Goal: Task Accomplishment & Management: Complete application form

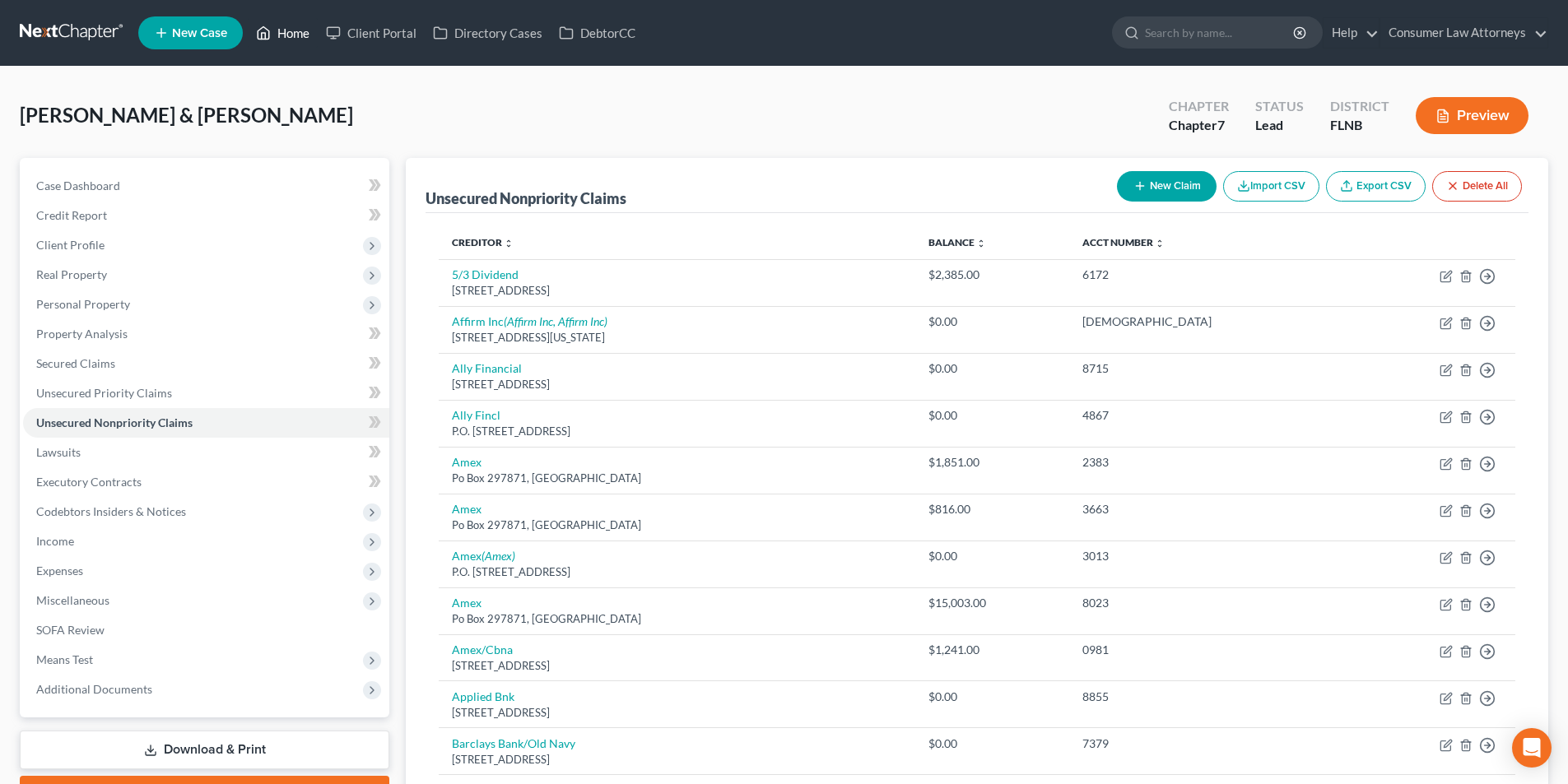
click at [299, 34] on link "Home" at bounding box center [282, 33] width 70 height 29
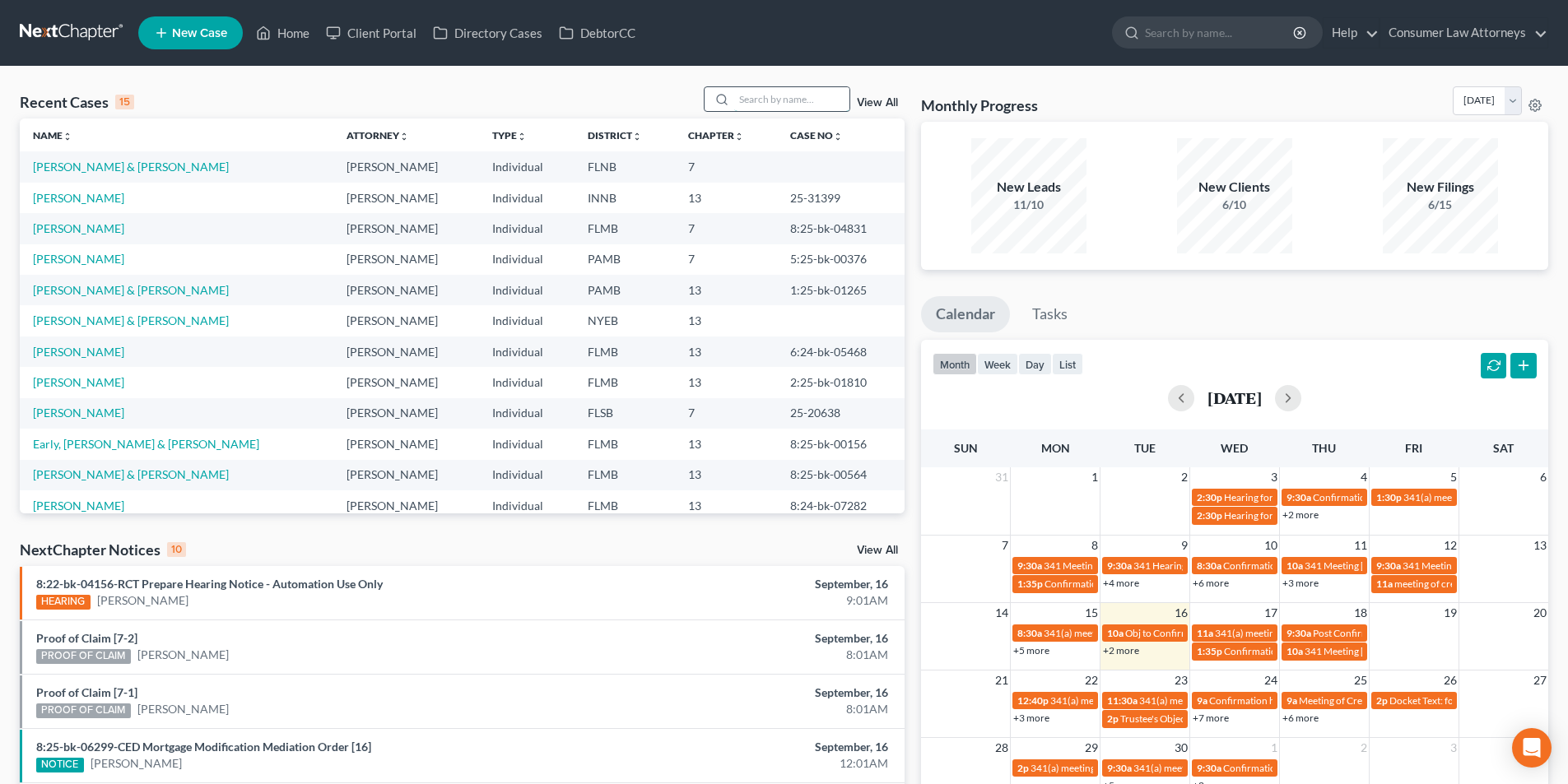
click at [805, 93] on input "search" at bounding box center [791, 100] width 115 height 24
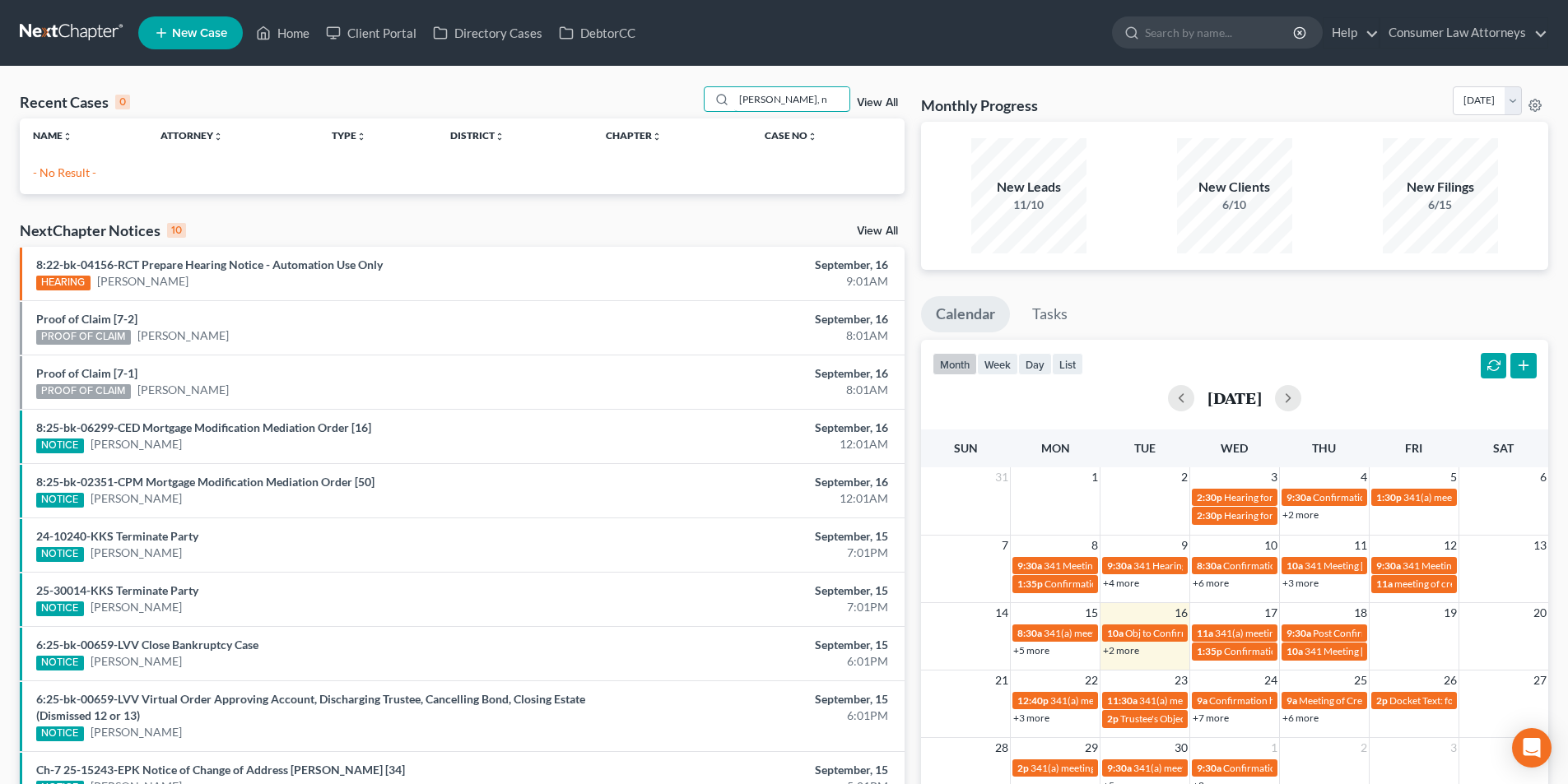
type input "[PERSON_NAME], n"
click at [203, 38] on span "New Case" at bounding box center [200, 33] width 55 height 12
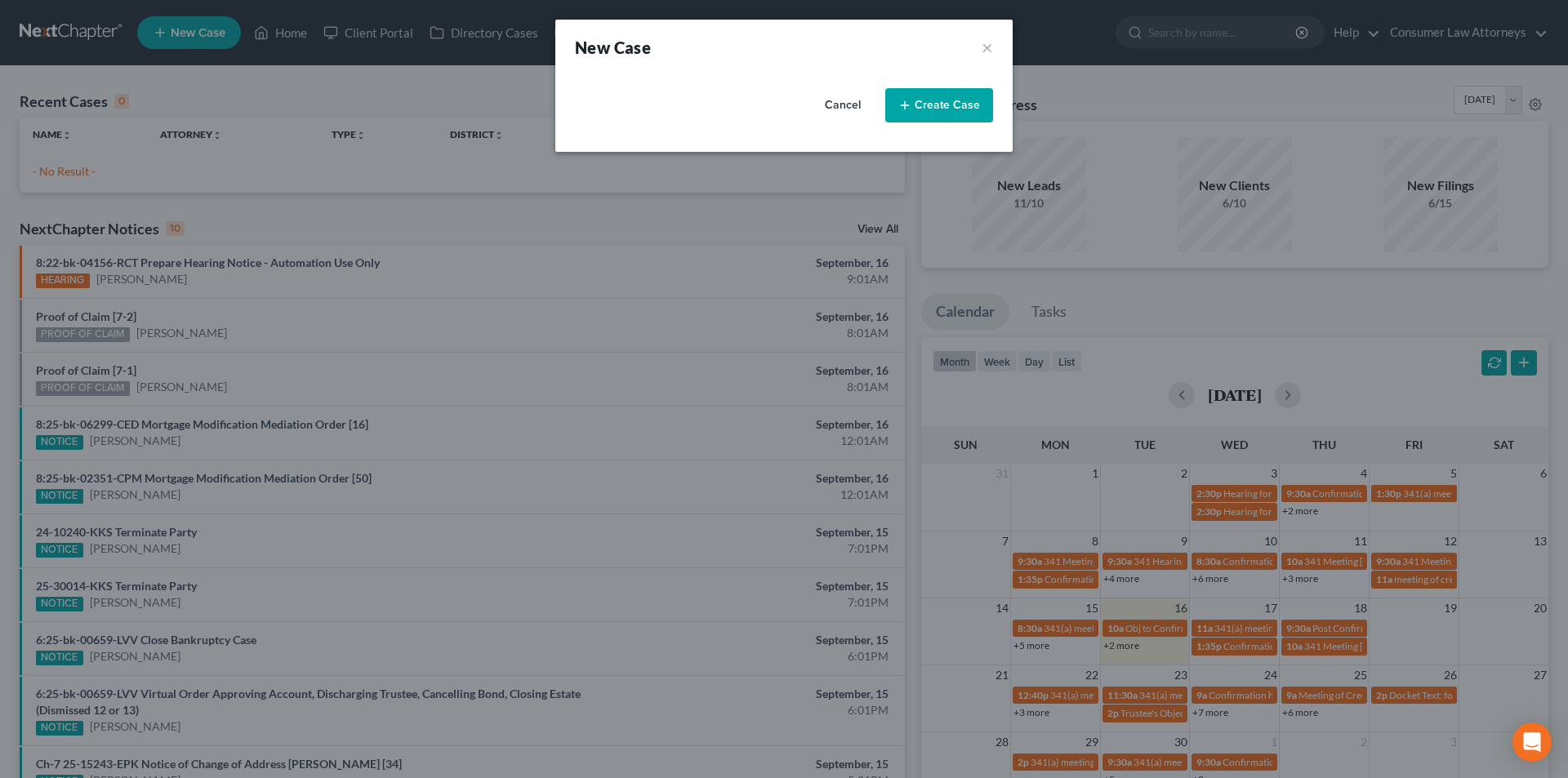
select select "15"
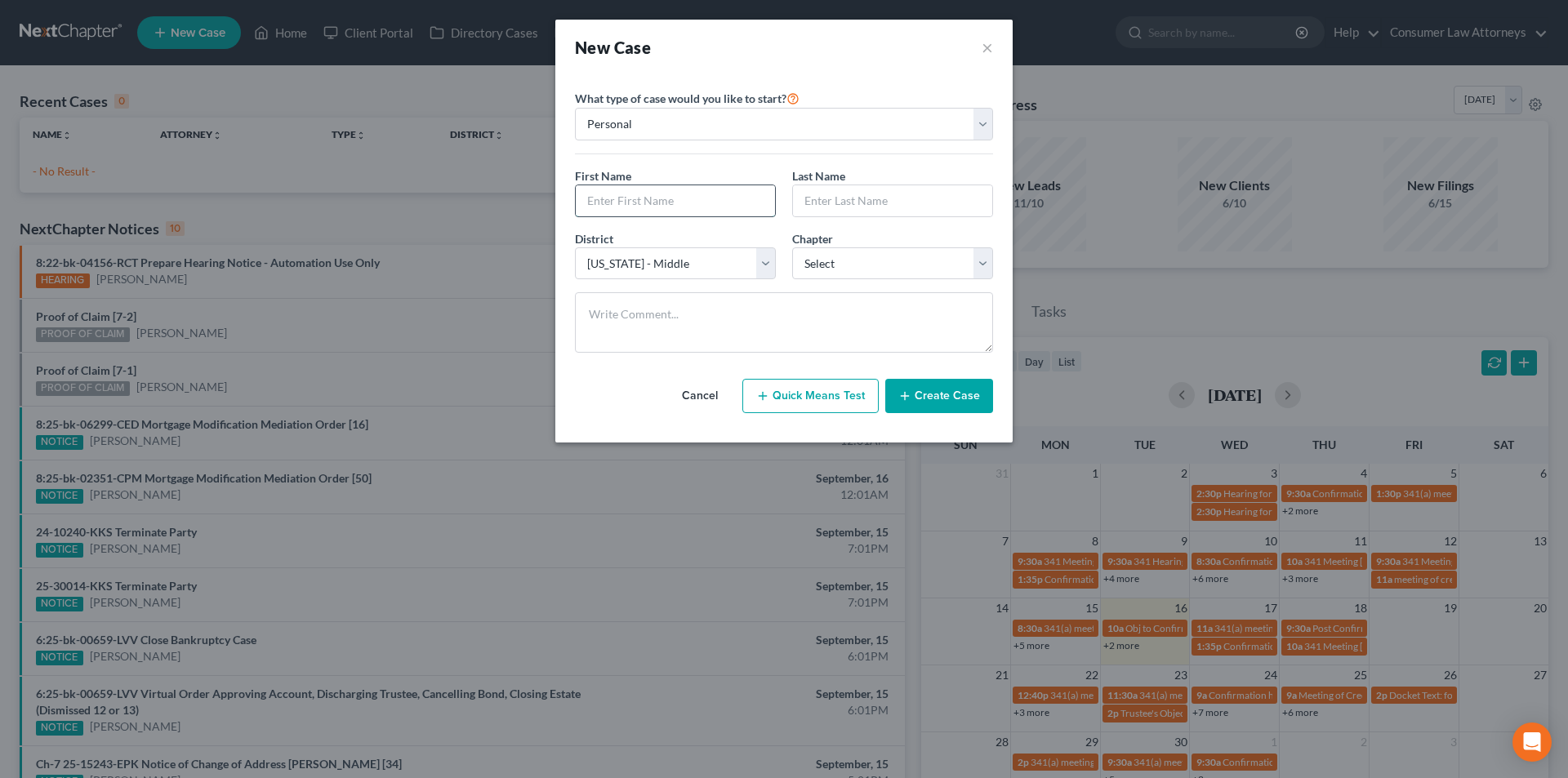
click at [629, 206] on input "text" at bounding box center [675, 201] width 199 height 31
type input "[PERSON_NAME]"
click at [642, 263] on select "Select [US_STATE] - [GEOGRAPHIC_DATA] [US_STATE] - [GEOGRAPHIC_DATA][US_STATE] …" at bounding box center [675, 264] width 201 height 33
select select "27"
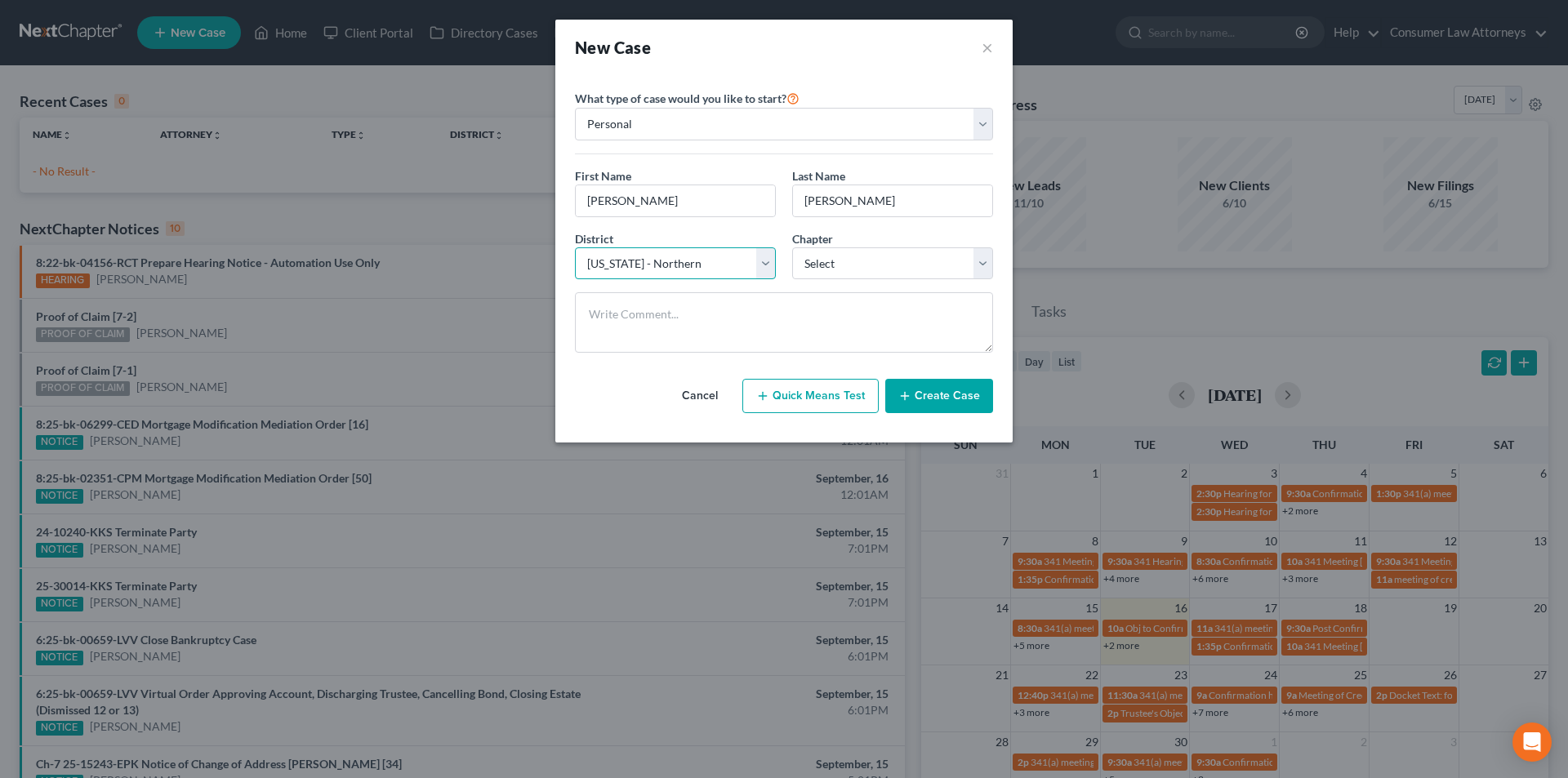
click at [574, 247] on select "Select [US_STATE] - [GEOGRAPHIC_DATA] [US_STATE] - [GEOGRAPHIC_DATA][US_STATE] …" at bounding box center [675, 264] width 201 height 33
click at [854, 269] on select "Select 7 11 12 13" at bounding box center [892, 264] width 201 height 33
select select "3"
click at [792, 247] on select "Select 7 11 12 13" at bounding box center [892, 264] width 201 height 33
click at [933, 398] on button "Create Case" at bounding box center [939, 396] width 108 height 34
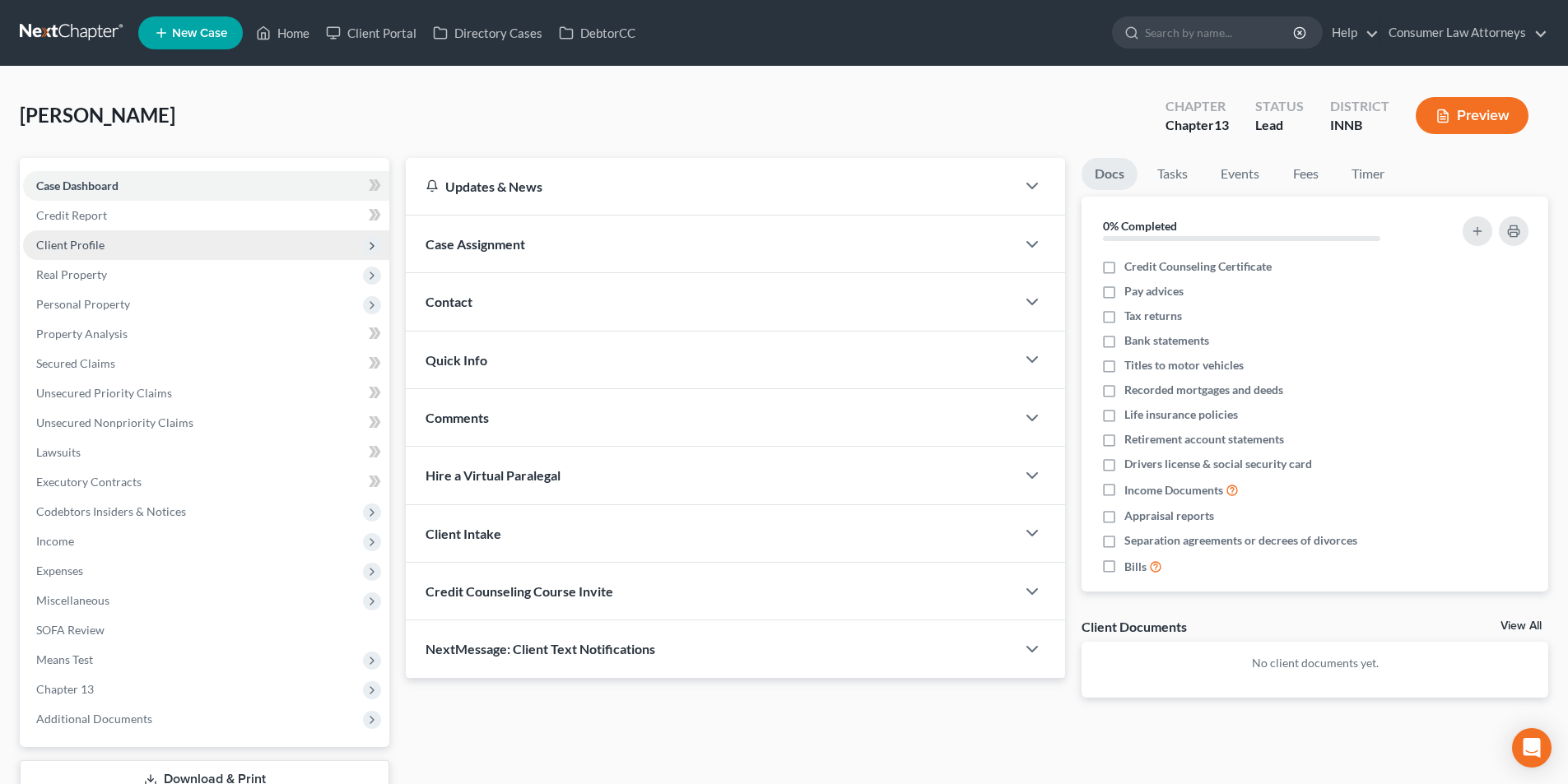
click at [81, 239] on span "Client Profile" at bounding box center [70, 245] width 68 height 14
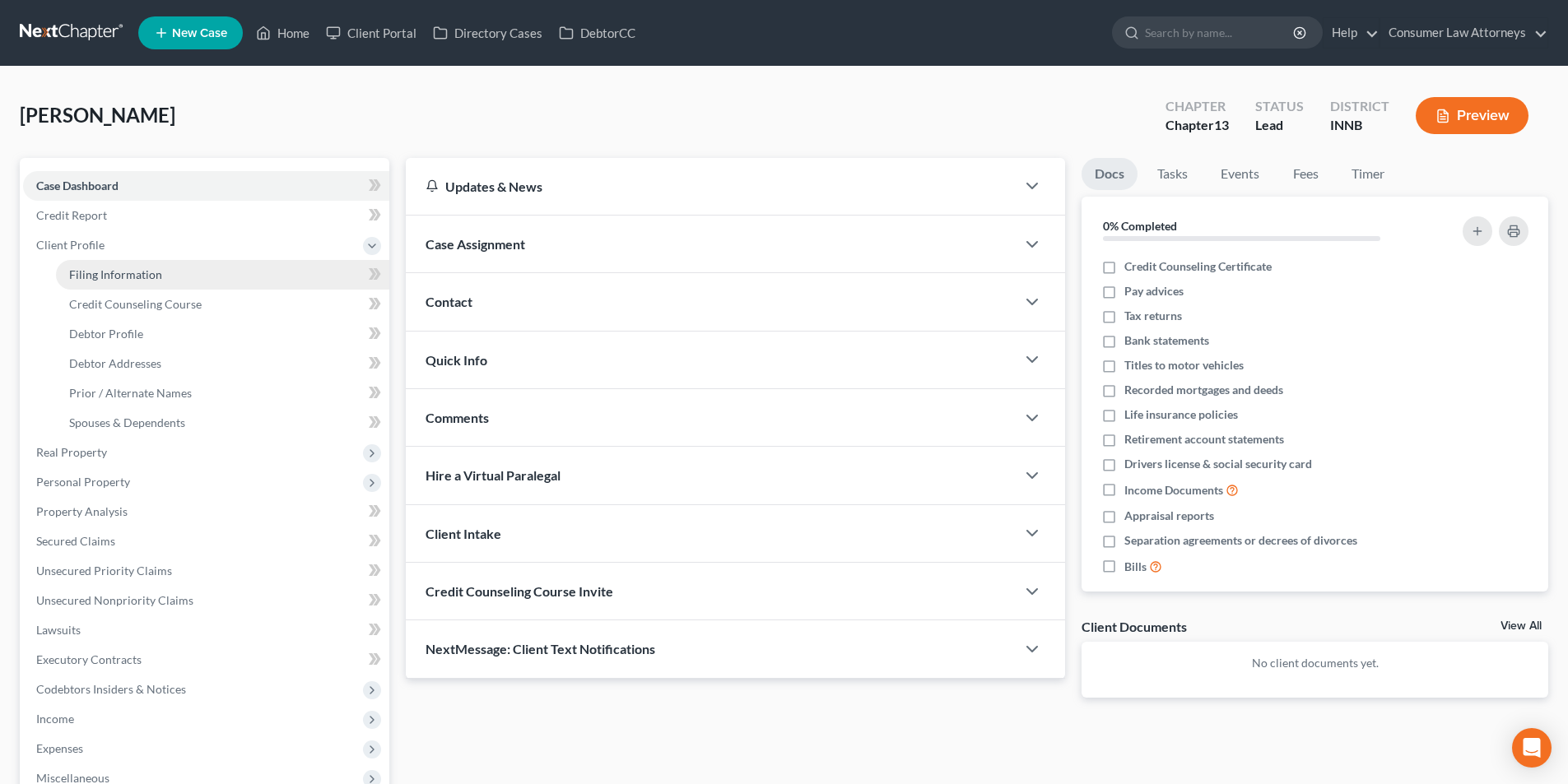
click at [134, 273] on span "Filing Information" at bounding box center [115, 274] width 93 height 14
select select "1"
select select "0"
select select "3"
select select "27"
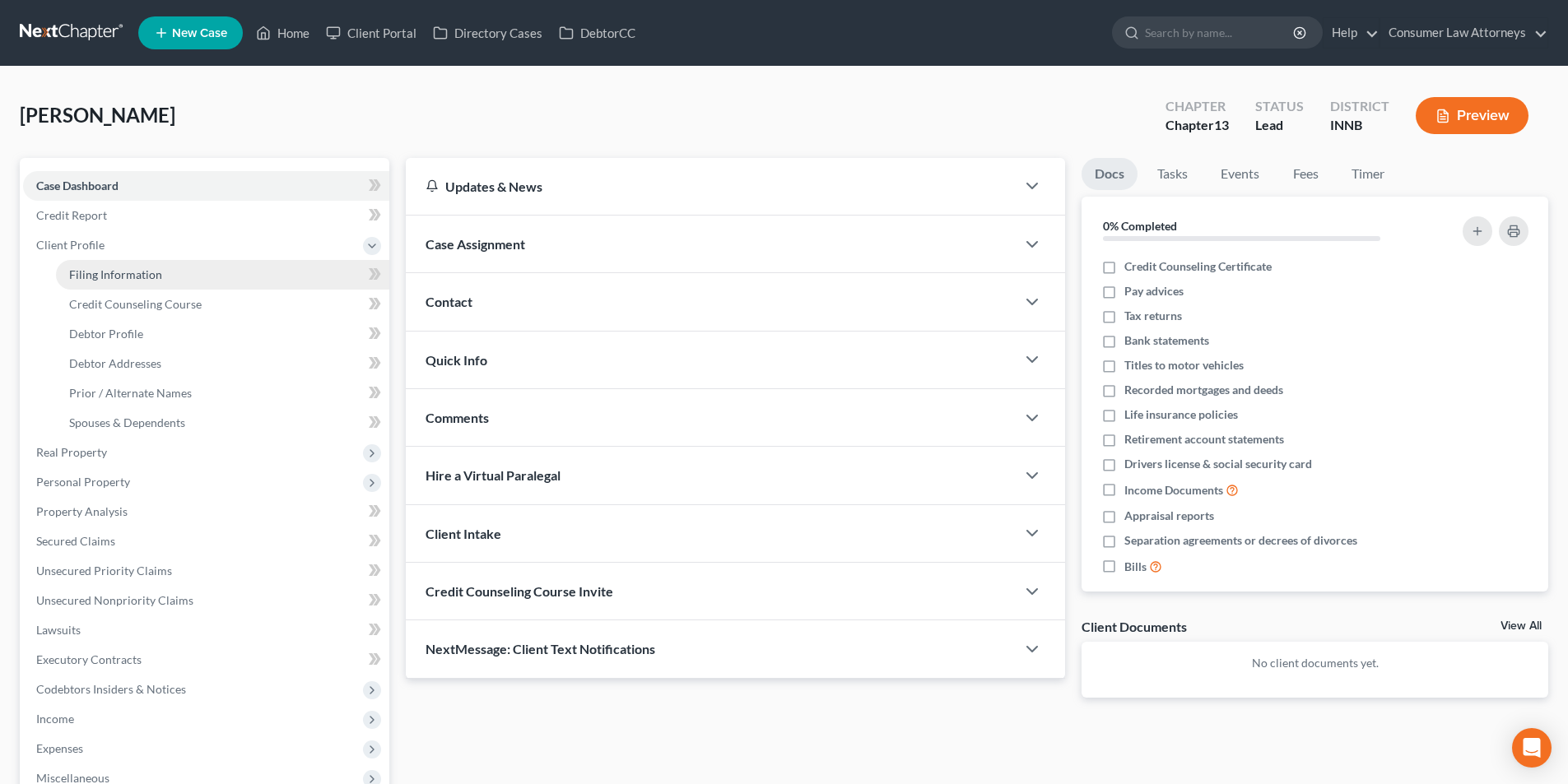
select select "9"
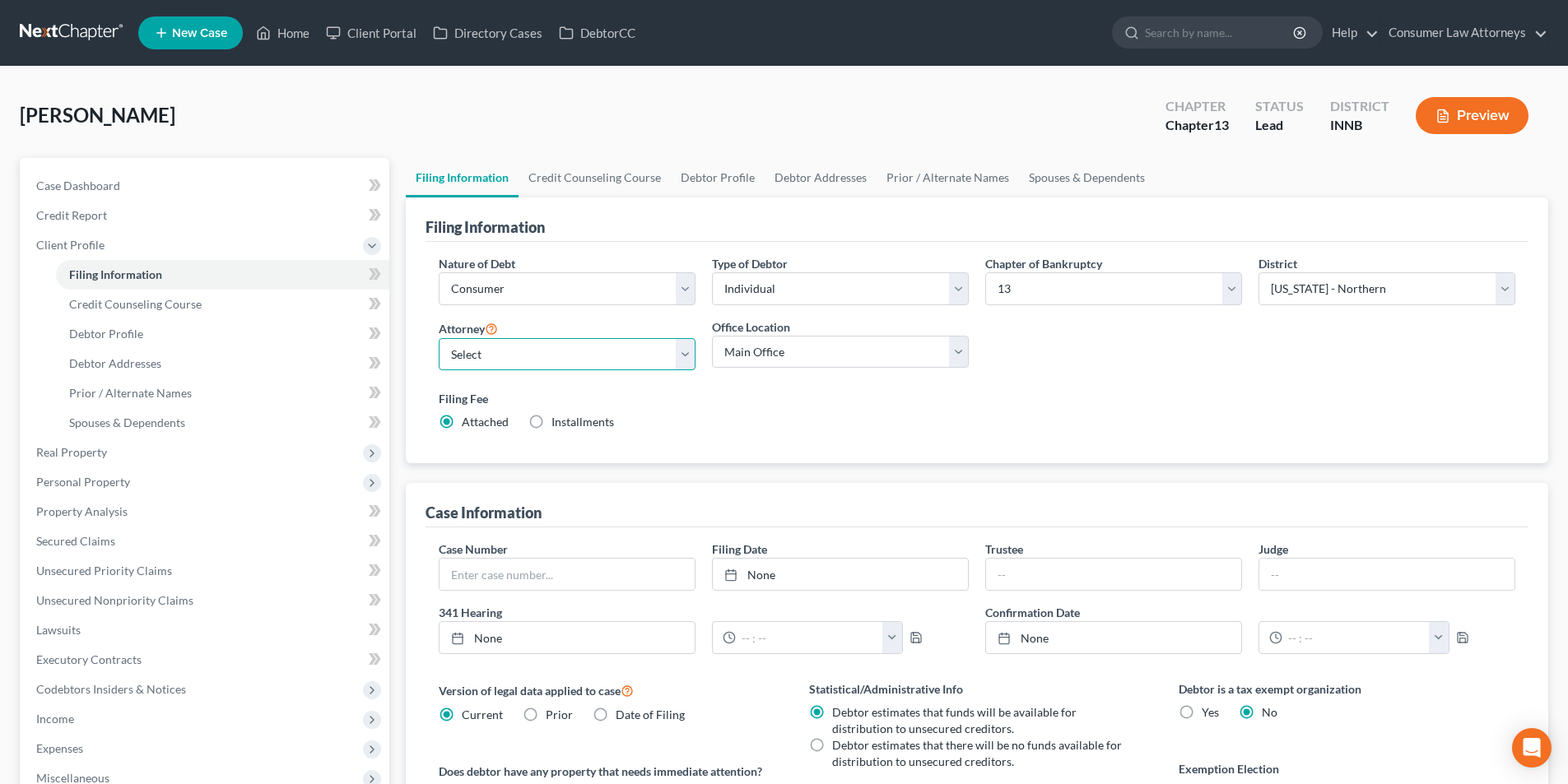
click at [604, 357] on select "Select [PERSON_NAME] - FLMB [PERSON_NAME] [PERSON_NAME] [PERSON_NAME] - ILNB [P…" at bounding box center [567, 355] width 257 height 33
select select "30"
click at [439, 338] on select "Select [PERSON_NAME] - FLMB [PERSON_NAME] [PERSON_NAME] [PERSON_NAME] - ILNB [P…" at bounding box center [567, 355] width 257 height 33
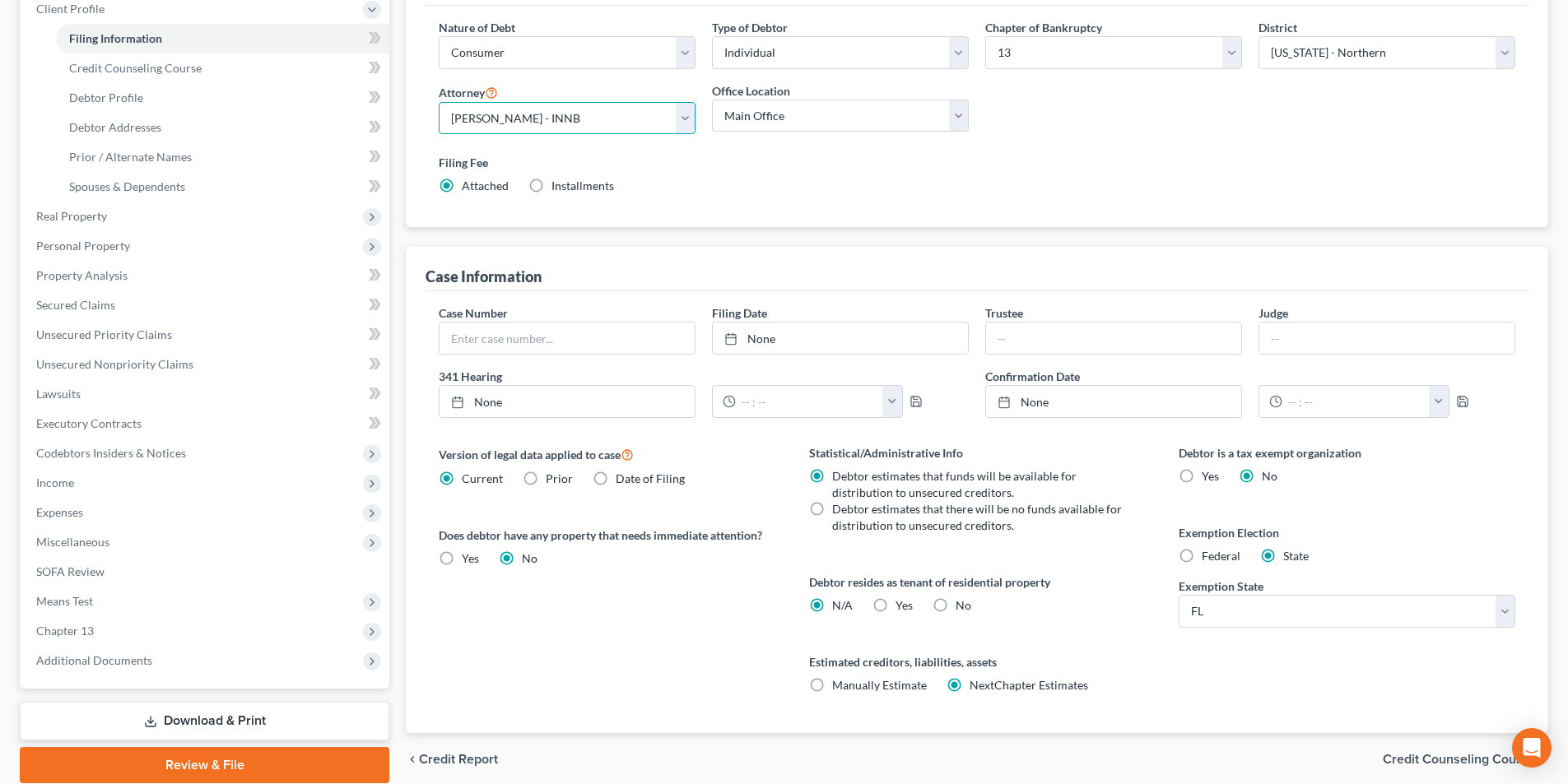
scroll to position [300, 0]
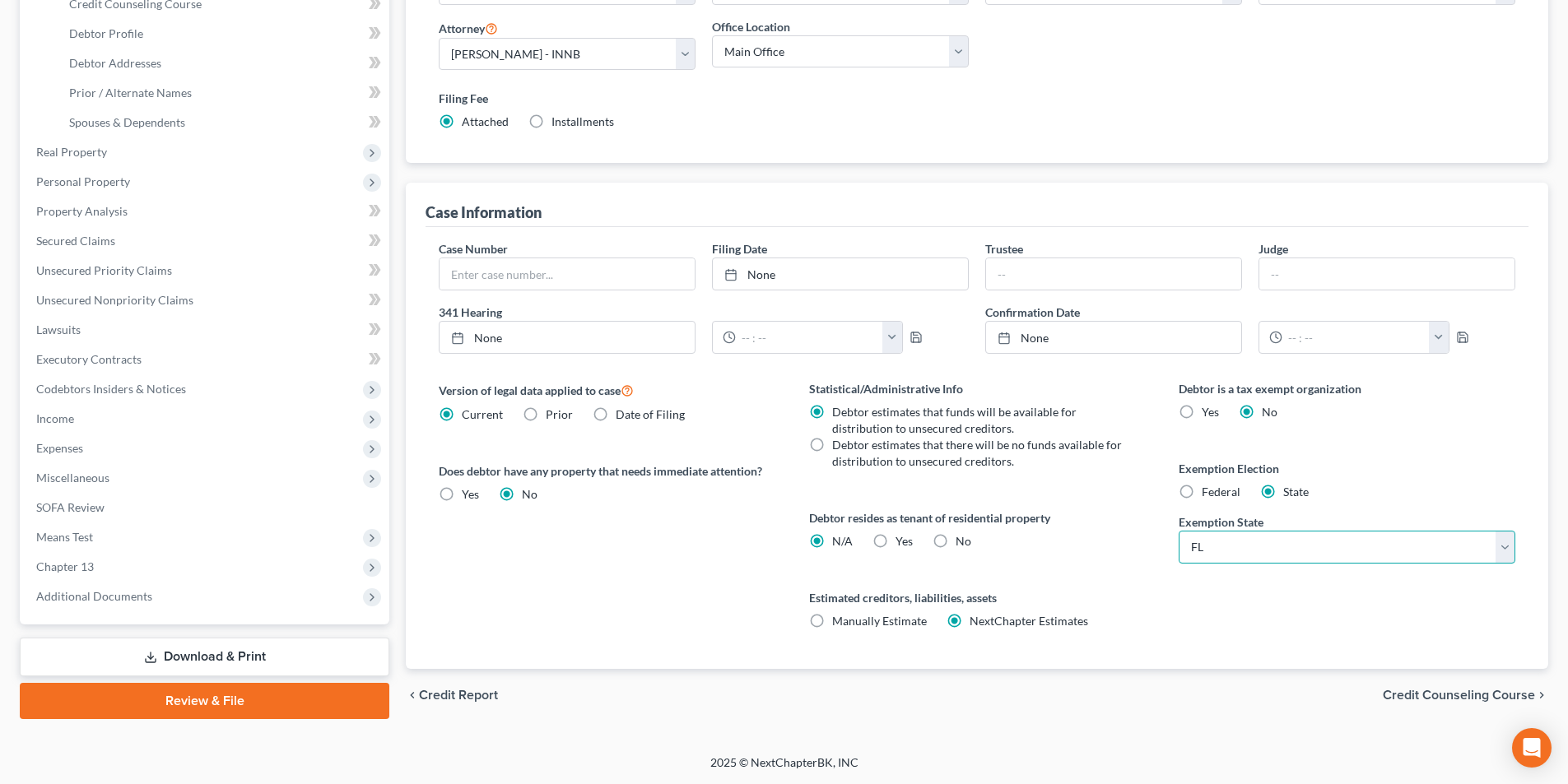
click at [1222, 541] on select "State [US_STATE] AK AR AZ CA CO CT DE DC [GEOGRAPHIC_DATA] [GEOGRAPHIC_DATA] GU…" at bounding box center [1347, 547] width 337 height 33
select select "15"
click at [1179, 530] on select "State [US_STATE] AK AR AZ CA CO CT DE DC [GEOGRAPHIC_DATA] [GEOGRAPHIC_DATA] GU…" at bounding box center [1347, 547] width 337 height 33
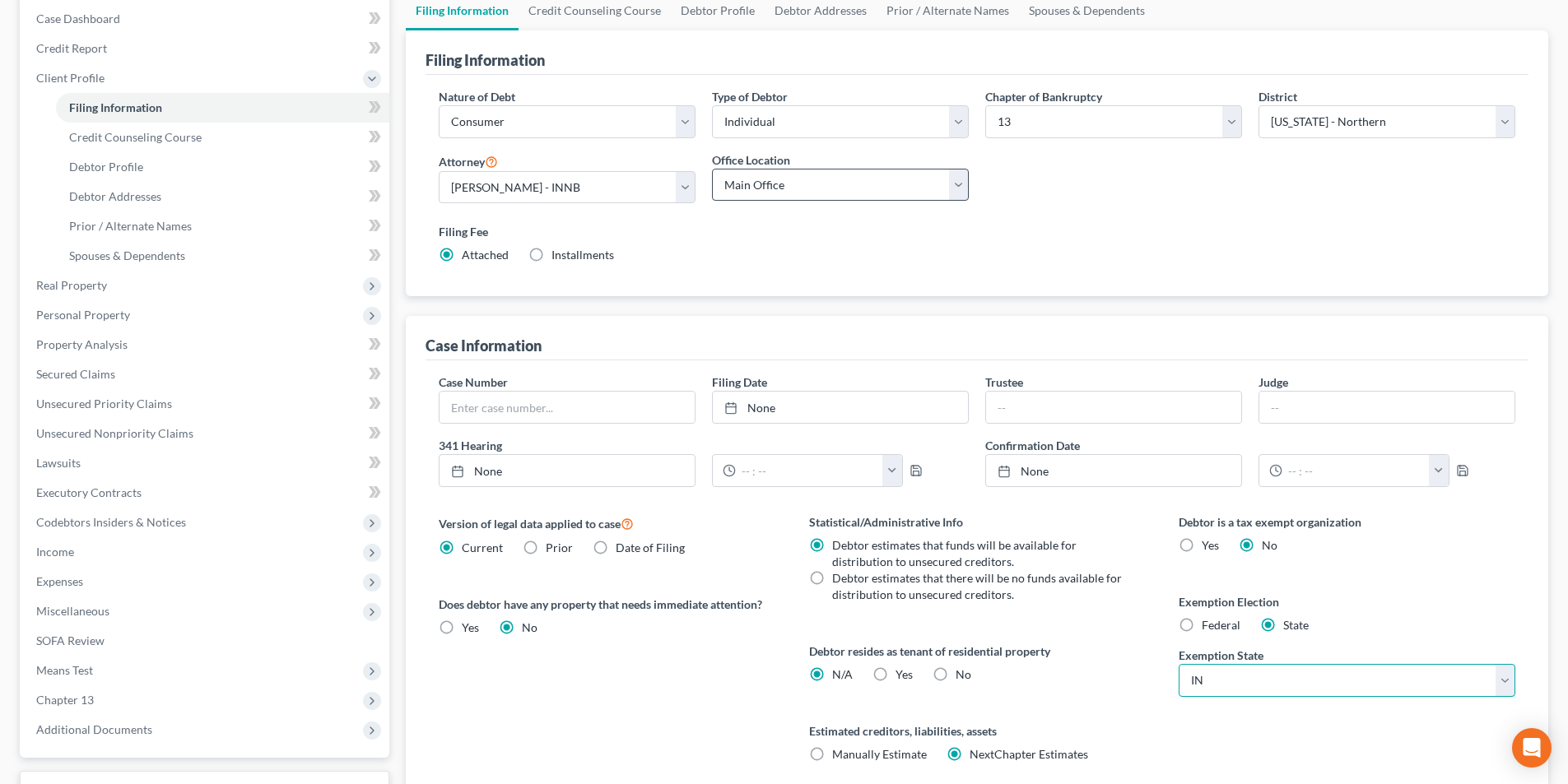
scroll to position [0, 0]
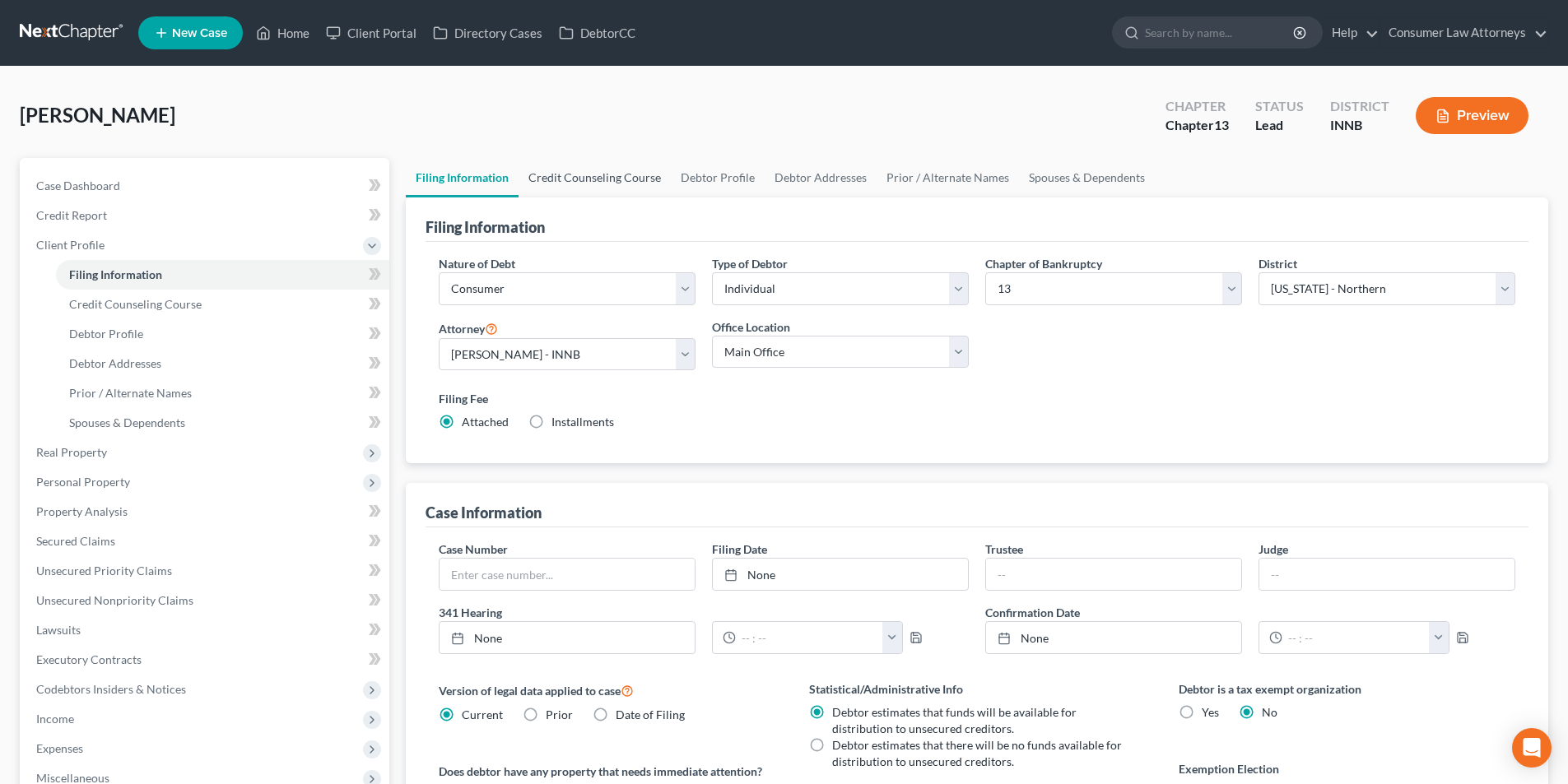
click at [560, 172] on link "Credit Counseling Course" at bounding box center [595, 178] width 152 height 40
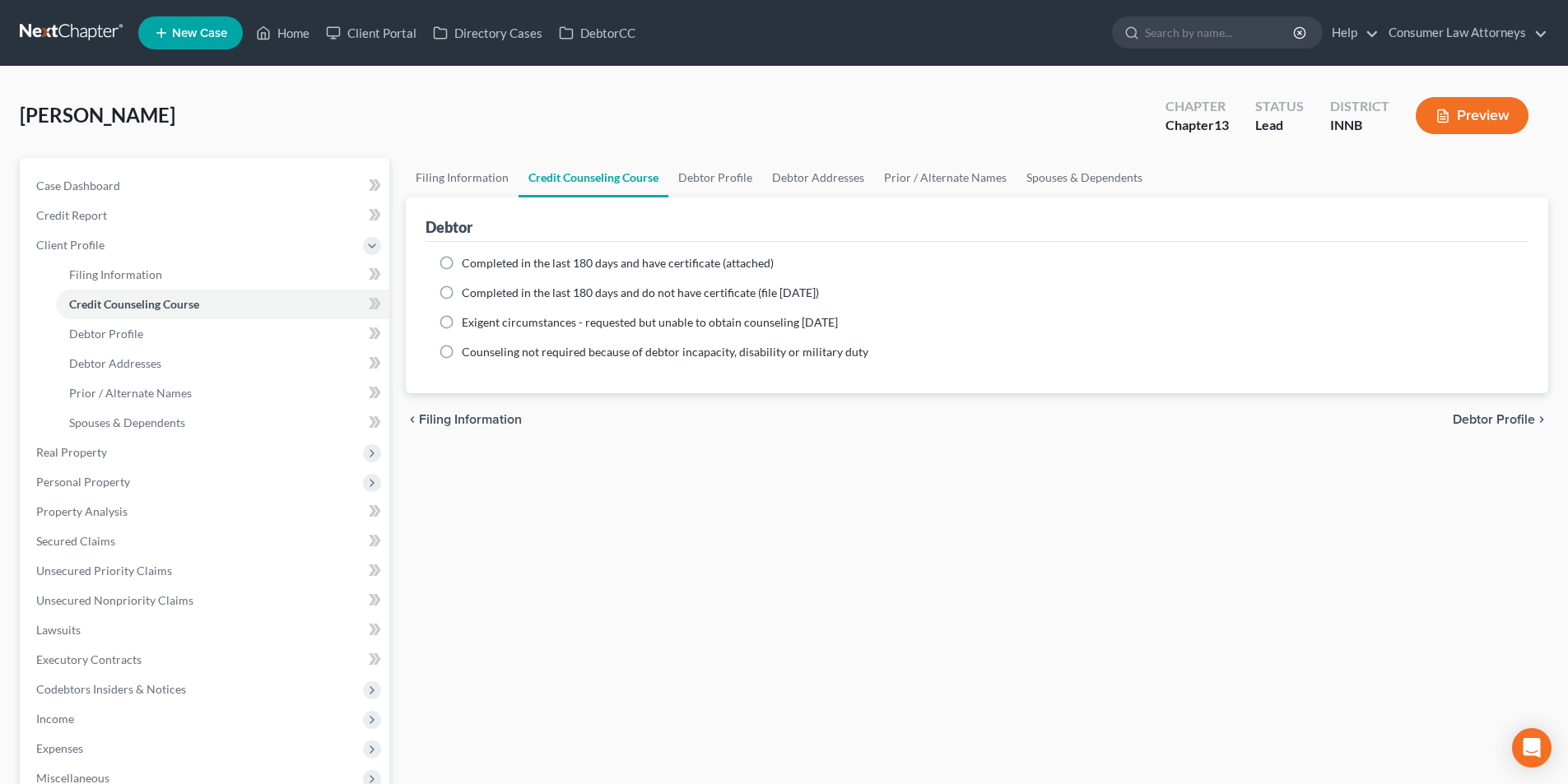
click at [461, 265] on label "Completed in the last 180 days and have certificate (attached)" at bounding box center [617, 263] width 312 height 16
click at [468, 265] on input "Completed in the last 180 days and have certificate (attached)" at bounding box center [474, 260] width 10 height 10
radio input "true"
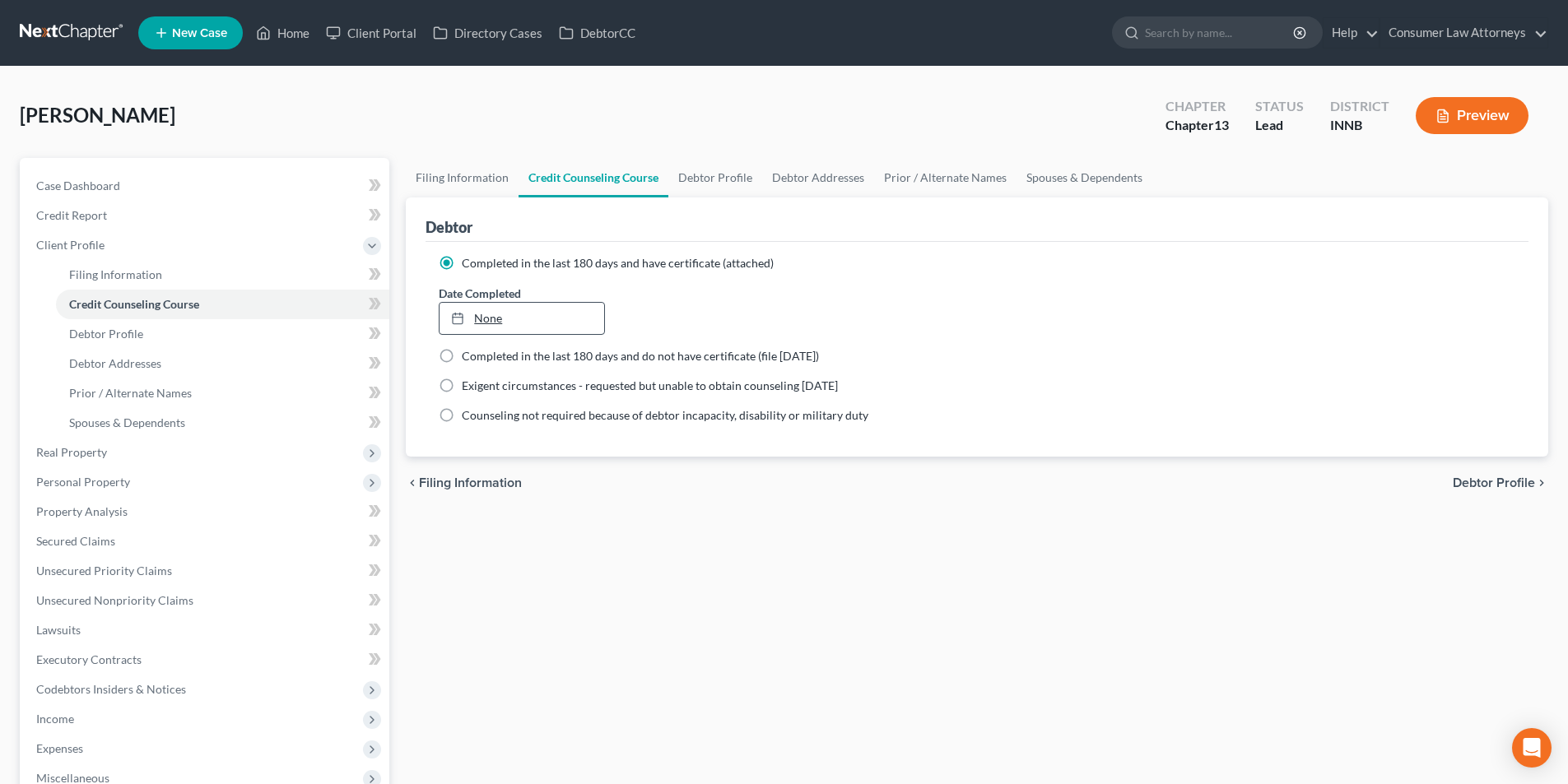
click at [545, 310] on link "None" at bounding box center [521, 318] width 164 height 31
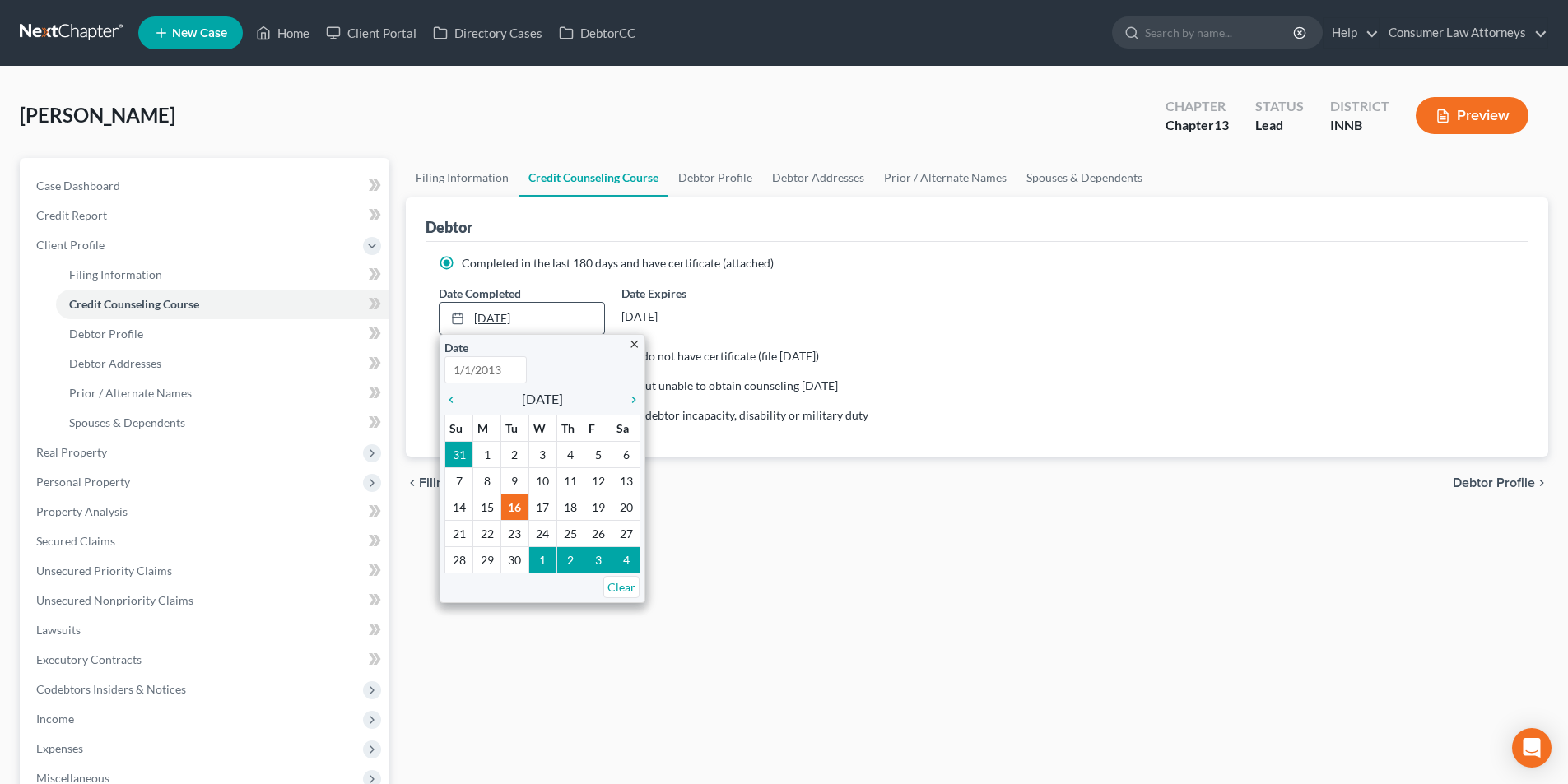
type input "[DATE]"
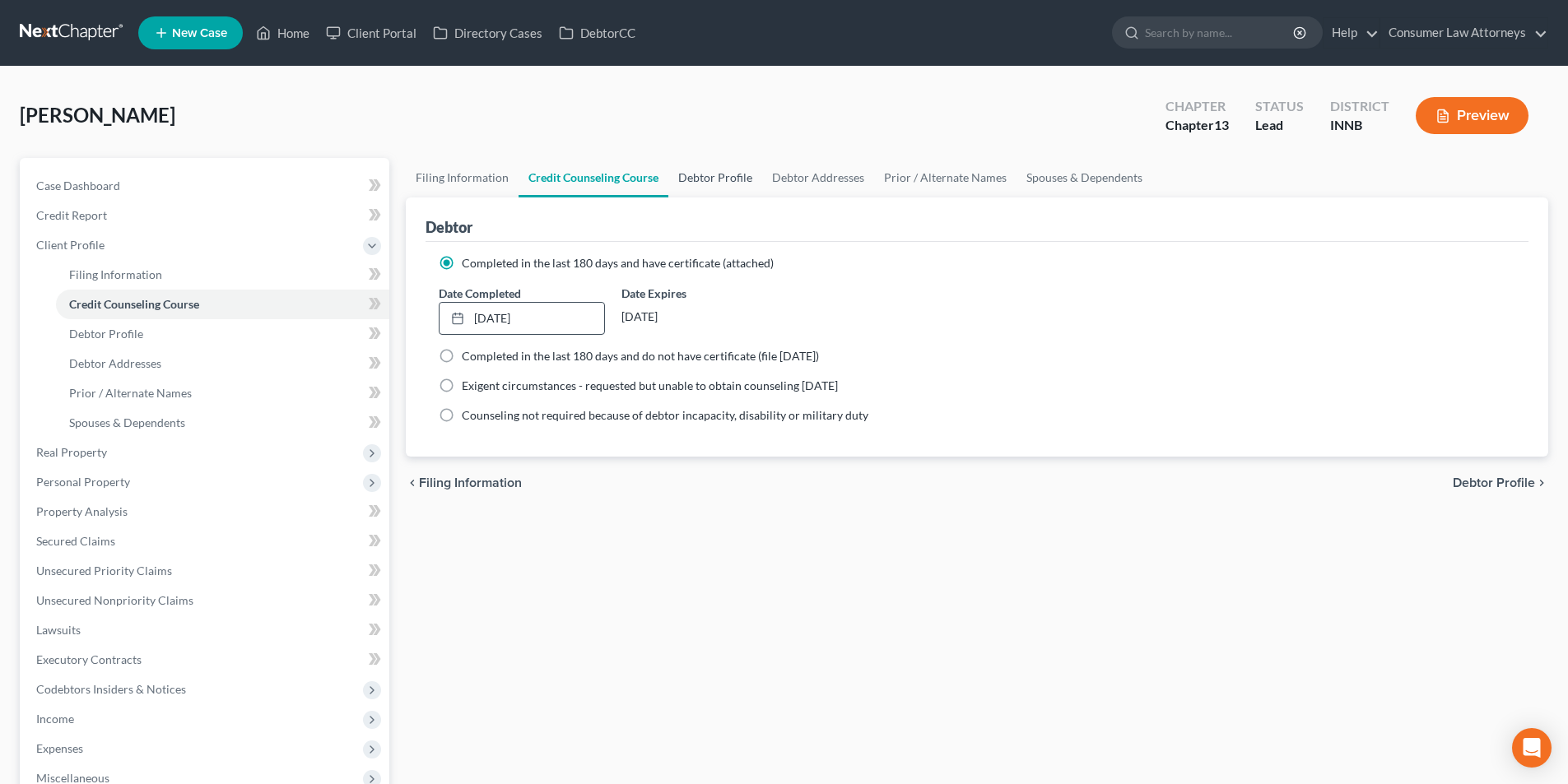
click at [711, 177] on link "Debtor Profile" at bounding box center [715, 178] width 94 height 40
select select "0"
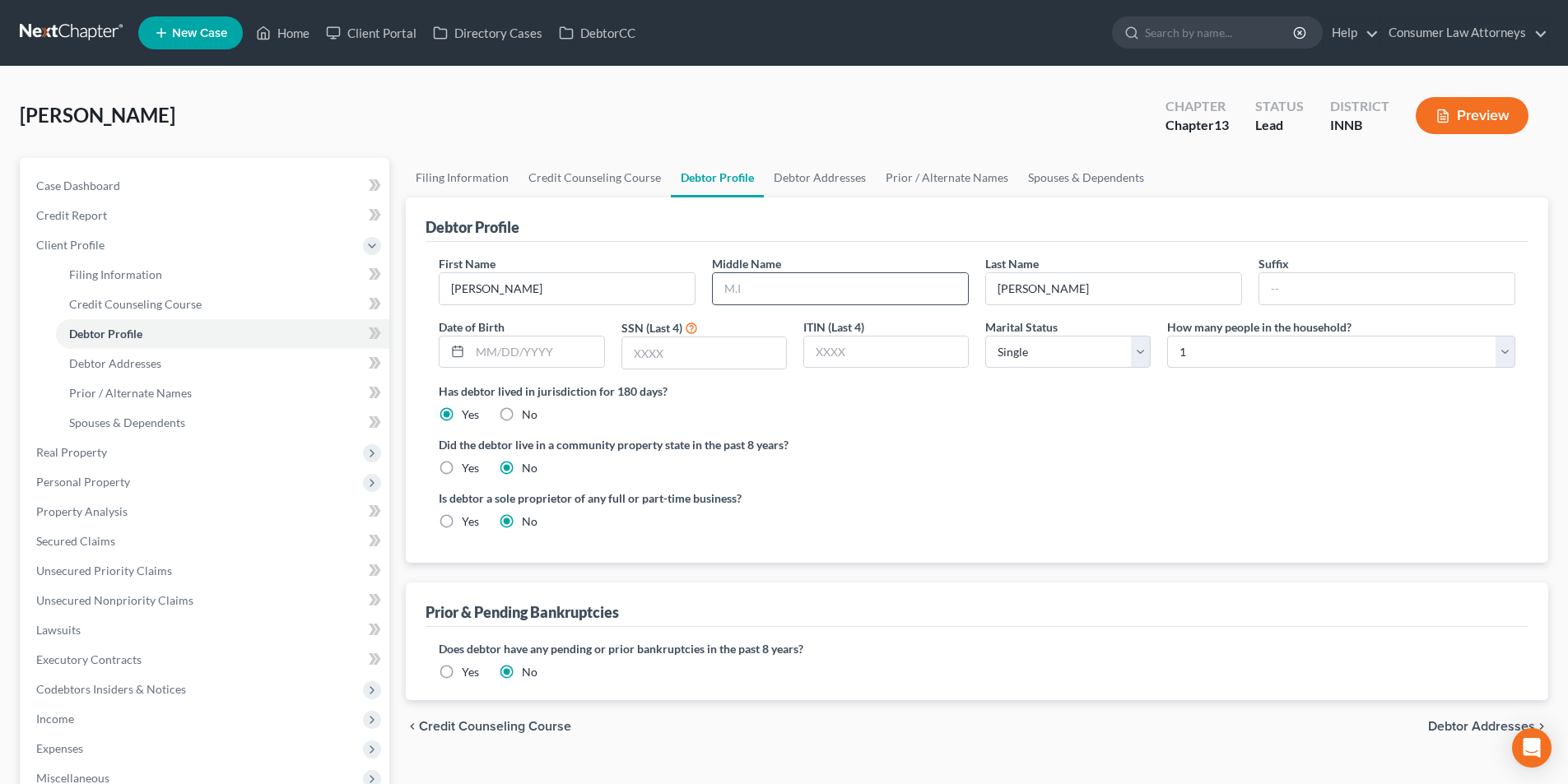
click at [794, 286] on input "text" at bounding box center [840, 289] width 255 height 31
type input "C."
click at [551, 357] on input "text" at bounding box center [537, 352] width 133 height 31
type input "[DATE]"
click at [642, 356] on input "text" at bounding box center [704, 353] width 164 height 31
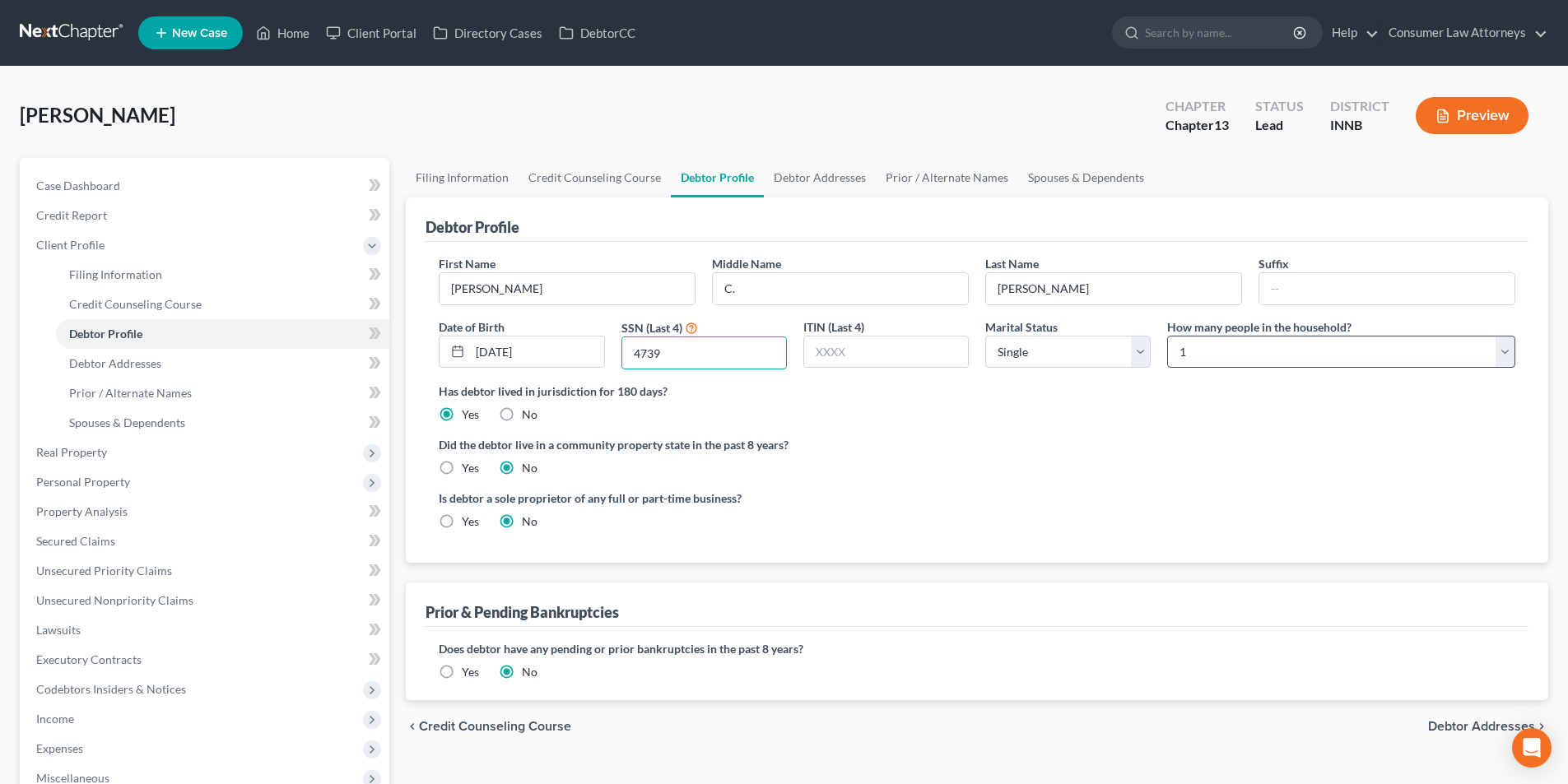
type input "4739"
click at [1229, 357] on select "Select 1 2 3 4 5 6 7 8 9 10 11 12 13 14 15 16 17 18 19 20" at bounding box center [1341, 352] width 348 height 33
select select "1"
click at [1167, 336] on select "Select 1 2 3 4 5 6 7 8 9 10 11 12 13 14 15 16 17 18 19 20" at bounding box center [1341, 352] width 348 height 33
click at [795, 179] on link "Debtor Addresses" at bounding box center [819, 178] width 112 height 40
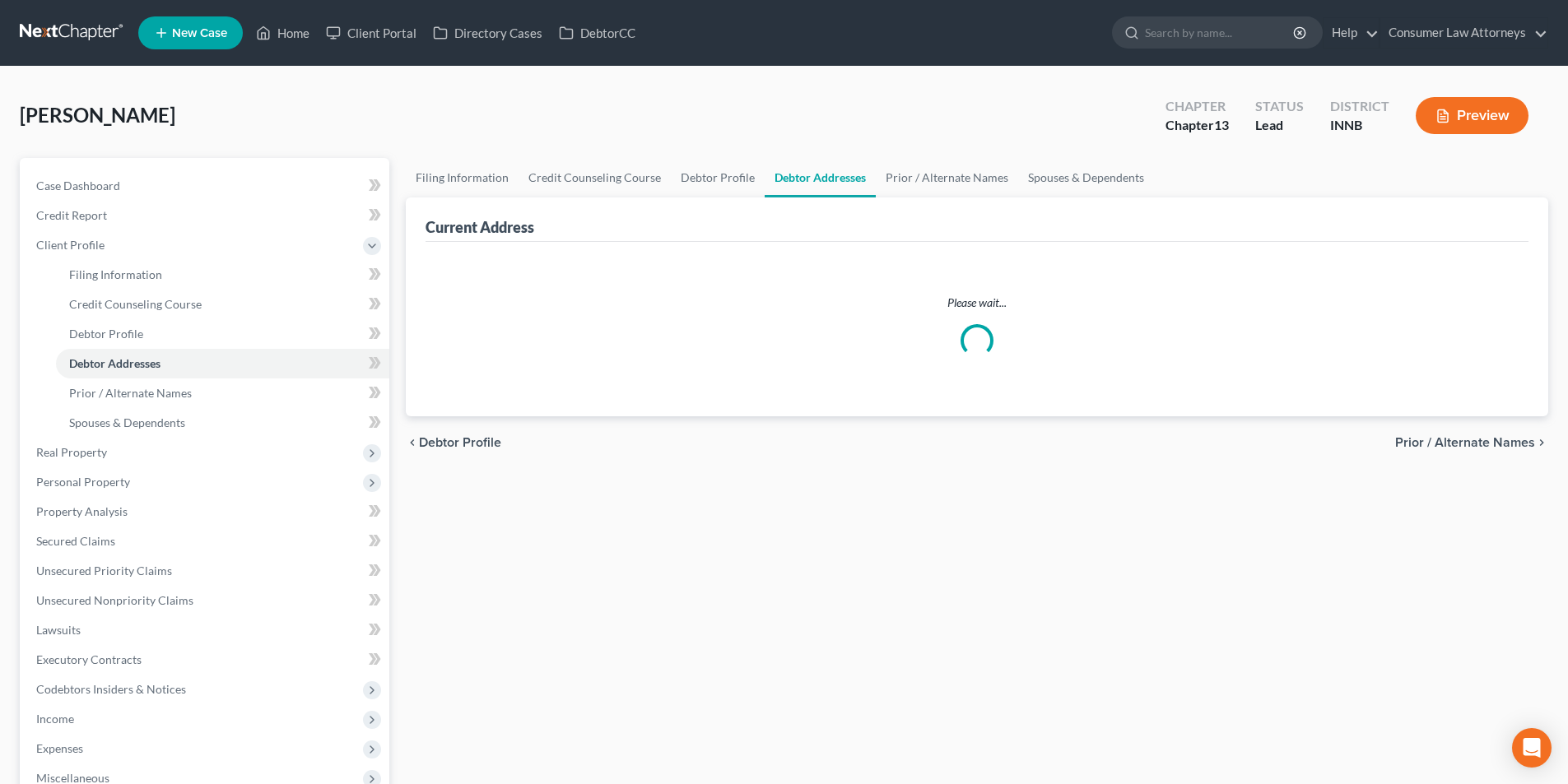
select select "0"
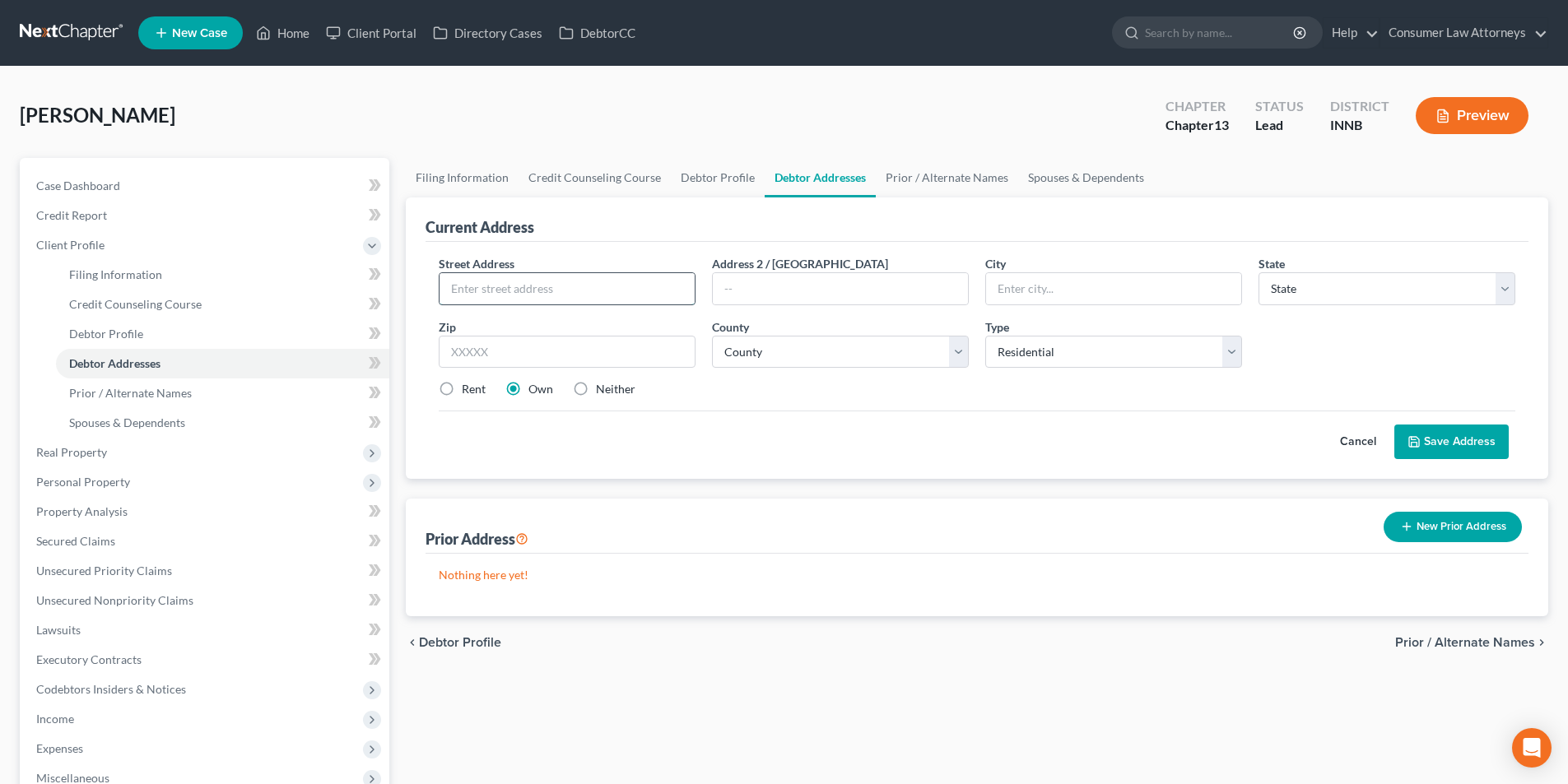
click at [540, 282] on input "text" at bounding box center [567, 289] width 255 height 31
type input "[STREET_ADDRESS][US_STATE]"
type input "[GEOGRAPHIC_DATA]"
click at [1285, 296] on select "State [US_STATE] AK AR AZ CA CO CT DE DC [GEOGRAPHIC_DATA] [GEOGRAPHIC_DATA] GU…" at bounding box center [1387, 289] width 257 height 33
select select "15"
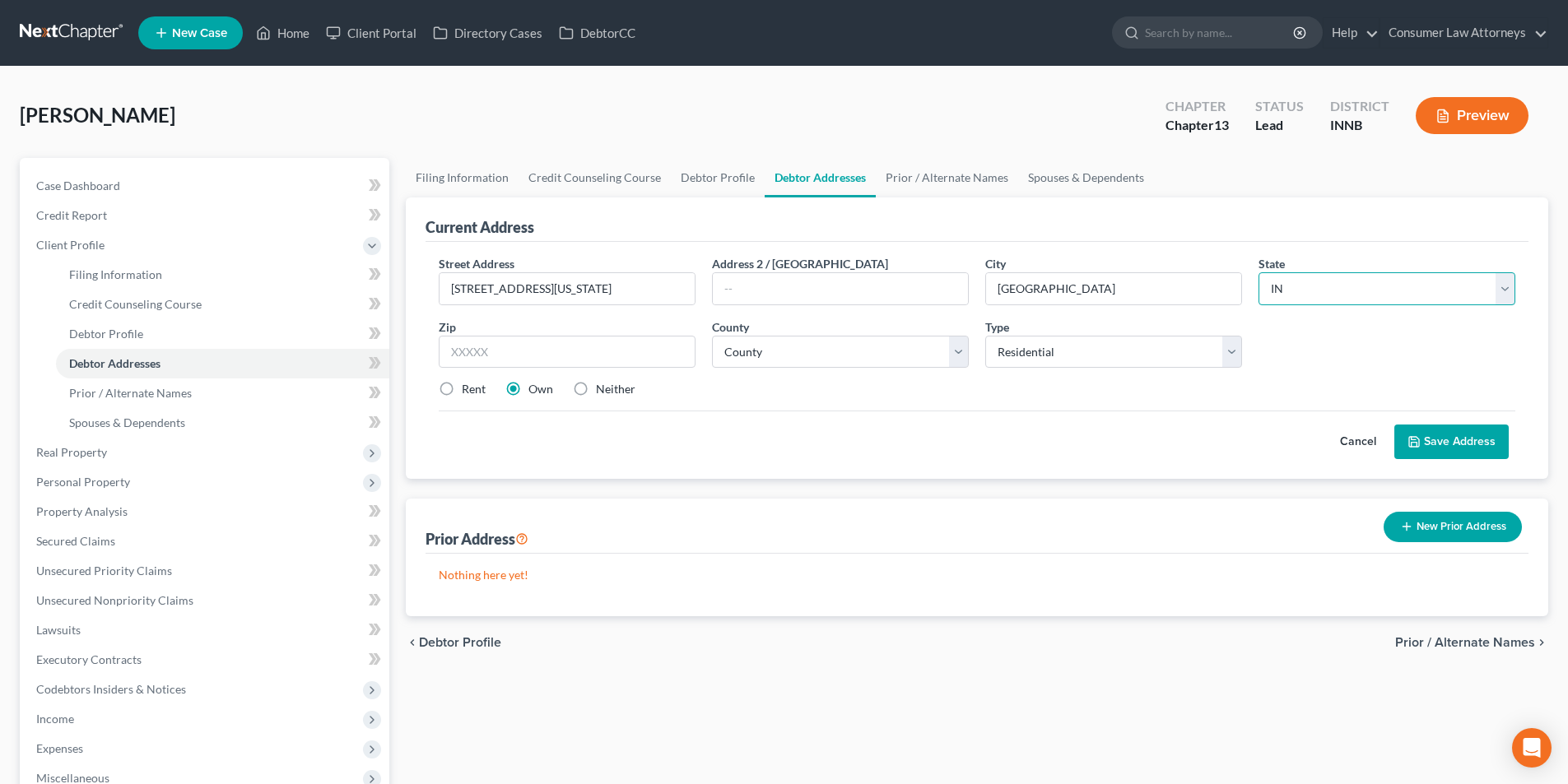
click at [1259, 273] on select "State [US_STATE] AK AR AZ CA CO CT DE DC [GEOGRAPHIC_DATA] [GEOGRAPHIC_DATA] GU…" at bounding box center [1387, 289] width 257 height 33
click at [661, 344] on input "text" at bounding box center [567, 352] width 257 height 33
type input "46613"
click at [757, 350] on select "County [GEOGRAPHIC_DATA] [GEOGRAPHIC_DATA] [GEOGRAPHIC_DATA] [GEOGRAPHIC_DATA] …" at bounding box center [841, 352] width 257 height 33
select select "73"
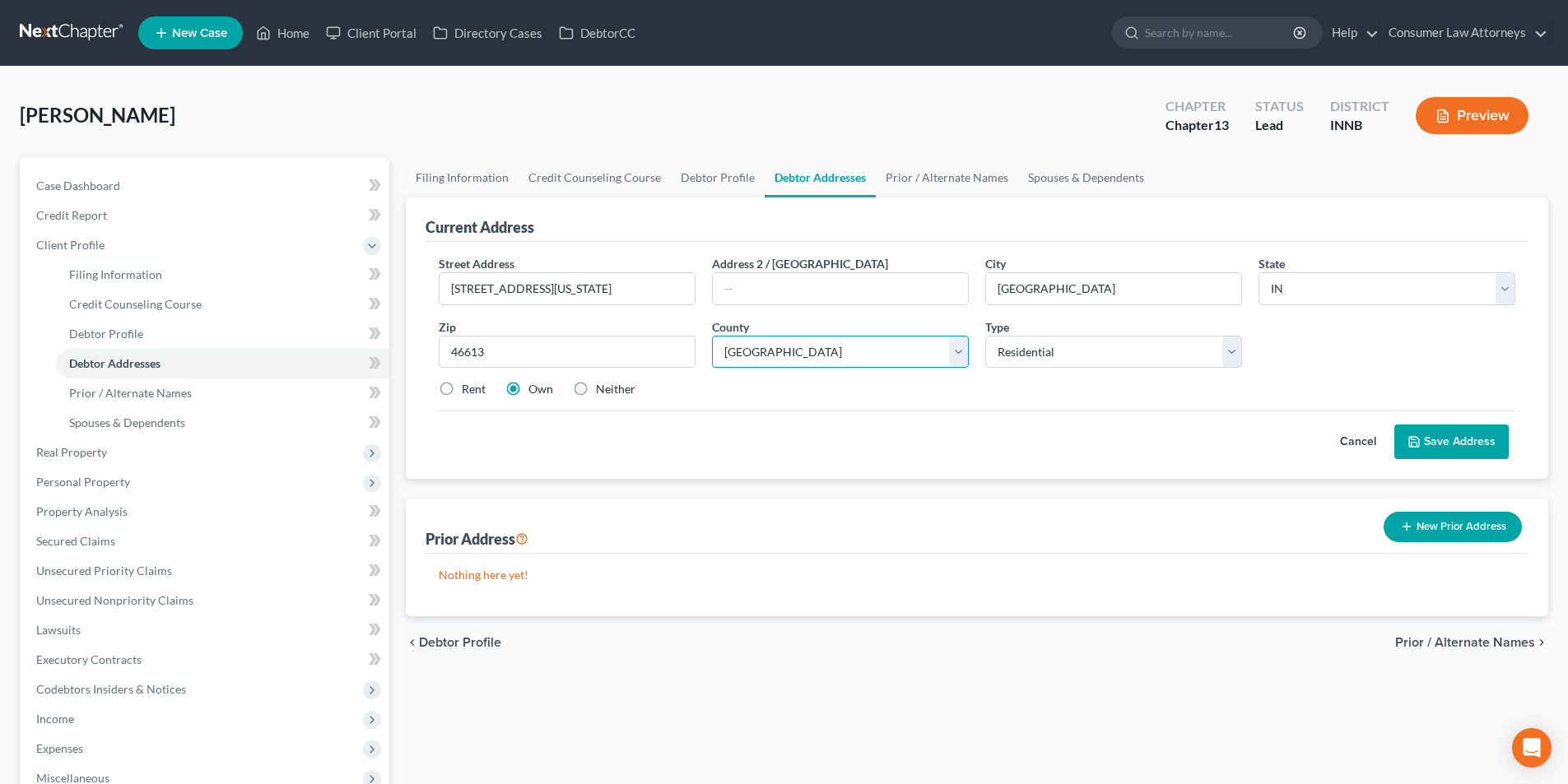
click at [713, 336] on select "County [GEOGRAPHIC_DATA] [GEOGRAPHIC_DATA] [GEOGRAPHIC_DATA] [GEOGRAPHIC_DATA] …" at bounding box center [841, 352] width 257 height 33
click at [1440, 437] on button "Save Address" at bounding box center [1452, 442] width 114 height 35
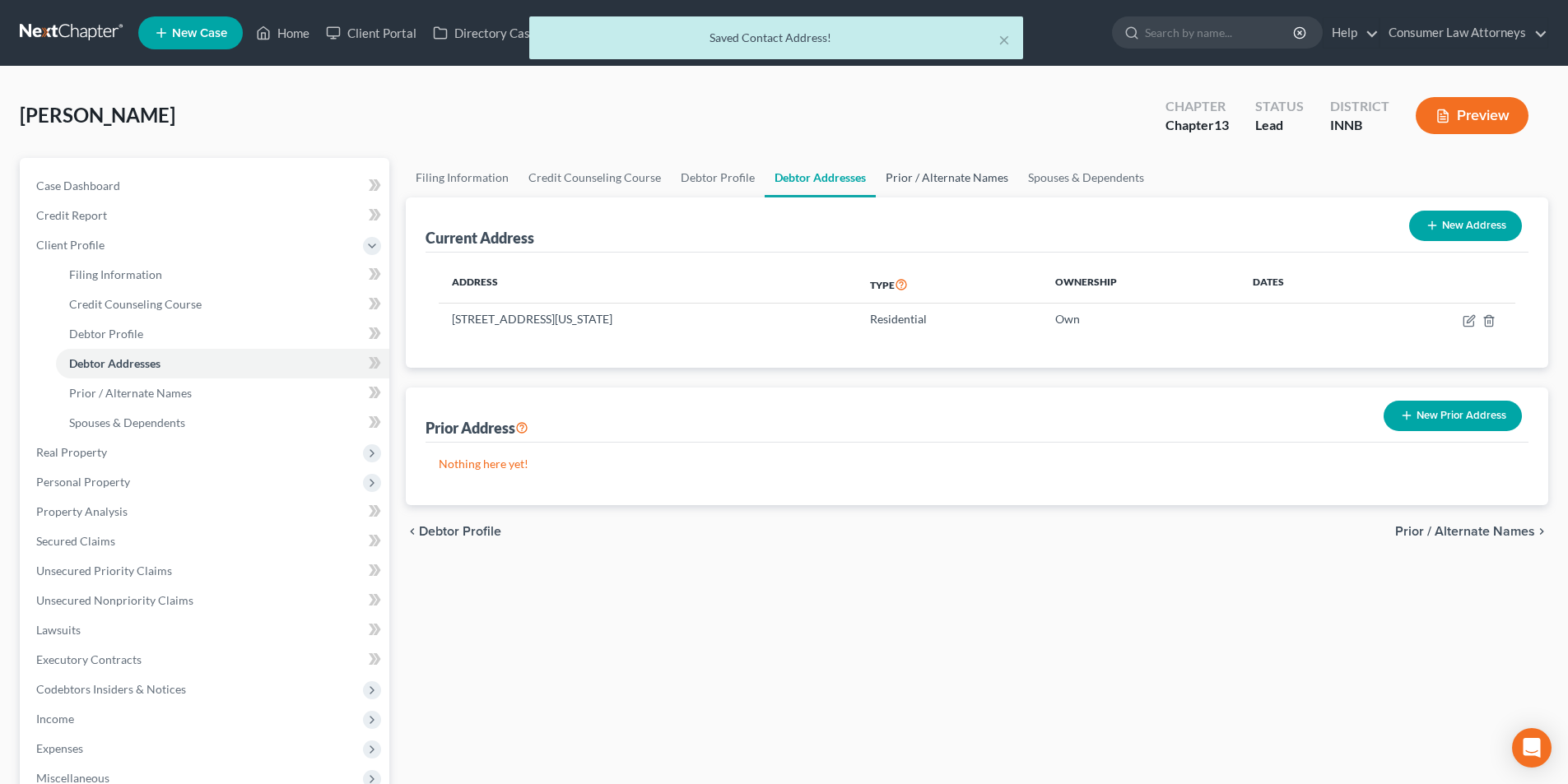
click at [948, 176] on link "Prior / Alternate Names" at bounding box center [947, 178] width 143 height 40
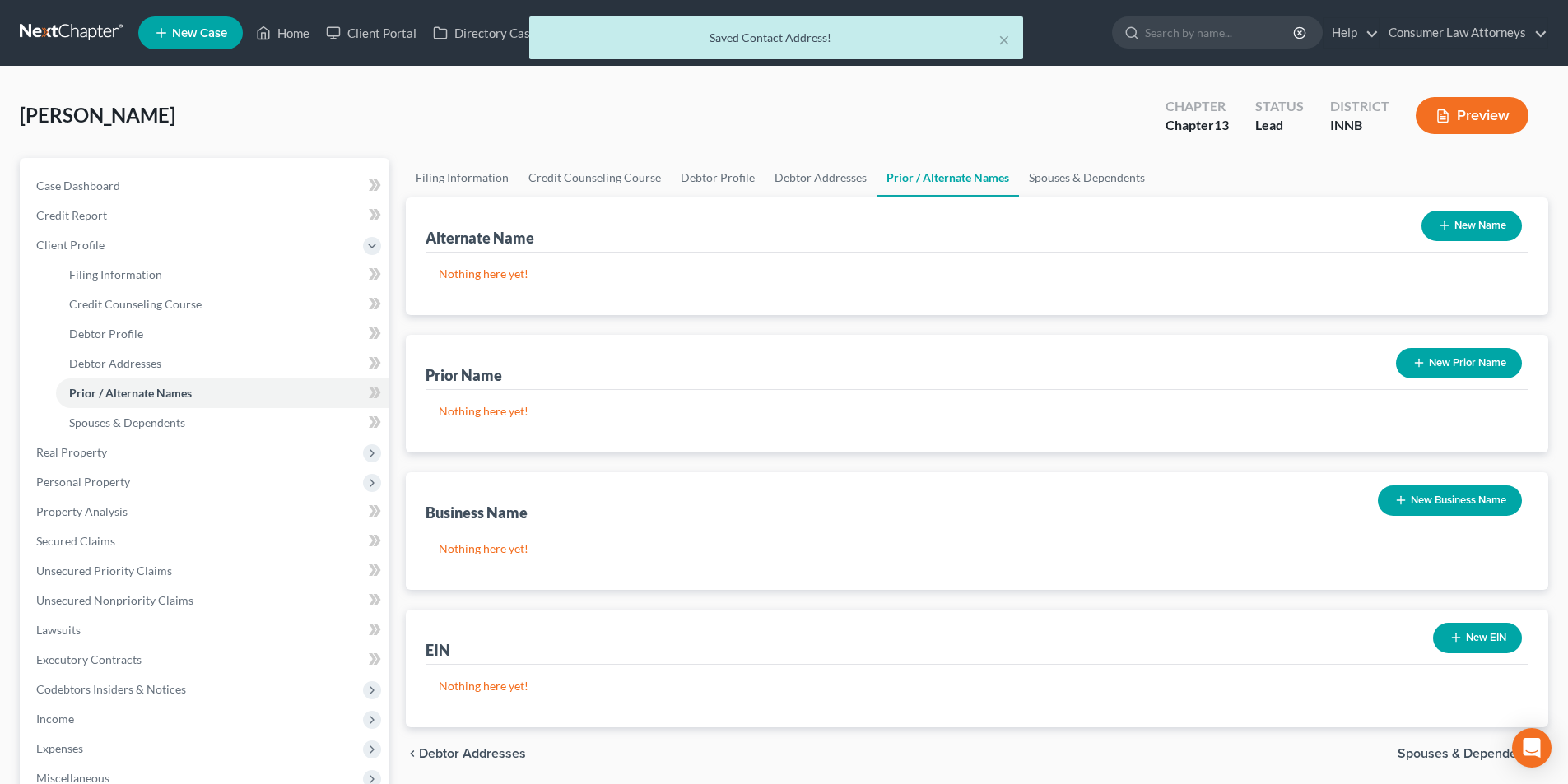
click at [1457, 210] on button "New Name" at bounding box center [1472, 225] width 100 height 30
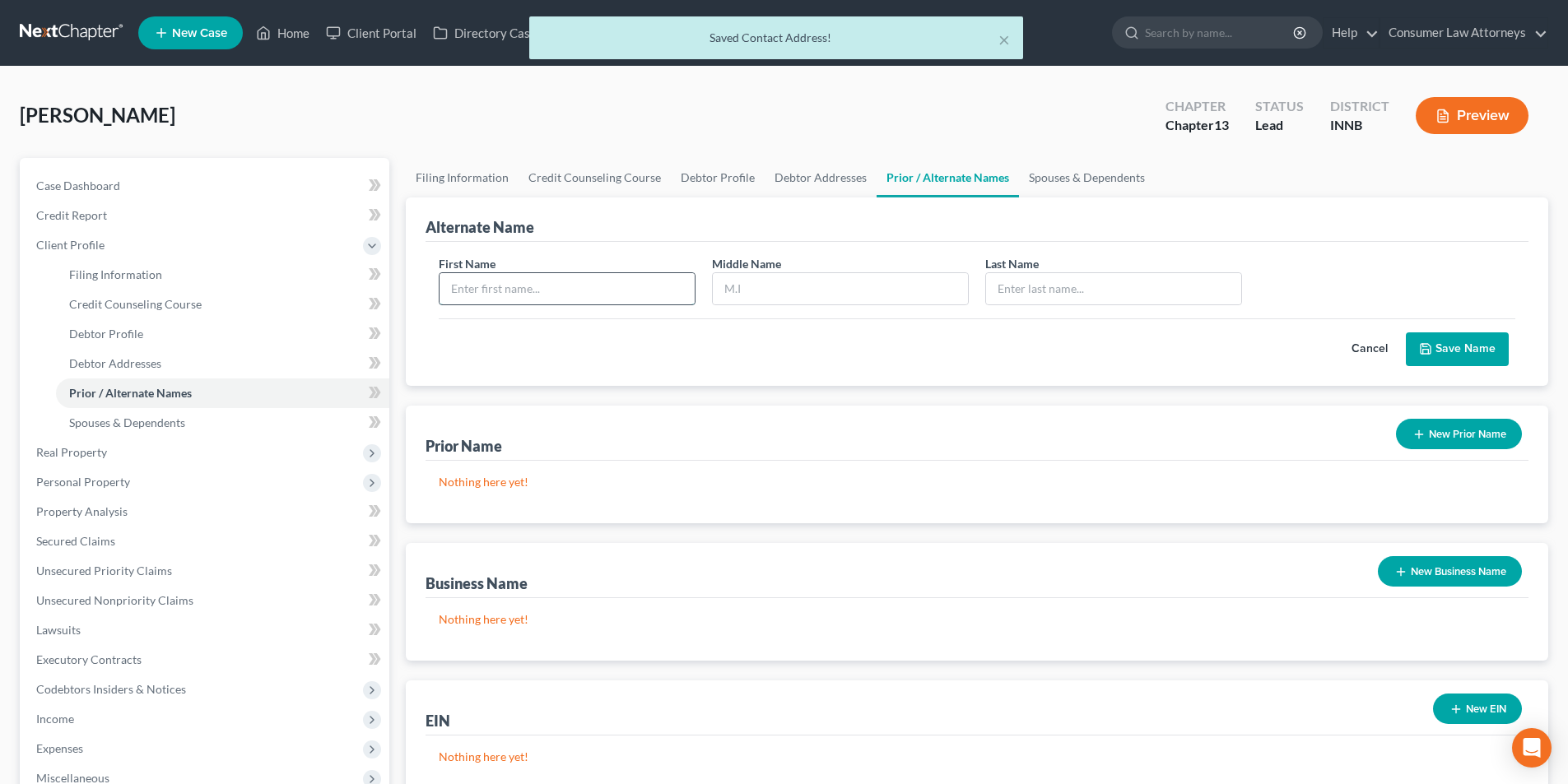
click at [595, 283] on input "text" at bounding box center [567, 289] width 255 height 31
type input "[PERSON_NAME]"
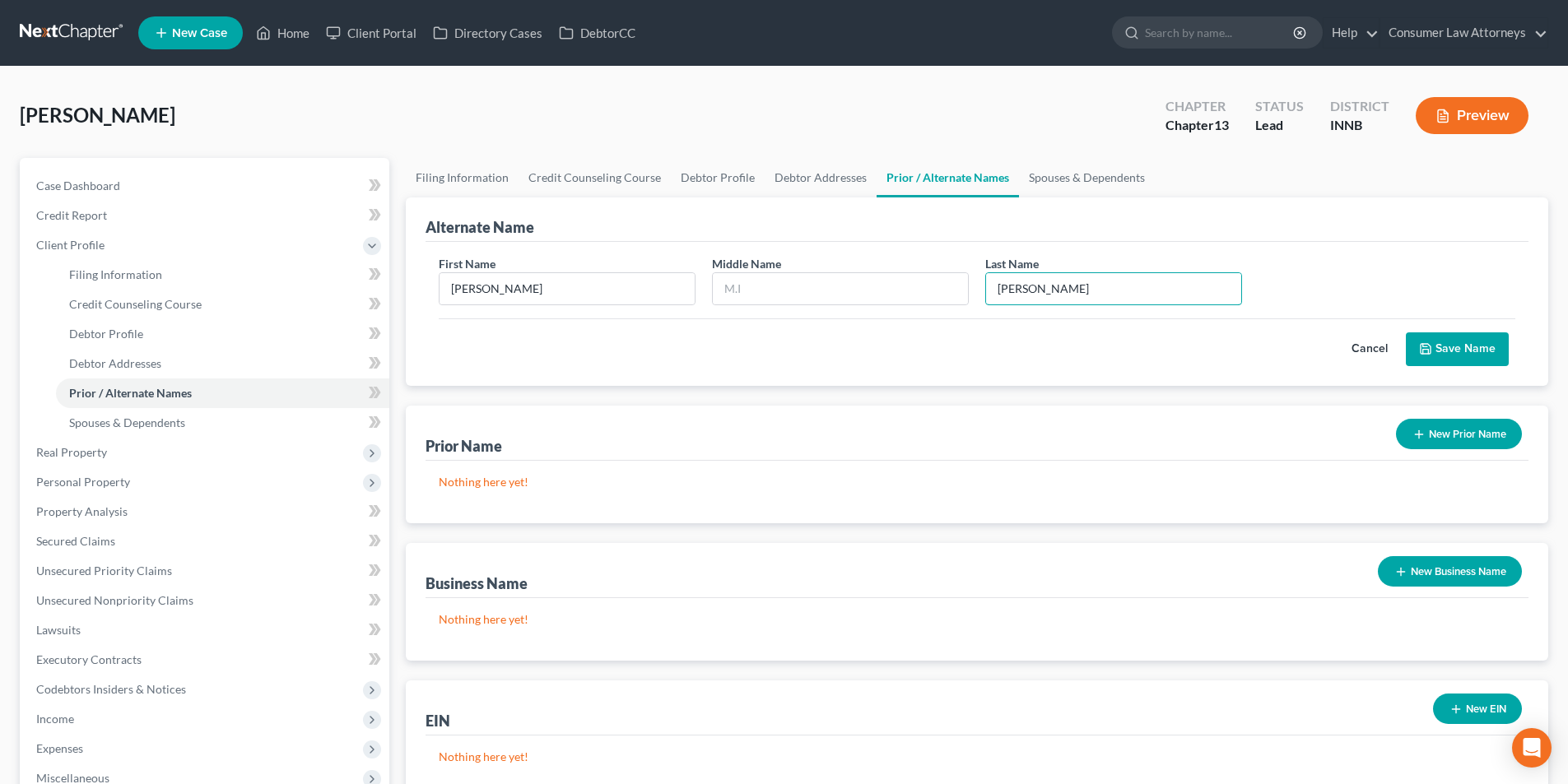
type input "[PERSON_NAME]"
click at [1447, 336] on button "Save Name" at bounding box center [1457, 350] width 103 height 35
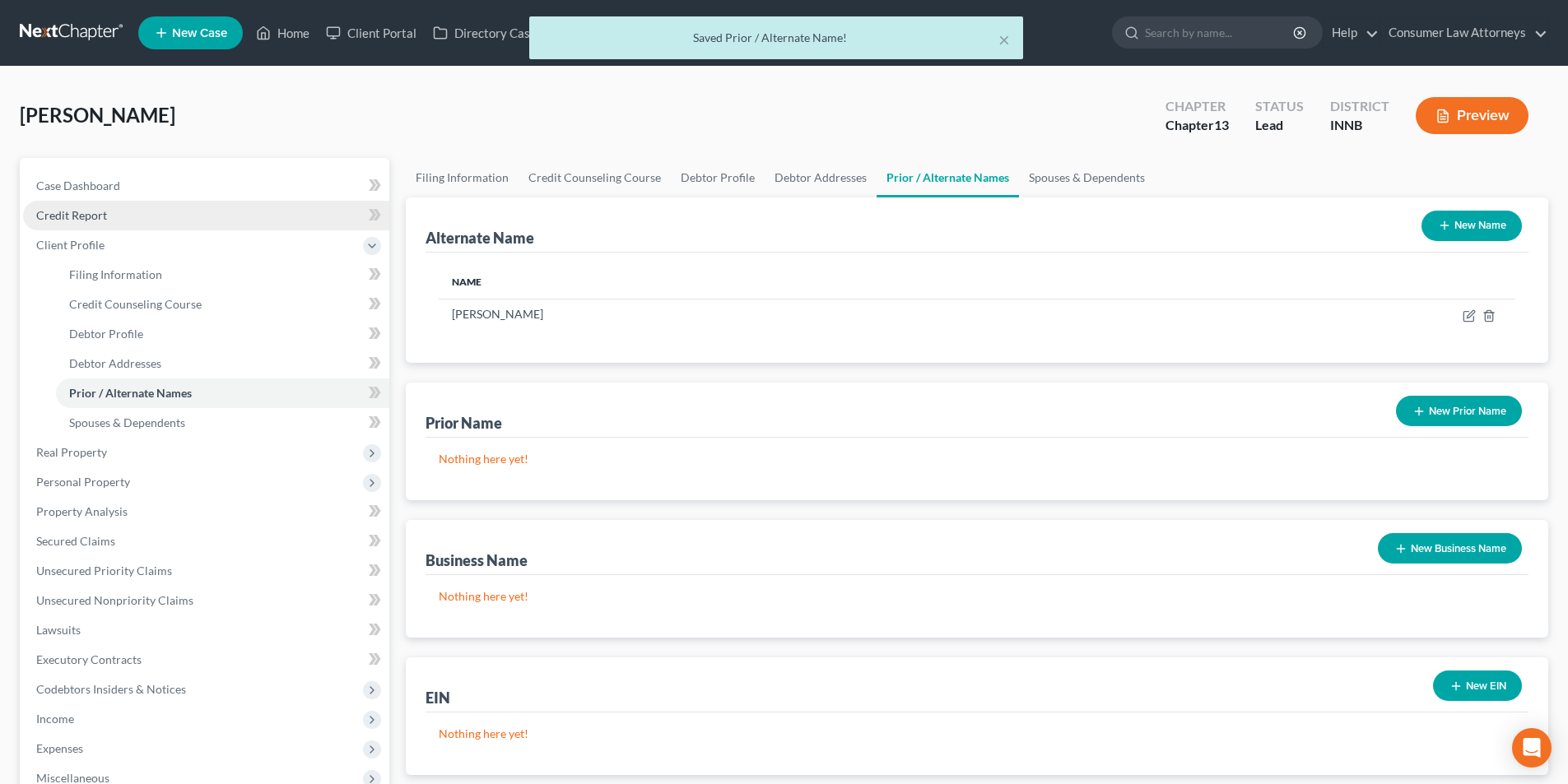
click at [100, 217] on span "Credit Report" at bounding box center [72, 215] width 71 height 14
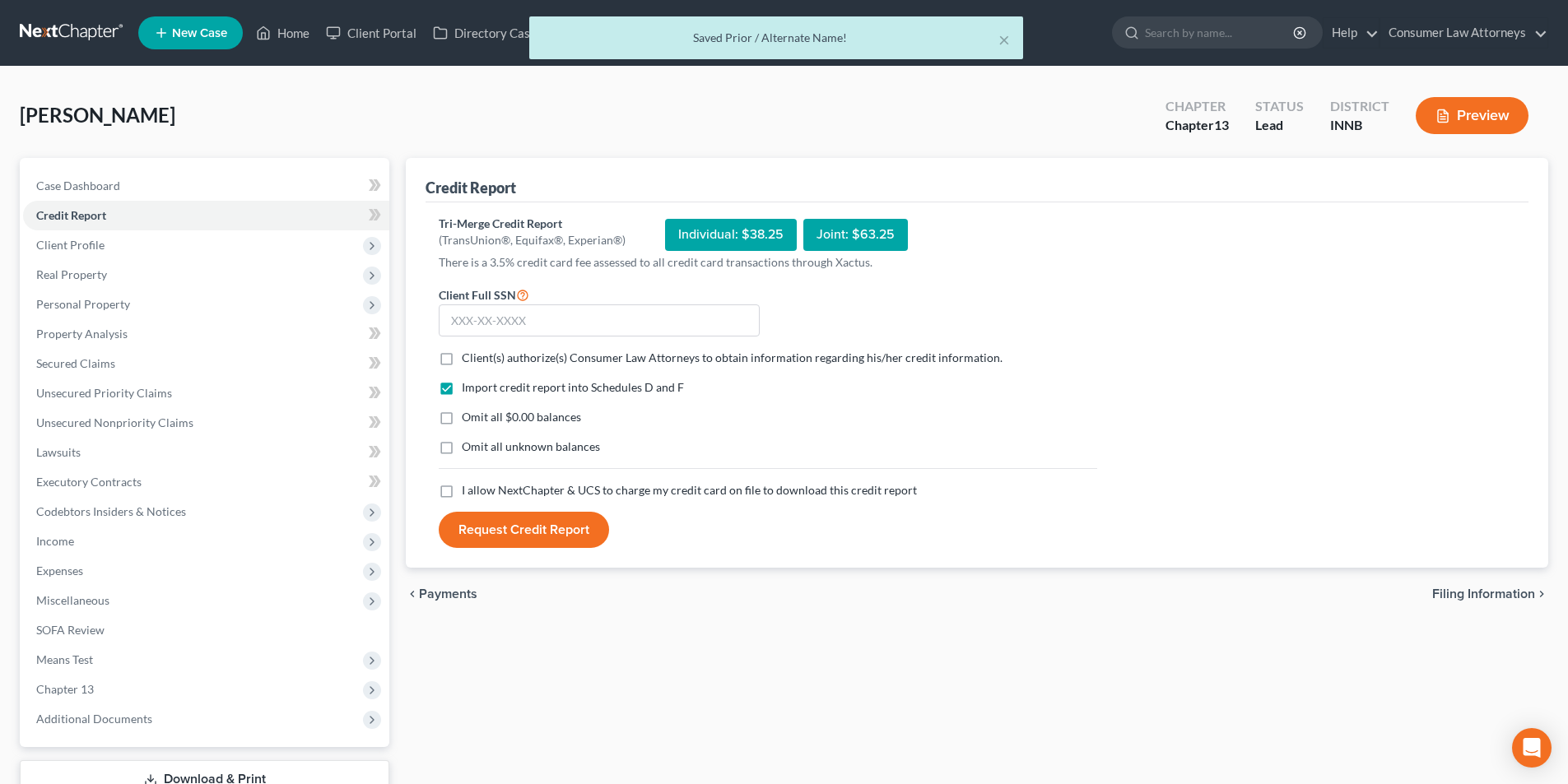
click at [461, 361] on label "Client(s) authorize(s) Consumer Law Attorneys to obtain information regarding h…" at bounding box center [732, 357] width 541 height 16
click at [468, 360] on input "Client(s) authorize(s) Consumer Law Attorneys to obtain information regarding h…" at bounding box center [474, 355] width 10 height 10
checkbox input "true"
click at [461, 491] on label "I allow NextChapter & UCS to charge my credit card on file to download this cre…" at bounding box center [689, 490] width 455 height 16
click at [468, 491] on input "I allow NextChapter & UCS to charge my credit card on file to download this cre…" at bounding box center [474, 487] width 10 height 10
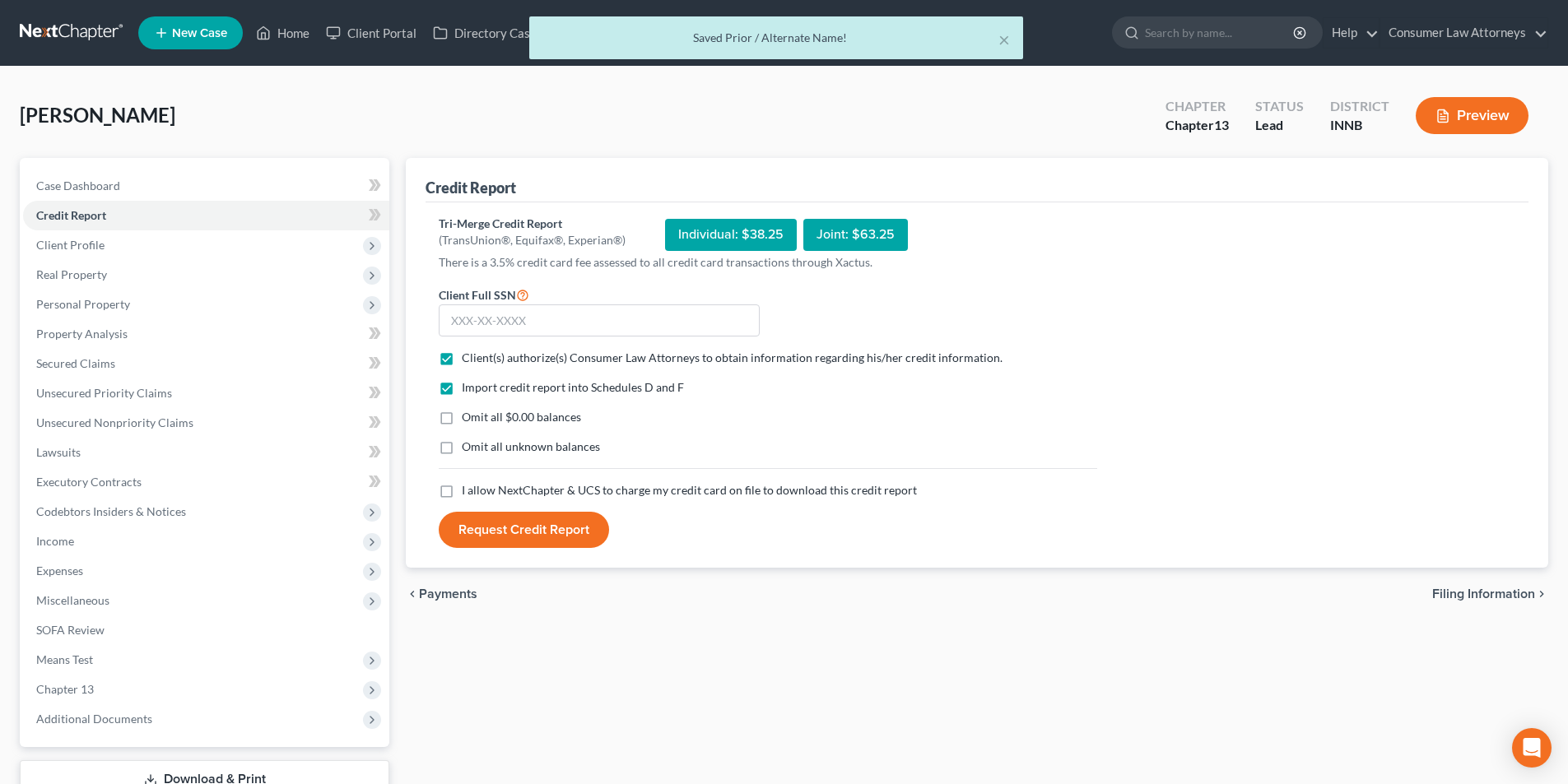
checkbox input "true"
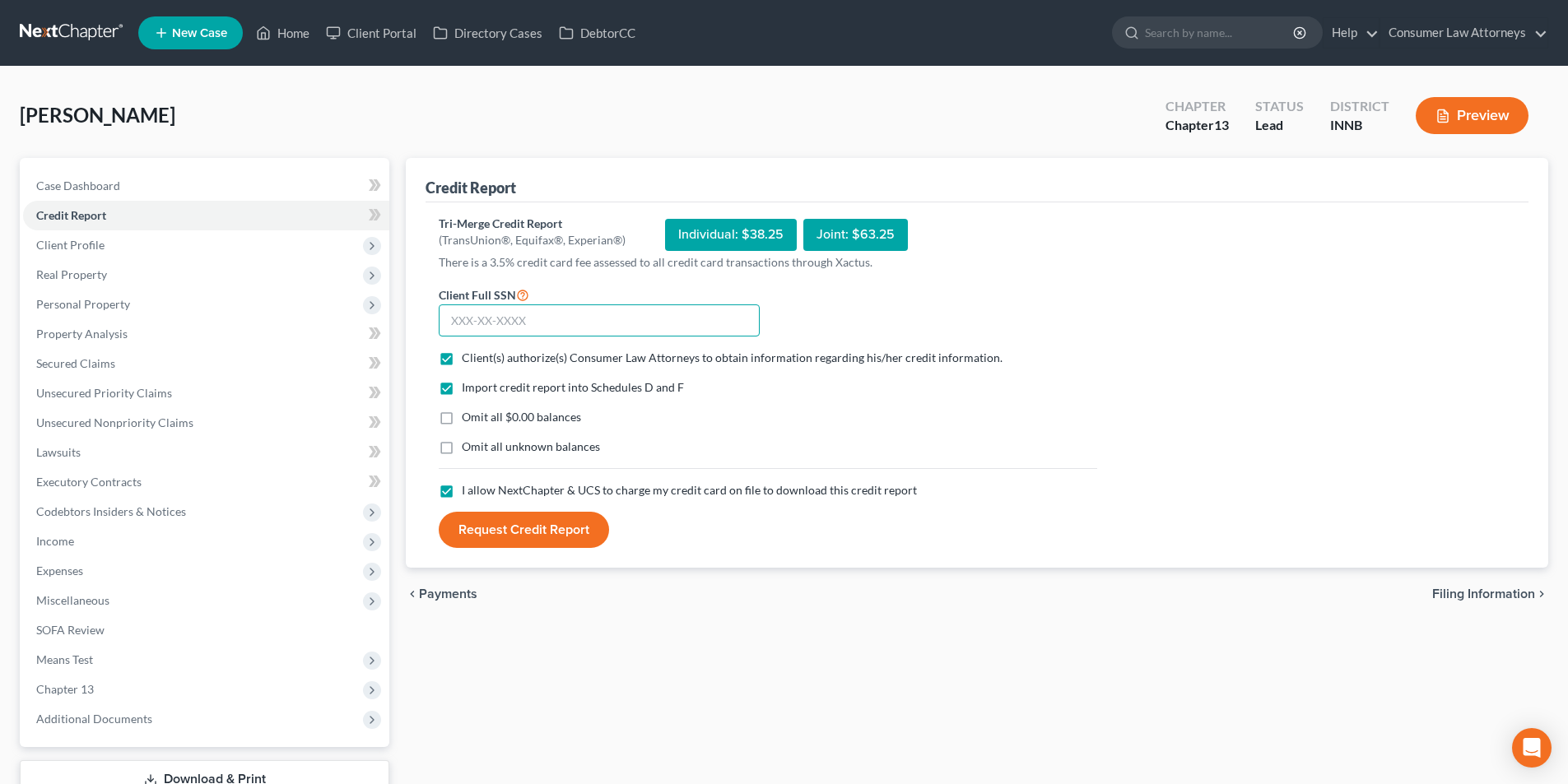
click at [523, 327] on input "text" at bounding box center [599, 321] width 321 height 33
type input "342-38-4739"
click at [548, 529] on button "Request Credit Report" at bounding box center [524, 530] width 171 height 36
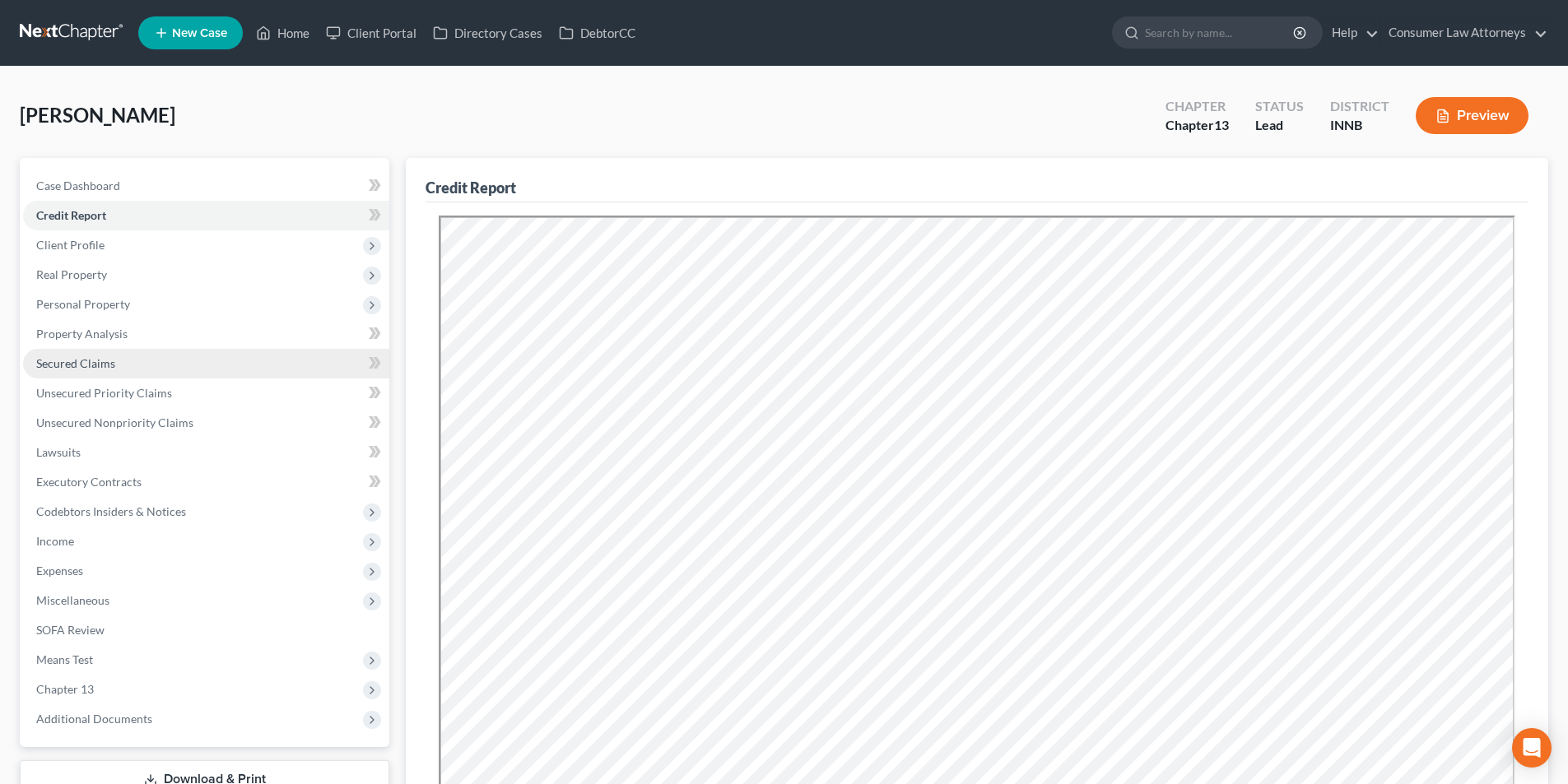
click at [92, 370] on span "Secured Claims" at bounding box center [75, 363] width 79 height 14
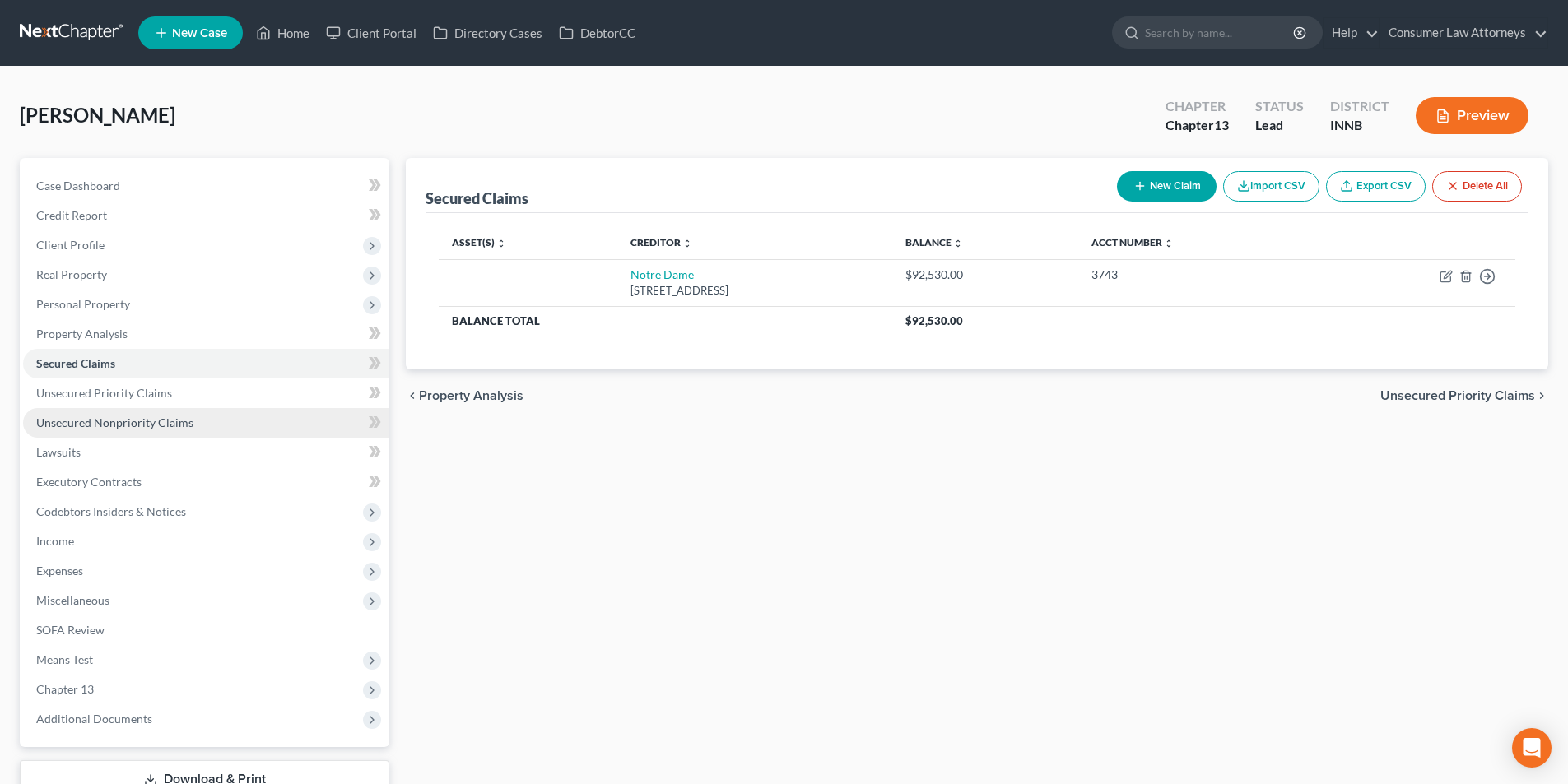
click at [97, 415] on span "Unsecured Nonpriority Claims" at bounding box center [115, 422] width 158 height 14
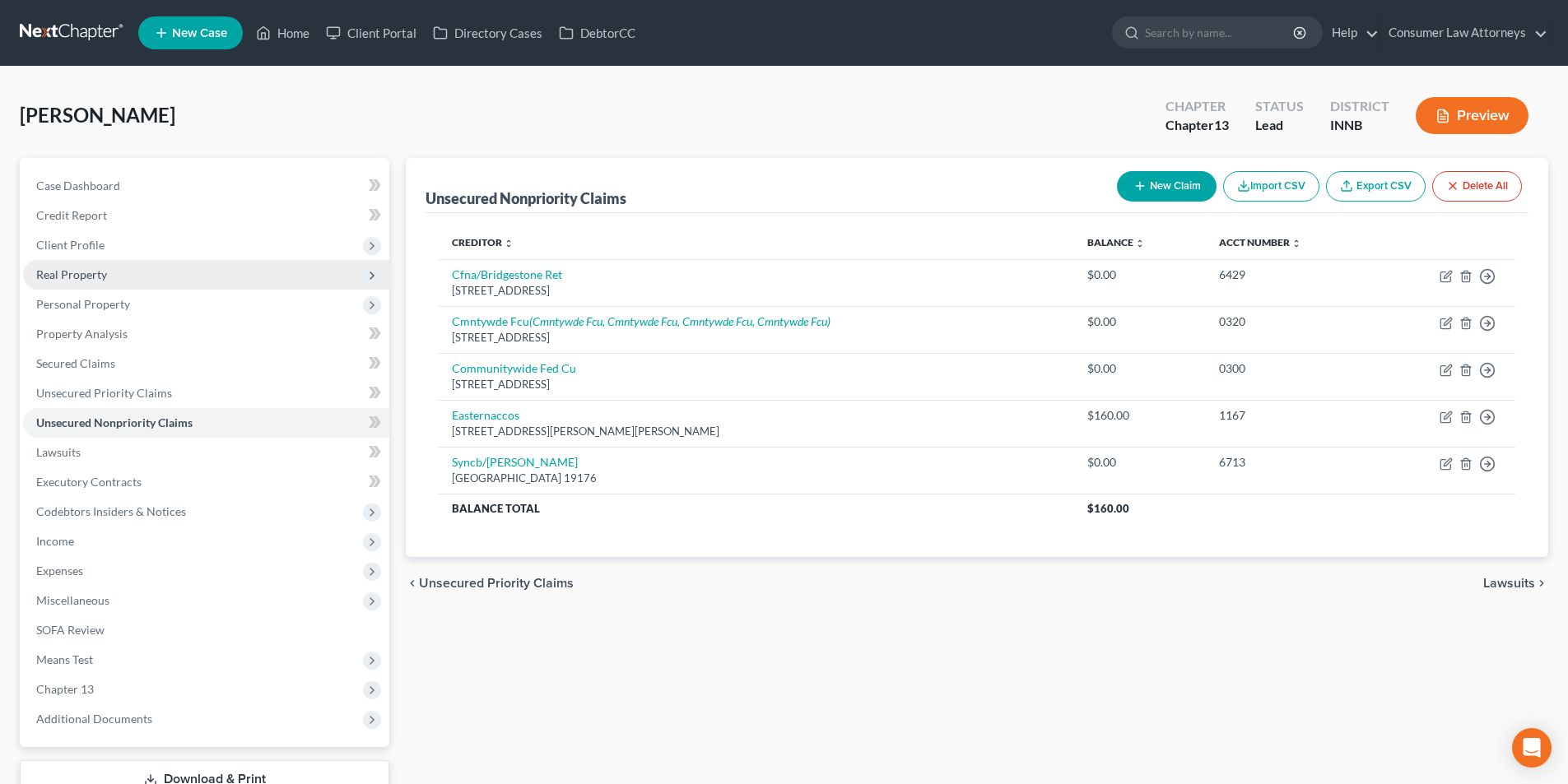
click at [82, 280] on span "Real Property" at bounding box center [72, 274] width 71 height 14
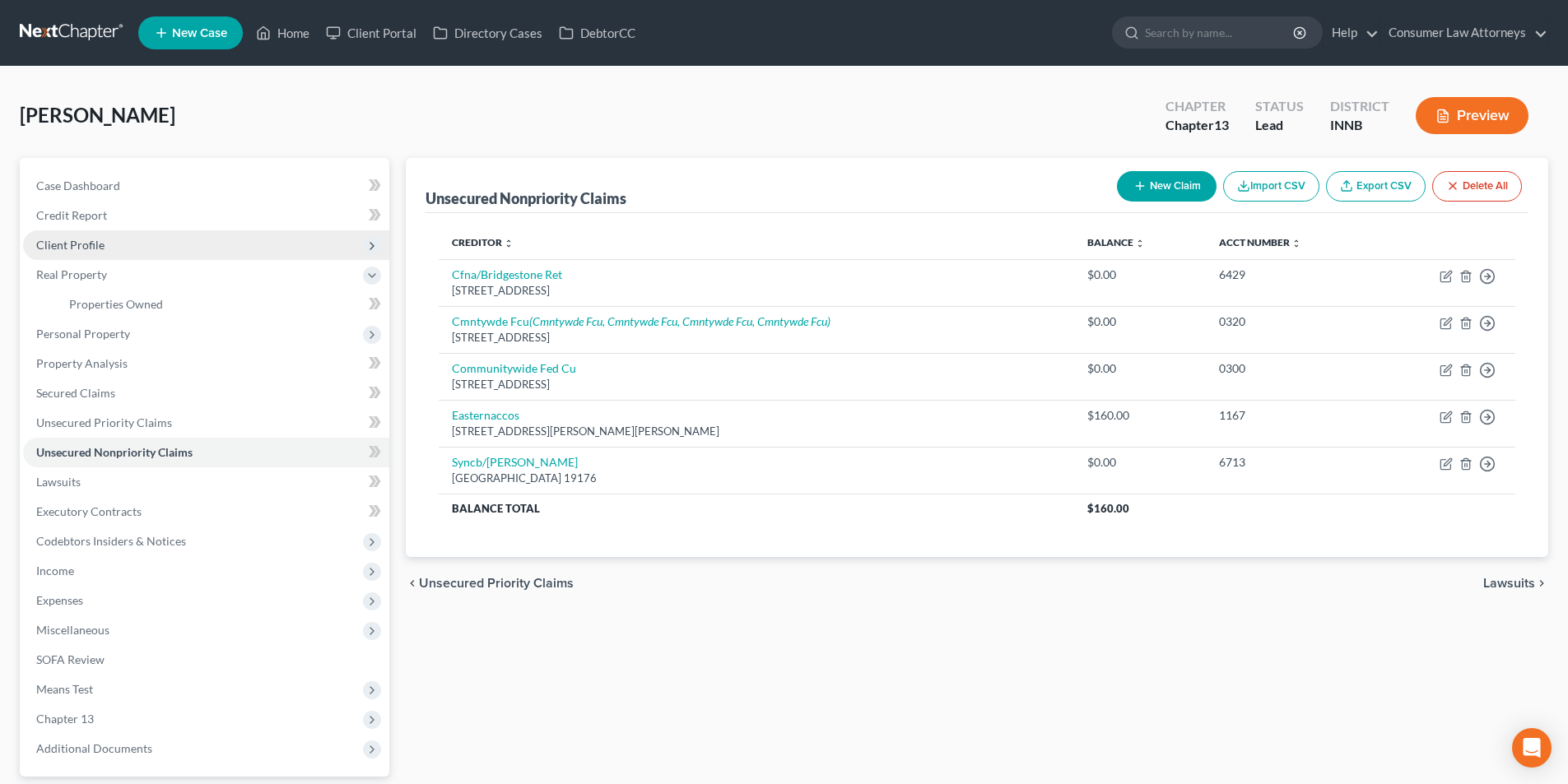
click at [109, 247] on span "Client Profile" at bounding box center [206, 245] width 366 height 29
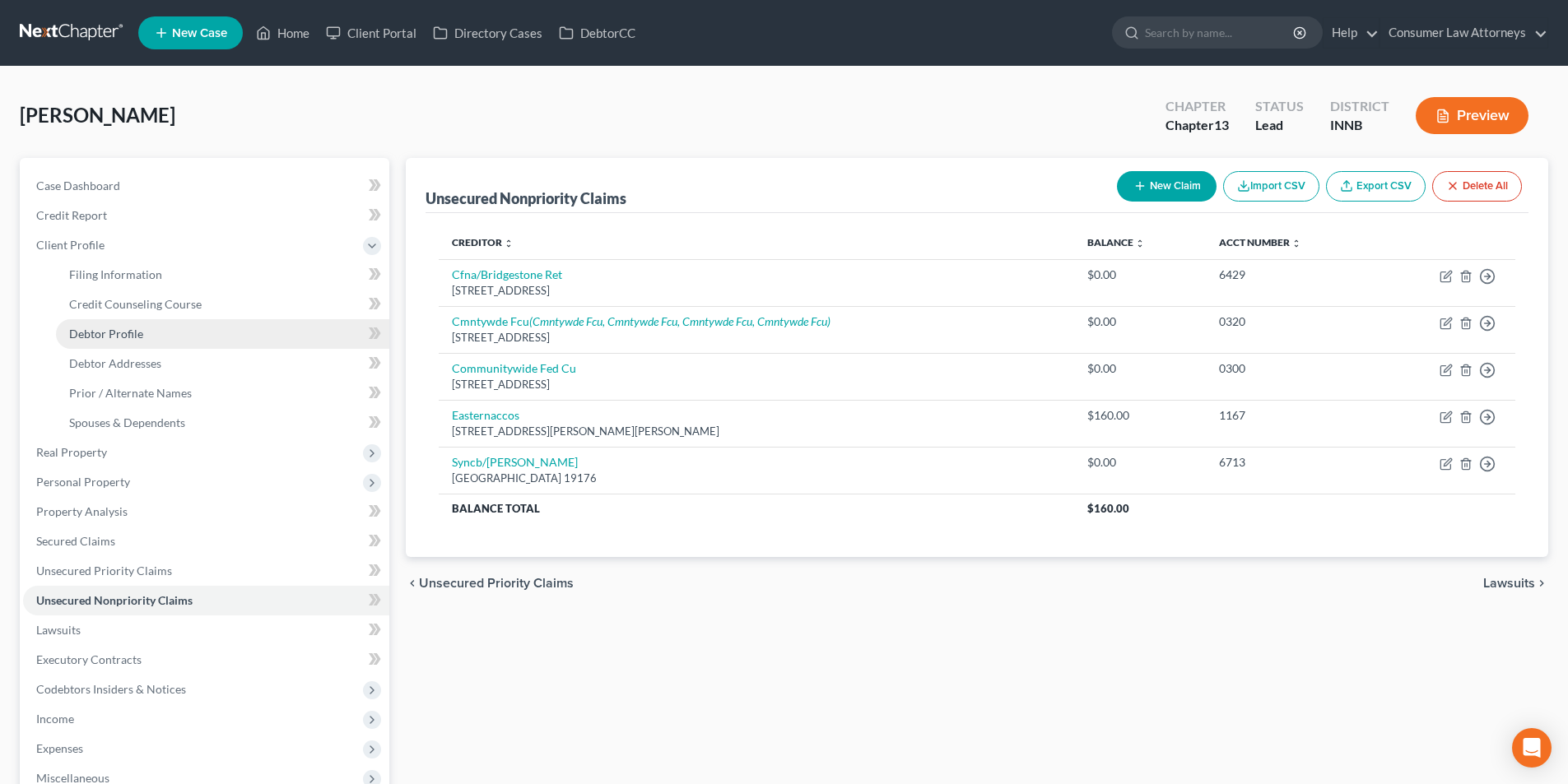
click at [135, 331] on span "Debtor Profile" at bounding box center [106, 334] width 74 height 14
select select "0"
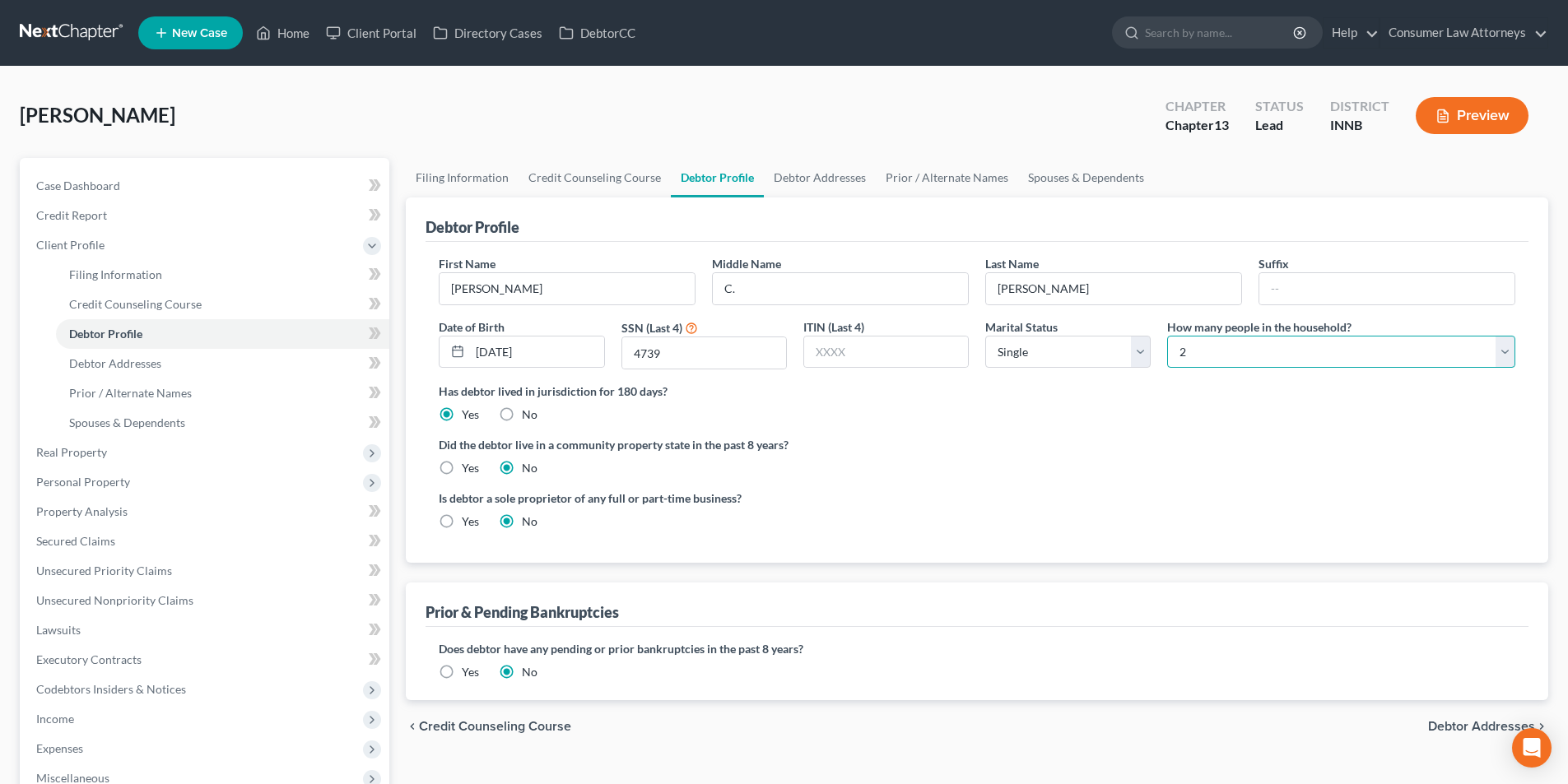
click at [1232, 357] on select "Select 1 2 3 4 5 6 7 8 9 10 11 12 13 14 15 16 17 18 19 20" at bounding box center [1341, 352] width 348 height 33
select select "0"
click at [1167, 336] on select "Select 1 2 3 4 5 6 7 8 9 10 11 12 13 14 15 16 17 18 19 20" at bounding box center [1341, 352] width 348 height 33
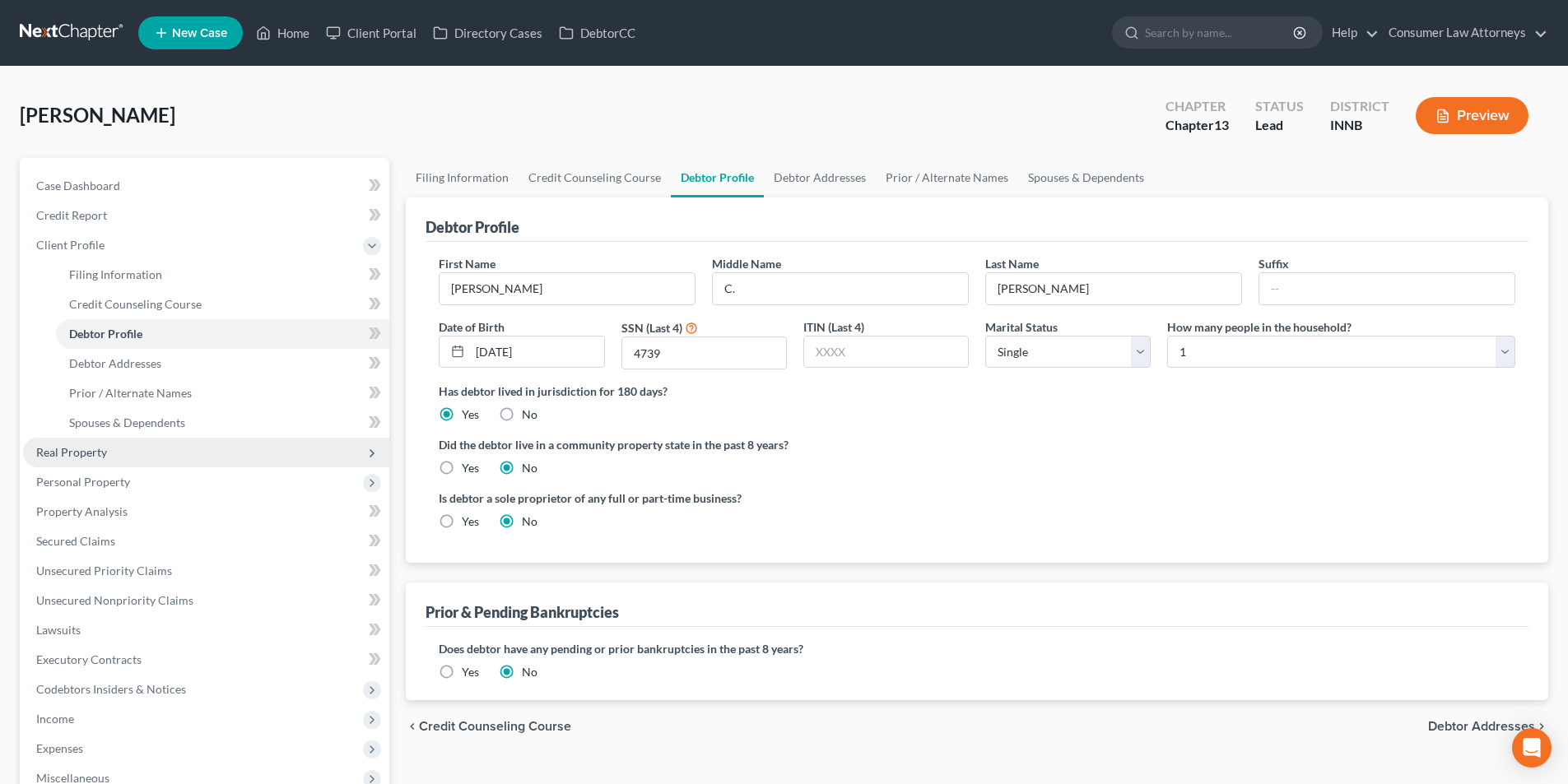
click at [98, 450] on span "Real Property" at bounding box center [72, 452] width 71 height 14
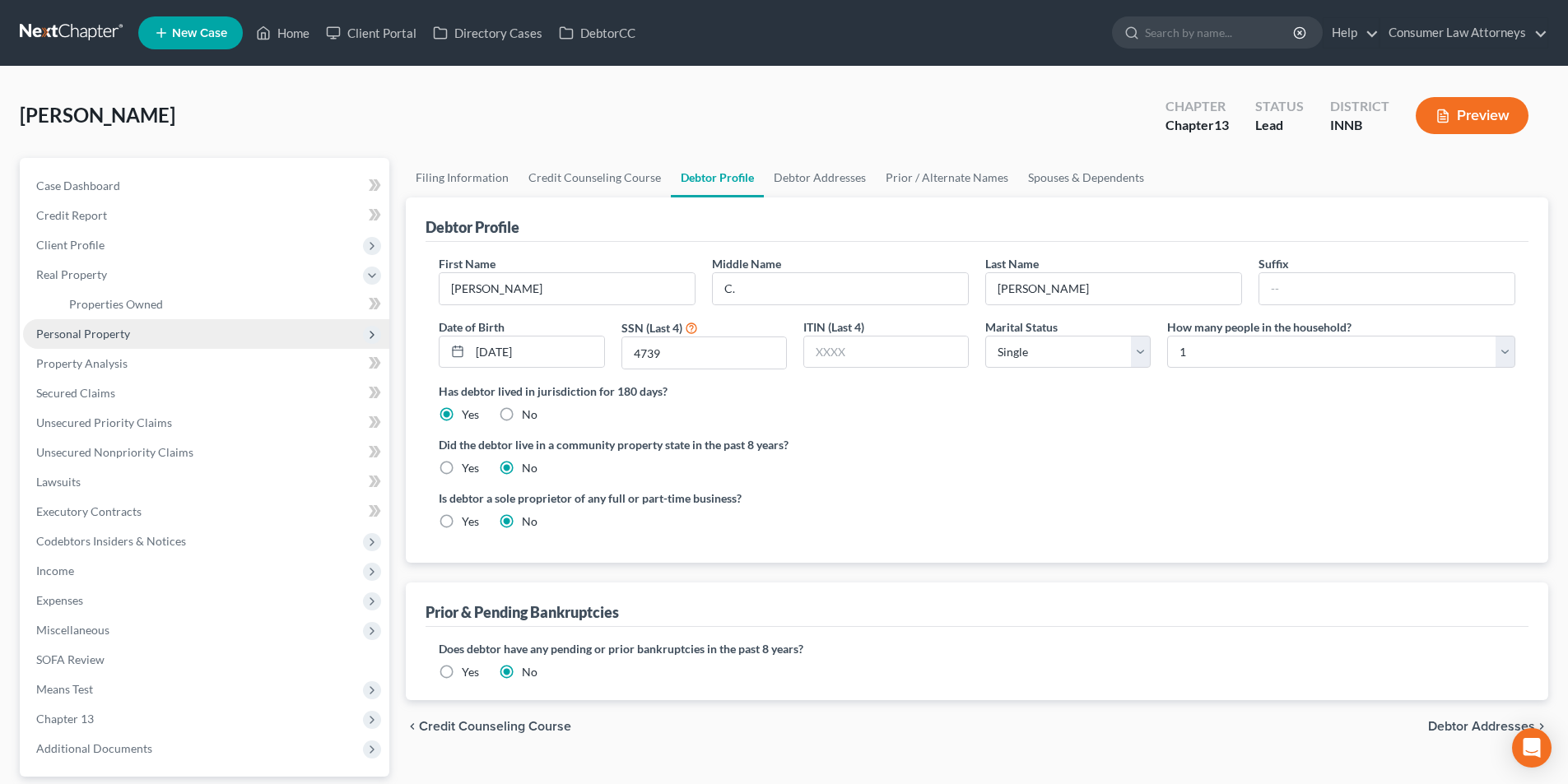
click at [119, 335] on span "Personal Property" at bounding box center [83, 334] width 94 height 14
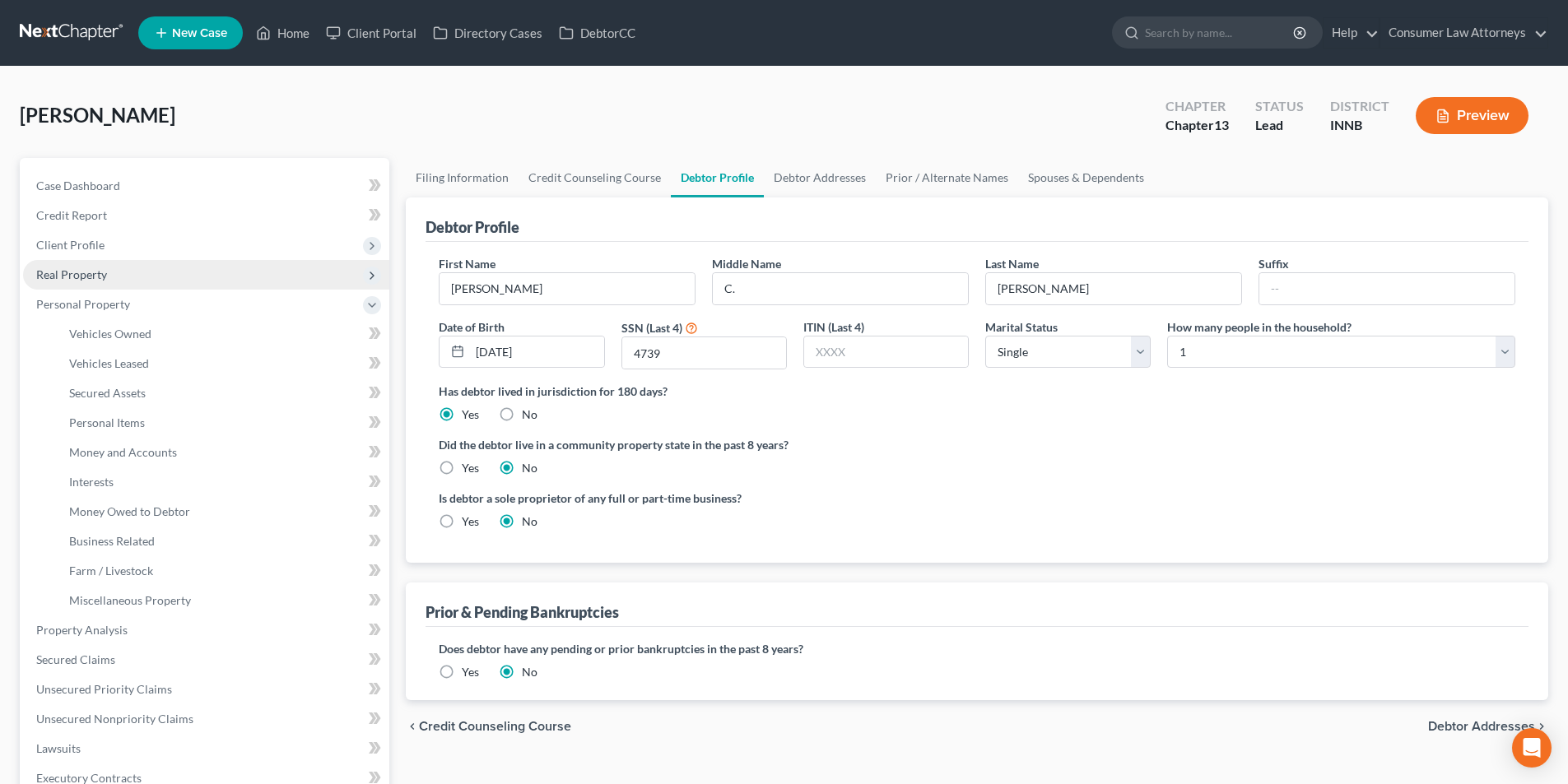
click at [99, 276] on span "Real Property" at bounding box center [72, 274] width 71 height 14
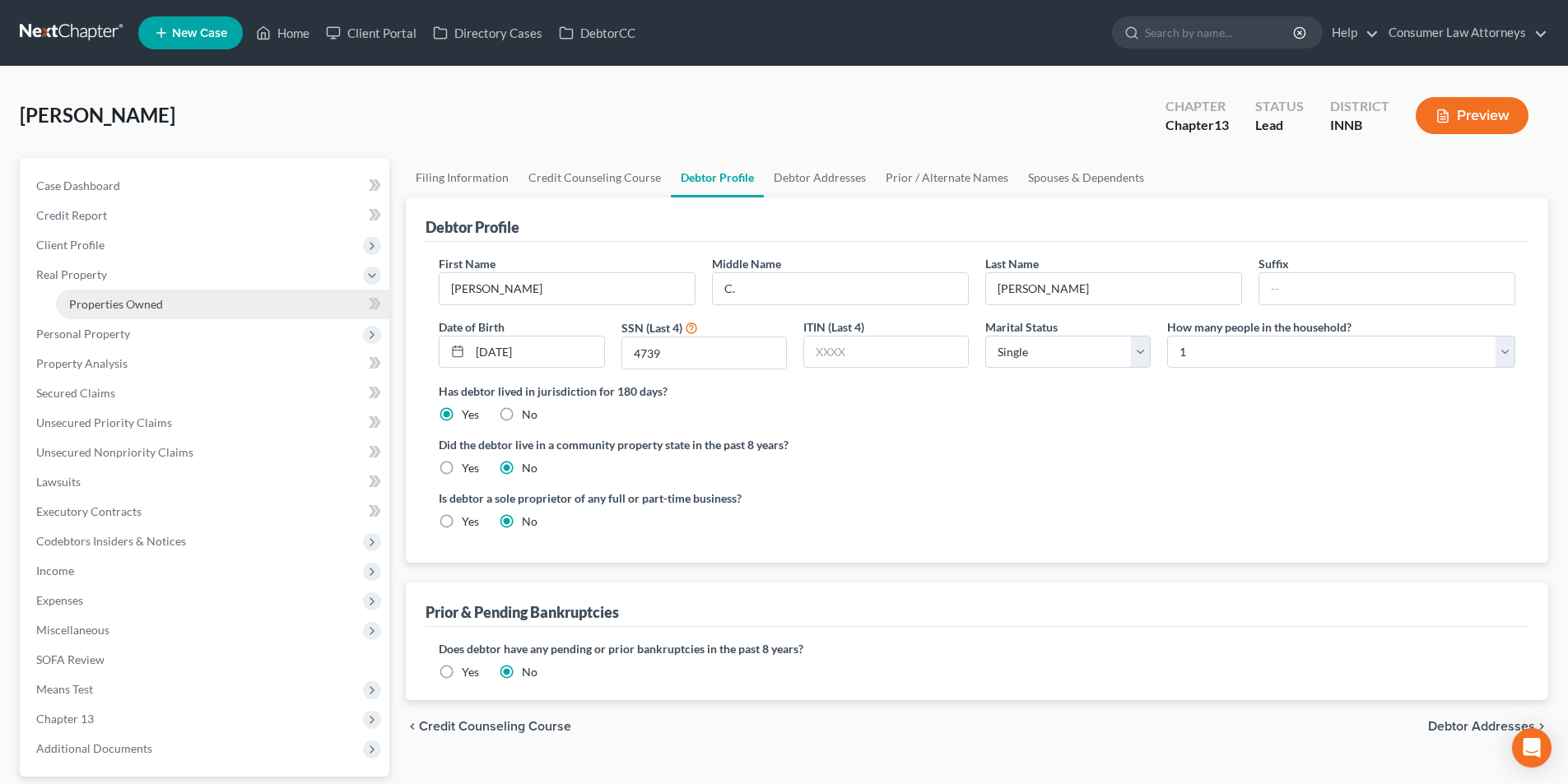
click at [143, 298] on span "Properties Owned" at bounding box center [116, 304] width 94 height 14
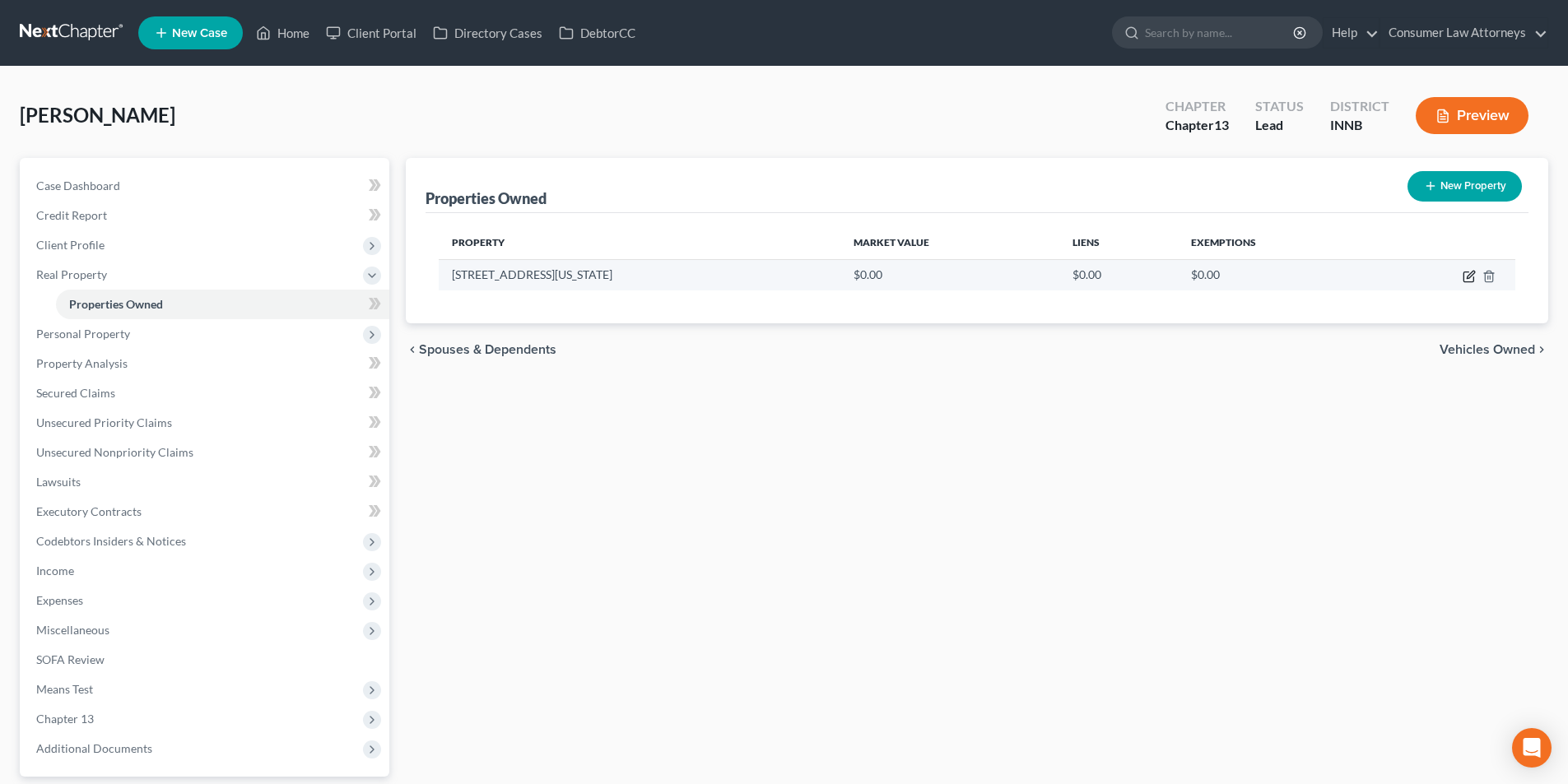
click at [1468, 273] on icon "button" at bounding box center [1468, 277] width 10 height 10
select select "15"
select select "73"
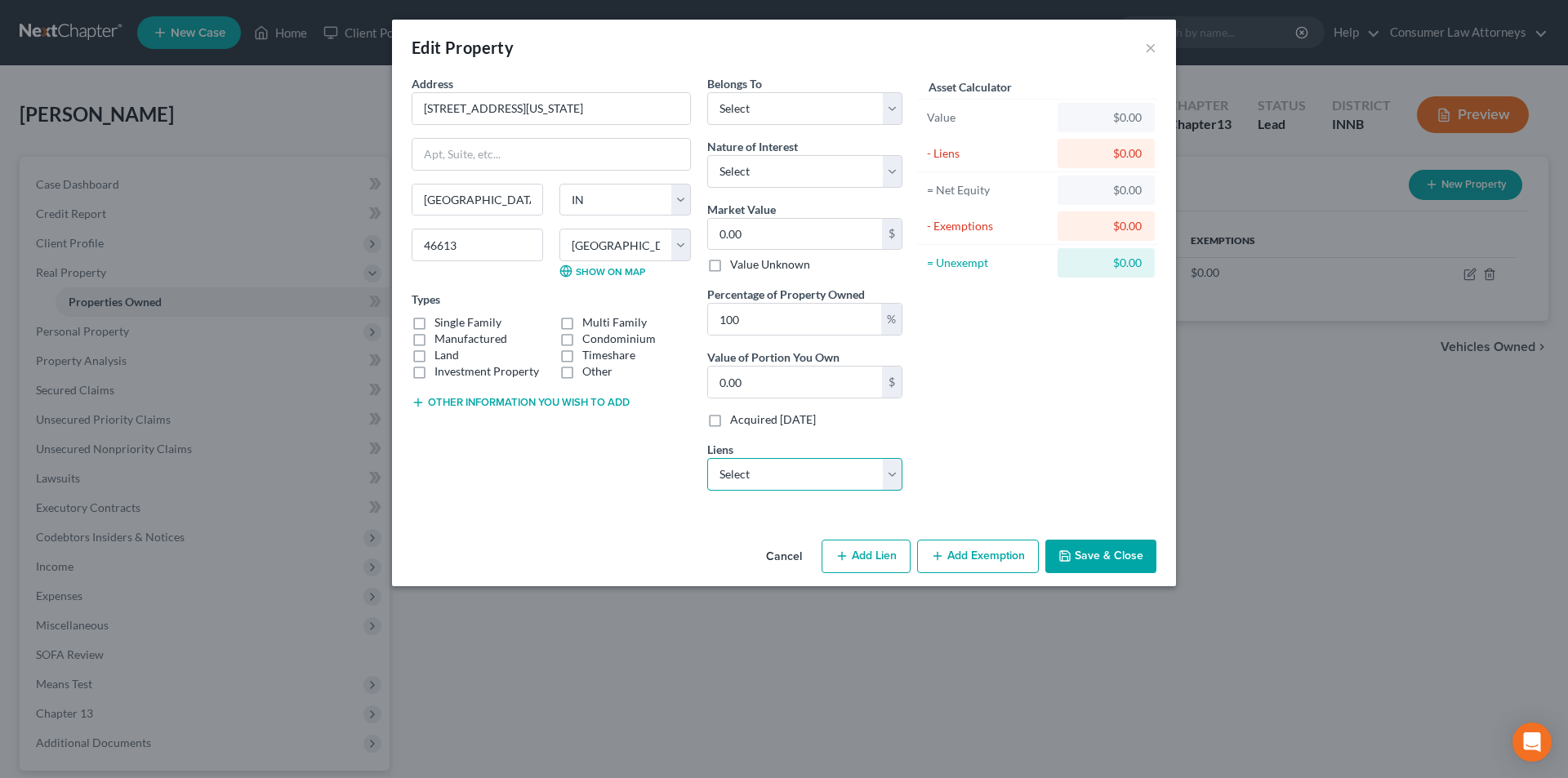
click at [778, 476] on select "Select Notre Dame - $92,530.00" at bounding box center [804, 474] width 195 height 33
select select "14"
select select "0"
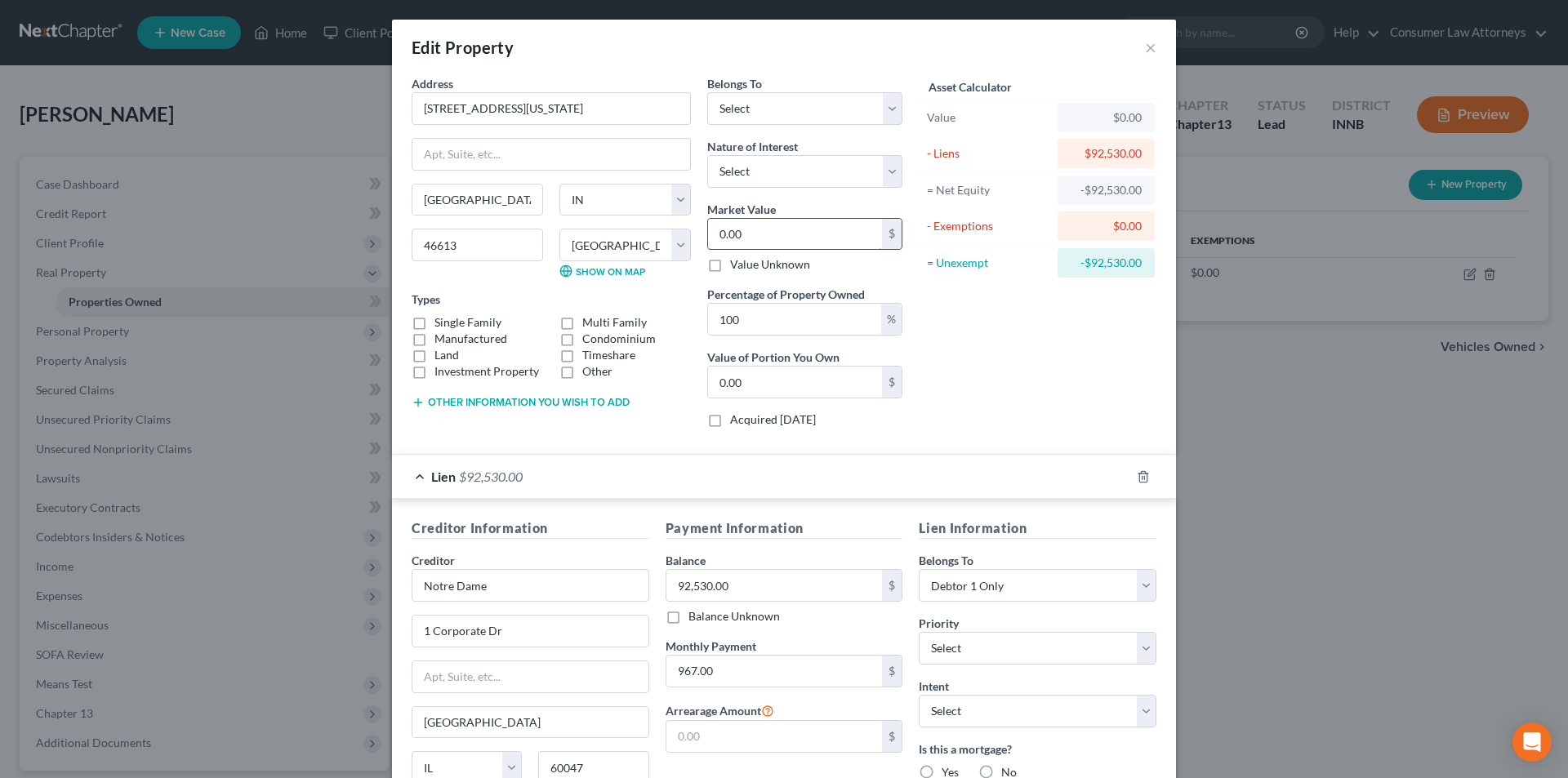
click at [785, 234] on input "0.00" at bounding box center [794, 234] width 174 height 31
type input "1"
type input "1.00"
type input "11"
type input "11.00"
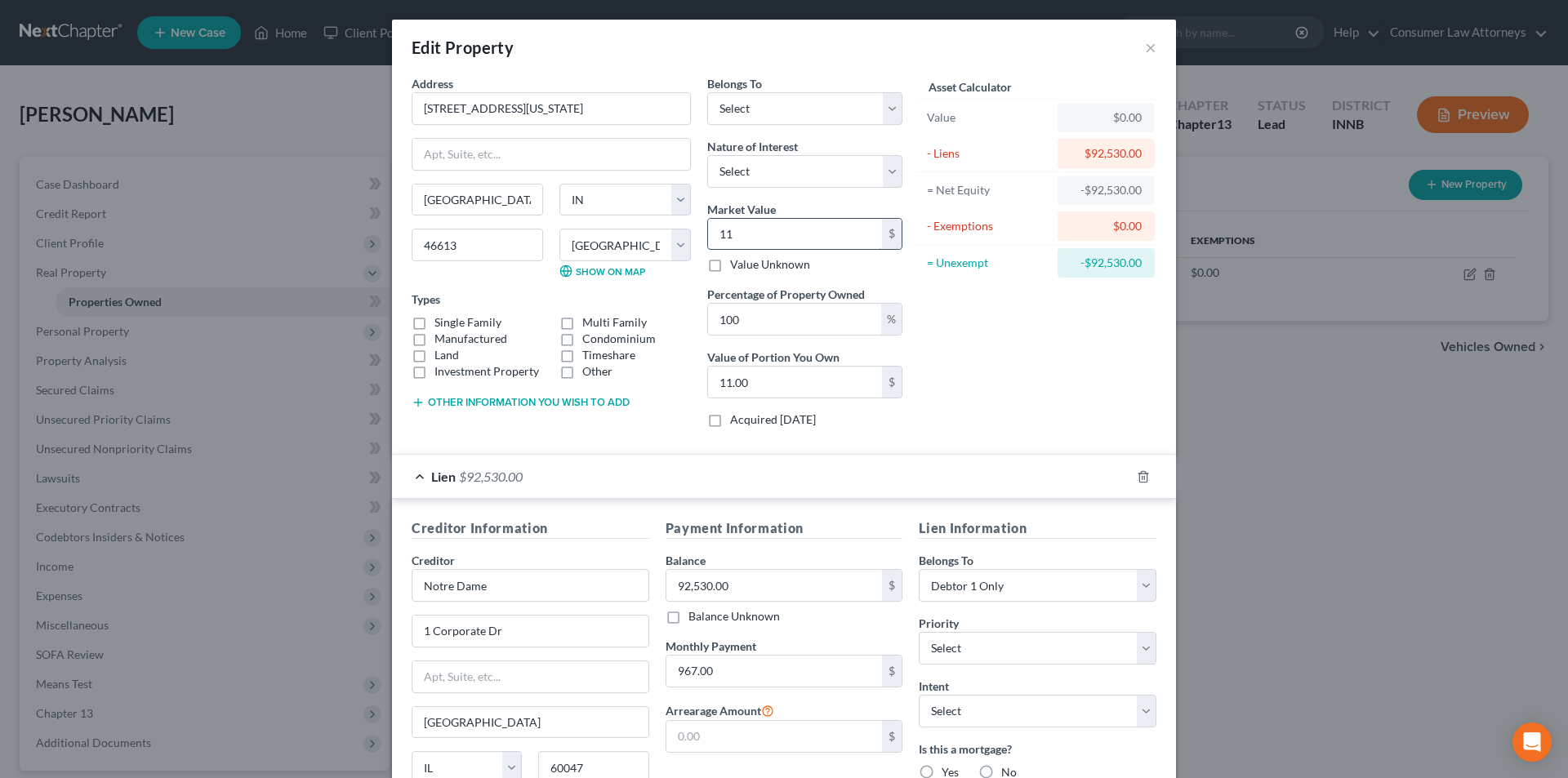
type input "118"
type input "118.00"
type input "1186"
type input "1,186.00"
type input "1,1860"
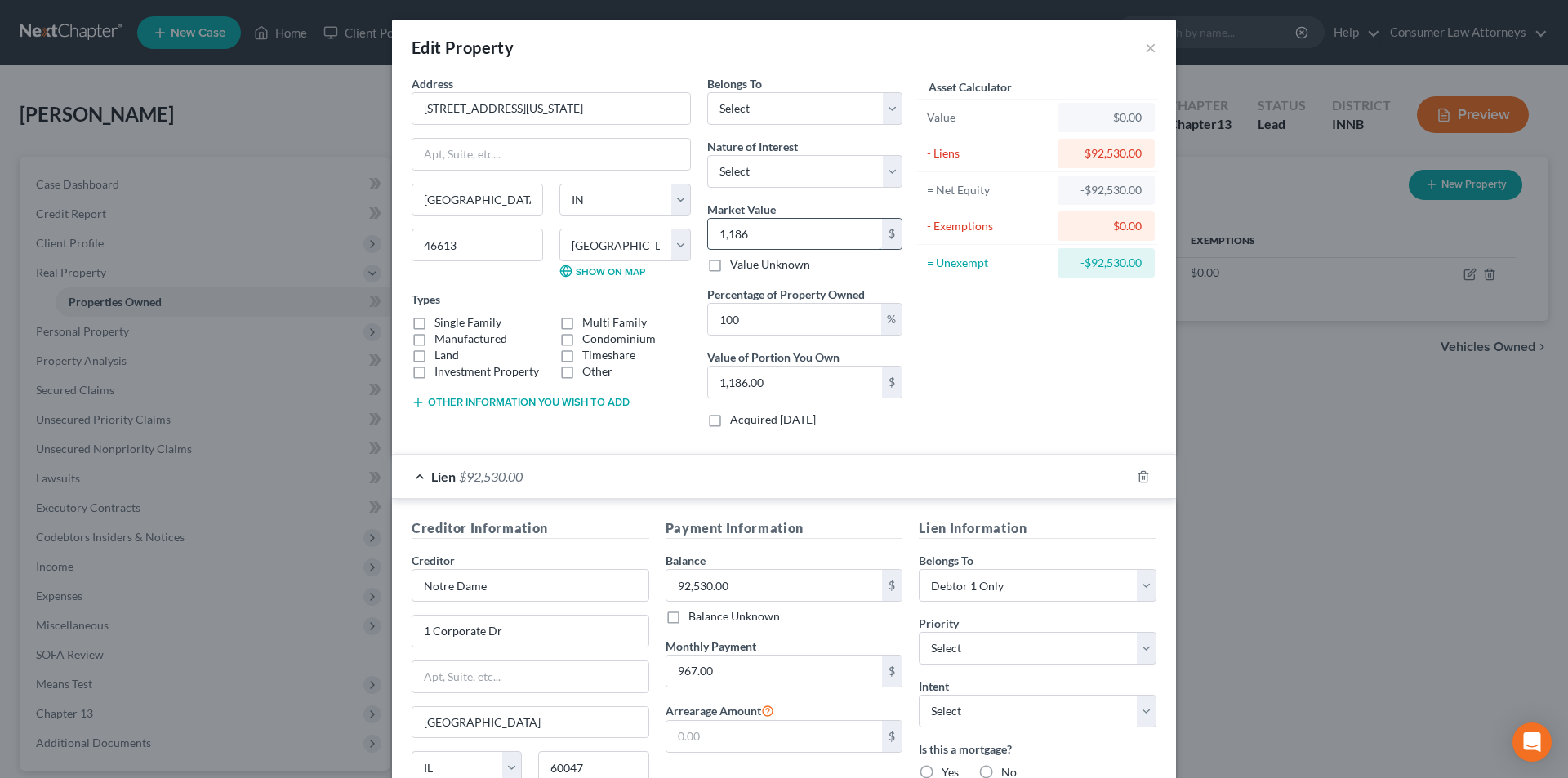
type input "11,860.00"
type input "11,8600"
type input "118,600.00"
click at [766, 119] on select "Select Debtor 1 Only Debtor 2 Only Debtor 1 And Debtor 2 Only At Least One Of T…" at bounding box center [804, 108] width 195 height 33
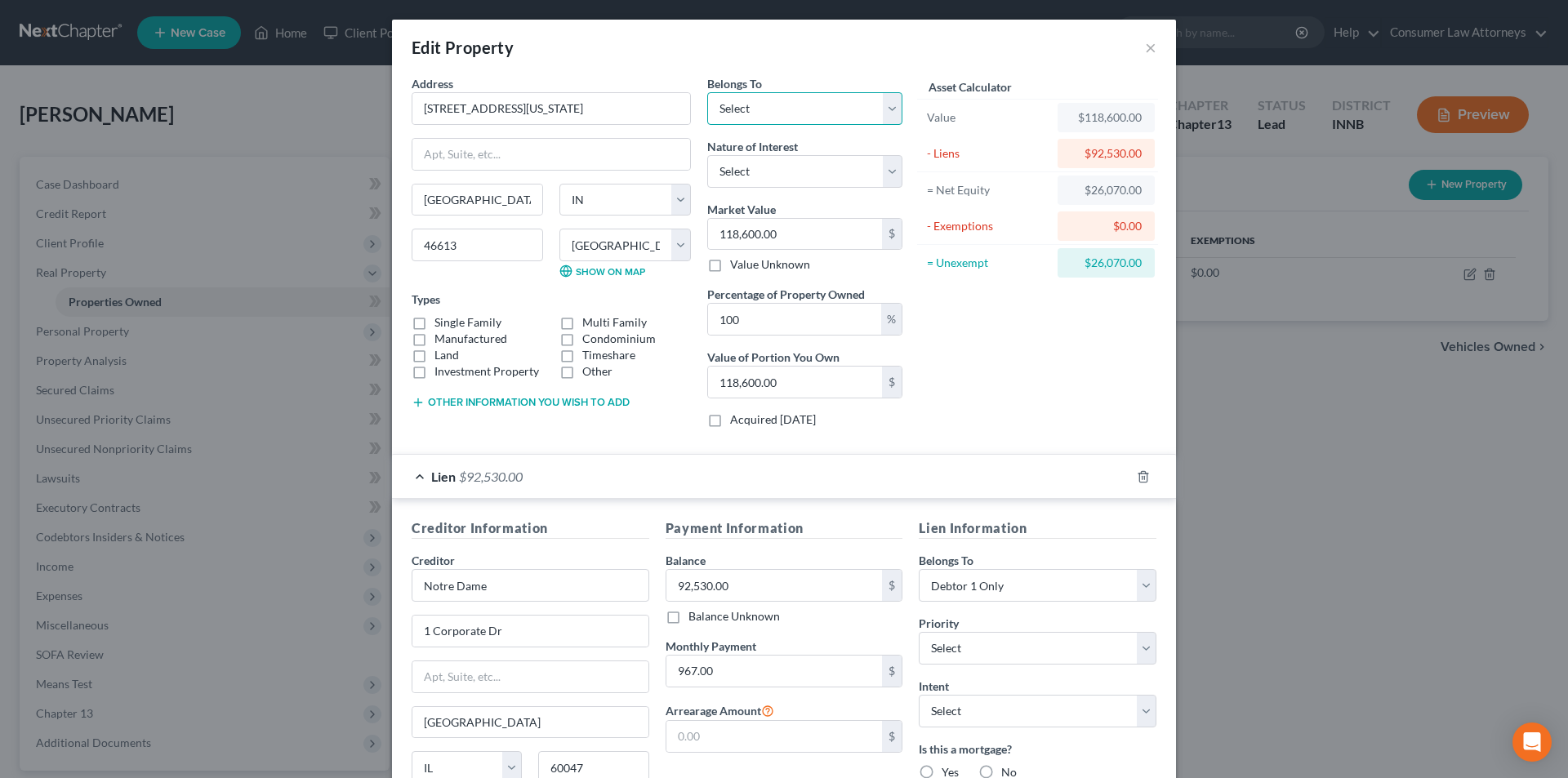
select select "0"
click at [707, 92] on select "Select Debtor 1 Only Debtor 2 Only Debtor 1 And Debtor 2 Only At Least One Of T…" at bounding box center [804, 108] width 195 height 33
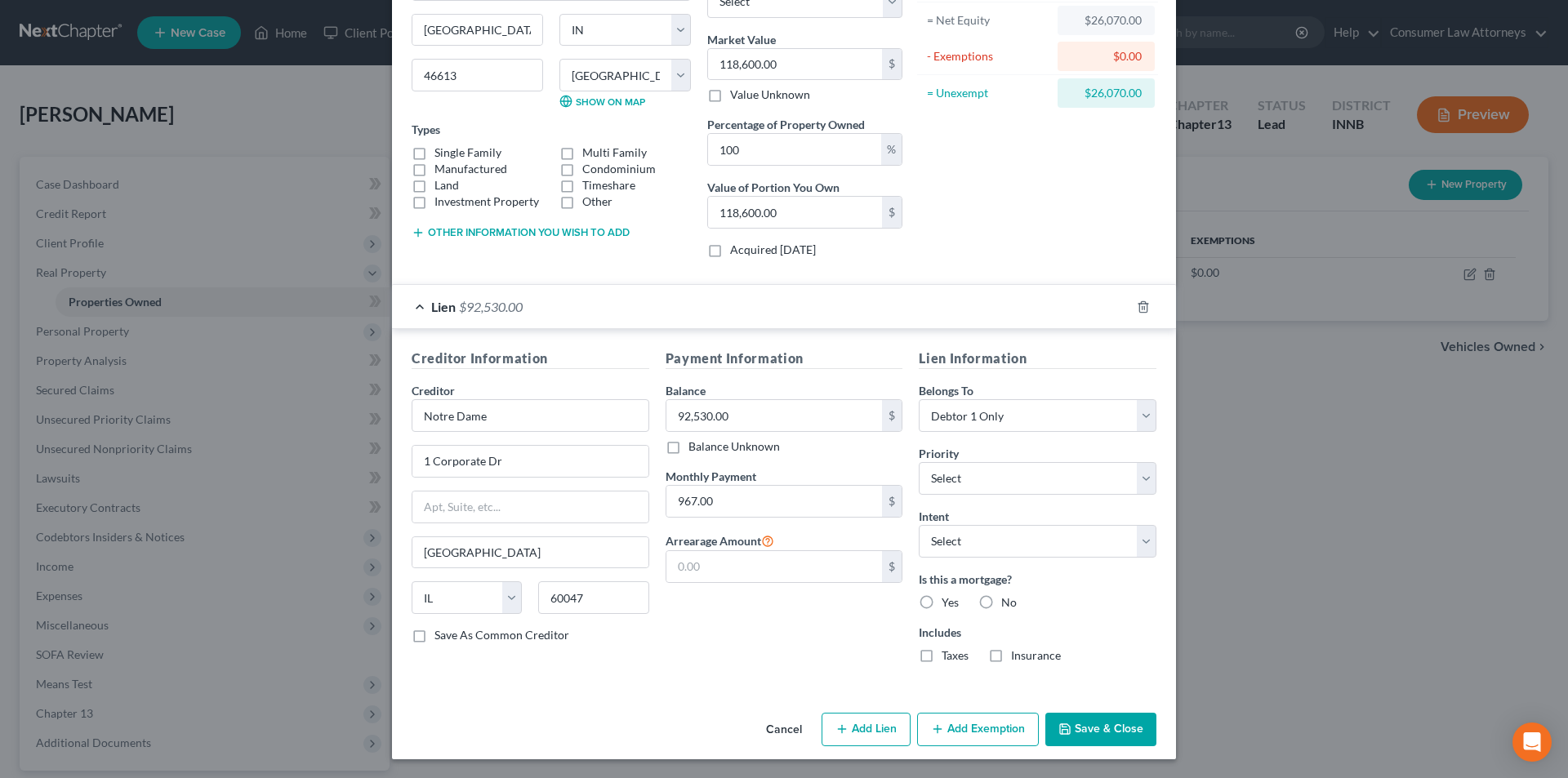
scroll to position [171, 0]
click at [941, 604] on label "Yes" at bounding box center [950, 601] width 17 height 16
click at [948, 604] on input "Yes" at bounding box center [953, 599] width 10 height 10
radio input "true"
click at [941, 654] on label "Taxes" at bounding box center [954, 654] width 27 height 16
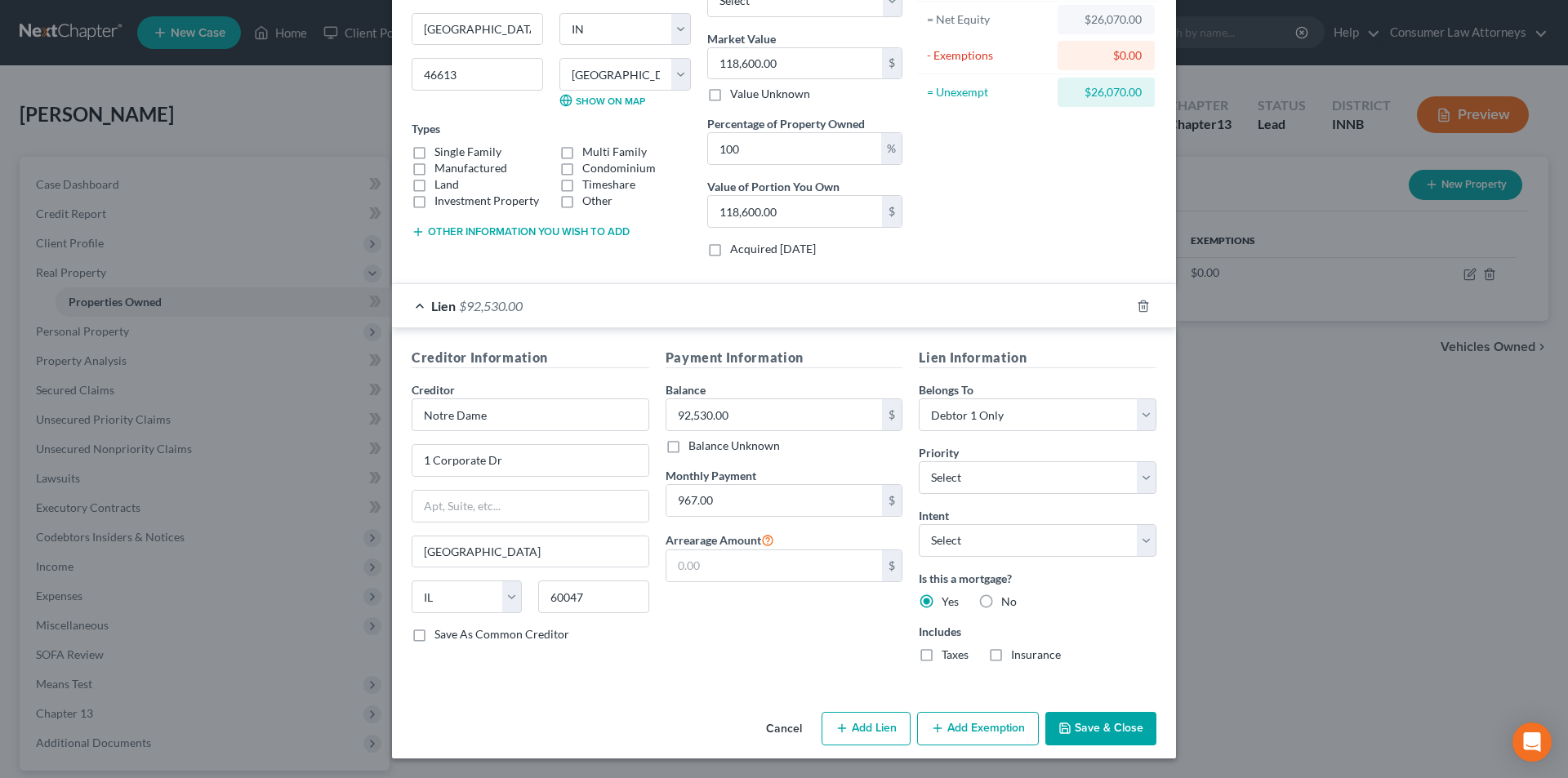
click at [948, 654] on input "Taxes" at bounding box center [953, 652] width 10 height 10
checkbox input "true"
click at [1011, 653] on label "Insurance" at bounding box center [1036, 654] width 50 height 16
click at [1018, 653] on input "Insurance" at bounding box center [1023, 652] width 10 height 10
checkbox input "true"
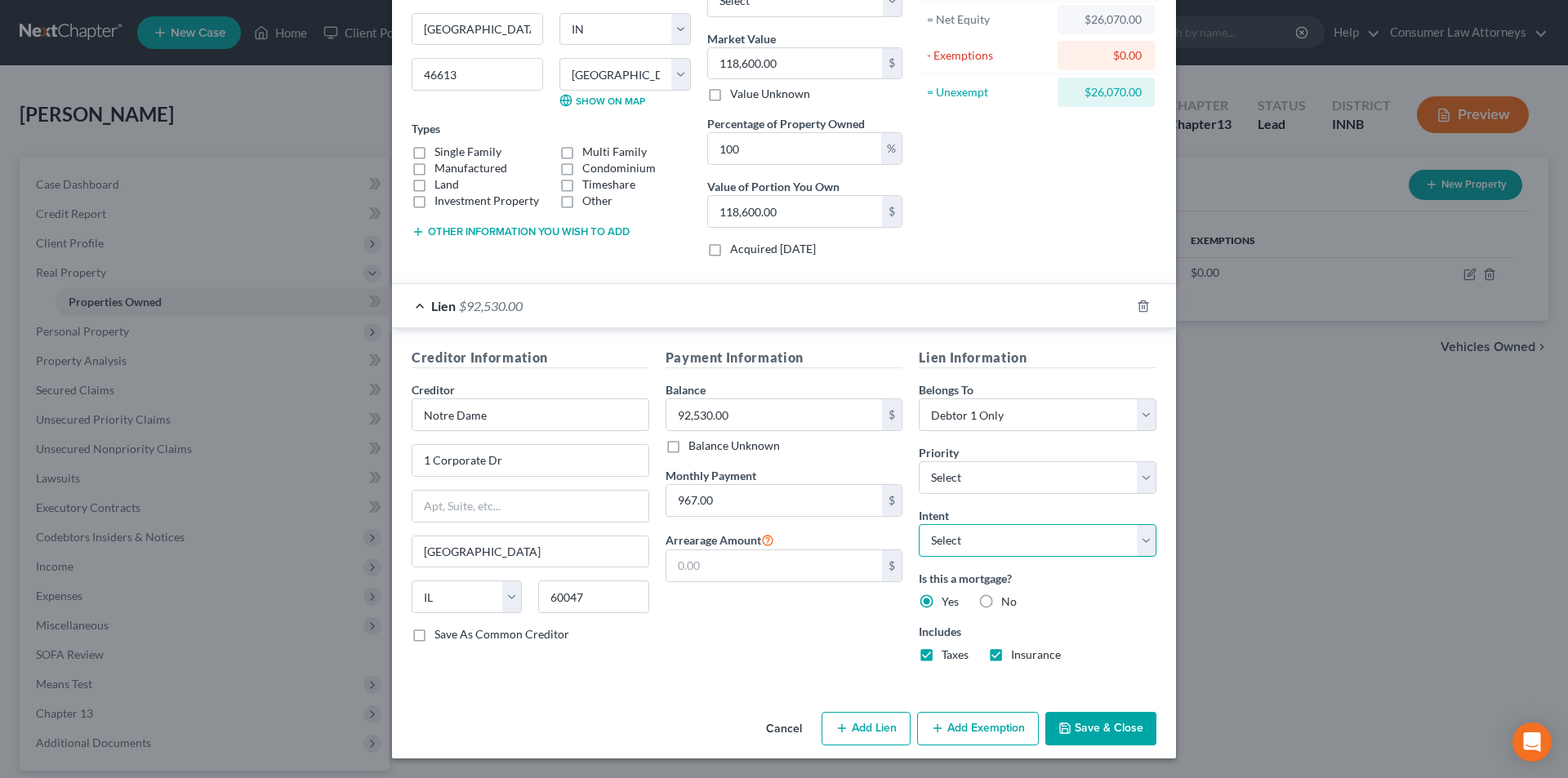
click at [992, 529] on select "Select Surrender Redeem Reaffirm Avoid Other" at bounding box center [1037, 540] width 238 height 33
select select "2"
click at [919, 524] on select "Select Surrender Redeem Reaffirm Avoid Other" at bounding box center [1037, 540] width 238 height 33
click at [1089, 725] on button "Save & Close" at bounding box center [1100, 729] width 111 height 34
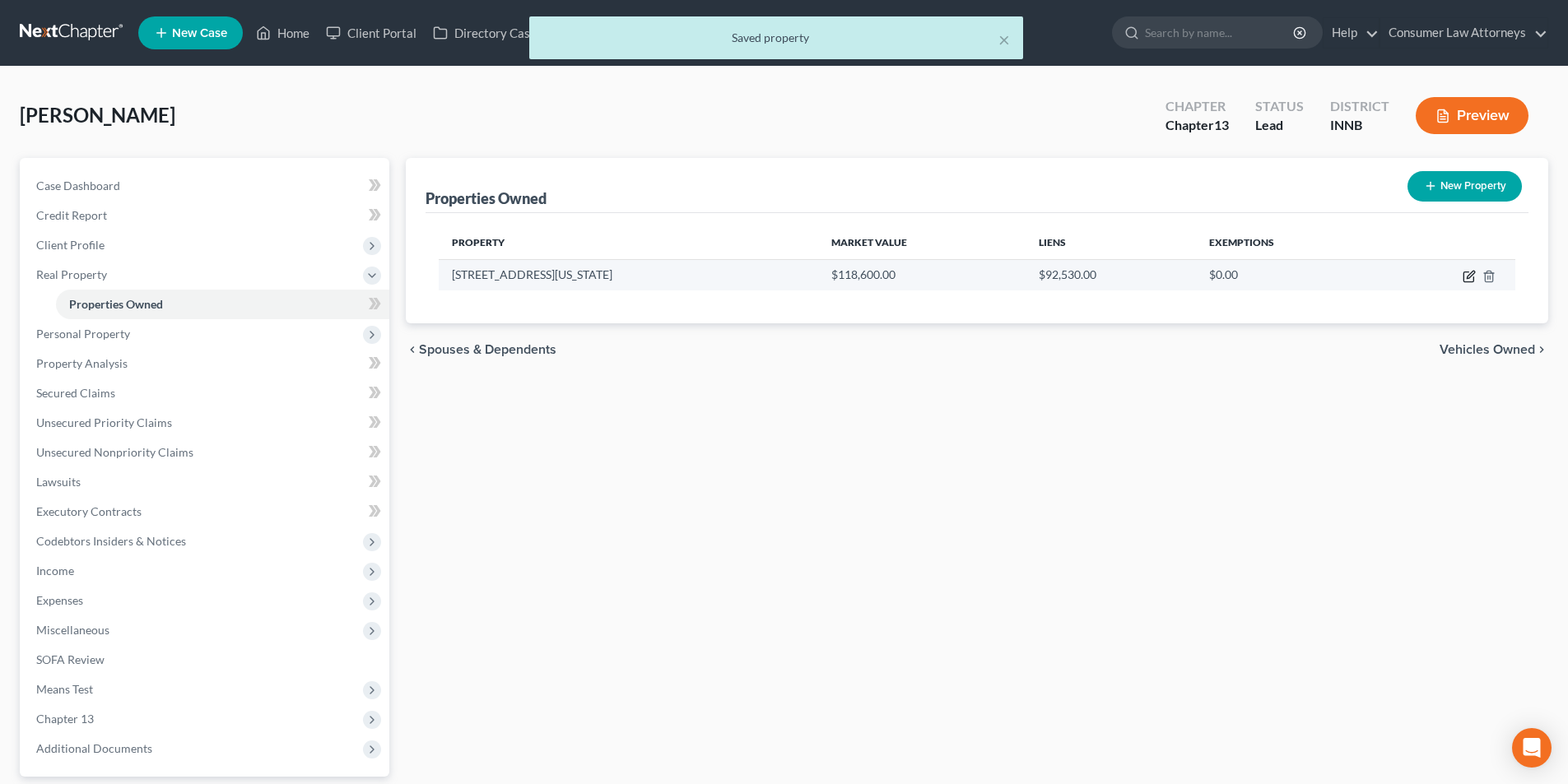
click at [1474, 270] on icon "button" at bounding box center [1469, 276] width 13 height 13
select select "15"
select select "73"
select select "0"
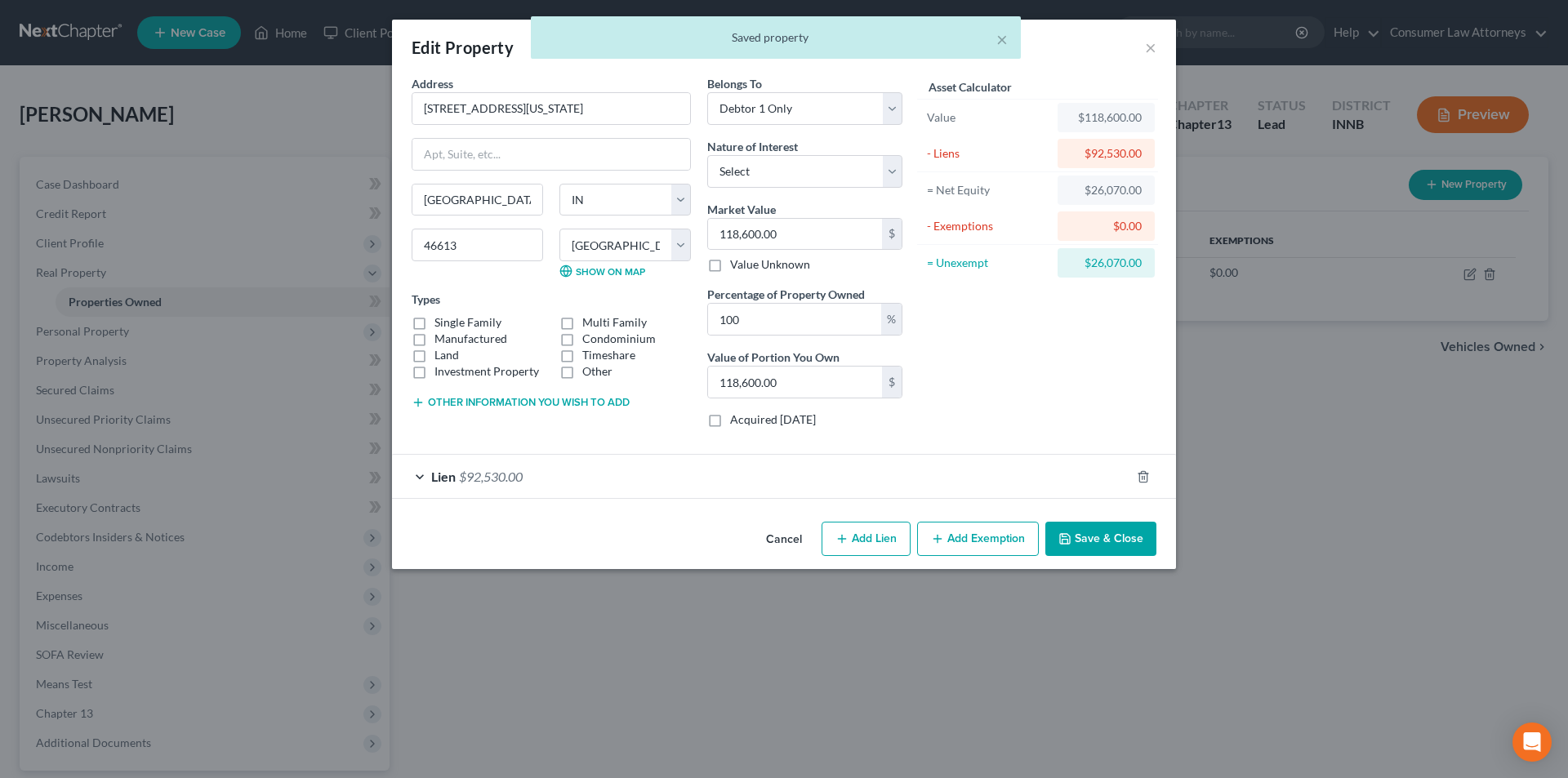
click at [975, 542] on button "Add Exemption" at bounding box center [978, 539] width 122 height 34
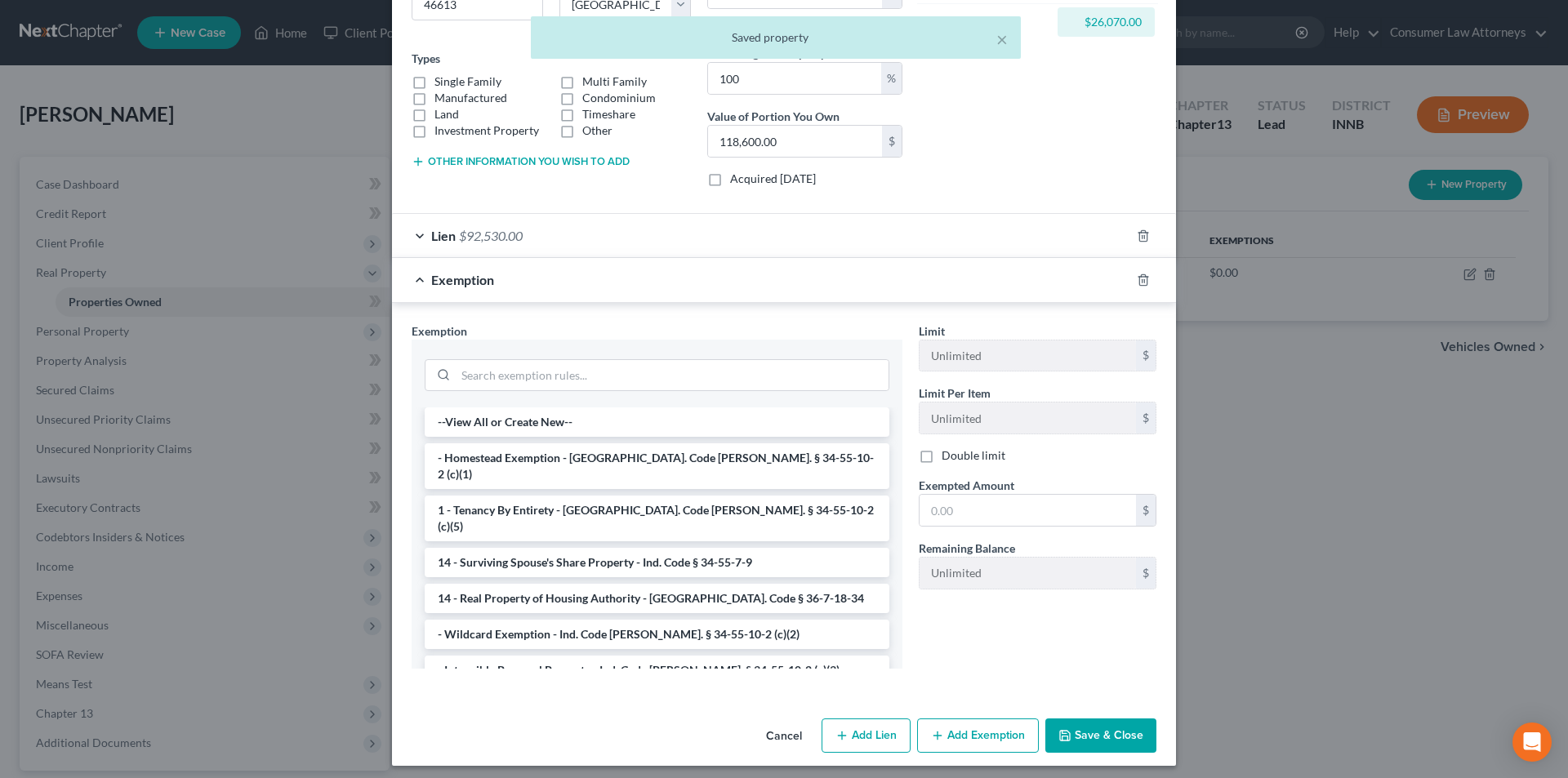
scroll to position [245, 0]
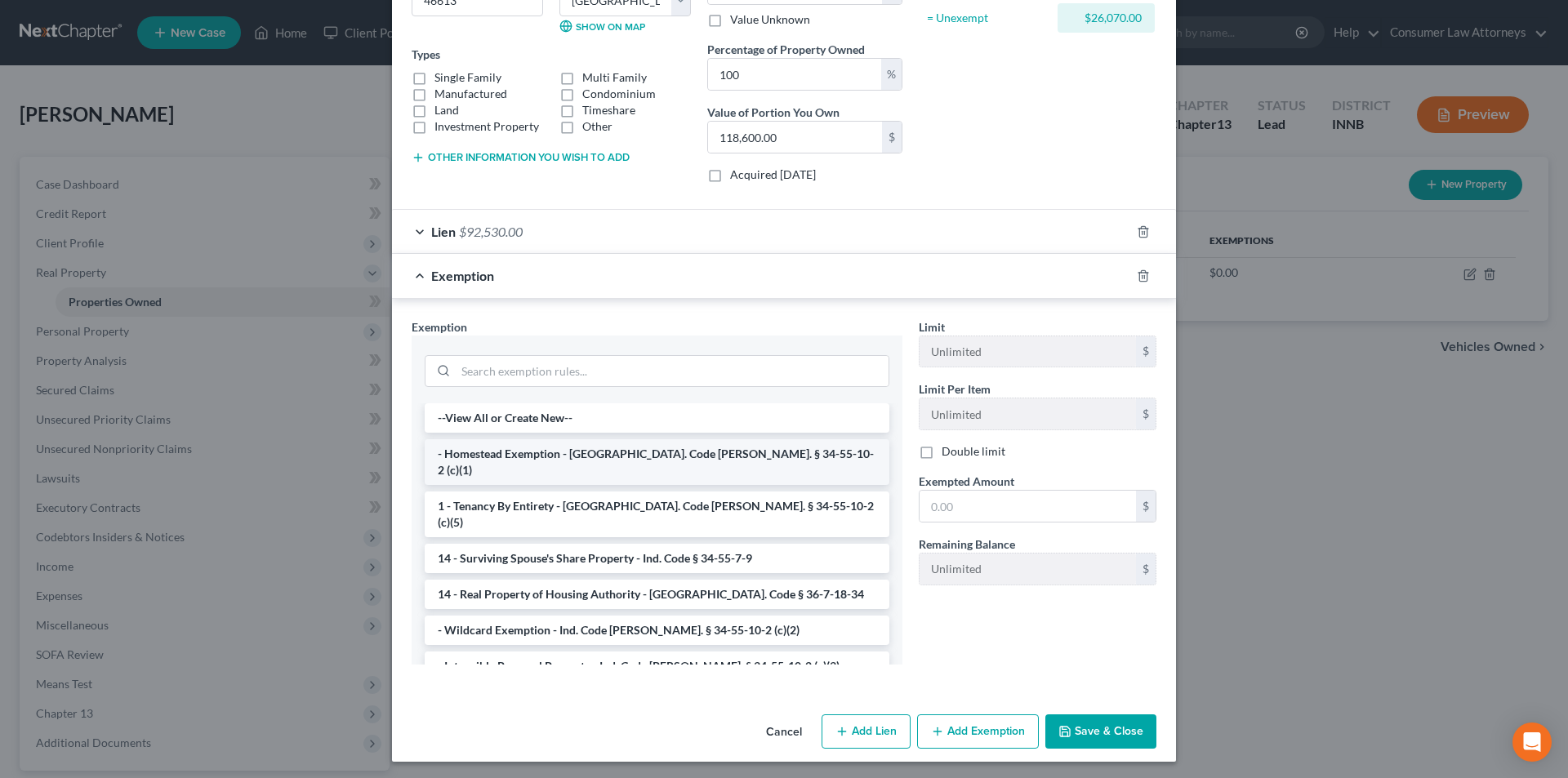
click at [575, 458] on li "- Homestead Exemption - [GEOGRAPHIC_DATA]. Code [PERSON_NAME]. § 34-55-10-2 (c)…" at bounding box center [656, 462] width 465 height 46
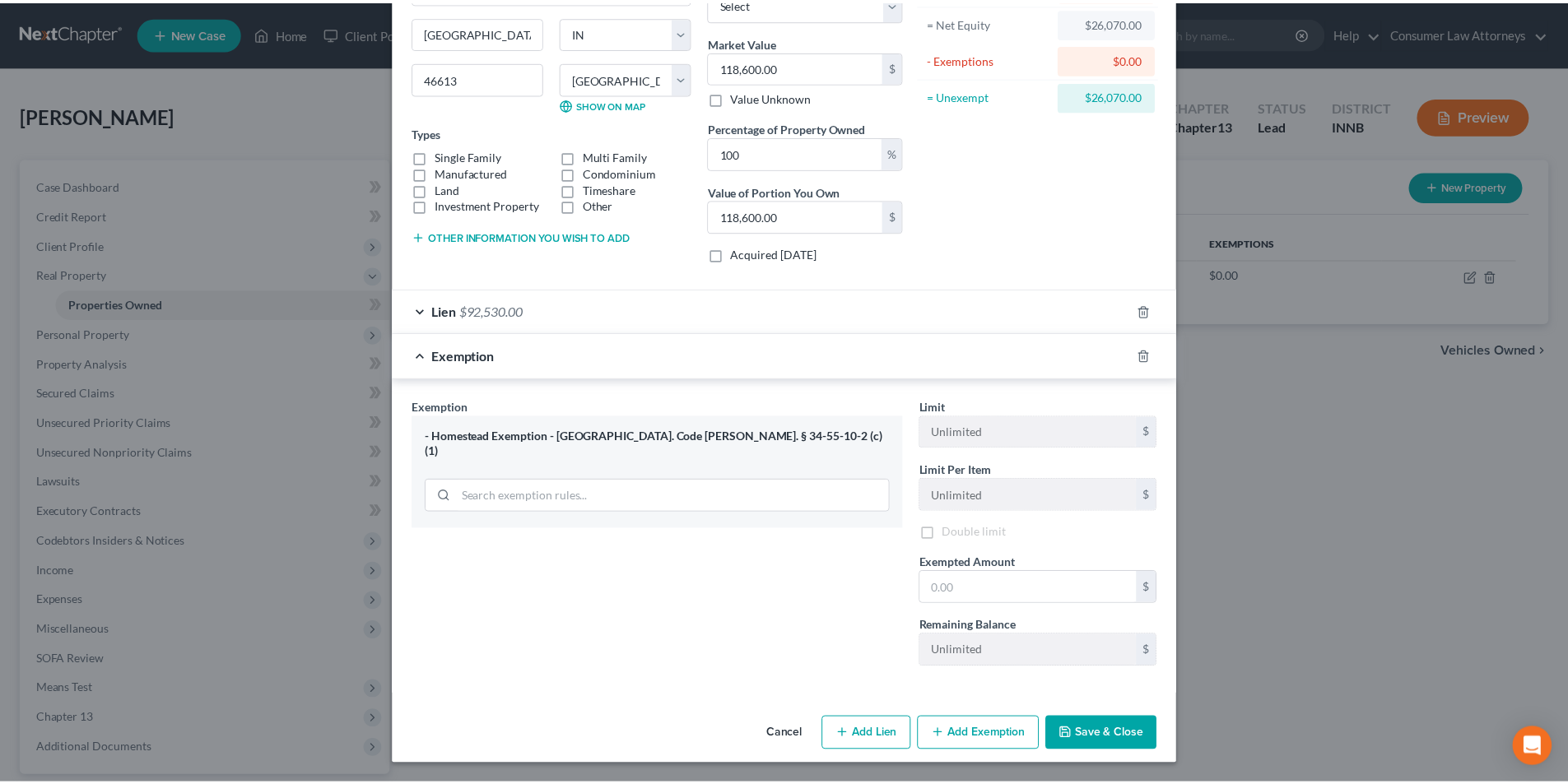
scroll to position [172, 0]
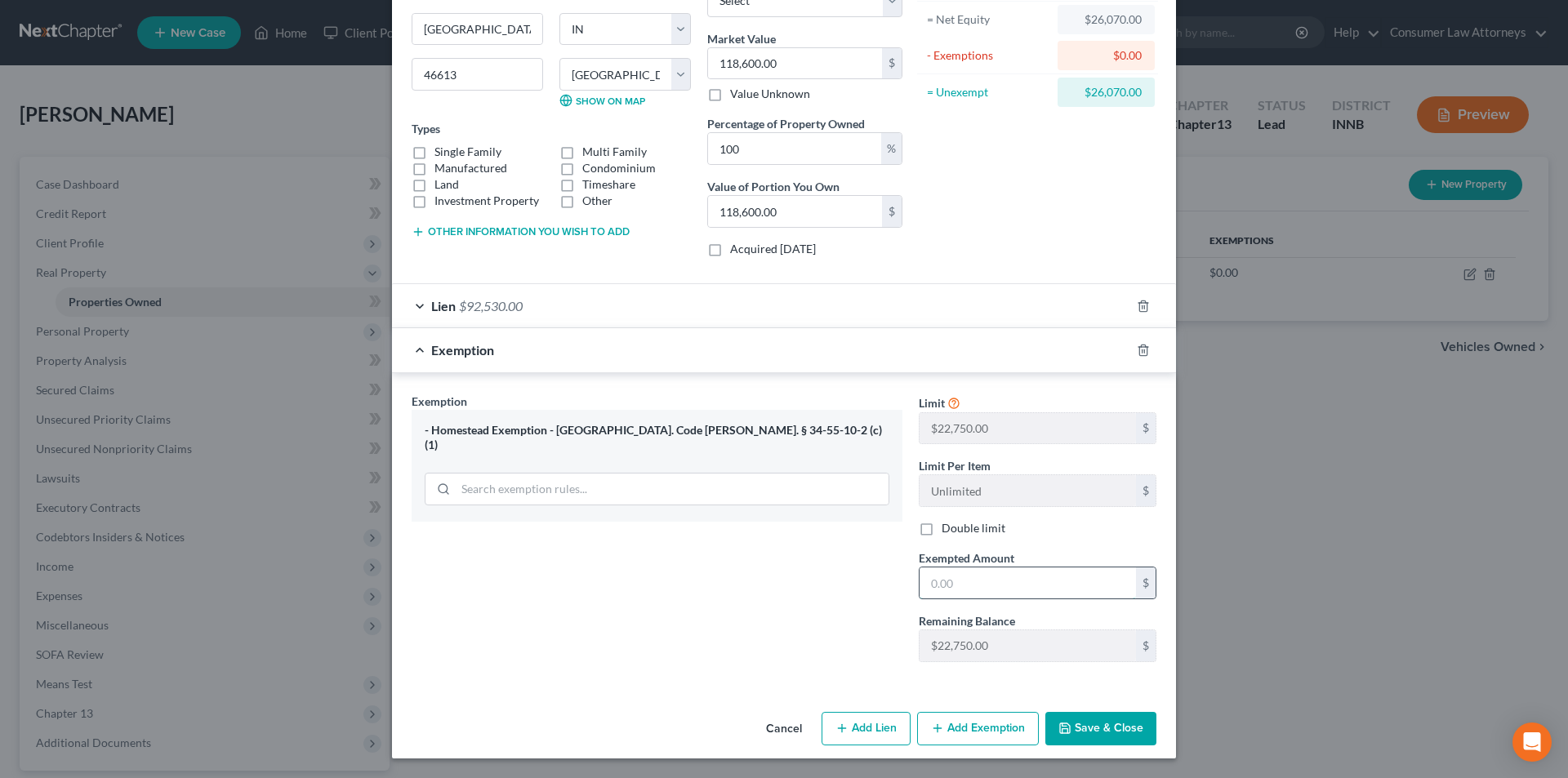
click at [967, 580] on input "text" at bounding box center [1028, 583] width 216 height 31
type input "22,750.00"
click at [1109, 725] on button "Save & Close" at bounding box center [1100, 729] width 111 height 34
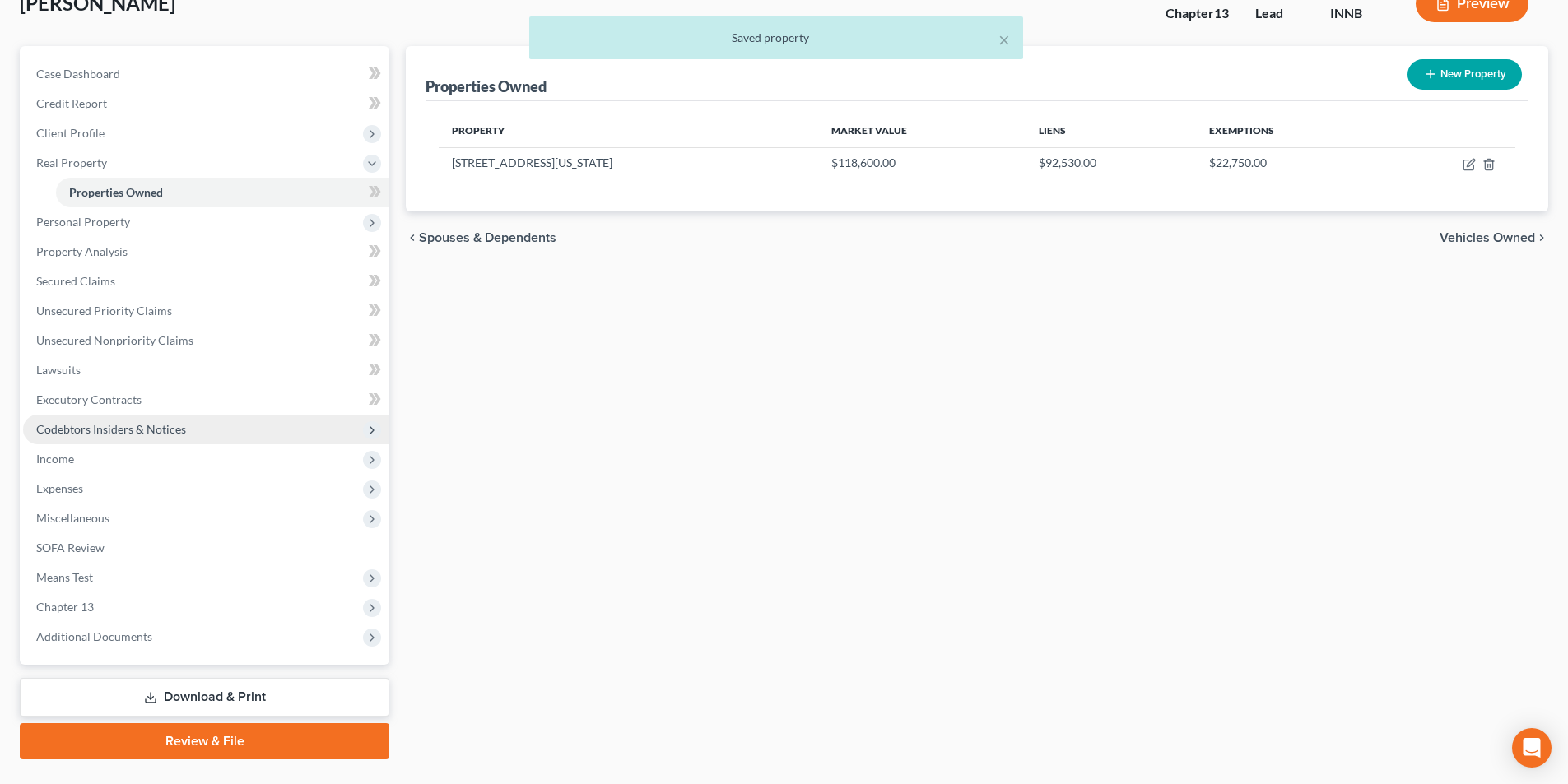
scroll to position [150, 0]
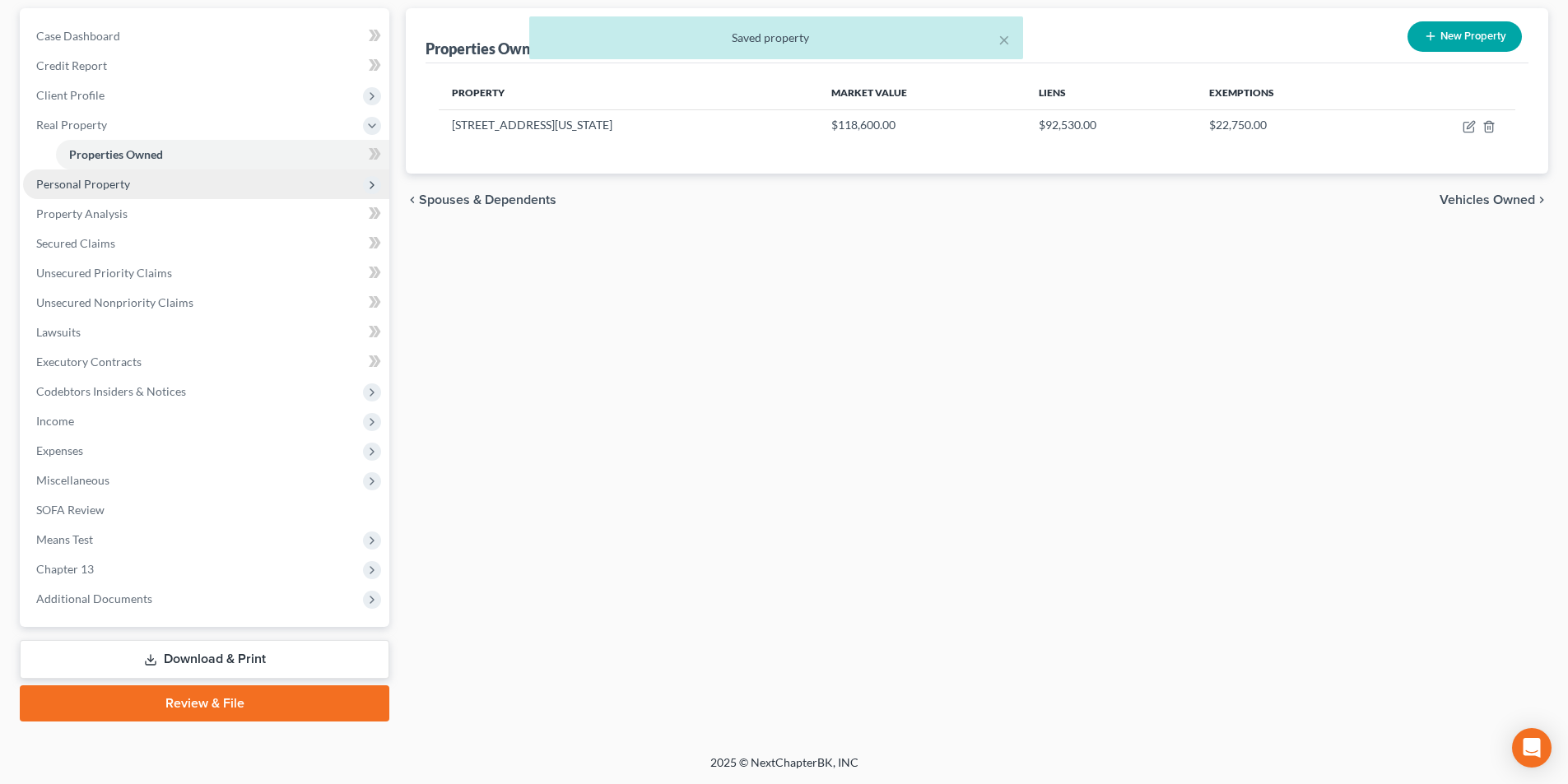
click at [104, 186] on span "Personal Property" at bounding box center [83, 183] width 94 height 14
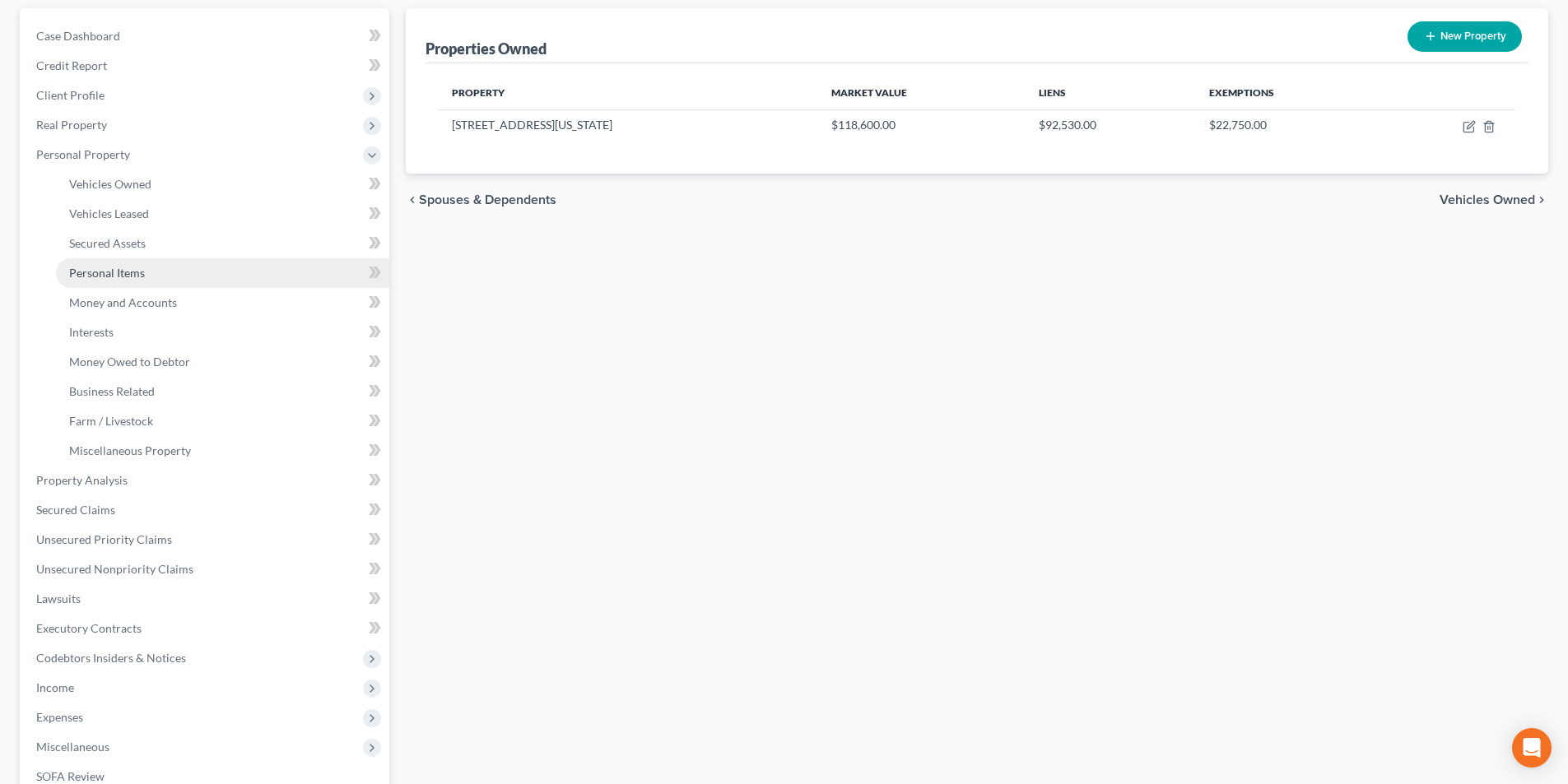
click at [119, 279] on span "Personal Items" at bounding box center [106, 273] width 75 height 14
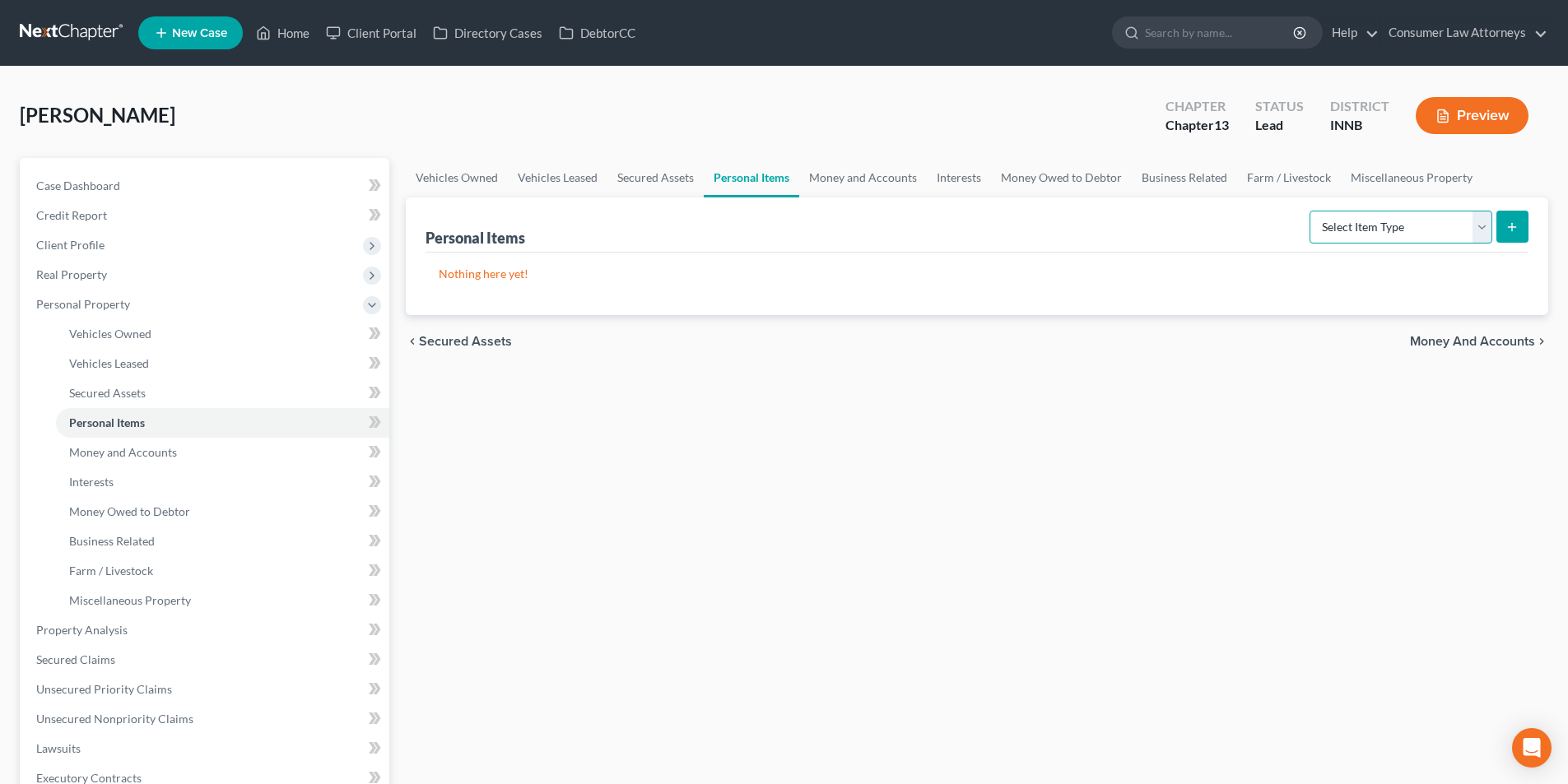
click at [1394, 231] on select "Select Item Type Clothing Collectibles Of Value Electronics Firearms Household …" at bounding box center [1401, 227] width 183 height 33
select select "clothing"
click at [1312, 210] on select "Select Item Type Clothing Collectibles Of Value Electronics Firearms Household …" at bounding box center [1401, 227] width 183 height 33
click at [1521, 231] on button "submit" at bounding box center [1513, 226] width 32 height 32
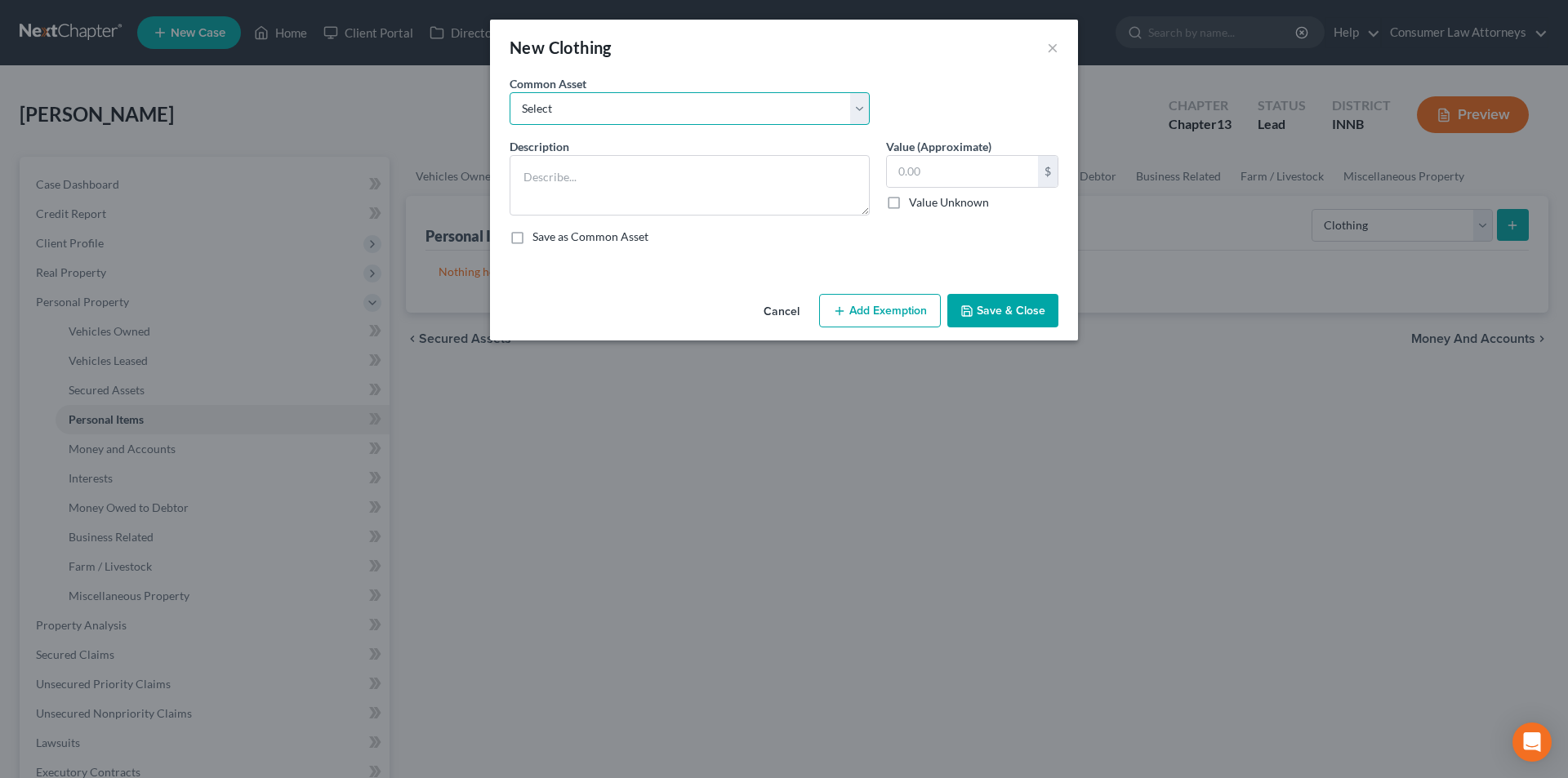
click at [611, 107] on select "Select Miscellaneous clothing and wearing apparel Clothing, shoes, jackets, out…" at bounding box center [689, 108] width 360 height 33
select select "3"
click at [509, 92] on select "Select Miscellaneous clothing and wearing apparel Clothing, shoes, jackets, out…" at bounding box center [689, 108] width 360 height 33
type textarea "Clothing, shoes, jackets, outwear, under garments."
type input "100.00"
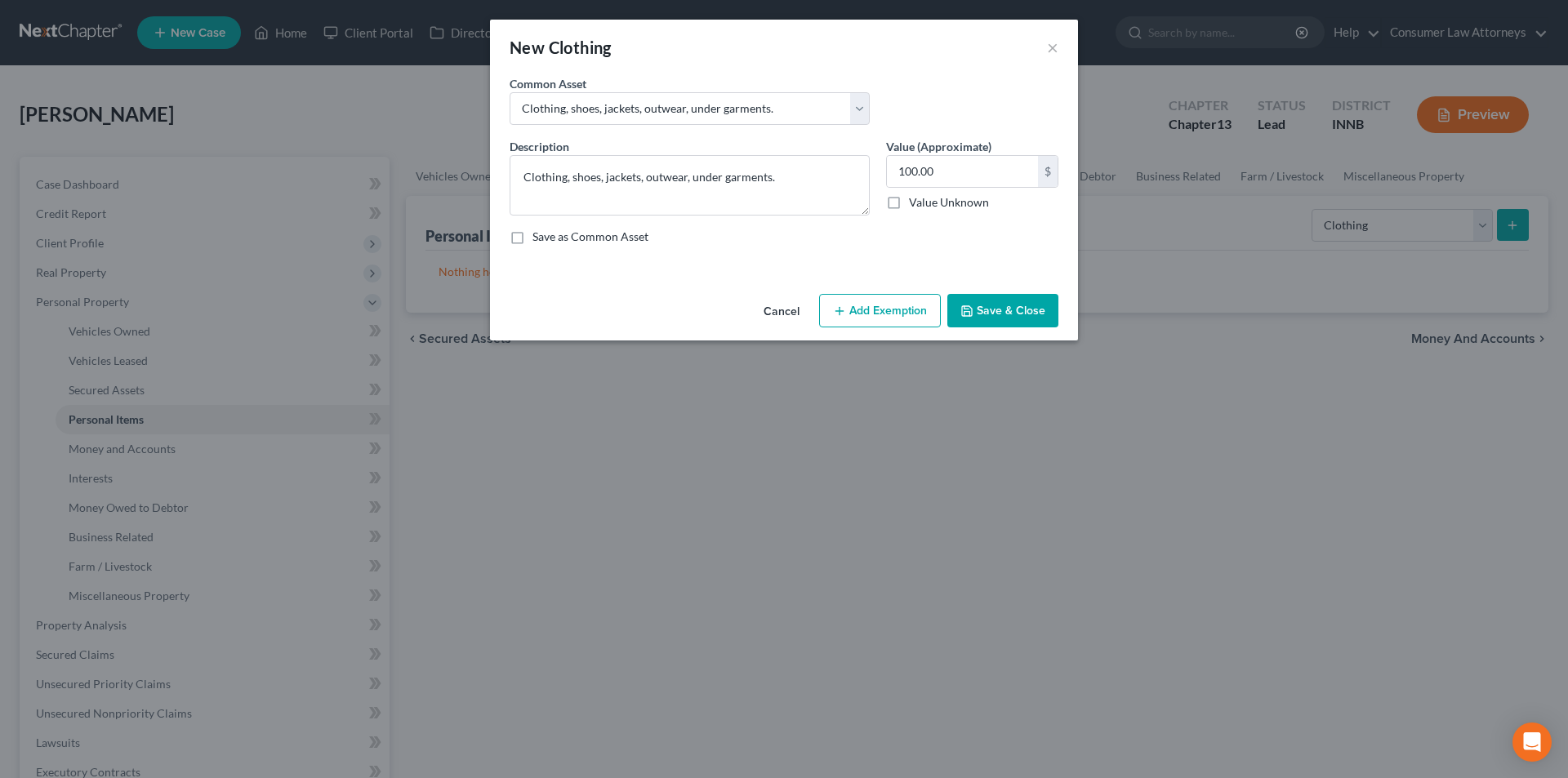
click at [856, 313] on button "Add Exemption" at bounding box center [880, 311] width 122 height 34
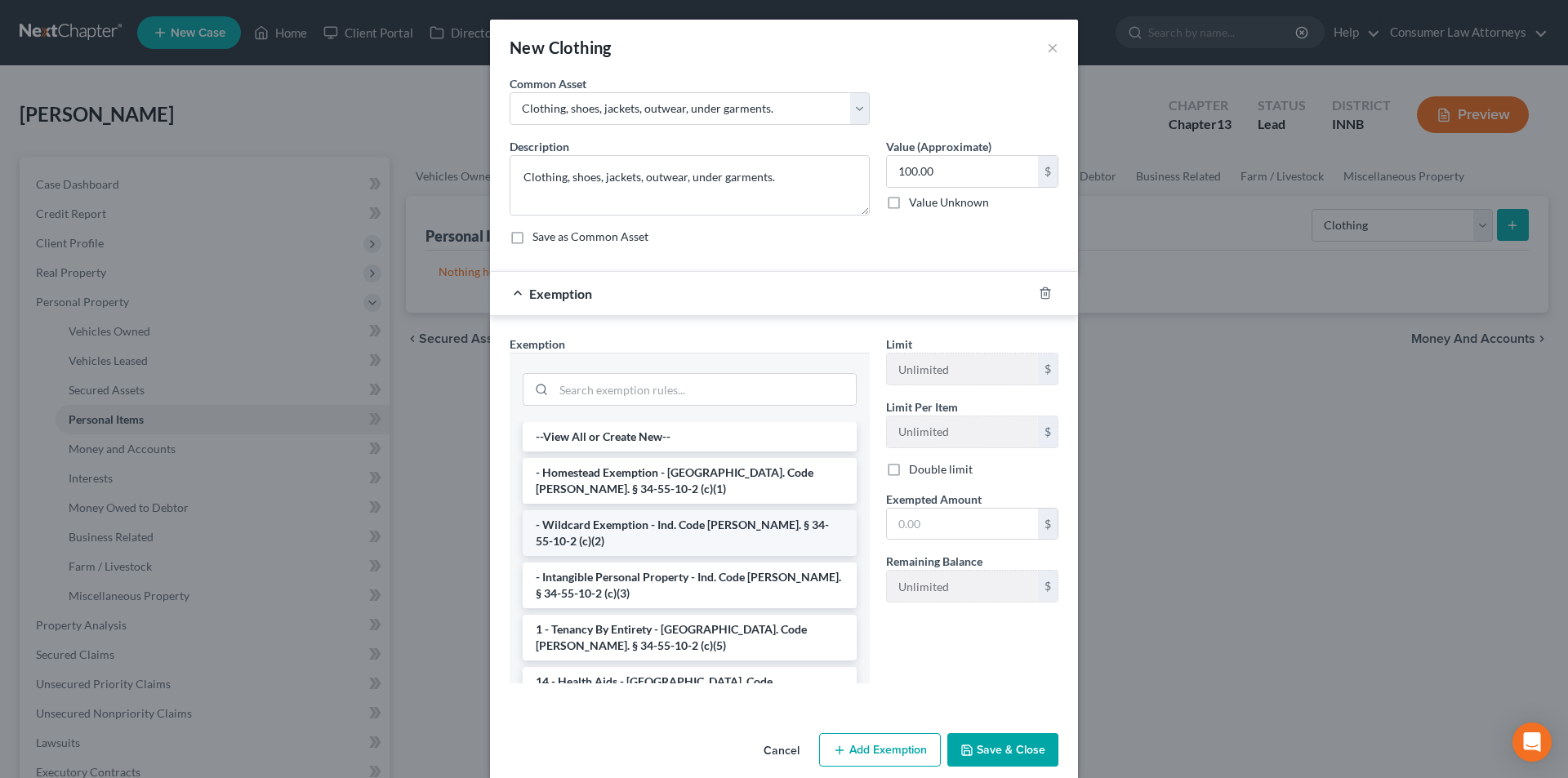
click at [667, 528] on li "- Wildcard Exemption - Ind. Code [PERSON_NAME]. § 34-55-10-2 (c)(2)" at bounding box center [690, 532] width 334 height 46
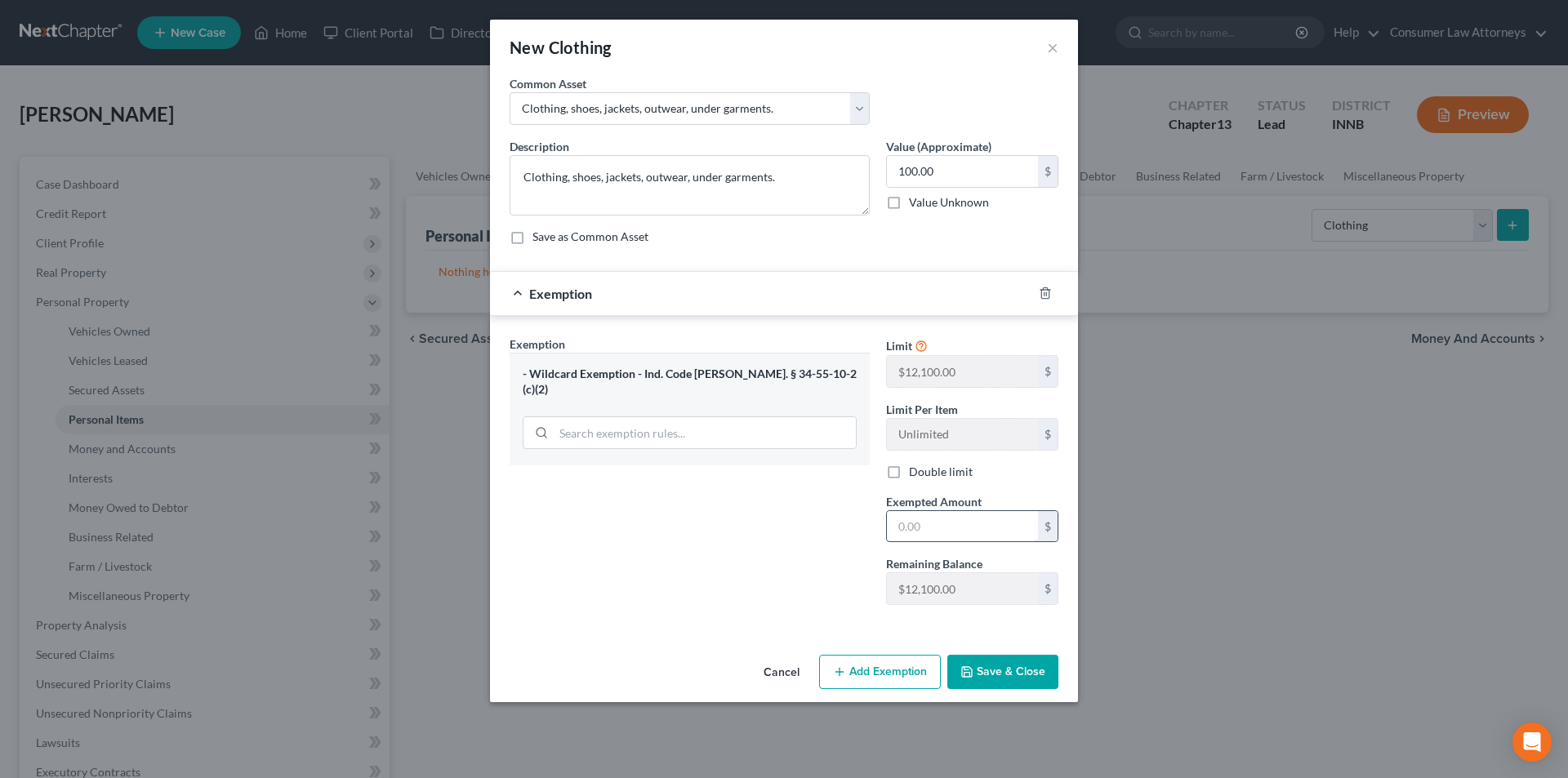
click at [935, 529] on input "text" at bounding box center [963, 526] width 151 height 31
type input "100.00"
click at [1012, 669] on button "Save & Close" at bounding box center [1002, 672] width 111 height 34
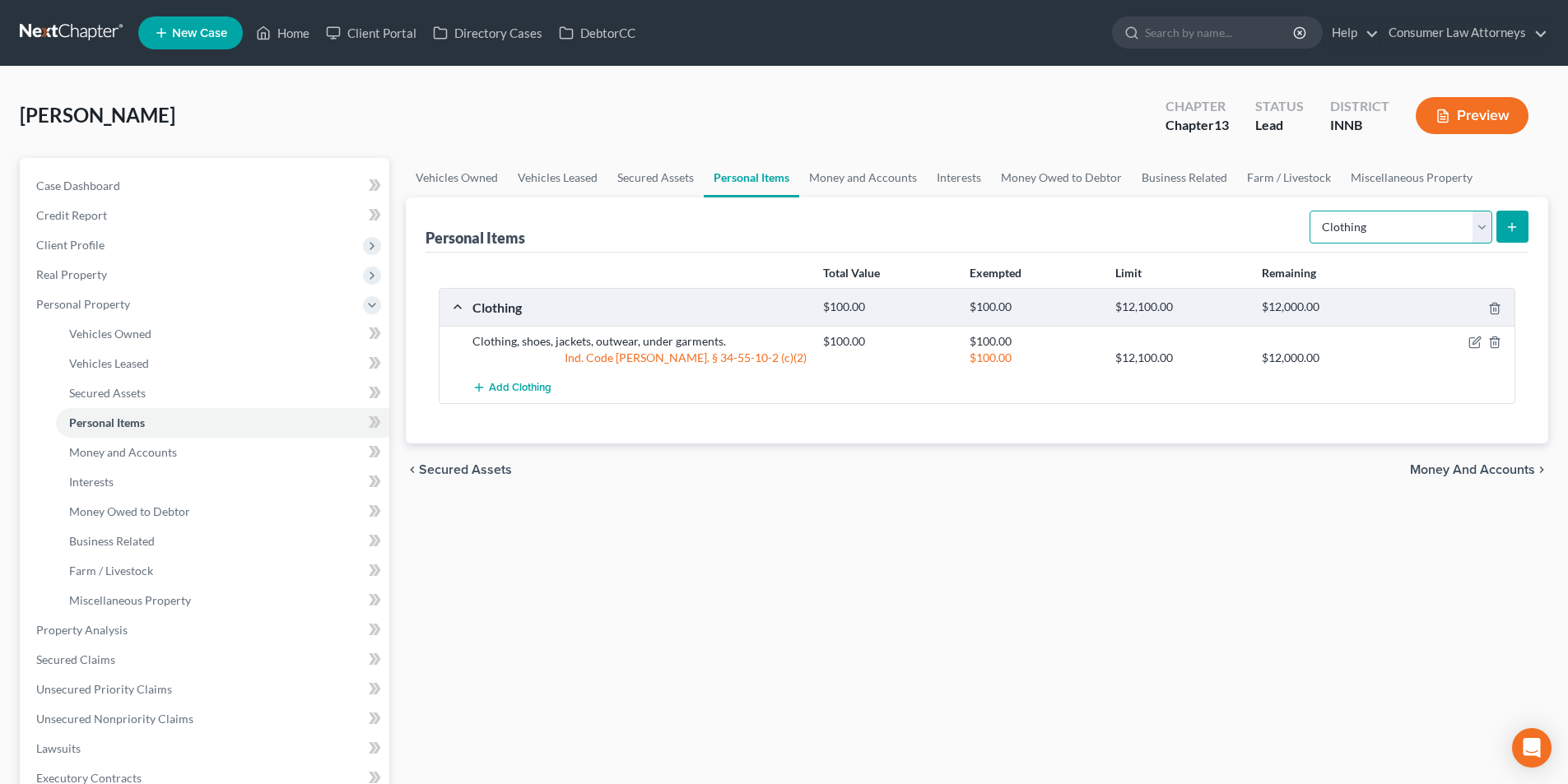
click at [1365, 238] on select "Select Item Type Clothing Collectibles Of Value Electronics Firearms Household …" at bounding box center [1401, 227] width 183 height 33
select select "electronics"
click at [1312, 210] on select "Select Item Type Clothing Collectibles Of Value Electronics Firearms Household …" at bounding box center [1401, 227] width 183 height 33
click at [1521, 229] on button "submit" at bounding box center [1513, 226] width 32 height 32
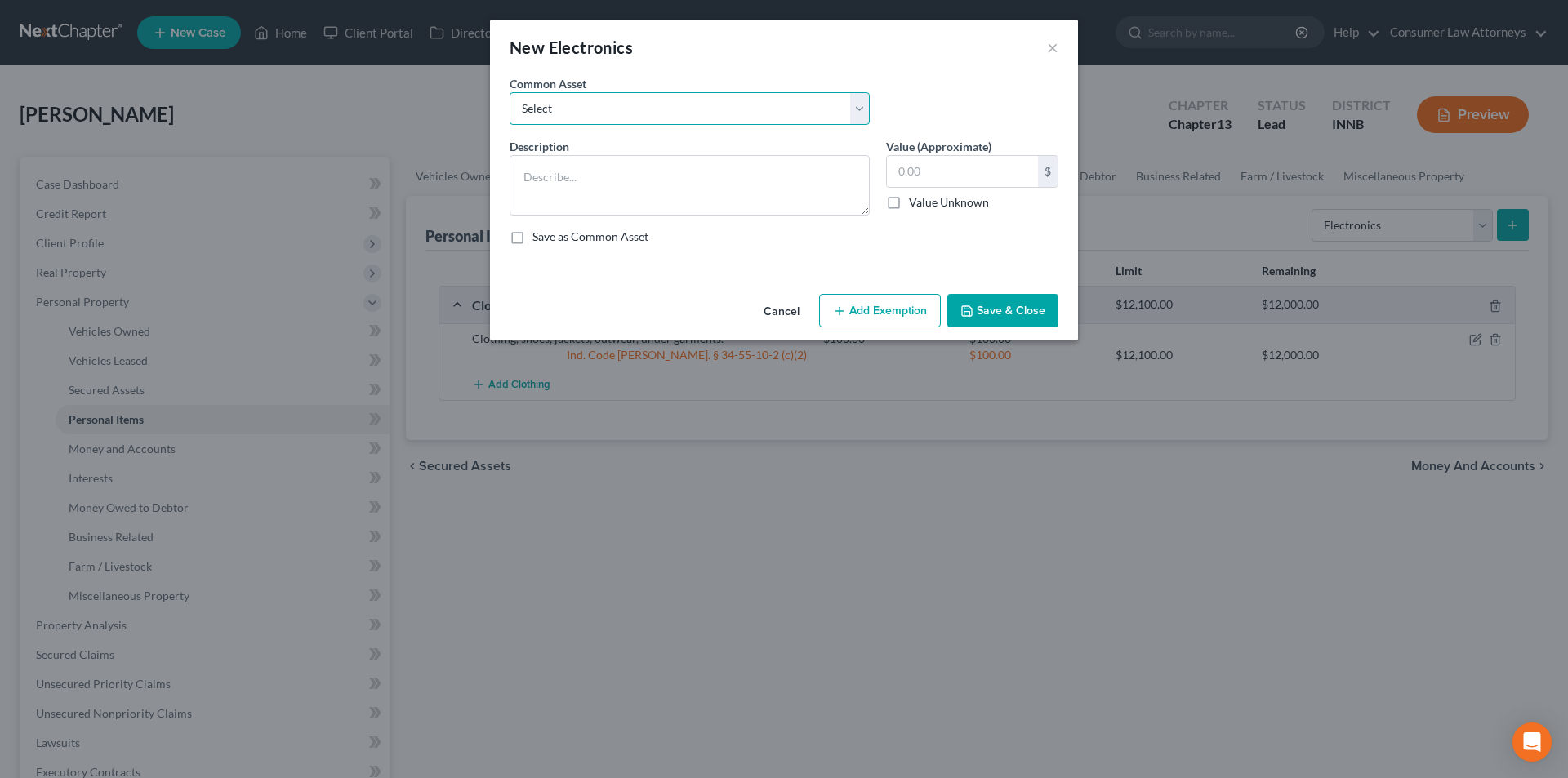
click at [633, 115] on select "Select Miscellaneous electronics Xbox Laptop Refrigerator Computer TV Cellphone…" at bounding box center [689, 108] width 360 height 33
select select "9"
click at [509, 92] on select "Select Miscellaneous electronics Xbox Laptop Refrigerator Computer TV Cellphone…" at bounding box center [689, 108] width 360 height 33
type textarea "TV, Cell Phone, and Laptop."
type input "300.00"
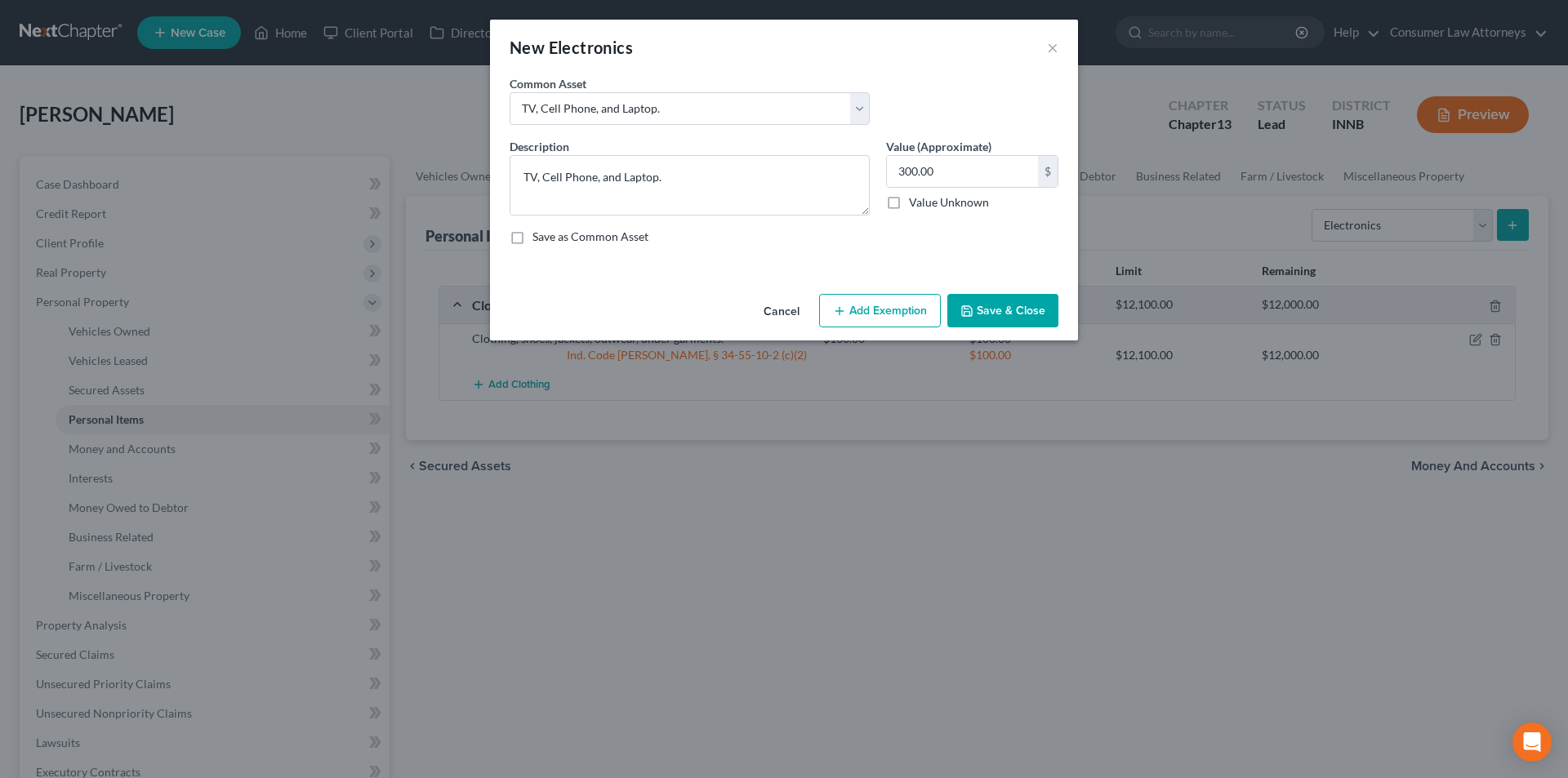
click at [885, 310] on button "Add Exemption" at bounding box center [880, 311] width 122 height 34
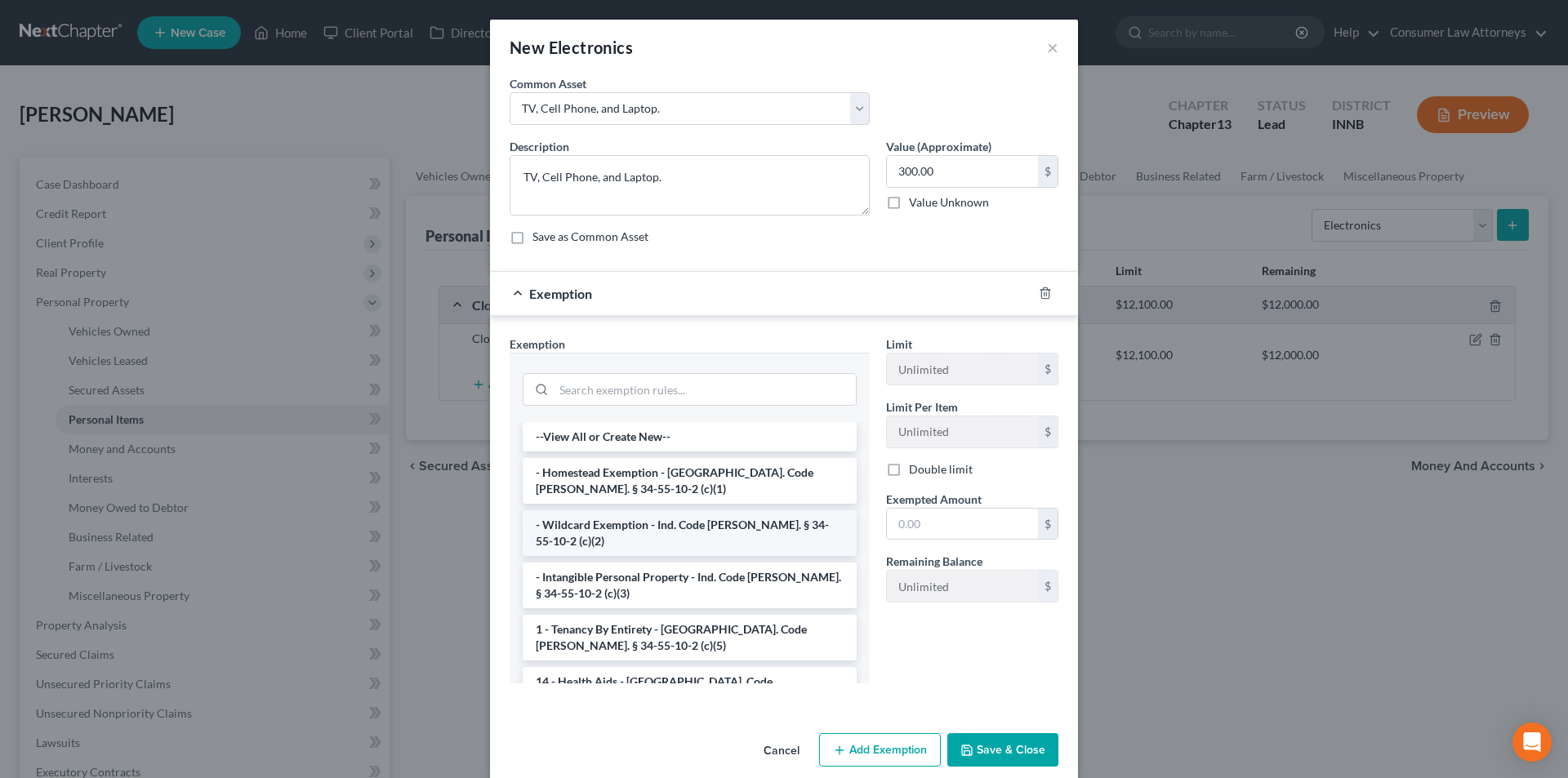
click at [632, 530] on li "- Wildcard Exemption - Ind. Code [PERSON_NAME]. § 34-55-10-2 (c)(2)" at bounding box center [690, 532] width 334 height 46
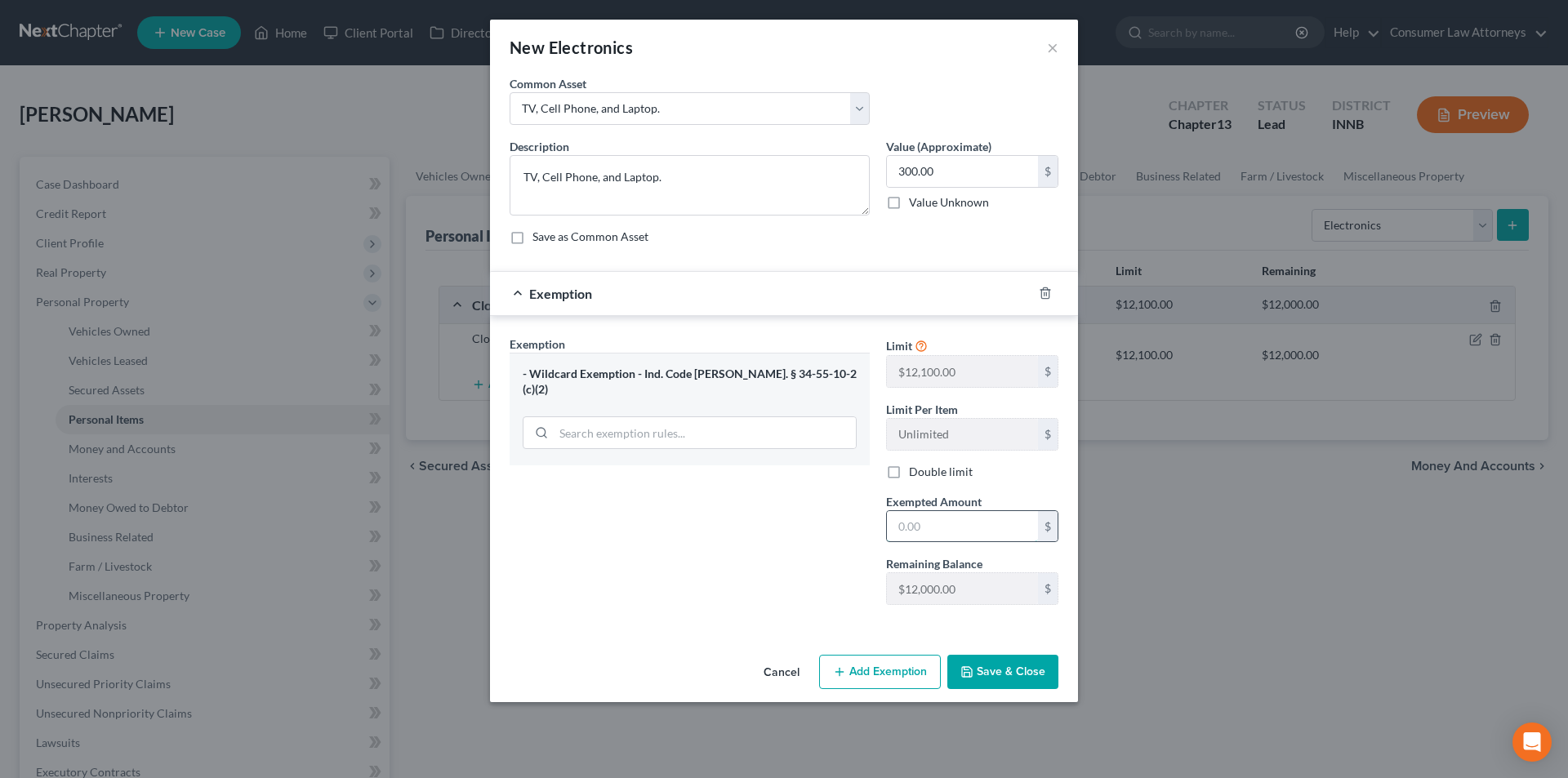
click at [936, 535] on input "text" at bounding box center [963, 526] width 151 height 31
type input "300.00"
click at [984, 673] on button "Save & Close" at bounding box center [1002, 672] width 111 height 34
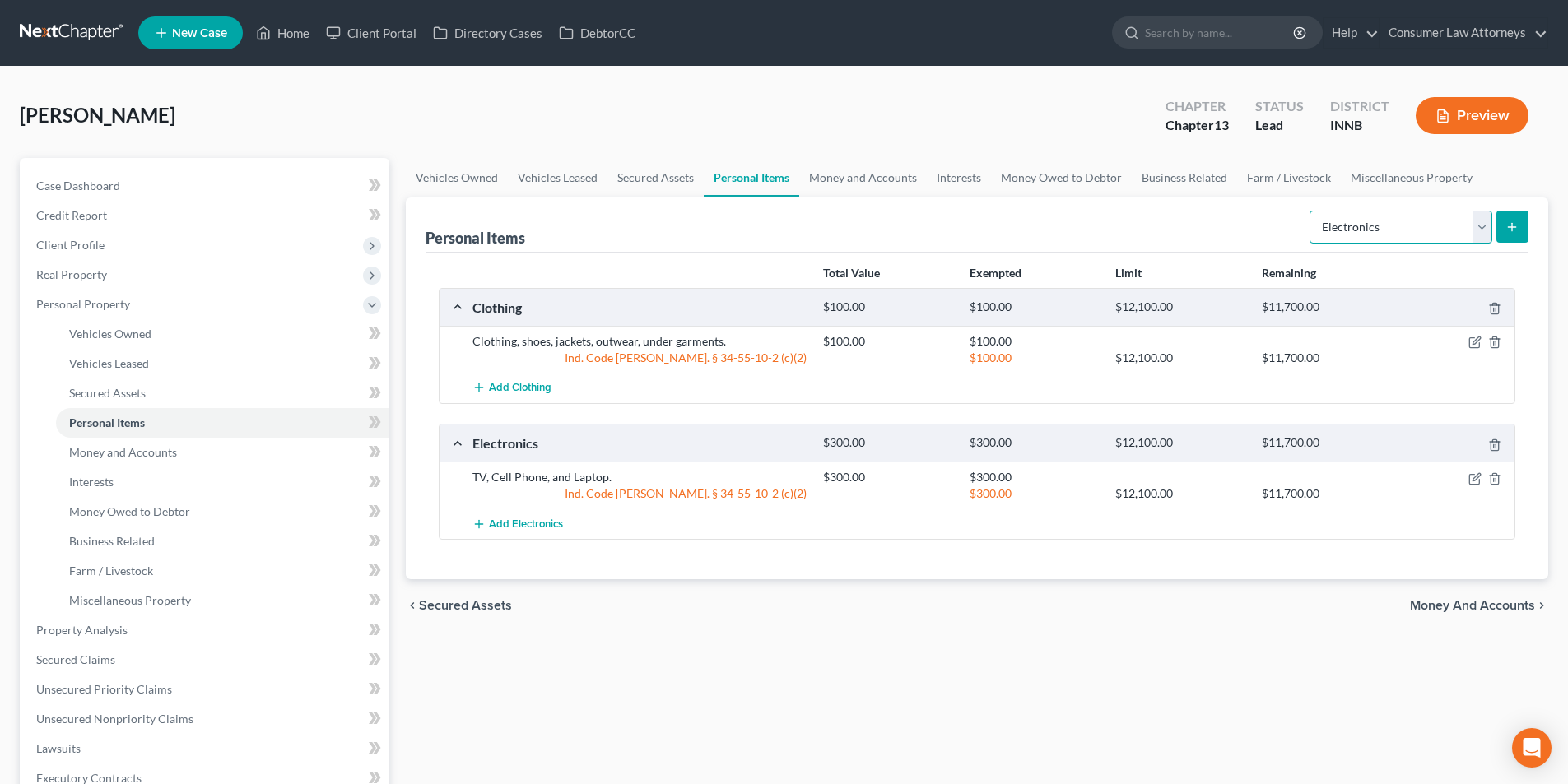
click at [1429, 227] on select "Select Item Type Clothing Collectibles Of Value Electronics Firearms Household …" at bounding box center [1401, 227] width 183 height 33
select select "household_goods"
click at [1312, 210] on select "Select Item Type Clothing Collectibles Of Value Electronics Firearms Household …" at bounding box center [1401, 227] width 183 height 33
click at [1512, 235] on button "submit" at bounding box center [1513, 226] width 32 height 32
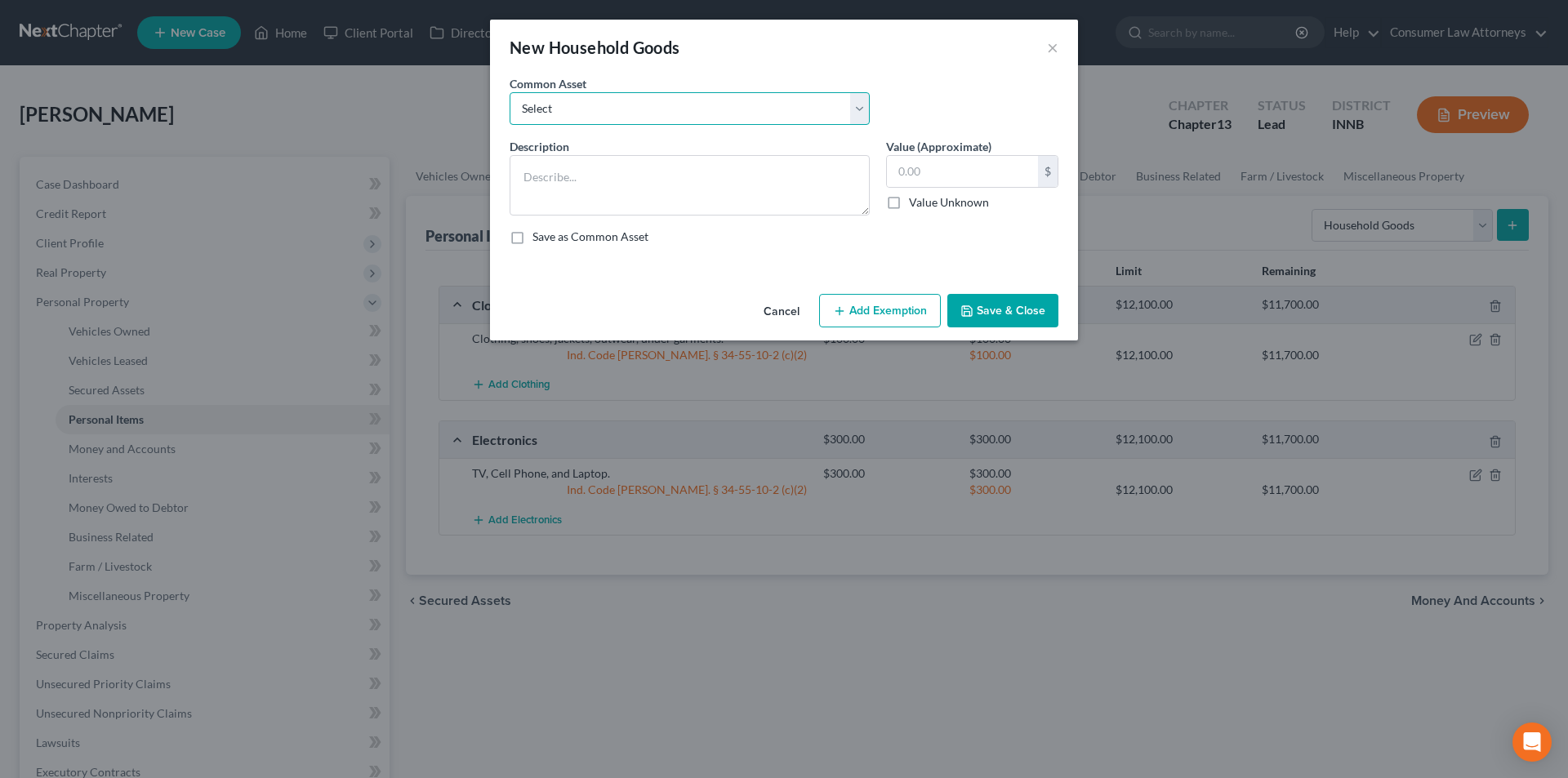
click at [589, 116] on select "Select Miscellaneous household goods, furniture and furnishings freezer Dryer c…" at bounding box center [689, 108] width 360 height 33
select select "16"
click at [509, 92] on select "Select Miscellaneous household goods, furniture and furnishings freezer Dryer c…" at bounding box center [689, 108] width 360 height 33
type textarea "Refrigerator, Stove, Washer, Dryer, Sofa, Love Seat, Recliner, Bedroom Furnitur…"
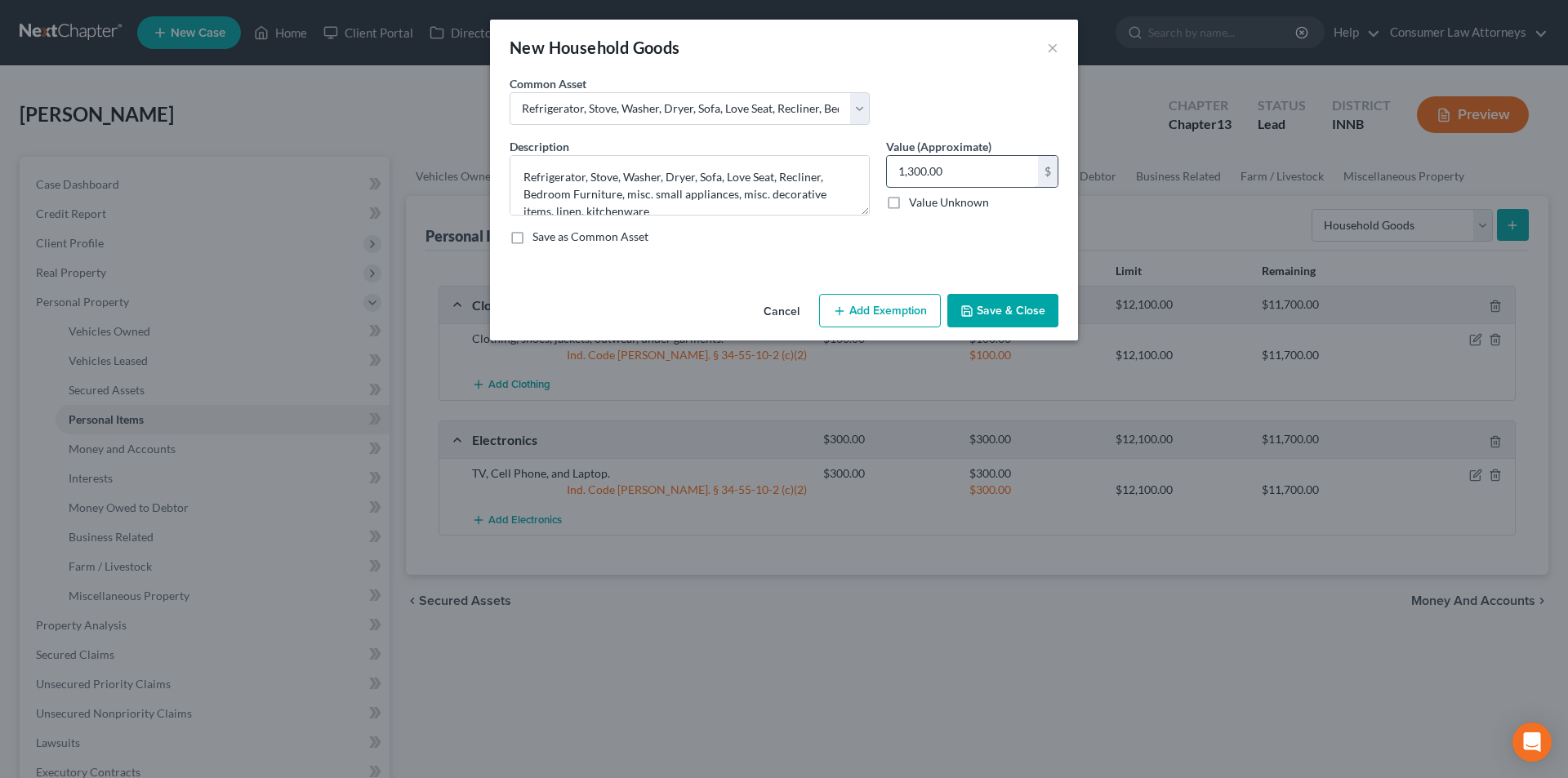
click at [955, 179] on input "1,300.00" at bounding box center [963, 172] width 151 height 31
type input "400.00"
click at [888, 313] on button "Add Exemption" at bounding box center [880, 311] width 122 height 34
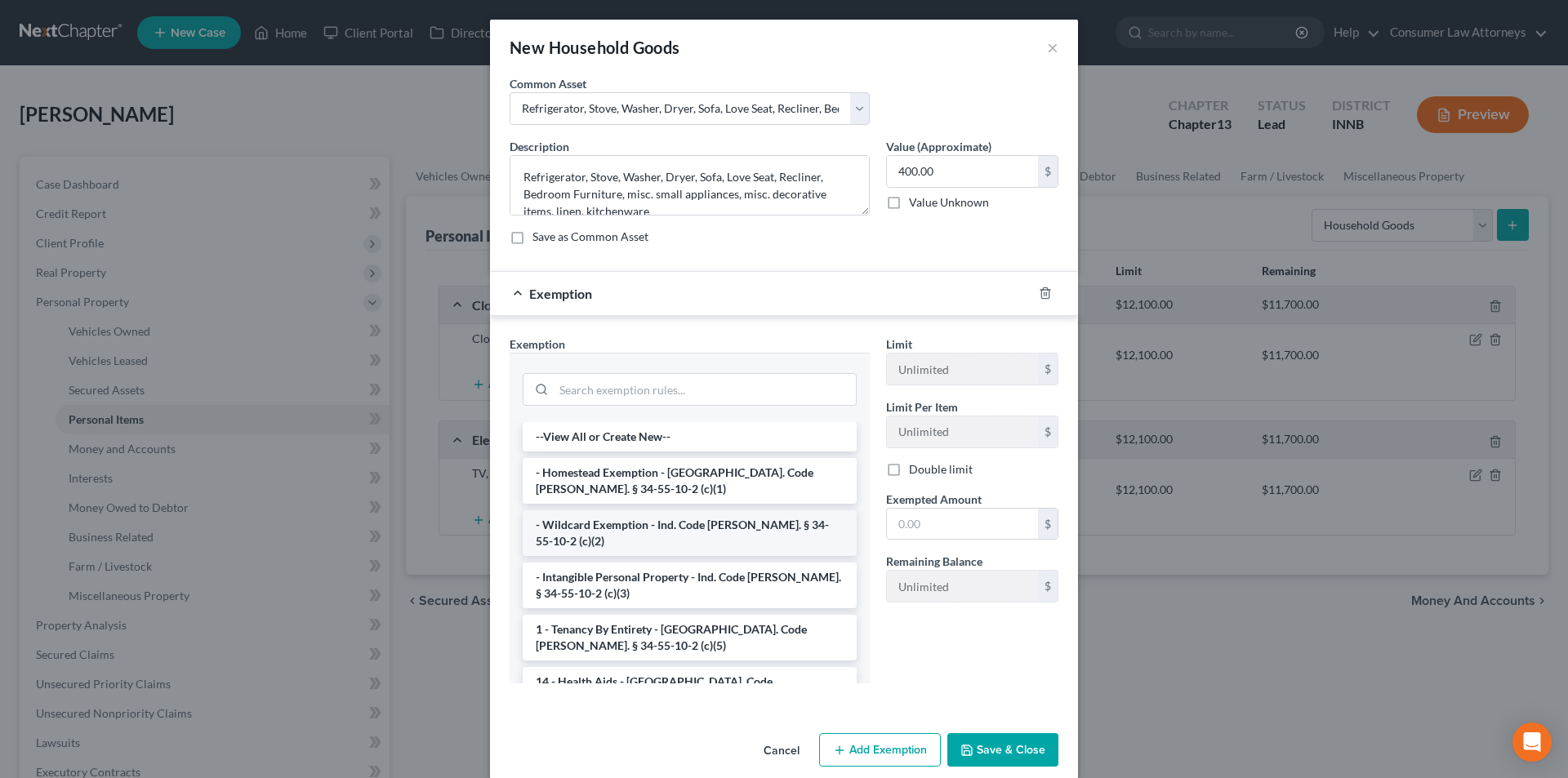
click at [673, 520] on li "- Wildcard Exemption - Ind. Code [PERSON_NAME]. § 34-55-10-2 (c)(2)" at bounding box center [690, 532] width 334 height 46
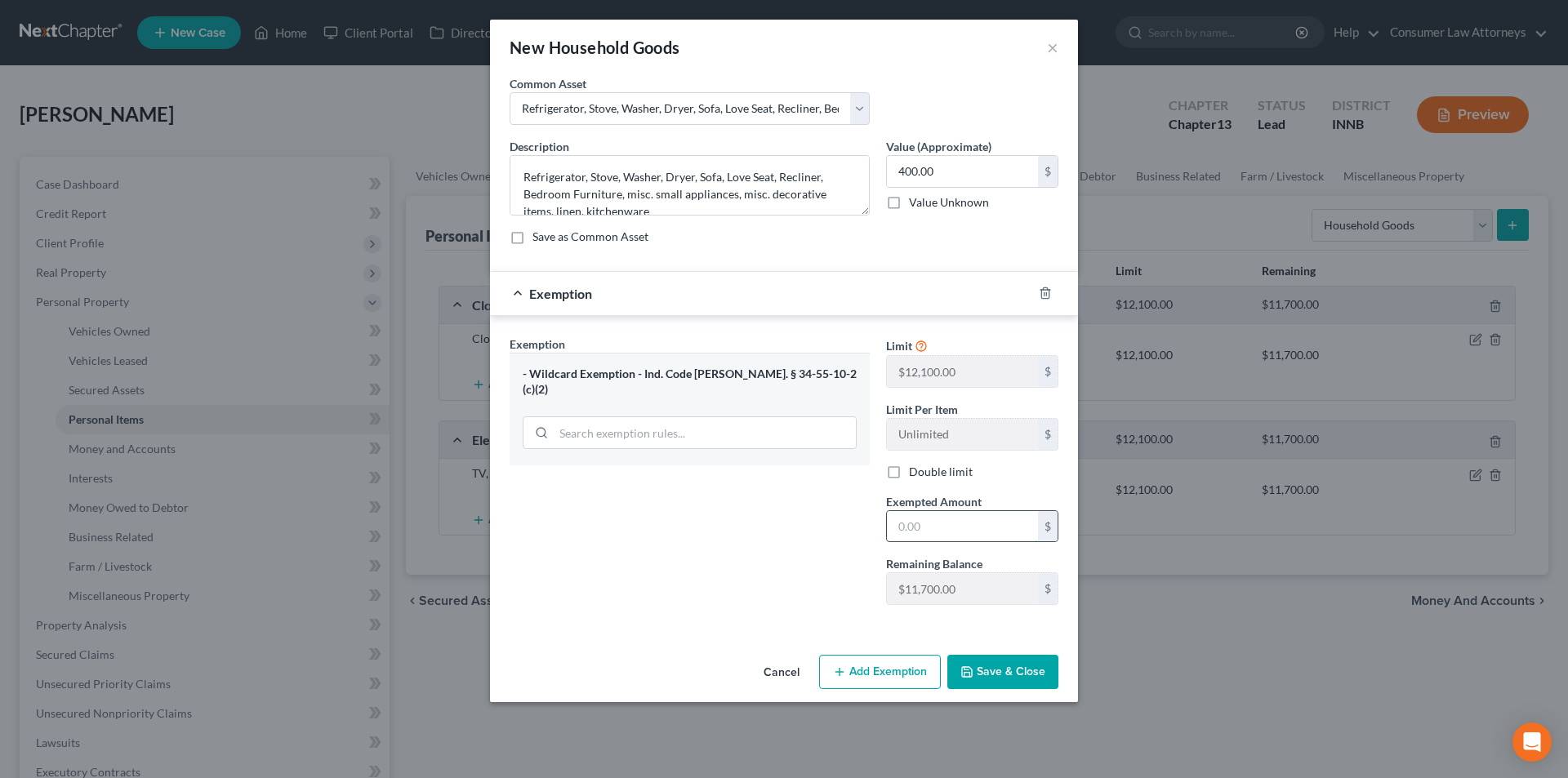
click at [936, 519] on input "text" at bounding box center [963, 526] width 151 height 31
type input "400.00"
click at [1006, 677] on button "Save & Close" at bounding box center [1002, 672] width 111 height 34
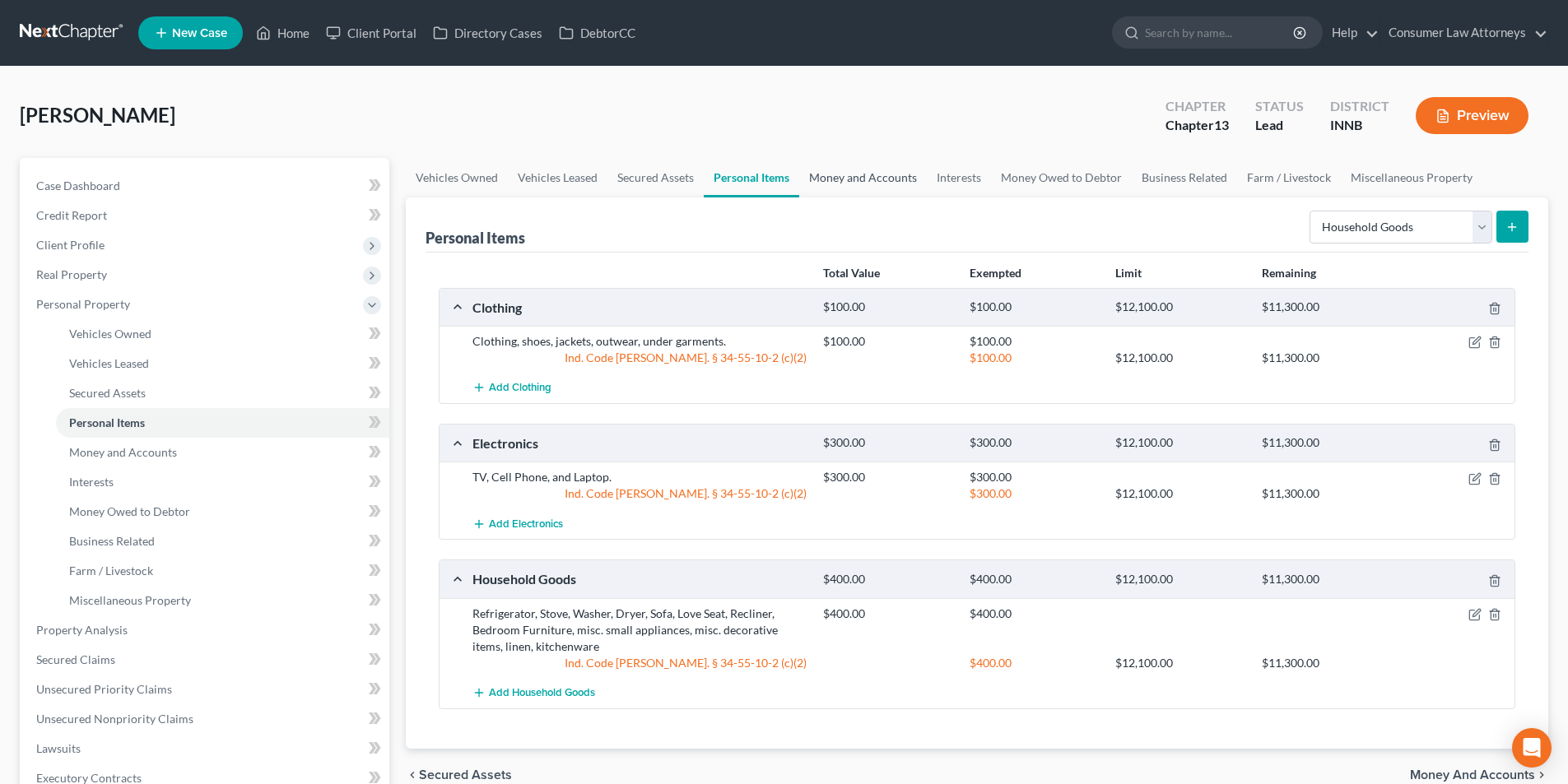
click at [886, 183] on link "Money and Accounts" at bounding box center [862, 178] width 127 height 40
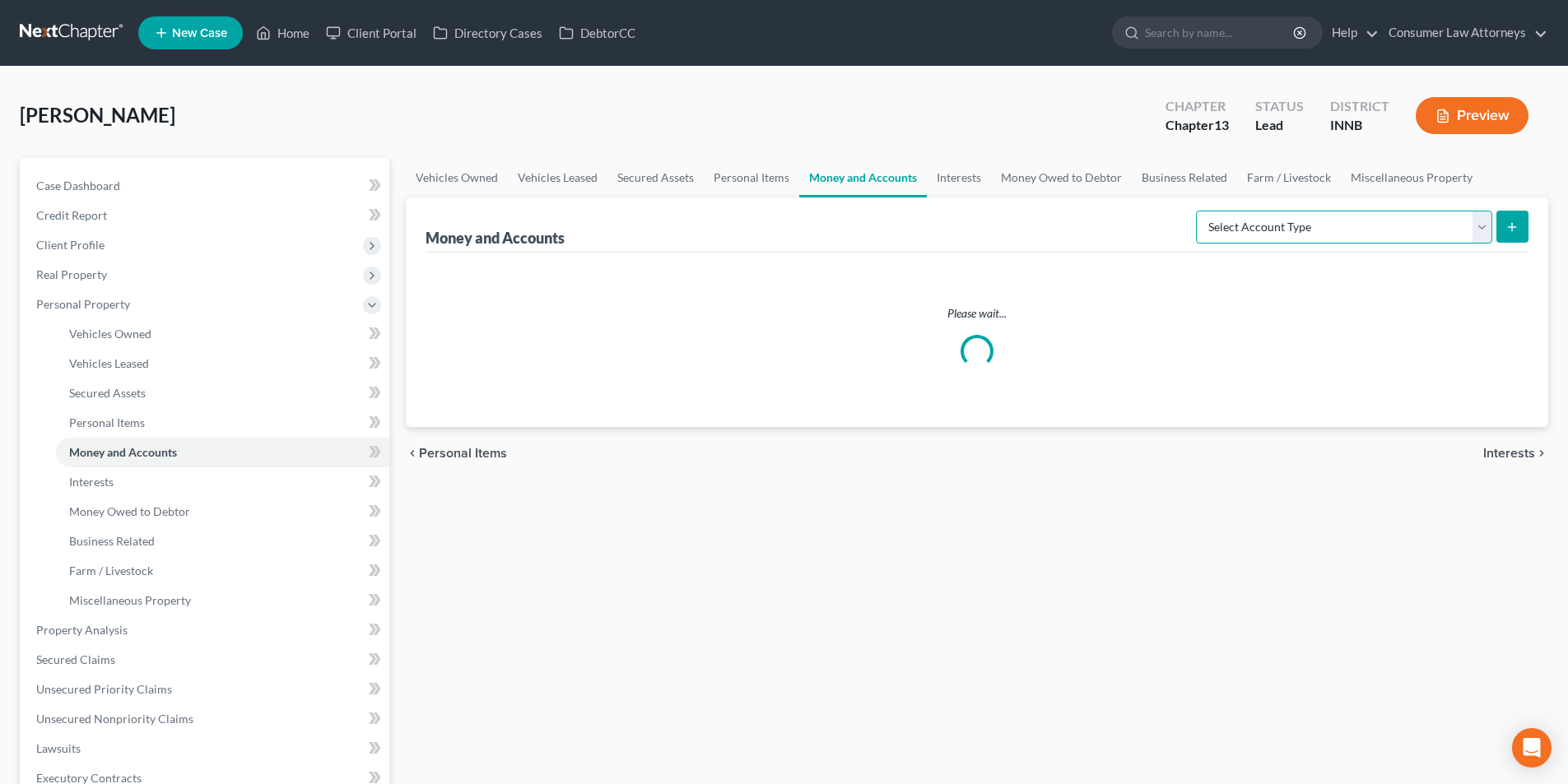
click at [1312, 224] on select "Select Account Type Brokerage Cash on Hand Certificates of Deposit Checking Acc…" at bounding box center [1345, 227] width 296 height 33
select select "cash_on_hand"
click at [1199, 210] on select "Select Account Type Brokerage Cash on Hand Certificates of Deposit Checking Acc…" at bounding box center [1345, 227] width 296 height 33
click at [1510, 224] on icon "submit" at bounding box center [1512, 227] width 13 height 13
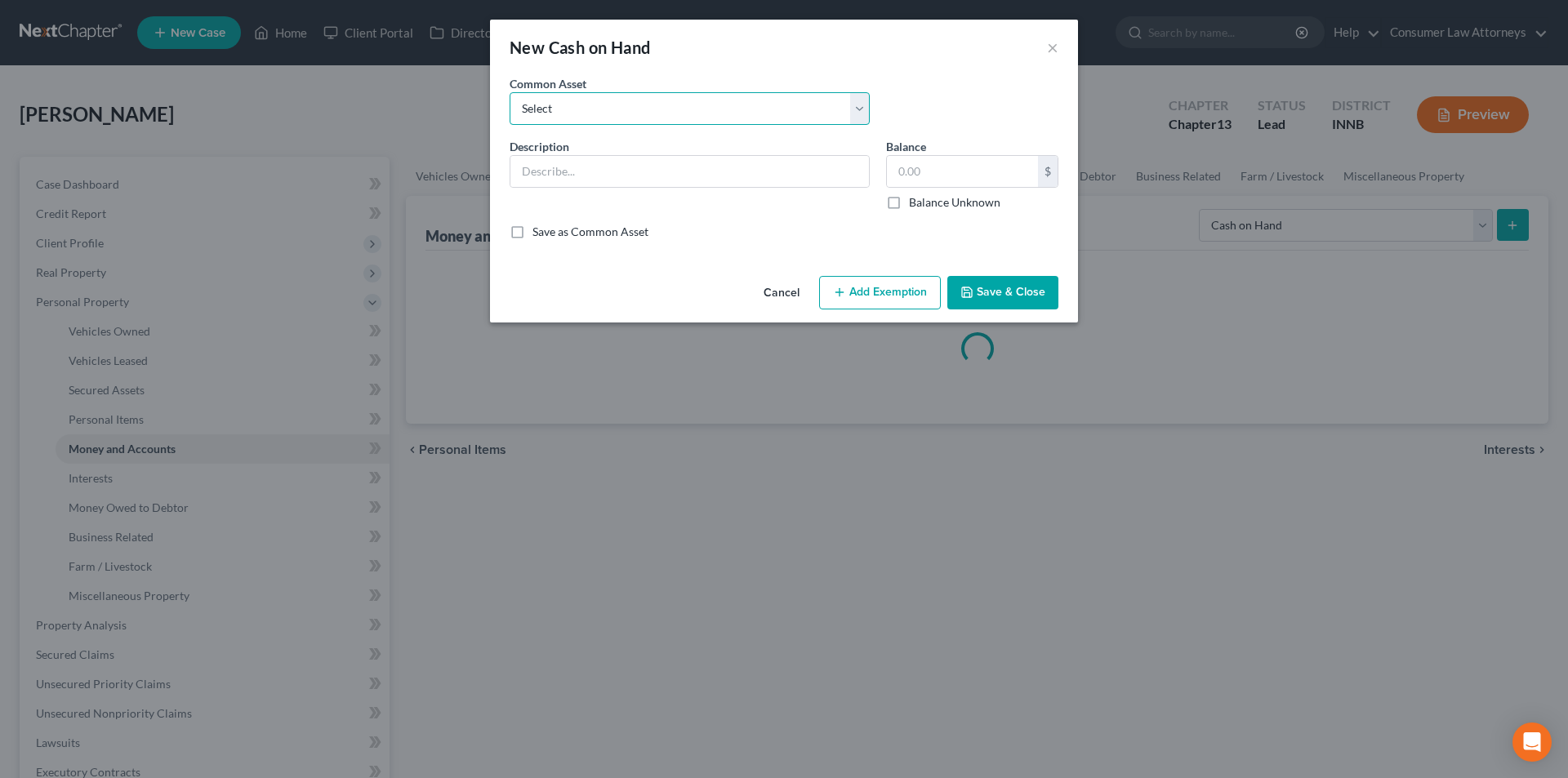
click at [643, 94] on select "Select Cash on hand" at bounding box center [689, 108] width 360 height 33
select select "0"
click at [509, 92] on select "Select Cash on hand" at bounding box center [689, 108] width 360 height 33
type input "Cash on hand"
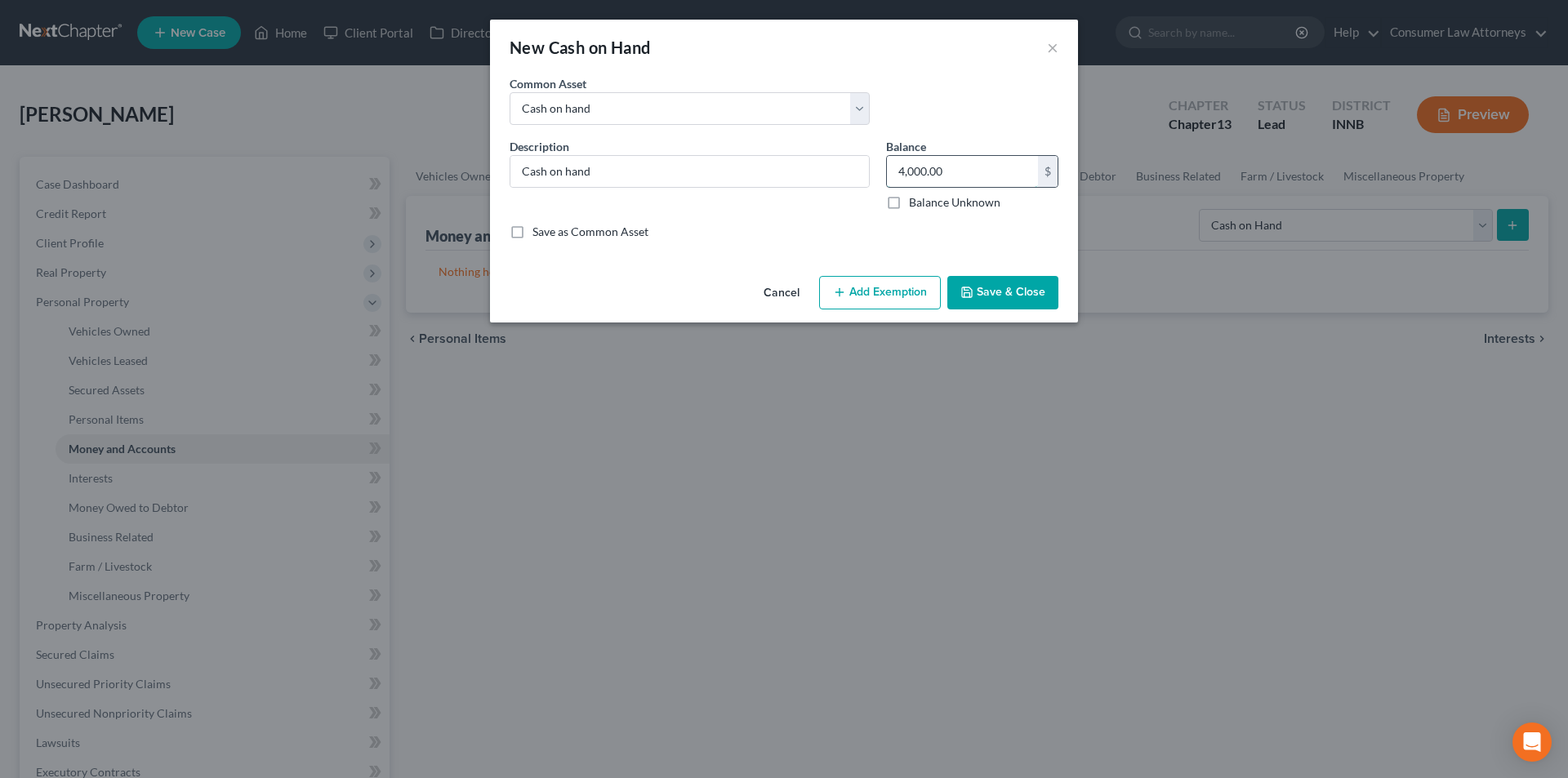
click at [958, 180] on input "4,000.00" at bounding box center [963, 172] width 151 height 31
type input "200.00"
click at [882, 295] on button "Add Exemption" at bounding box center [880, 293] width 122 height 34
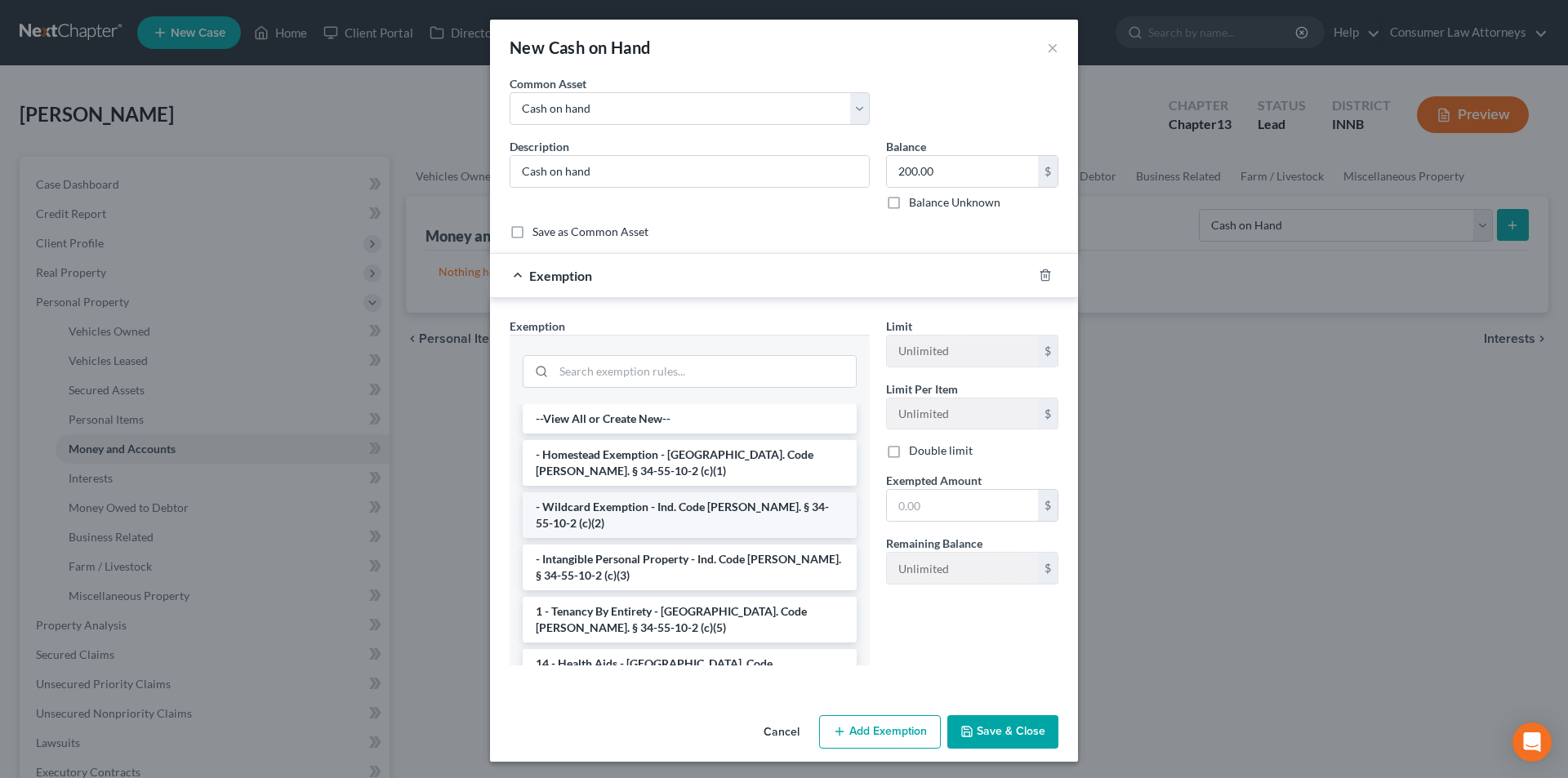
click at [704, 508] on li "- Wildcard Exemption - Ind. Code [PERSON_NAME]. § 34-55-10-2 (c)(2)" at bounding box center [690, 514] width 334 height 46
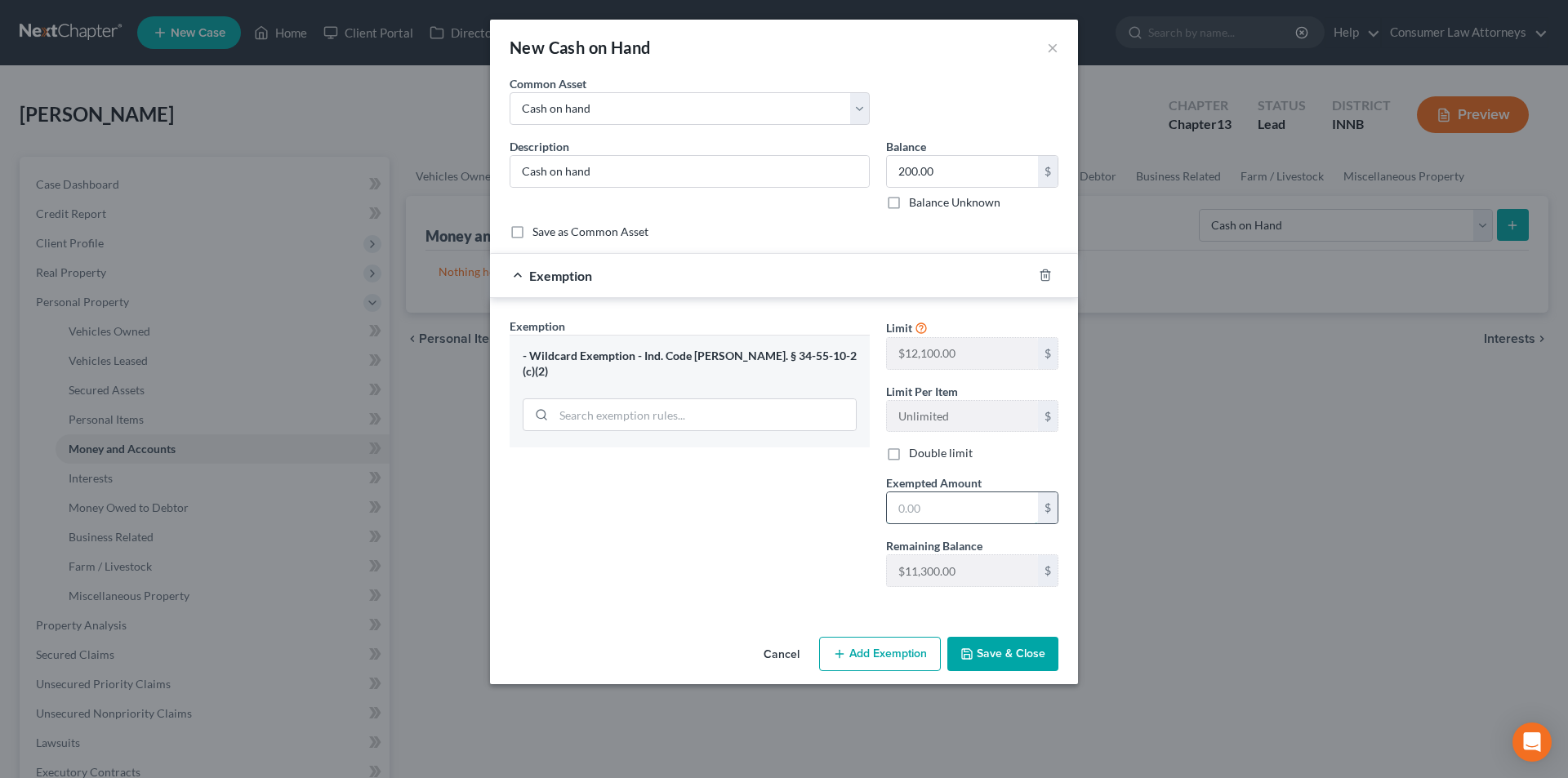
click at [905, 514] on input "text" at bounding box center [963, 508] width 151 height 31
type input "200.00"
click at [1018, 664] on button "Save & Close" at bounding box center [1002, 654] width 111 height 34
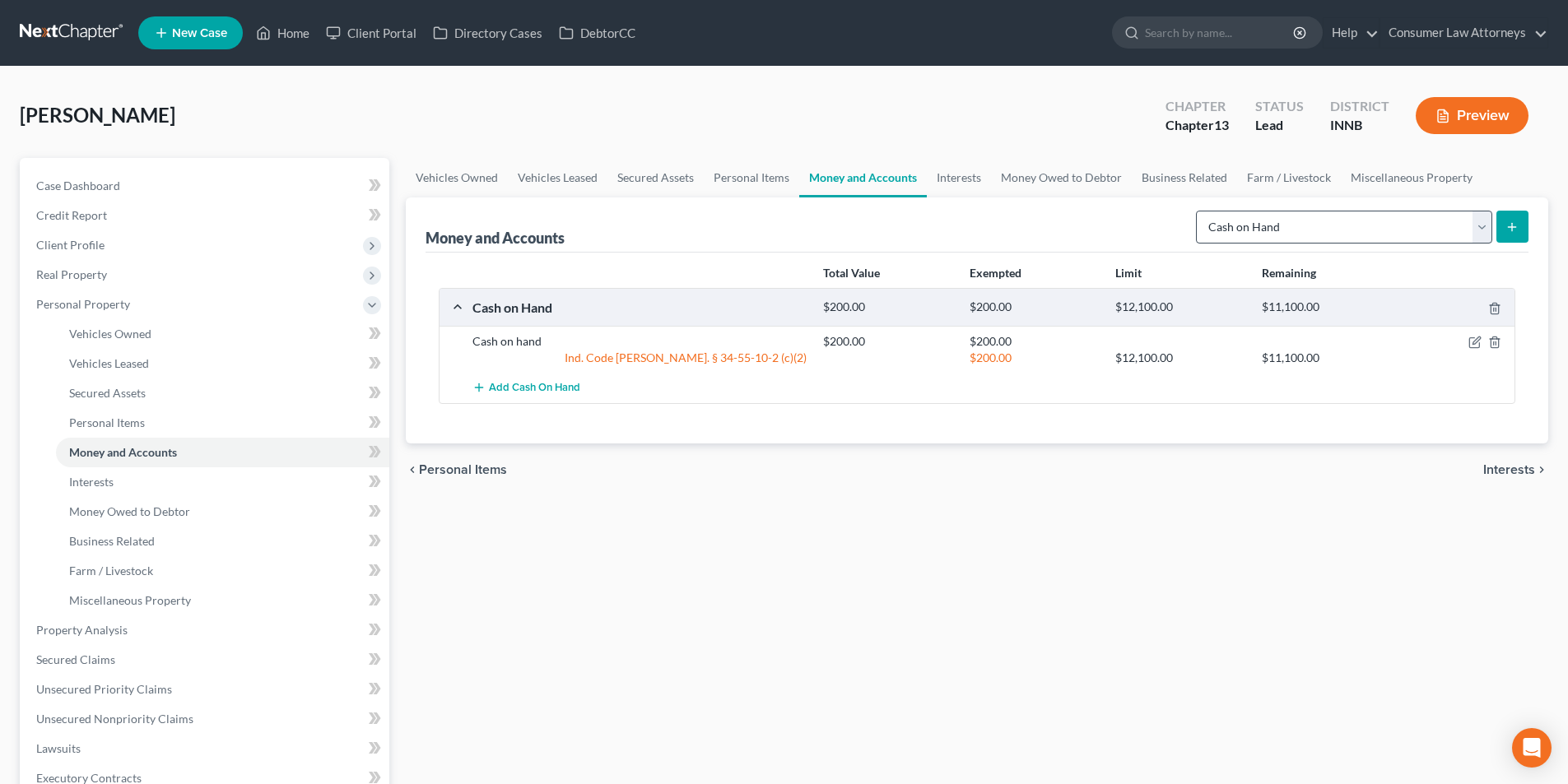
click at [1251, 230] on select "Select Account Type Brokerage Cash on Hand Certificates of Deposit Checking Acc…" at bounding box center [1345, 227] width 296 height 33
click at [1283, 231] on select "Select Account Type Brokerage Cash on Hand Certificates of Deposit Checking Acc…" at bounding box center [1345, 227] width 296 height 33
select select "checking"
click at [1199, 210] on select "Select Account Type Brokerage Cash on Hand Certificates of Deposit Checking Acc…" at bounding box center [1345, 227] width 296 height 33
click at [1515, 224] on icon "submit" at bounding box center [1512, 227] width 13 height 13
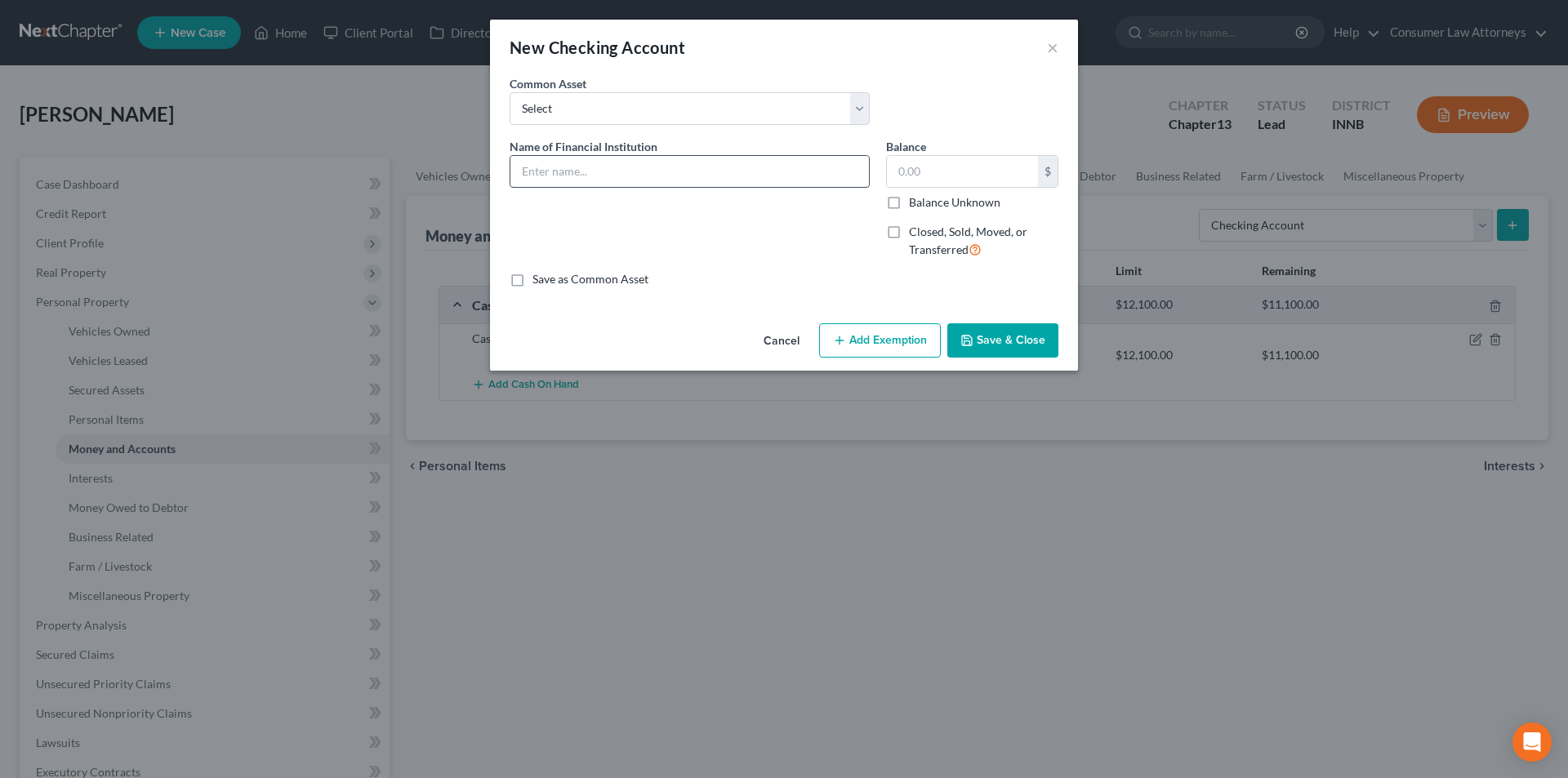
click at [694, 167] on input "text" at bounding box center [689, 172] width 358 height 31
type input "Community Wide FCU -"
click at [921, 179] on input "text" at bounding box center [963, 172] width 151 height 31
type input "500.00"
click at [896, 330] on button "Add Exemption" at bounding box center [880, 341] width 122 height 34
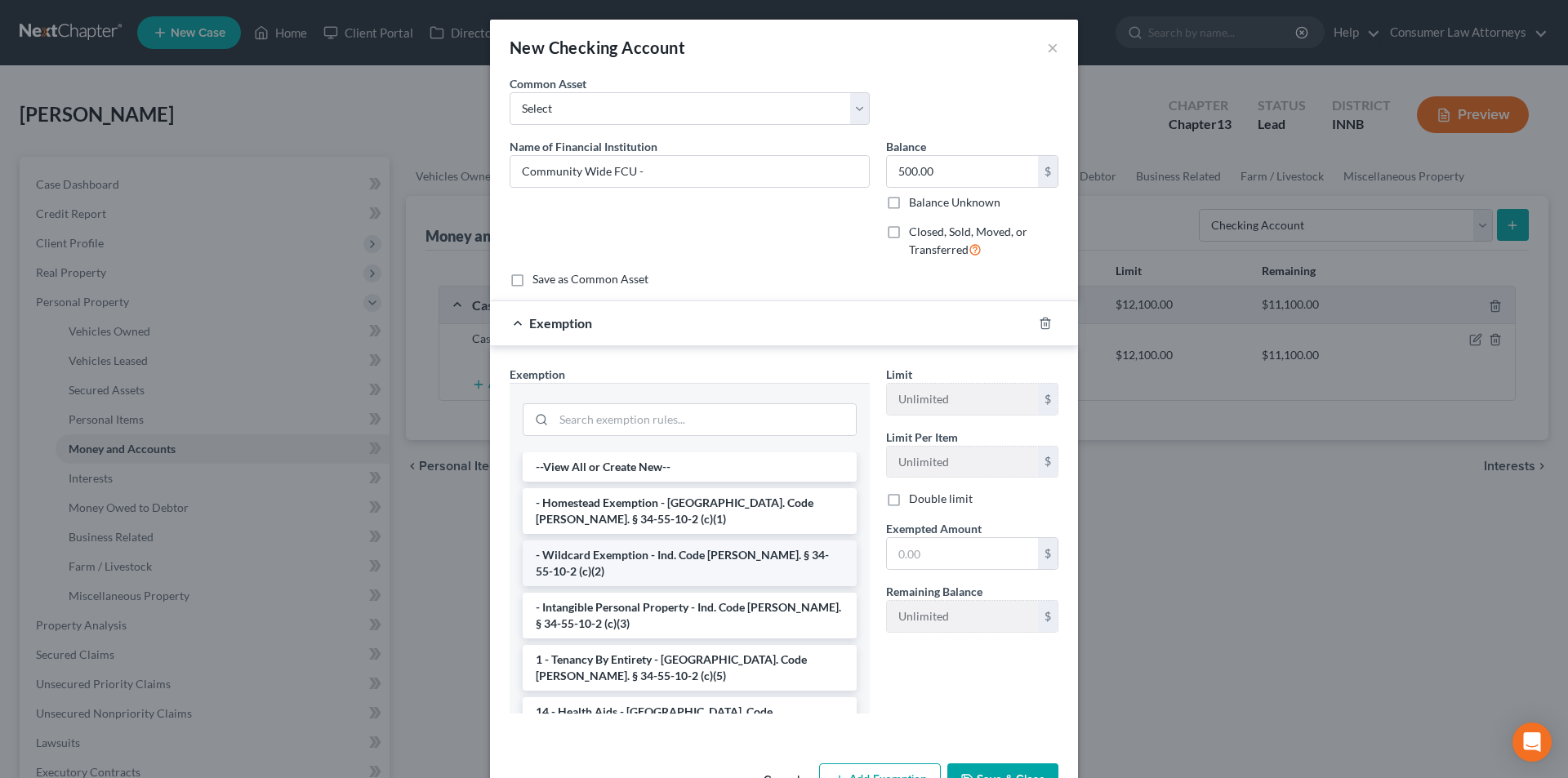
click at [676, 557] on li "- Wildcard Exemption - Ind. Code [PERSON_NAME]. § 34-55-10-2 (c)(2)" at bounding box center [690, 562] width 334 height 46
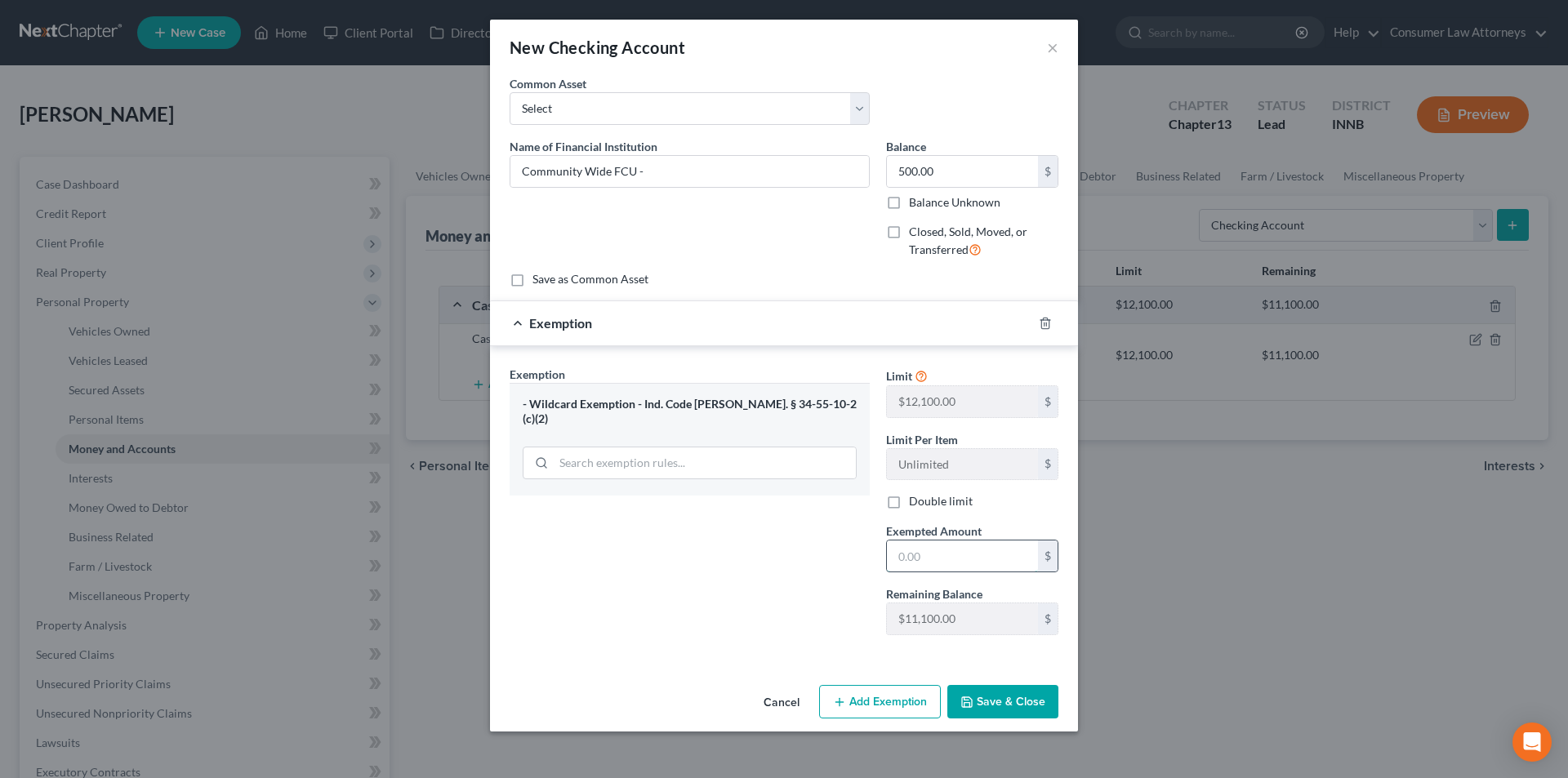
click at [926, 552] on input "text" at bounding box center [963, 556] width 151 height 31
type input "500.00"
click at [1023, 699] on button "Save & Close" at bounding box center [1002, 702] width 111 height 34
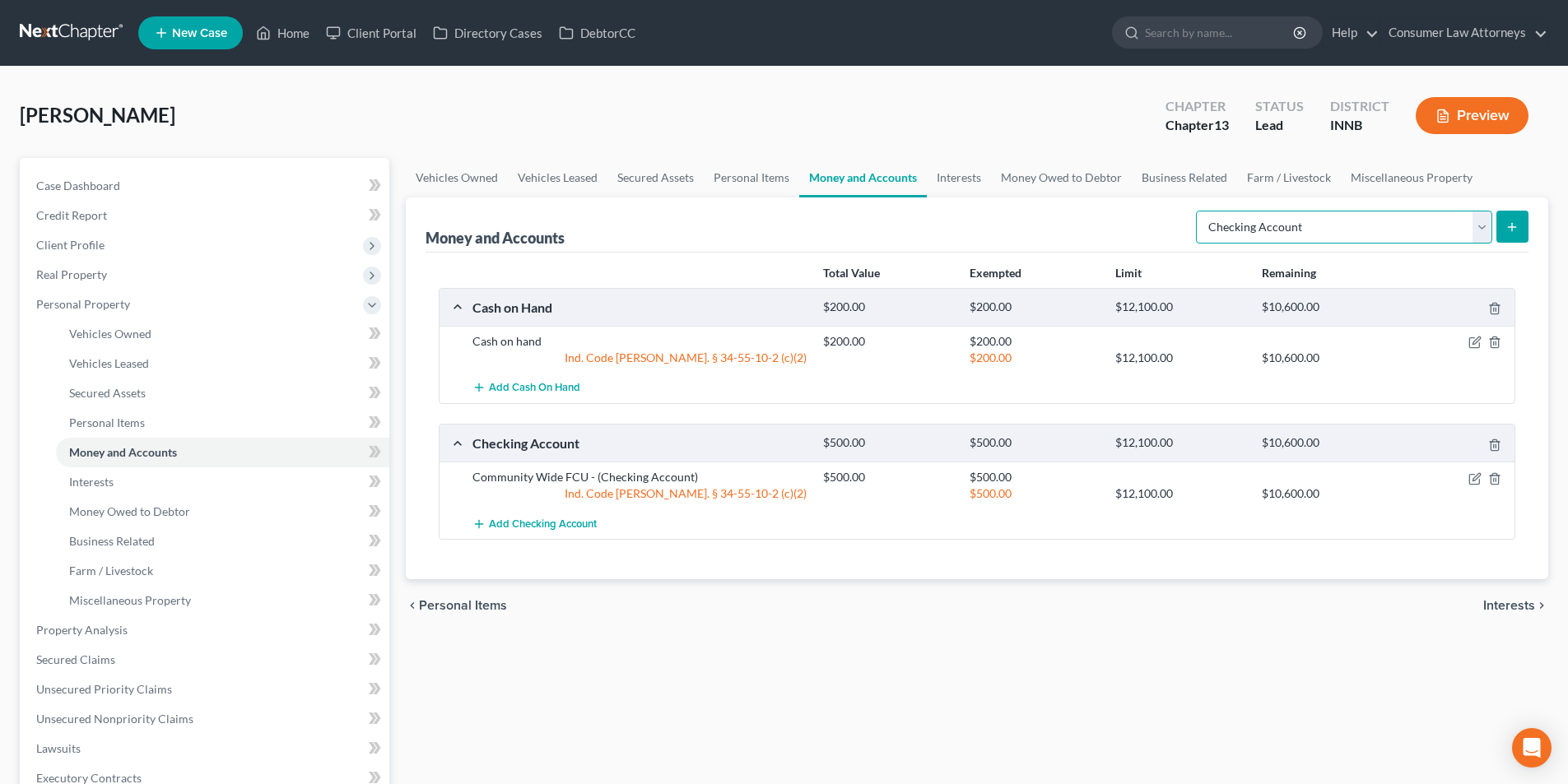
click at [1305, 231] on select "Select Account Type Brokerage Cash on Hand Certificates of Deposit Checking Acc…" at bounding box center [1345, 227] width 296 height 33
select select "savings"
click at [1199, 210] on select "Select Account Type Brokerage Cash on Hand Certificates of Deposit Checking Acc…" at bounding box center [1345, 227] width 296 height 33
click at [1513, 226] on line "submit" at bounding box center [1513, 227] width 0 height 8
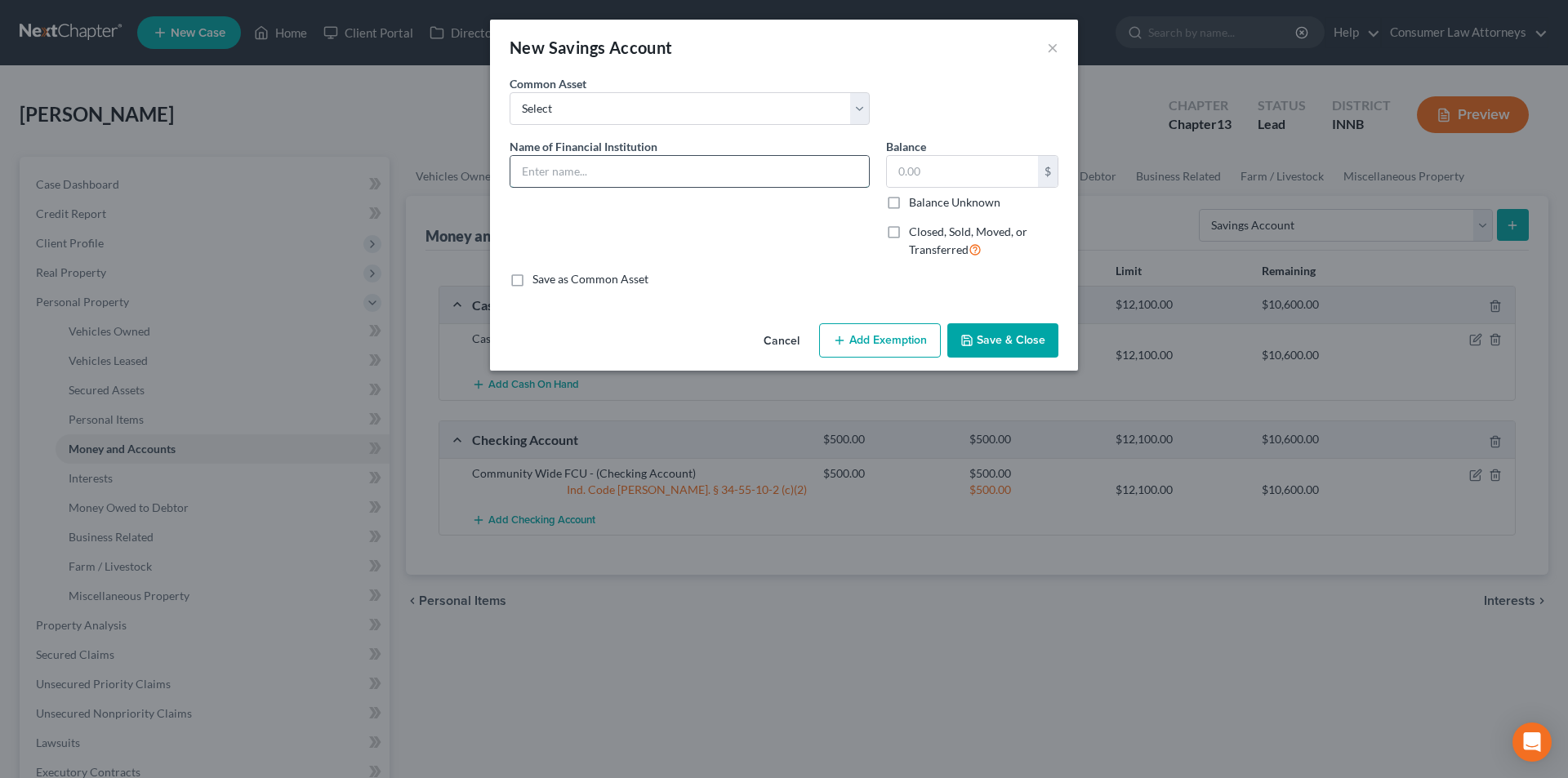
click at [606, 170] on input "text" at bounding box center [689, 172] width 358 height 31
type input "Community Wide FCU"
click at [923, 170] on input "text" at bounding box center [963, 172] width 151 height 31
type input "1"
type input "38.00"
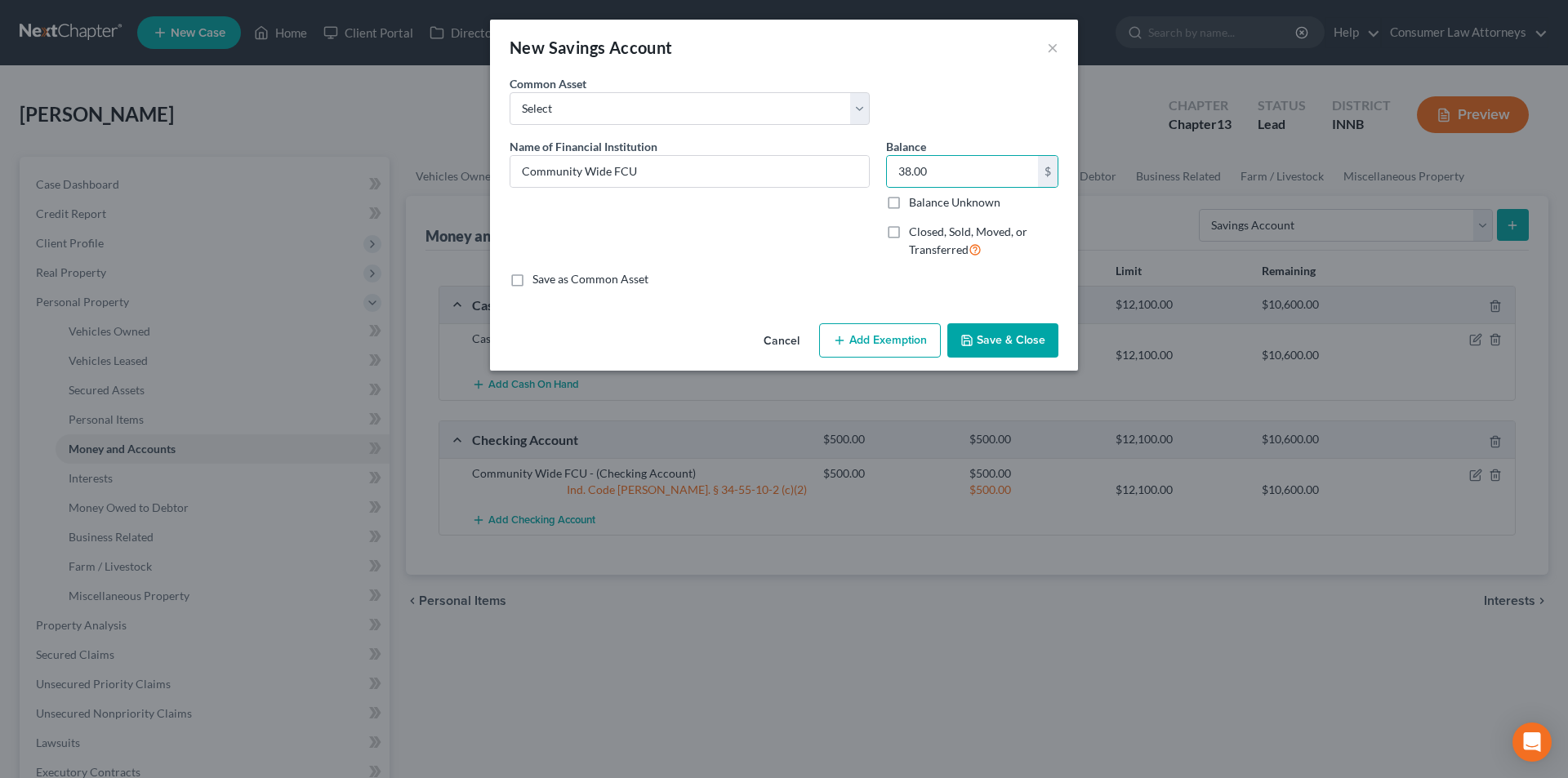
click at [879, 337] on button "Add Exemption" at bounding box center [880, 341] width 122 height 34
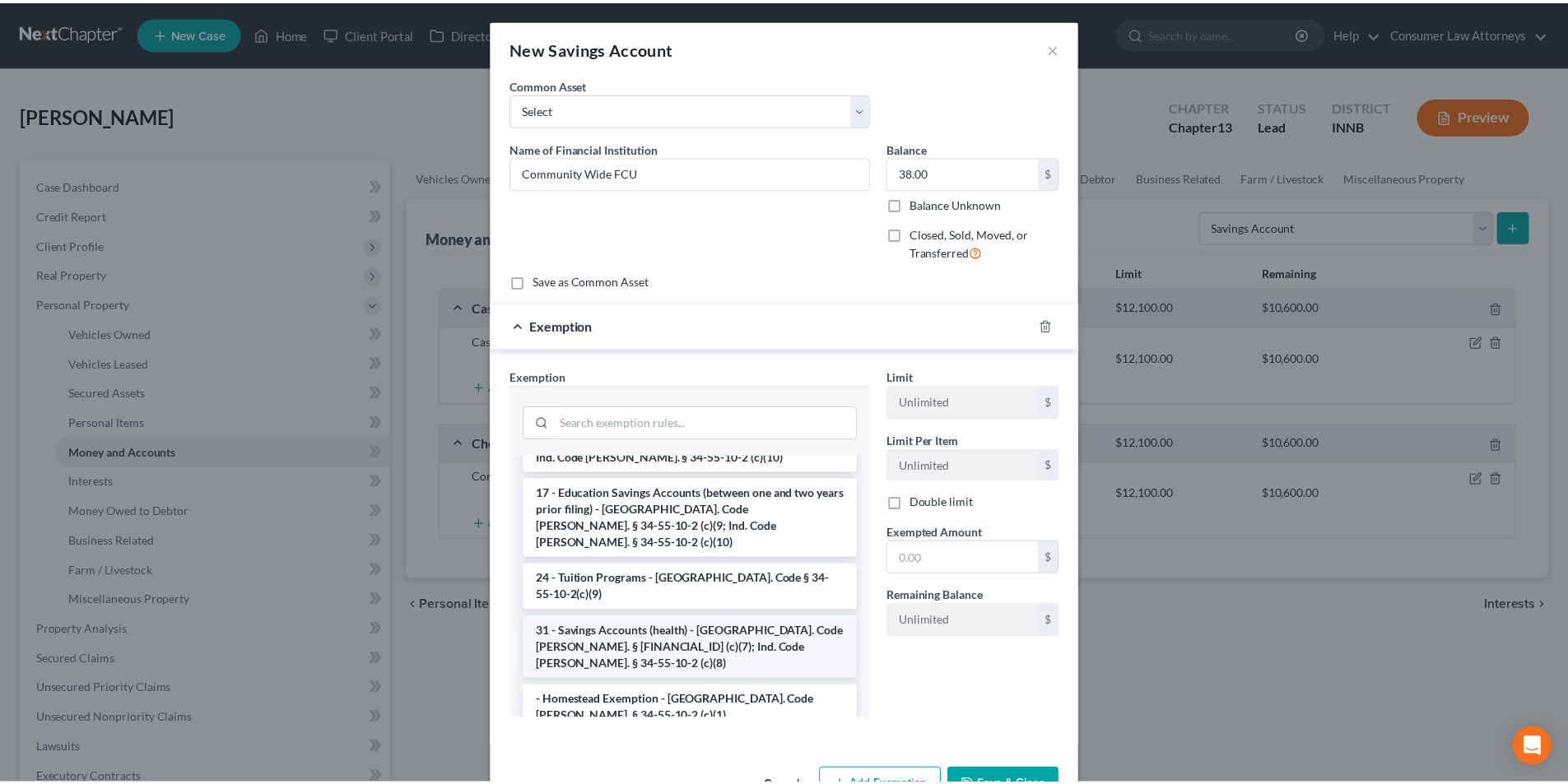
scroll to position [164, 0]
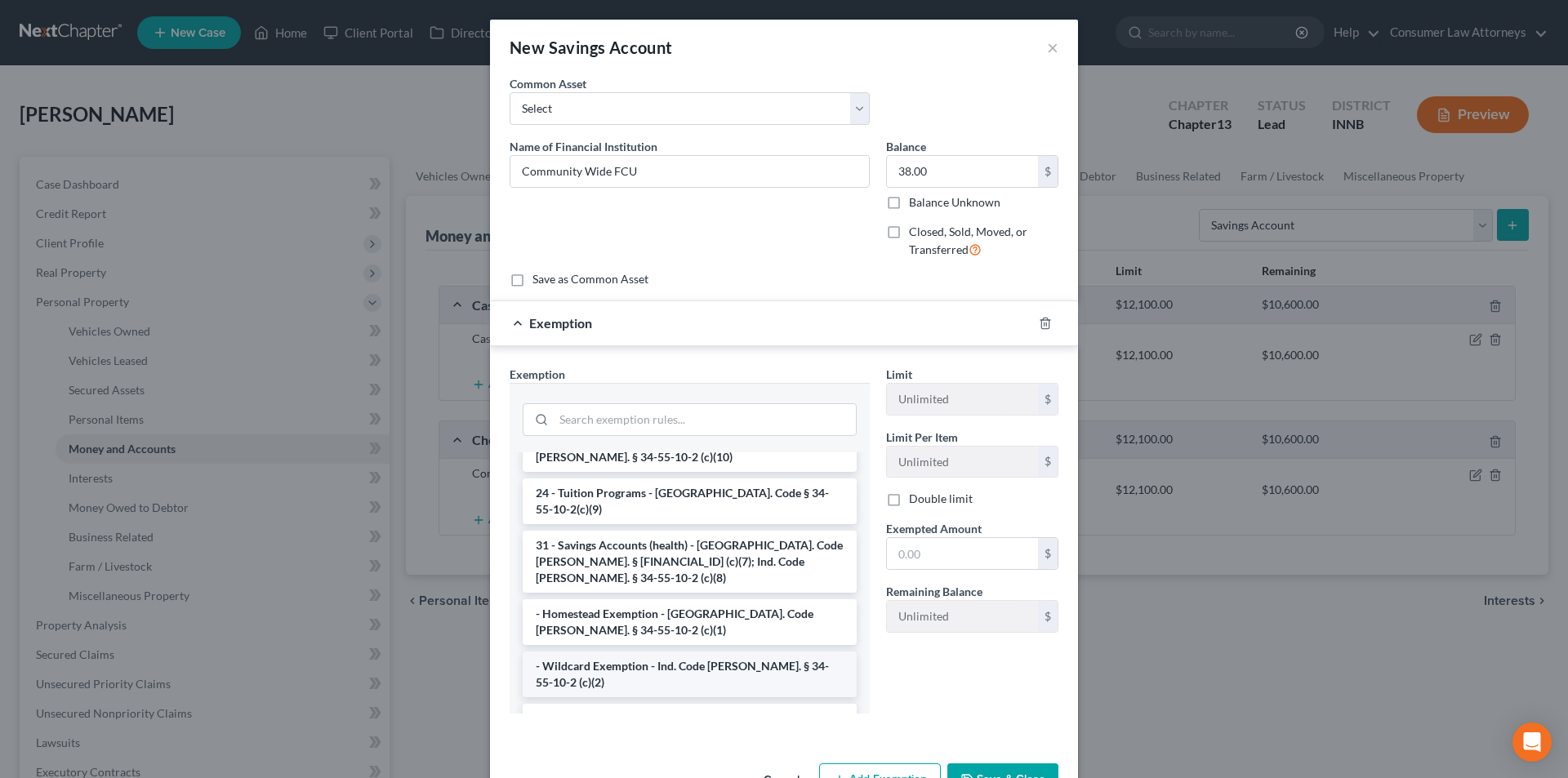
click at [672, 652] on li "- Wildcard Exemption - Ind. Code [PERSON_NAME]. § 34-55-10-2 (c)(2)" at bounding box center [690, 674] width 334 height 46
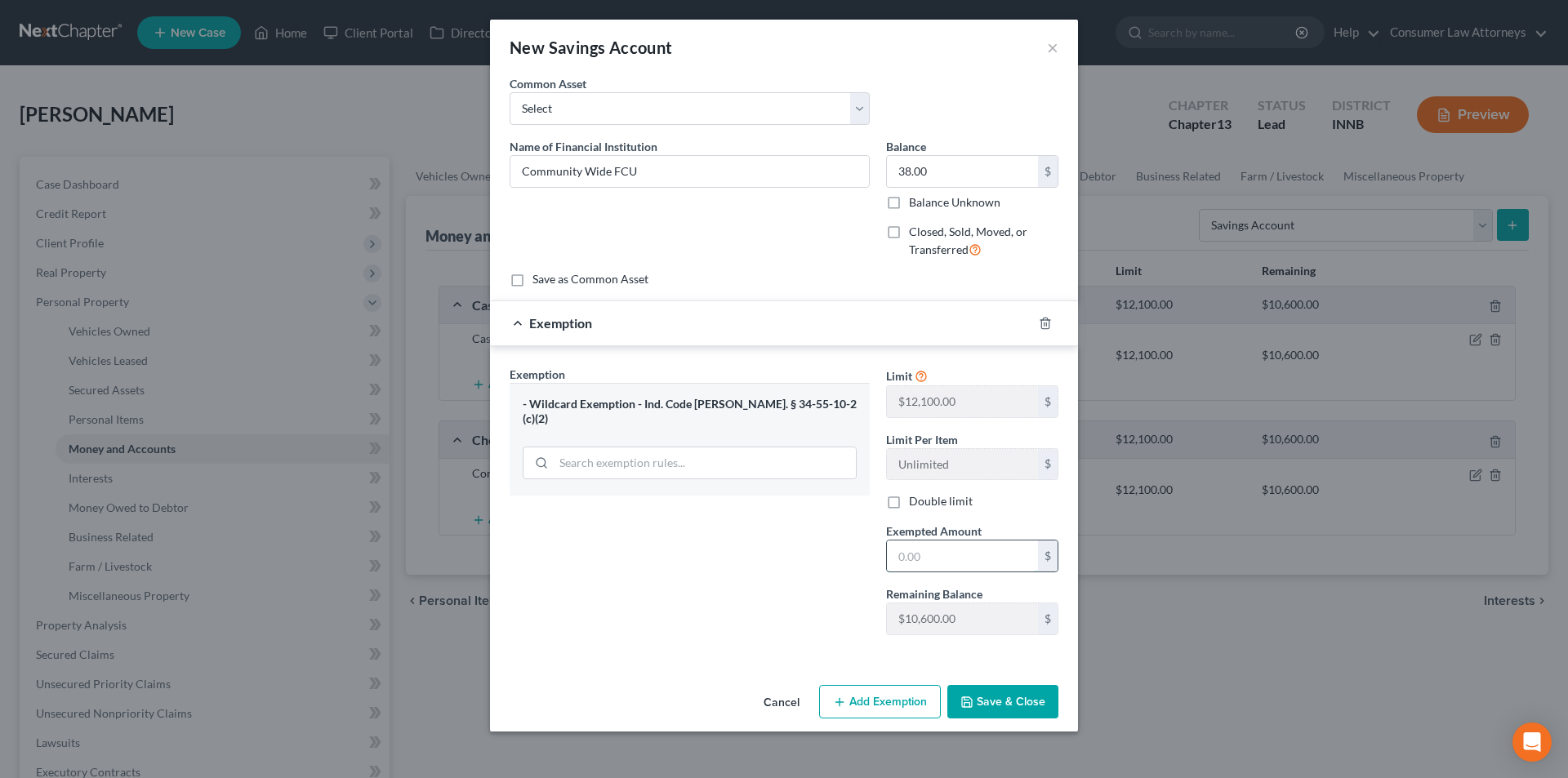
click at [935, 565] on input "text" at bounding box center [963, 556] width 151 height 31
type input "38.00"
click at [985, 700] on button "Save & Close" at bounding box center [1002, 702] width 111 height 34
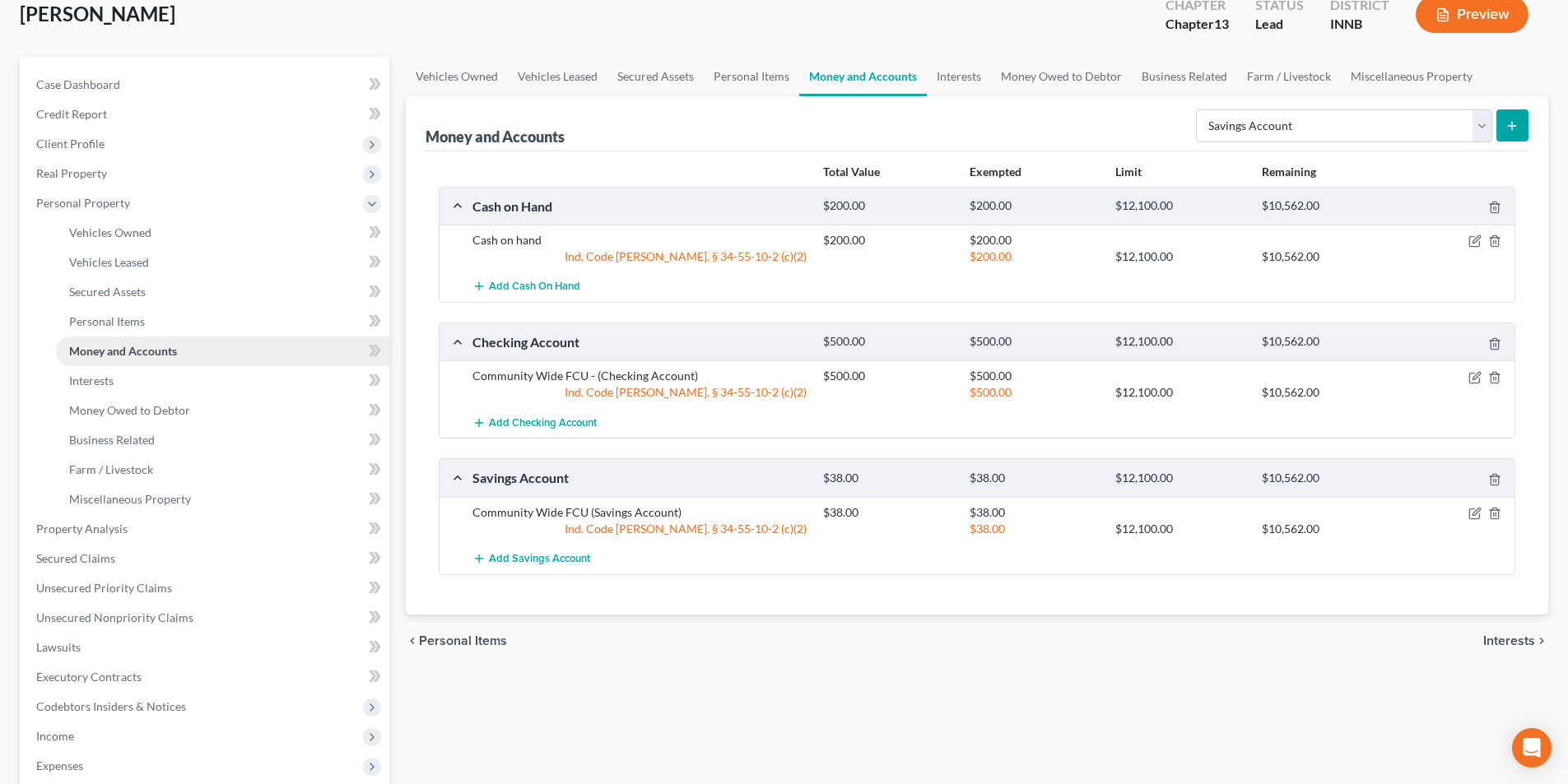
scroll to position [247, 0]
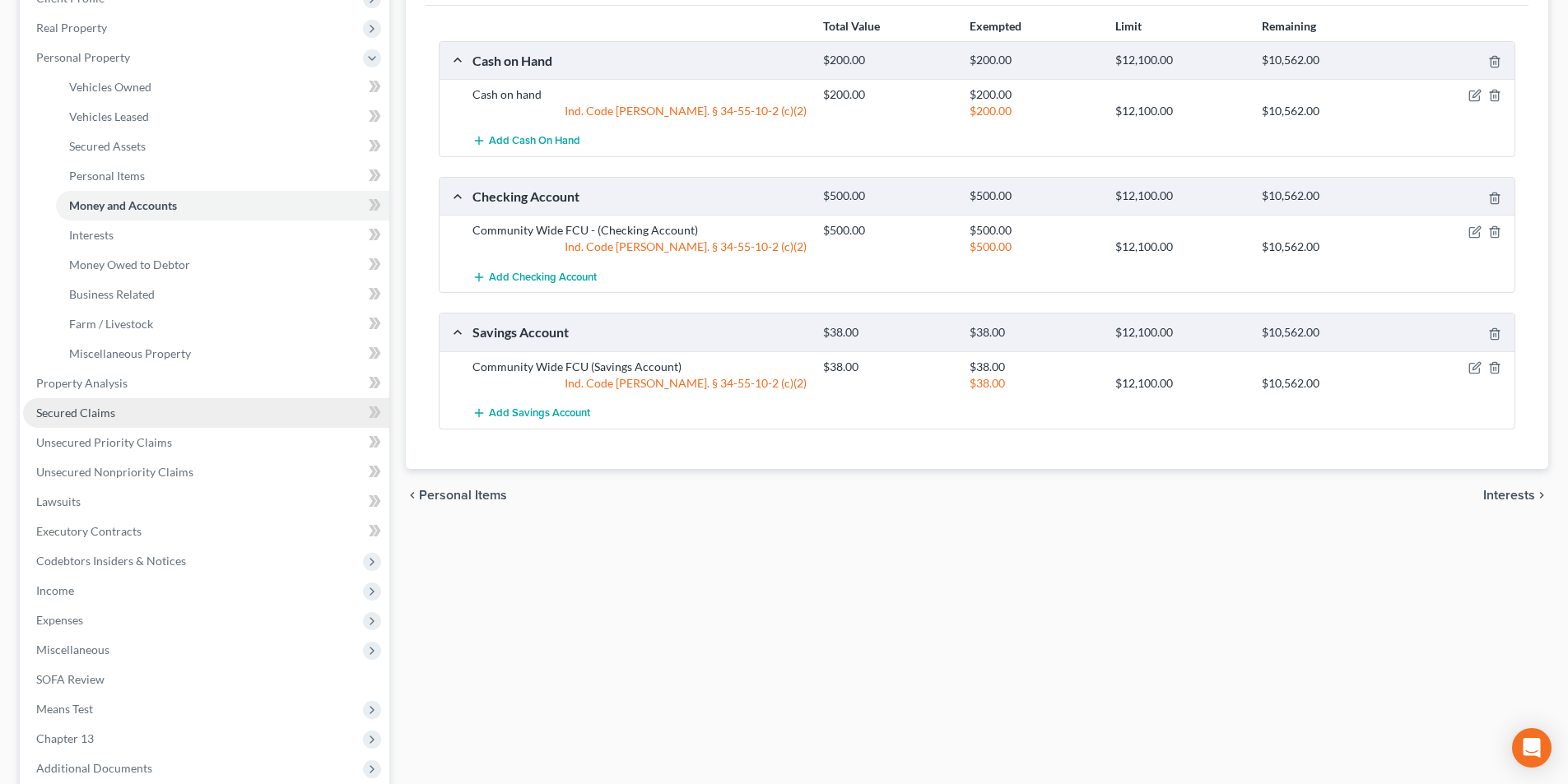
click at [116, 415] on link "Secured Claims" at bounding box center [206, 413] width 366 height 29
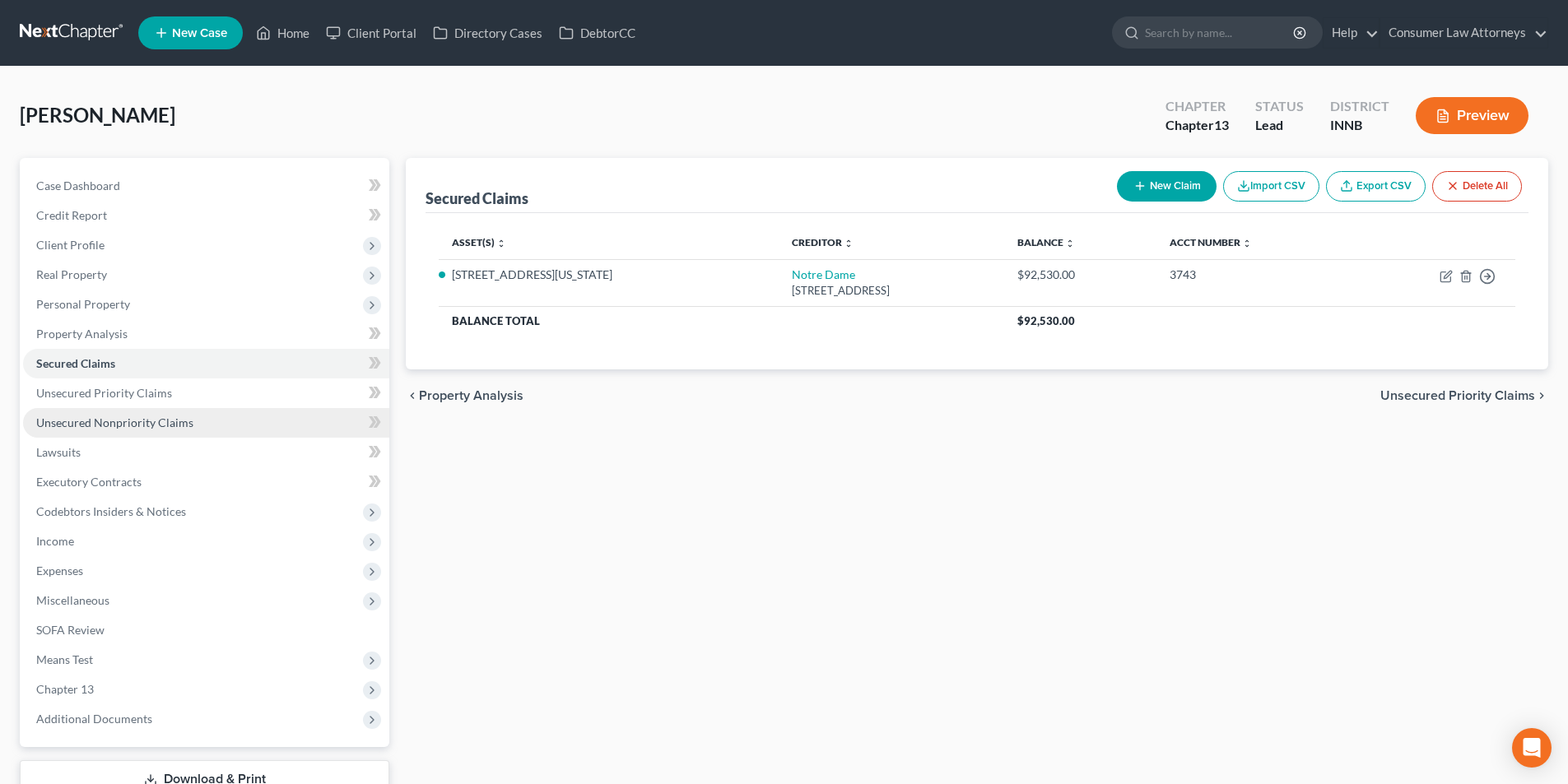
click at [144, 419] on span "Unsecured Nonpriority Claims" at bounding box center [115, 422] width 158 height 14
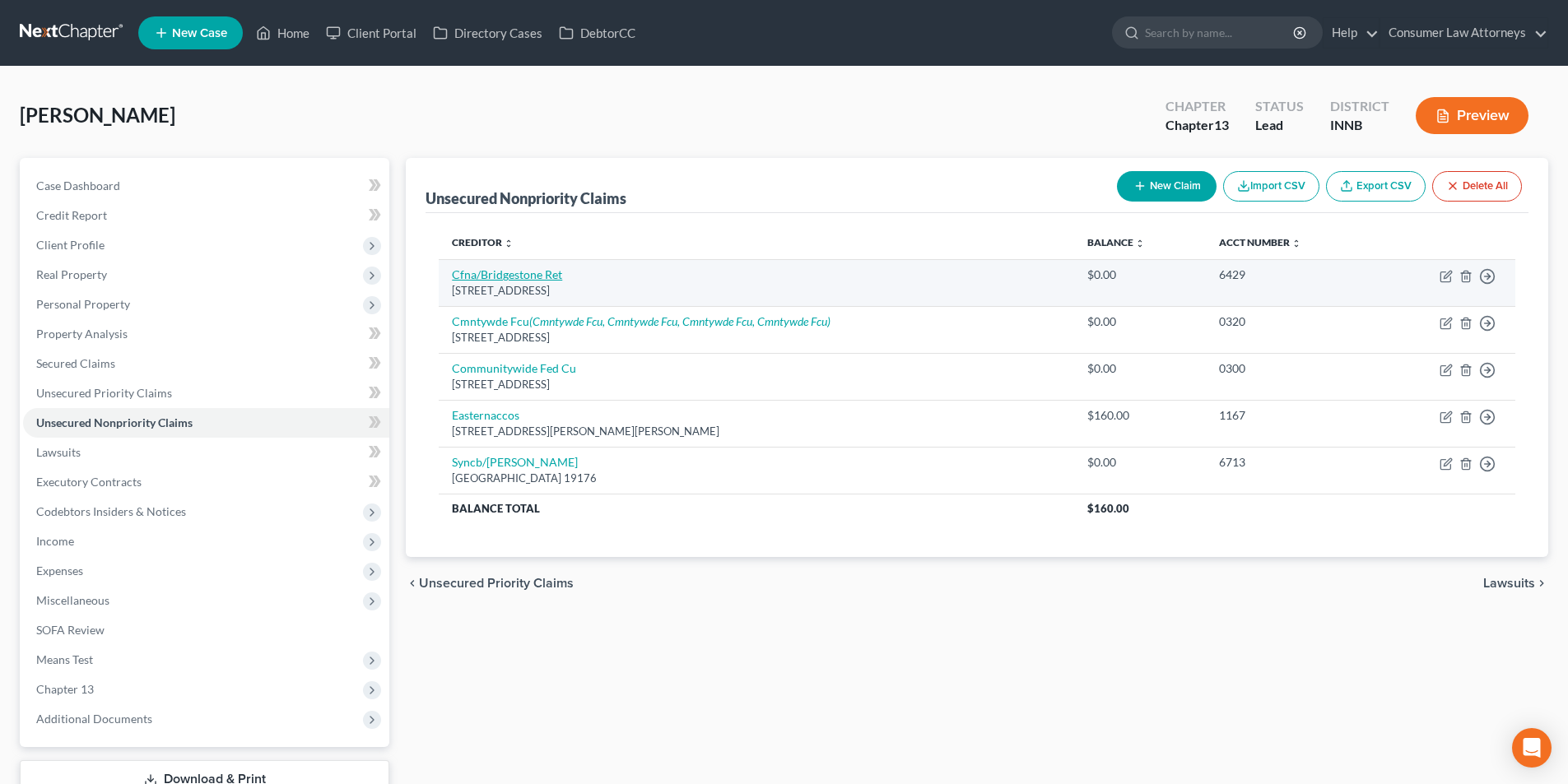
click at [545, 273] on link "Cfna/Bridgestone Ret" at bounding box center [507, 274] width 110 height 14
select select "36"
select select "2"
select select "0"
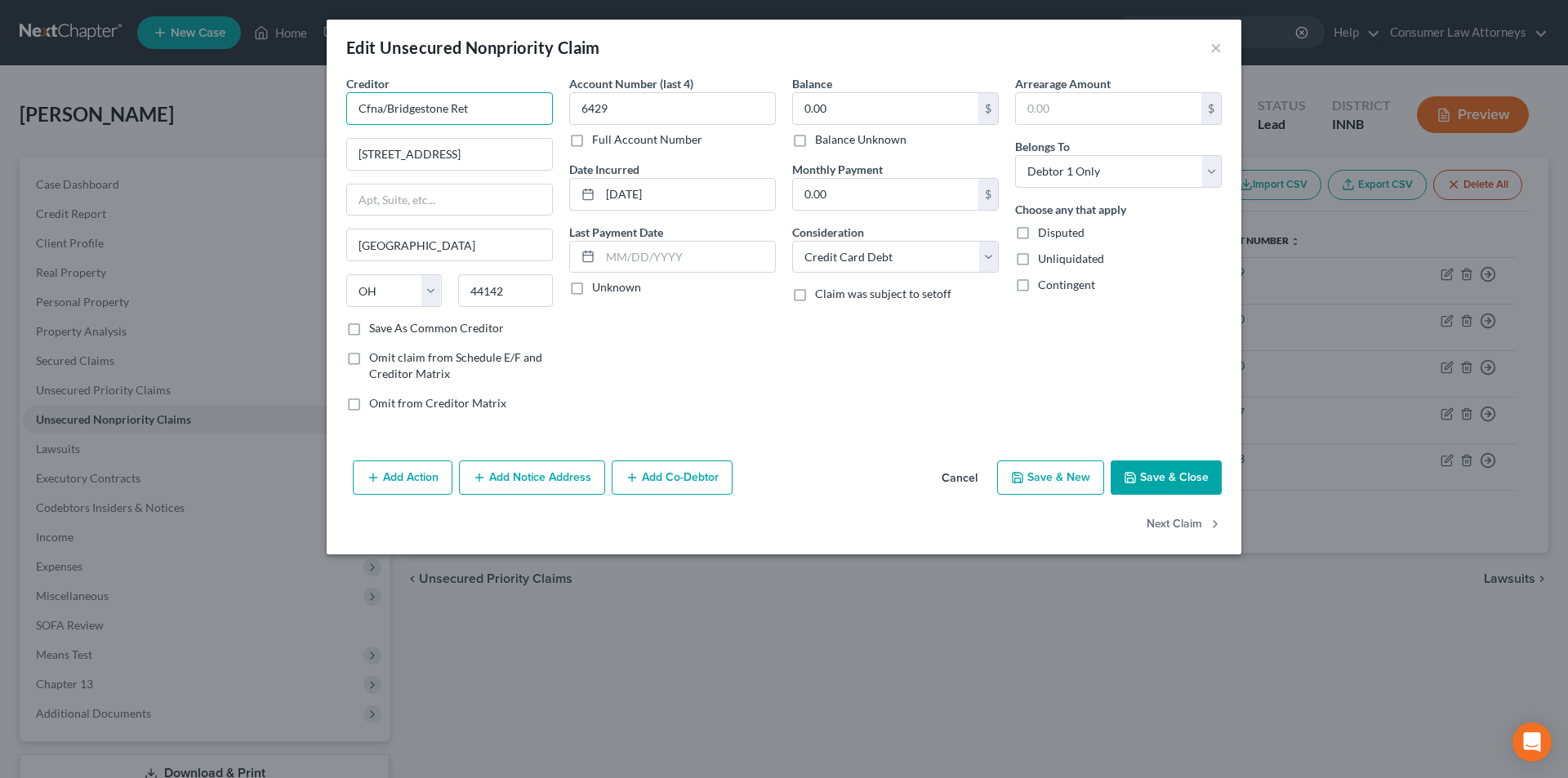
drag, startPoint x: 341, startPoint y: 112, endPoint x: 311, endPoint y: 113, distance: 30.0
click at [311, 113] on div "Edit Unsecured Nonpriority Claim × Creditor * Cfna/Bridgestone Ret [STREET_ADDR…" at bounding box center [784, 389] width 1568 height 778
click at [500, 112] on input "Cfna/Bridgestone Ret" at bounding box center [449, 108] width 207 height 33
click at [366, 107] on input "Cfna/Bridgestone" at bounding box center [449, 108] width 207 height 33
type input "CFNA/Bridgestone"
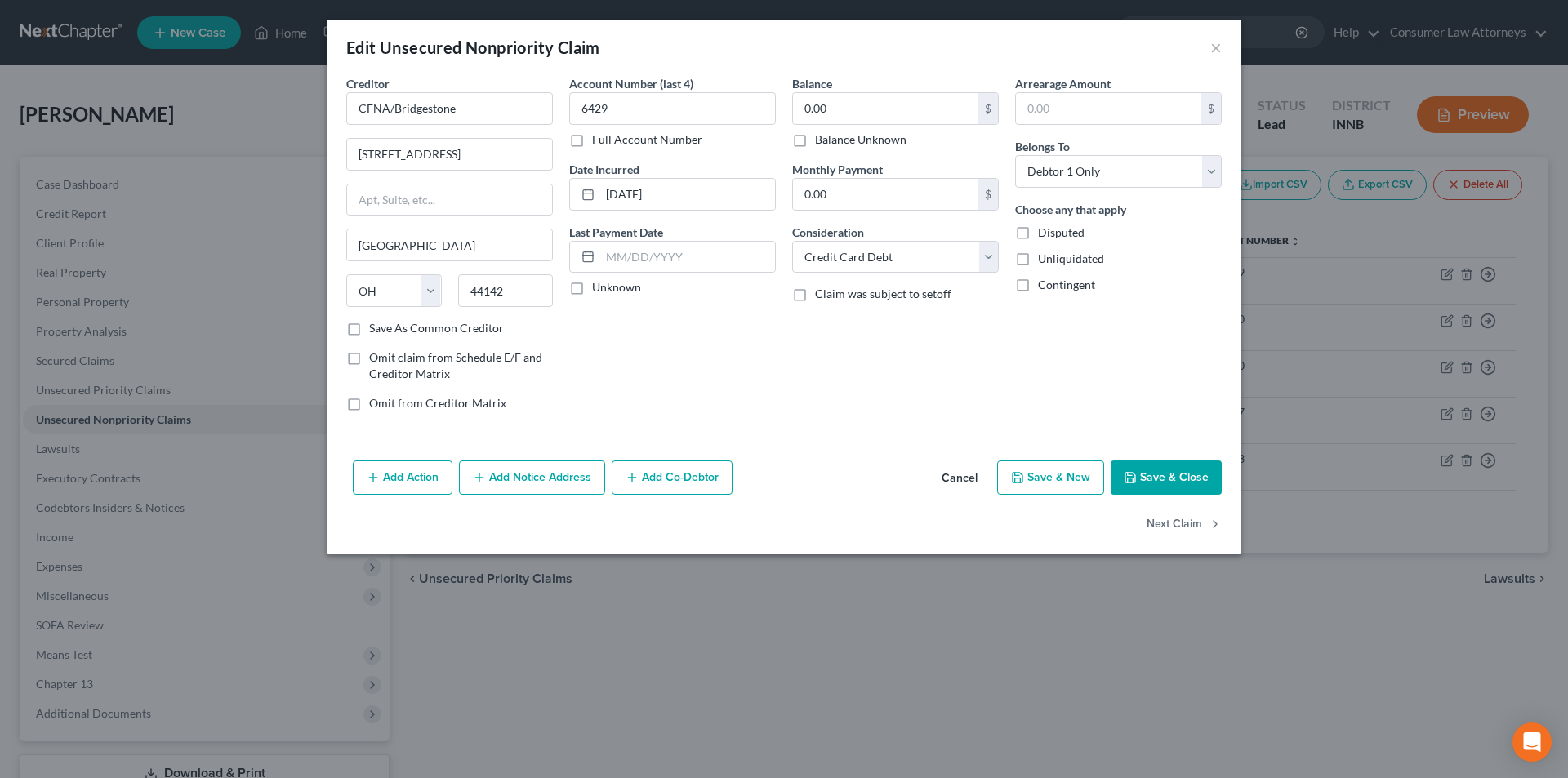
click at [1150, 474] on button "Save & Close" at bounding box center [1165, 477] width 111 height 34
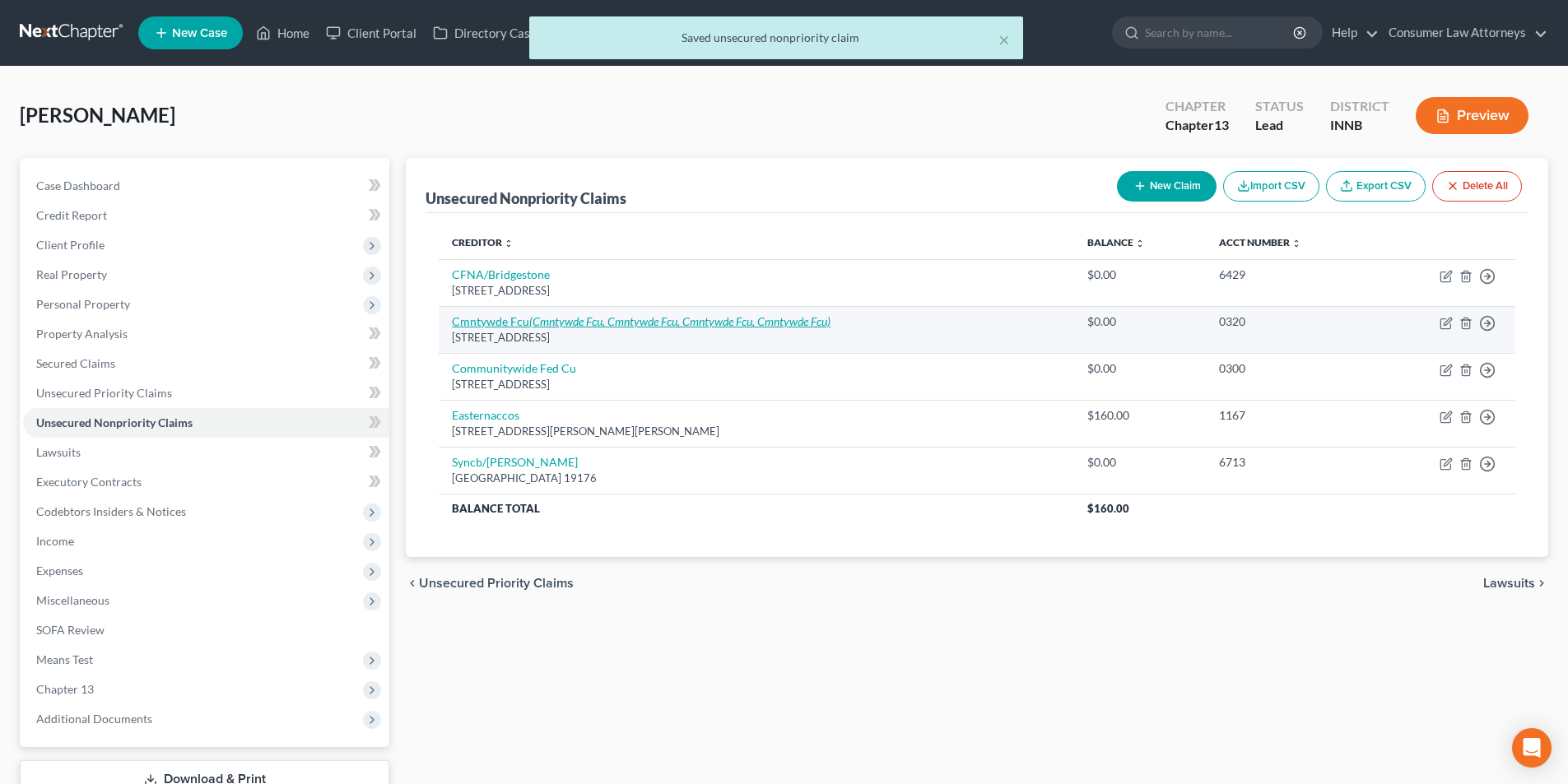
click at [534, 322] on icon "(Cmntywde Fcu, Cmntywde Fcu, Cmntywde Fcu, Cmntywde Fcu)" at bounding box center [680, 321] width 301 height 14
select select "15"
select select "0"
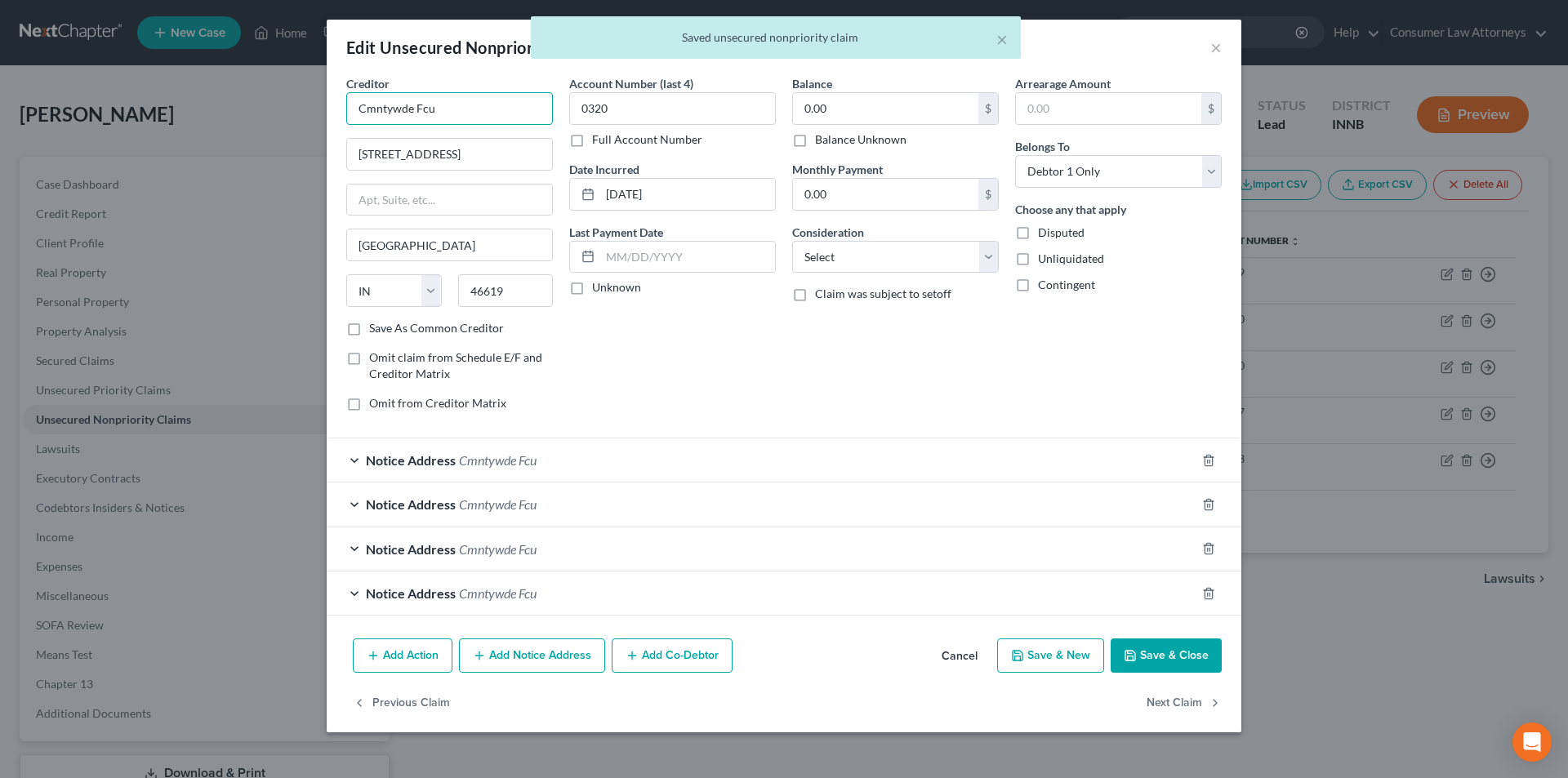
drag, startPoint x: 409, startPoint y: 110, endPoint x: 295, endPoint y: 107, distance: 114.0
click at [296, 107] on div "Edit Unsecured Nonpriority Claim × Creditor * Cmntywde Fcu [STREET_ADDRESS][GEO…" at bounding box center [784, 389] width 1568 height 778
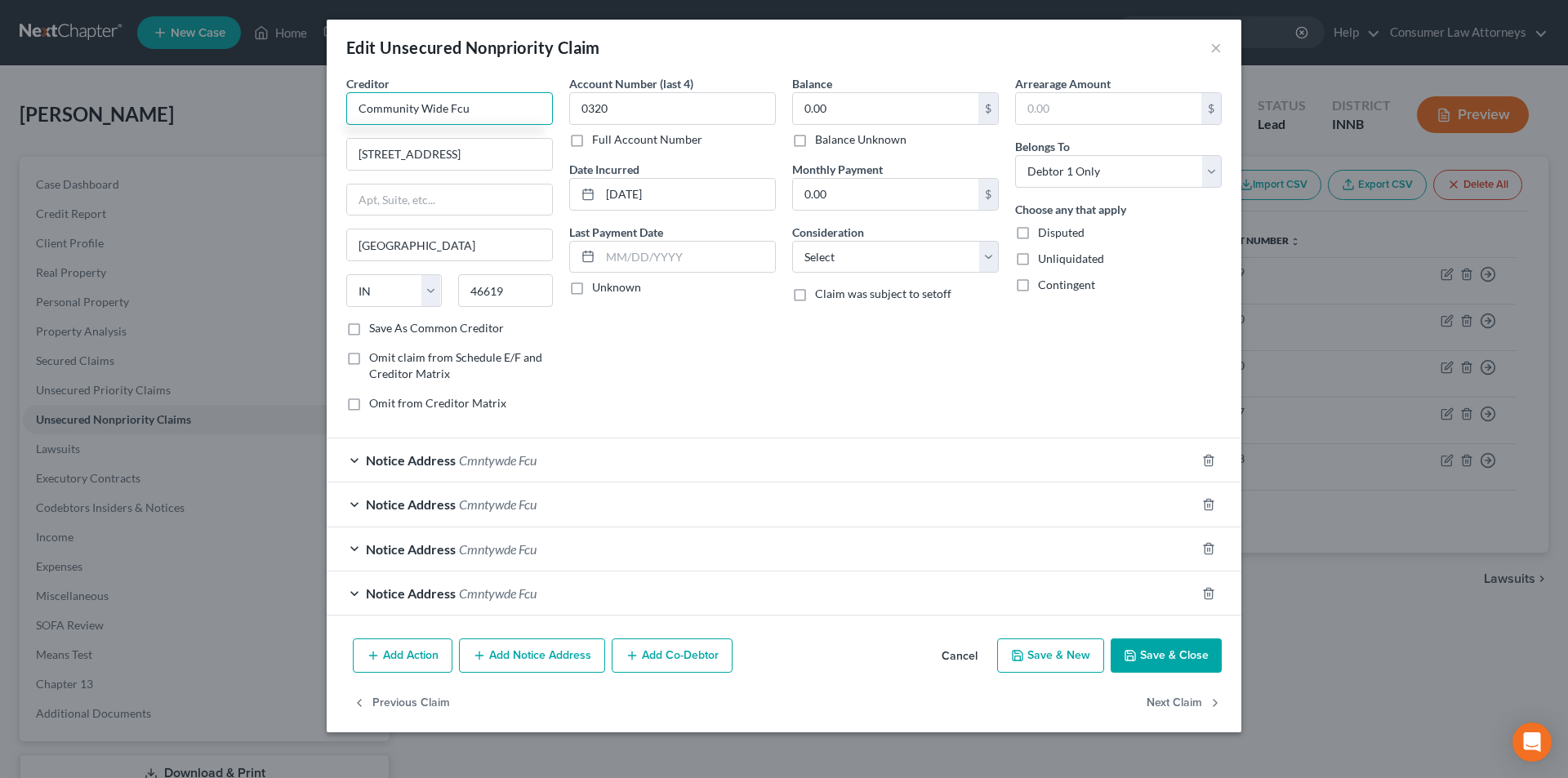
click at [474, 112] on input "Community Wide Fcu" at bounding box center [449, 108] width 207 height 33
drag, startPoint x: 483, startPoint y: 112, endPoint x: 336, endPoint y: 110, distance: 147.0
click at [336, 110] on div "Creditor * Community Wide FCU [STREET_ADDRESS] Bend State [US_STATE] AK AR AZ C…" at bounding box center [783, 353] width 915 height 557
type input "Community Wide FCU"
click at [357, 455] on div "Notice Address Cmntywde Fcu" at bounding box center [761, 460] width 869 height 43
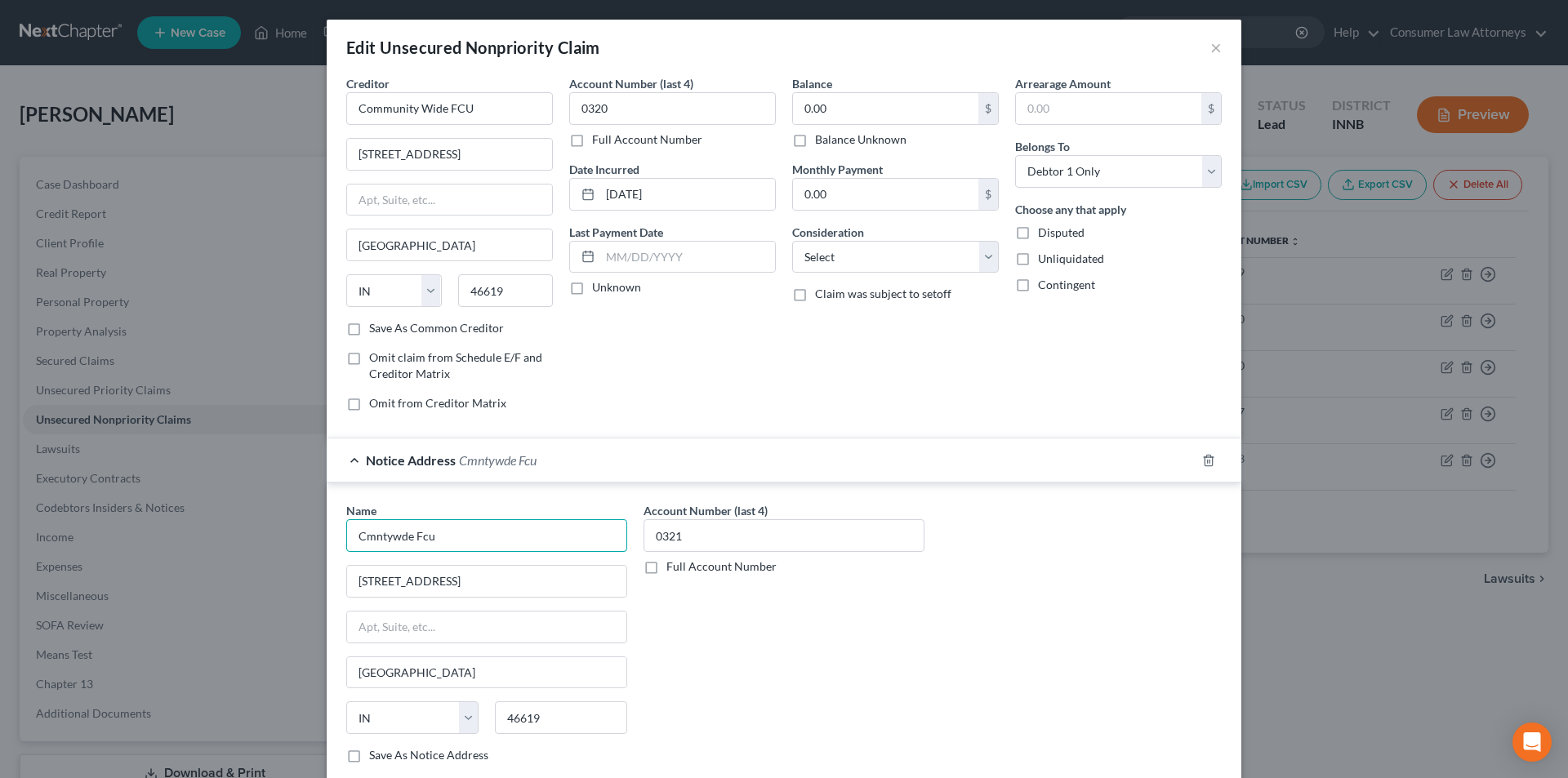
drag, startPoint x: 453, startPoint y: 544, endPoint x: 278, endPoint y: 543, distance: 175.0
click at [265, 545] on div "Edit Unsecured Nonpriority Claim × Creditor * Community Wide FCU [STREET_ADDRES…" at bounding box center [784, 389] width 1568 height 778
paste input "ommunity Wide FCU"
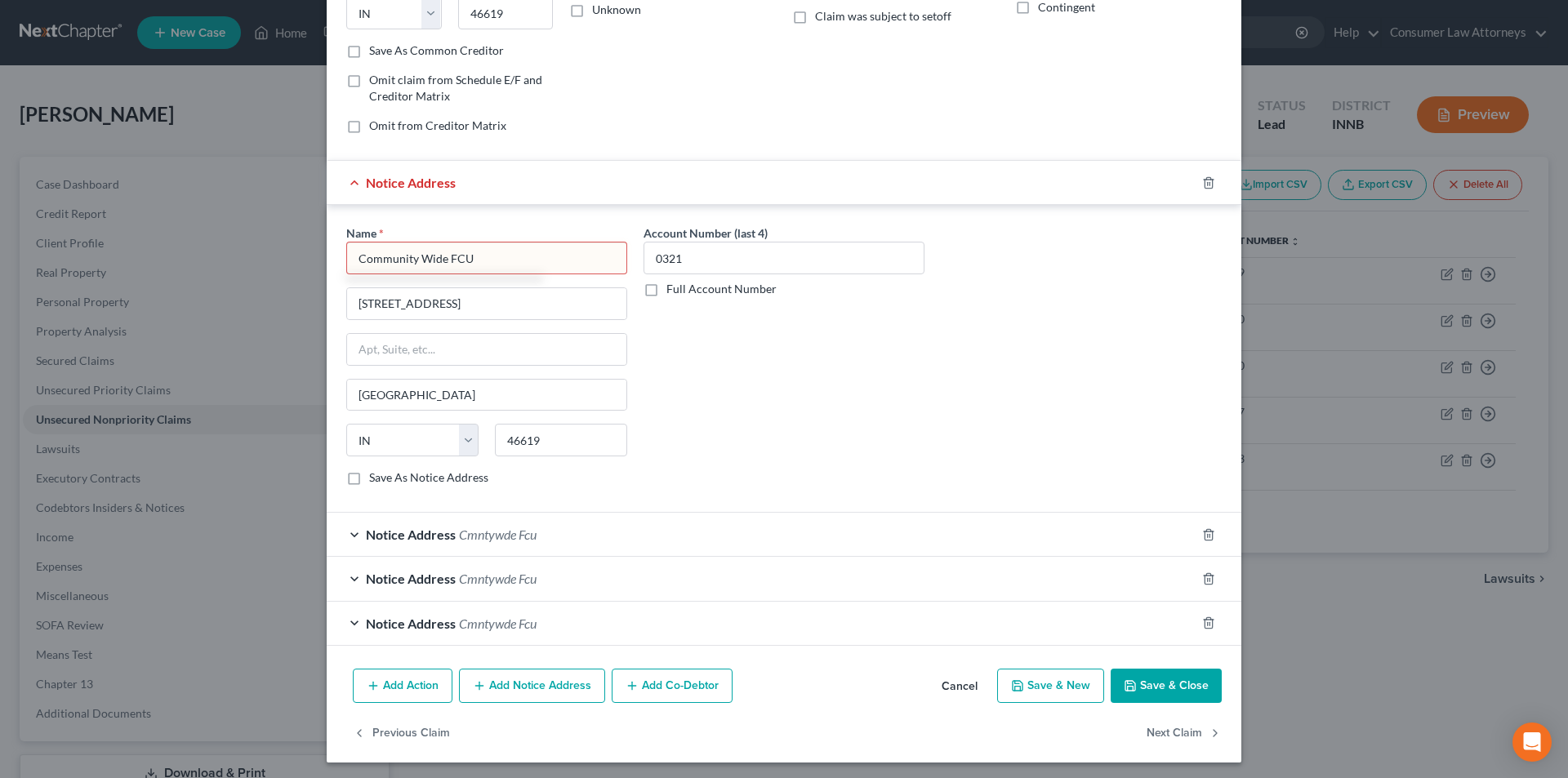
scroll to position [282, 0]
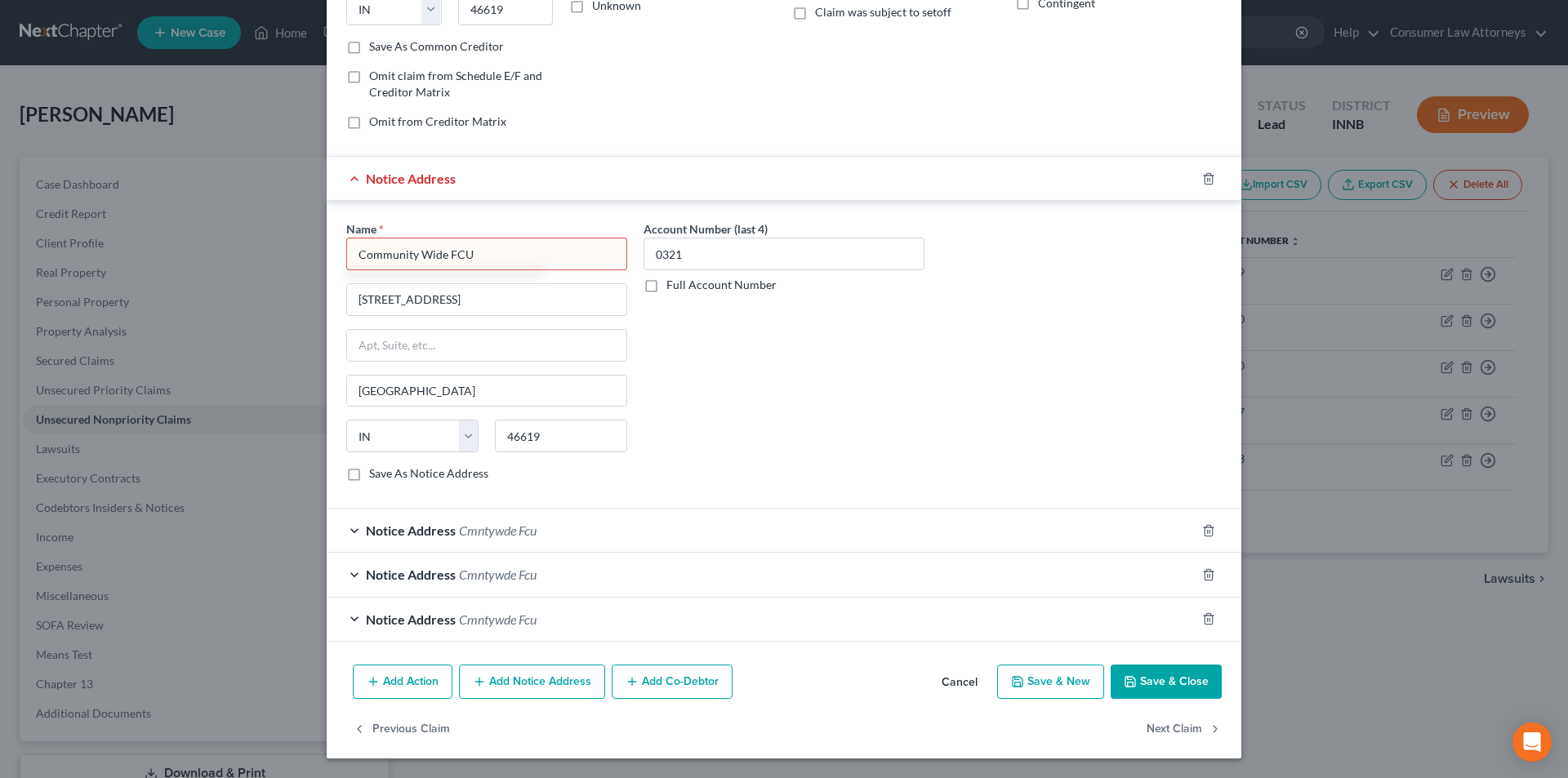
type input "Community Wide FCU"
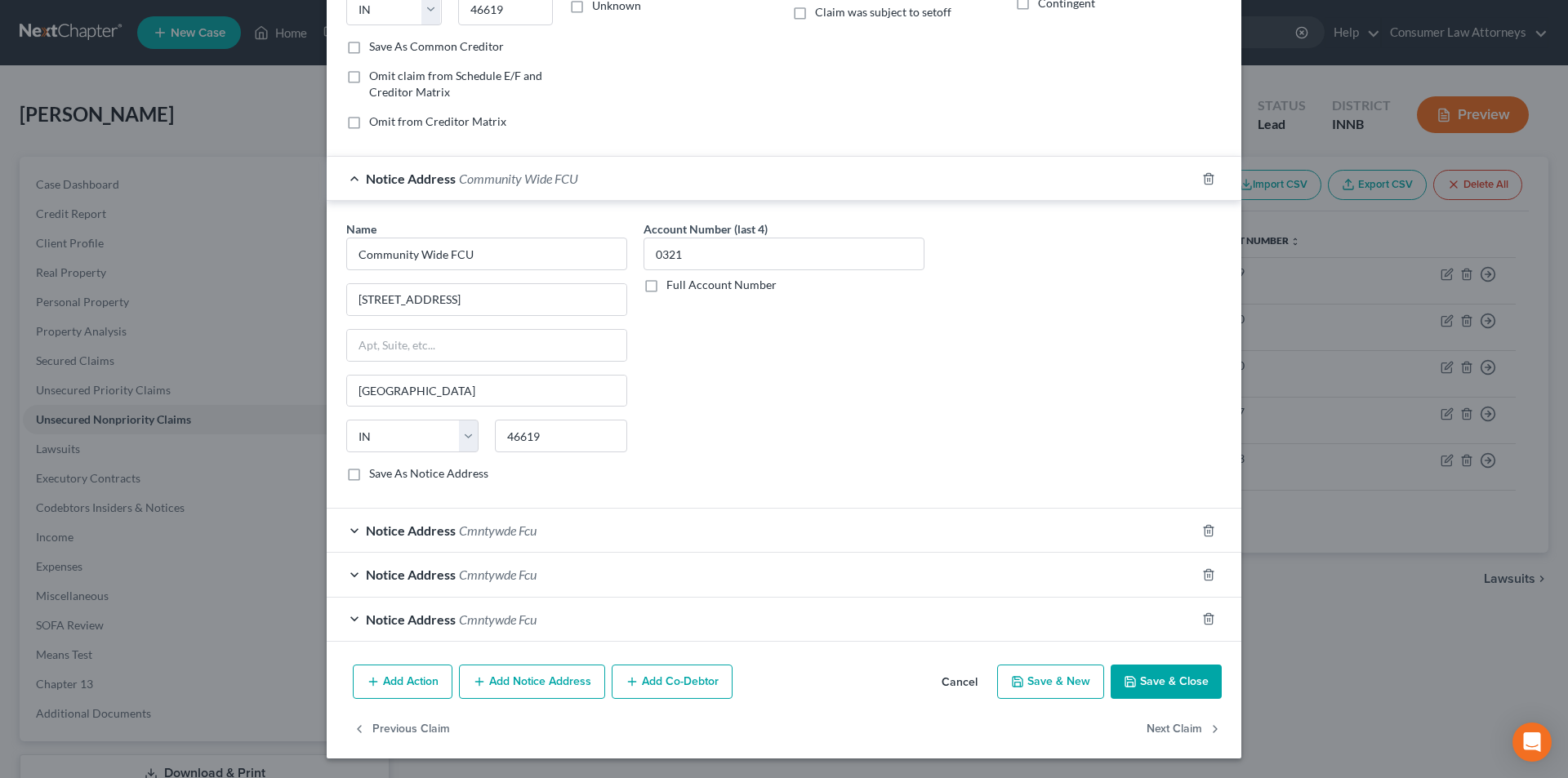
click at [349, 534] on div "Notice Address Cmntywde Fcu" at bounding box center [761, 530] width 869 height 43
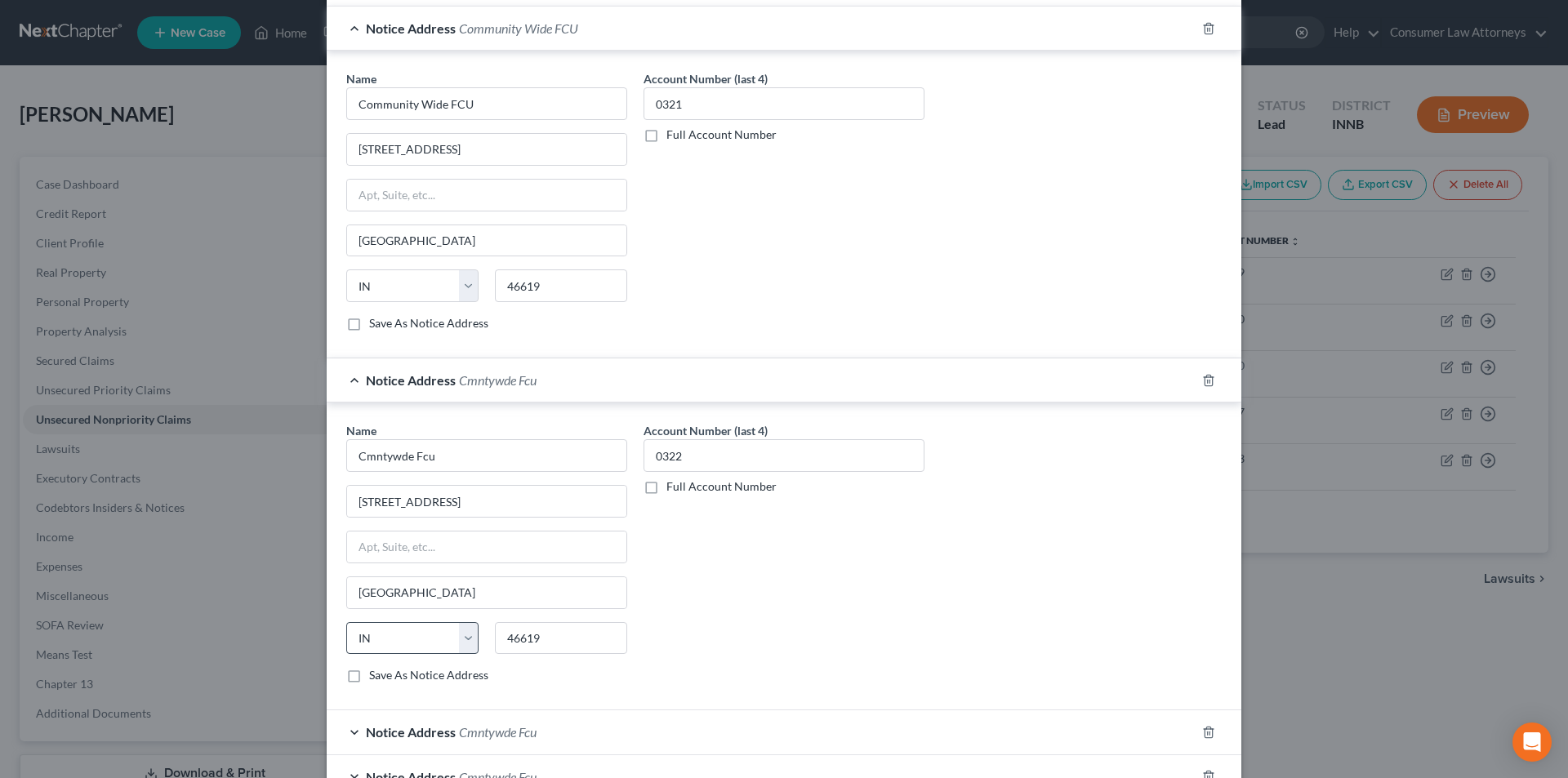
scroll to position [590, 0]
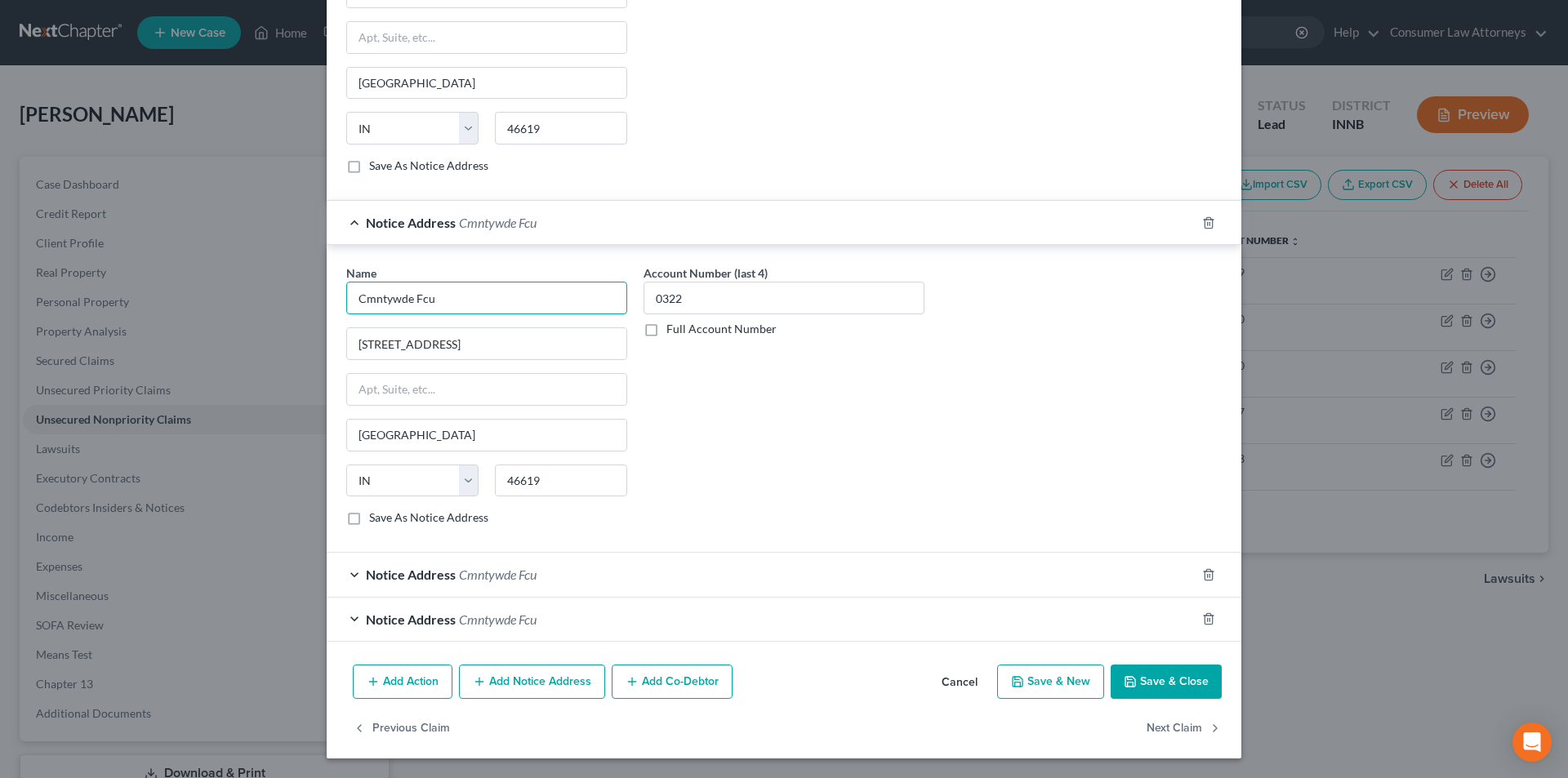
drag, startPoint x: 457, startPoint y: 307, endPoint x: 245, endPoint y: 306, distance: 212.0
click at [245, 306] on div "Edit Unsecured Nonpriority Claim × Creditor * Community Wide FCU [STREET_ADDRES…" at bounding box center [784, 389] width 1568 height 778
paste input "ommunity Wide FCU"
type input "Community Wide FCU"
click at [346, 573] on div "Notice Address Cmntywde Fcu" at bounding box center [761, 574] width 869 height 43
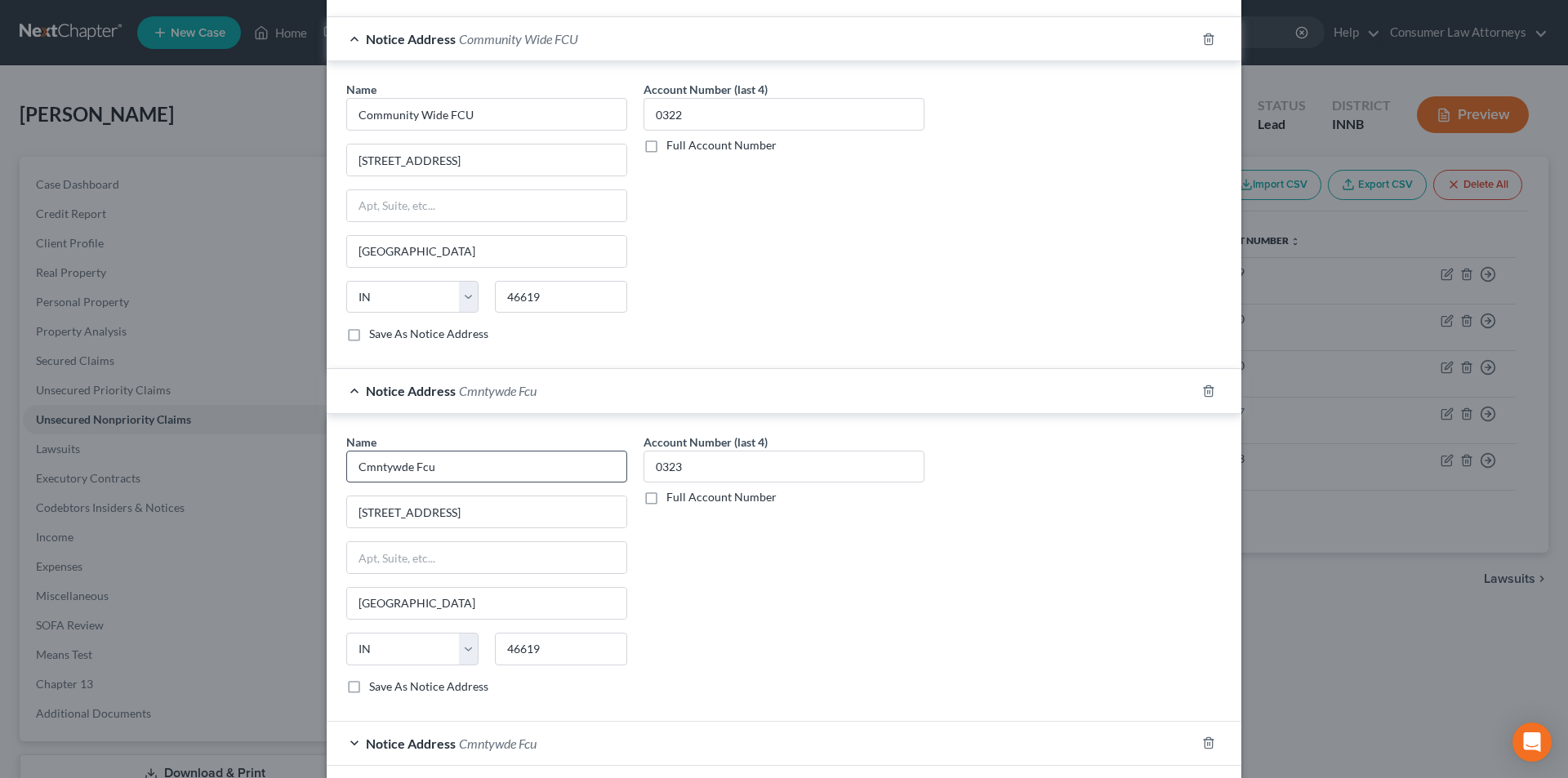
scroll to position [897, 0]
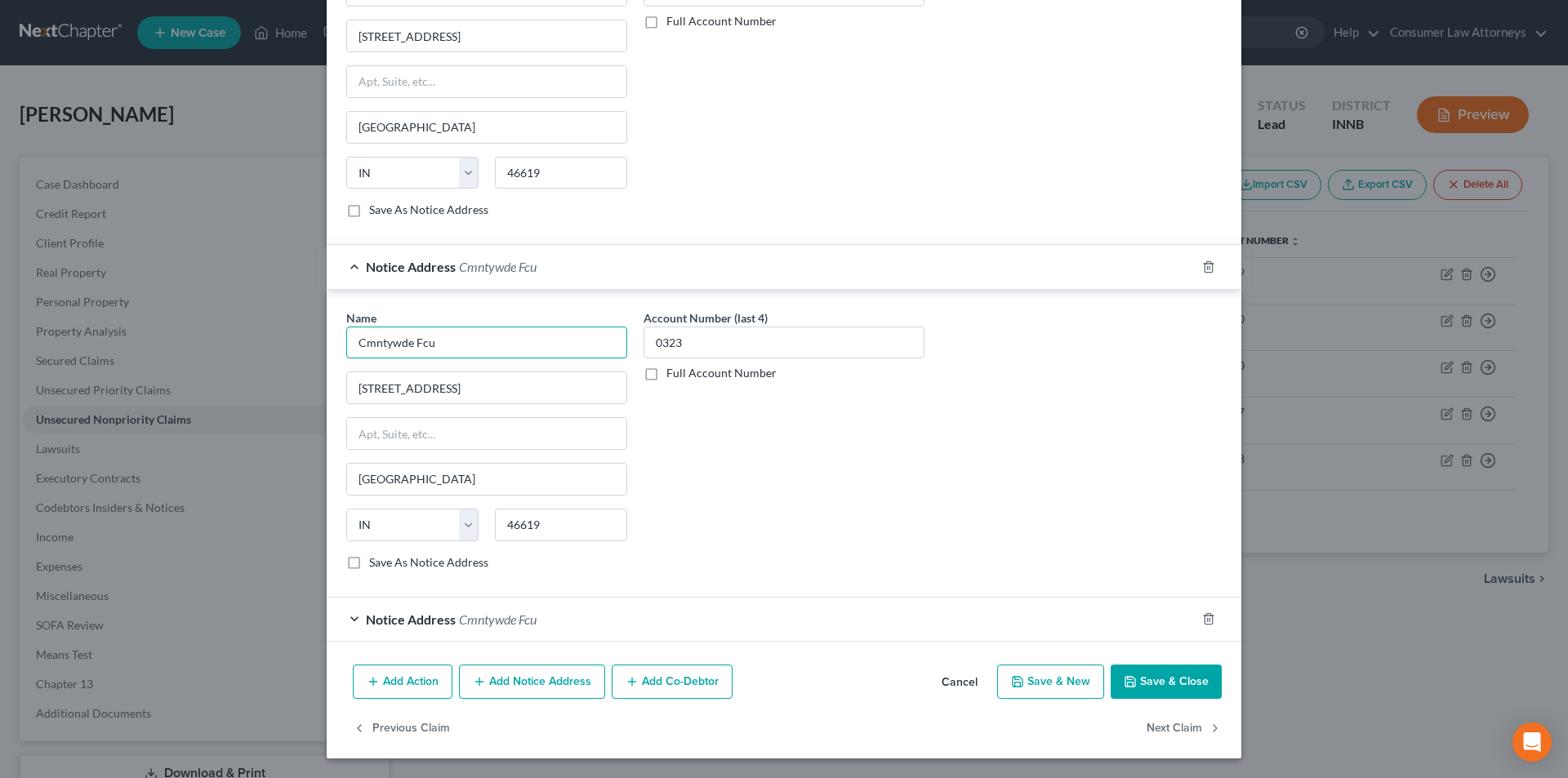
click at [249, 339] on div "Edit Unsecured Nonpriority Claim × Creditor * Community Wide FCU [STREET_ADDRES…" at bounding box center [784, 389] width 1568 height 778
paste input "ommunity Wide FCU"
type input "Community Wide FCU"
click at [345, 621] on div "Notice Address Cmntywde Fcu" at bounding box center [761, 619] width 869 height 43
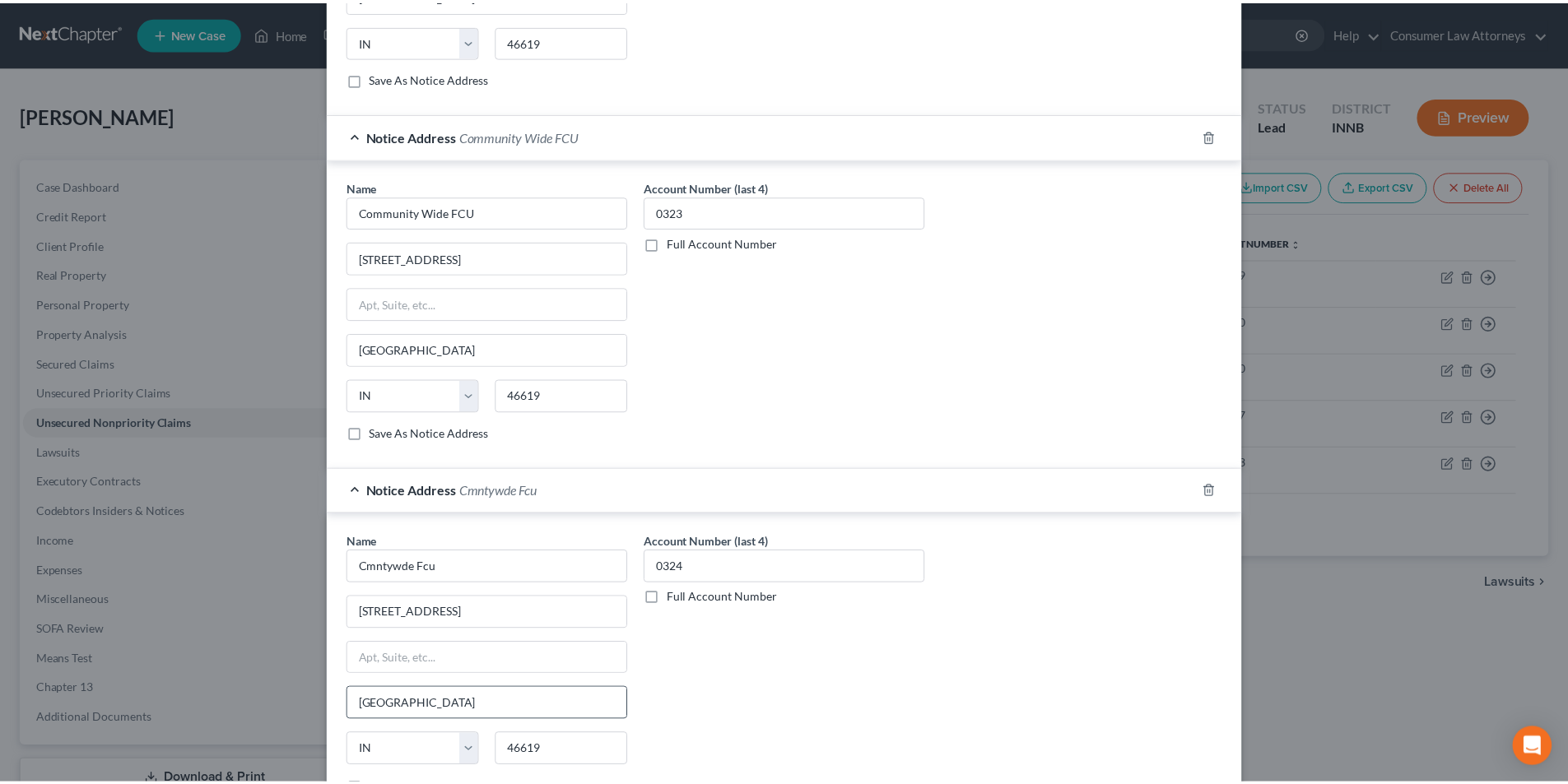
scroll to position [1214, 0]
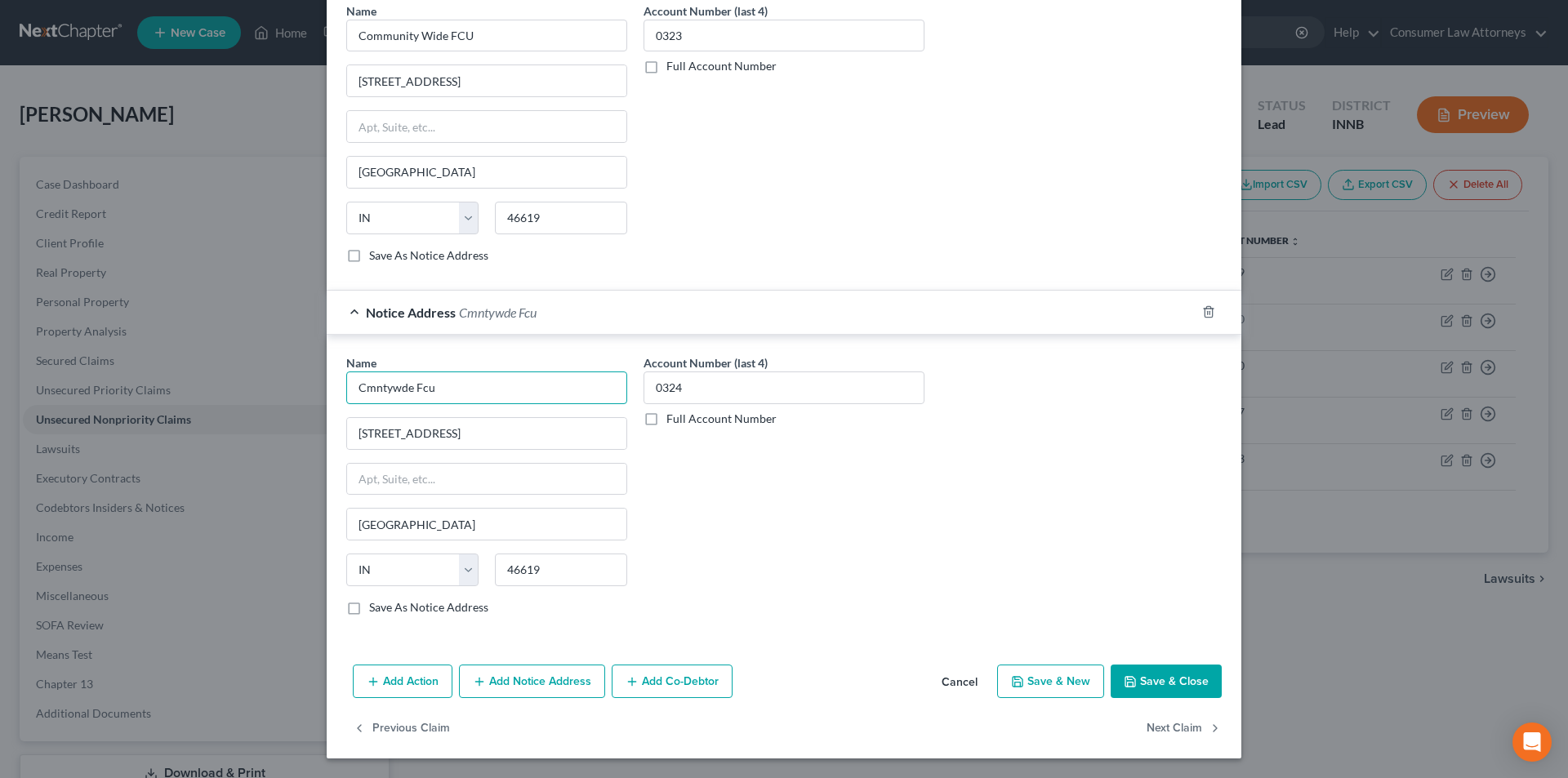
drag, startPoint x: 282, startPoint y: 387, endPoint x: 252, endPoint y: 390, distance: 30.1
click at [232, 387] on div "Edit Unsecured Nonpriority Claim × Creditor * Community Wide FCU [STREET_ADDRES…" at bounding box center [784, 389] width 1568 height 778
paste input "ommunity Wide FCU"
type input "Community Wide FCU"
click at [503, 438] on input "[STREET_ADDRESS]" at bounding box center [486, 434] width 279 height 31
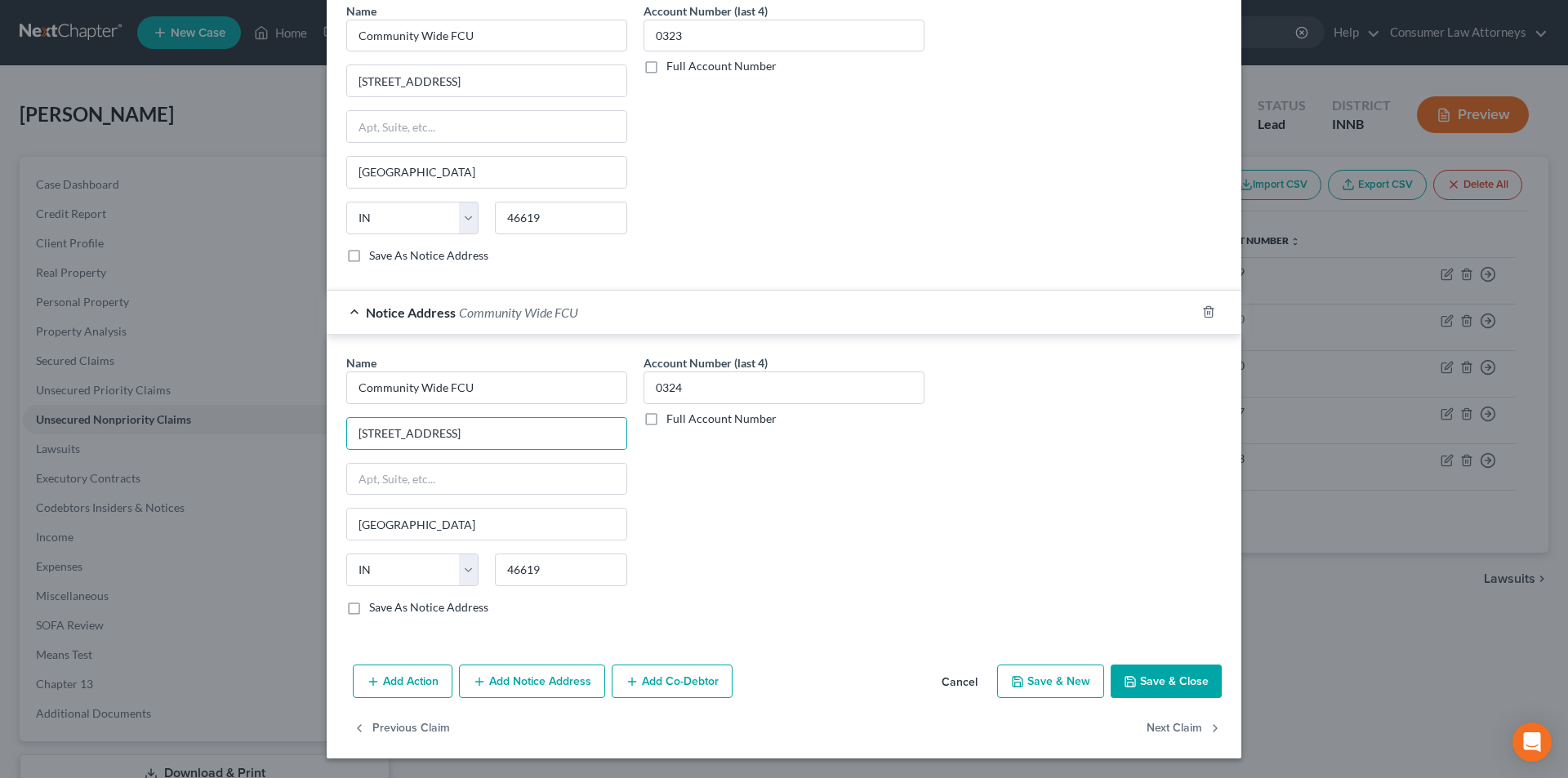
click at [1182, 684] on button "Save & Close" at bounding box center [1165, 682] width 111 height 34
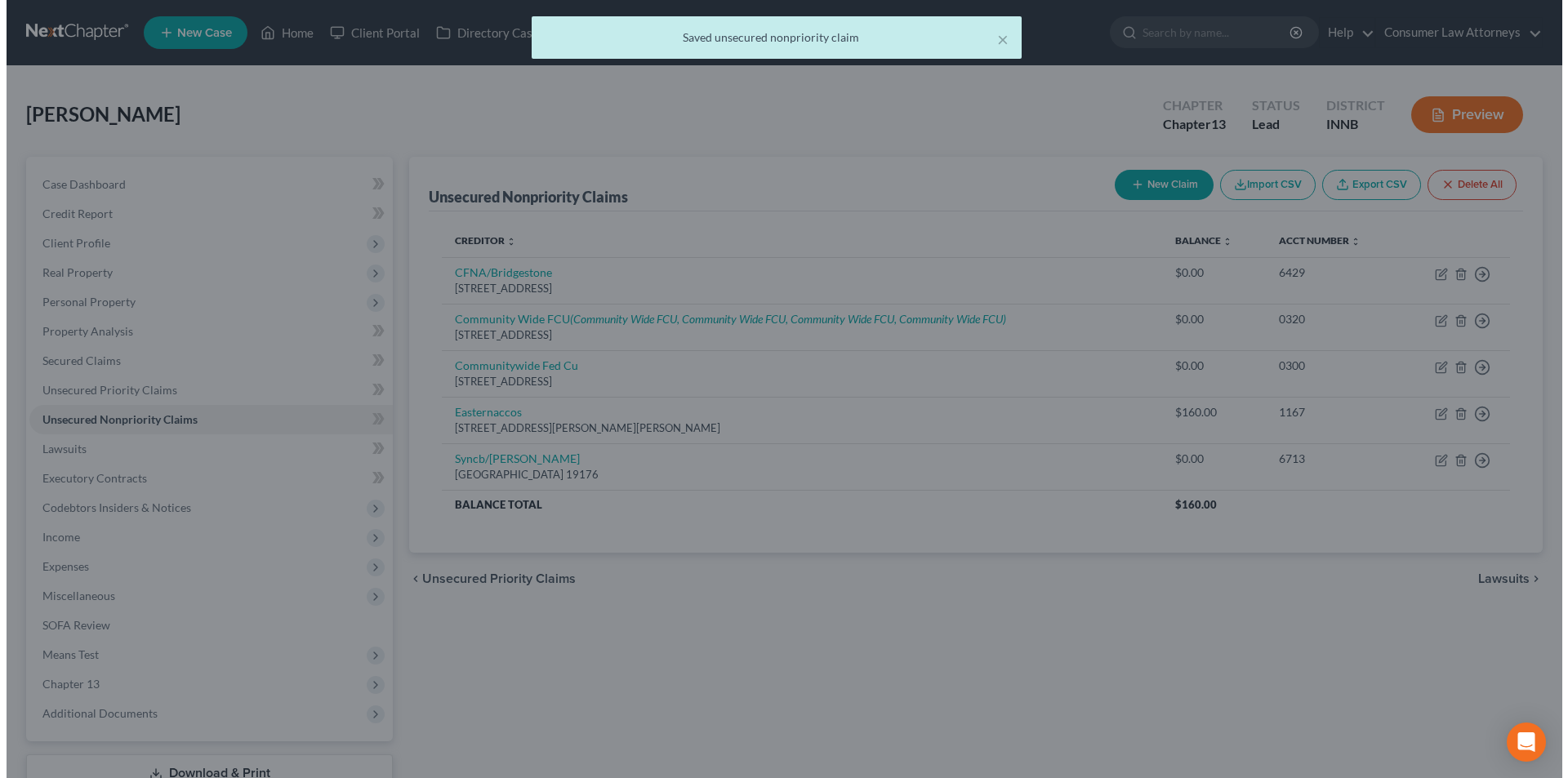
scroll to position [0, 0]
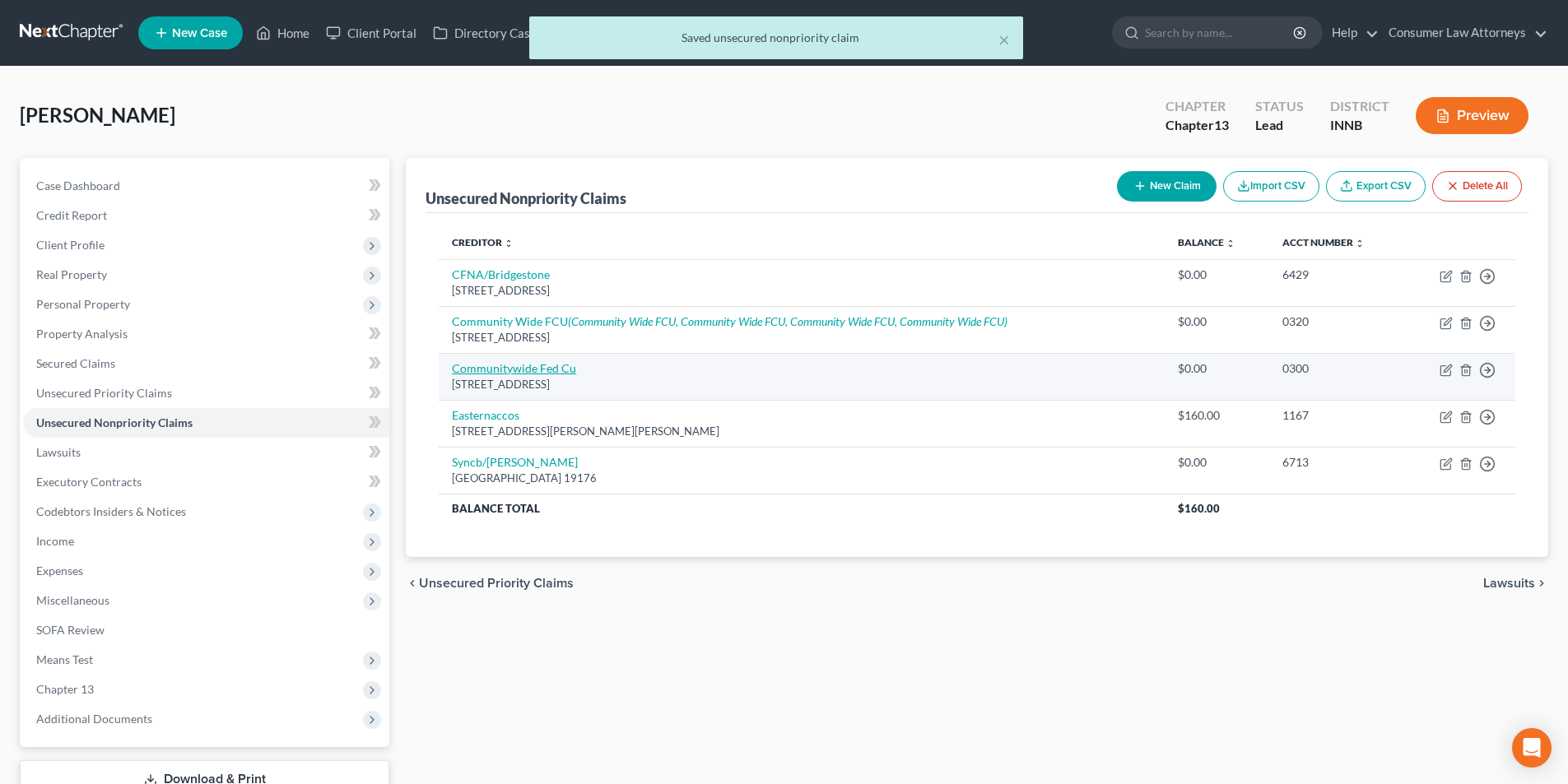
click at [513, 369] on link "Communitywide Fed Cu" at bounding box center [514, 368] width 125 height 14
select select "15"
select select "0"
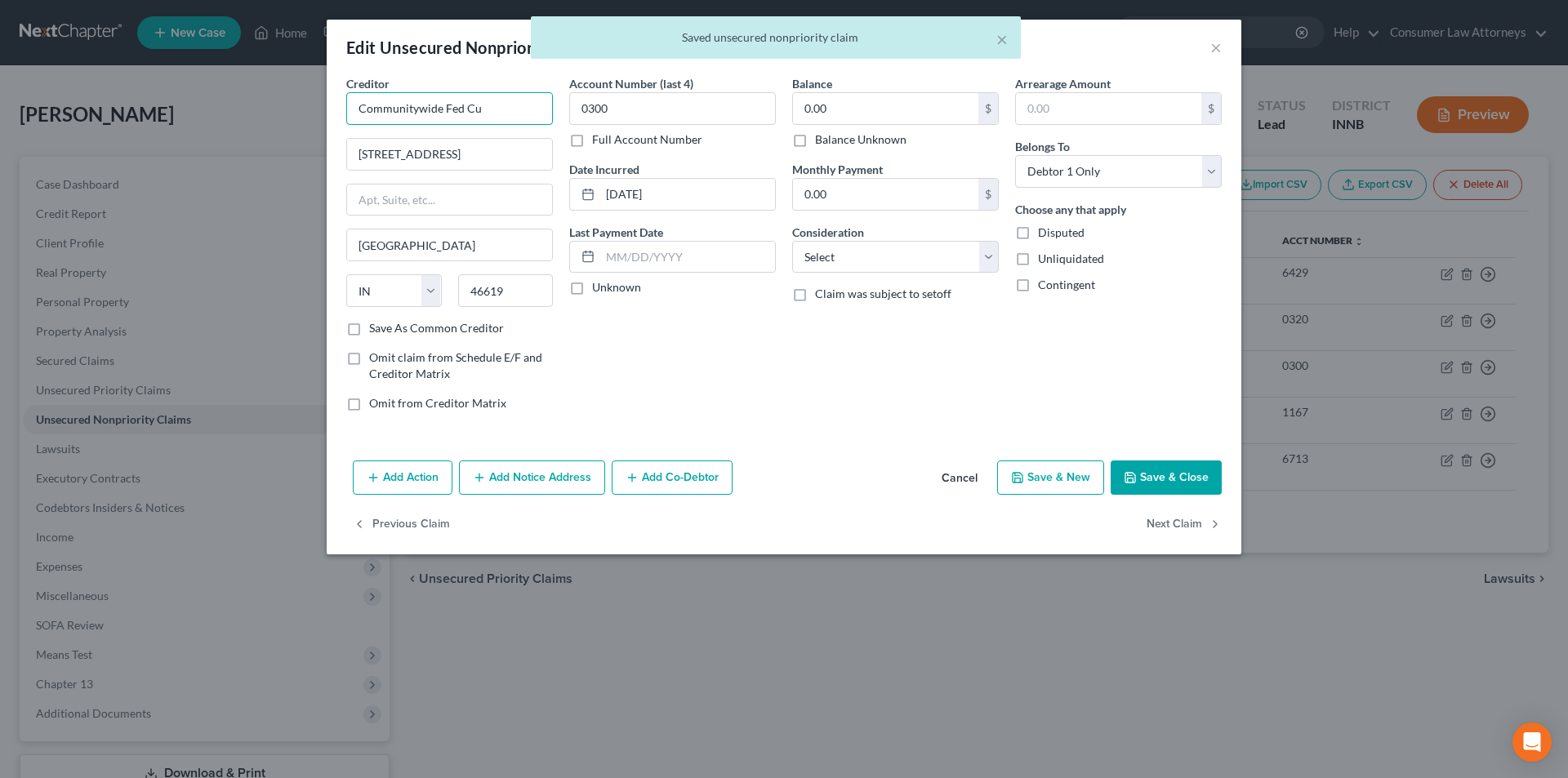
drag, startPoint x: 491, startPoint y: 105, endPoint x: 177, endPoint y: 105, distance: 314.0
click at [161, 105] on div "Edit Unsecured Nonpriority Claim × Creditor * Communitywide Fed Cu [STREET_ADDR…" at bounding box center [784, 389] width 1568 height 778
paste input "Wide FCU"
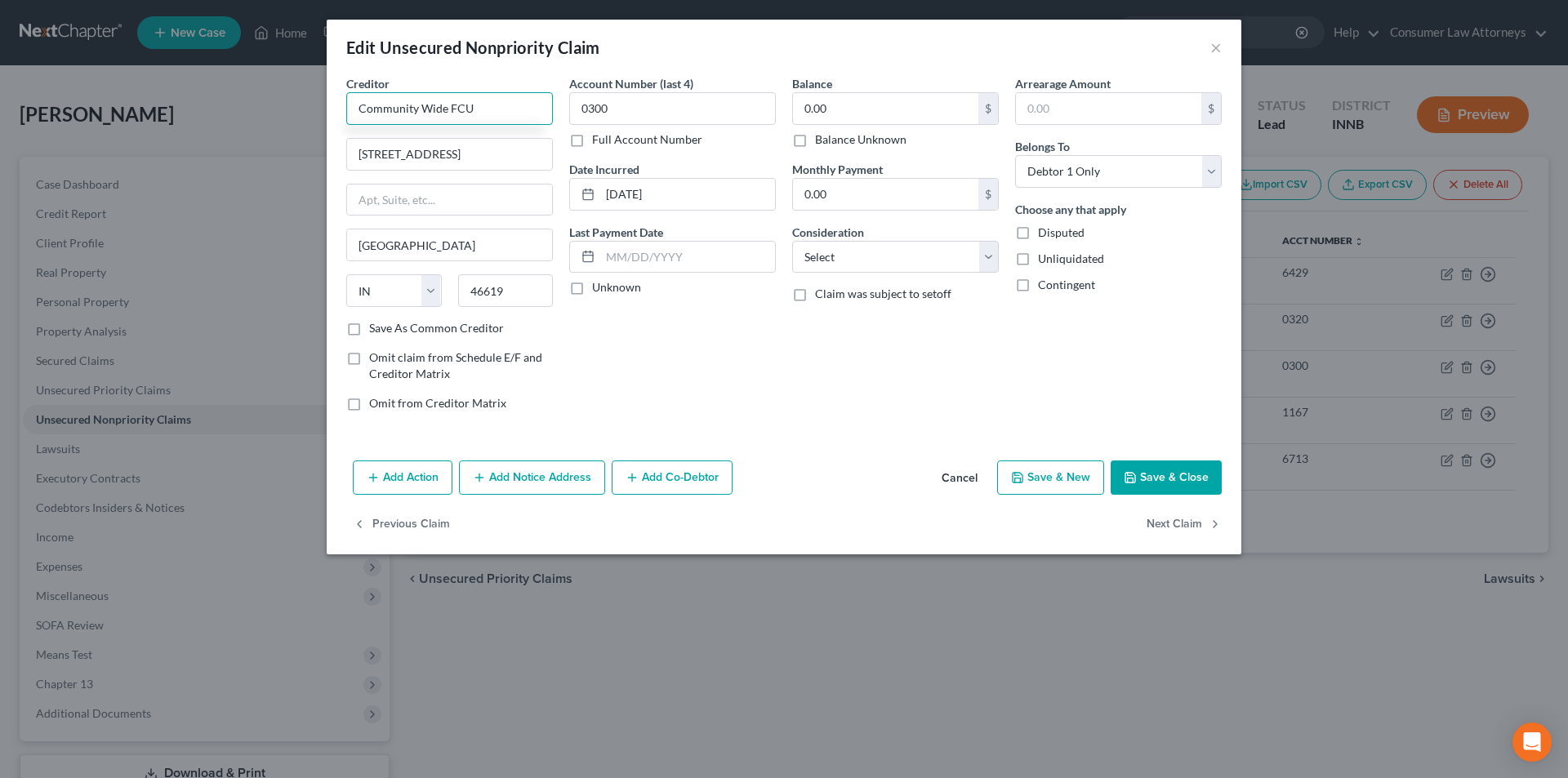
type input "Community Wide FCU"
click at [1172, 478] on button "Save & Close" at bounding box center [1165, 477] width 111 height 34
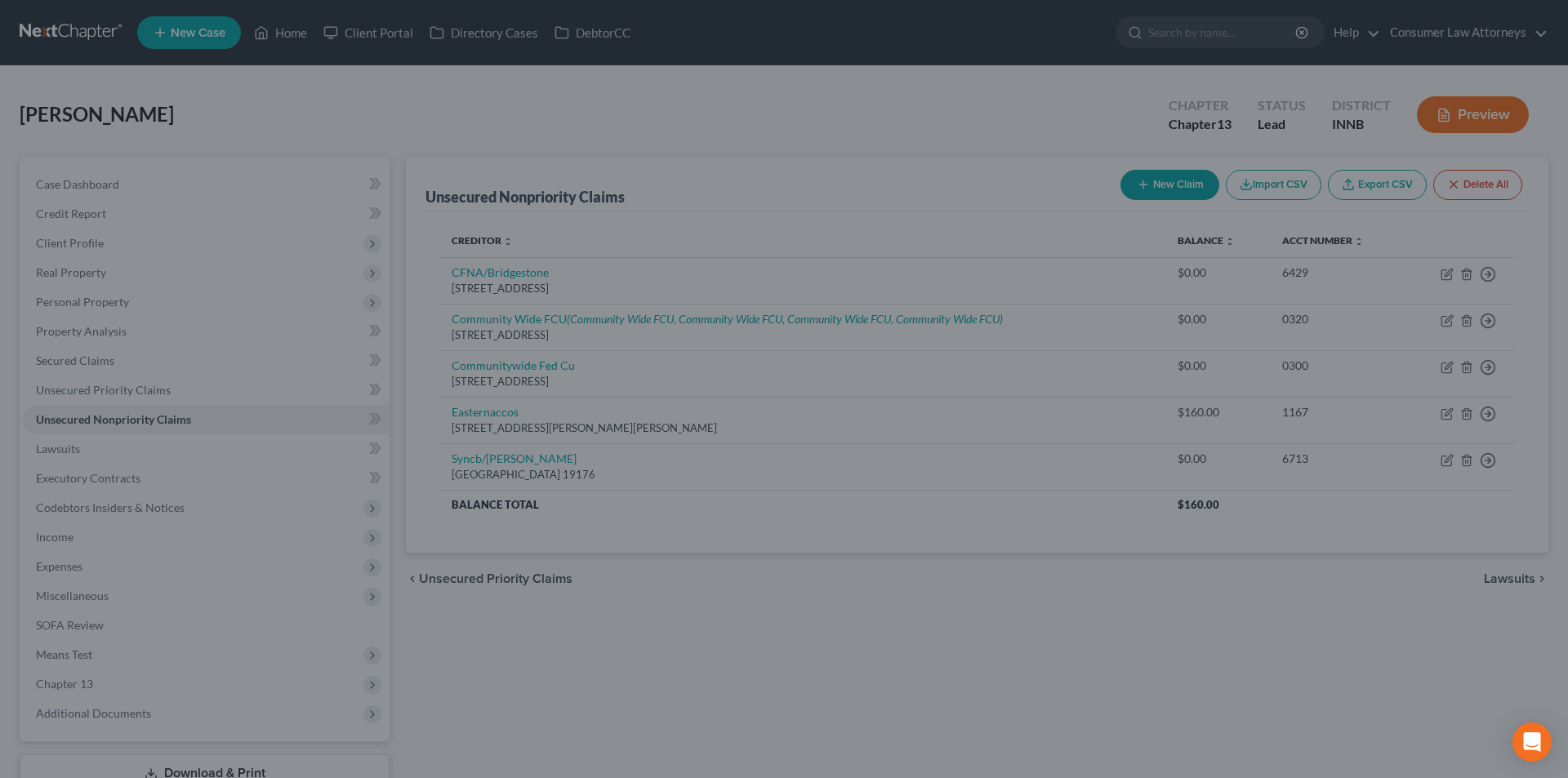
type input "0"
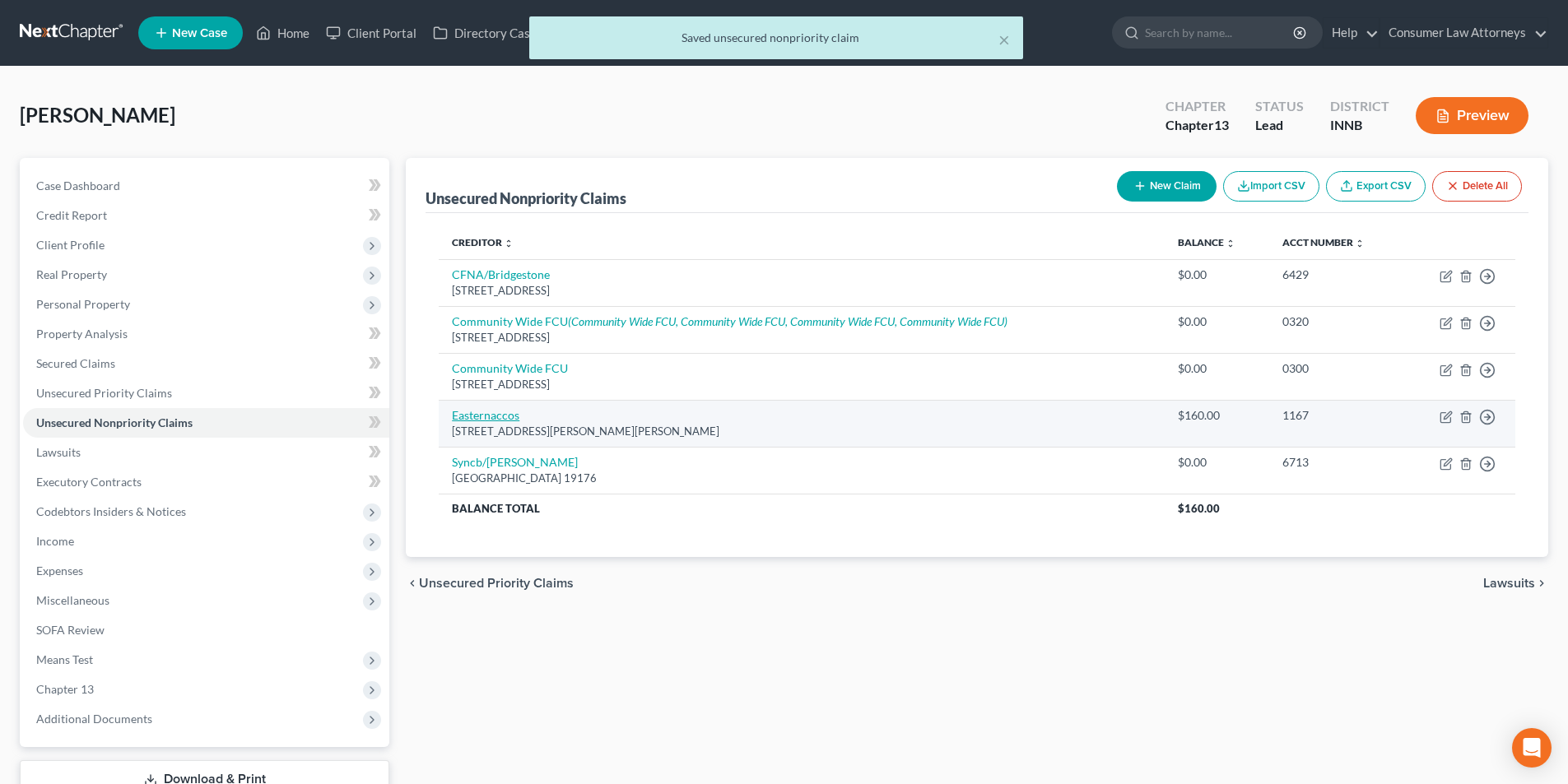
click at [494, 420] on link "Easternaccos" at bounding box center [486, 415] width 68 height 14
select select "6"
select select "0"
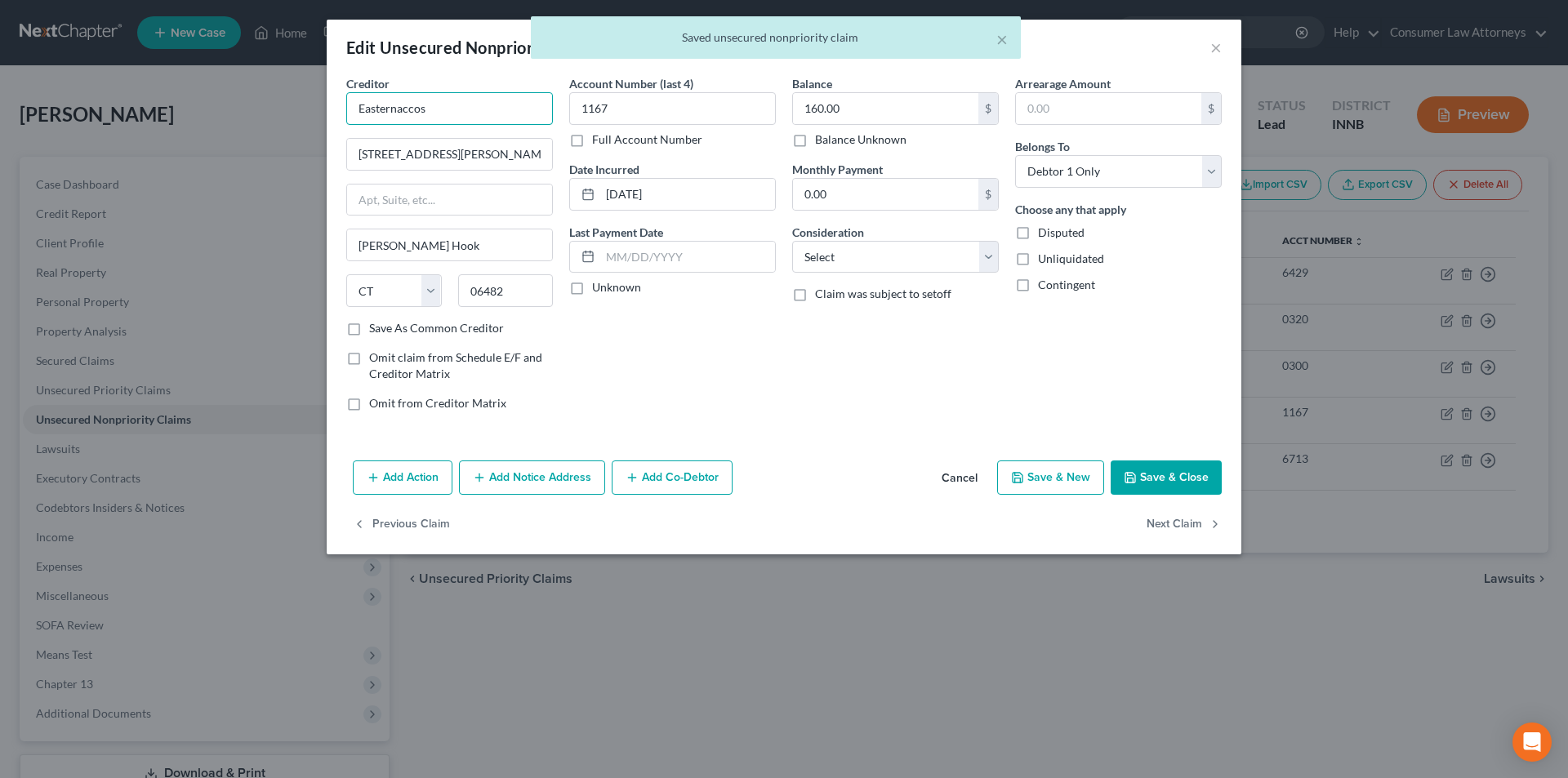
drag, startPoint x: 404, startPoint y: 108, endPoint x: 315, endPoint y: 109, distance: 89.0
click at [315, 109] on div "Edit Unsecured Nonpriority Claim × Creditor * Easternaccos [STREET_ADDRESS][PER…" at bounding box center [784, 389] width 1568 height 778
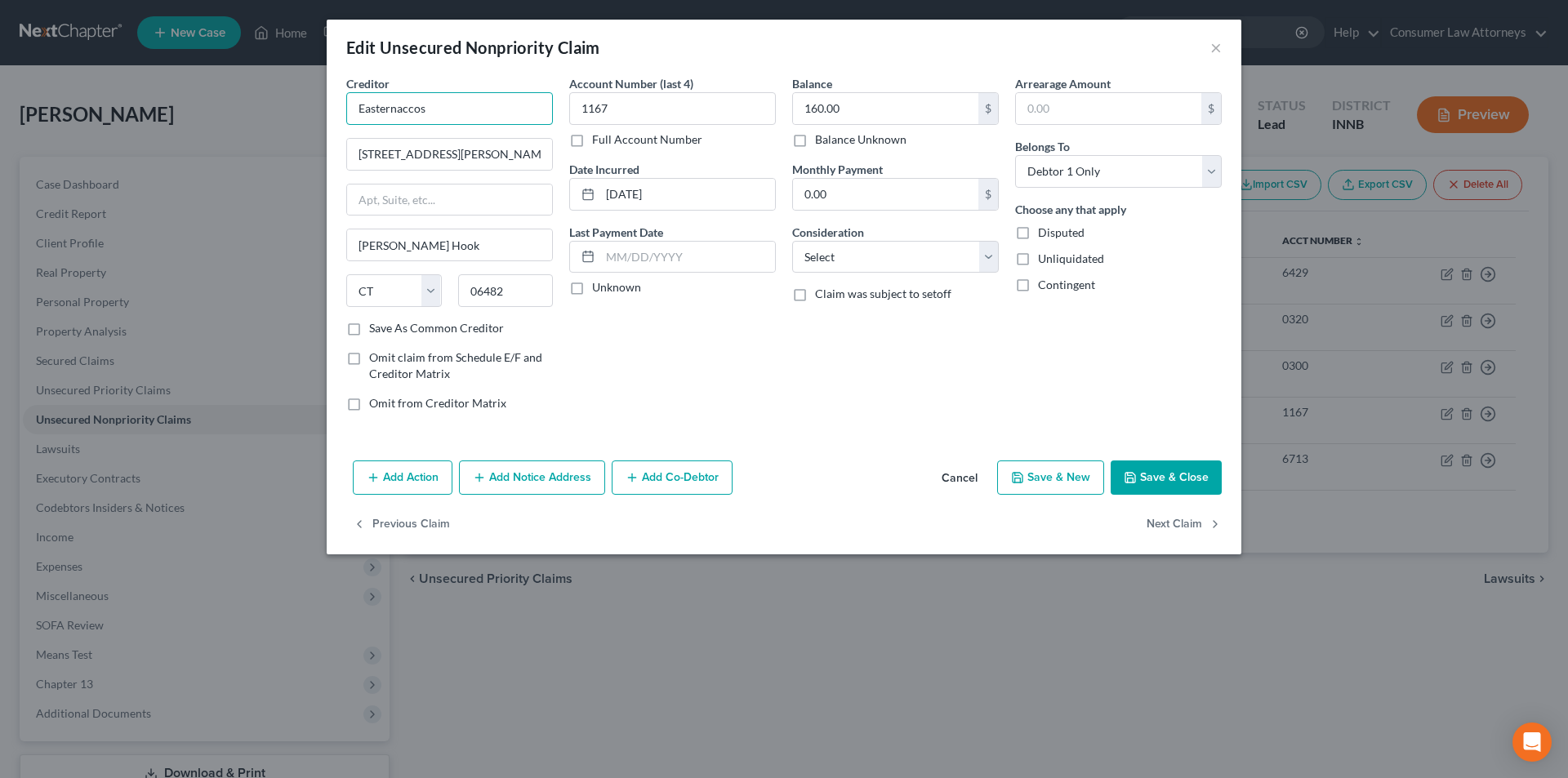
drag, startPoint x: 380, startPoint y: 107, endPoint x: 254, endPoint y: 108, distance: 126.0
click at [256, 108] on div "Edit Unsecured Nonpriority Claim × Creditor * Easternaccos [STREET_ADDRESS][PER…" at bounding box center [784, 389] width 1568 height 778
type input "Eastern Account Systems"
click at [1156, 474] on button "Save & Close" at bounding box center [1165, 477] width 111 height 34
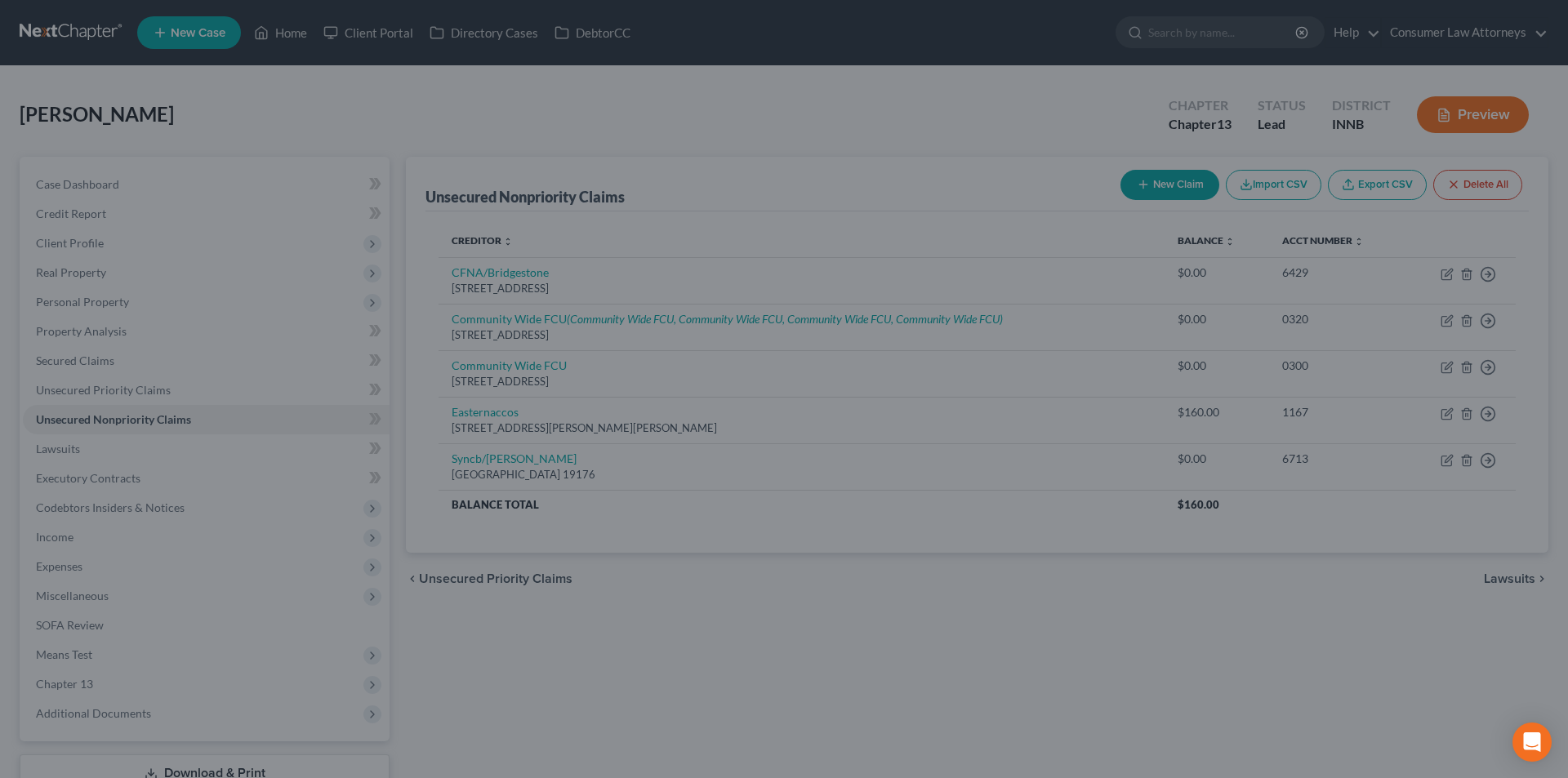
type input "0"
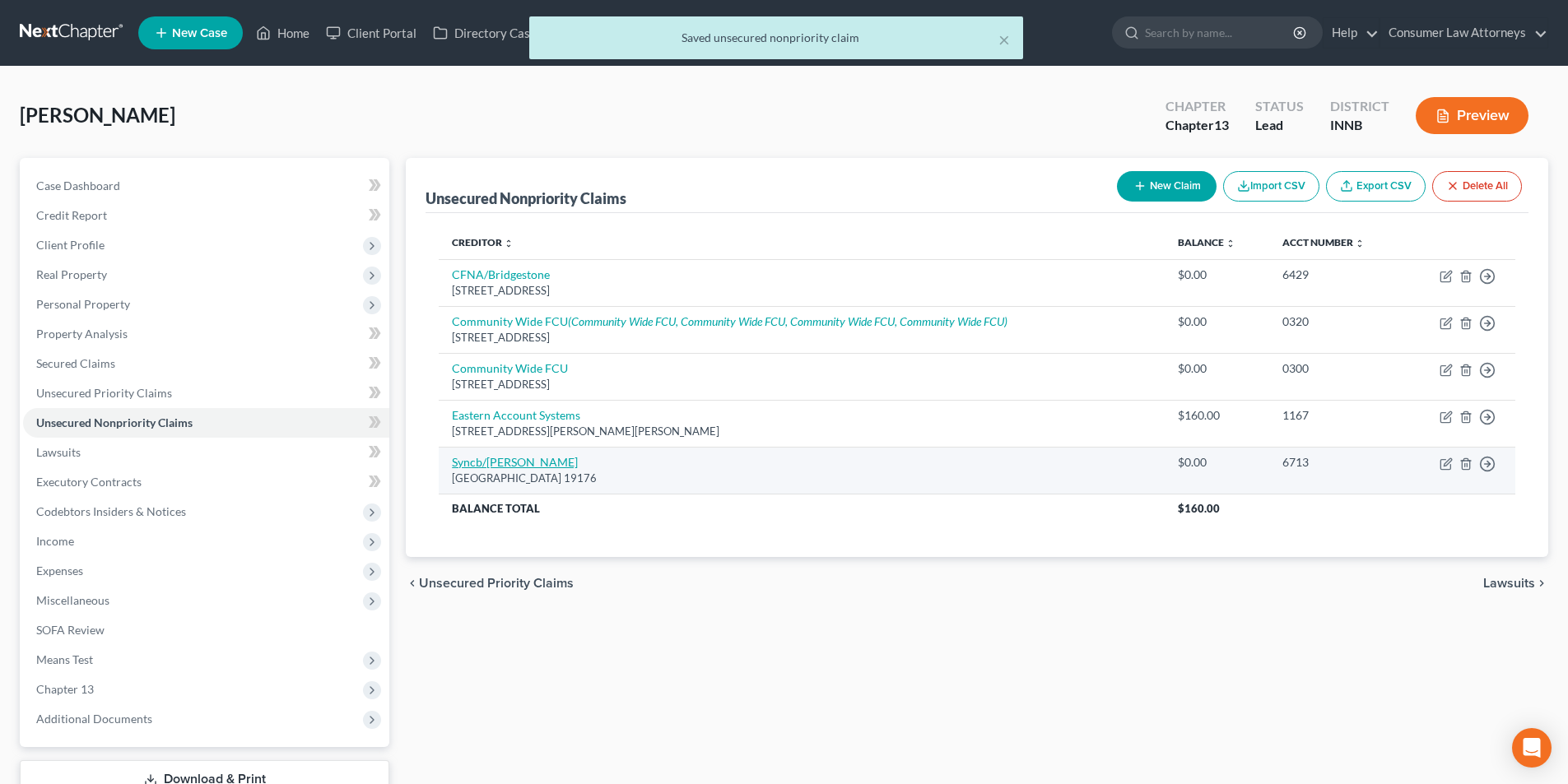
click at [513, 460] on link "Syncb/[PERSON_NAME]" at bounding box center [514, 462] width 126 height 14
select select "39"
select select "2"
select select "0"
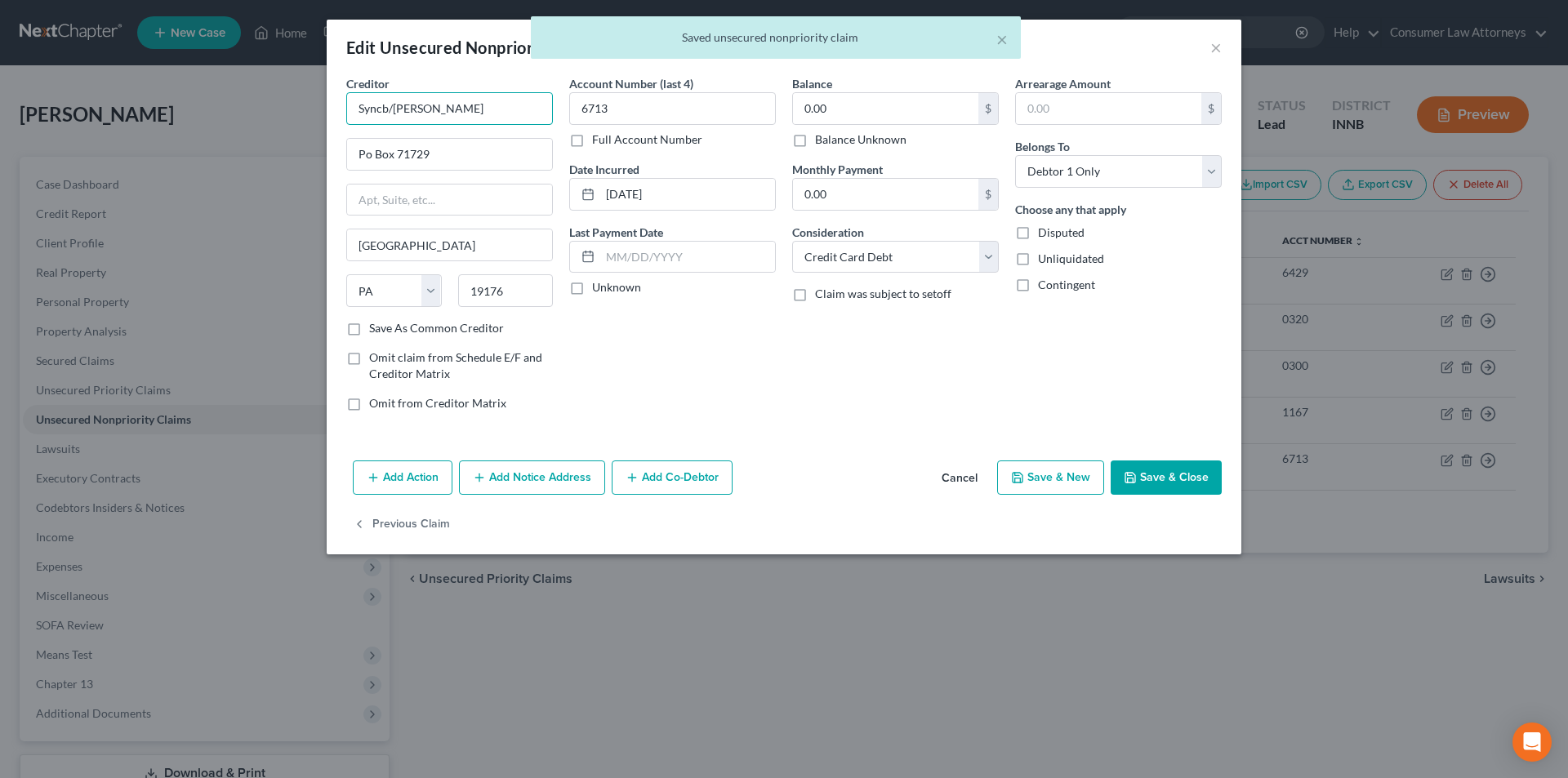
drag, startPoint x: 388, startPoint y: 107, endPoint x: 294, endPoint y: 102, distance: 94.1
click at [294, 103] on div "Edit Unsecured Nonpriority Claim × Creditor * Syncb/[PERSON_NAME] Po Box 71729 …" at bounding box center [784, 389] width 1568 height 778
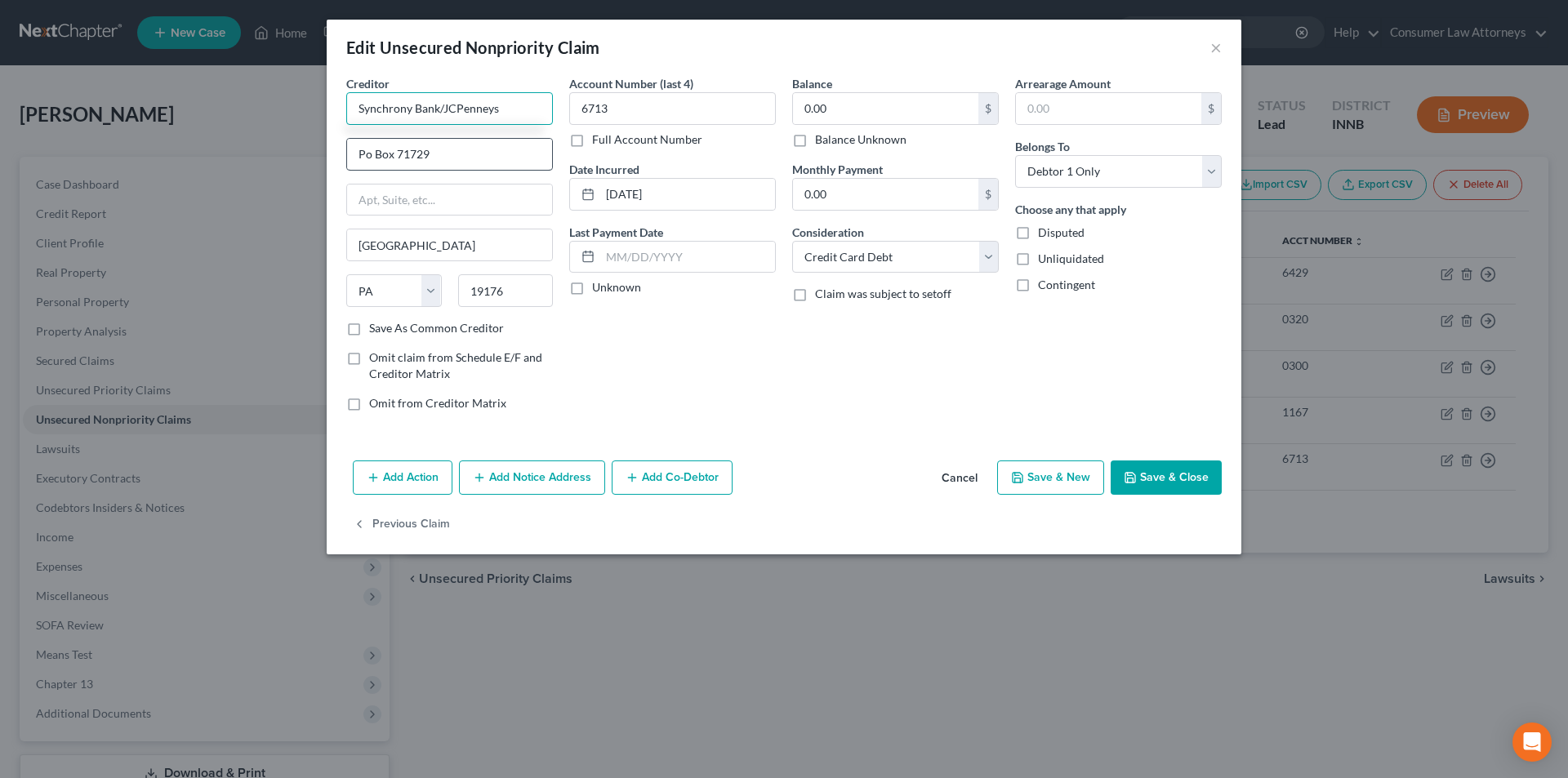
type input "Synchrony Bank/JCPenneys"
drag, startPoint x: 370, startPoint y: 155, endPoint x: 390, endPoint y: 185, distance: 36.1
click at [370, 155] on input "Po Box 71729" at bounding box center [449, 155] width 205 height 31
type input "PO Box 71729"
click at [1170, 481] on button "Save & Close" at bounding box center [1165, 477] width 111 height 34
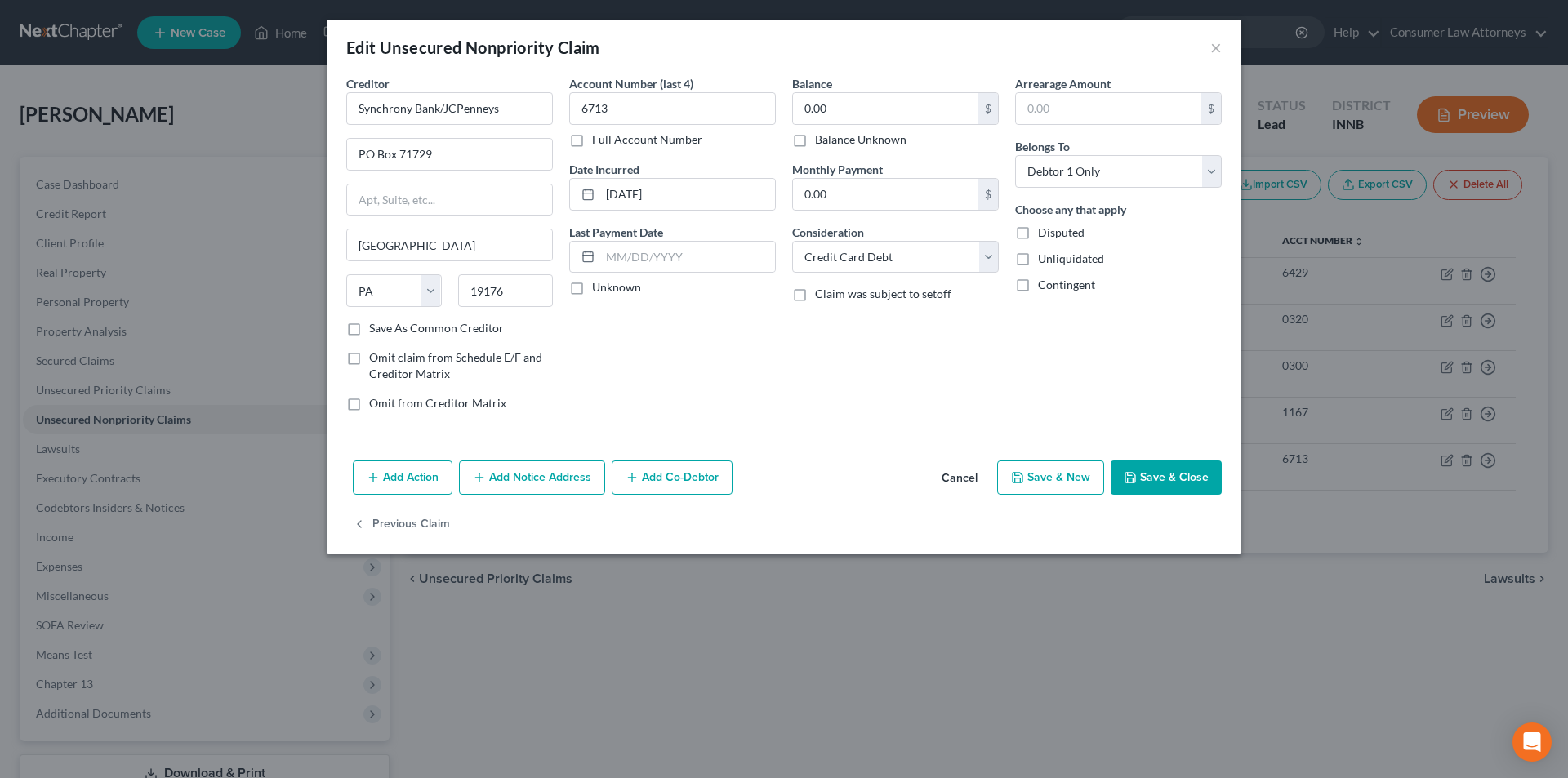
type input "0"
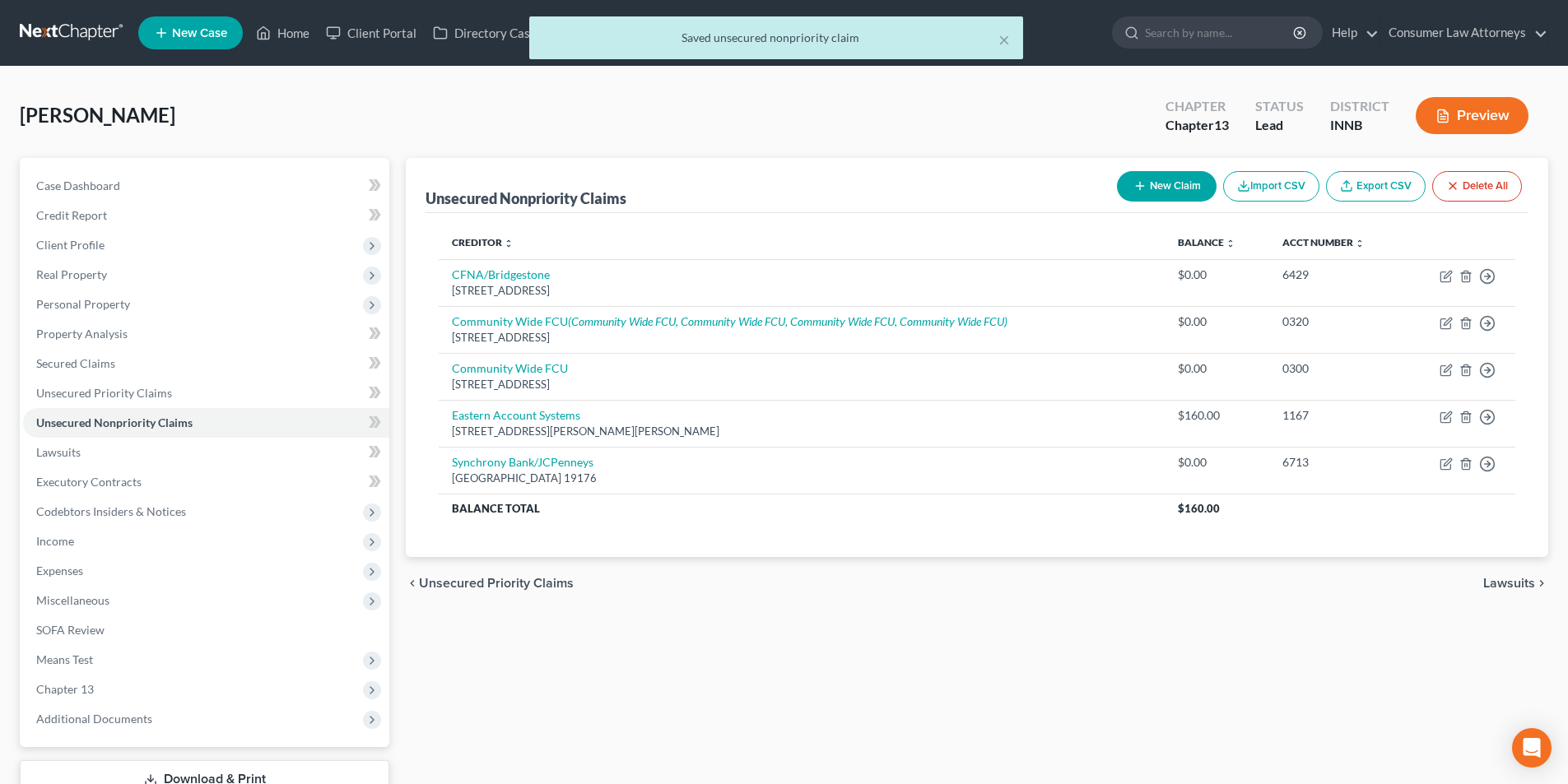
click at [1180, 196] on button "New Claim" at bounding box center [1166, 186] width 100 height 30
select select "0"
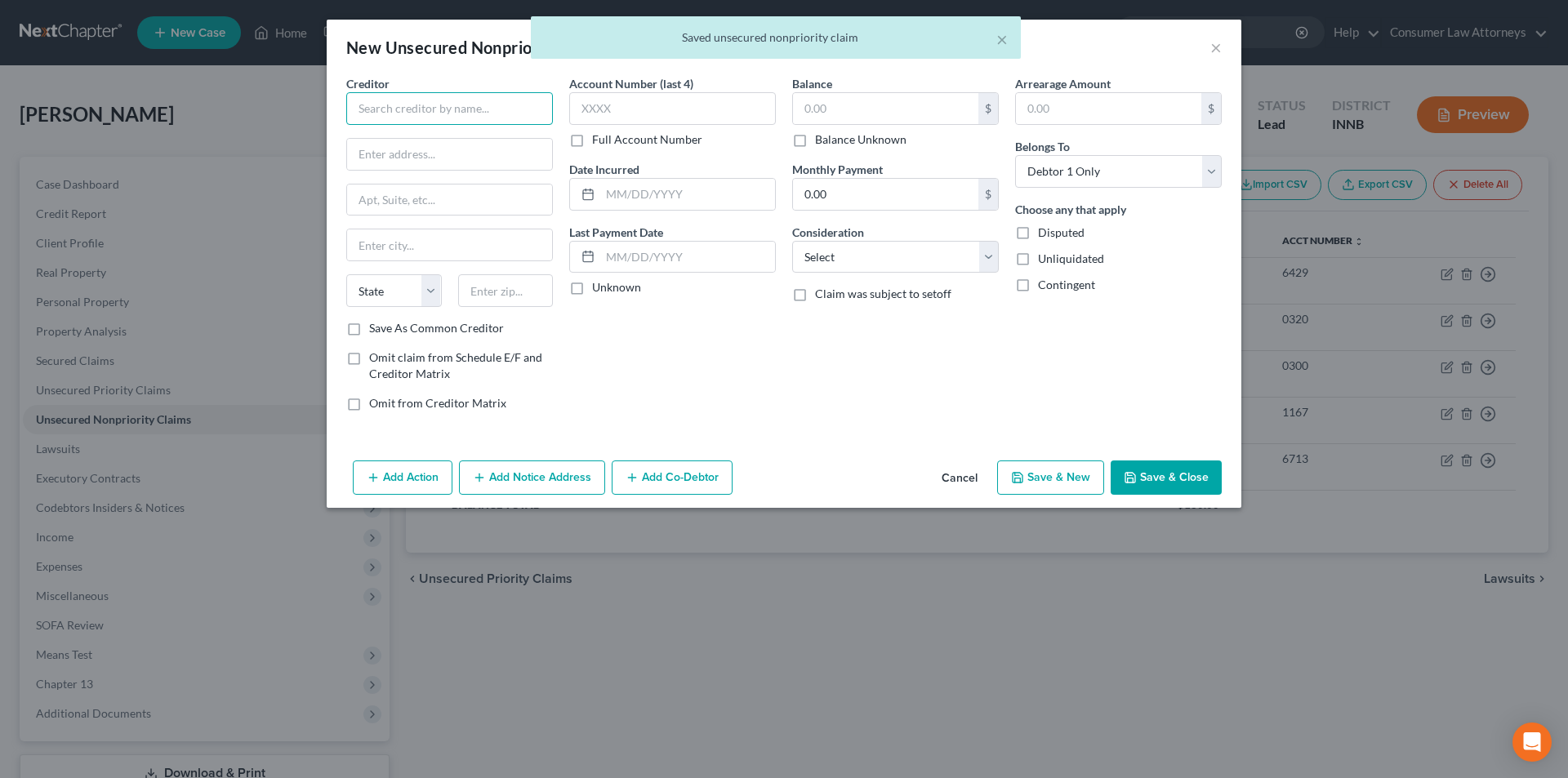
click at [447, 111] on input "text" at bounding box center [449, 108] width 207 height 33
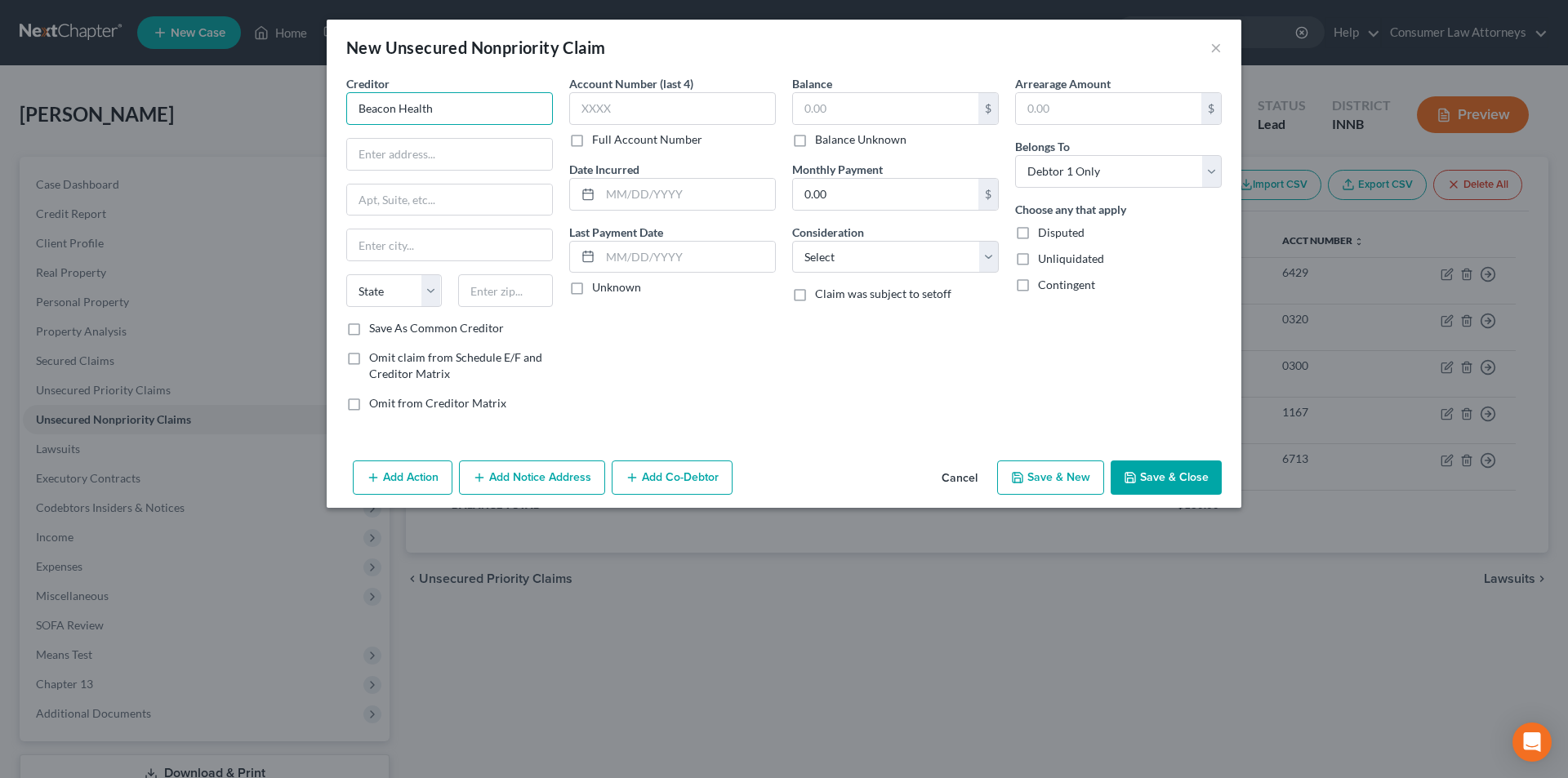
click at [524, 115] on input "Beacon Health" at bounding box center [449, 108] width 207 height 33
type input "Beacon Health System"
type input "[STREET_ADDRESS][US_STATE]"
type input "[GEOGRAPHIC_DATA]"
select select "14"
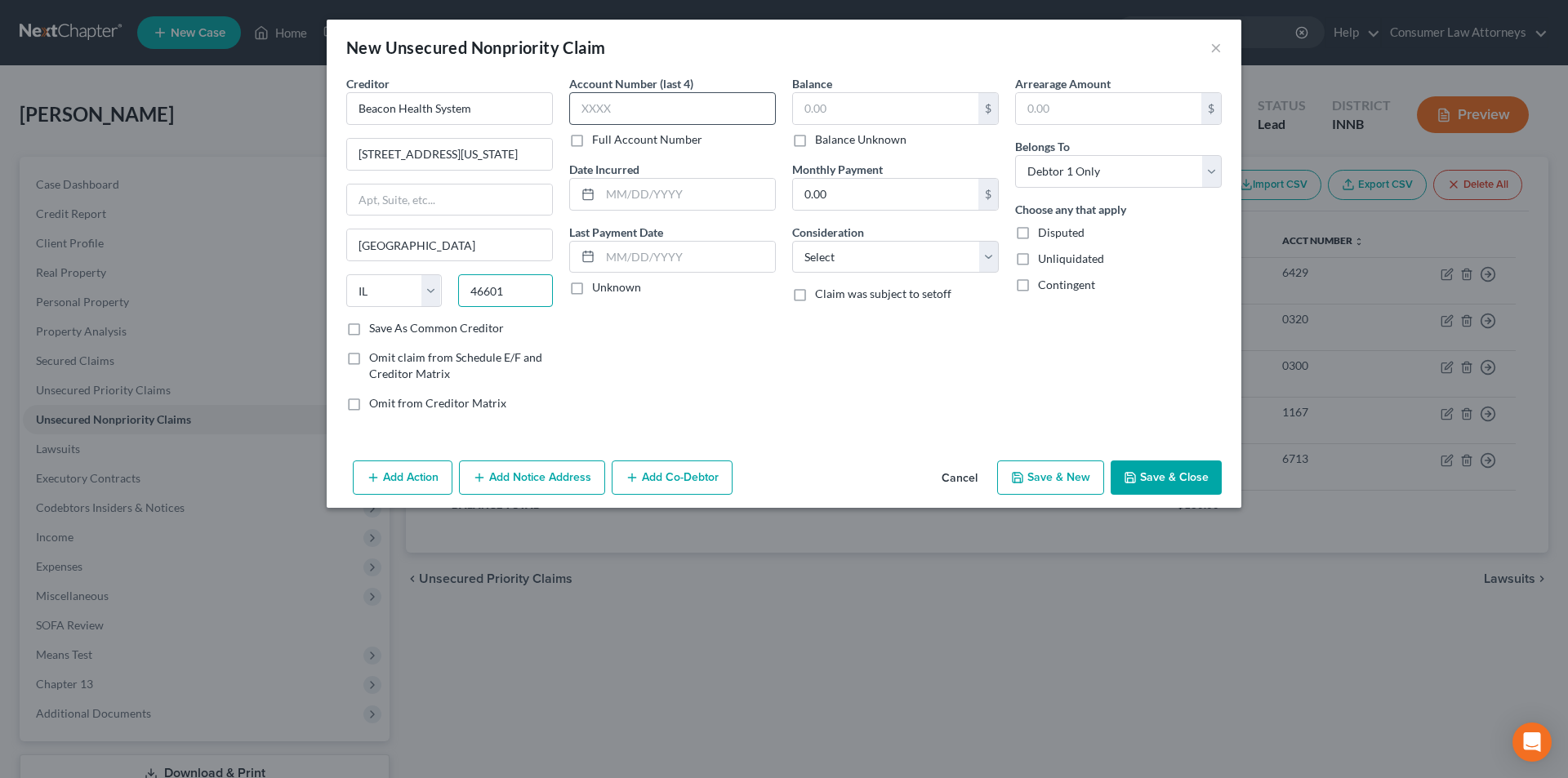
type input "46601"
click at [695, 115] on input "text" at bounding box center [672, 108] width 207 height 33
select select "15"
type input "3824"
click at [856, 103] on input "text" at bounding box center [885, 108] width 185 height 31
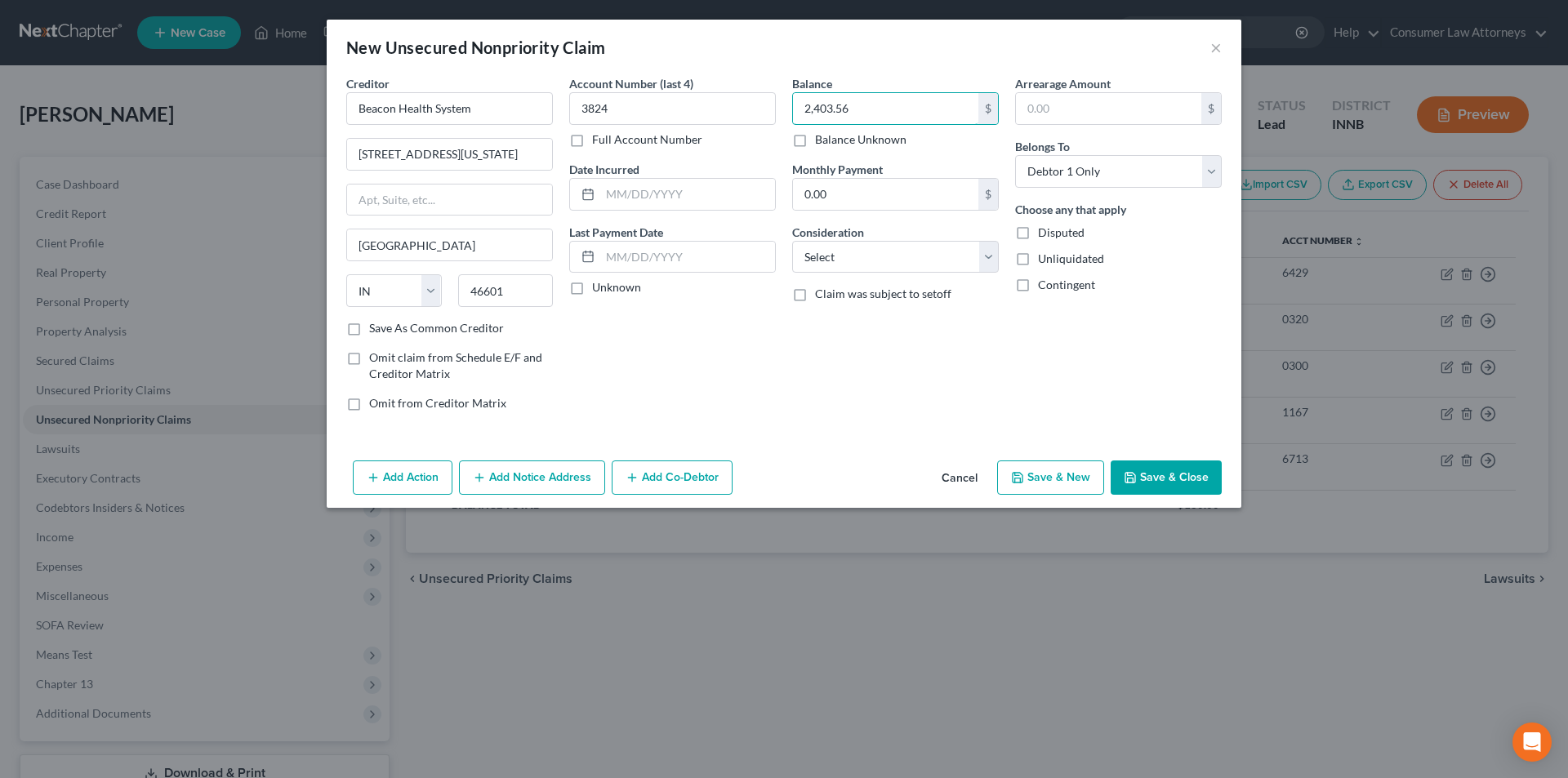
type input "2,403.56"
click at [1169, 483] on button "Save & Close" at bounding box center [1165, 477] width 111 height 34
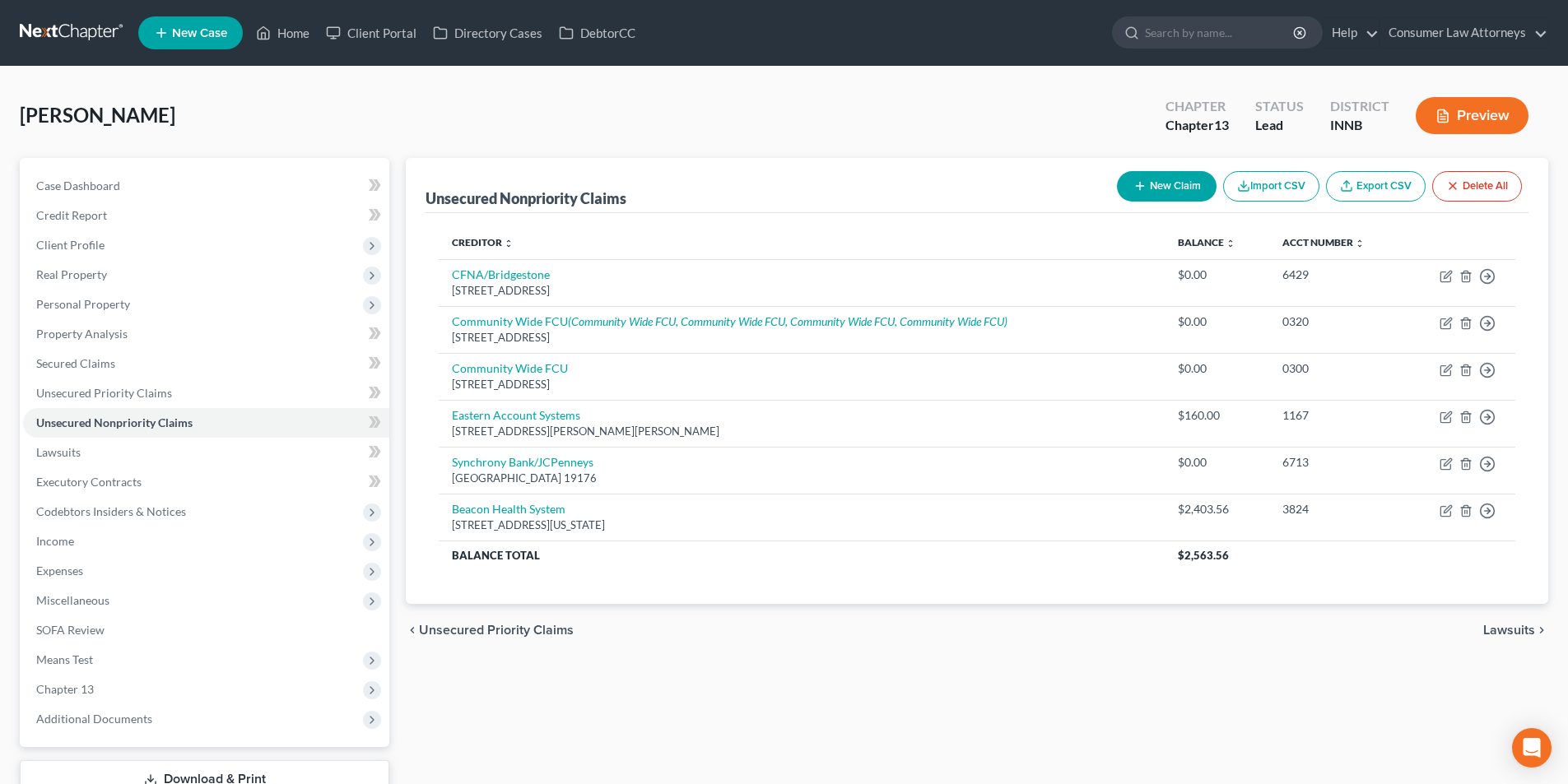
click at [1147, 192] on button "New Claim" at bounding box center [1166, 186] width 100 height 30
select select "0"
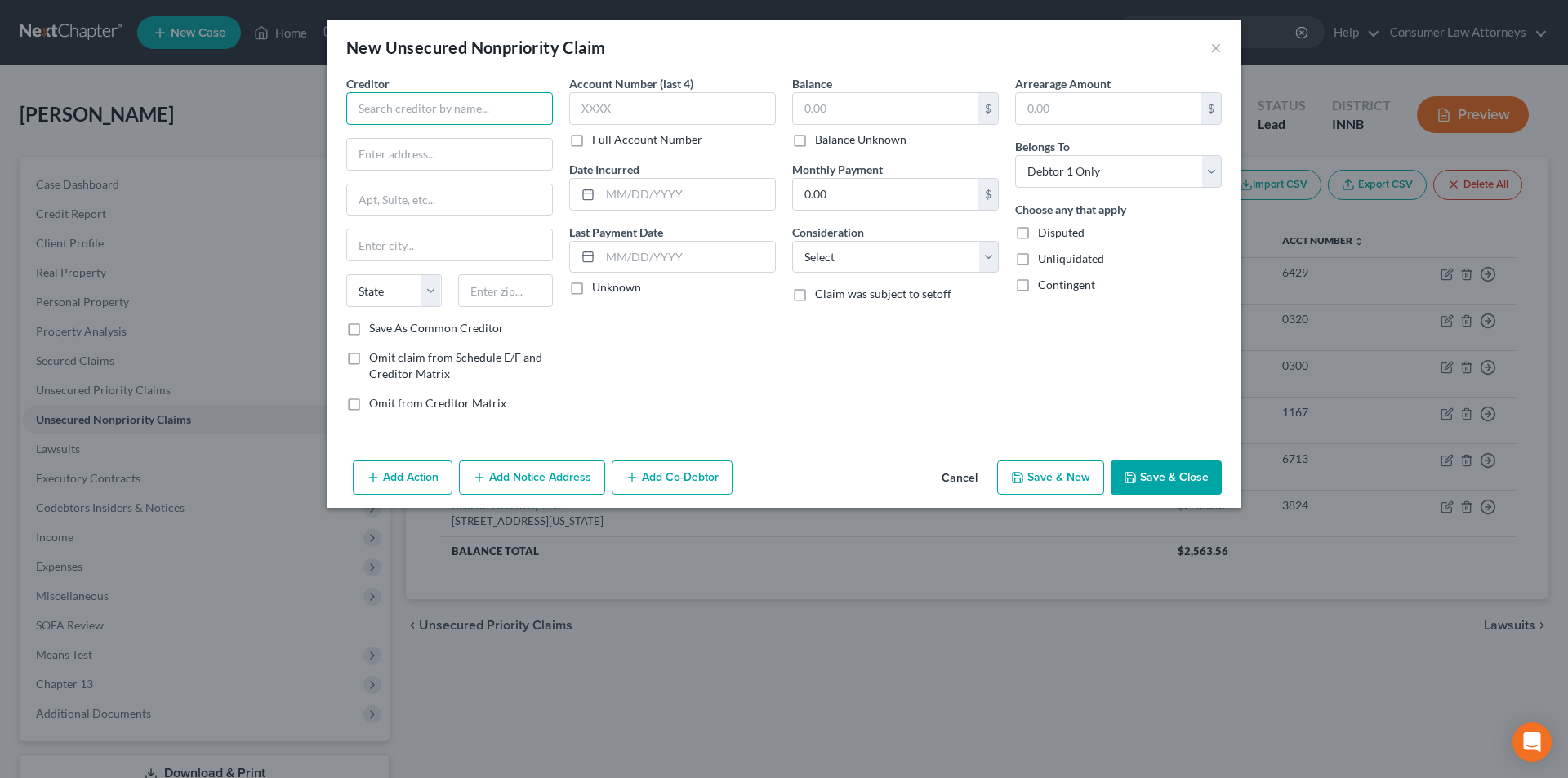
click at [440, 118] on input "text" at bounding box center [449, 108] width 207 height 33
type input "South Bend Fire EMS"
type input "[STREET_ADDRESS][US_STATE]"
type input "[GEOGRAPHIC_DATA]"
select select "14"
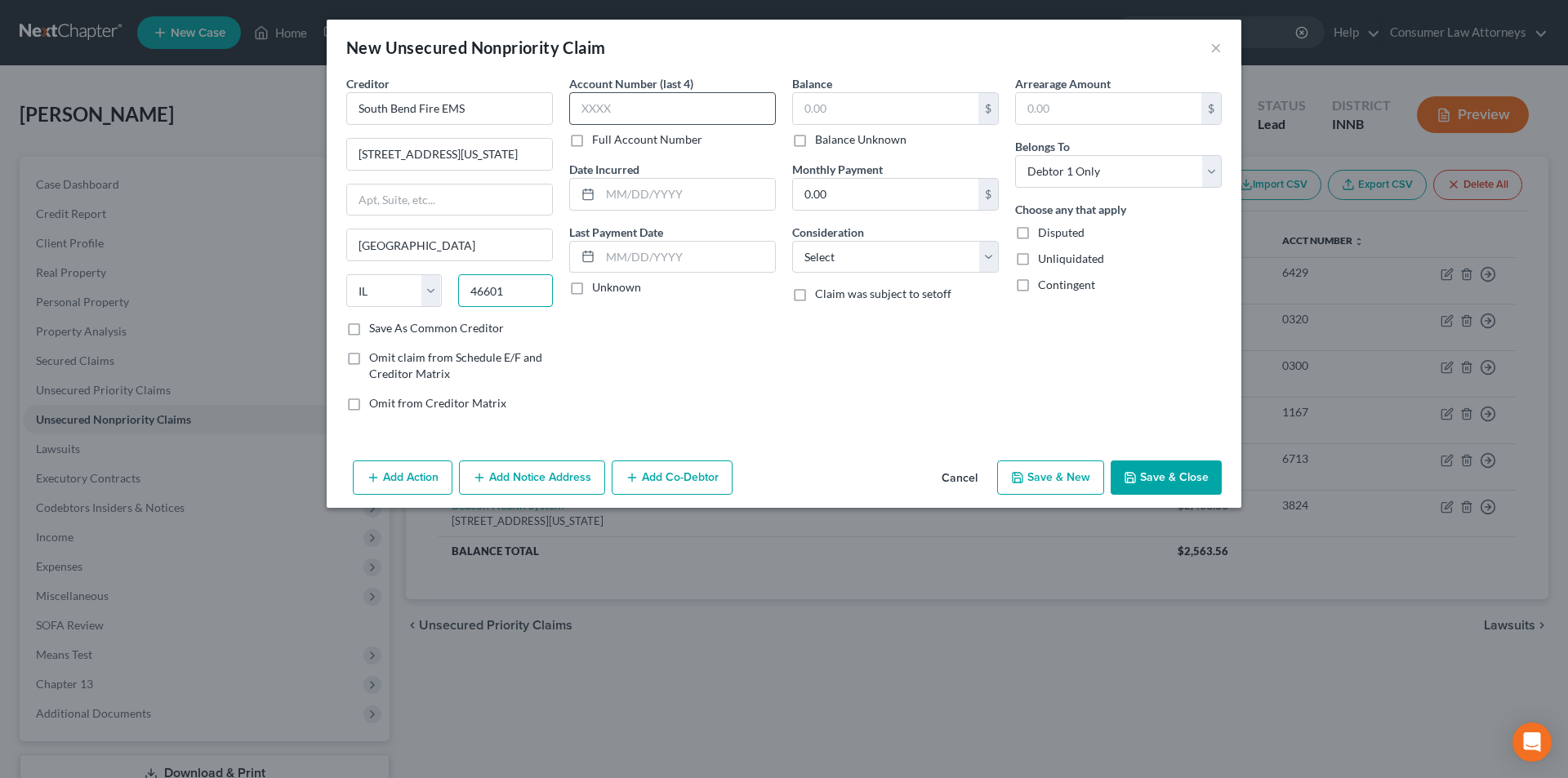
type input "46601"
click at [614, 119] on input "text" at bounding box center [672, 108] width 207 height 33
select select "15"
type input "0095"
click at [847, 111] on input "text" at bounding box center [885, 108] width 185 height 31
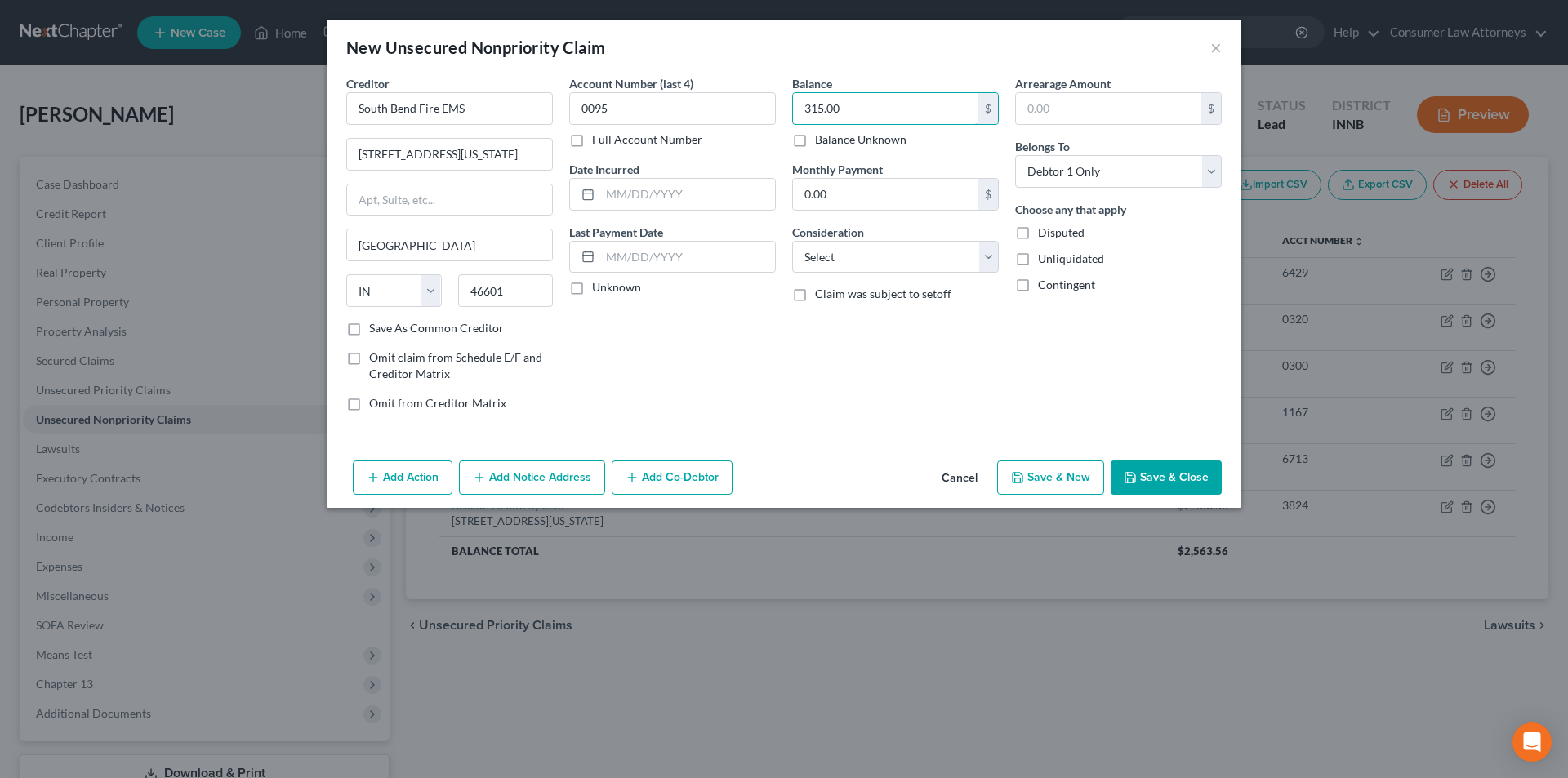
type input "315.00"
drag, startPoint x: 1172, startPoint y: 476, endPoint x: 1129, endPoint y: 398, distance: 89.1
click at [1172, 476] on button "Save & Close" at bounding box center [1165, 477] width 111 height 34
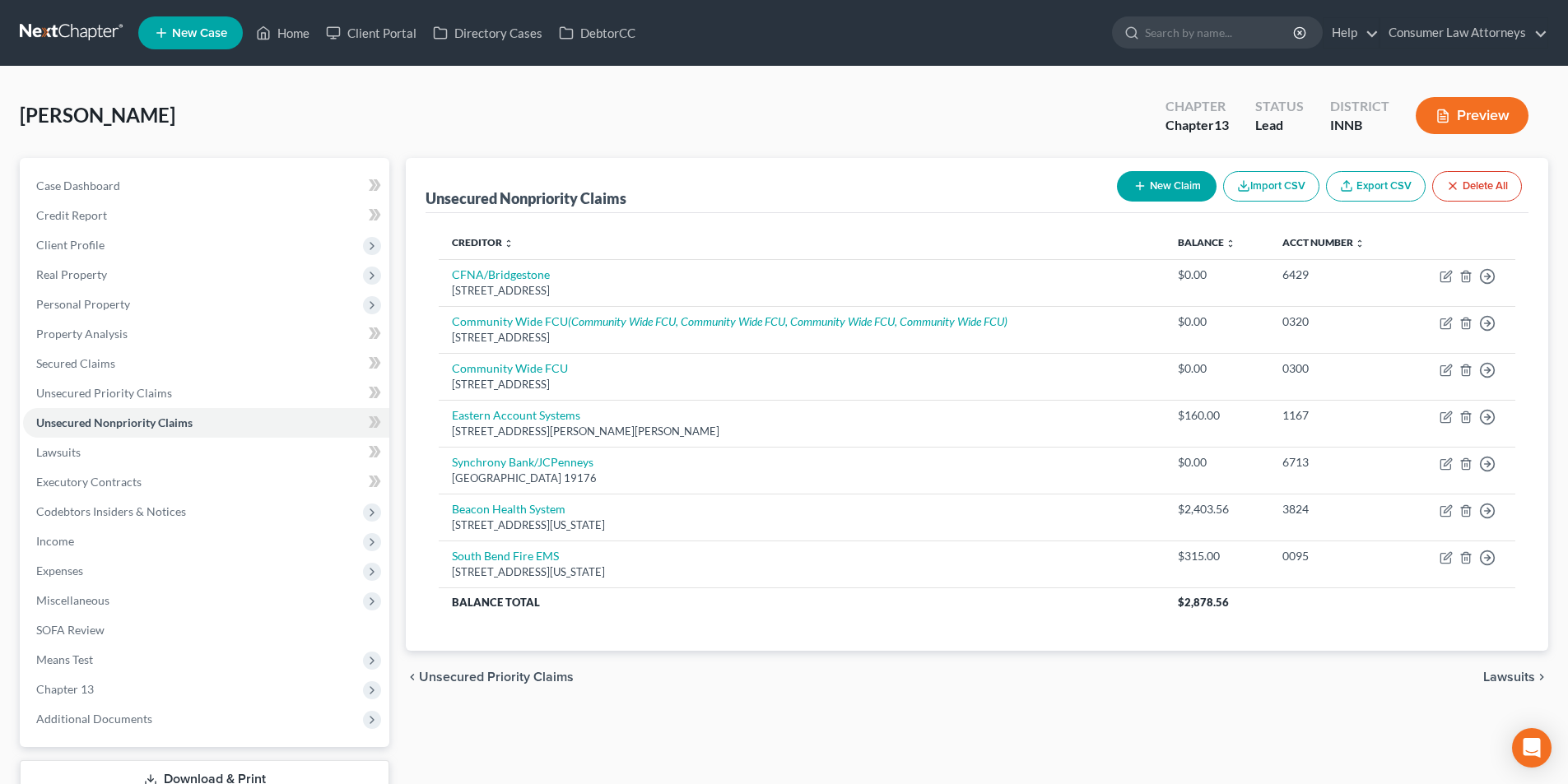
click at [1182, 185] on button "New Claim" at bounding box center [1166, 186] width 100 height 30
select select "0"
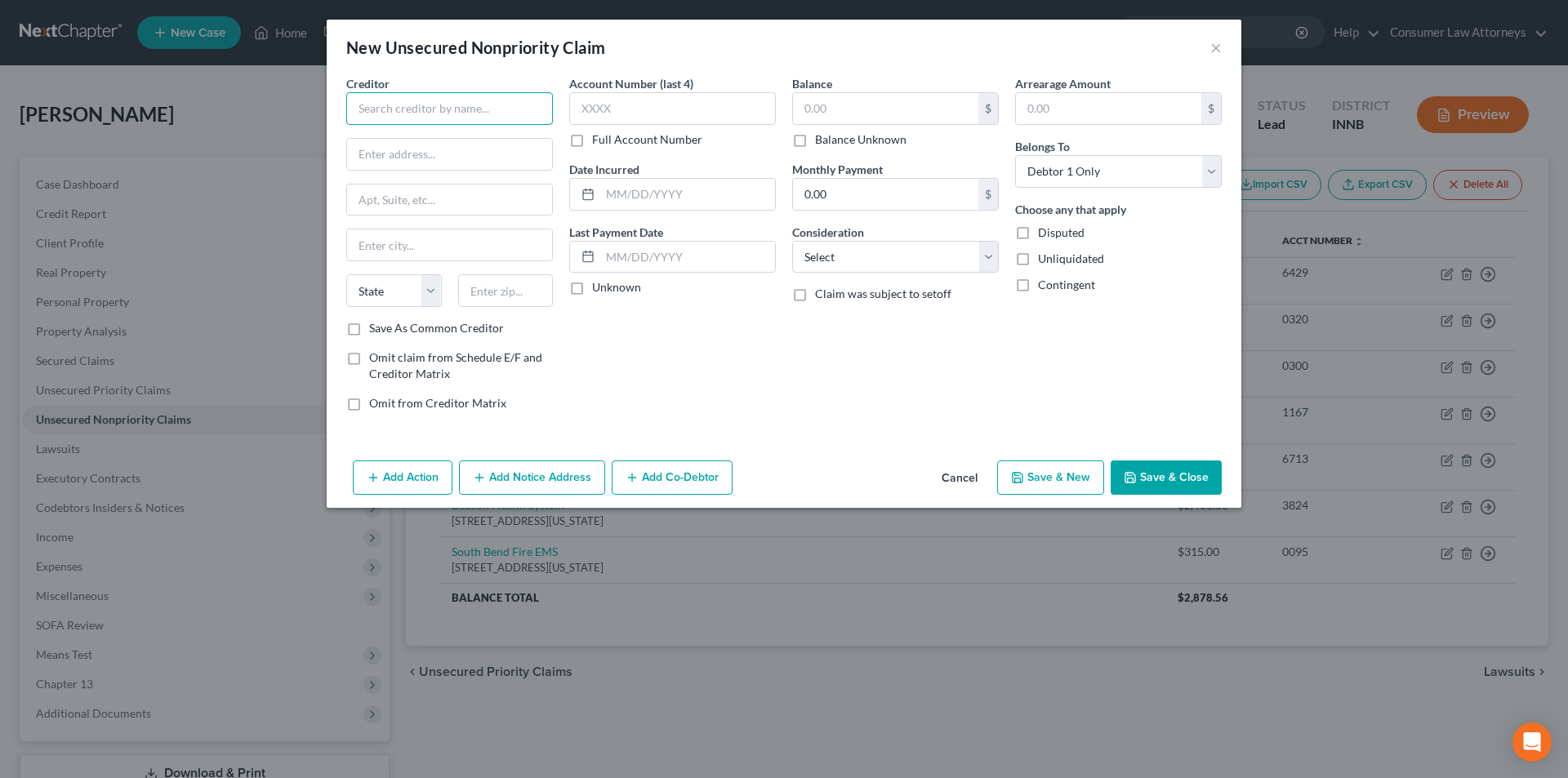
click at [490, 112] on input "text" at bounding box center [449, 108] width 207 height 33
type input "[PERSON_NAME]'s Home Medical"
type input "[STREET_ADDRESS]"
type input "[GEOGRAPHIC_DATA]"
select select "14"
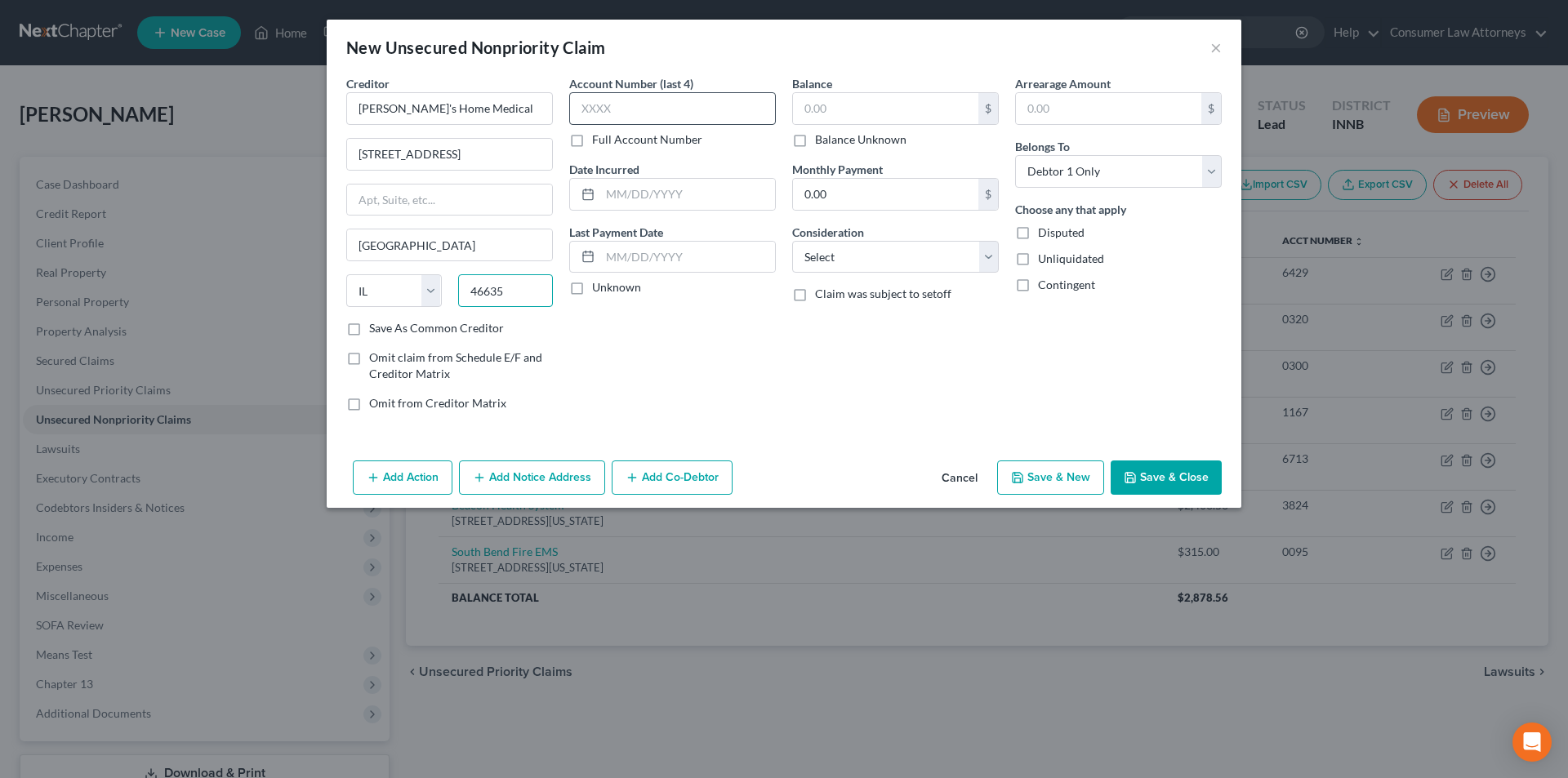
type input "46635"
click at [619, 101] on input "text" at bounding box center [672, 108] width 207 height 33
select select "15"
type input "9942"
click at [821, 103] on input "text" at bounding box center [885, 108] width 185 height 31
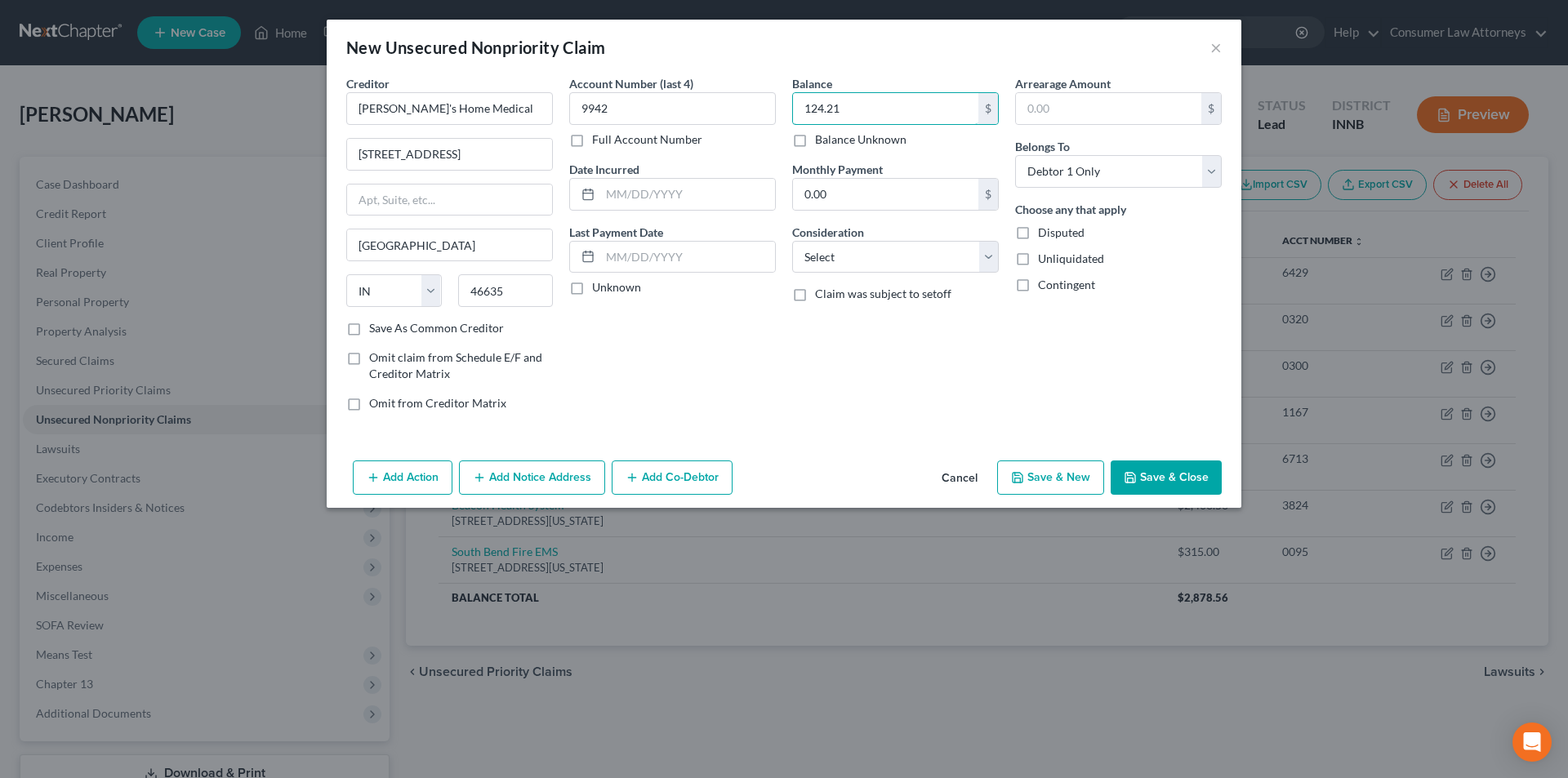
type input "124.21"
drag, startPoint x: 1171, startPoint y: 471, endPoint x: 1133, endPoint y: 411, distance: 71.0
click at [1171, 472] on button "Save & Close" at bounding box center [1165, 477] width 111 height 34
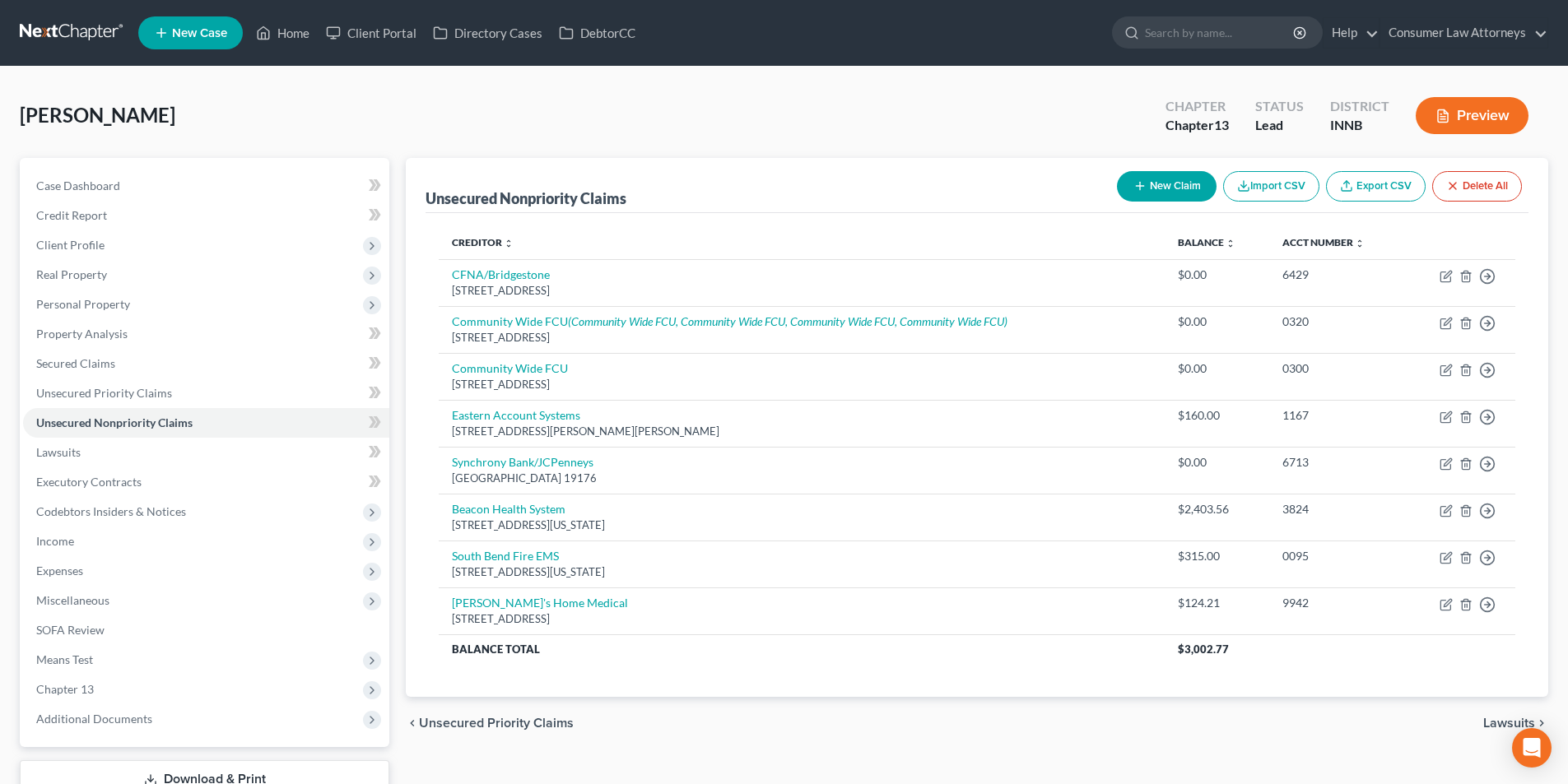
click at [1177, 183] on button "New Claim" at bounding box center [1166, 186] width 100 height 30
select select "0"
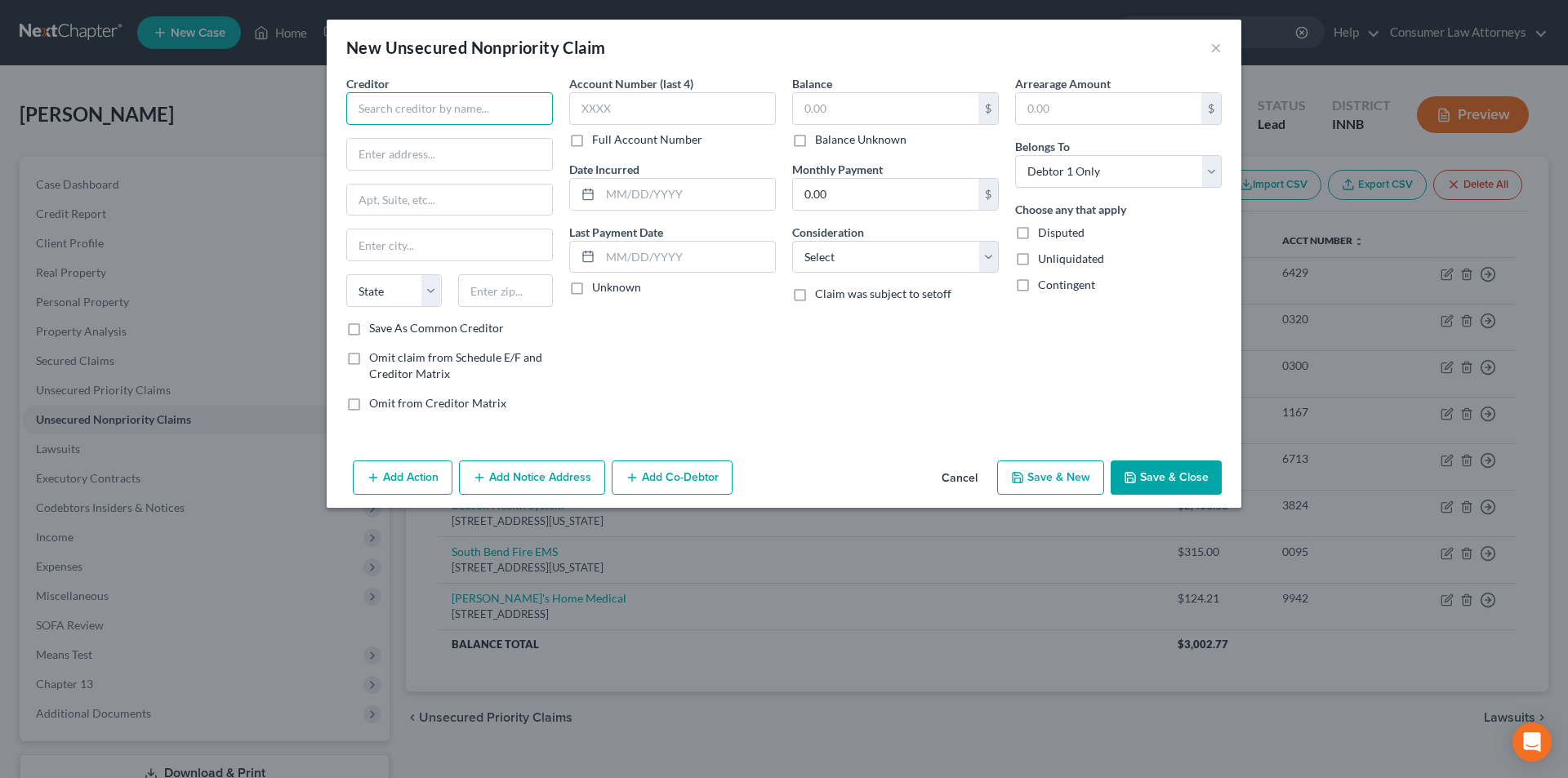
click at [489, 116] on input "text" at bounding box center [449, 108] width 207 height 33
type input "St. Briarcliff Health and Rehabilitation"
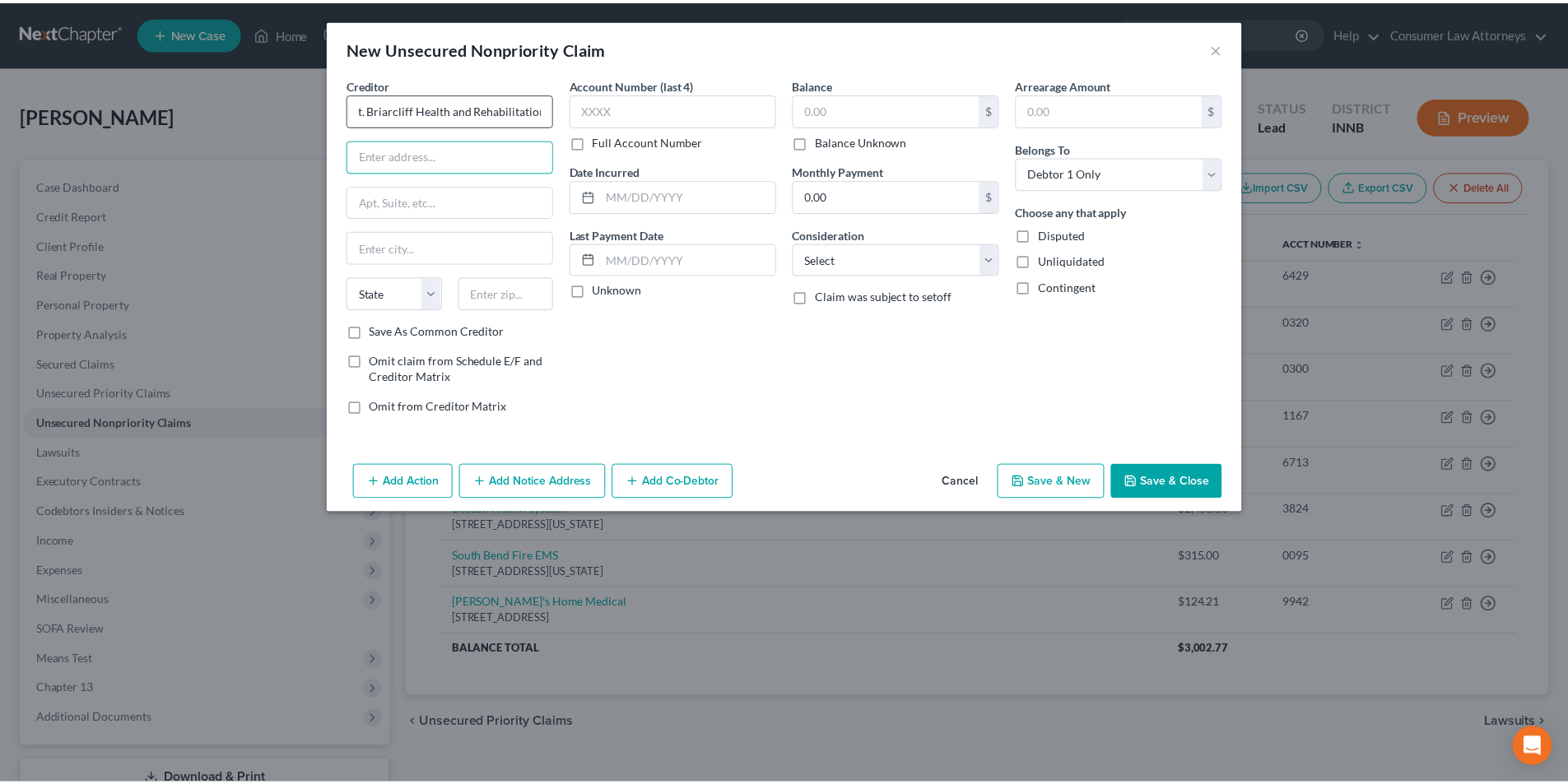
scroll to position [0, 0]
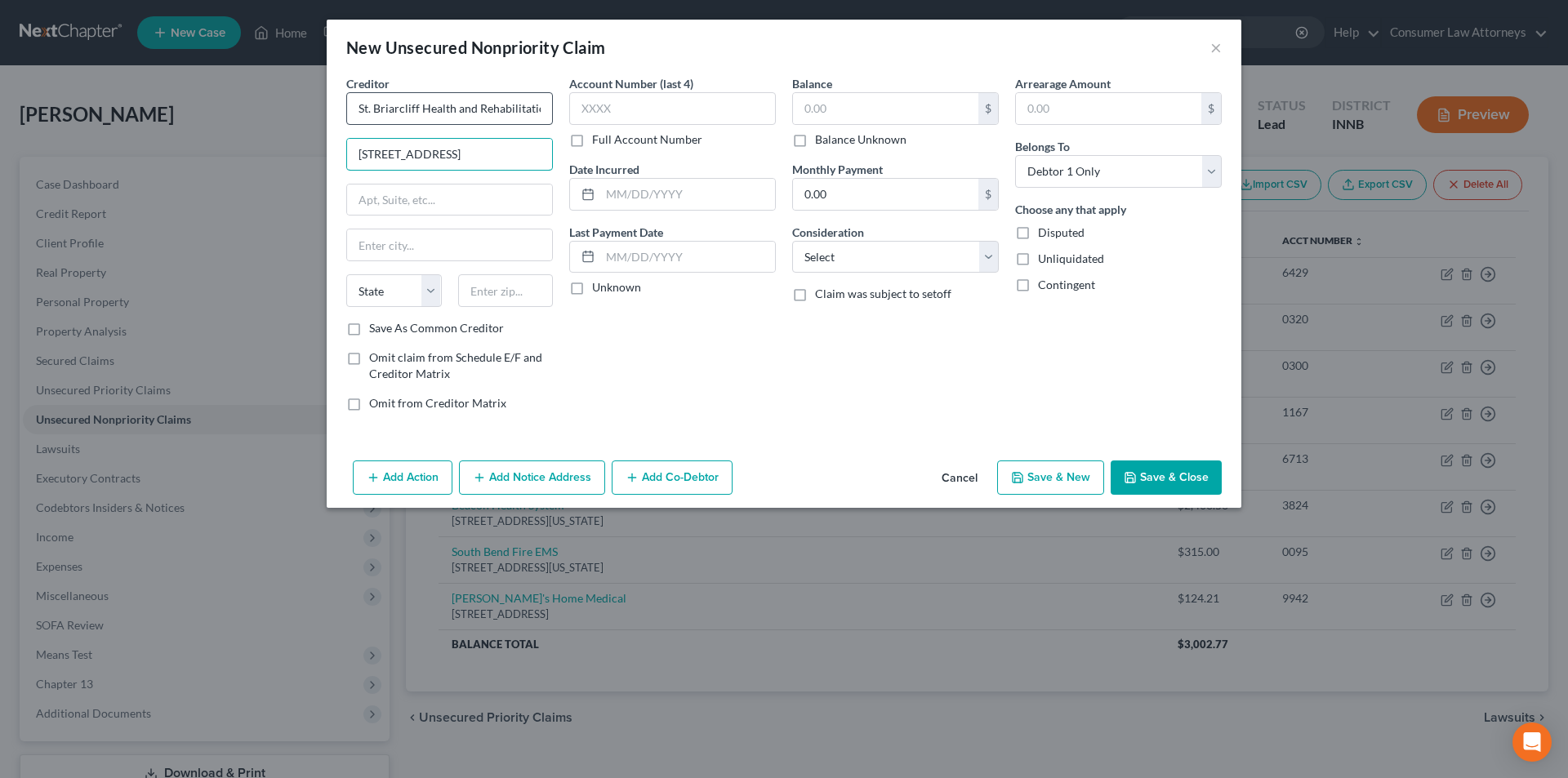
type input "[STREET_ADDRESS]"
type input "[GEOGRAPHIC_DATA]"
select select "14"
type input "46619"
click at [673, 100] on input "text" at bounding box center [672, 108] width 207 height 33
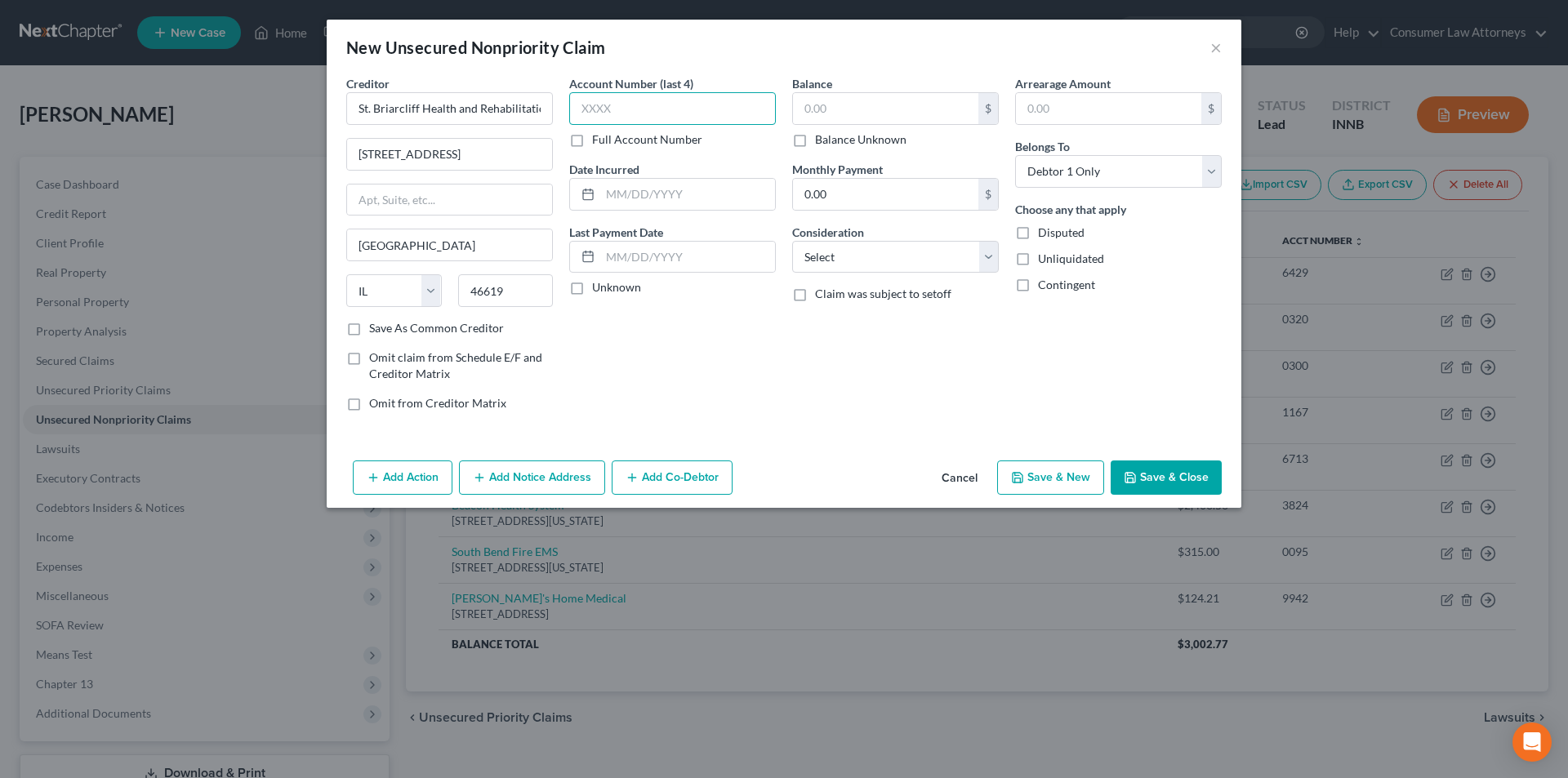
select select "15"
type input "8321"
click at [880, 108] on input "text" at bounding box center [885, 108] width 185 height 31
type input "19,471.00"
click at [1171, 472] on button "Save & Close" at bounding box center [1165, 477] width 111 height 34
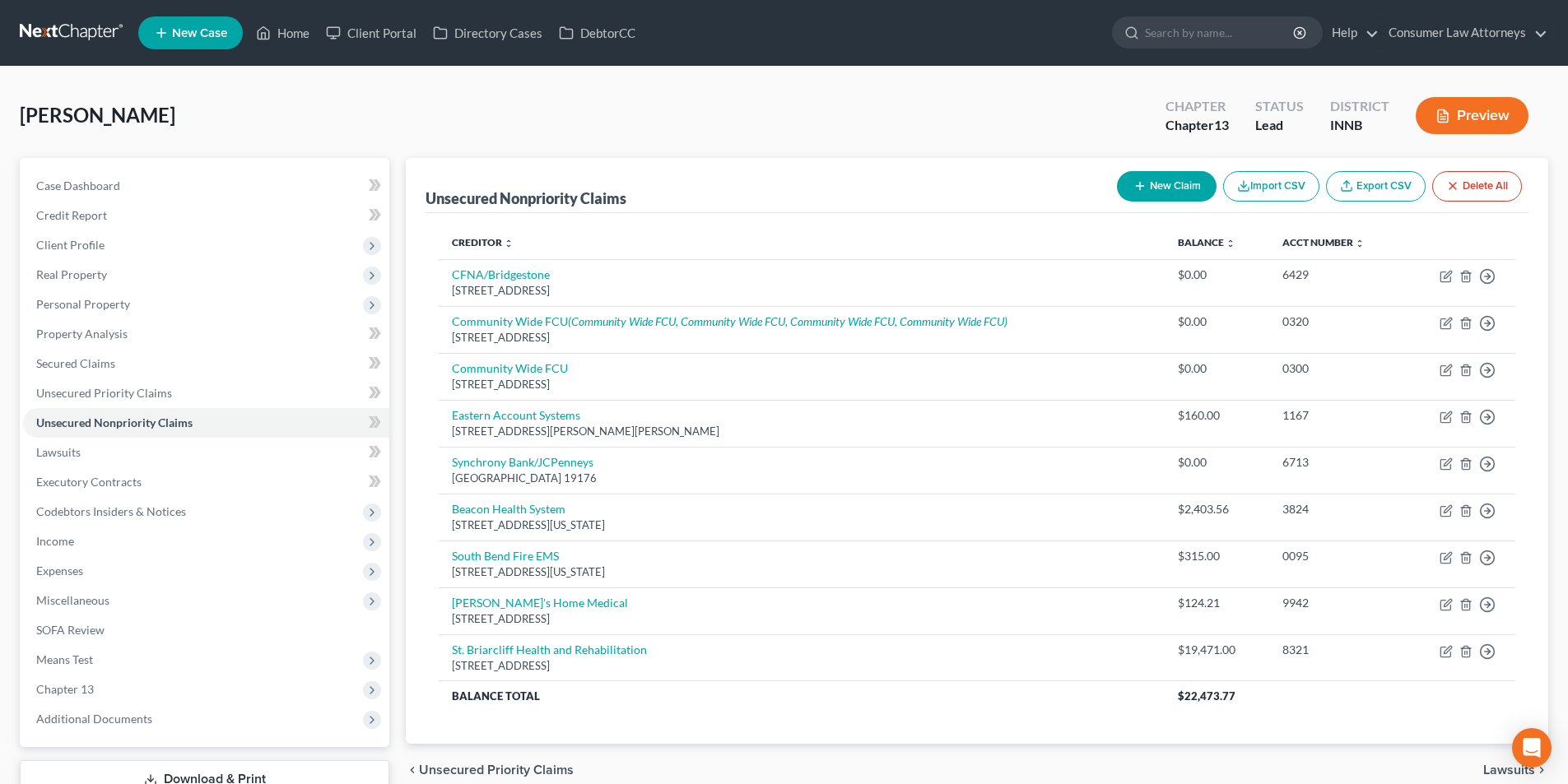
click at [1188, 183] on button "New Claim" at bounding box center [1166, 186] width 100 height 30
select select "0"
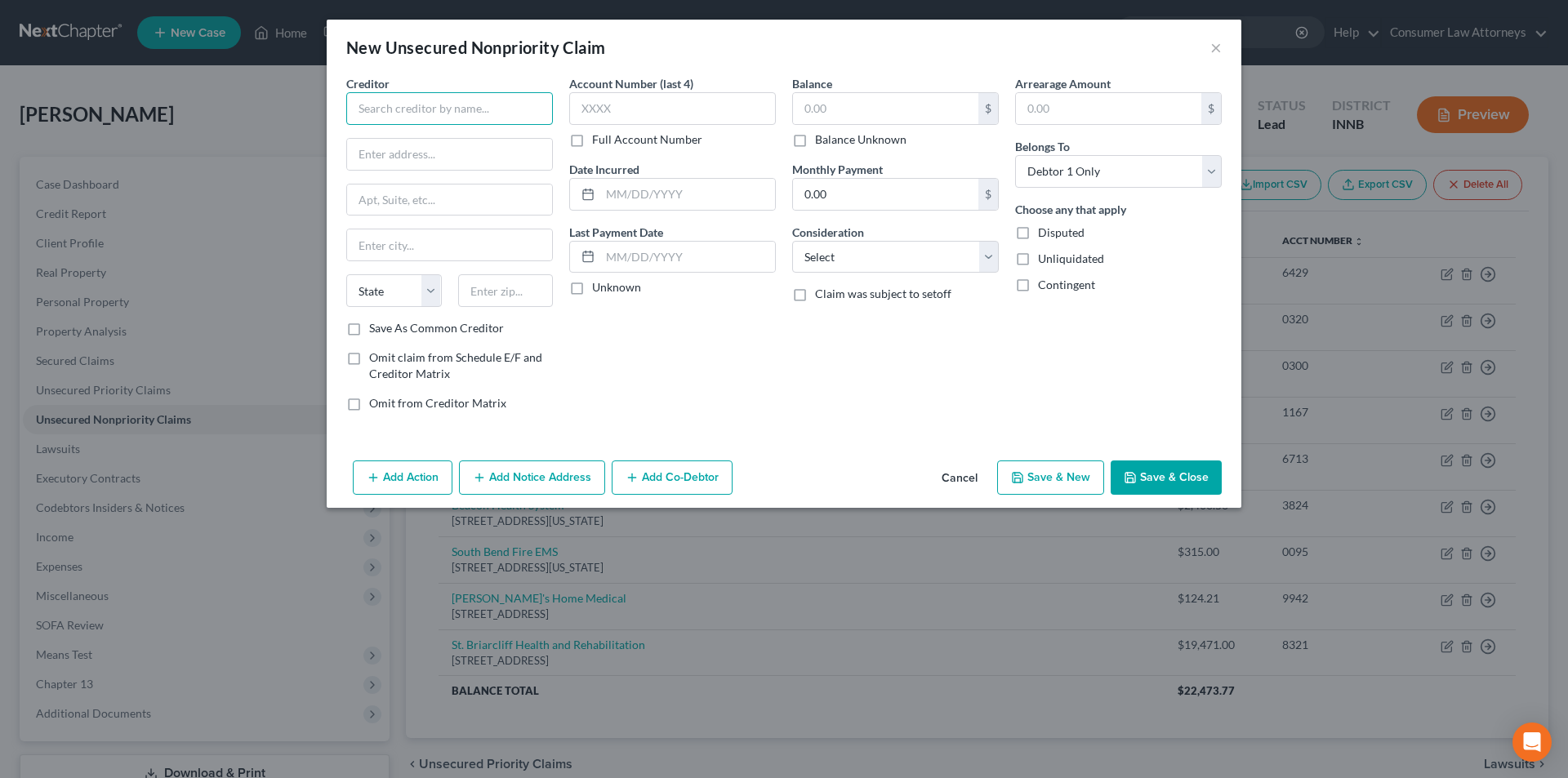
click at [486, 117] on input "text" at bounding box center [449, 108] width 207 height 33
type input "United Rx"
drag, startPoint x: 419, startPoint y: 110, endPoint x: 349, endPoint y: 106, distance: 70.1
click at [349, 106] on input "United Rx" at bounding box center [449, 108] width 207 height 33
click at [453, 154] on input "text" at bounding box center [449, 155] width 205 height 31
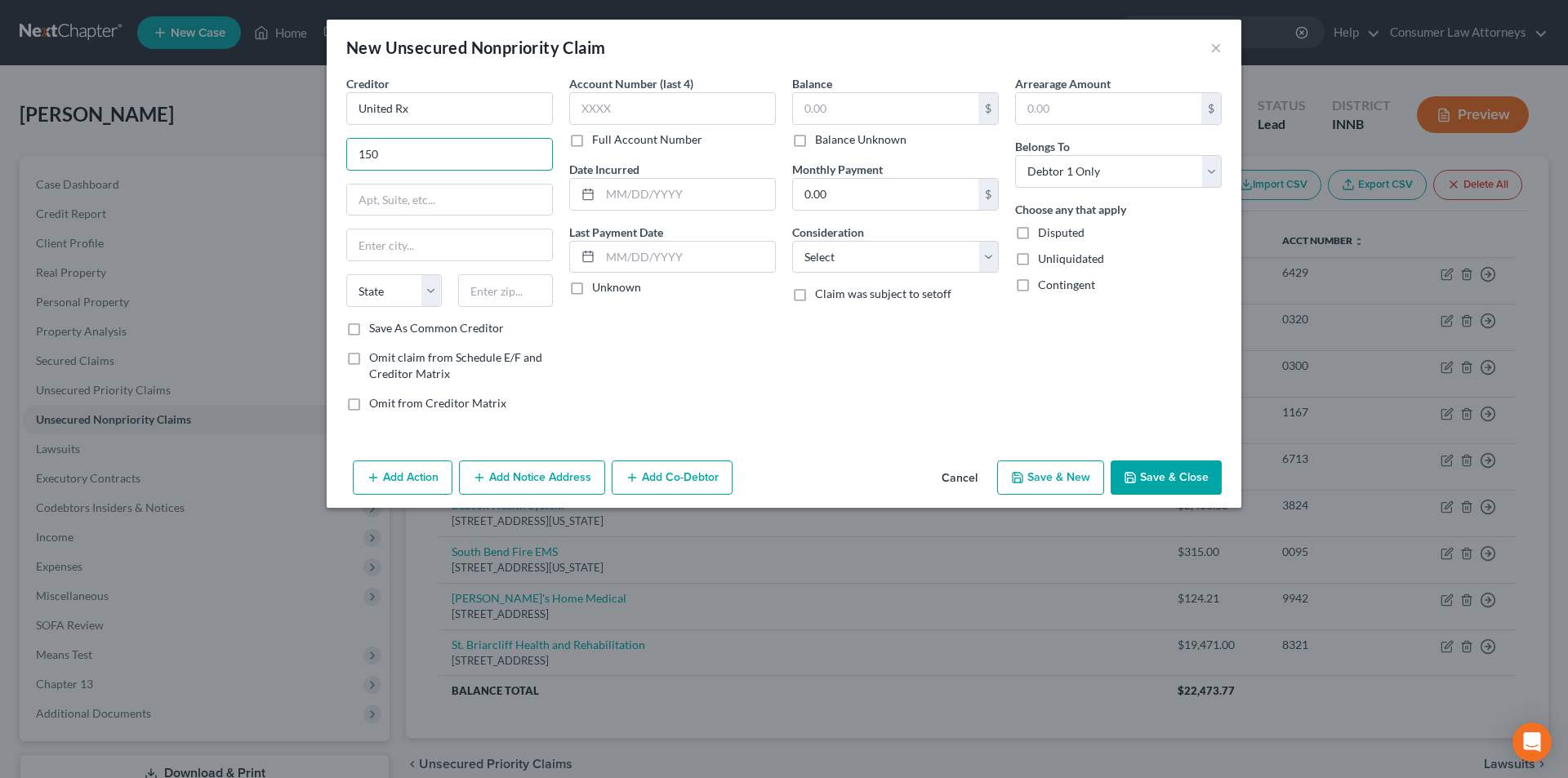
drag, startPoint x: 336, startPoint y: 155, endPoint x: 319, endPoint y: 154, distance: 17.0
click at [319, 154] on div "New Unsecured Nonpriority Claim × Creditor * United Rx 150 State [US_STATE] AK …" at bounding box center [784, 389] width 1568 height 778
paste input "[PERSON_NAME]"
type input "150 [PERSON_NAME]"
click at [513, 289] on input "text" at bounding box center [505, 290] width 95 height 33
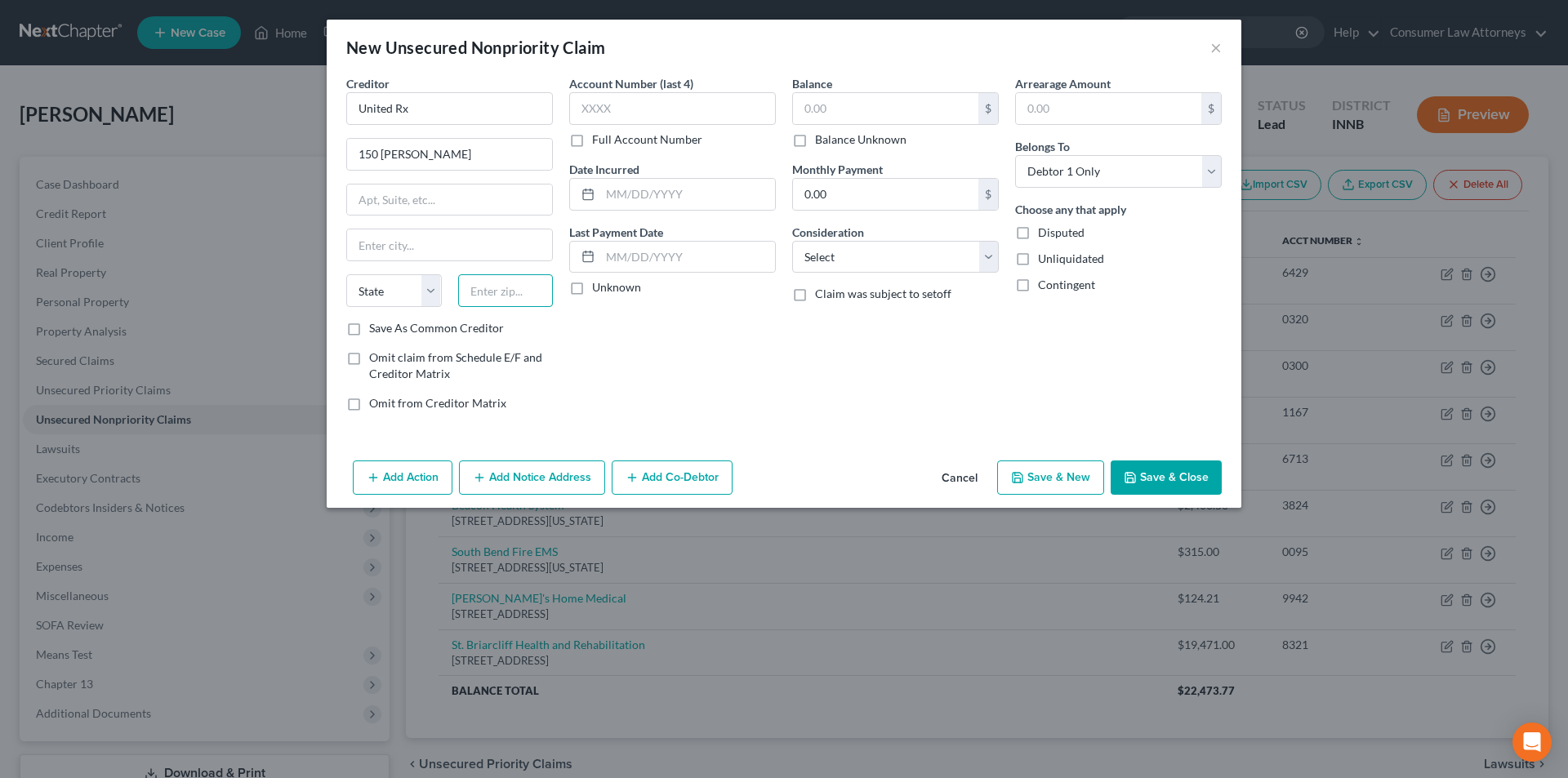
paste input "60162"
type input "60162"
click at [757, 359] on div "Account Number (last 4) Full Account Number Date Incurred Last Payment Date Unk…" at bounding box center [672, 249] width 223 height 349
type input "Hillside"
select select "14"
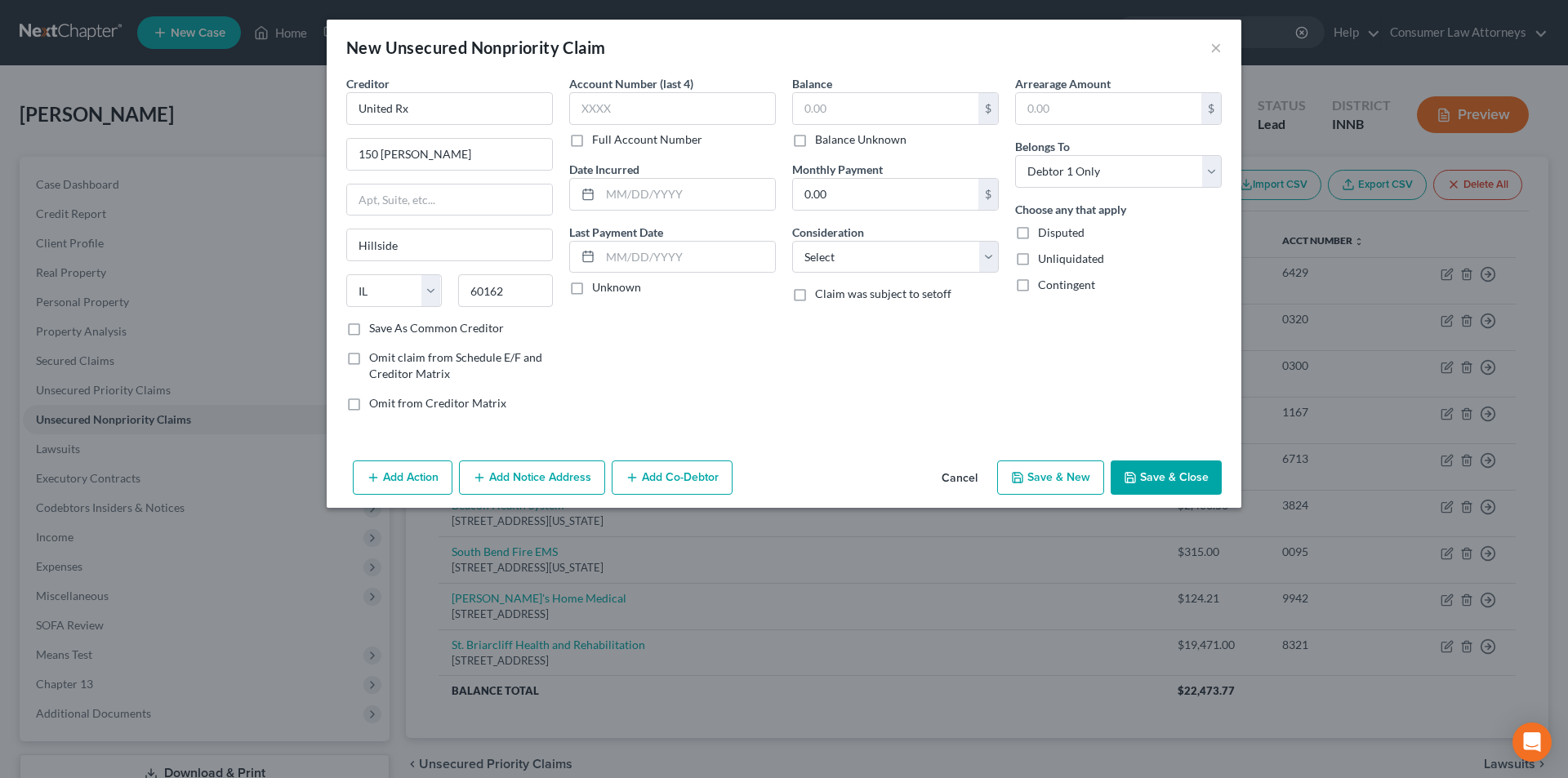
click at [369, 330] on label "Save As Common Creditor" at bounding box center [436, 328] width 135 height 16
click at [375, 330] on input "Save As Common Creditor" at bounding box center [380, 325] width 10 height 10
checkbox input "true"
click at [657, 107] on input "text" at bounding box center [672, 108] width 207 height 33
type input "2962"
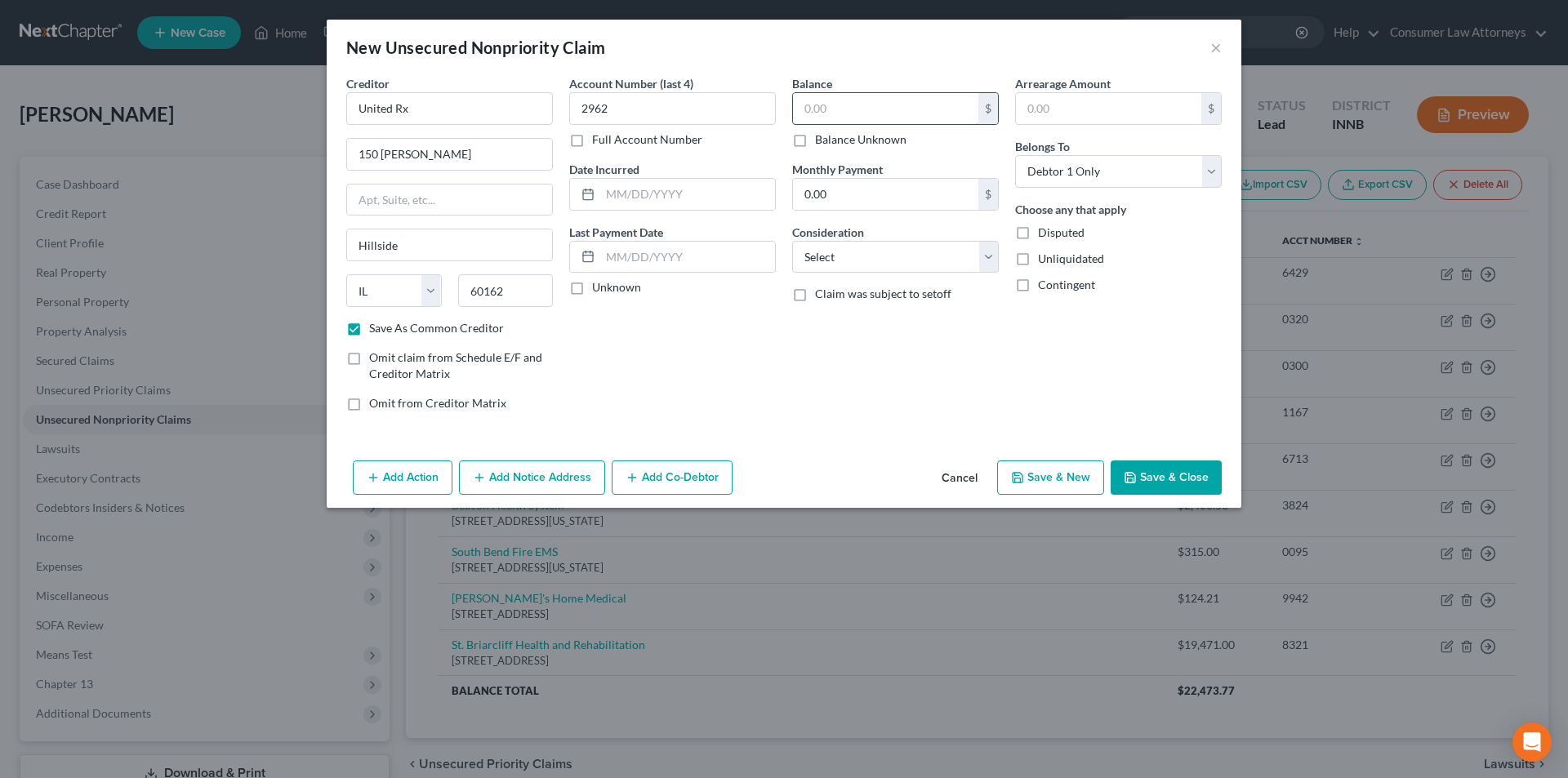
click at [848, 107] on input "text" at bounding box center [885, 108] width 185 height 31
type input "29.81"
click at [1159, 468] on button "Save & Close" at bounding box center [1165, 477] width 111 height 34
checkbox input "false"
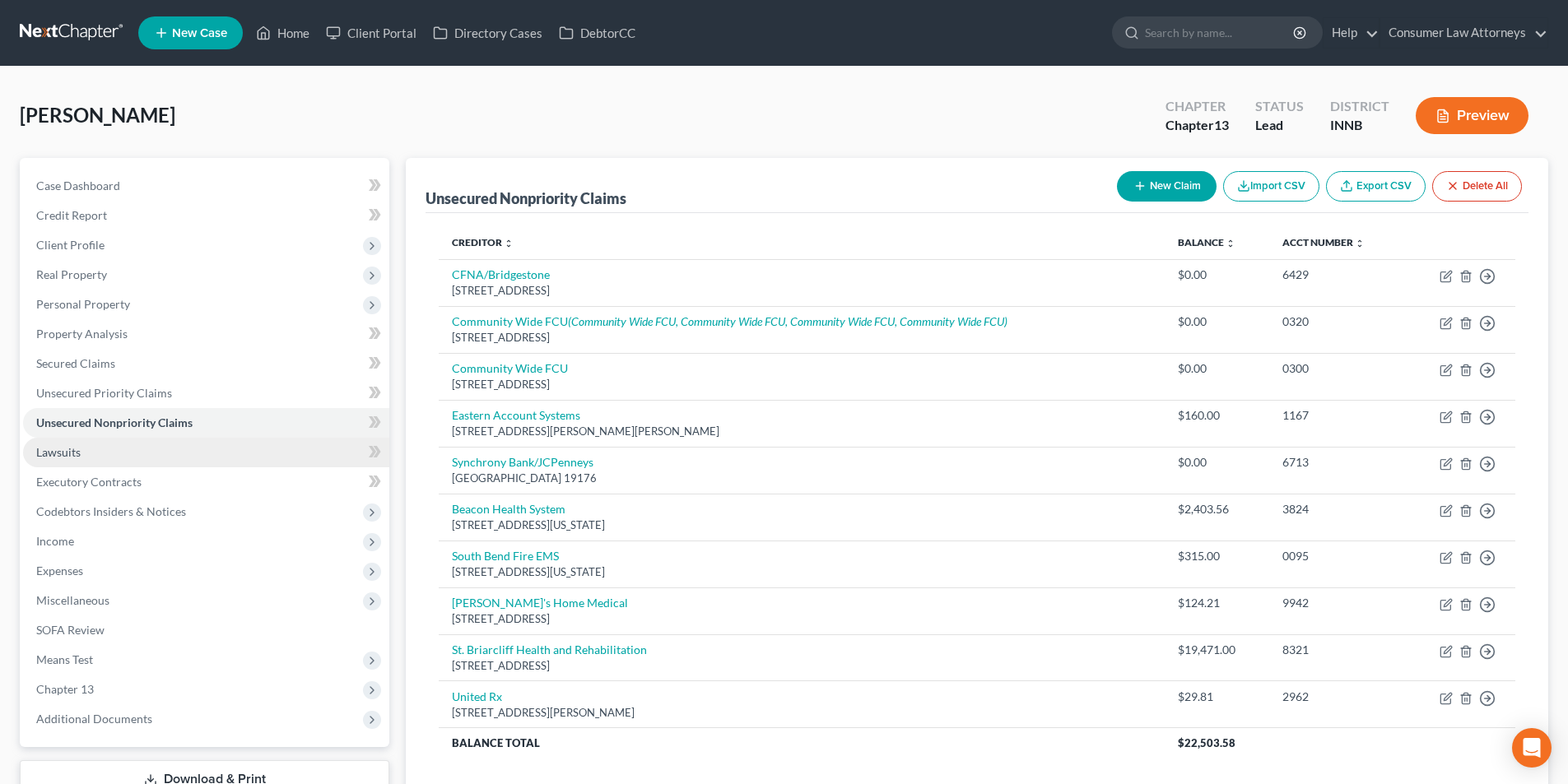
click at [88, 446] on link "Lawsuits" at bounding box center [206, 453] width 366 height 29
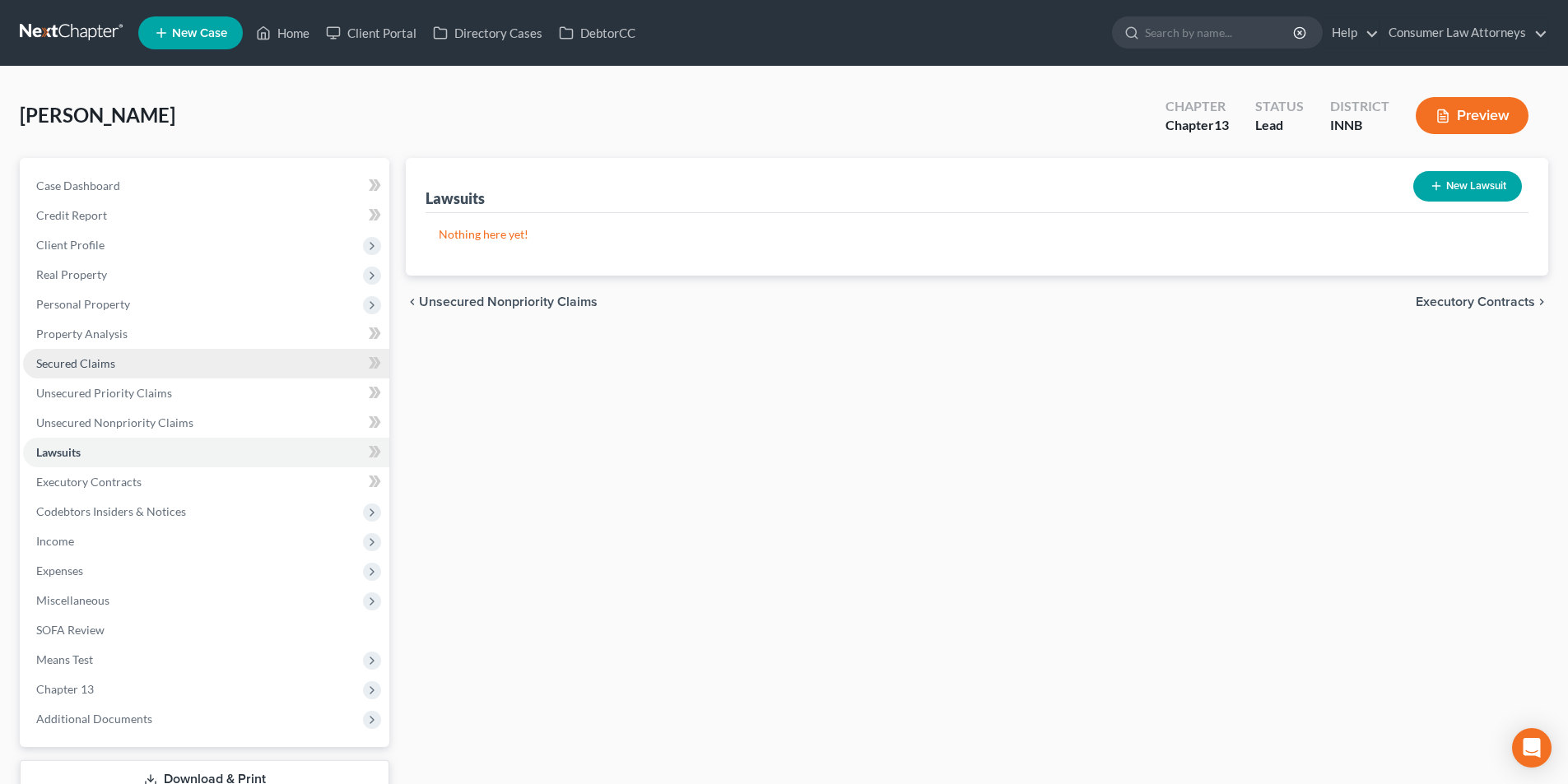
click at [100, 363] on span "Secured Claims" at bounding box center [75, 363] width 79 height 14
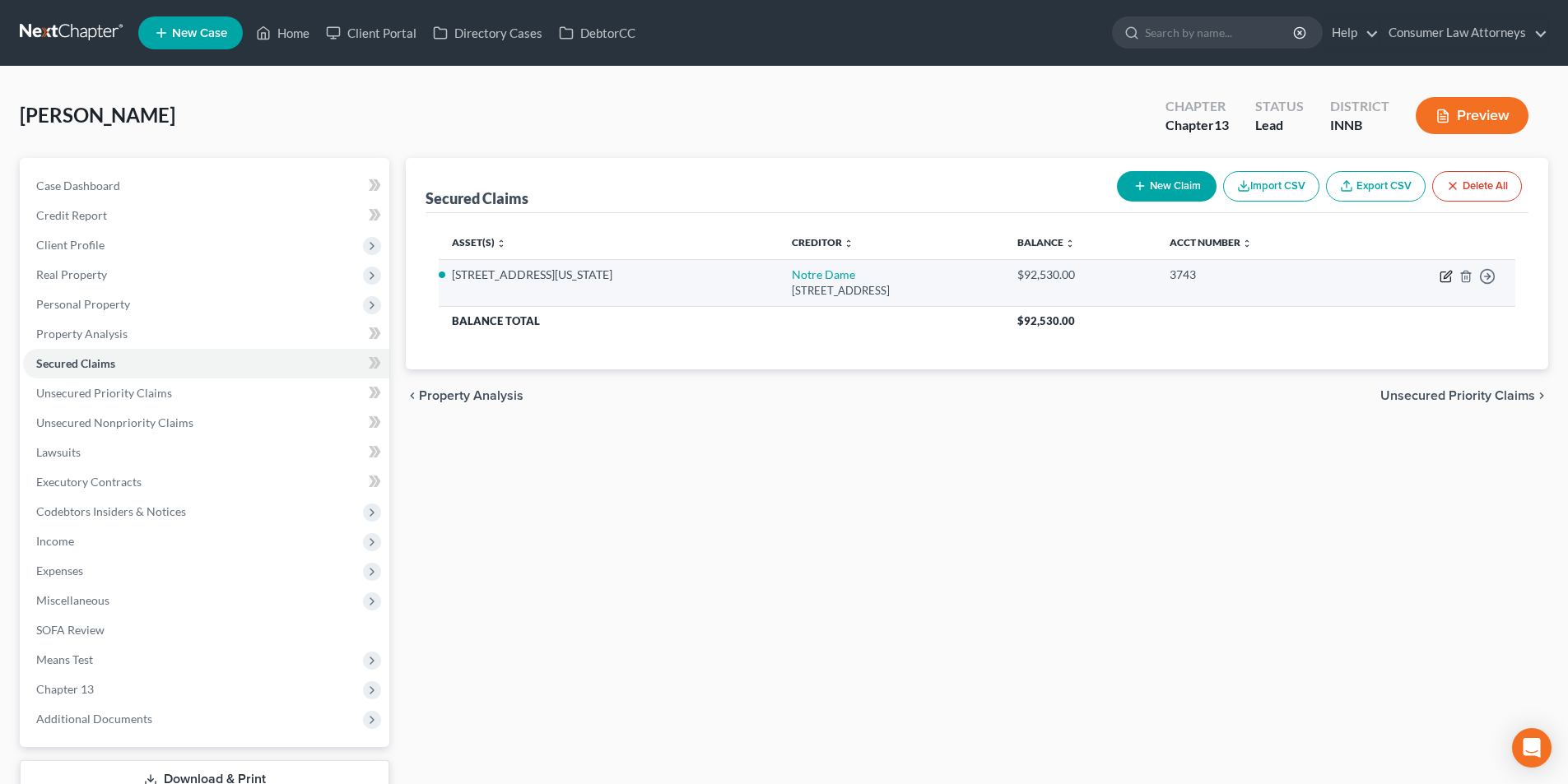
click at [1444, 277] on icon "button" at bounding box center [1446, 276] width 13 height 13
select select "14"
select select "4"
select select "2"
select select "0"
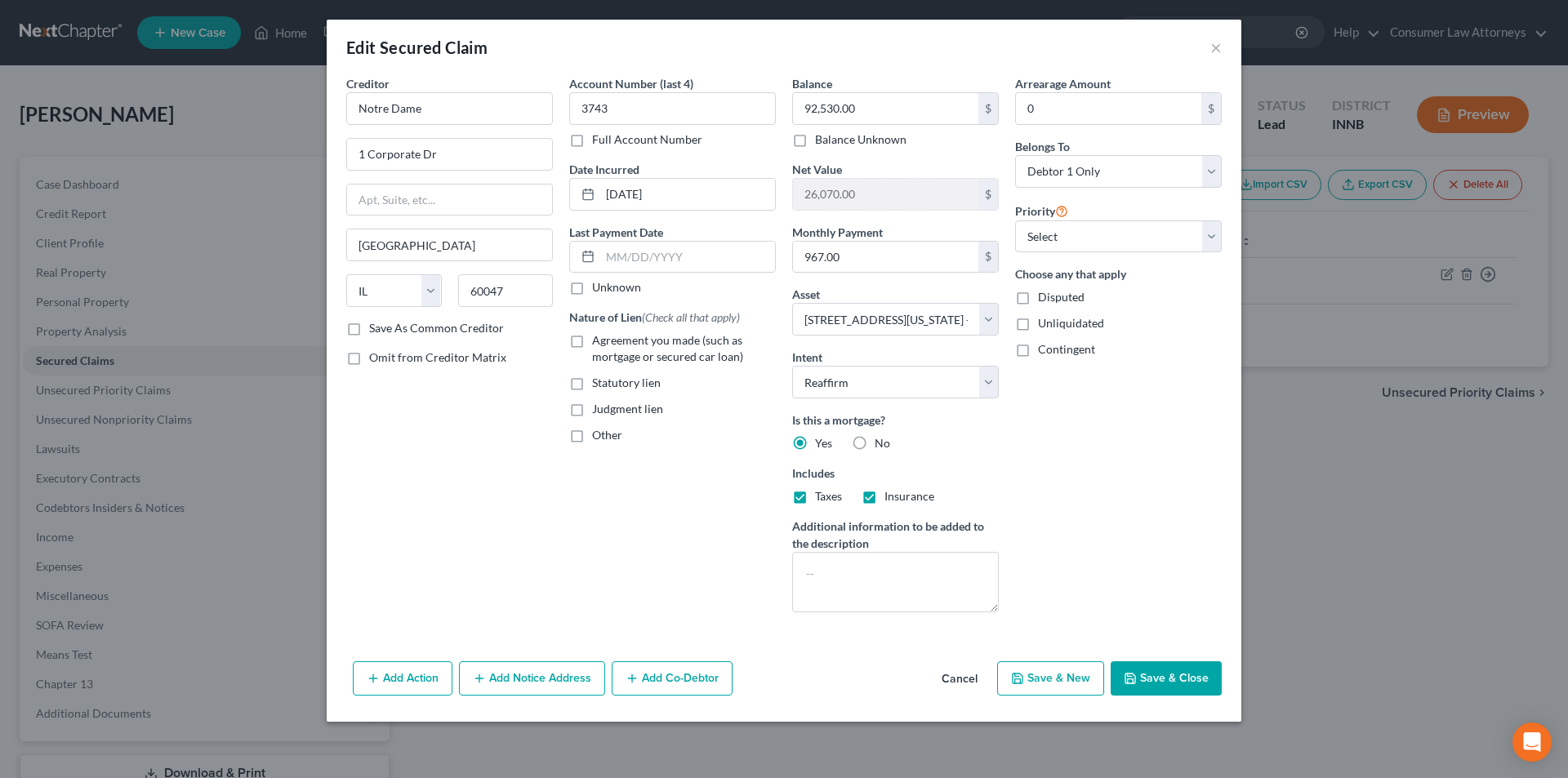
click at [410, 678] on button "Add Action" at bounding box center [403, 678] width 100 height 34
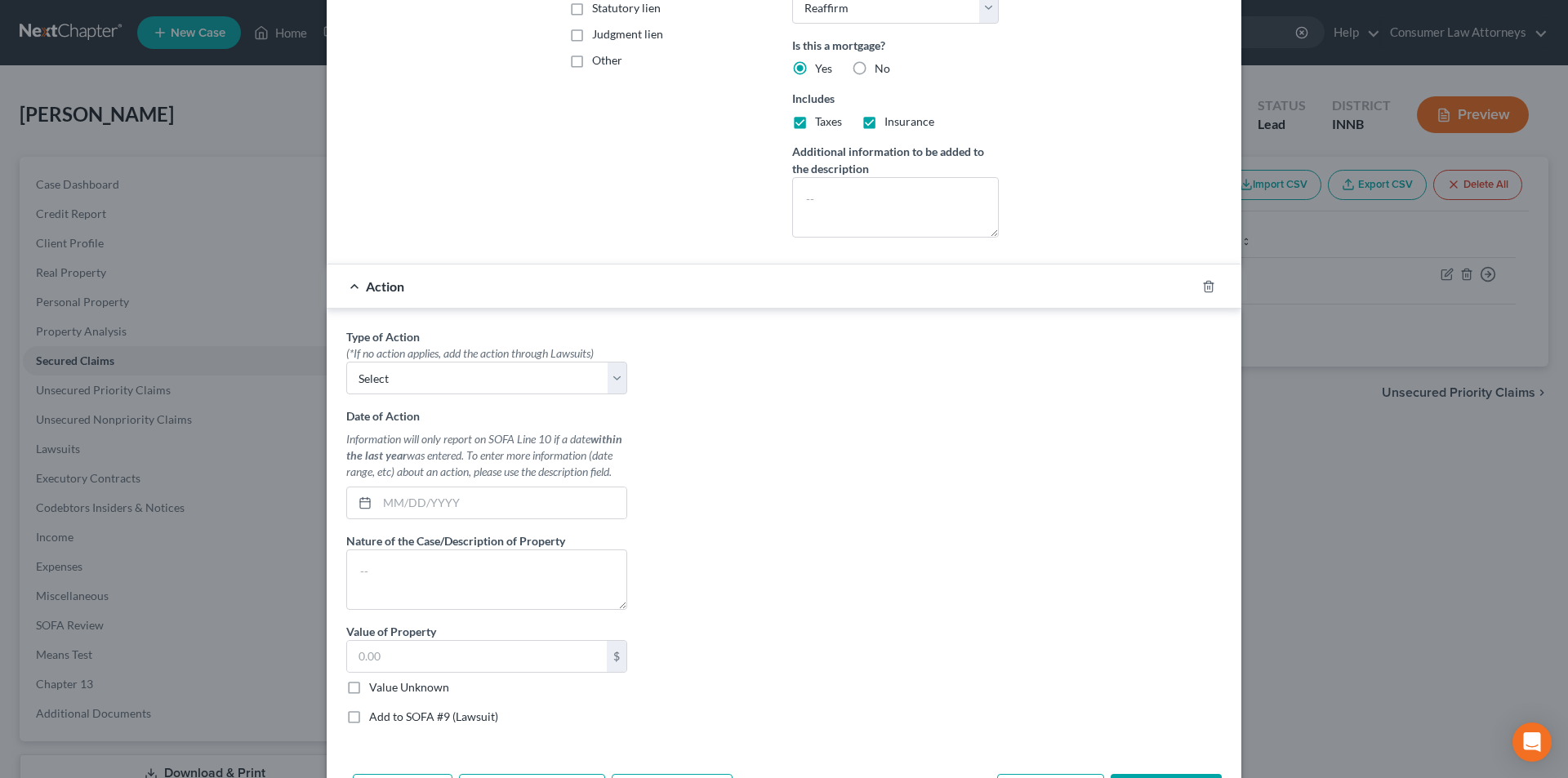
scroll to position [450, 0]
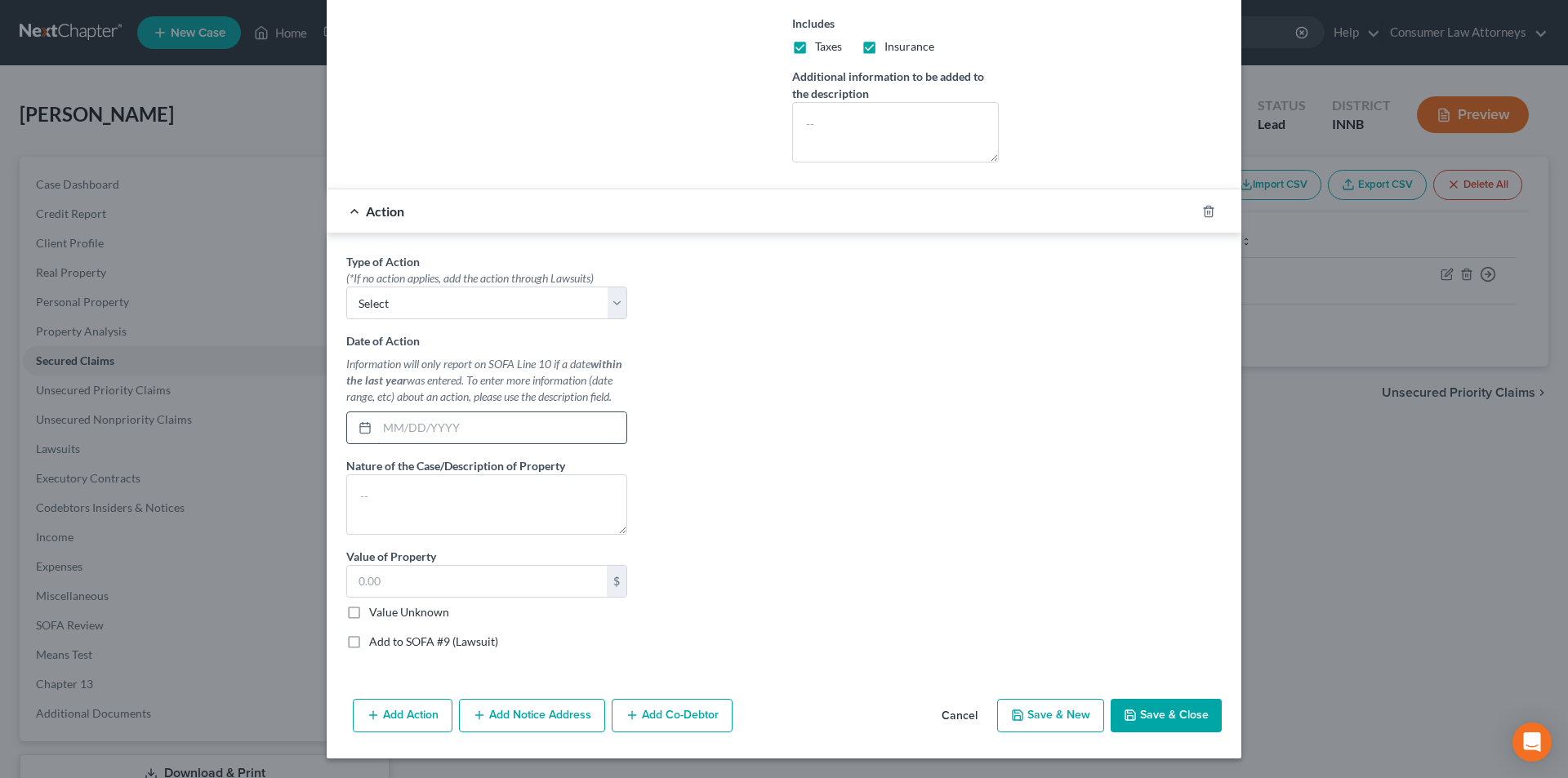
click at [473, 424] on input "text" at bounding box center [501, 428] width 249 height 31
click at [457, 283] on div "(*If no action applies, add the action through Lawsuits)" at bounding box center [486, 278] width 281 height 16
click at [451, 299] on select "Select Repossession Garnishment Foreclosure Personal Injury Attached, Seized, O…" at bounding box center [486, 303] width 281 height 33
select select "2"
click at [346, 287] on select "Select Repossession Garnishment Foreclosure Personal Injury Attached, Seized, O…" at bounding box center [486, 303] width 281 height 33
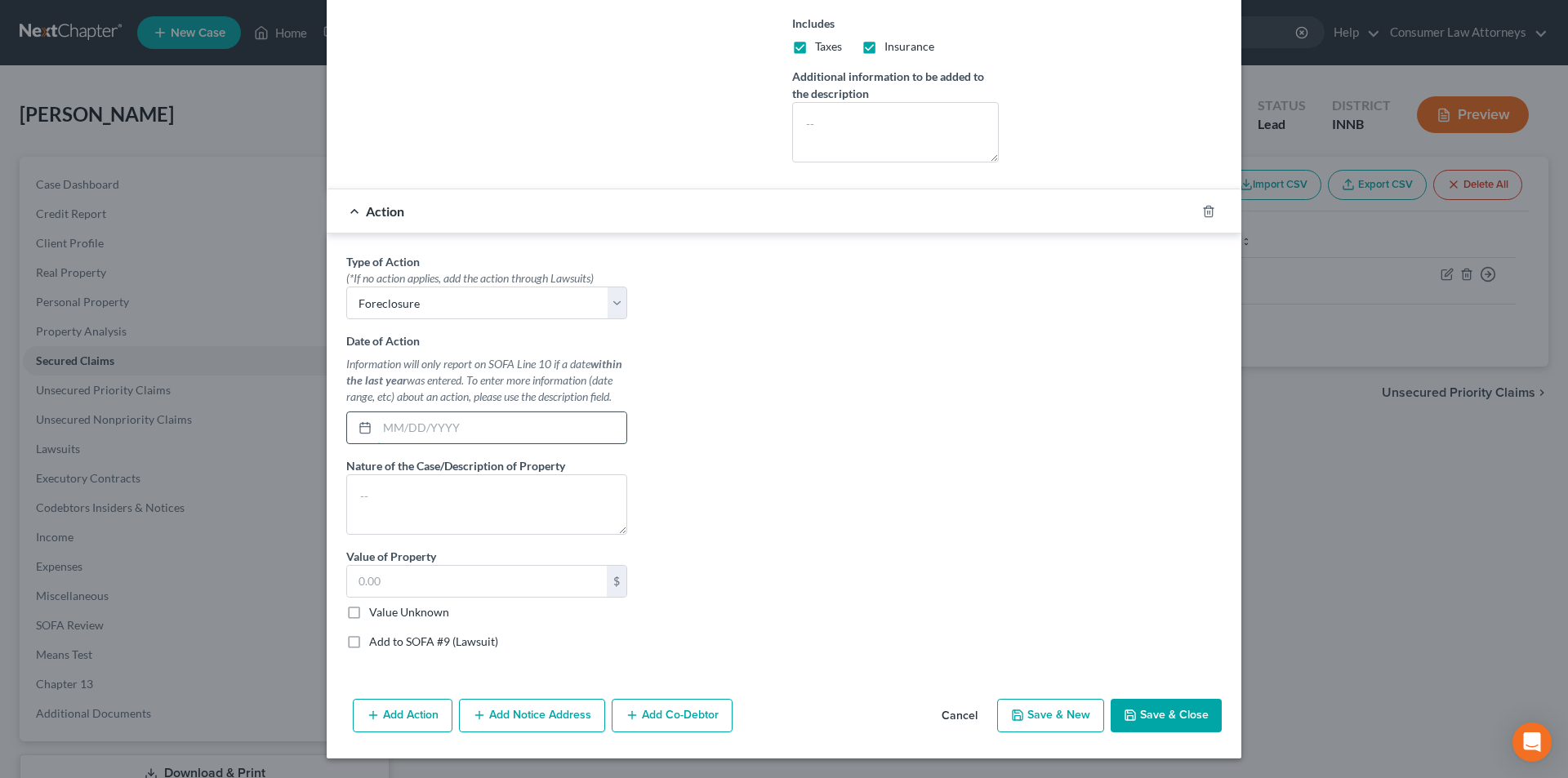
click at [409, 422] on input "text" at bounding box center [501, 428] width 249 height 31
type input "[DATE]"
type textarea "Foreclosure"
click at [422, 578] on input "text" at bounding box center [477, 581] width 259 height 31
type input "118,600.00"
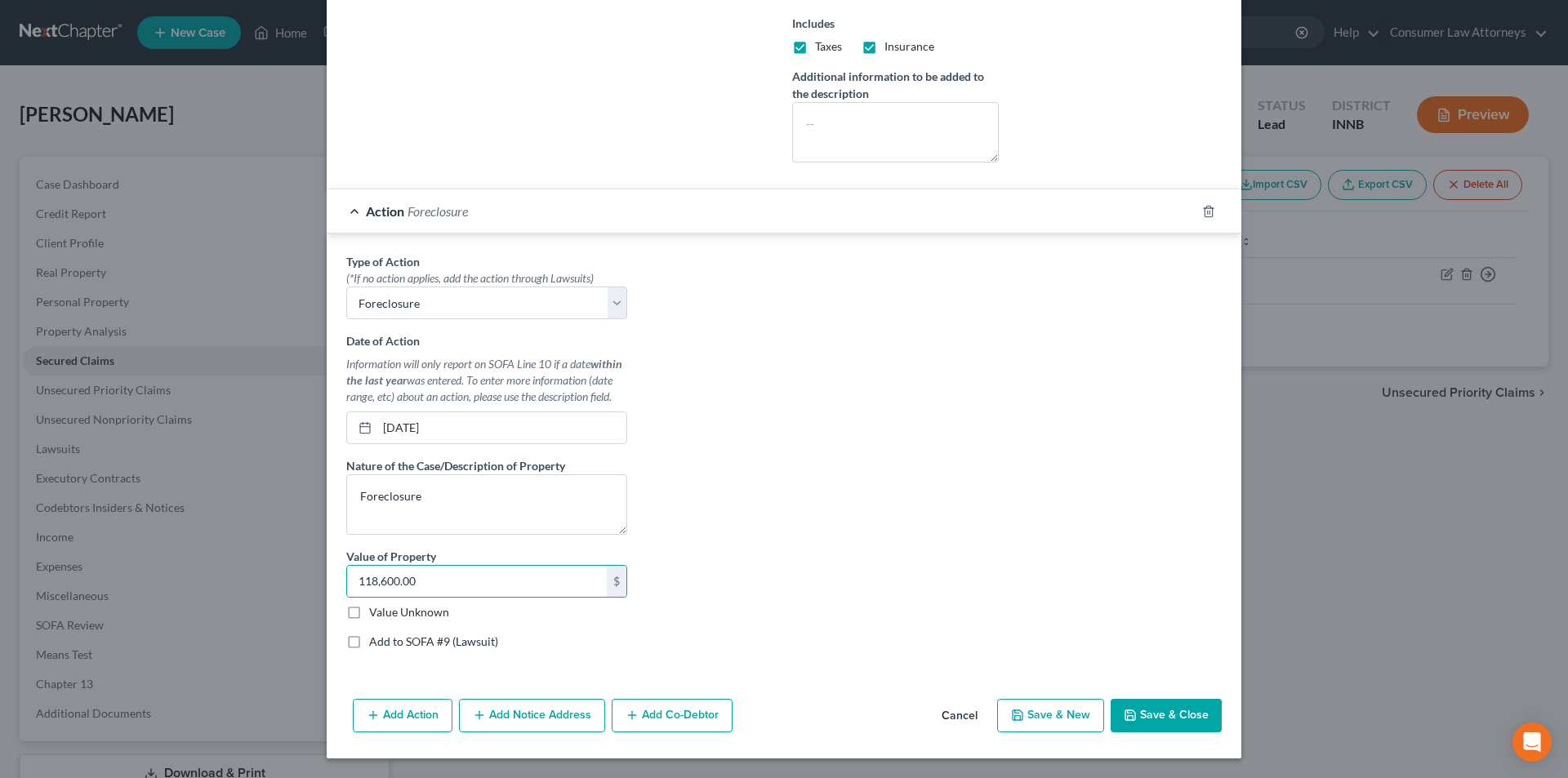
click at [369, 641] on label "Add to SOFA #9 (Lawsuit)" at bounding box center [434, 641] width 129 height 16
click at [375, 641] on input "Add to SOFA #9 (Lawsuit)" at bounding box center [380, 639] width 10 height 10
checkbox input "true"
select select "0"
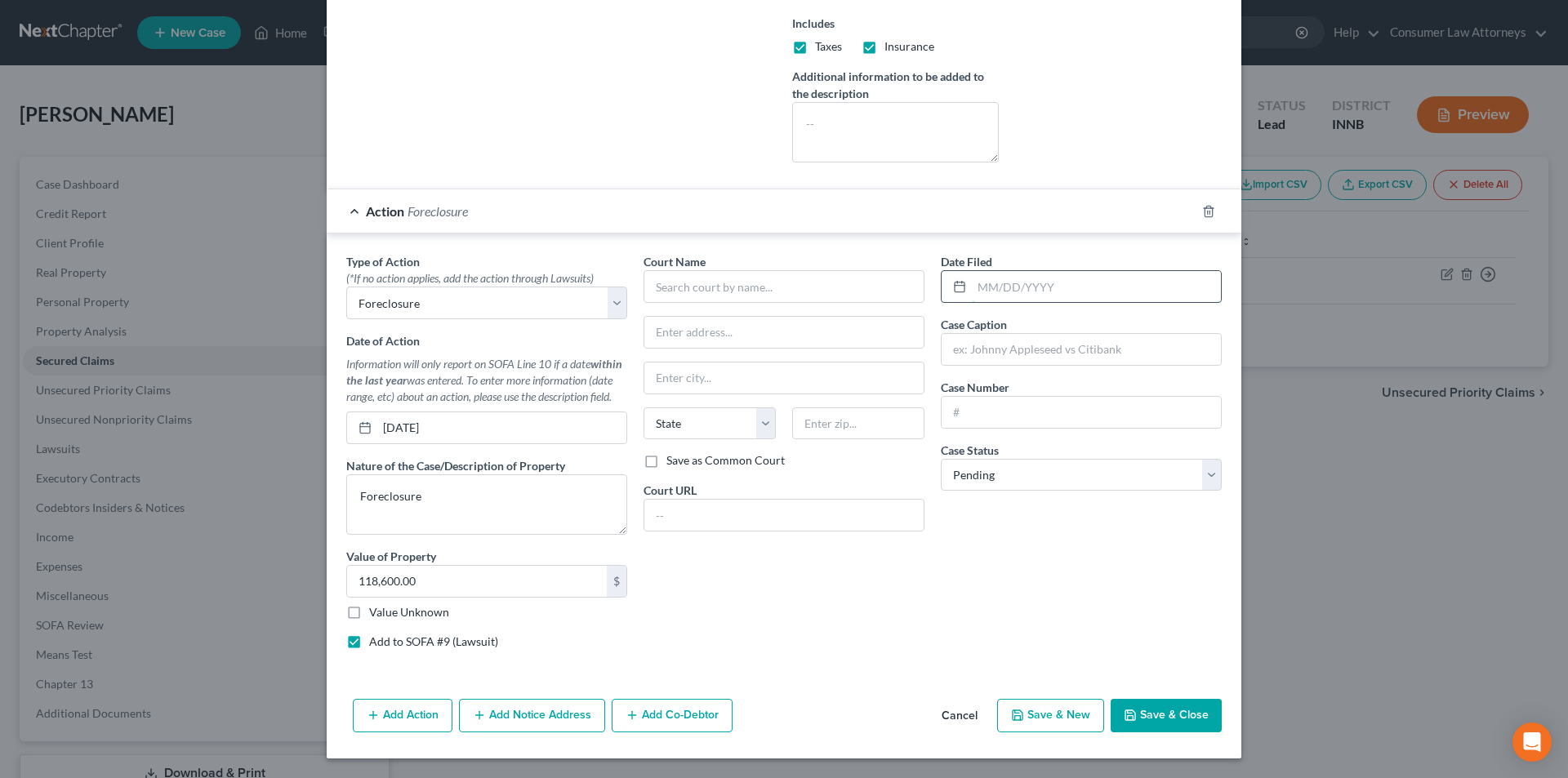
click at [1019, 293] on input "text" at bounding box center [1097, 287] width 249 height 31
type input "01/07/225"
click at [1027, 349] on input "text" at bounding box center [1080, 349] width 279 height 31
click at [1158, 356] on input "Notre Dame Federal Credit Union vs." at bounding box center [1080, 349] width 279 height 31
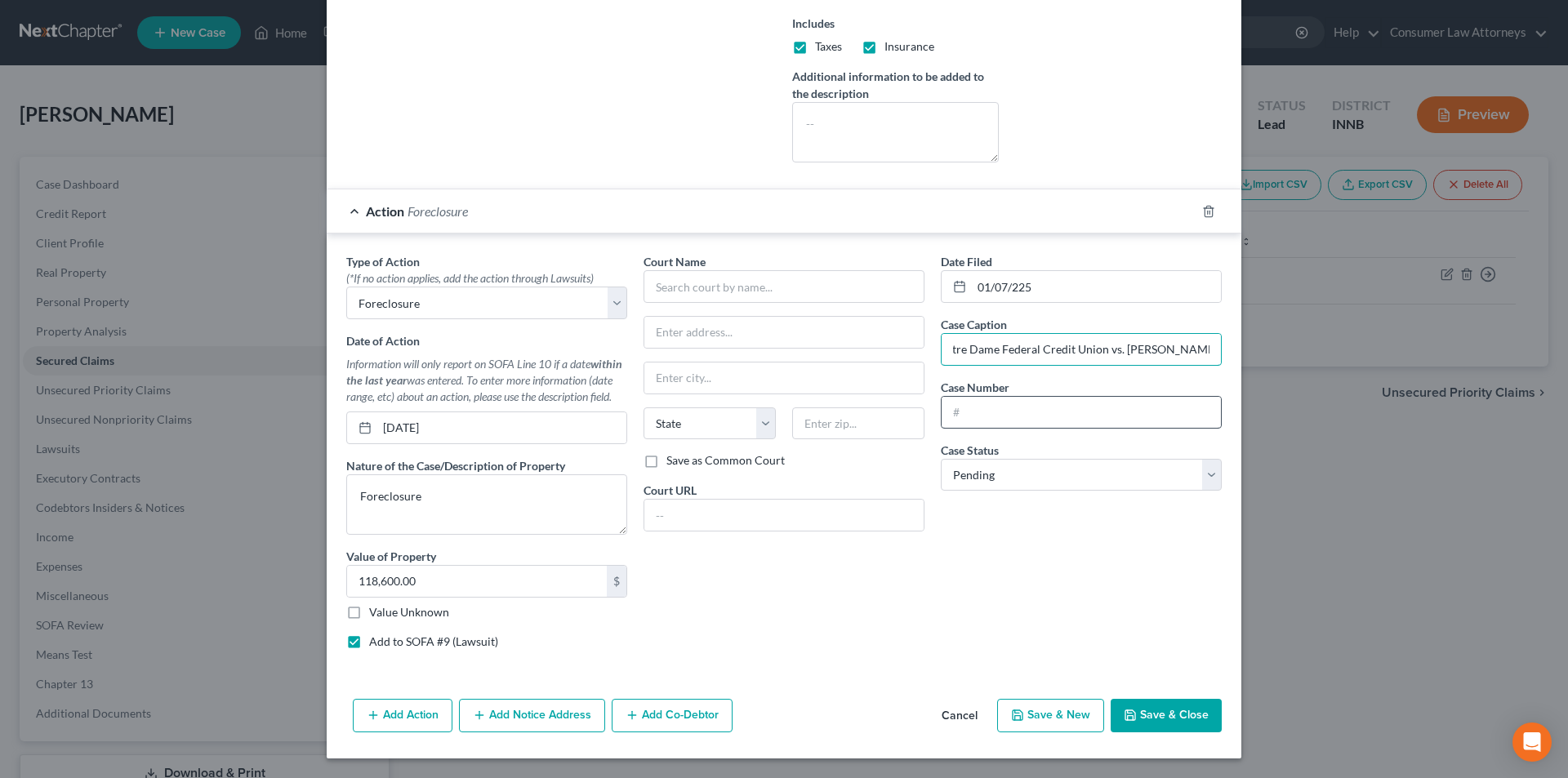
type input "Notre Dame Federal Credit Union vs. [PERSON_NAME]"
click at [994, 418] on input "text" at bounding box center [1080, 412] width 279 height 31
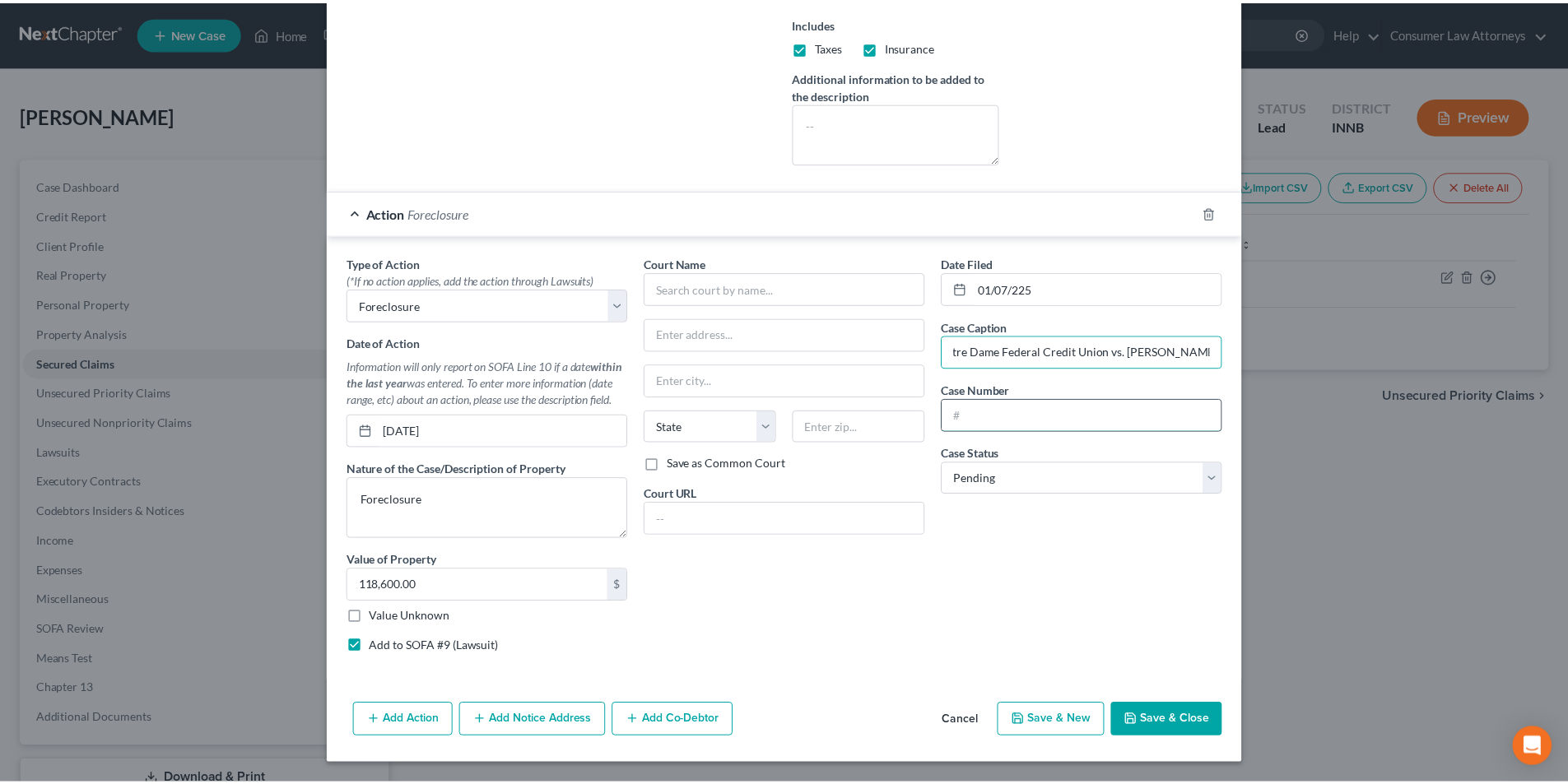
scroll to position [0, 0]
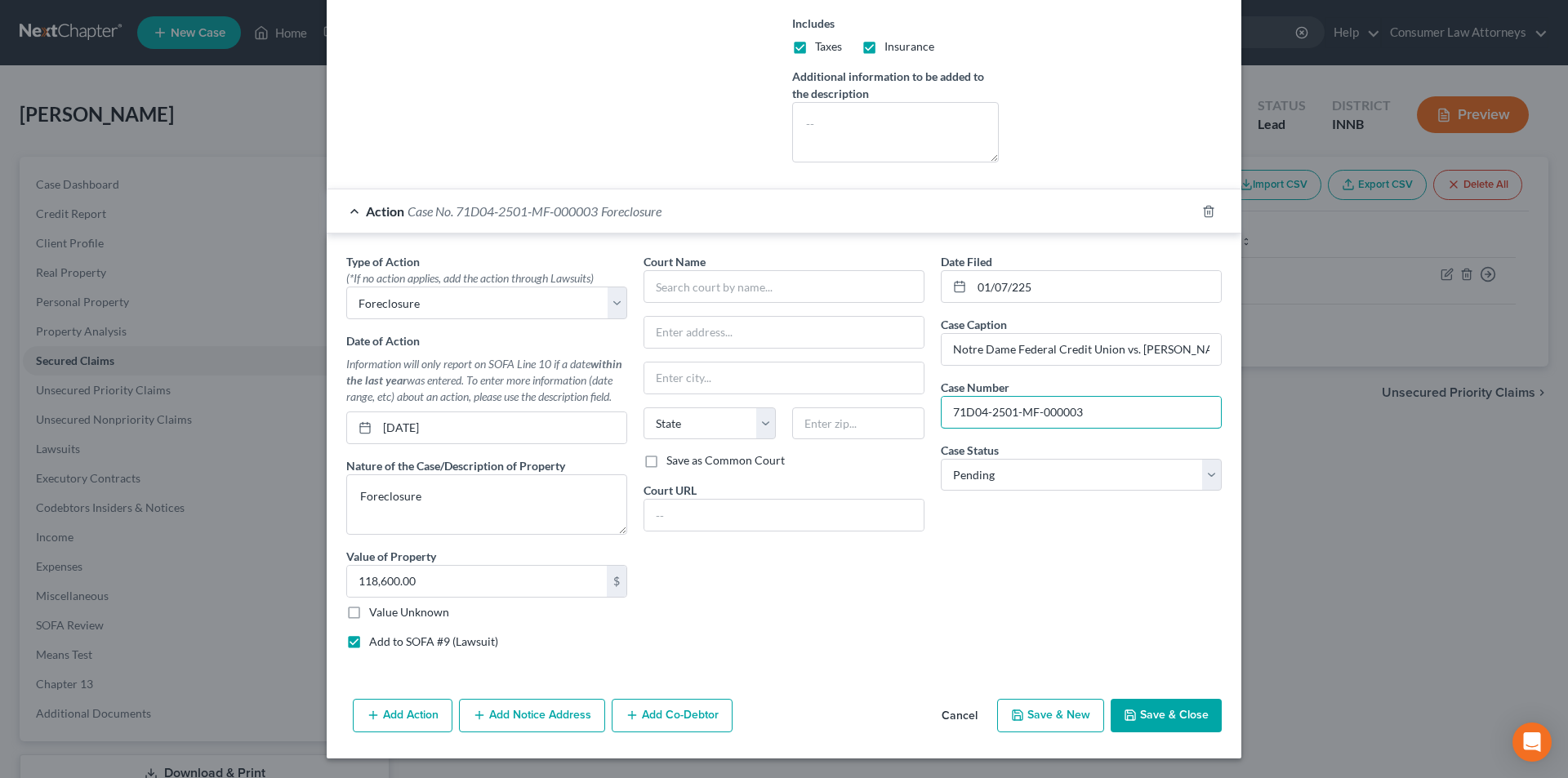
type input "71D04-2501-MF-000003"
click at [719, 287] on input "text" at bounding box center [783, 287] width 281 height 33
paste input "[STREET_ADDRESS]"
type input "[STREET_ADDRESS]"
click at [848, 418] on input "text" at bounding box center [858, 423] width 132 height 33
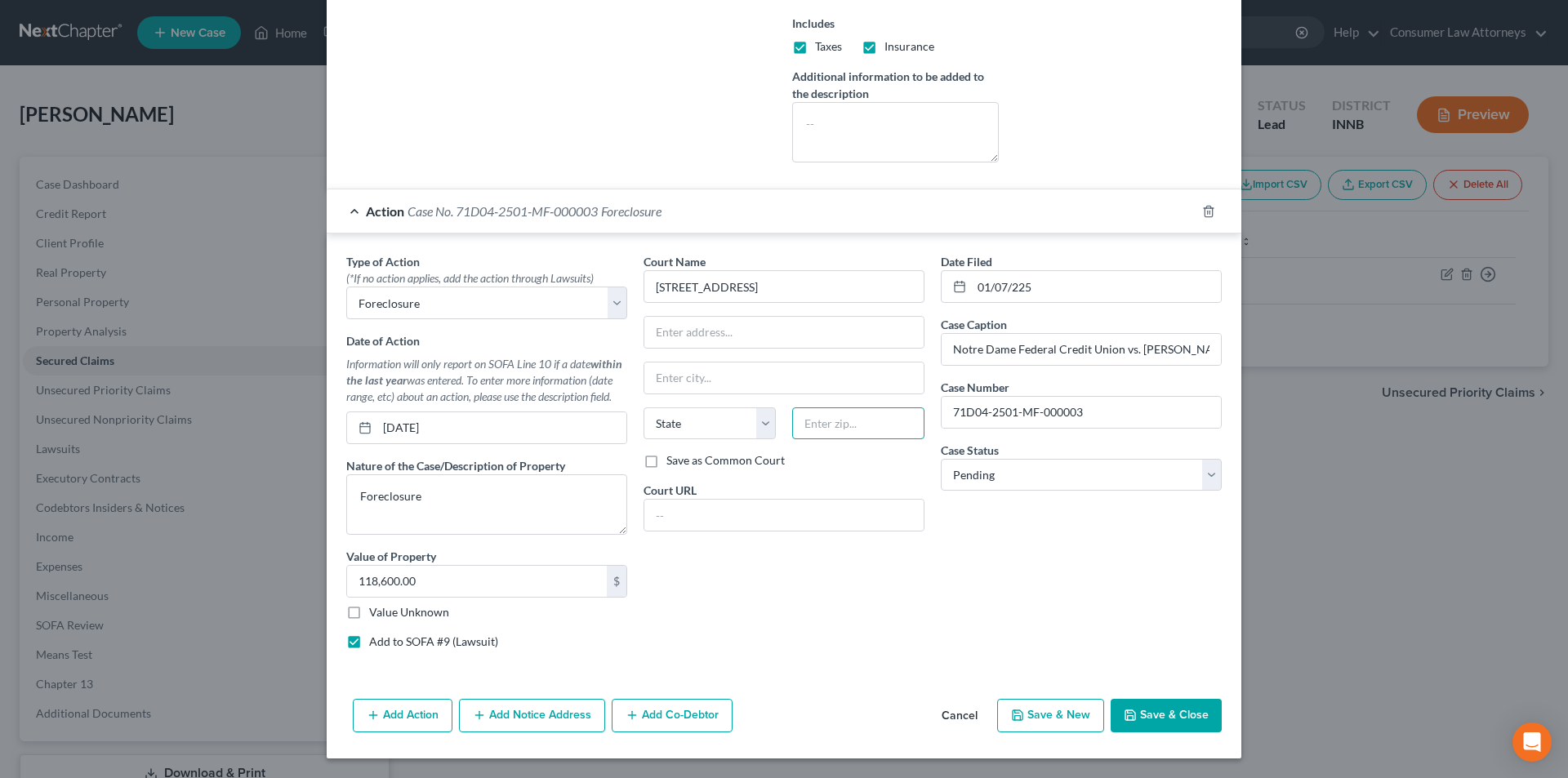
paste input "46601"
type input "46601"
click at [808, 623] on div "Court Name * [GEOGRAPHIC_DATA] [US_STATE] AK AR AZ CA CO CT DE DC [GEOGRAPHIC_D…" at bounding box center [784, 458] width 297 height 409
type input "[GEOGRAPHIC_DATA]"
select select "15"
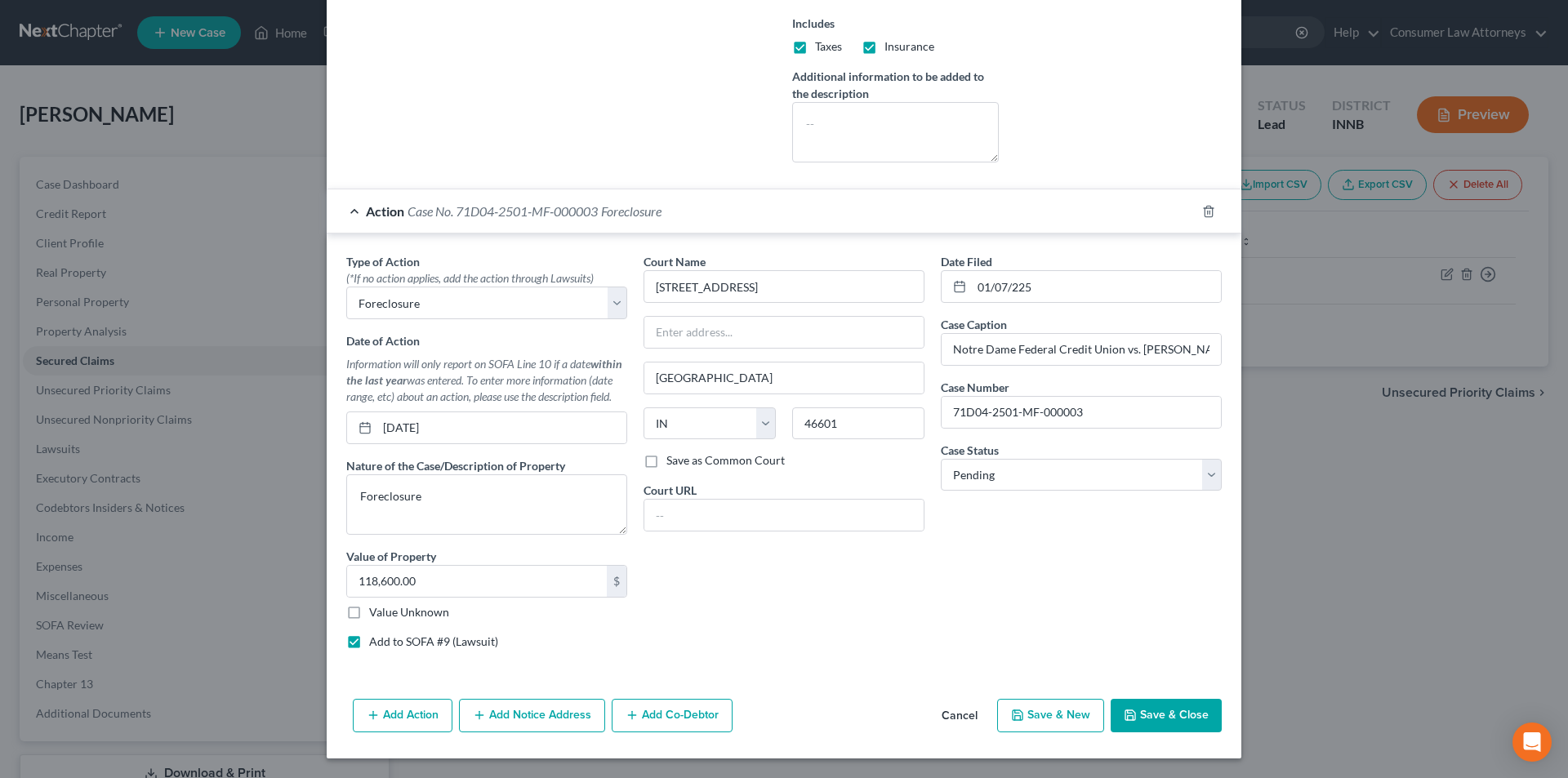
click at [666, 459] on label "Save as Common Court" at bounding box center [726, 460] width 119 height 16
click at [673, 459] on input "Save as Common Court" at bounding box center [678, 458] width 10 height 10
checkbox input "true"
click at [1154, 716] on button "Save & Close" at bounding box center [1165, 716] width 111 height 34
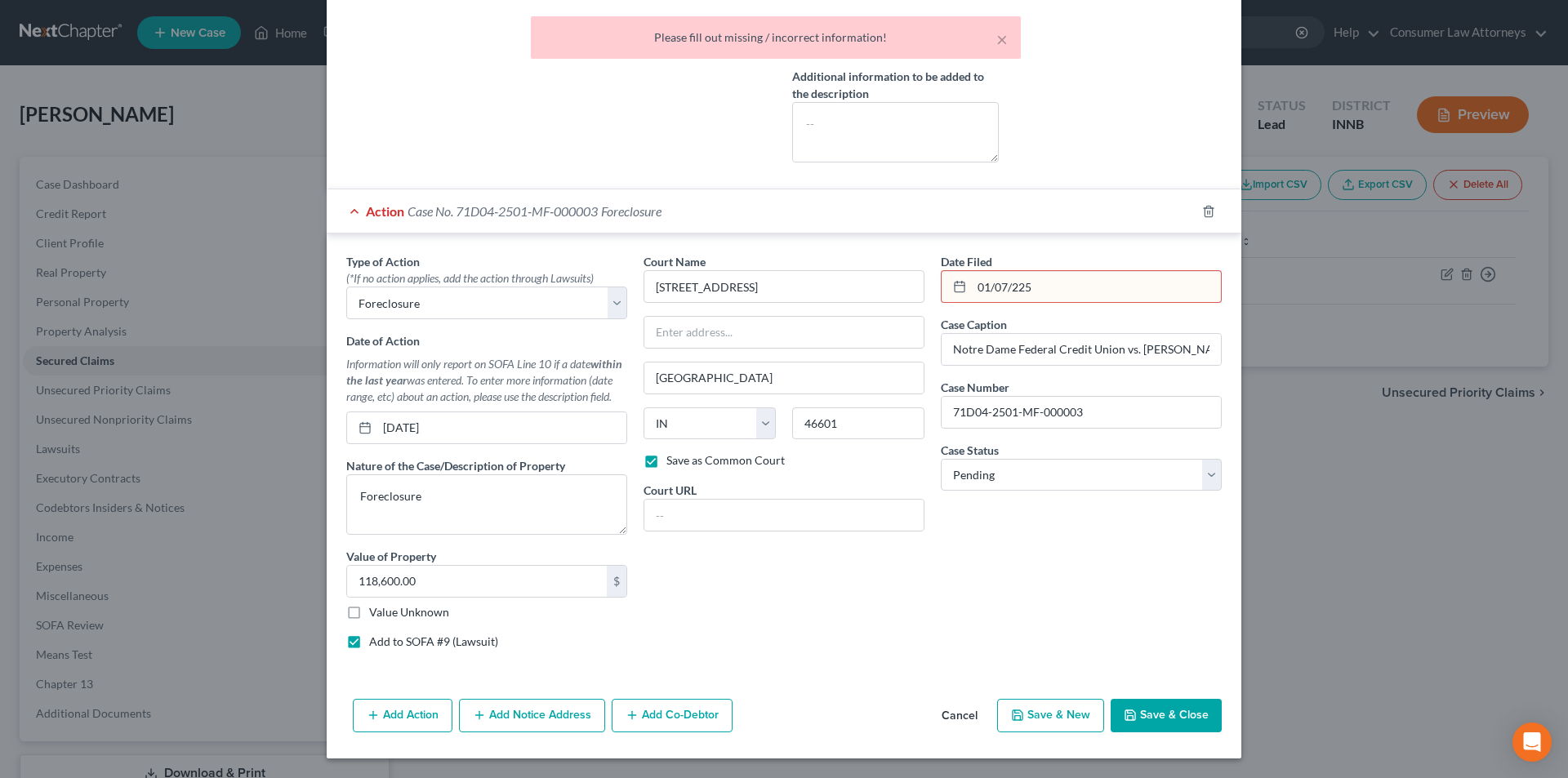
click at [1048, 287] on input "01/07/225" at bounding box center [1097, 287] width 249 height 31
type input "[DATE]"
click at [1166, 717] on button "Save & Close" at bounding box center [1165, 716] width 111 height 34
select select
checkbox input "false"
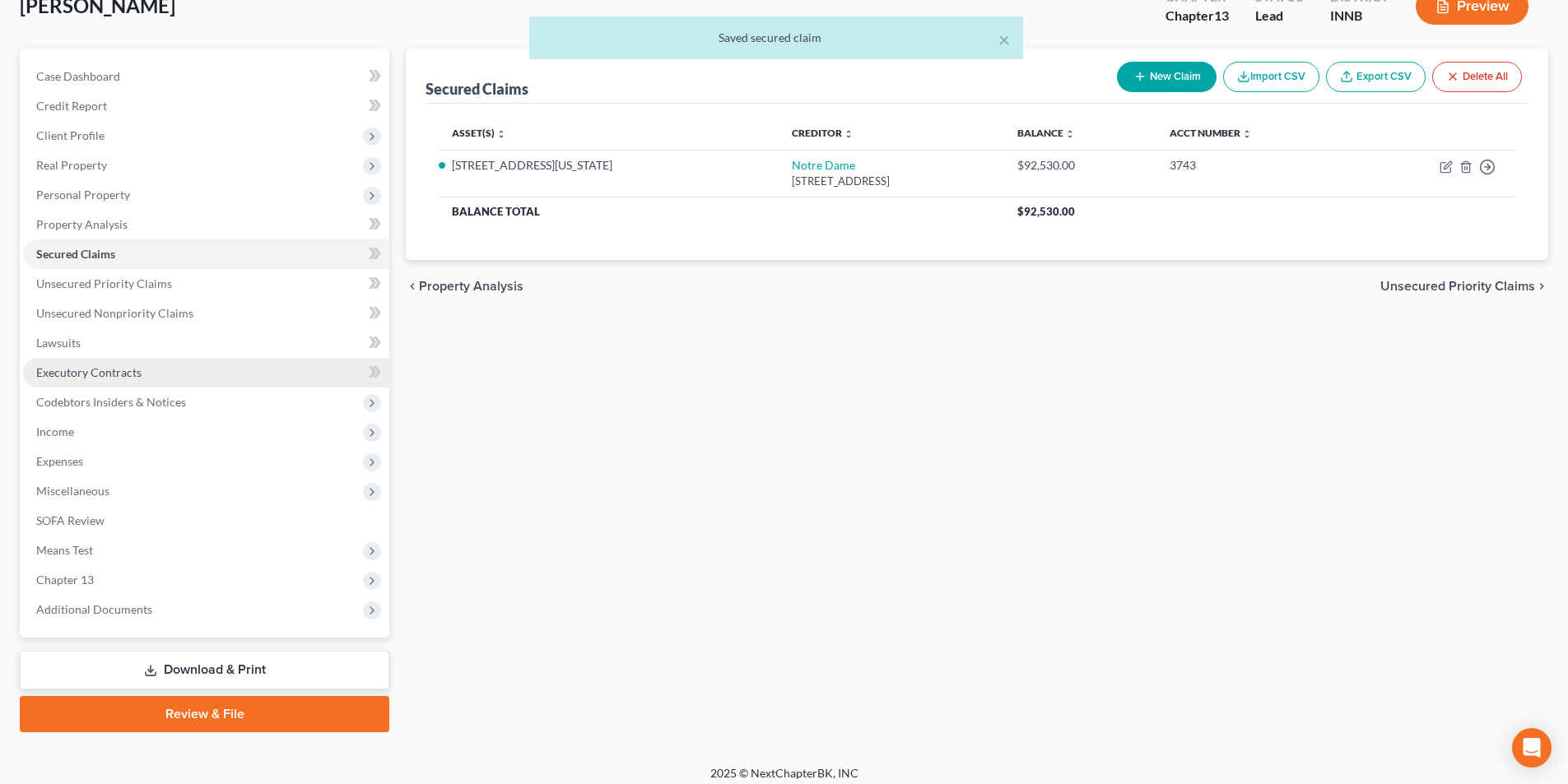
scroll to position [120, 0]
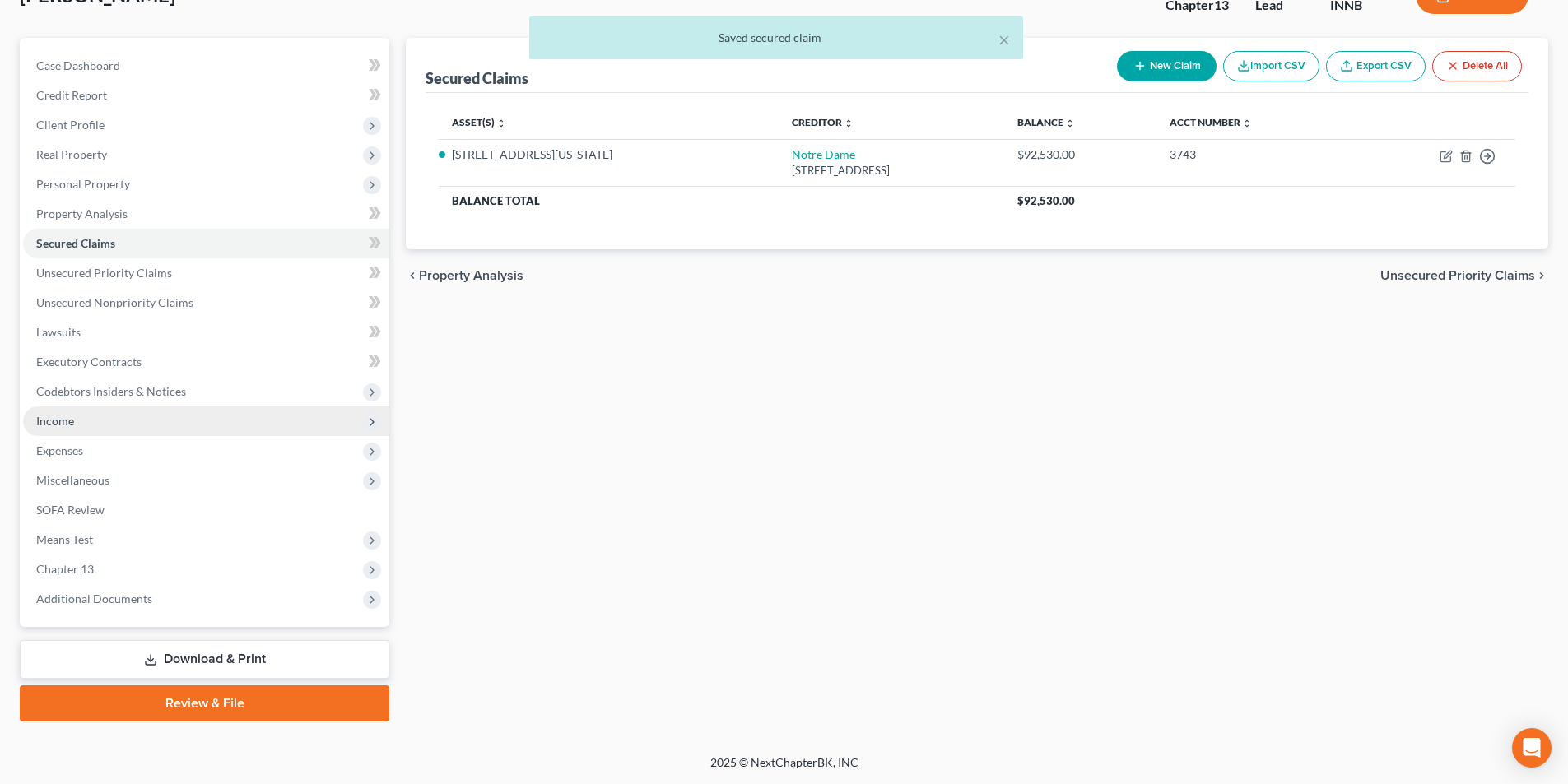
click at [59, 427] on span "Income" at bounding box center [55, 421] width 38 height 14
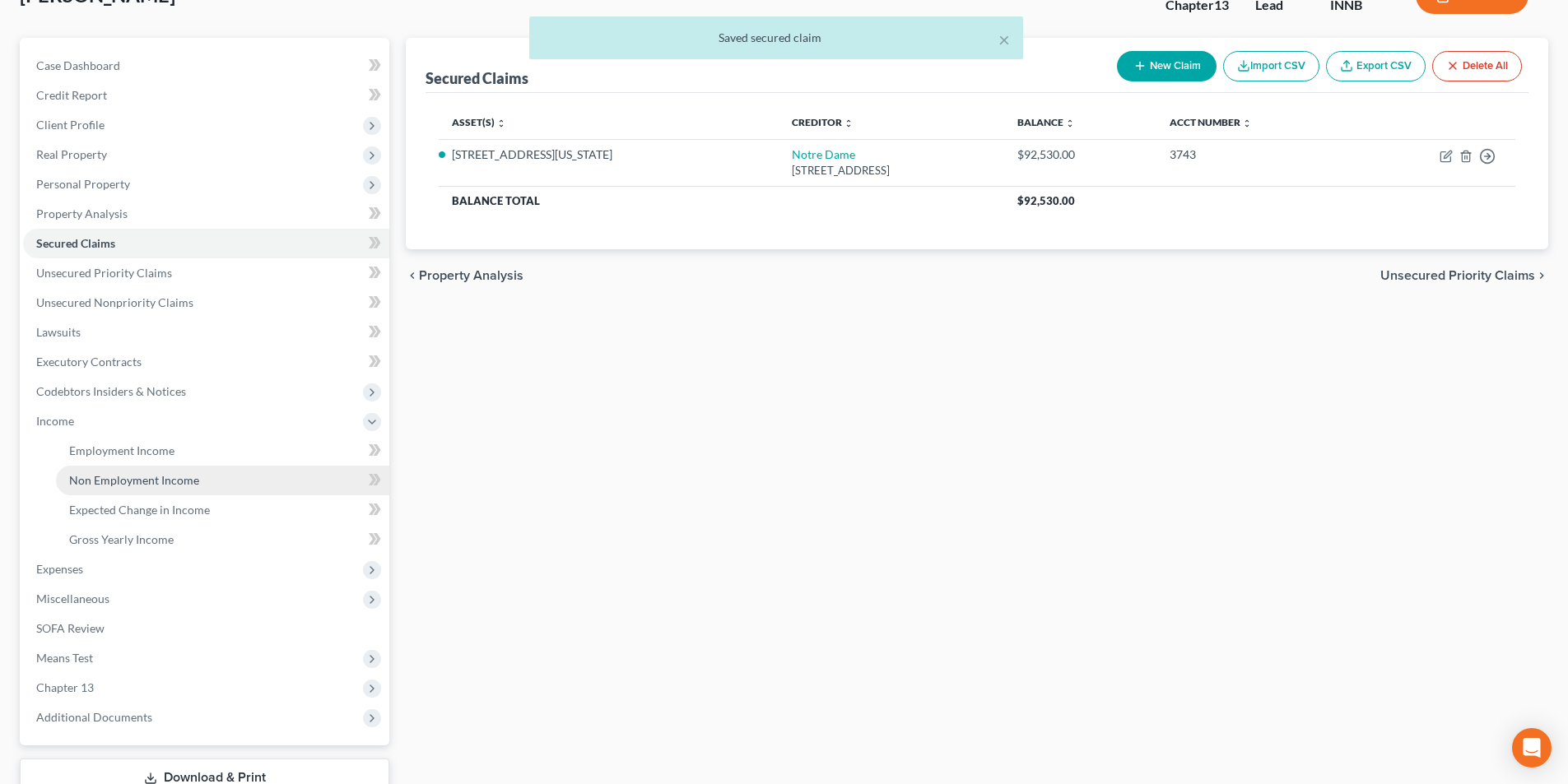
click at [158, 479] on span "Non Employment Income" at bounding box center [134, 480] width 130 height 14
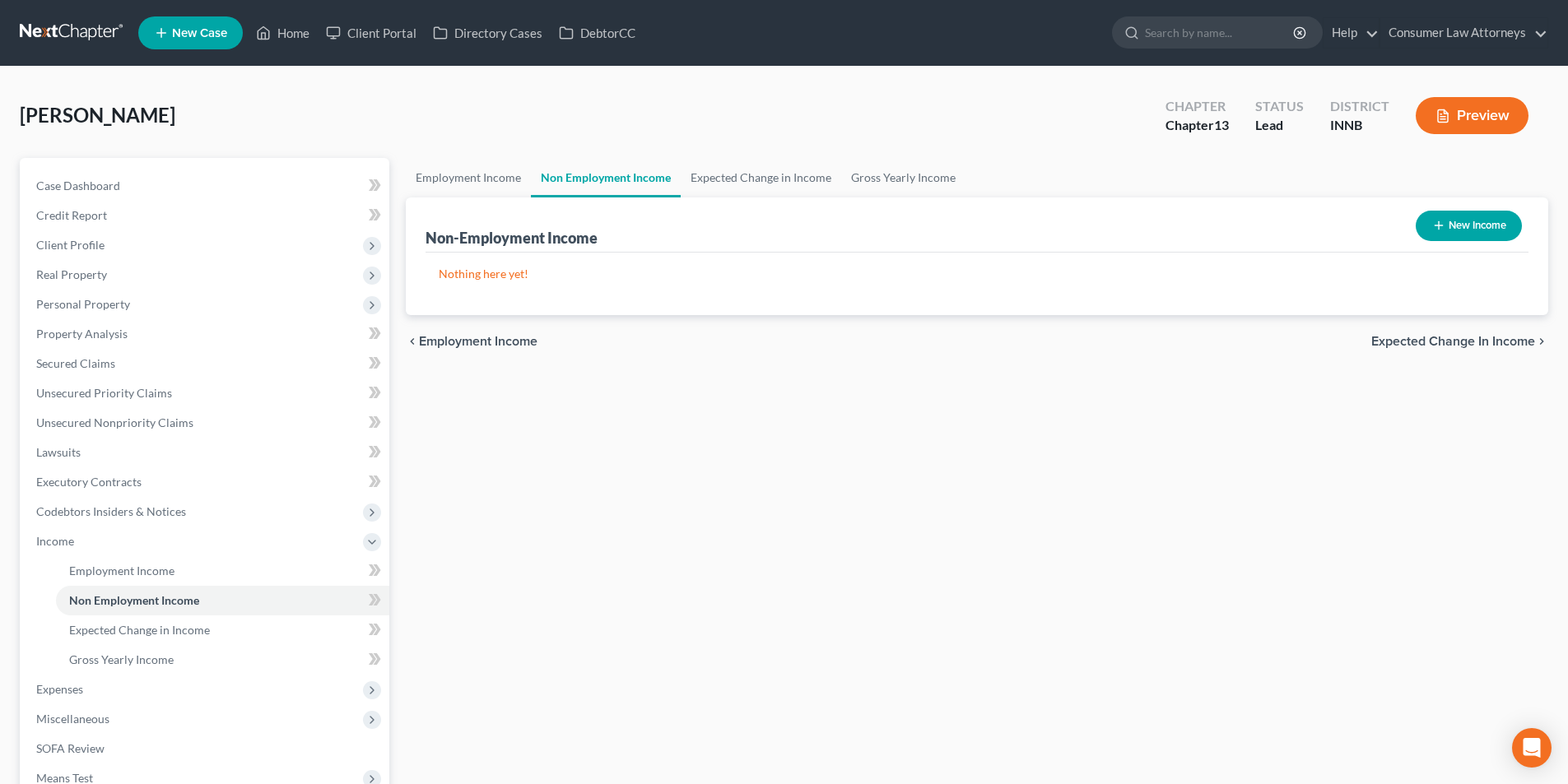
click at [1455, 230] on button "New Income" at bounding box center [1469, 225] width 106 height 30
select select "0"
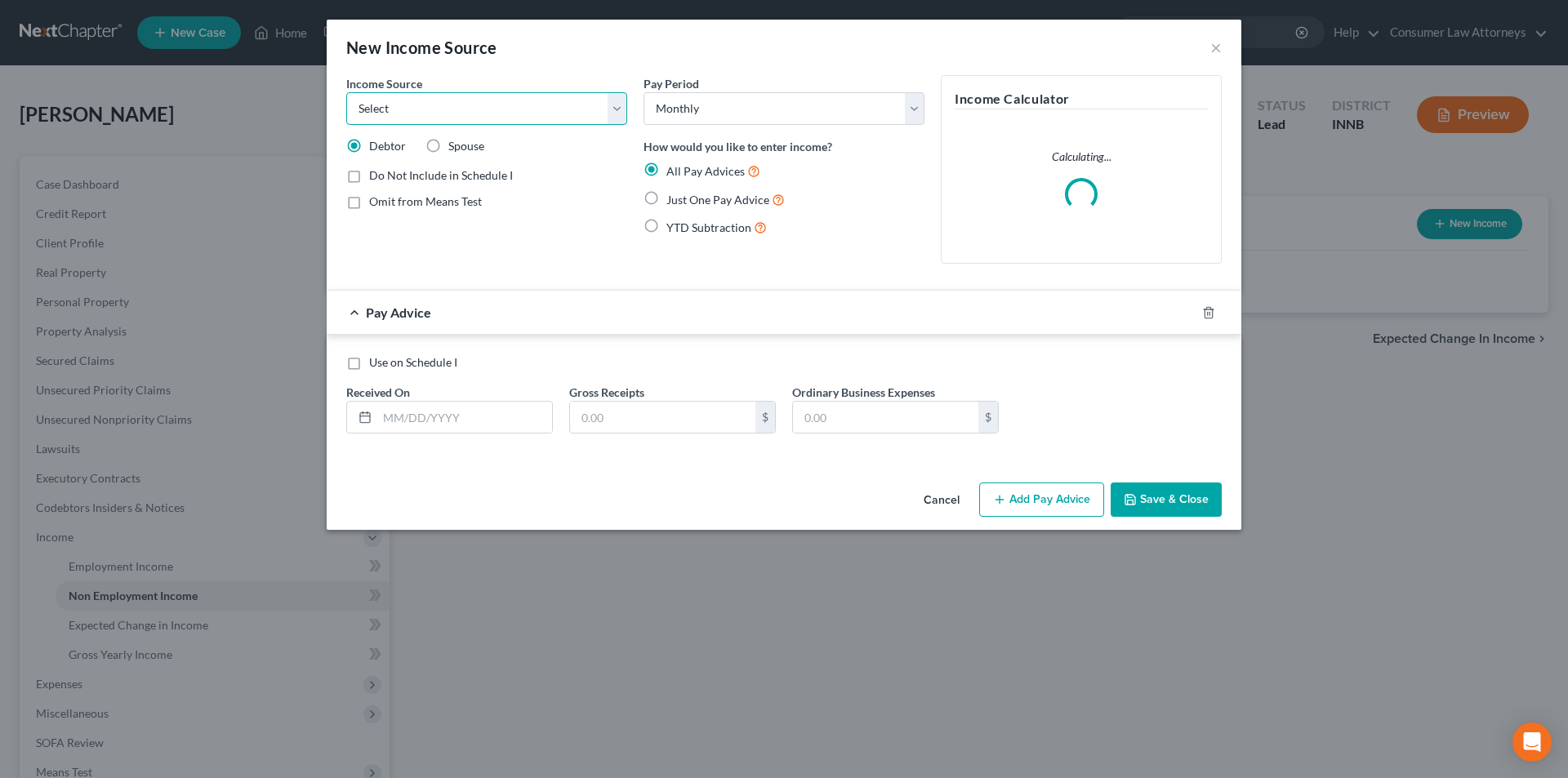
click at [441, 102] on select "Select Unemployment Disability (from employer) Pension Retirement Social Securi…" at bounding box center [486, 108] width 281 height 33
select select "4"
click at [346, 92] on select "Select Unemployment Disability (from employer) Pension Retirement Social Securi…" at bounding box center [486, 108] width 281 height 33
click at [666, 198] on label "Just One Pay Advice" at bounding box center [726, 200] width 119 height 19
click at [673, 198] on input "Just One Pay Advice" at bounding box center [678, 196] width 10 height 10
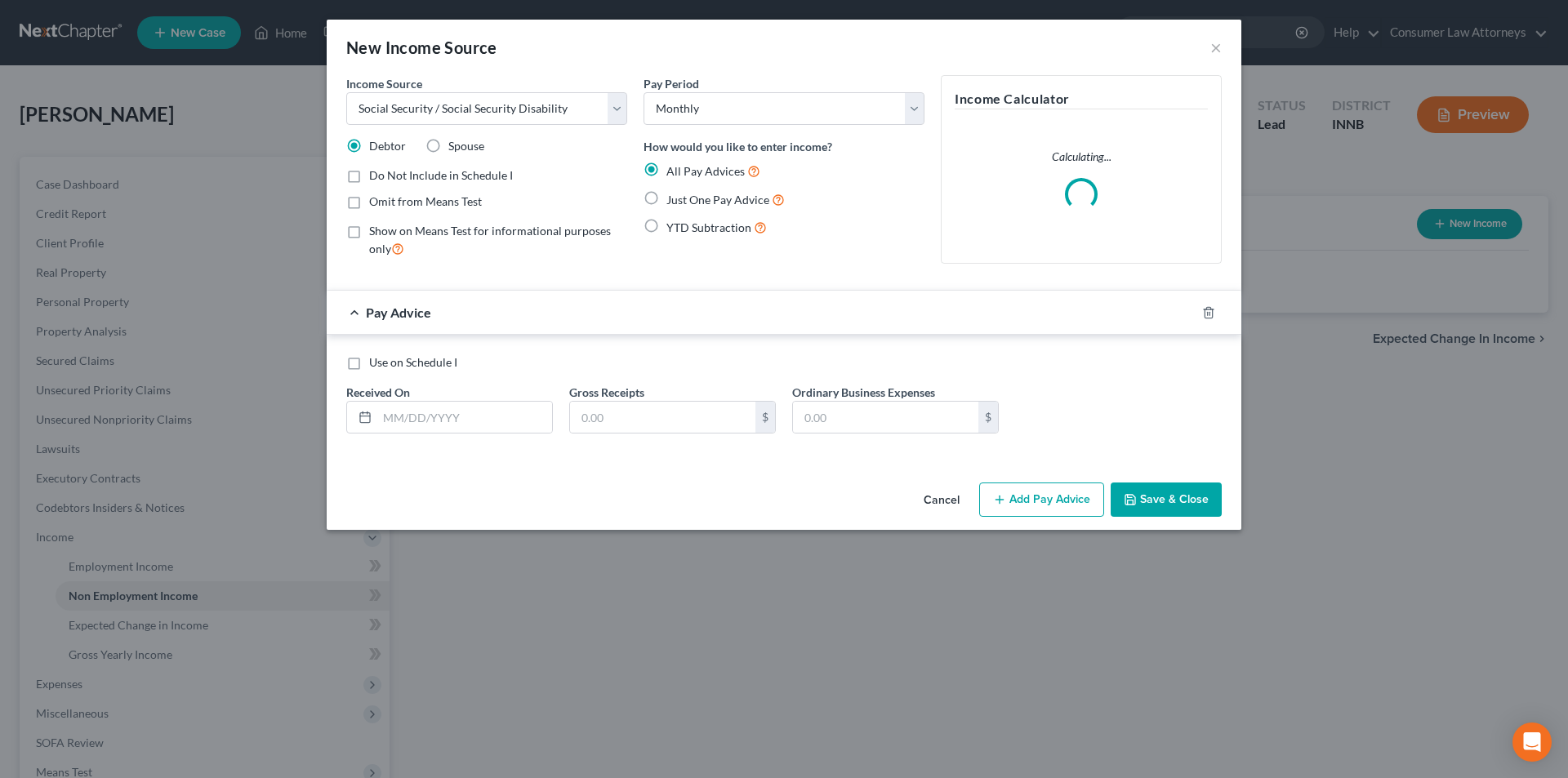
radio input "true"
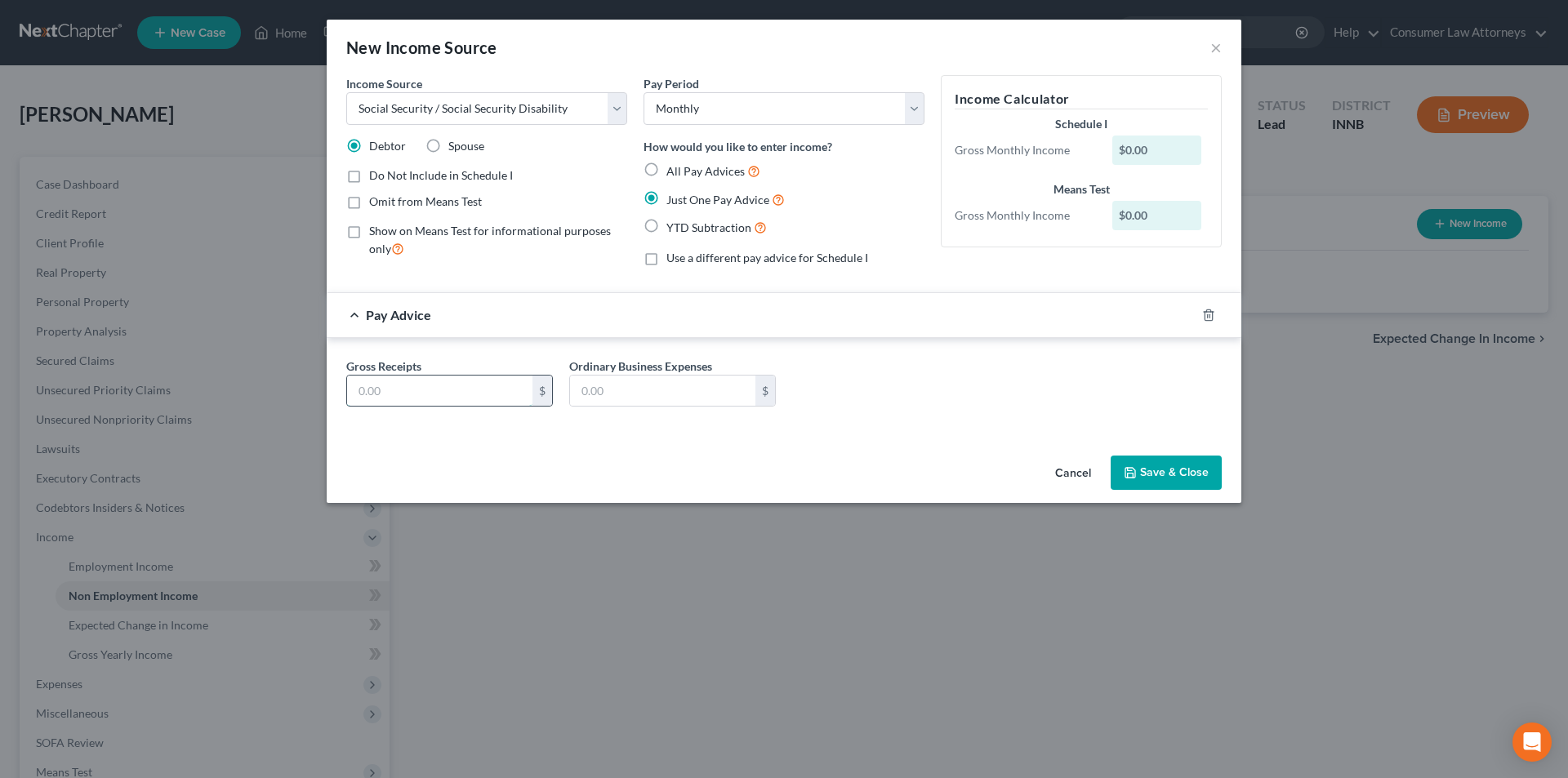
click at [428, 378] on input "text" at bounding box center [440, 391] width 185 height 31
type input "1,548.00"
click at [1177, 473] on button "Save & Close" at bounding box center [1165, 473] width 111 height 34
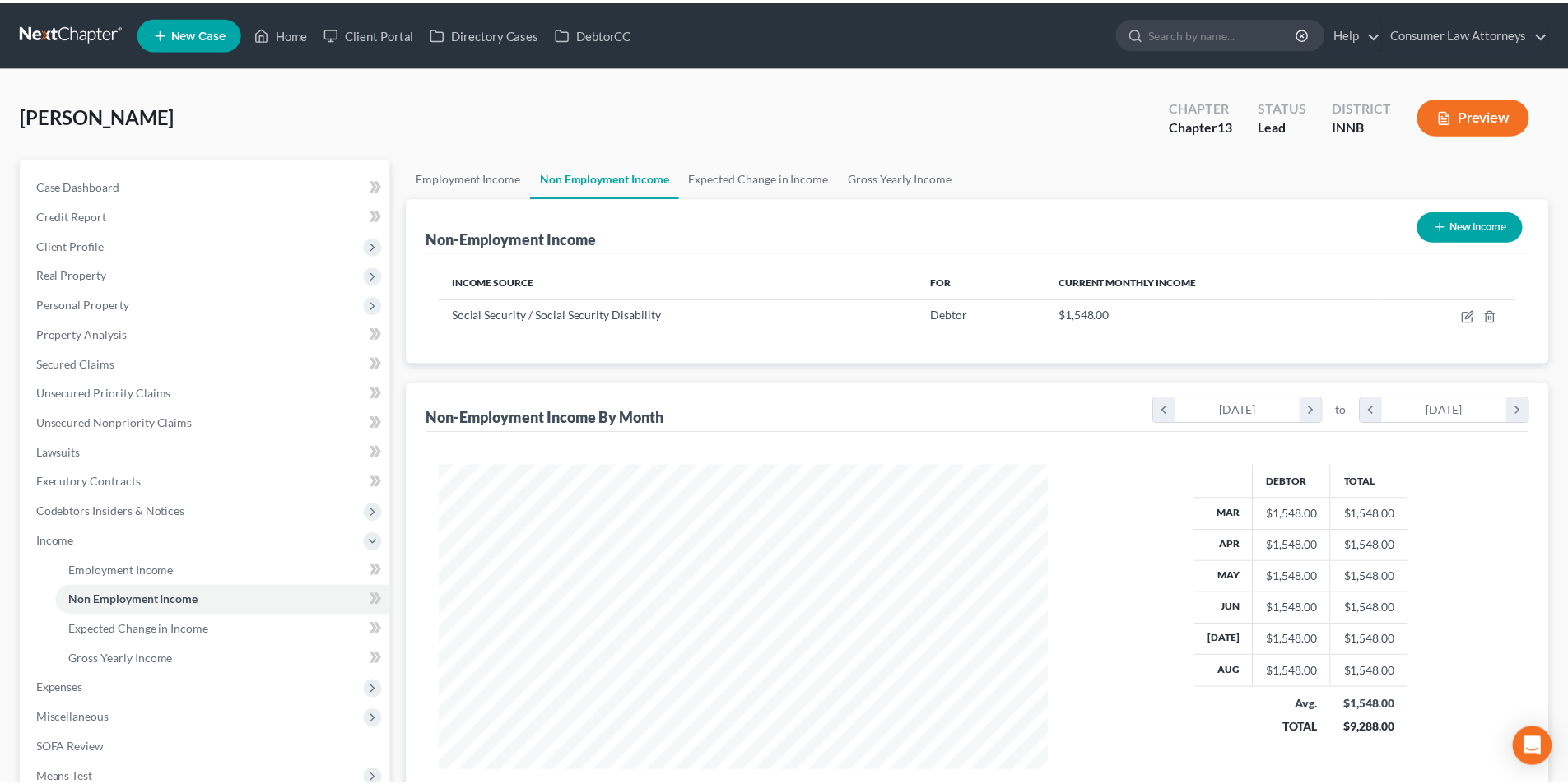
scroll to position [822541, 822655]
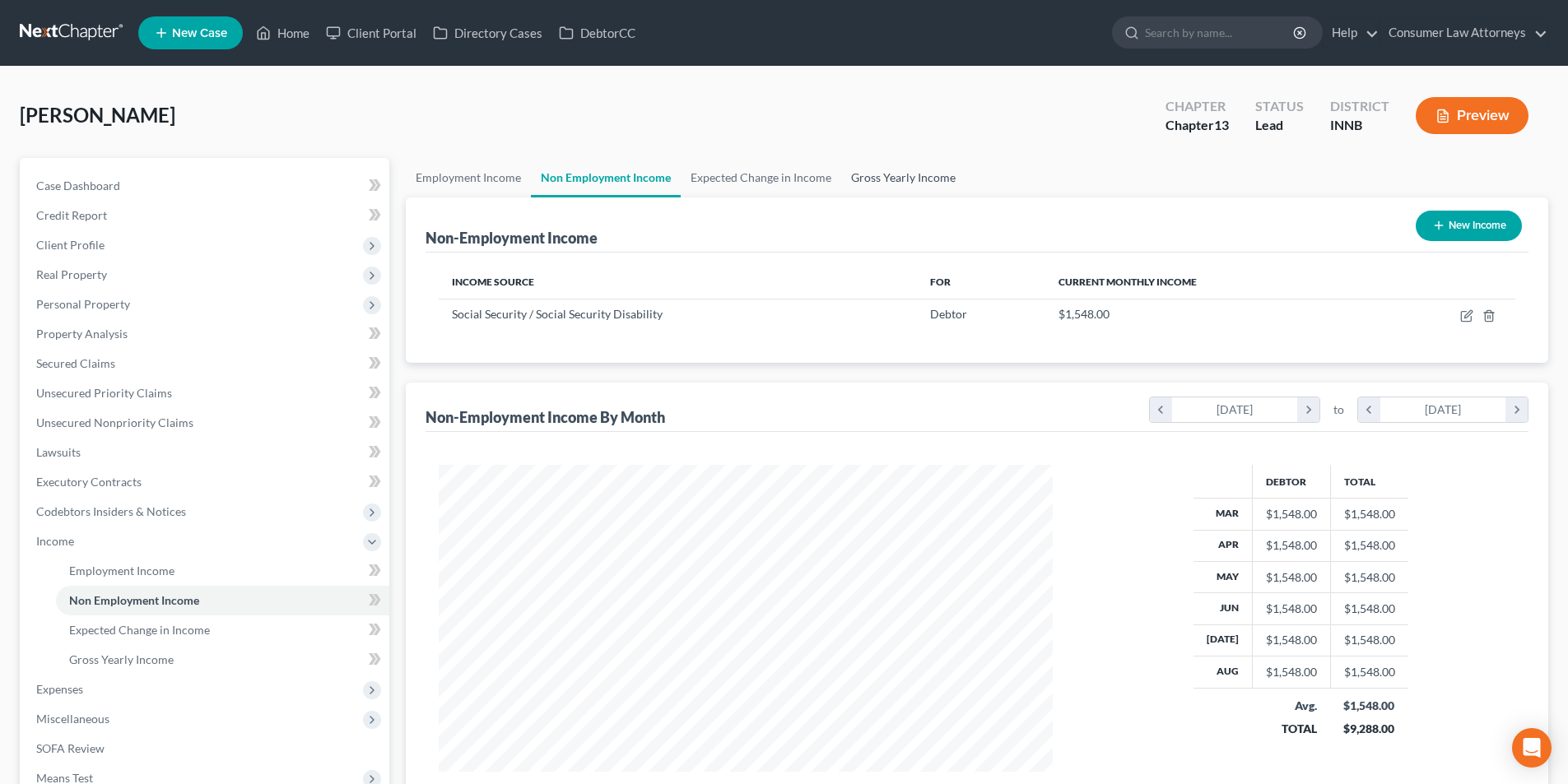
click at [902, 186] on link "Gross Yearly Income" at bounding box center [904, 178] width 125 height 40
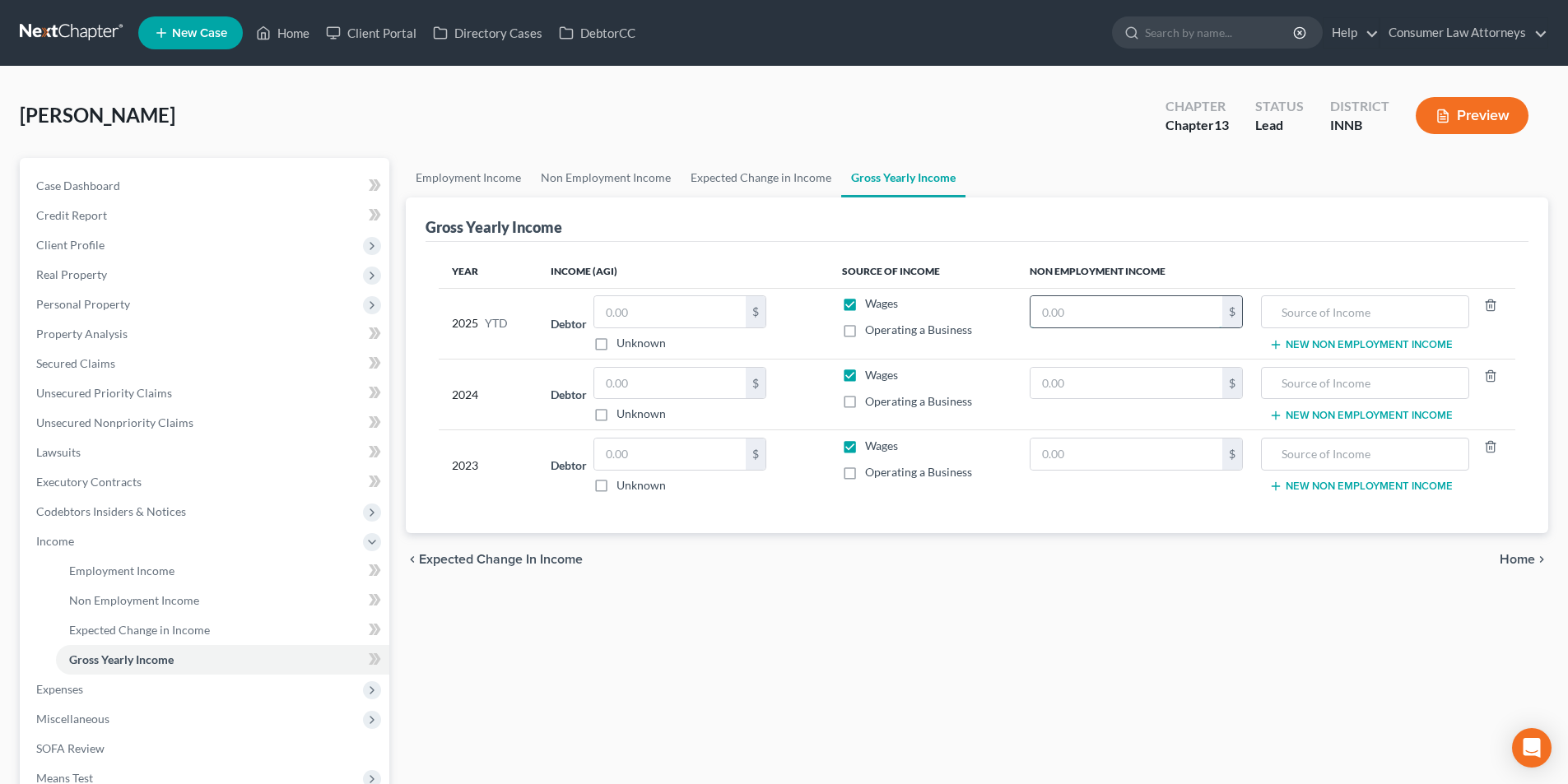
click at [1125, 316] on input "text" at bounding box center [1127, 312] width 192 height 31
type input "13,932.00"
click at [1322, 320] on input "text" at bounding box center [1365, 312] width 190 height 31
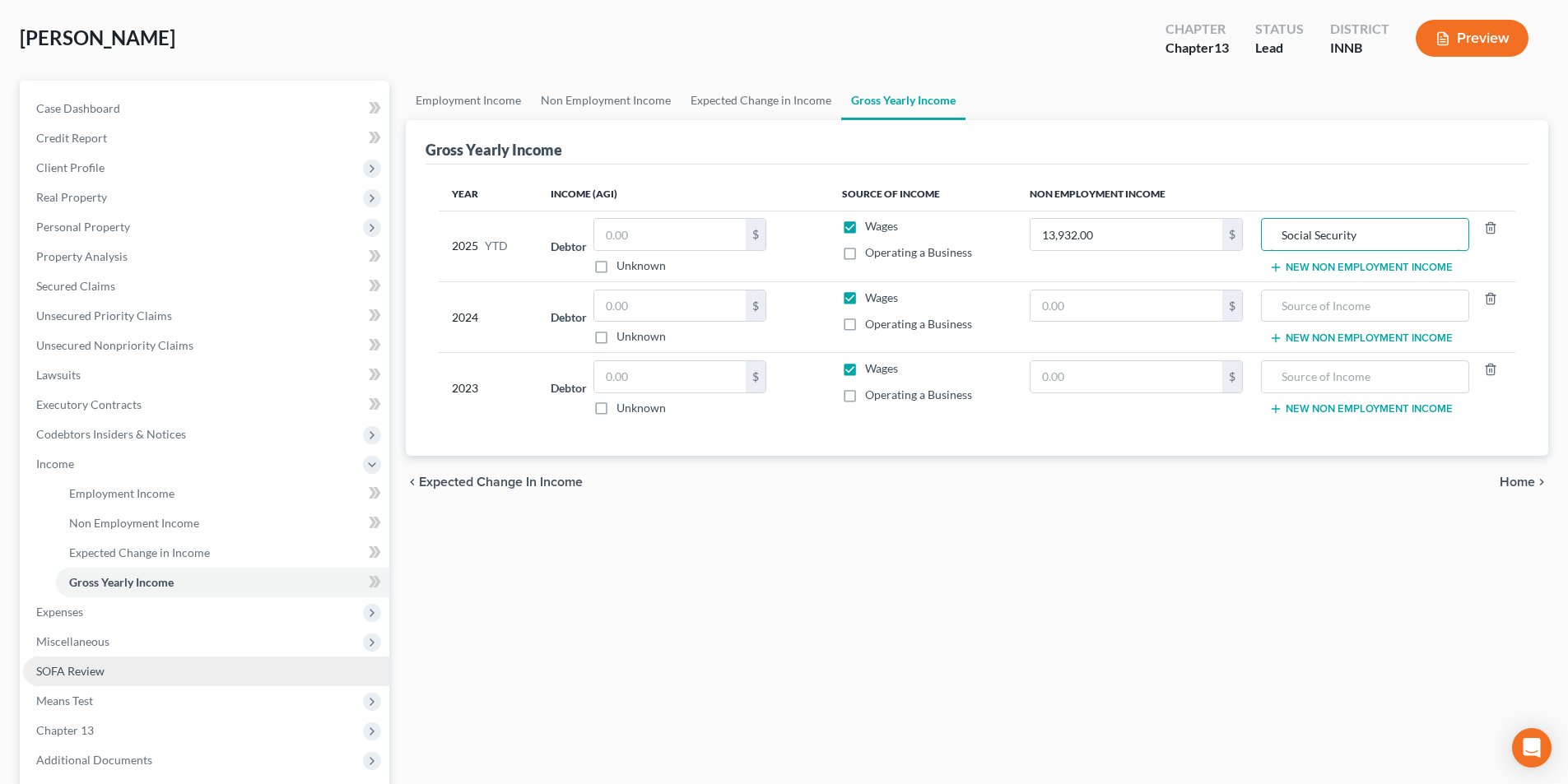
scroll to position [164, 0]
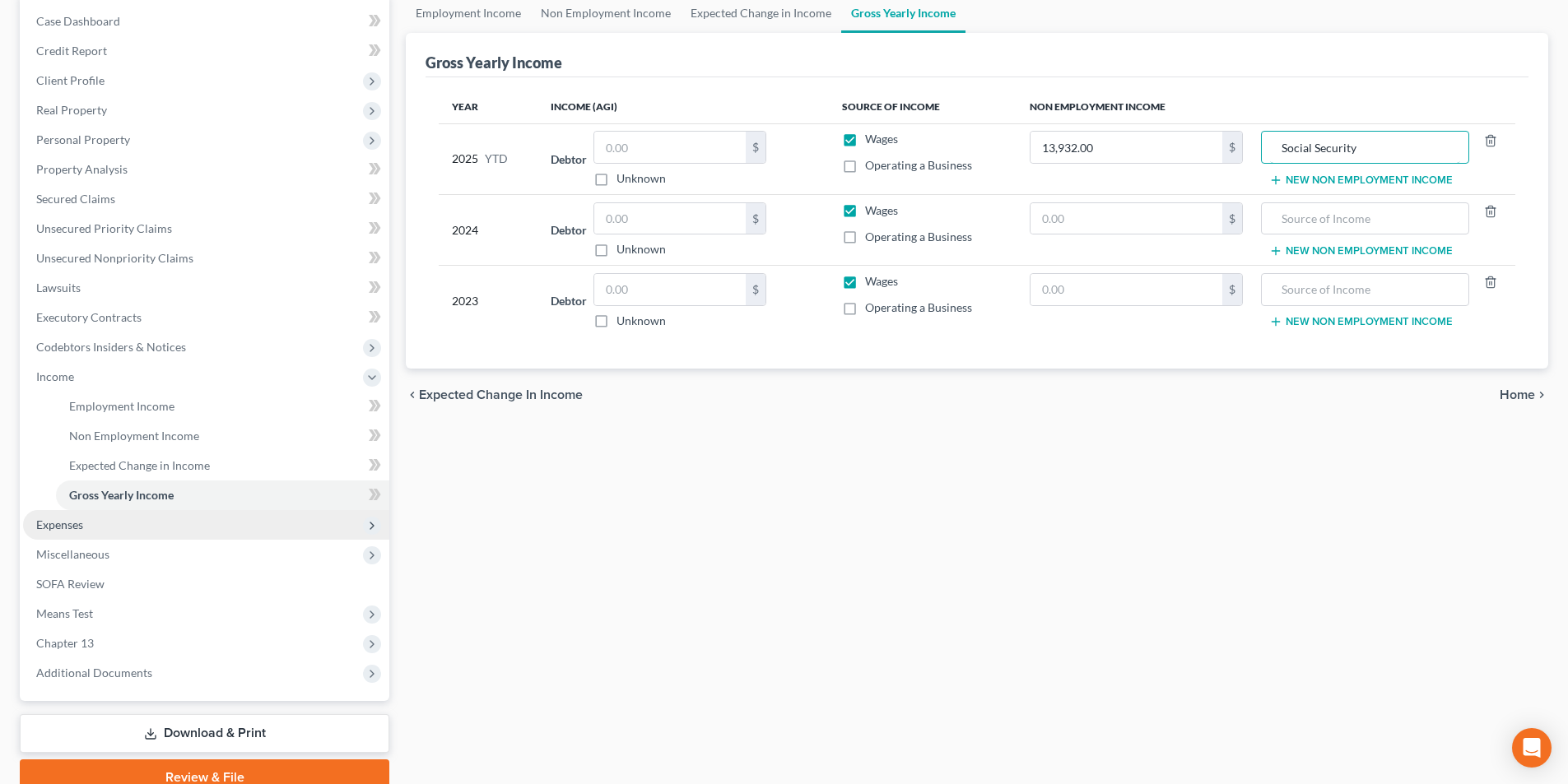
type input "Social Security"
click at [70, 524] on span "Expenses" at bounding box center [60, 524] width 47 height 14
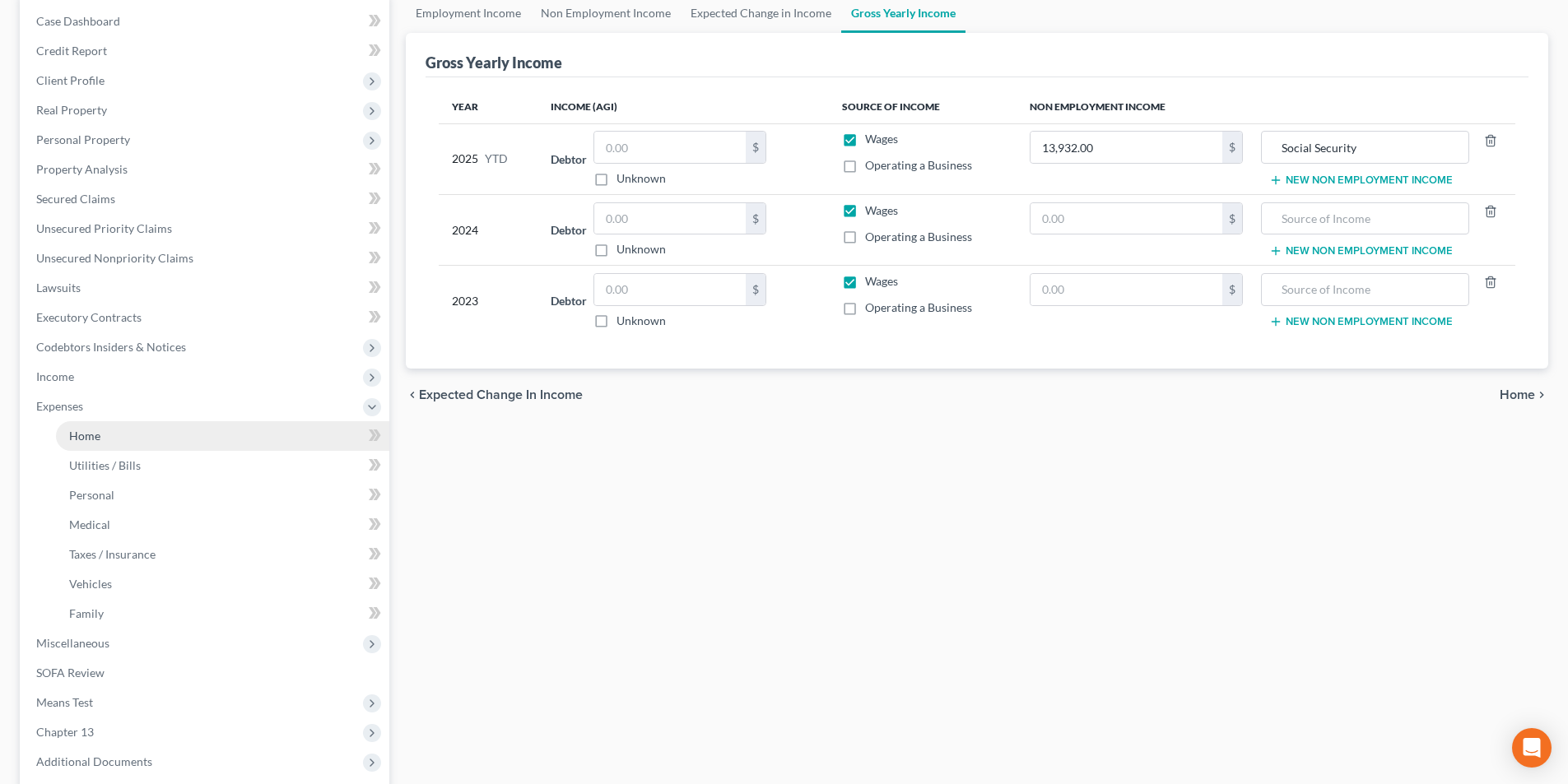
click at [108, 440] on link "Home" at bounding box center [223, 436] width 333 height 29
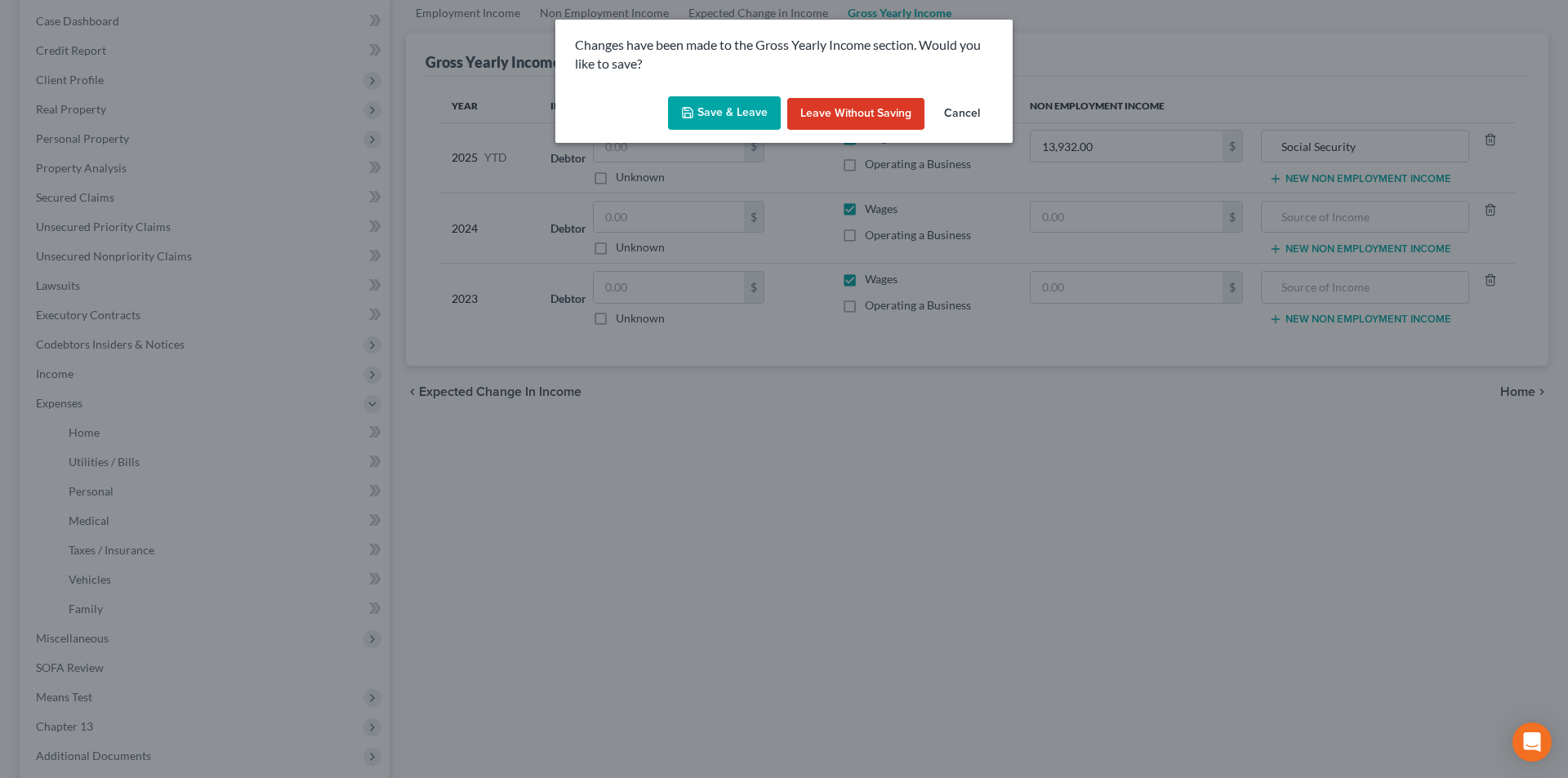
click at [750, 109] on button "Save & Leave" at bounding box center [724, 113] width 112 height 34
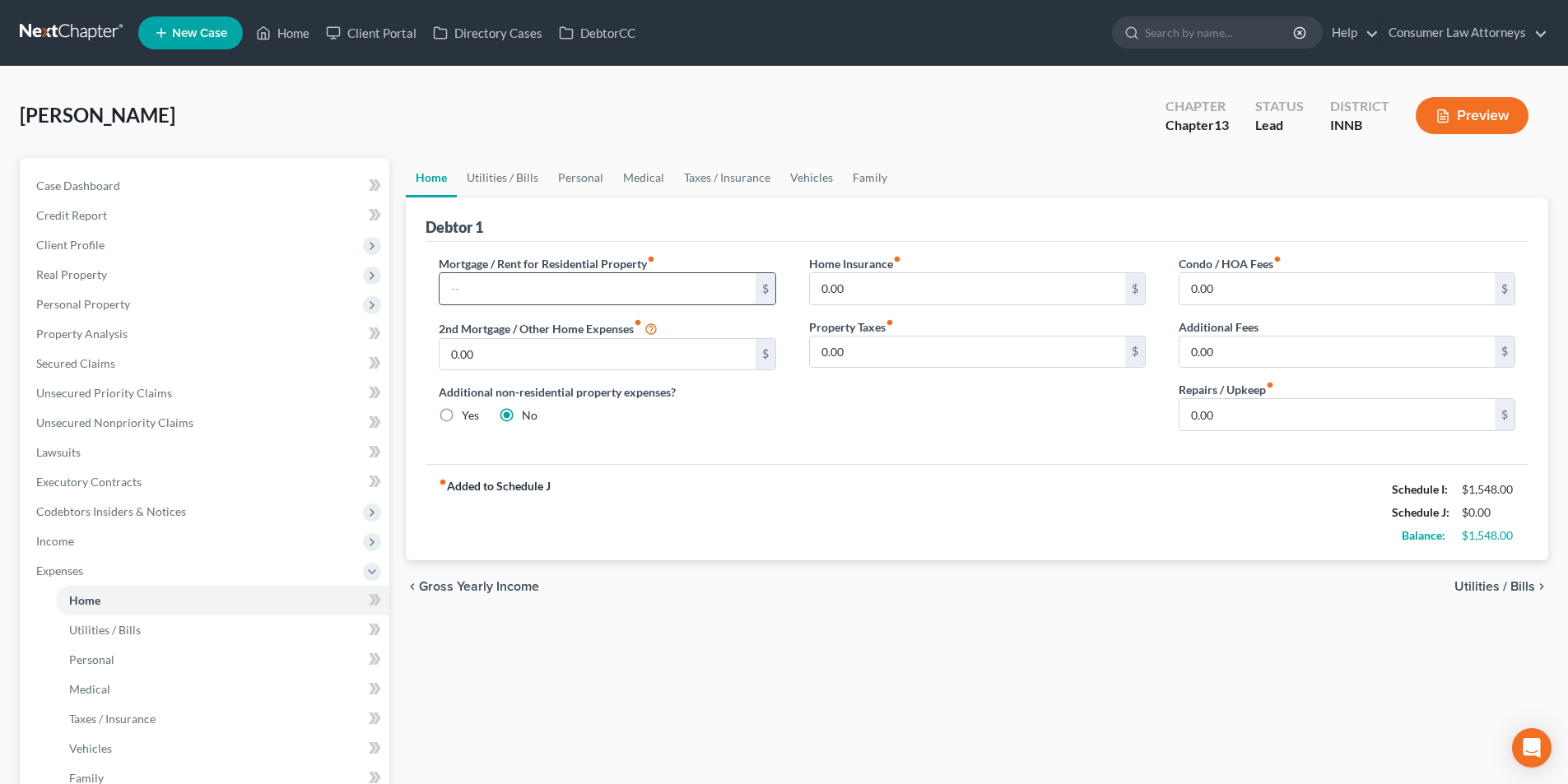
click at [629, 293] on input "text" at bounding box center [597, 289] width 315 height 31
type input "1,028.00"
click at [520, 184] on link "Utilities / Bills" at bounding box center [503, 178] width 92 height 40
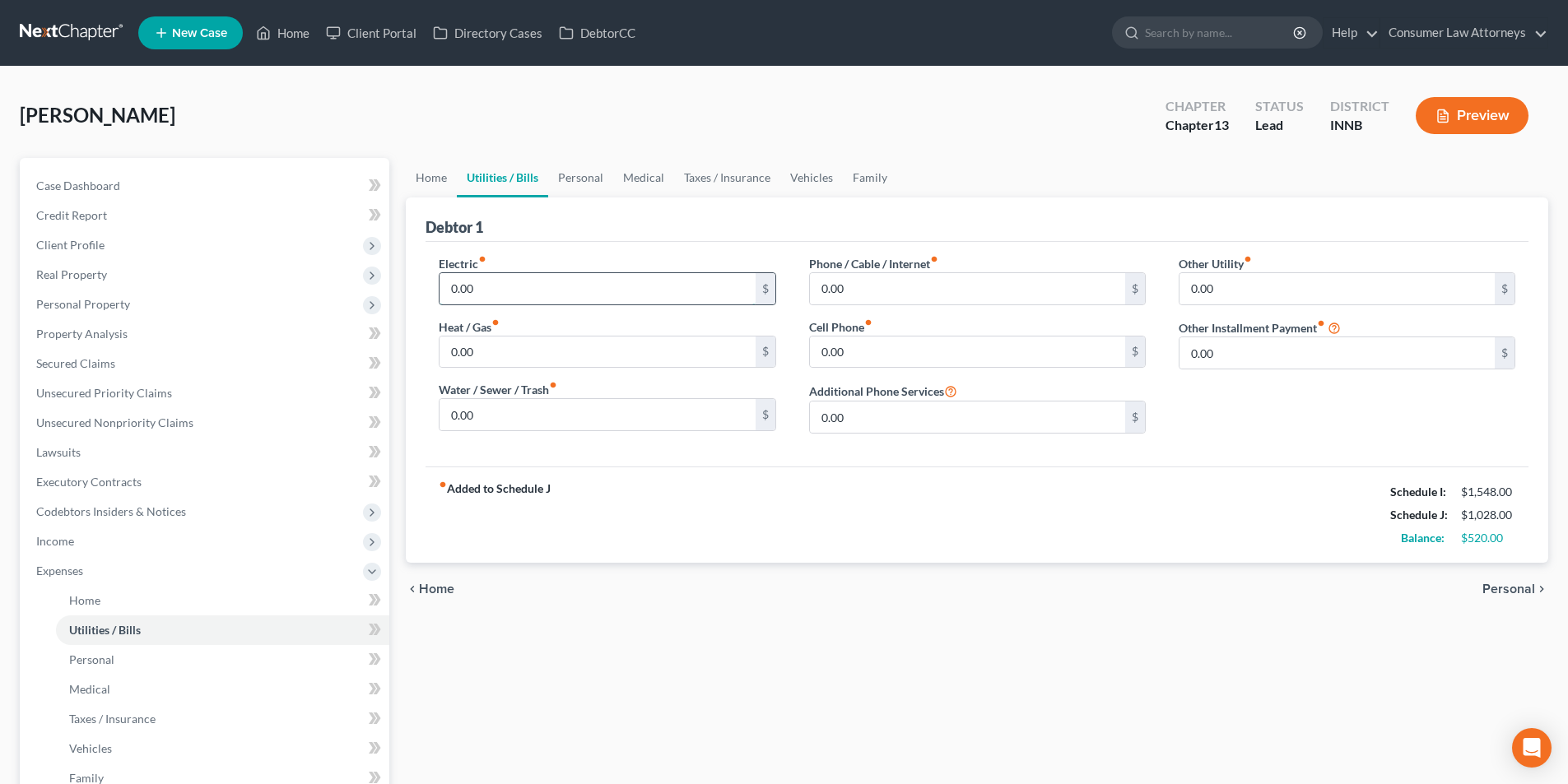
click at [527, 292] on input "0.00" at bounding box center [597, 289] width 315 height 31
type input "100.00"
click at [522, 358] on input "0.00" at bounding box center [597, 352] width 315 height 31
type input "100.00"
click at [512, 427] on input "0.00" at bounding box center [597, 414] width 315 height 31
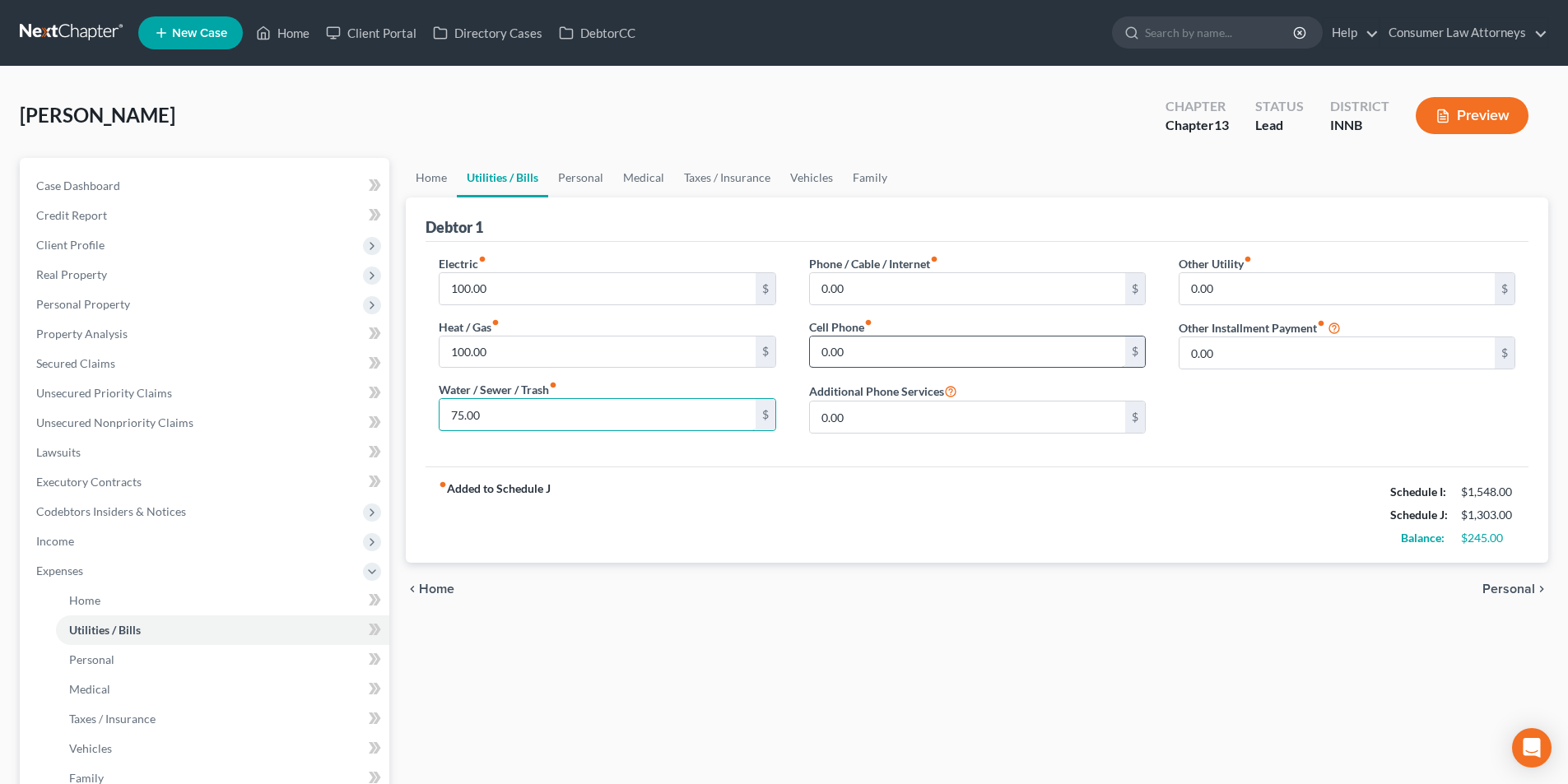
type input "75.00"
click at [873, 353] on input "0.00" at bounding box center [968, 352] width 315 height 31
type input "26.00"
click at [562, 174] on link "Personal" at bounding box center [580, 178] width 65 height 40
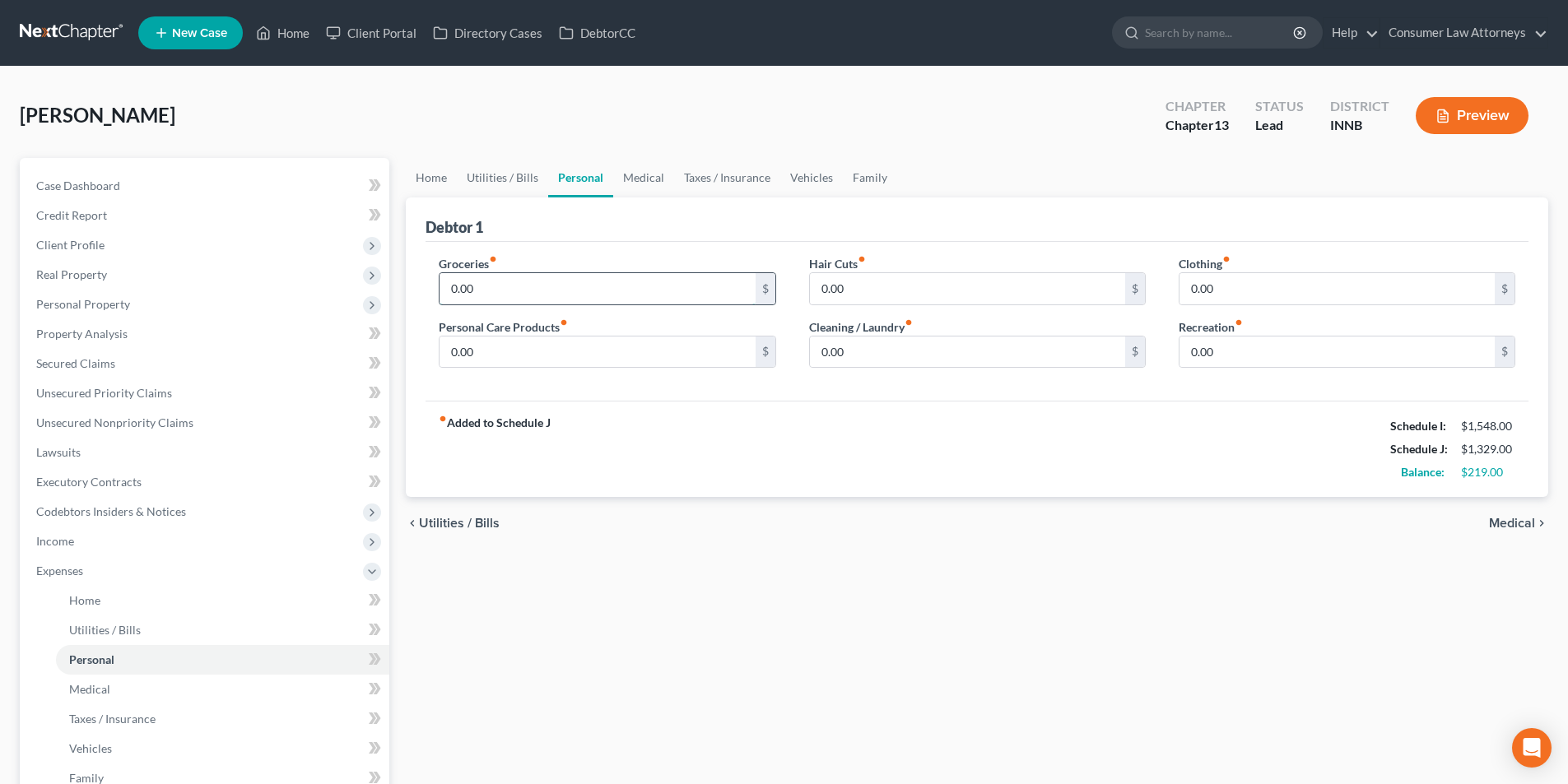
click at [522, 280] on input "0.00" at bounding box center [597, 289] width 315 height 31
type input "200.00"
click at [512, 179] on link "Utilities / Bills" at bounding box center [503, 178] width 92 height 40
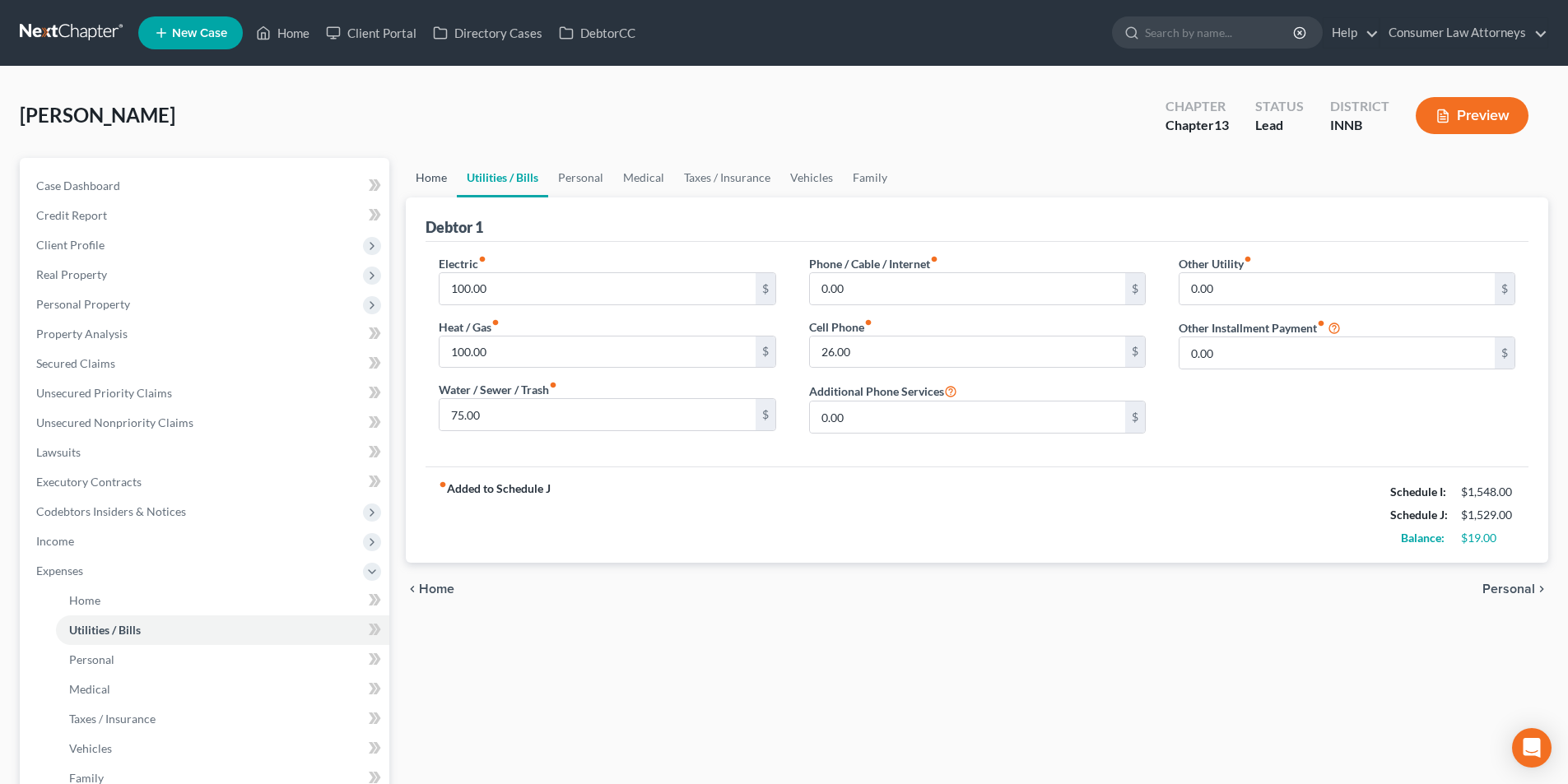
click at [440, 183] on link "Home" at bounding box center [431, 178] width 51 height 40
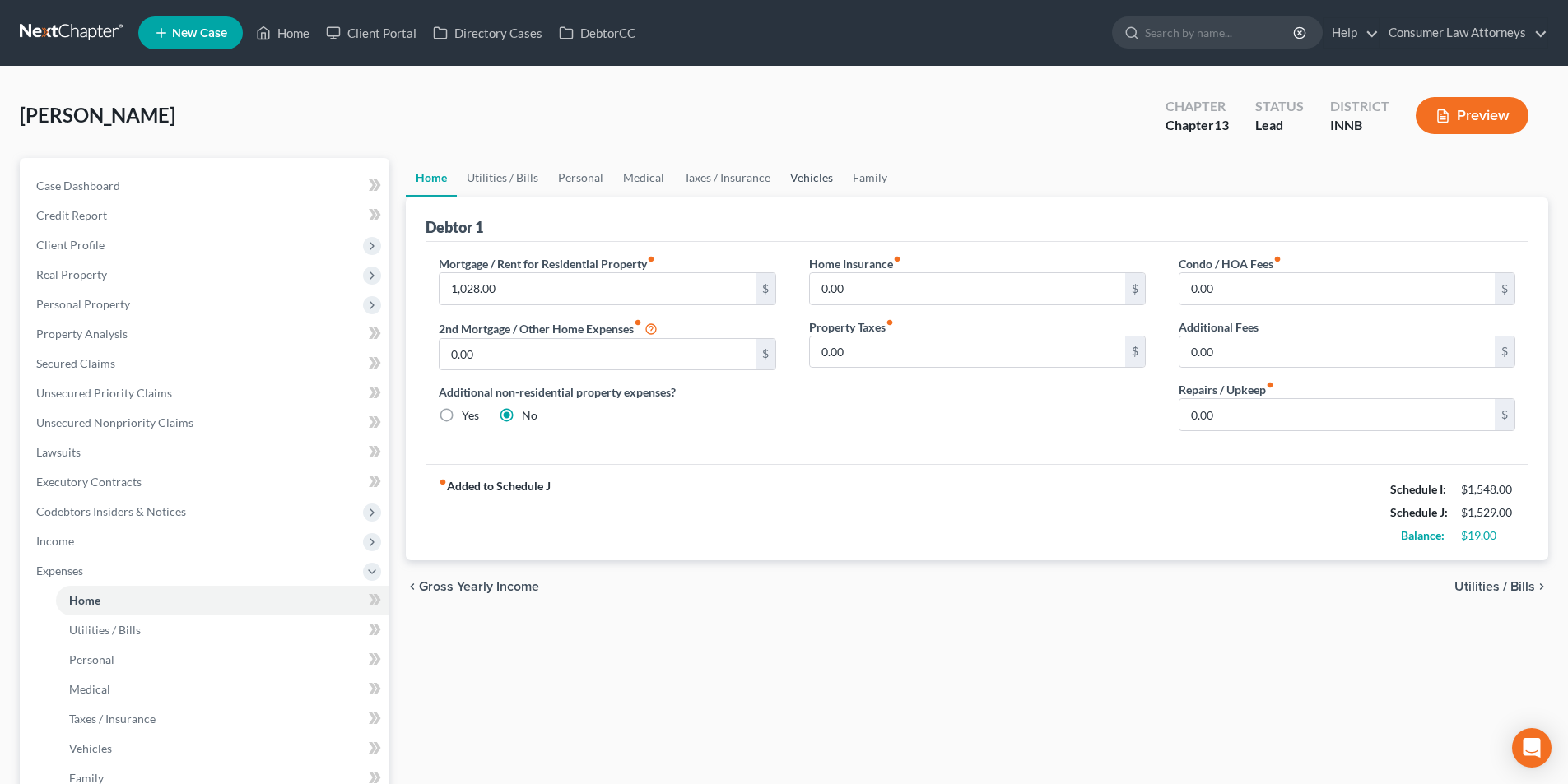
click at [813, 190] on link "Vehicles" at bounding box center [811, 178] width 62 height 40
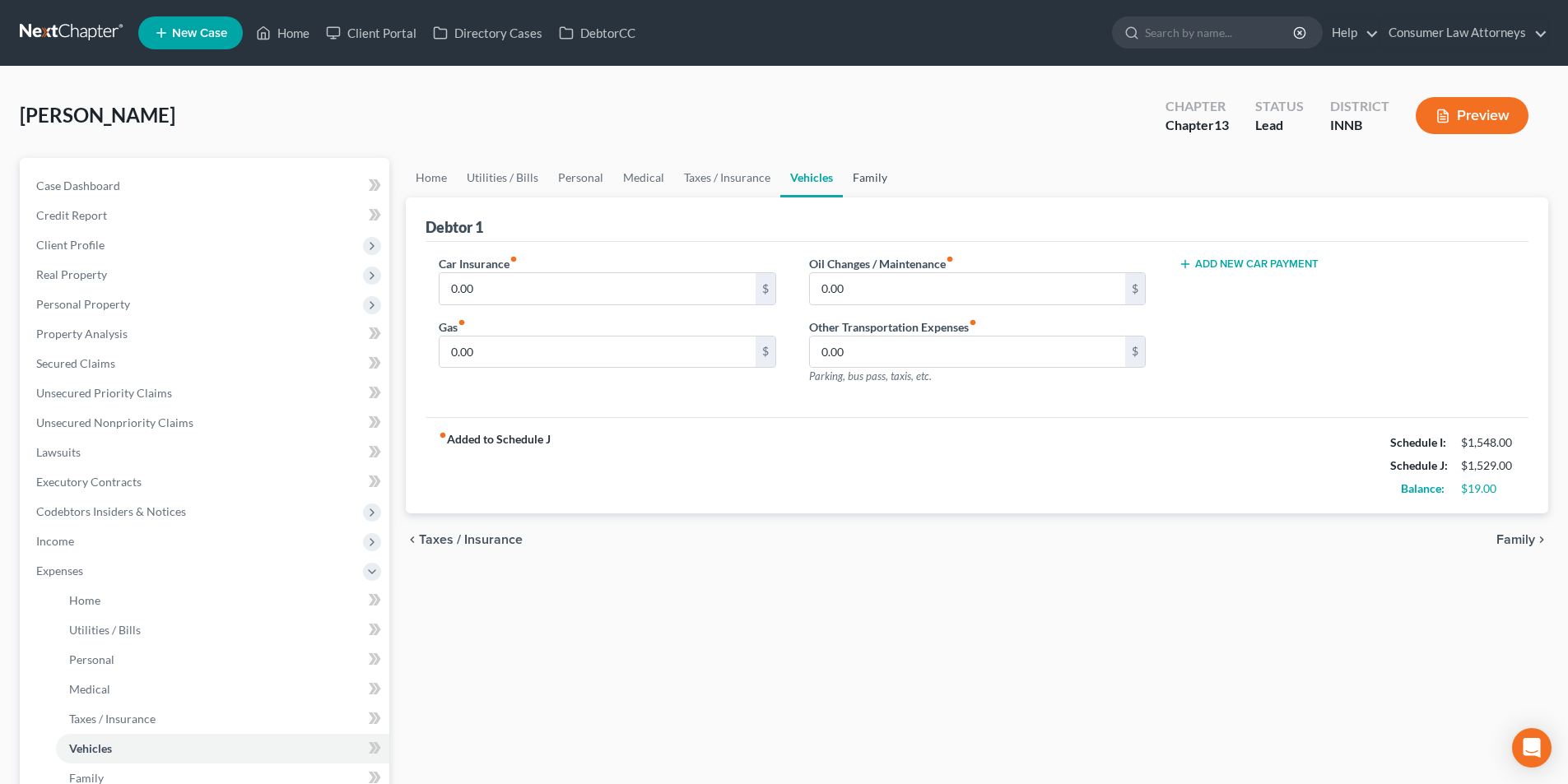
click at [873, 185] on link "Family" at bounding box center [870, 178] width 55 height 40
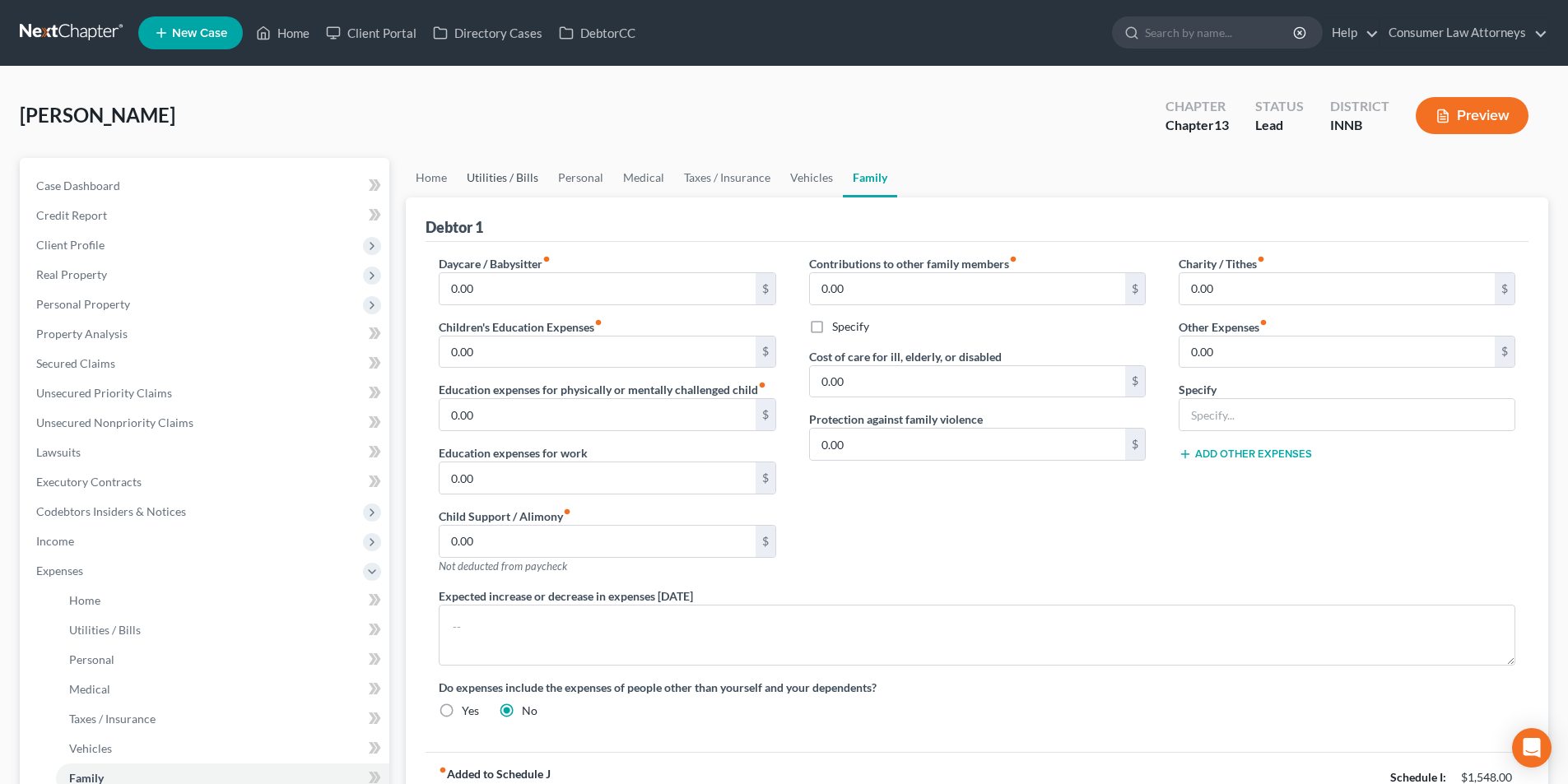
click at [512, 176] on link "Utilities / Bills" at bounding box center [503, 178] width 92 height 40
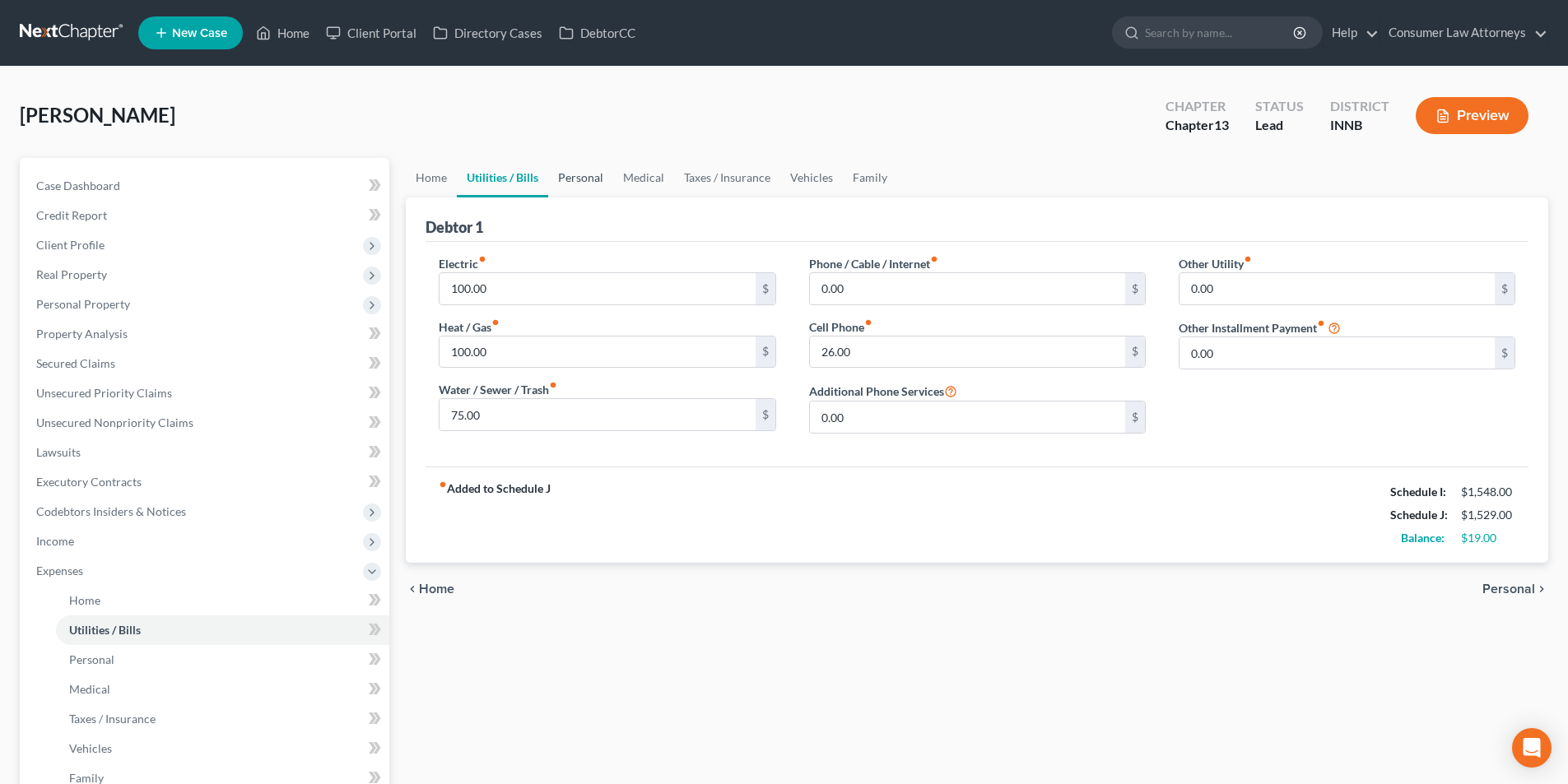
click at [584, 177] on link "Personal" at bounding box center [580, 178] width 65 height 40
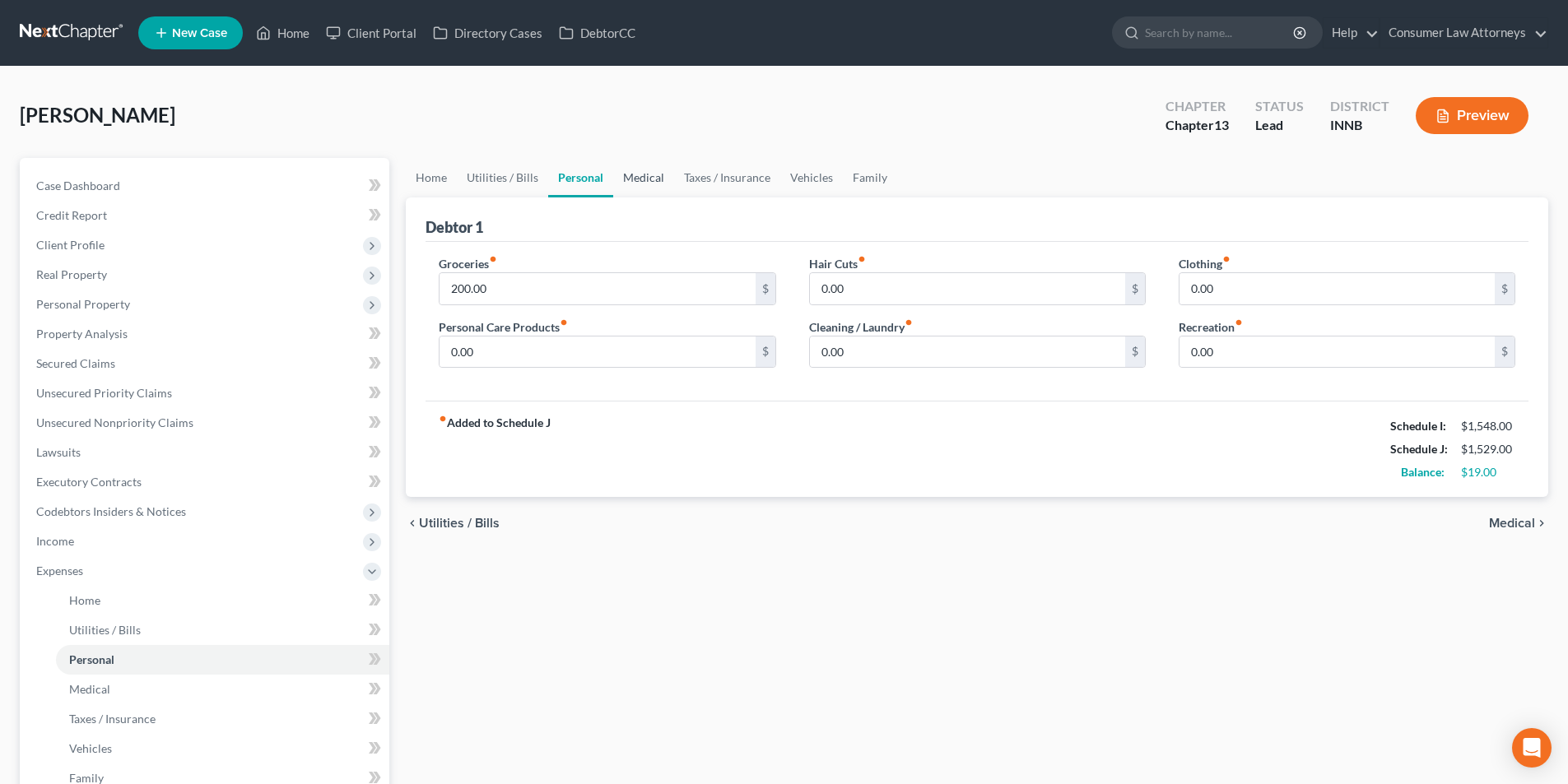
click at [642, 183] on link "Medical" at bounding box center [643, 178] width 61 height 40
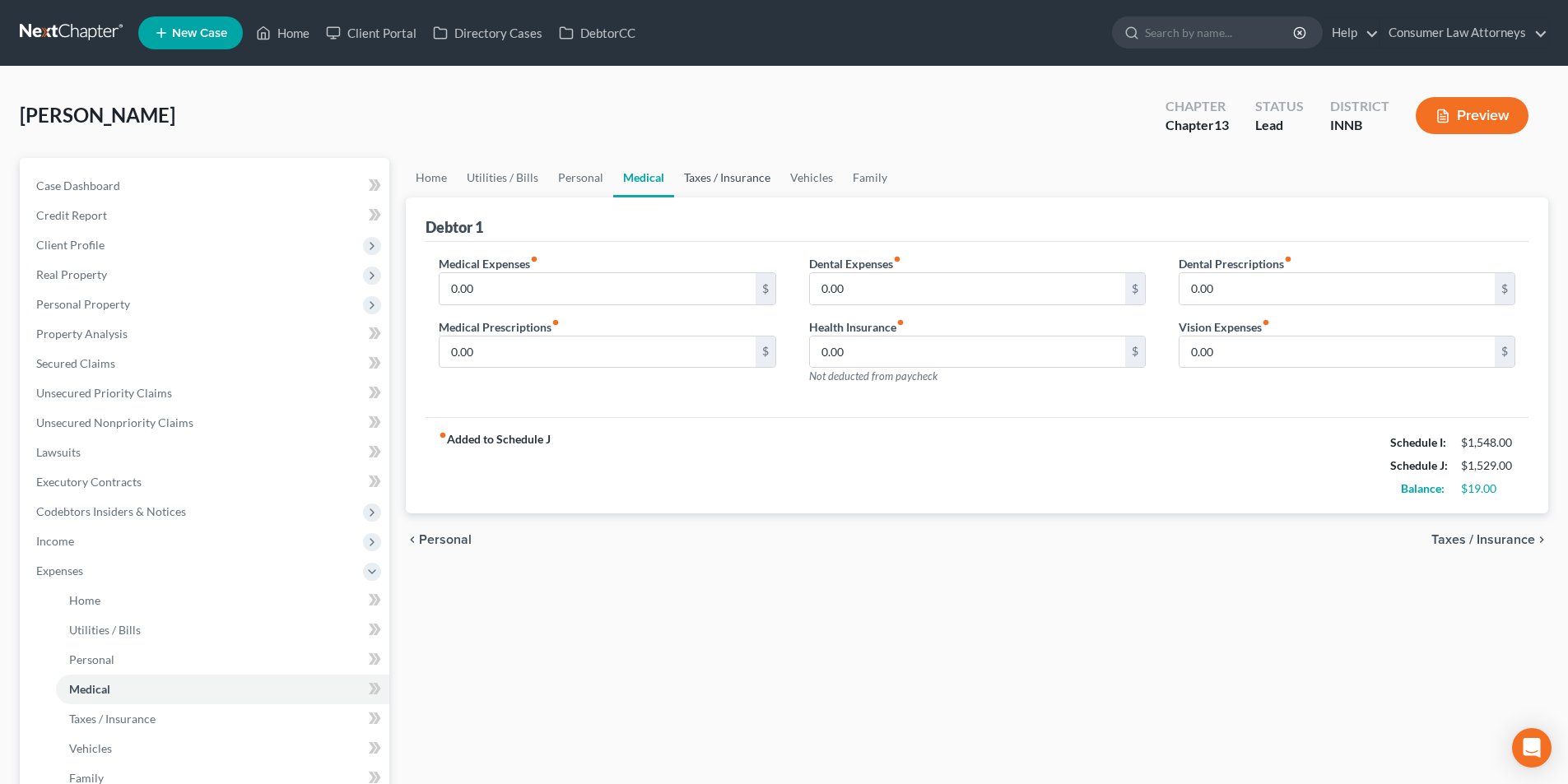
click at [716, 183] on link "Taxes / Insurance" at bounding box center [727, 178] width 106 height 40
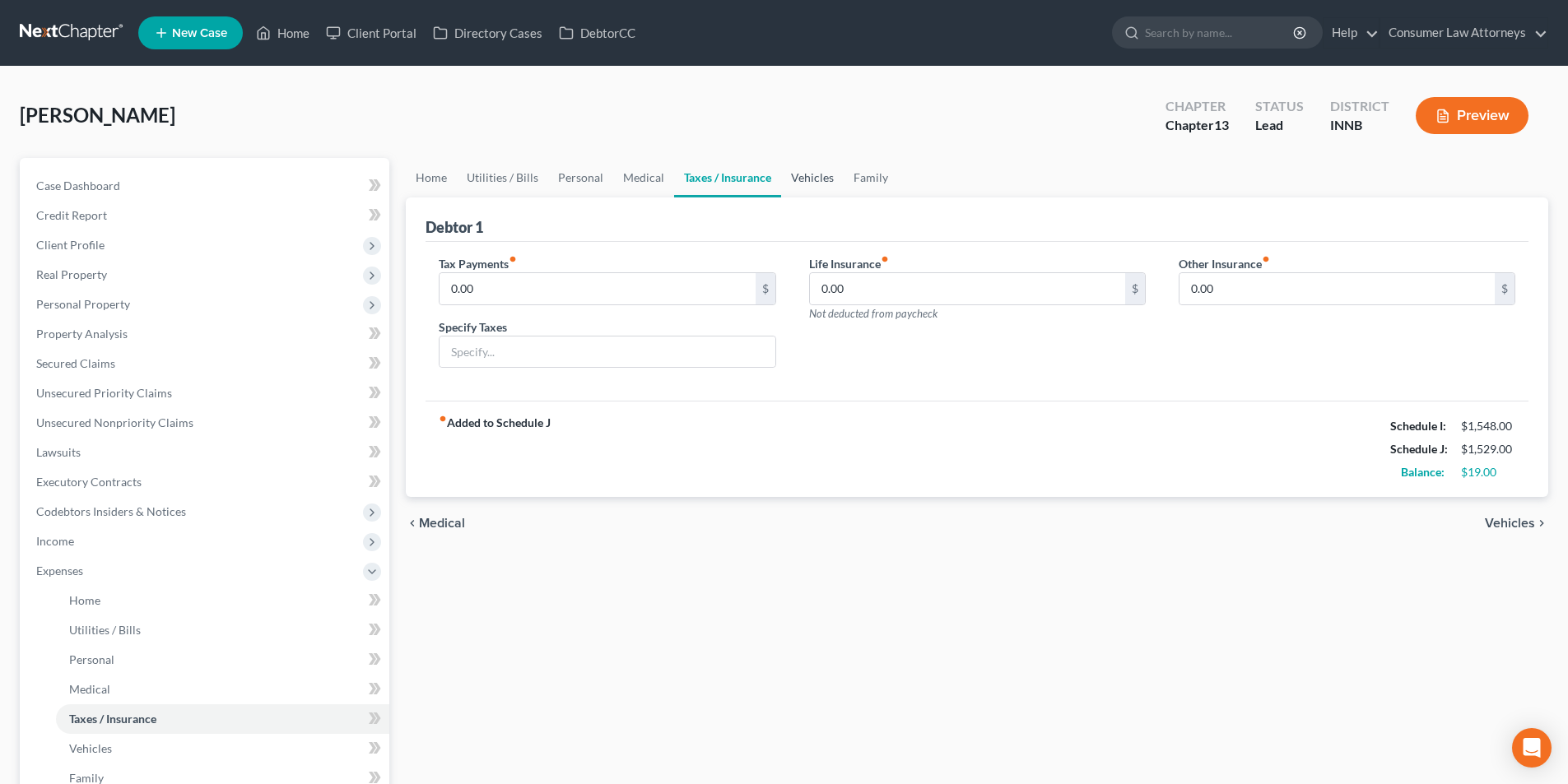
click at [800, 180] on link "Vehicles" at bounding box center [812, 178] width 62 height 40
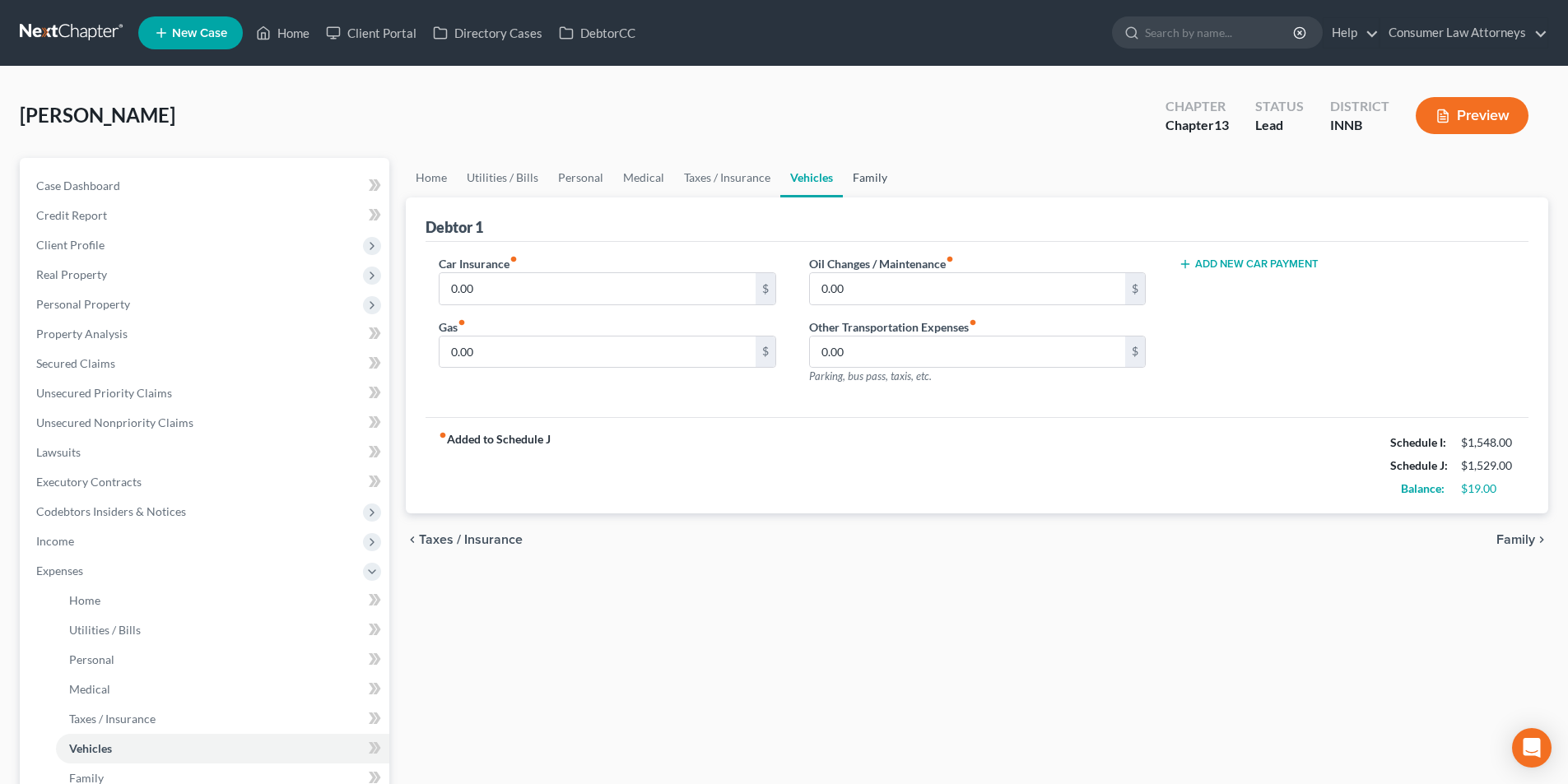
click at [849, 178] on link "Family" at bounding box center [870, 178] width 55 height 40
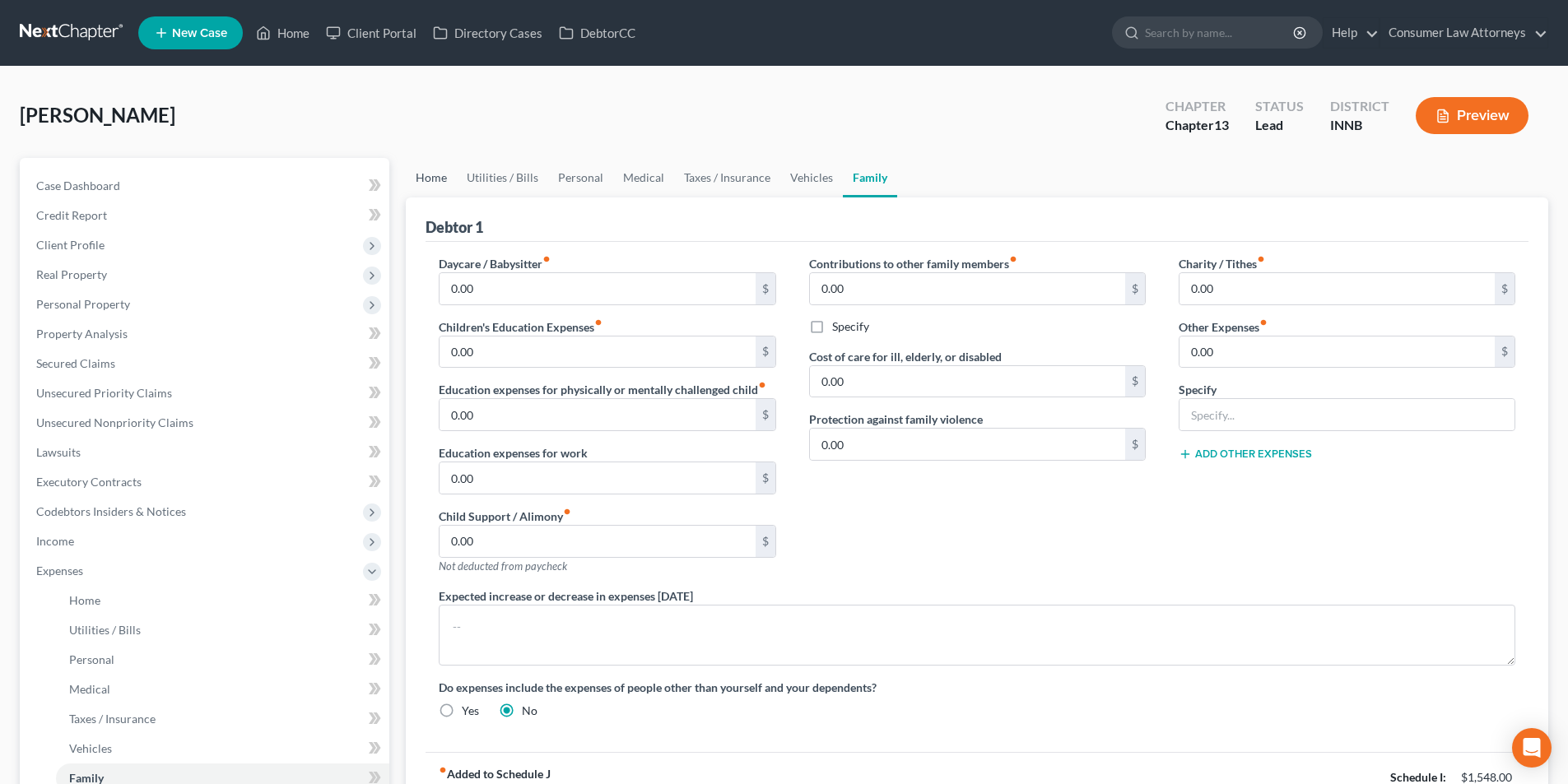
click at [429, 176] on link "Home" at bounding box center [431, 178] width 51 height 40
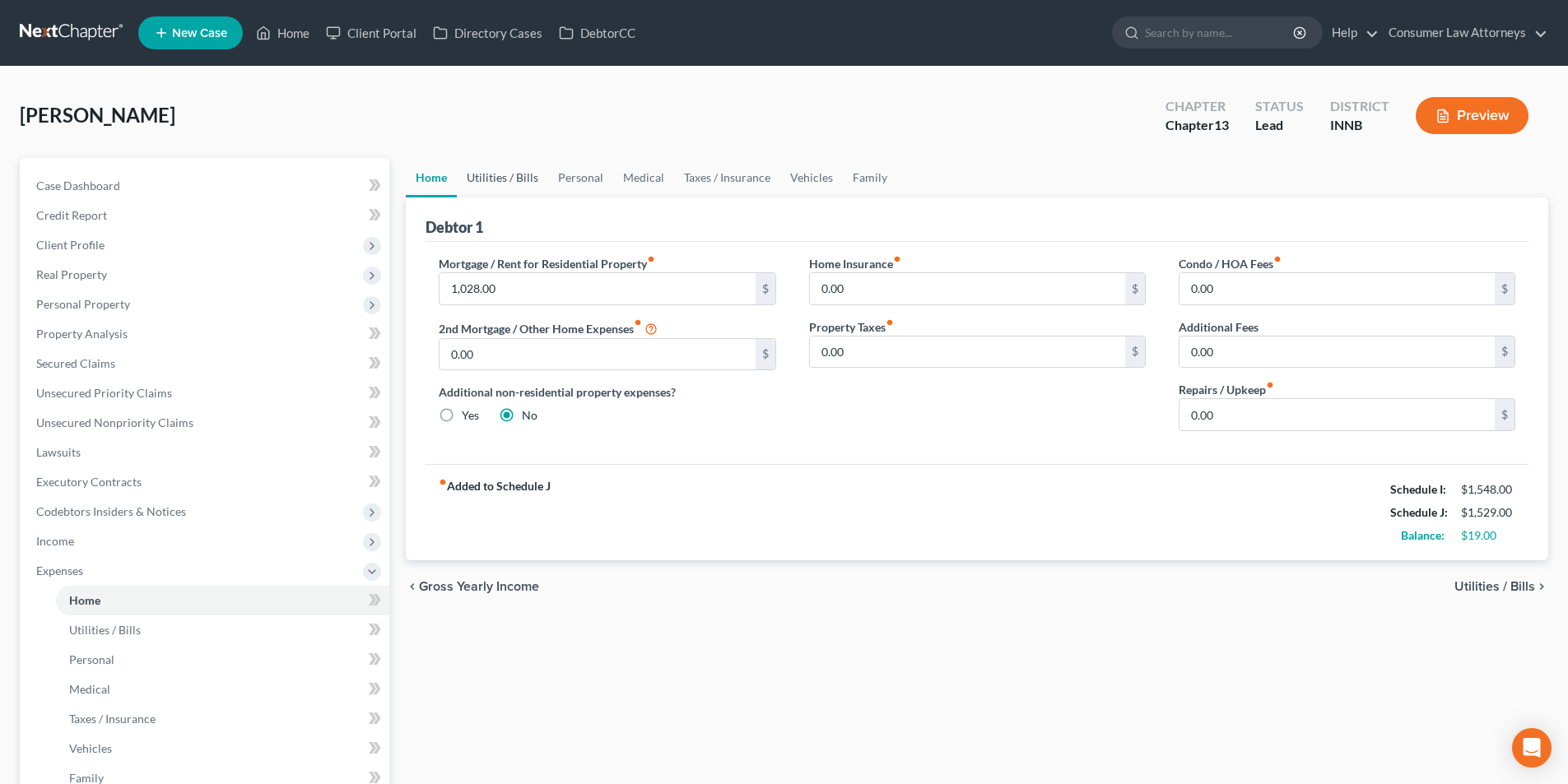
click at [506, 175] on link "Utilities / Bills" at bounding box center [503, 178] width 92 height 40
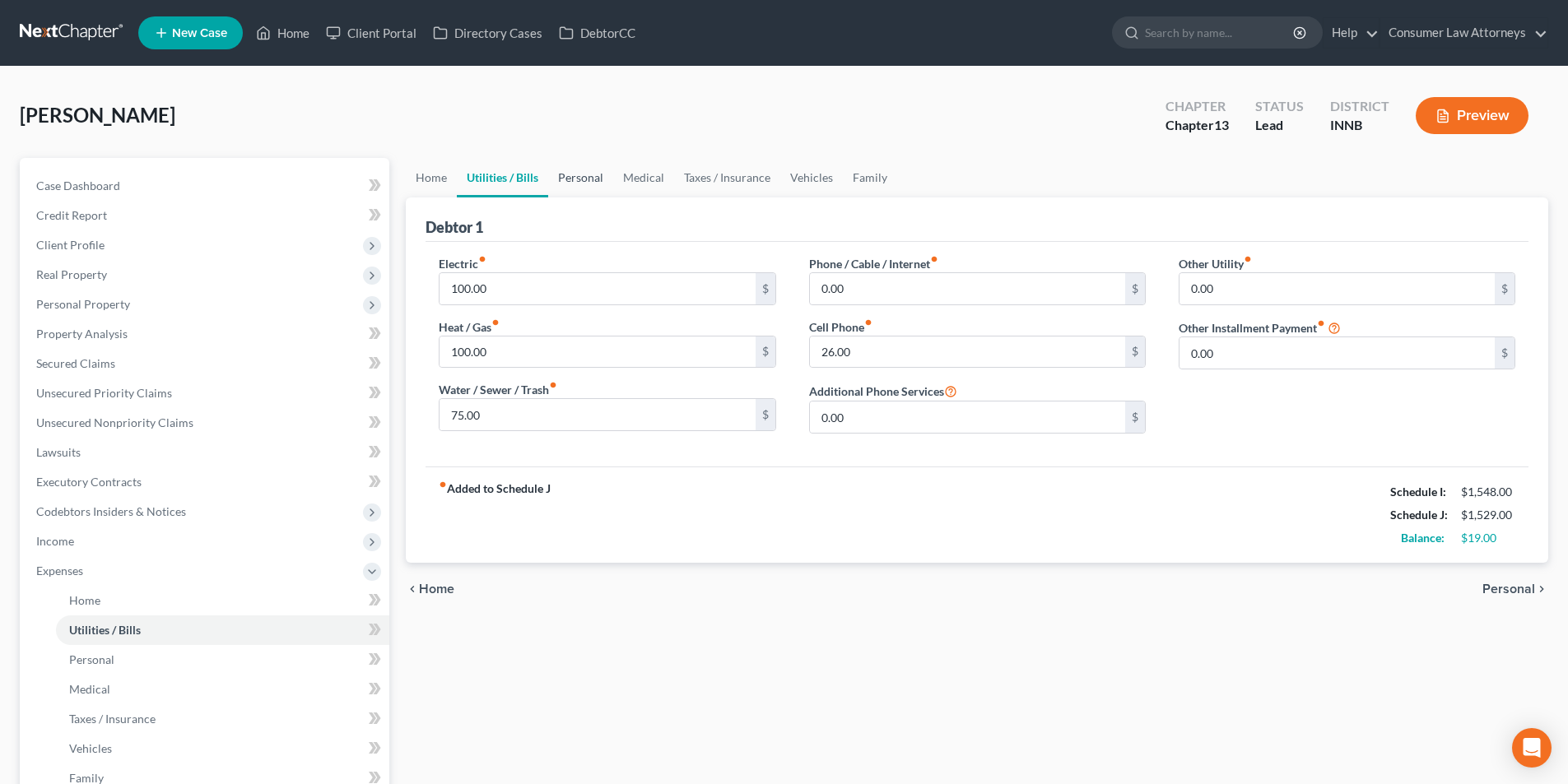
click at [591, 176] on link "Personal" at bounding box center [580, 178] width 65 height 40
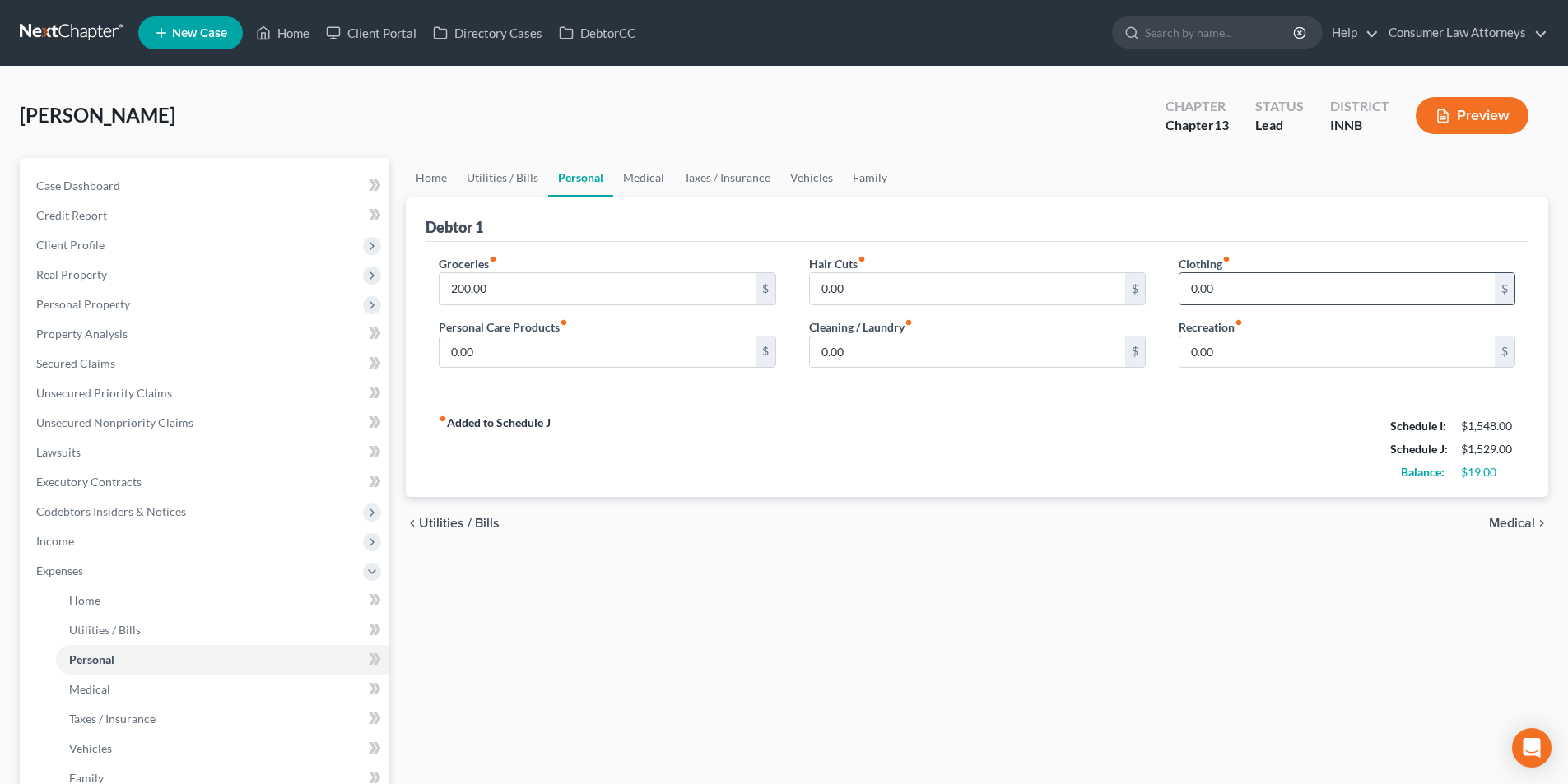
click at [1232, 289] on input "0.00" at bounding box center [1338, 289] width 315 height 31
type input "5.00"
click at [880, 346] on input "0.00" at bounding box center [968, 352] width 315 height 31
type input "5.00"
click at [913, 294] on input "0.00" at bounding box center [968, 289] width 315 height 31
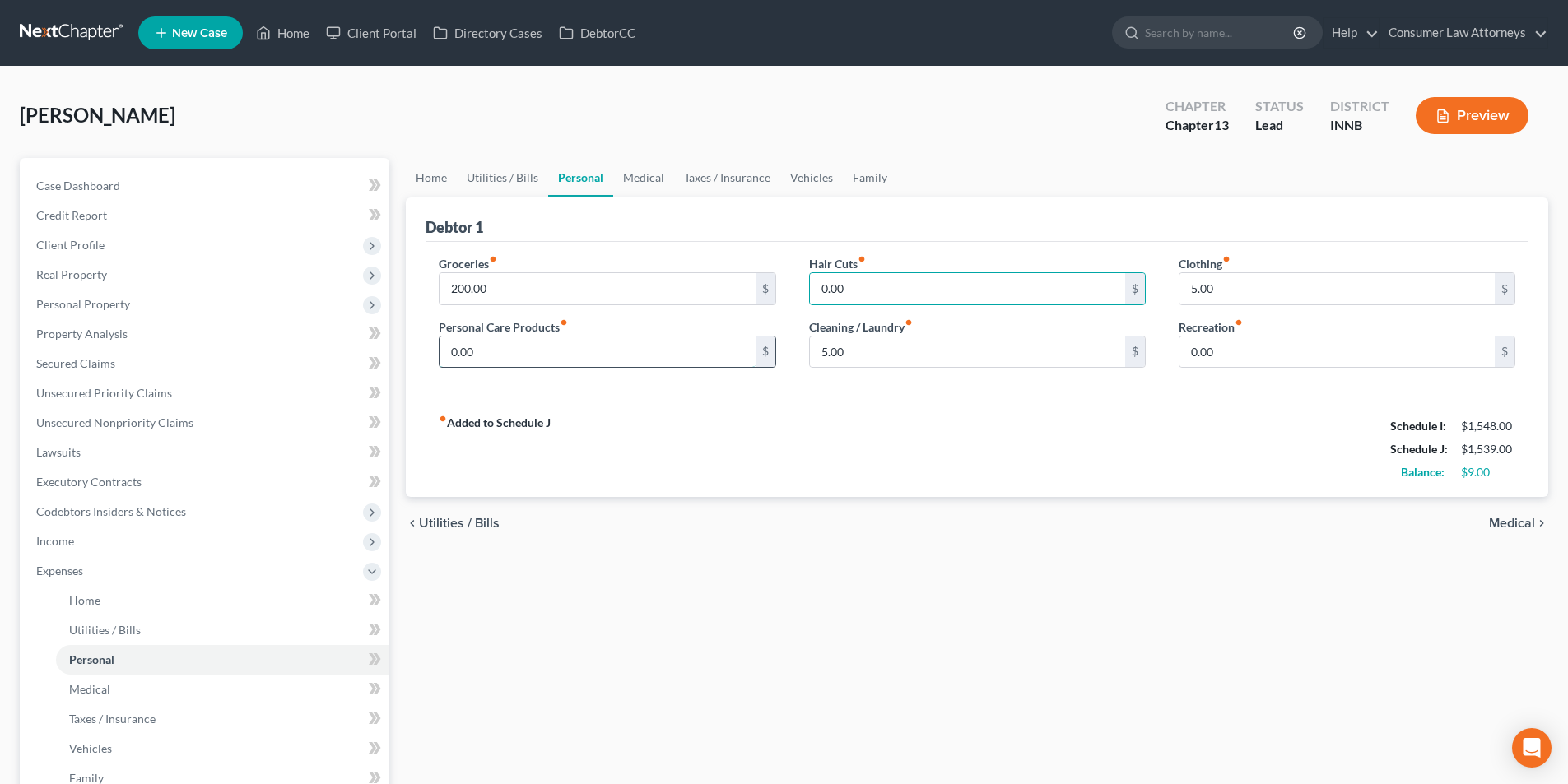
click at [555, 363] on input "0.00" at bounding box center [597, 352] width 315 height 31
type input "5.00"
click at [1249, 359] on input "0.00" at bounding box center [1338, 352] width 315 height 31
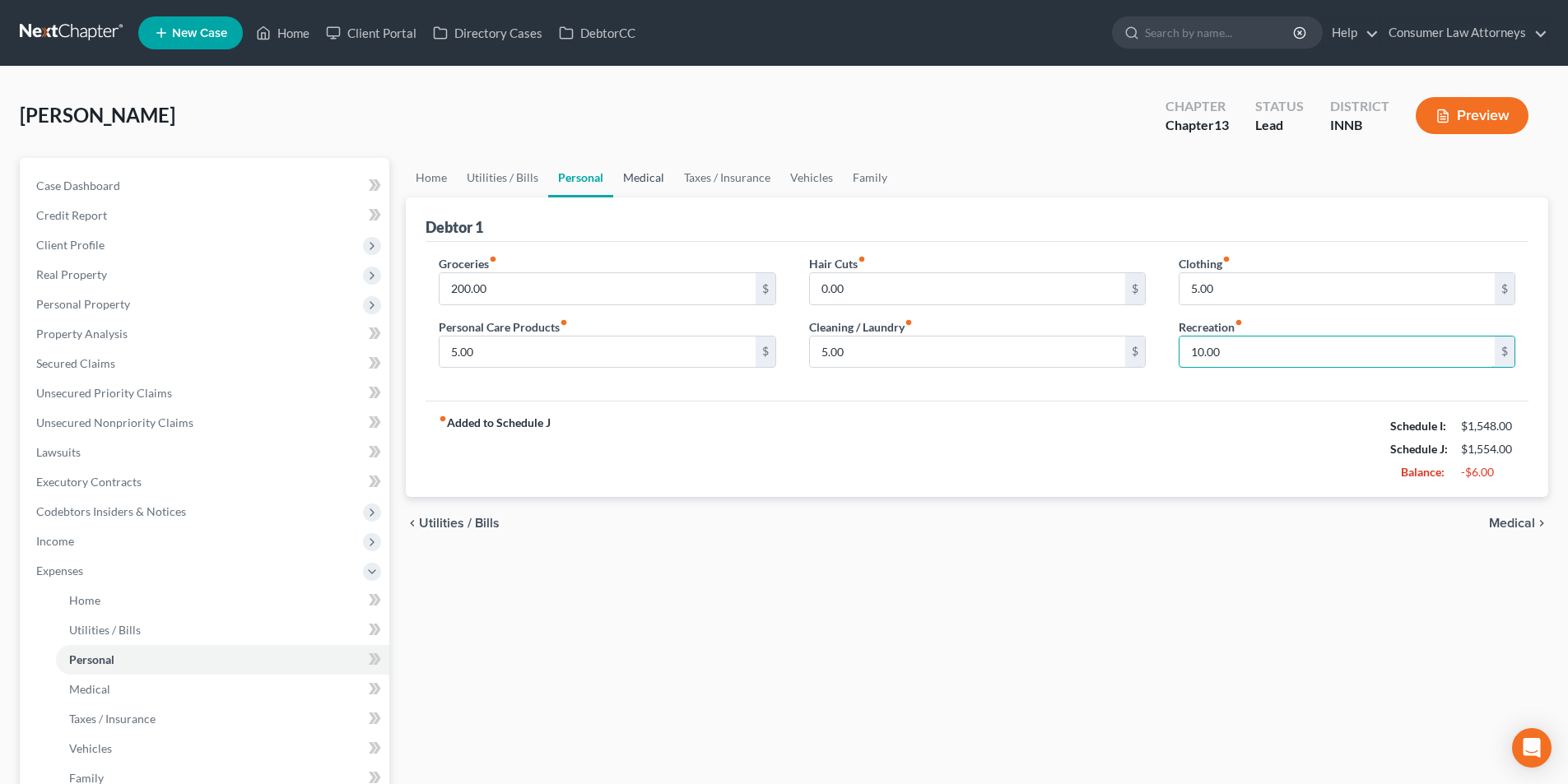
type input "10.00"
click at [645, 180] on link "Medical" at bounding box center [643, 178] width 61 height 40
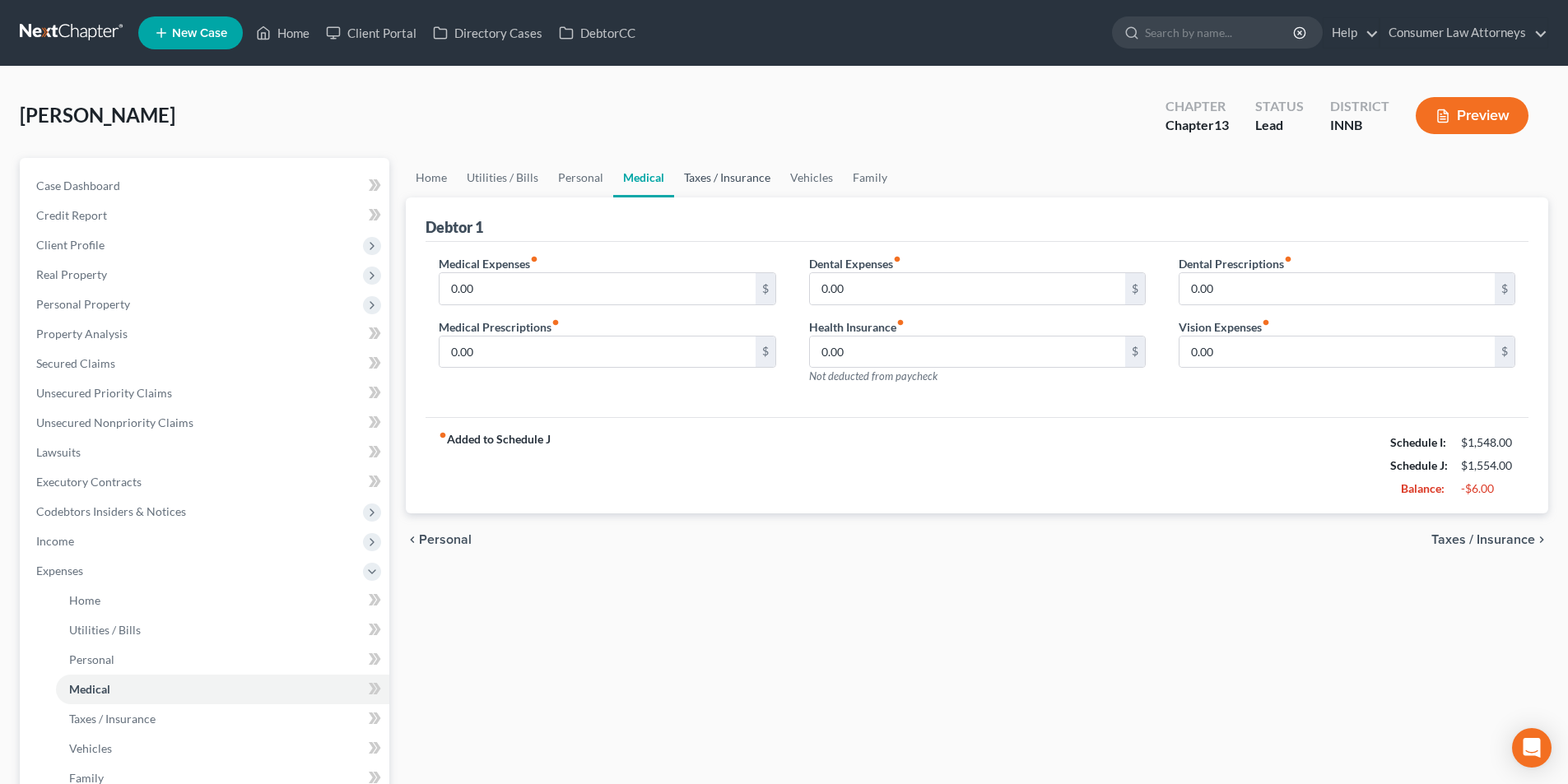
click at [713, 175] on link "Taxes / Insurance" at bounding box center [727, 178] width 106 height 40
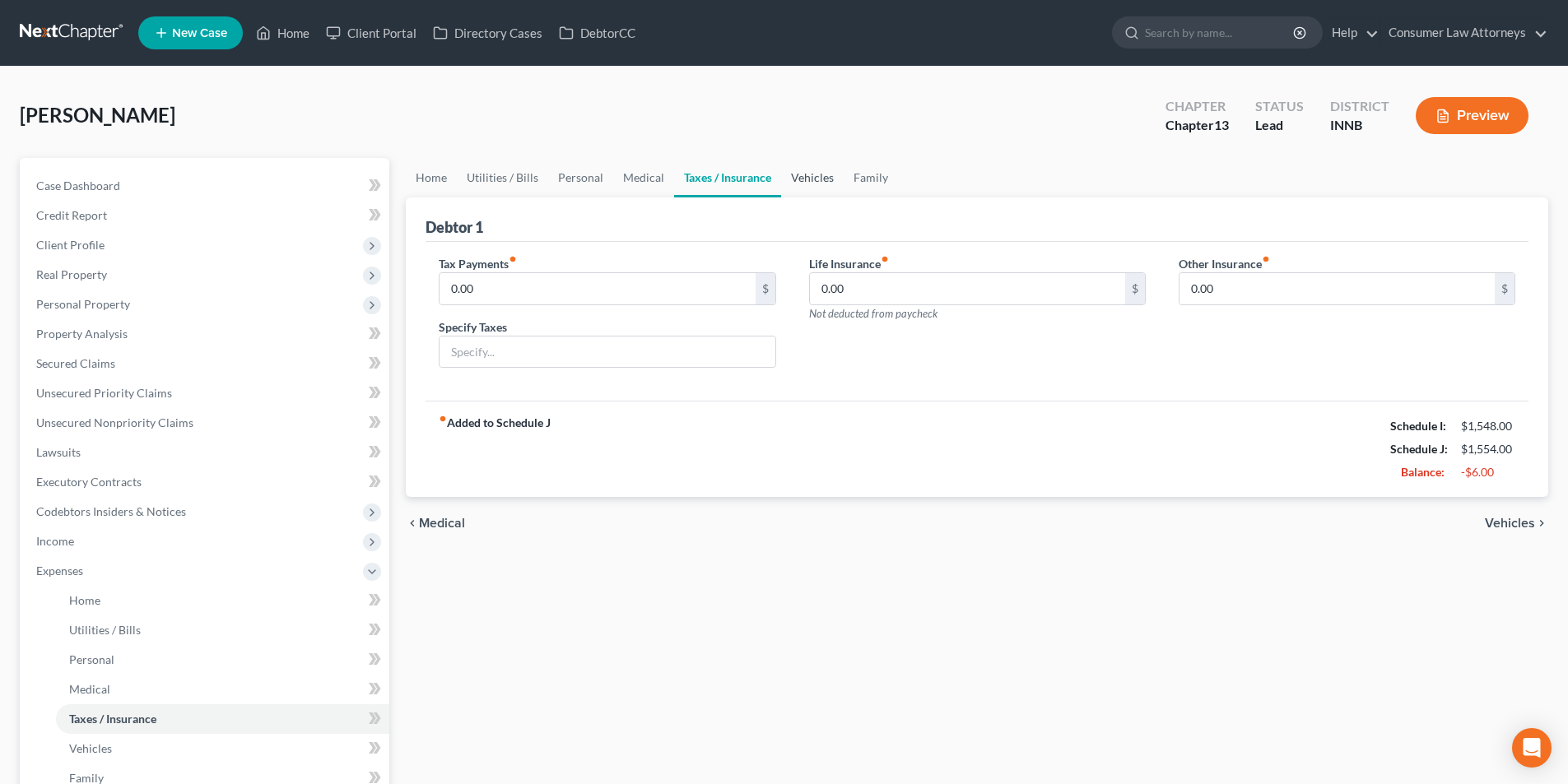
click at [799, 184] on link "Vehicles" at bounding box center [812, 178] width 62 height 40
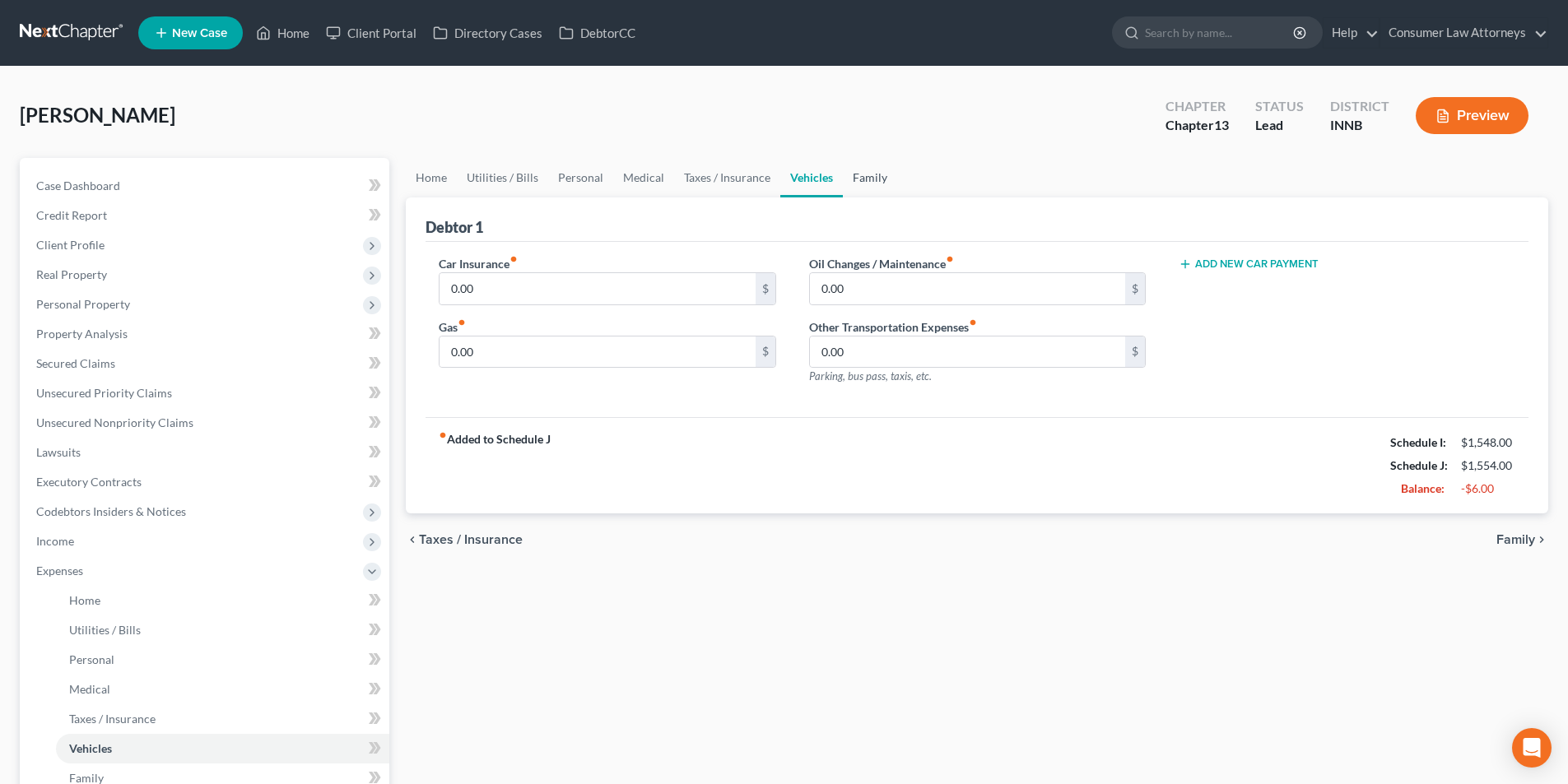
click at [877, 180] on link "Family" at bounding box center [870, 178] width 55 height 40
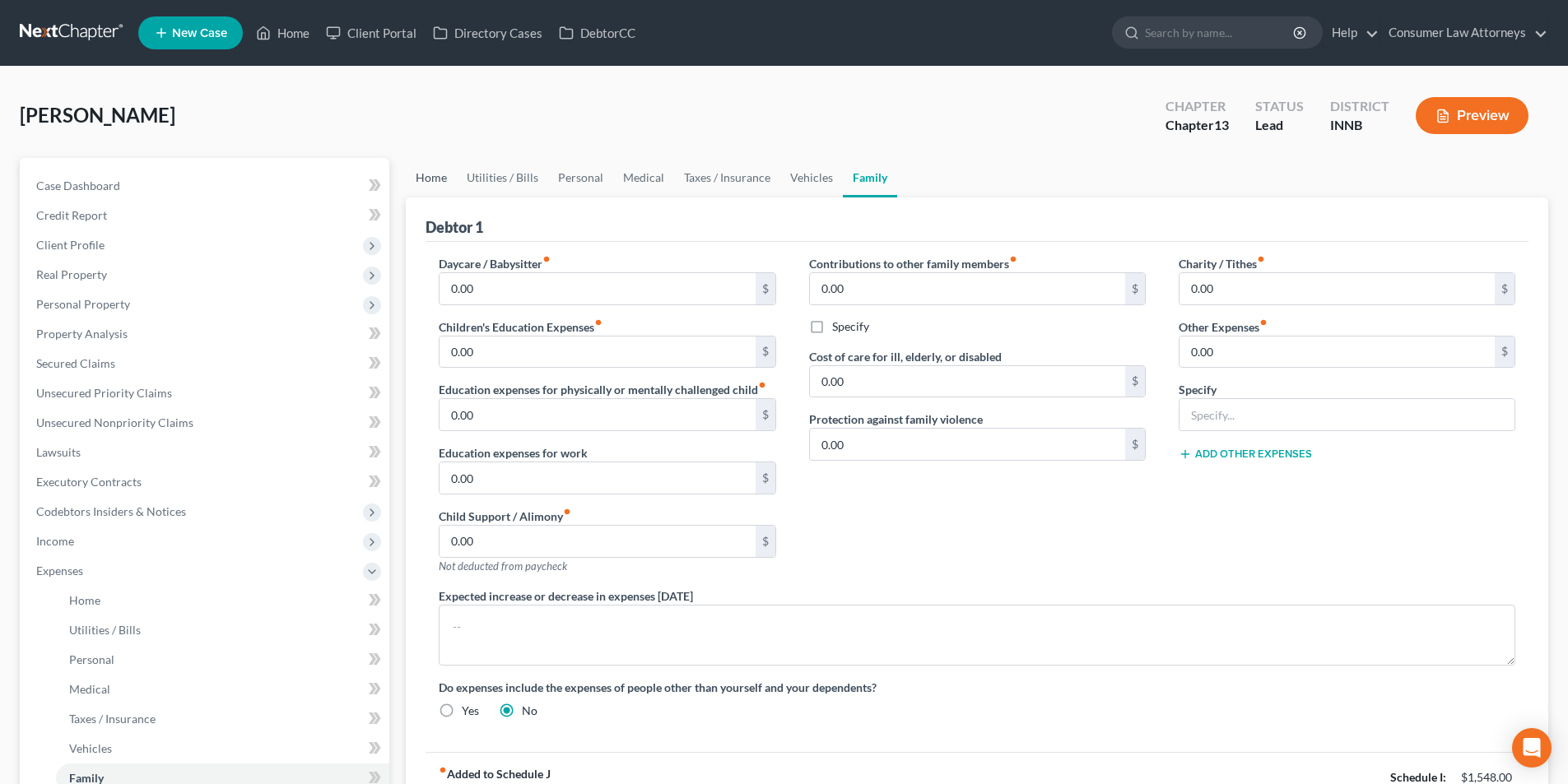
click at [446, 190] on link "Home" at bounding box center [431, 178] width 51 height 40
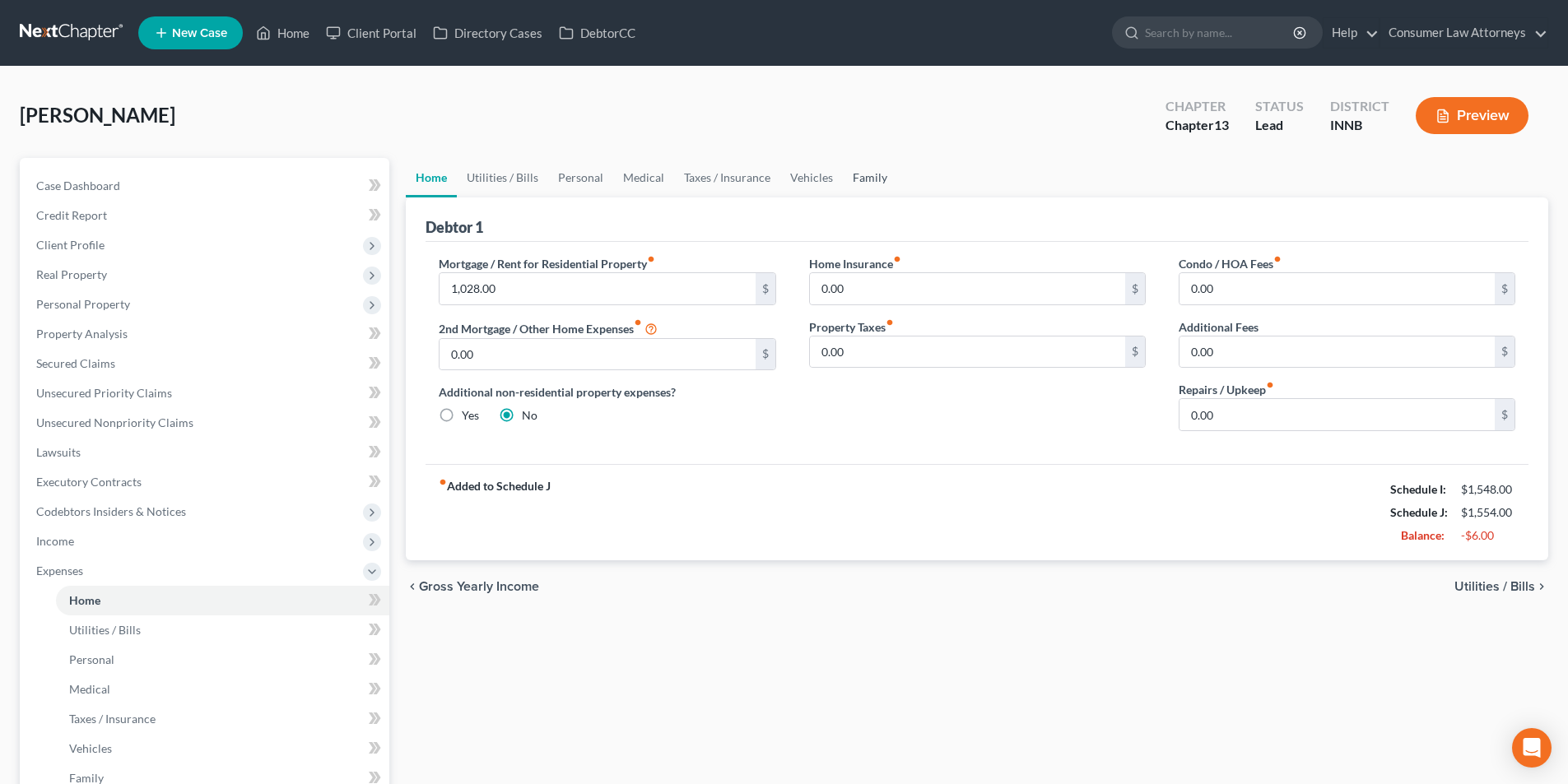
click at [881, 171] on link "Family" at bounding box center [870, 178] width 55 height 40
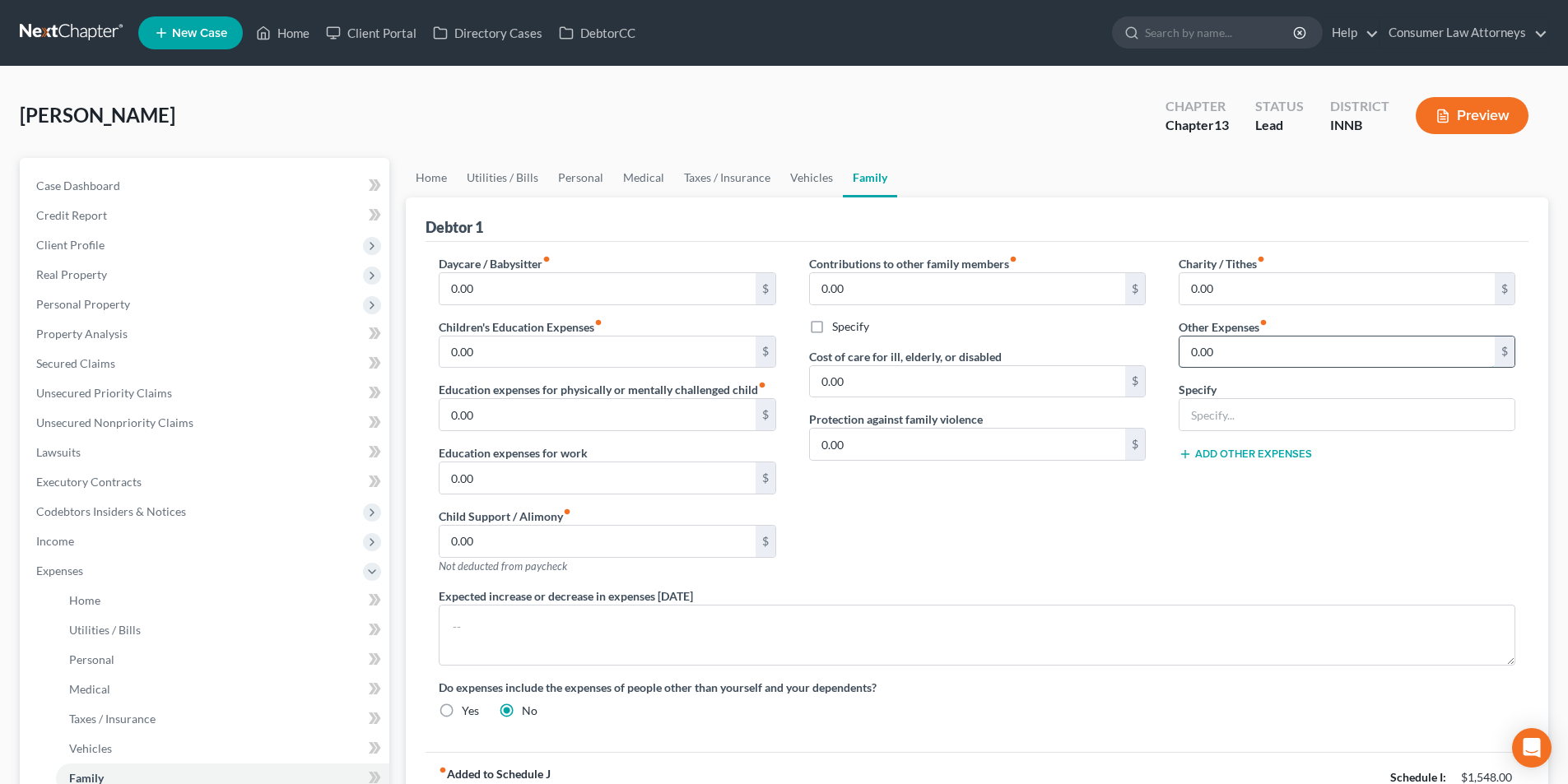
click at [1249, 363] on input "0.00" at bounding box center [1338, 352] width 315 height 31
type input "1,500.00"
click at [1246, 423] on input "text" at bounding box center [1347, 414] width 335 height 31
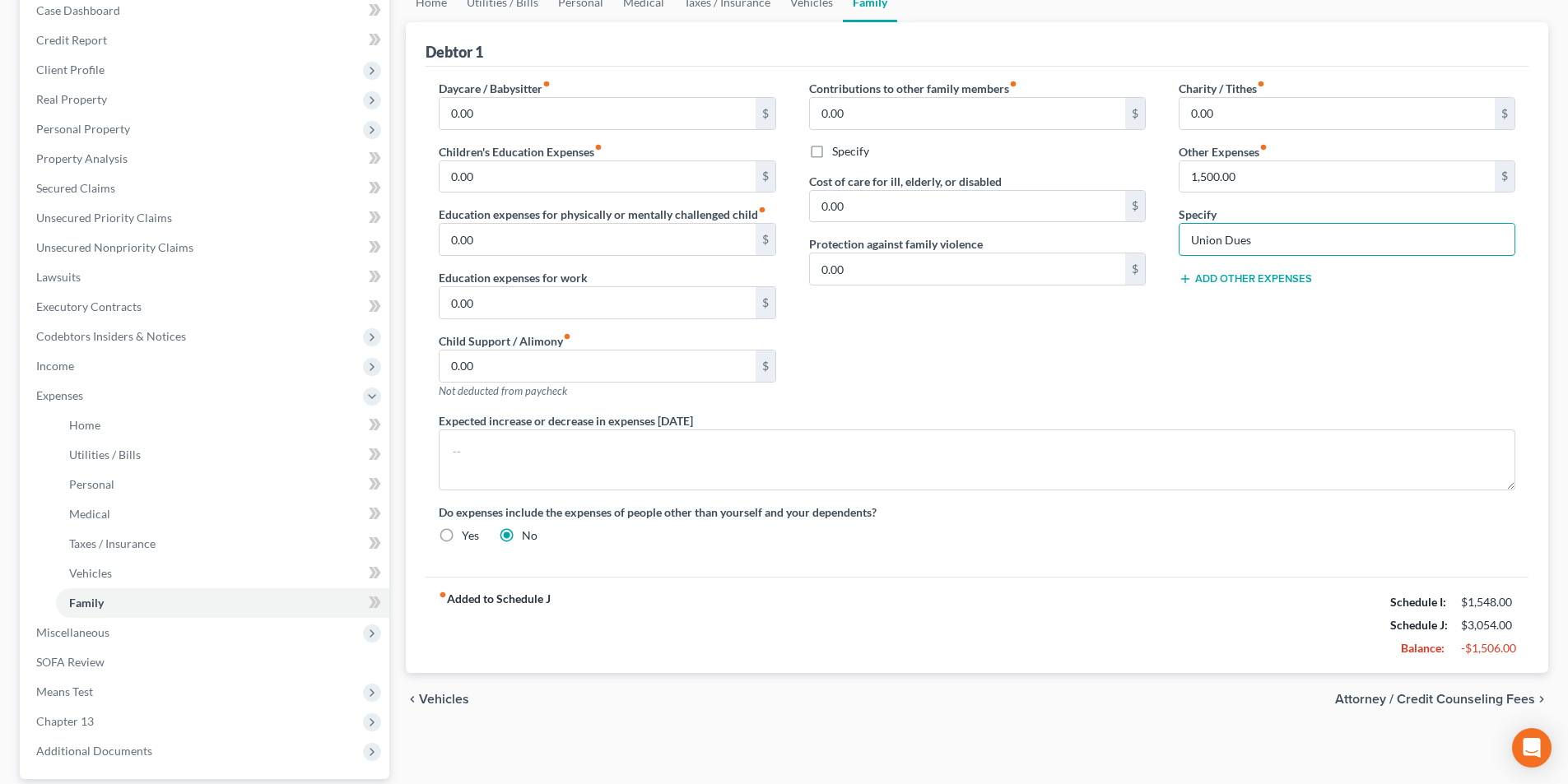
scroll to position [327, 0]
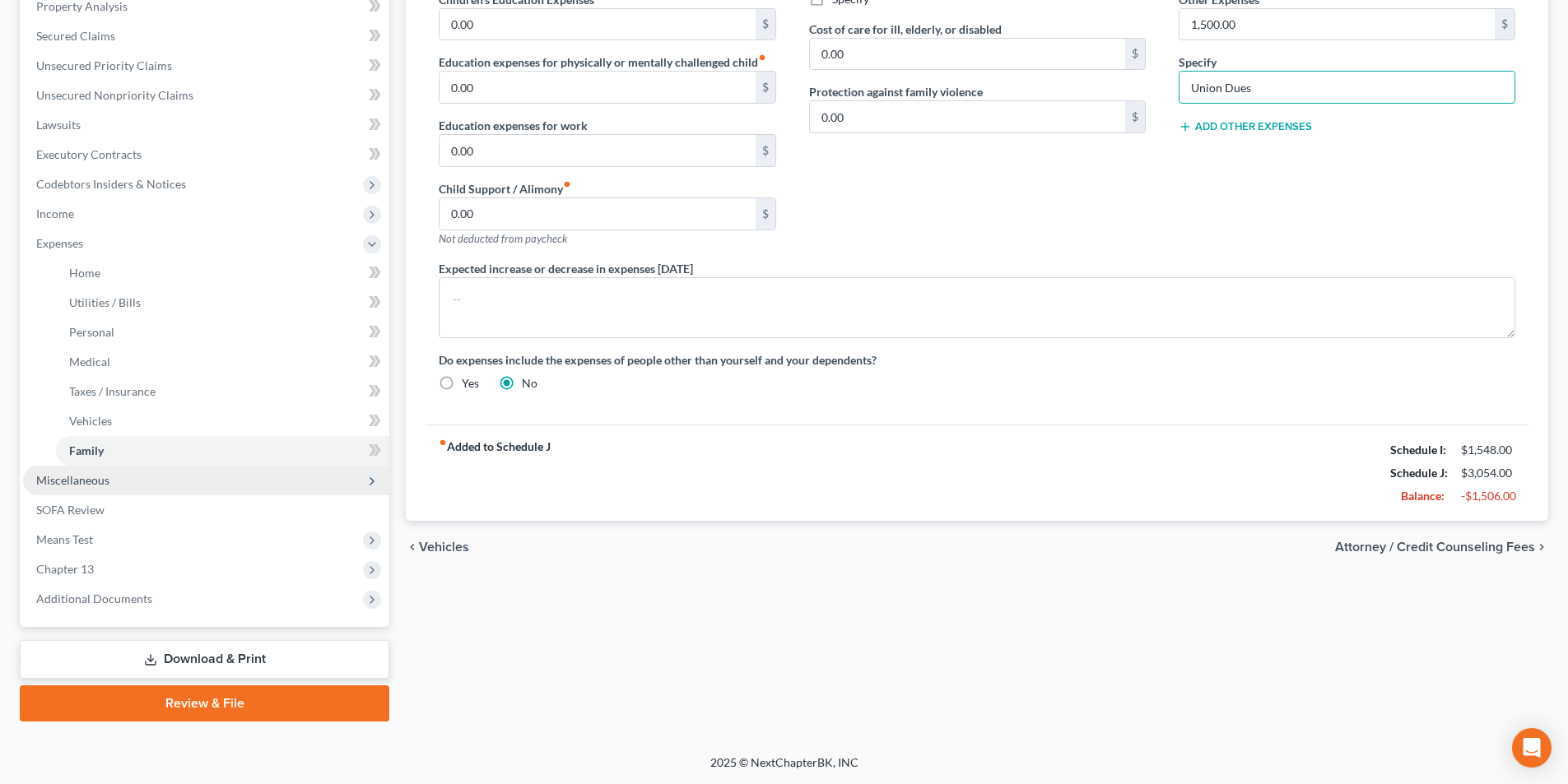
type input "Union Dues"
click at [62, 478] on span "Miscellaneous" at bounding box center [73, 480] width 74 height 14
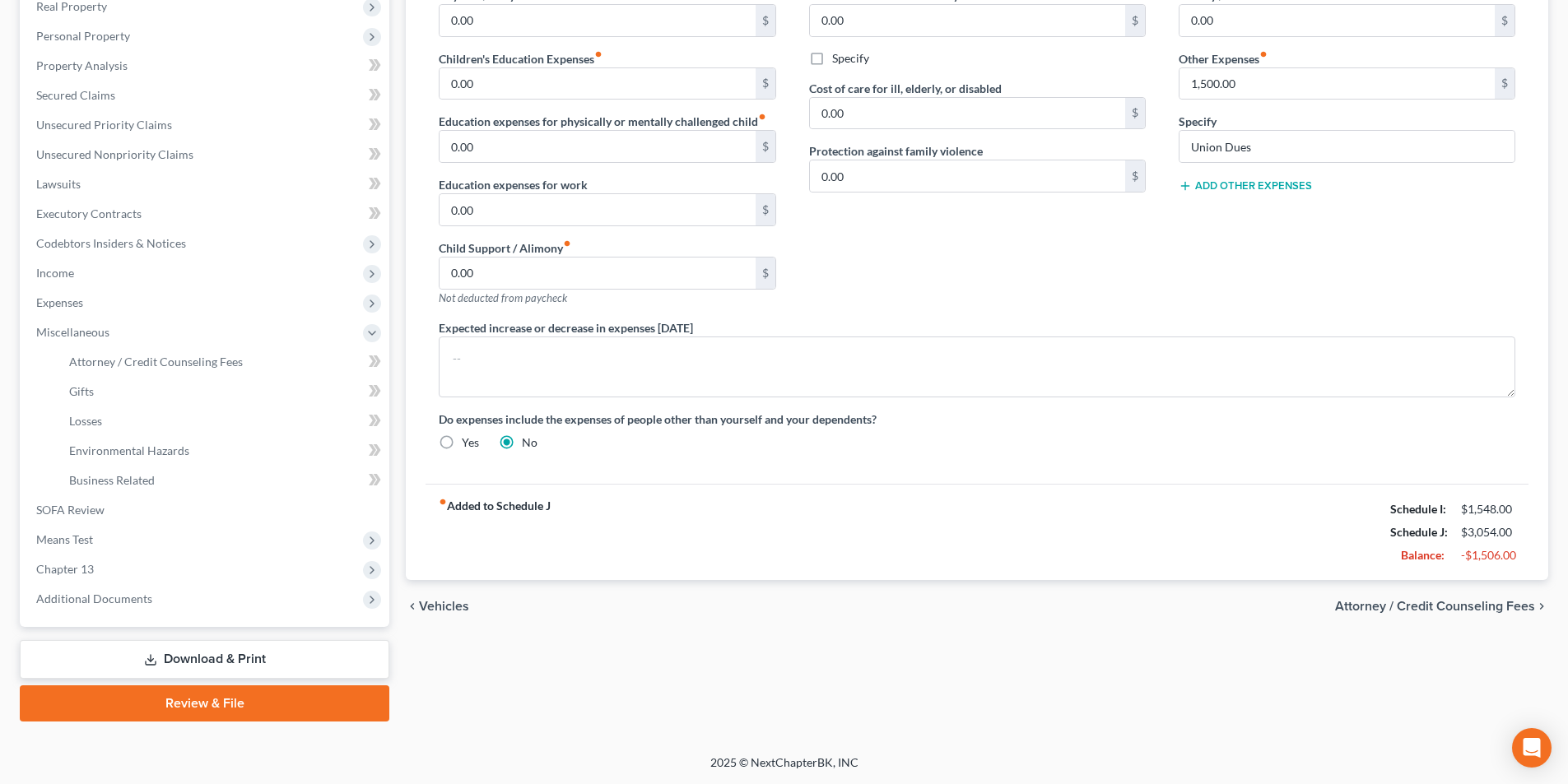
scroll to position [268, 0]
click at [182, 363] on span "Attorney / Credit Counseling Fees" at bounding box center [156, 362] width 174 height 14
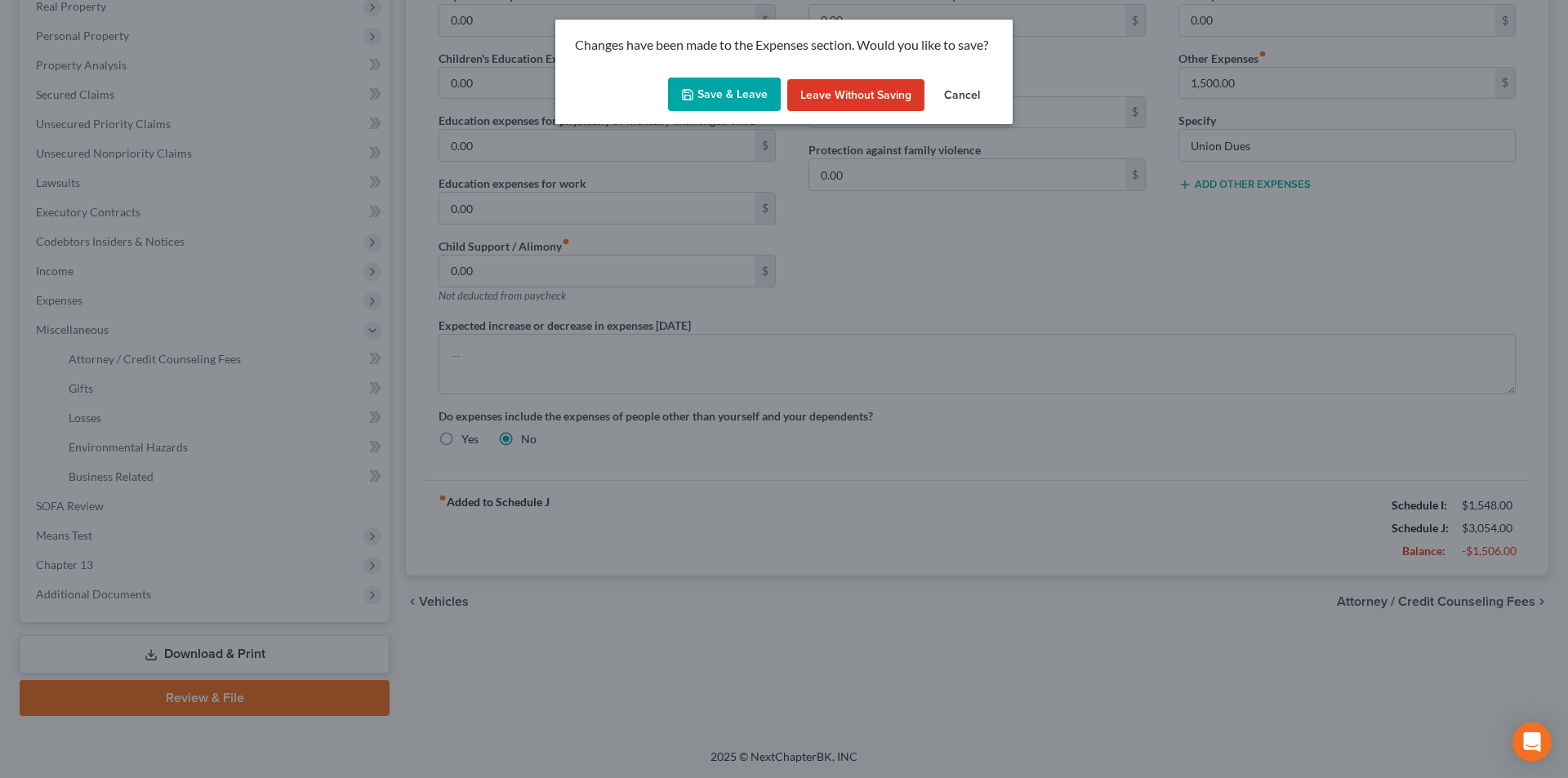
click at [740, 92] on button "Save & Leave" at bounding box center [724, 94] width 112 height 34
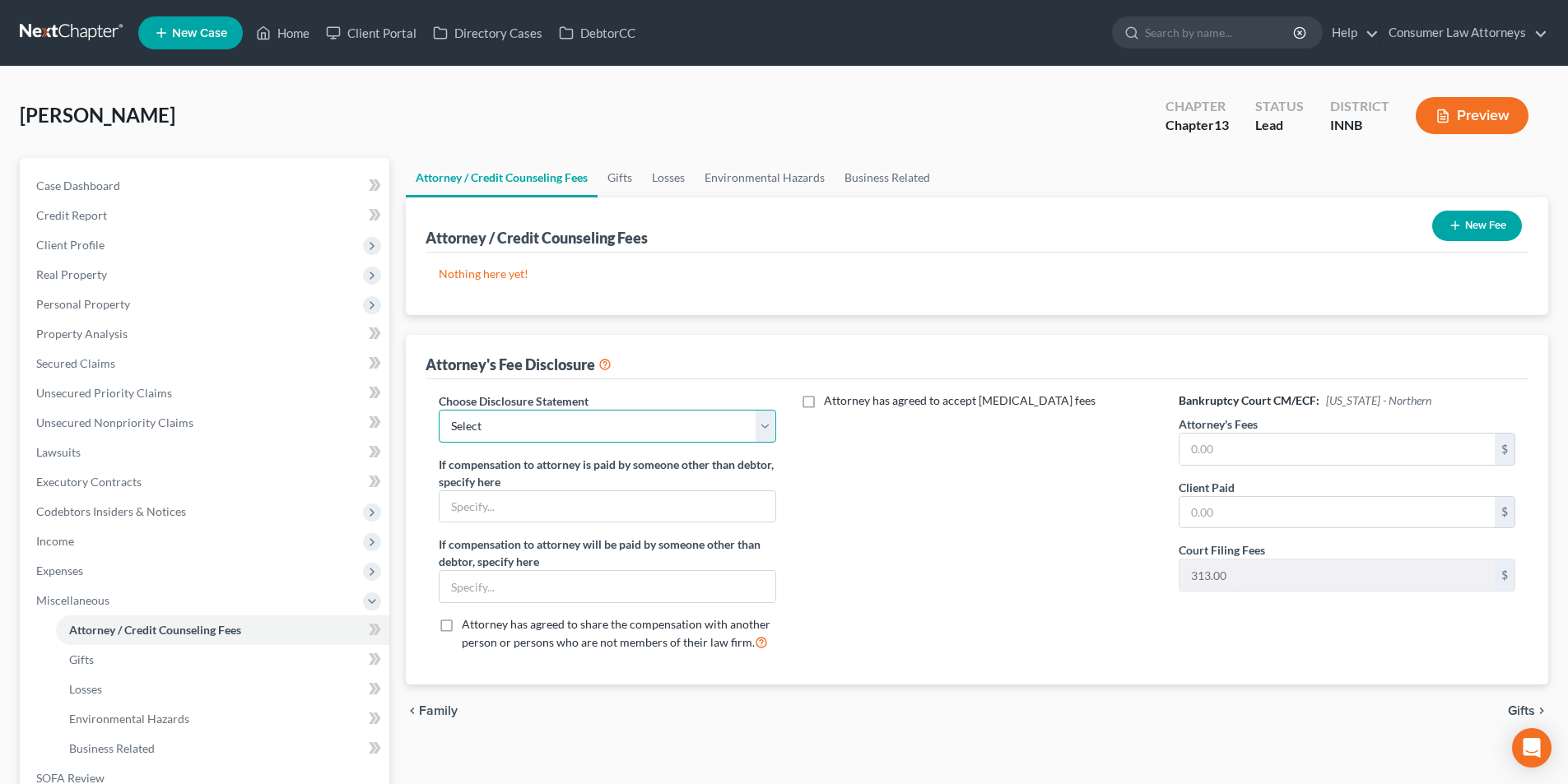
drag, startPoint x: 676, startPoint y: 427, endPoint x: 690, endPoint y: 421, distance: 15.2
click at [676, 427] on select "Select [GEOGRAPHIC_DATA] [GEOGRAPHIC_DATA] Northern Disclosure of Compensation …" at bounding box center [607, 427] width 337 height 33
select select "1"
click at [439, 410] on select "Select [GEOGRAPHIC_DATA] [GEOGRAPHIC_DATA] Northern Disclosure of Compensation …" at bounding box center [607, 427] width 337 height 33
click at [1354, 459] on input "text" at bounding box center [1338, 449] width 315 height 31
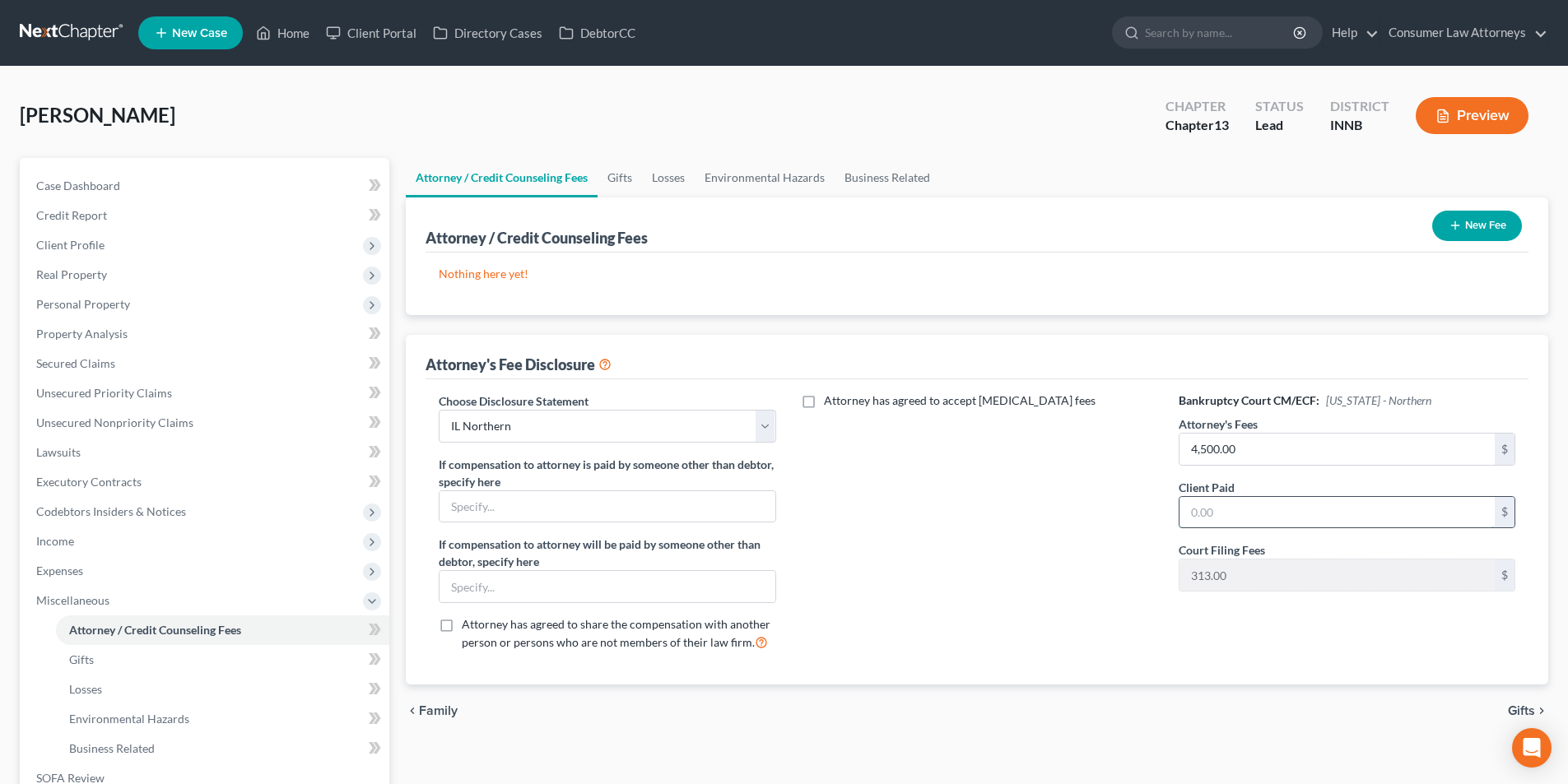
click at [1218, 517] on input "text" at bounding box center [1338, 512] width 315 height 31
click at [1479, 221] on button "New Fee" at bounding box center [1478, 225] width 90 height 30
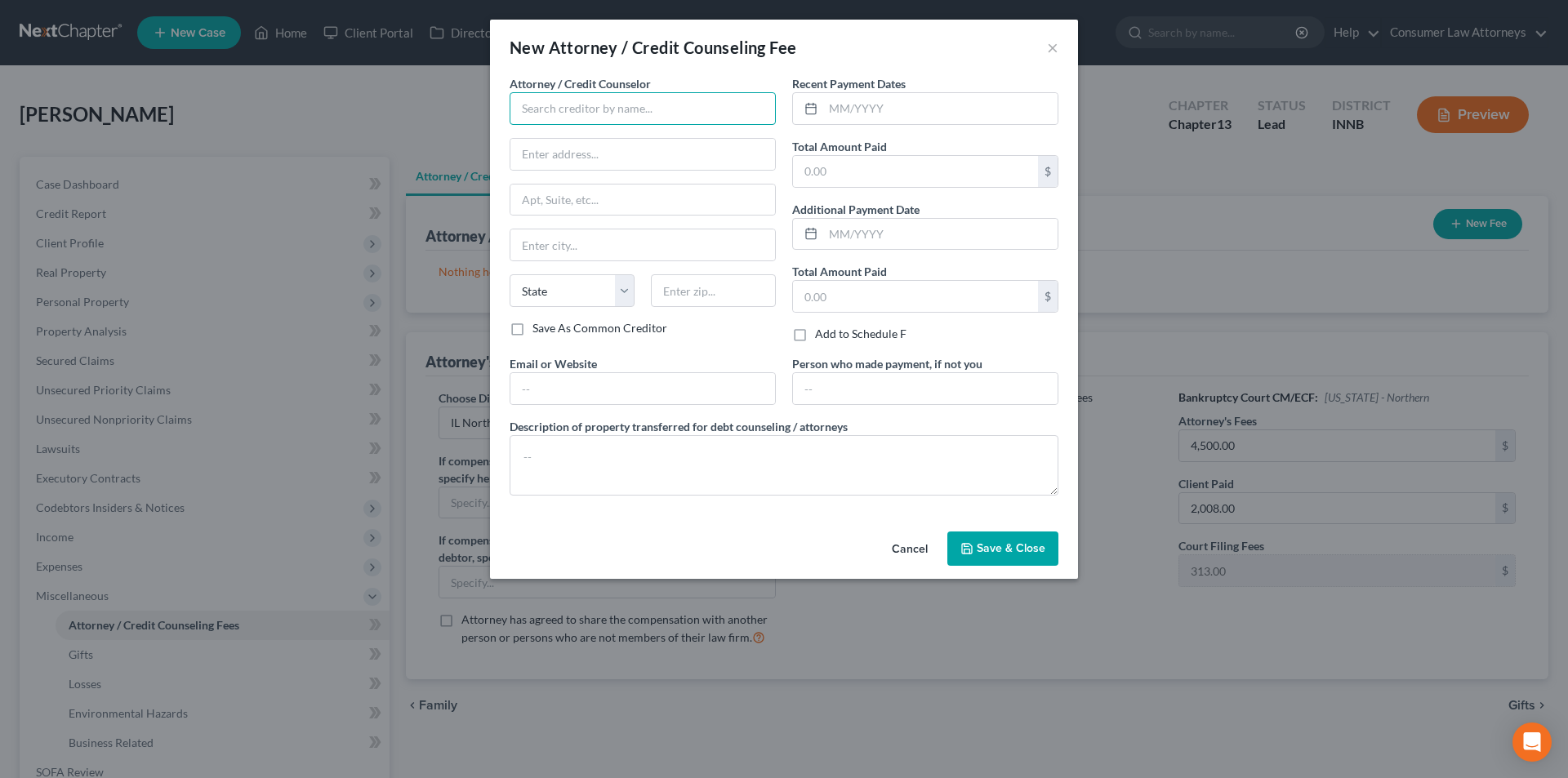
click at [603, 117] on input "text" at bounding box center [642, 108] width 266 height 33
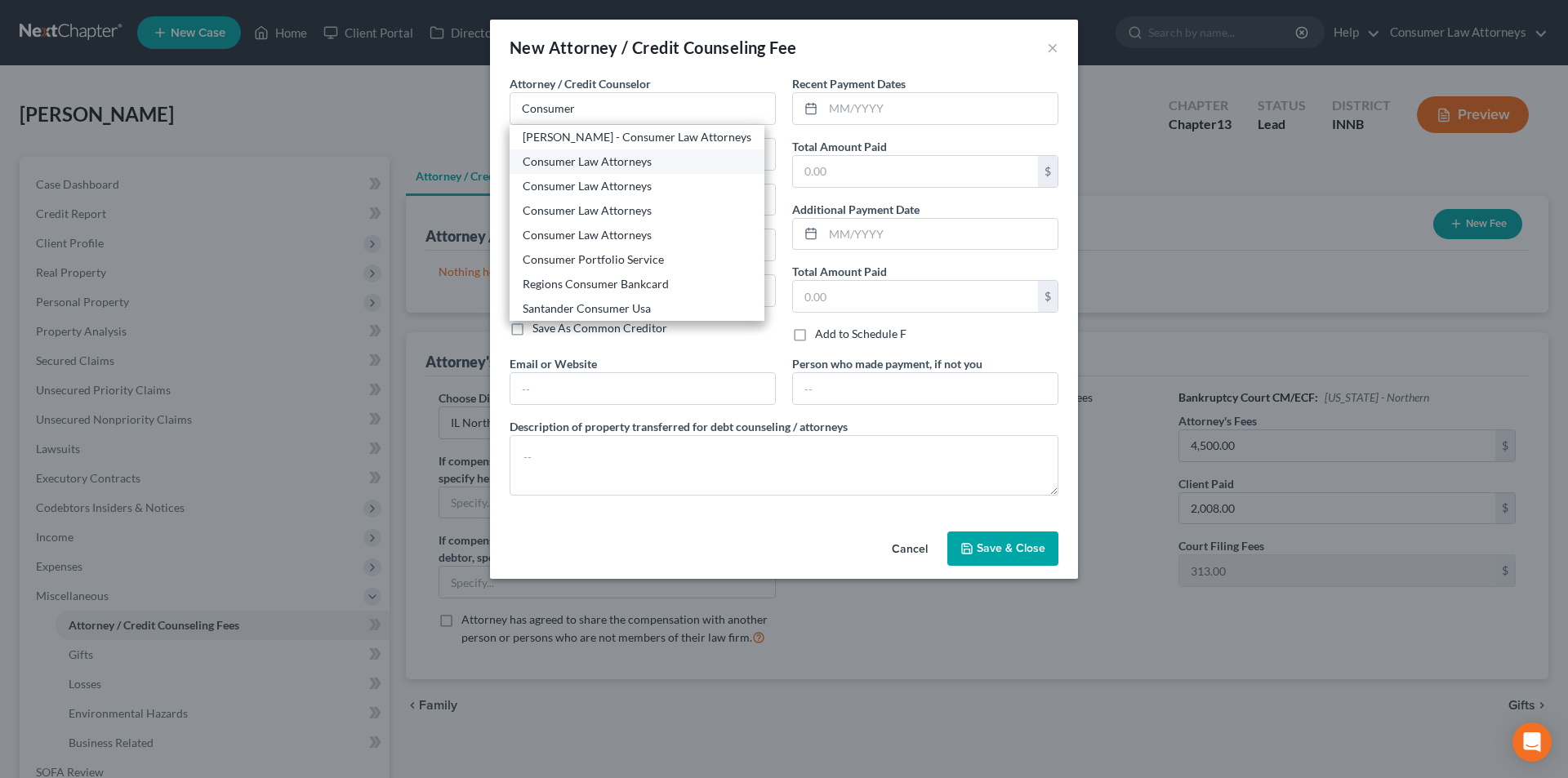
click at [594, 163] on div "Consumer Law Attorneys" at bounding box center [637, 161] width 228 height 16
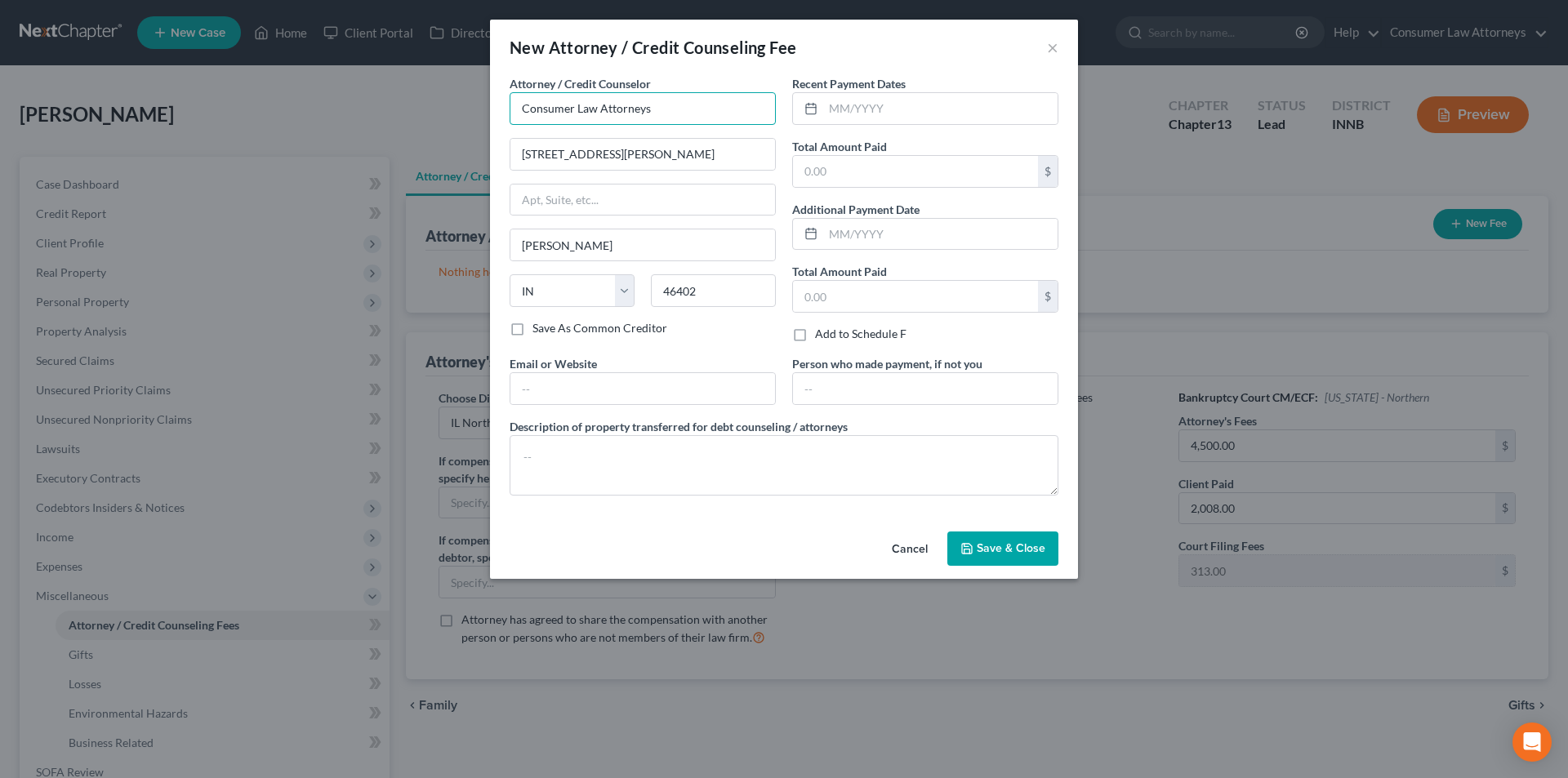
drag, startPoint x: 672, startPoint y: 112, endPoint x: 441, endPoint y: 112, distance: 231.0
click at [441, 112] on div "New Attorney / Credit Counseling Fee × Attorney / Credit Counselor * Consumer L…" at bounding box center [784, 389] width 1568 height 778
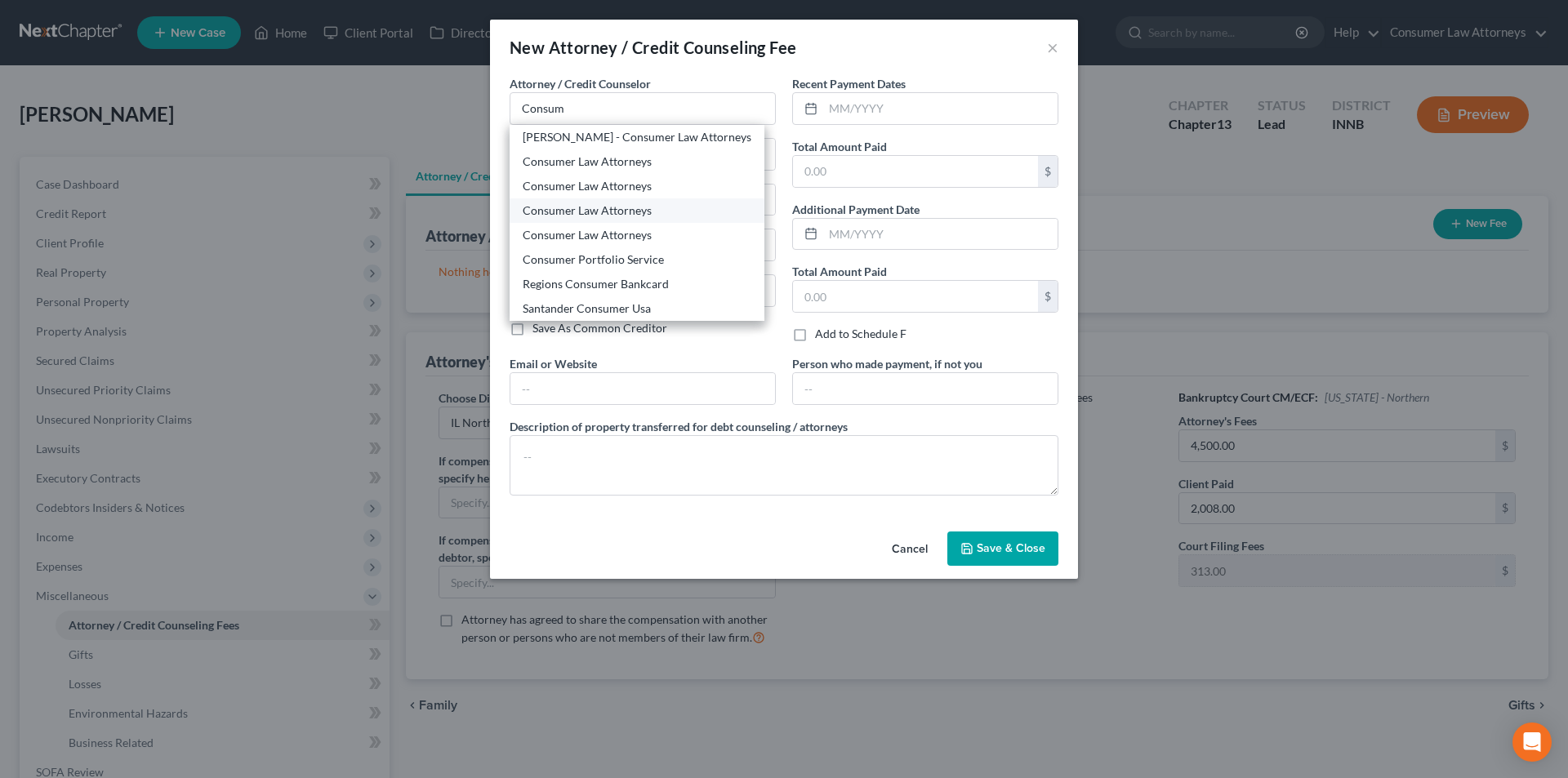
click at [626, 206] on div "Consumer Law Attorneys" at bounding box center [637, 210] width 228 height 16
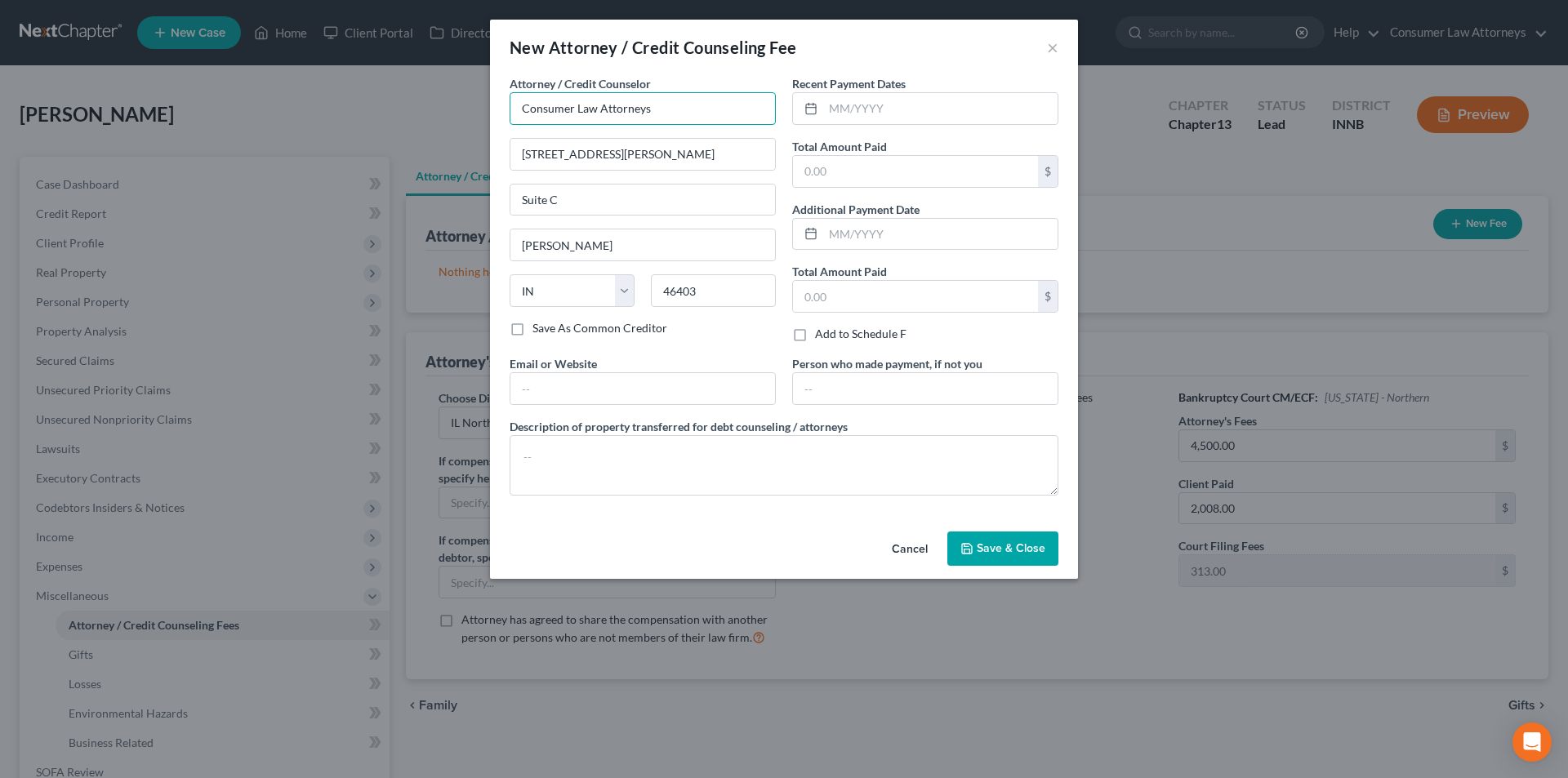
click at [677, 108] on input "Consumer Law Attorneys" at bounding box center [642, 108] width 266 height 33
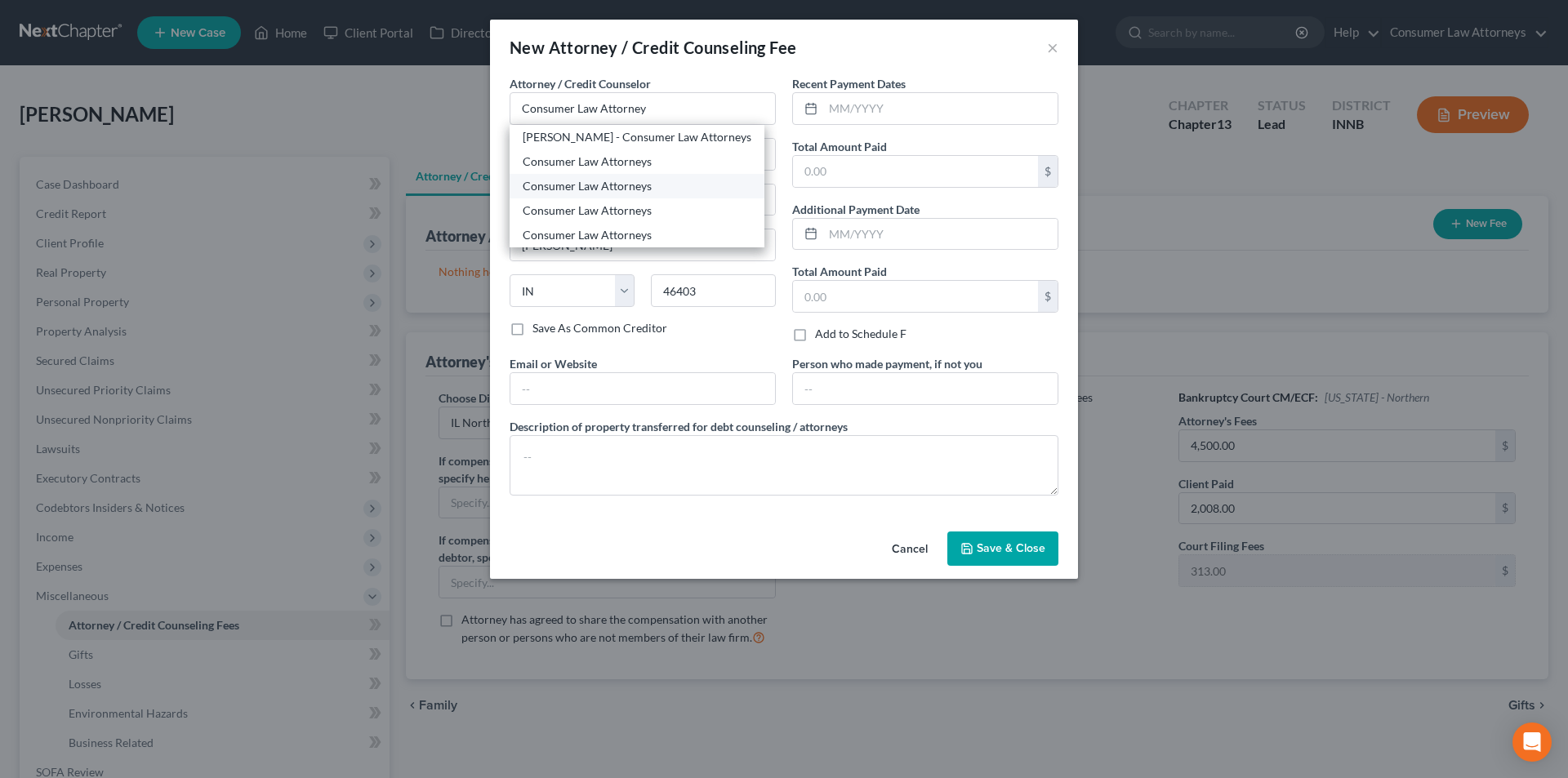
click at [635, 191] on div "Consumer Law Attorneys" at bounding box center [637, 185] width 228 height 16
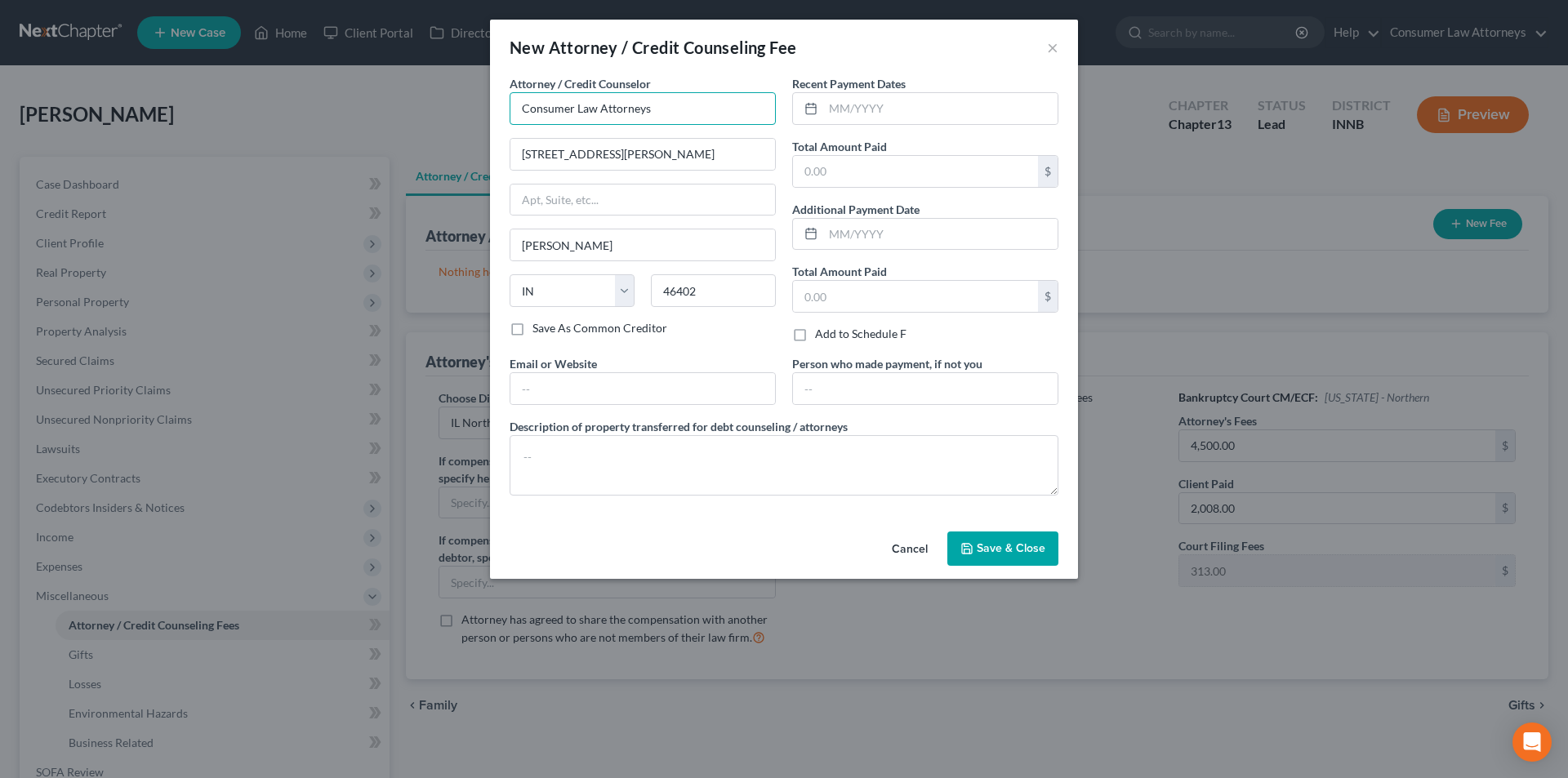
click at [672, 109] on input "Consumer Law Attorneys" at bounding box center [642, 108] width 266 height 33
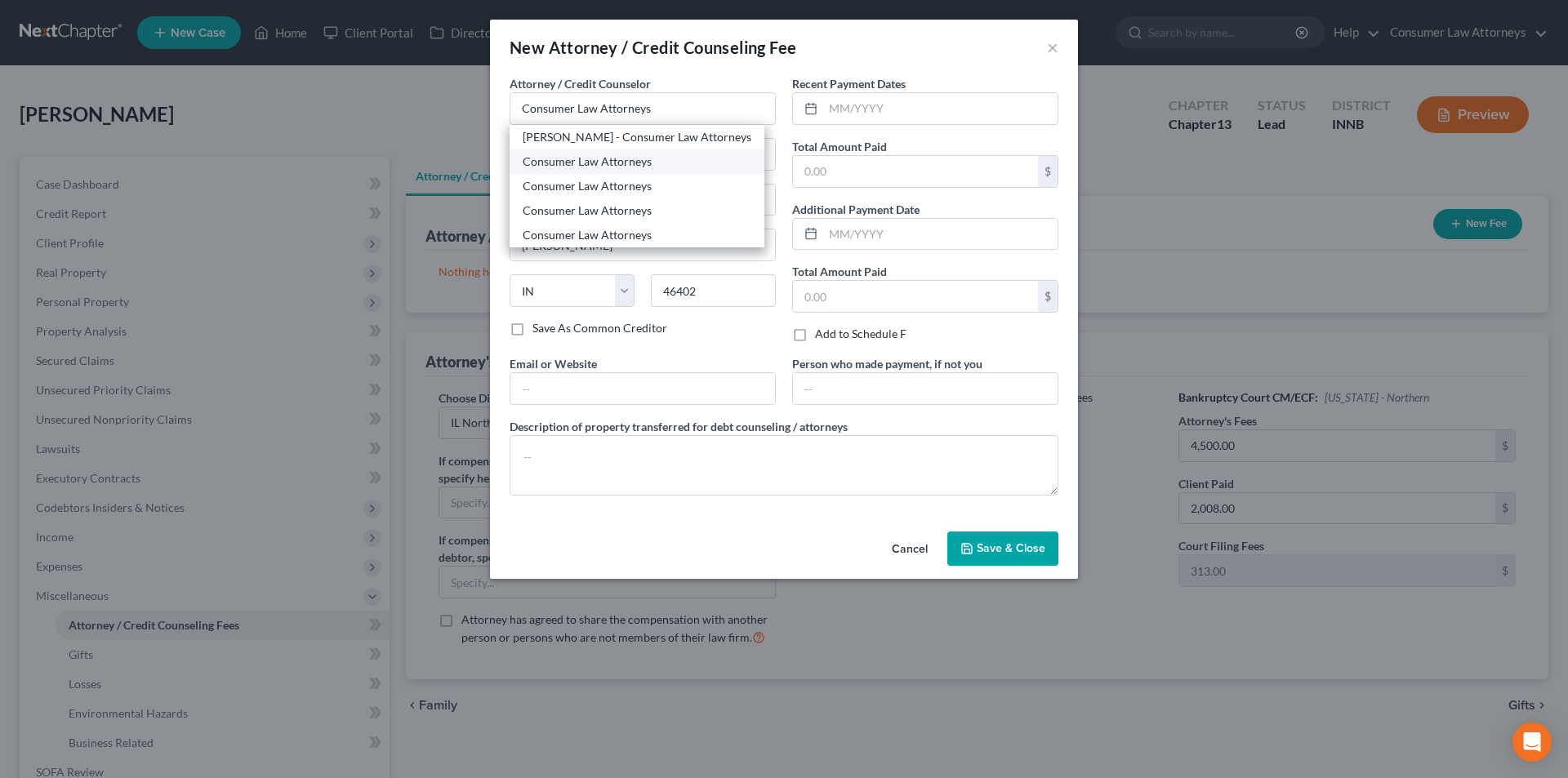
click at [623, 167] on div "Consumer Law Attorneys" at bounding box center [637, 161] width 228 height 16
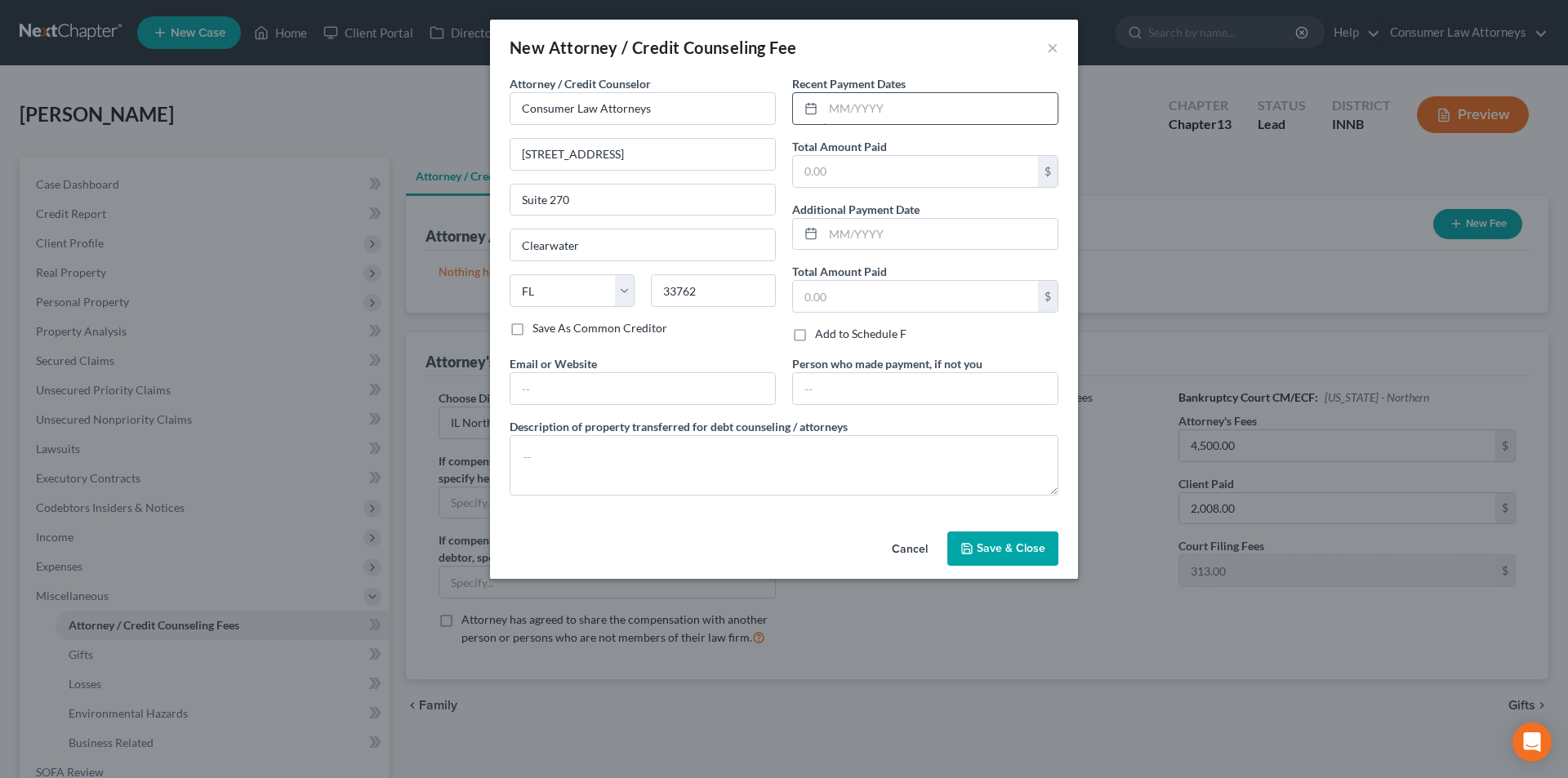
click at [895, 94] on input "text" at bounding box center [939, 108] width 234 height 31
click at [830, 173] on input "text" at bounding box center [915, 172] width 245 height 31
click at [666, 458] on textarea at bounding box center [783, 465] width 549 height 60
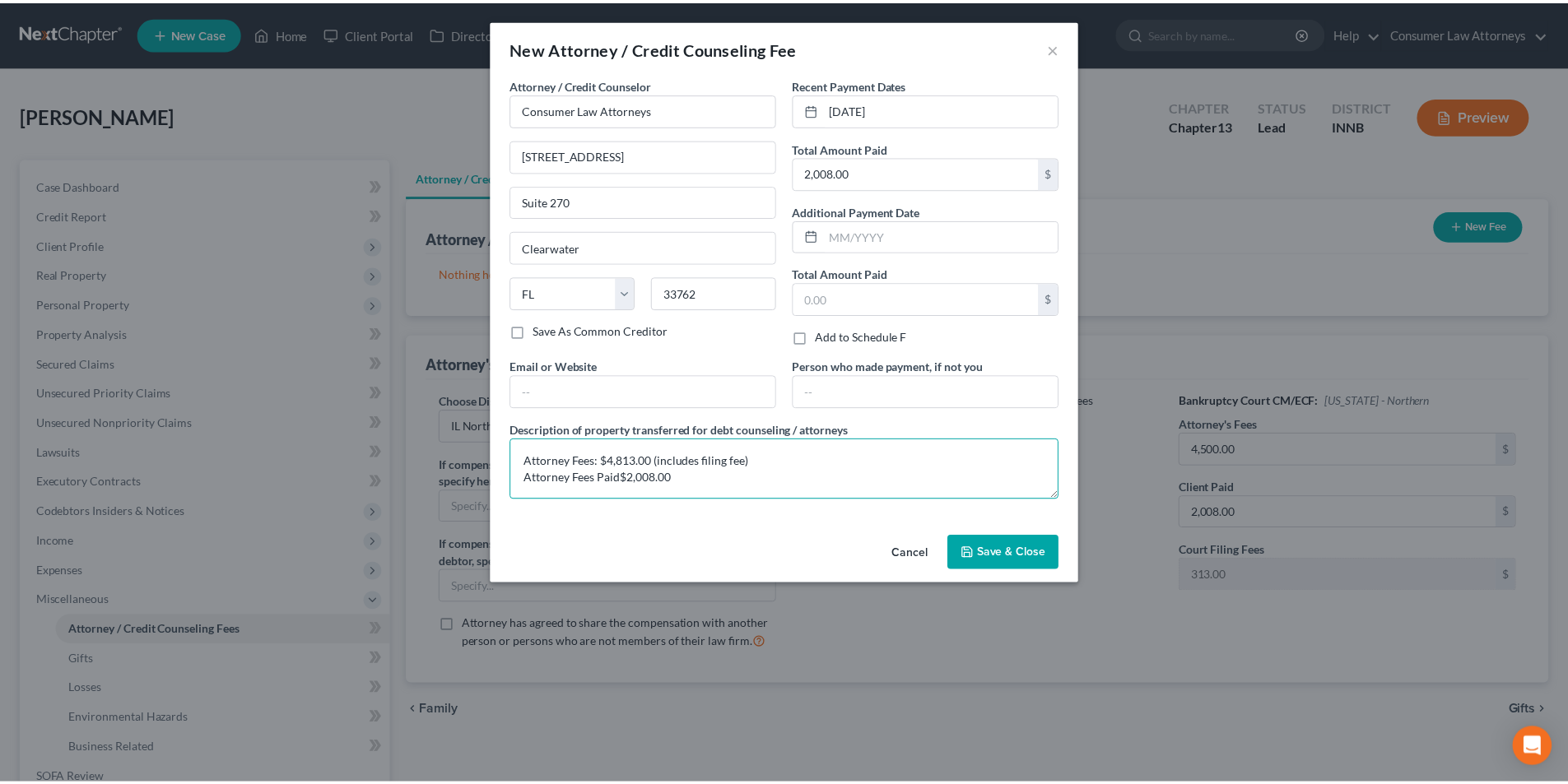
scroll to position [3, 0]
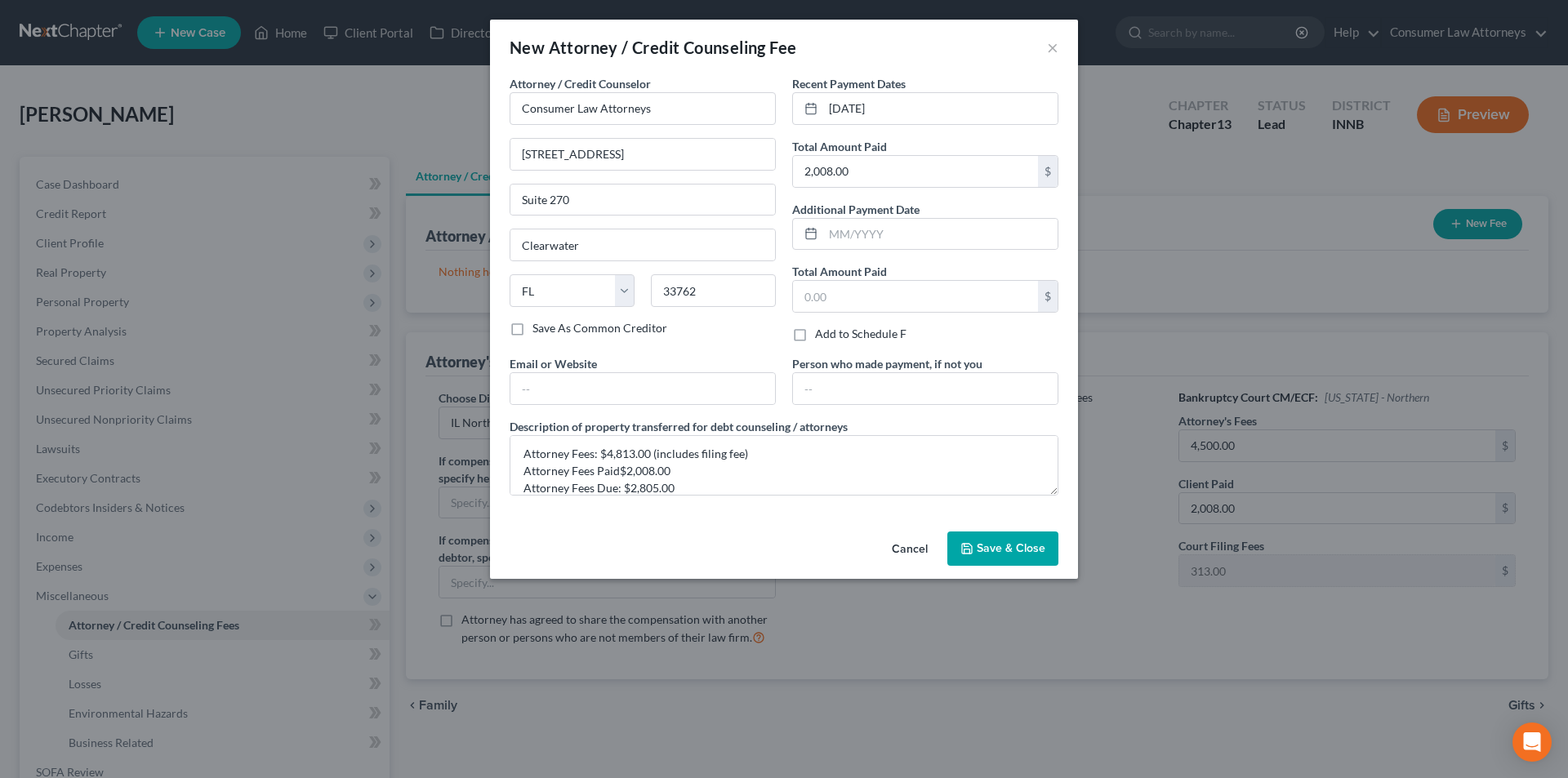
click at [985, 542] on span "Save & Close" at bounding box center [1011, 548] width 69 height 14
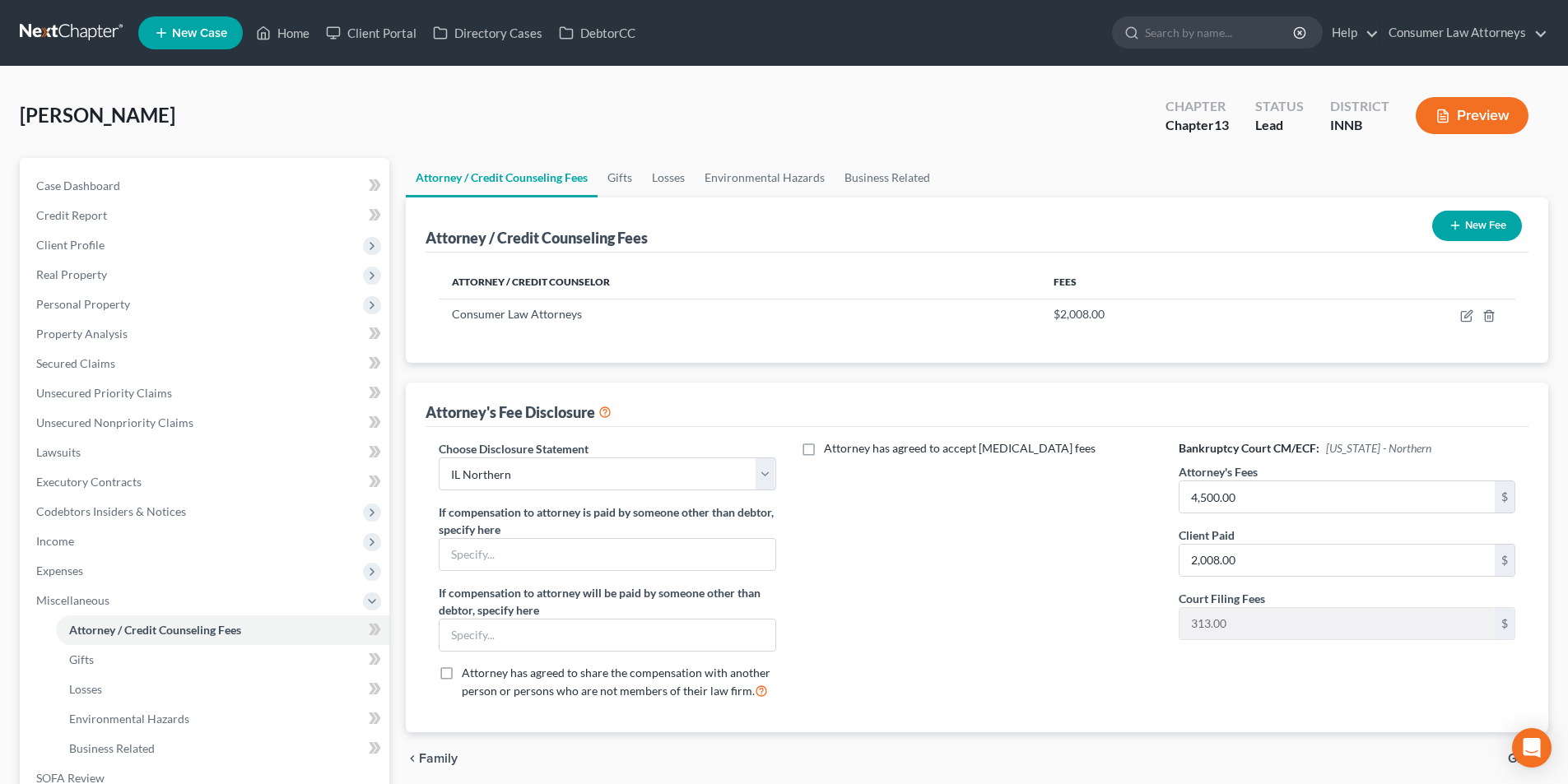
click at [1465, 225] on button "New Fee" at bounding box center [1478, 225] width 90 height 30
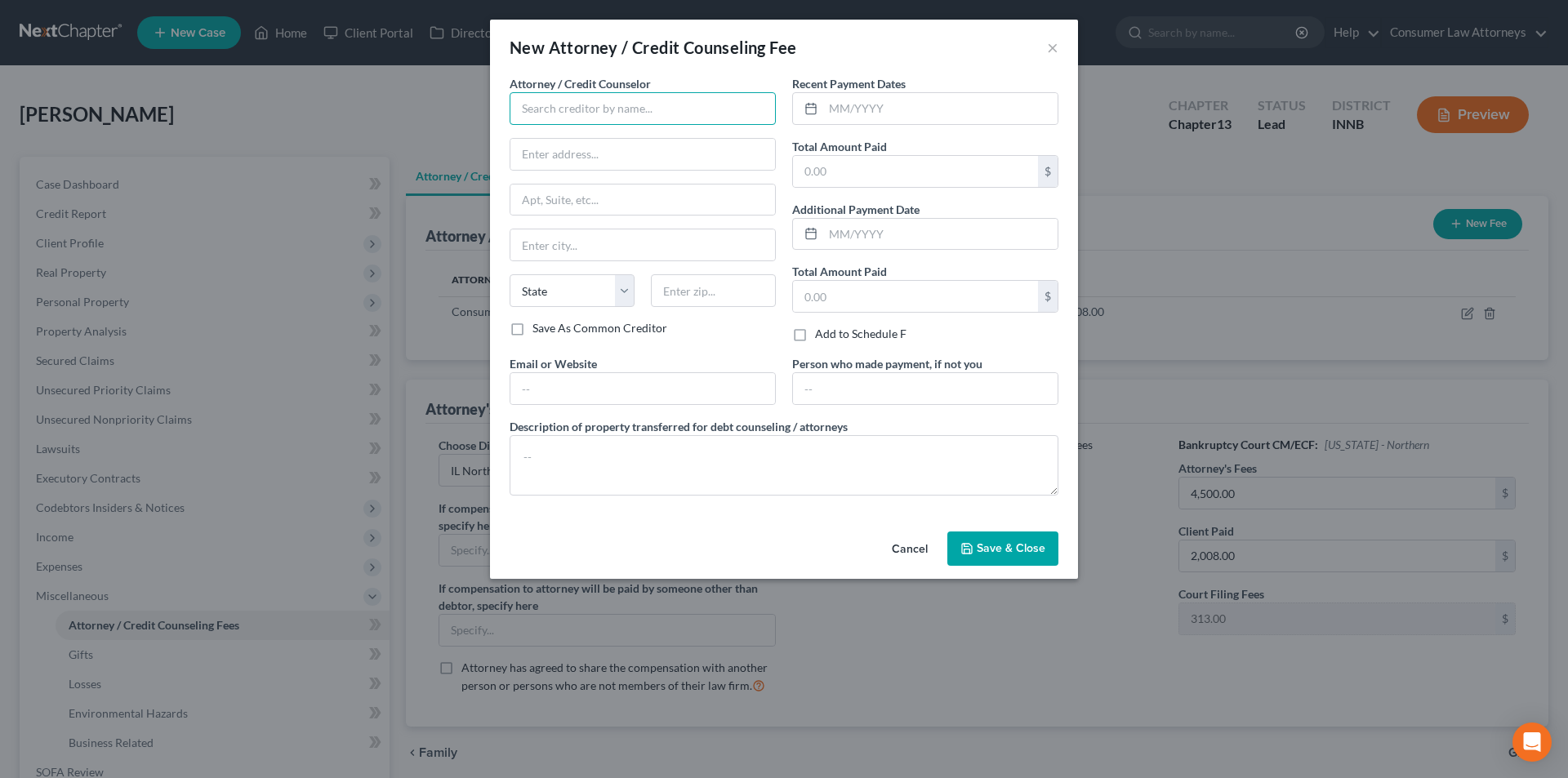
click at [624, 99] on input "text" at bounding box center [642, 108] width 266 height 33
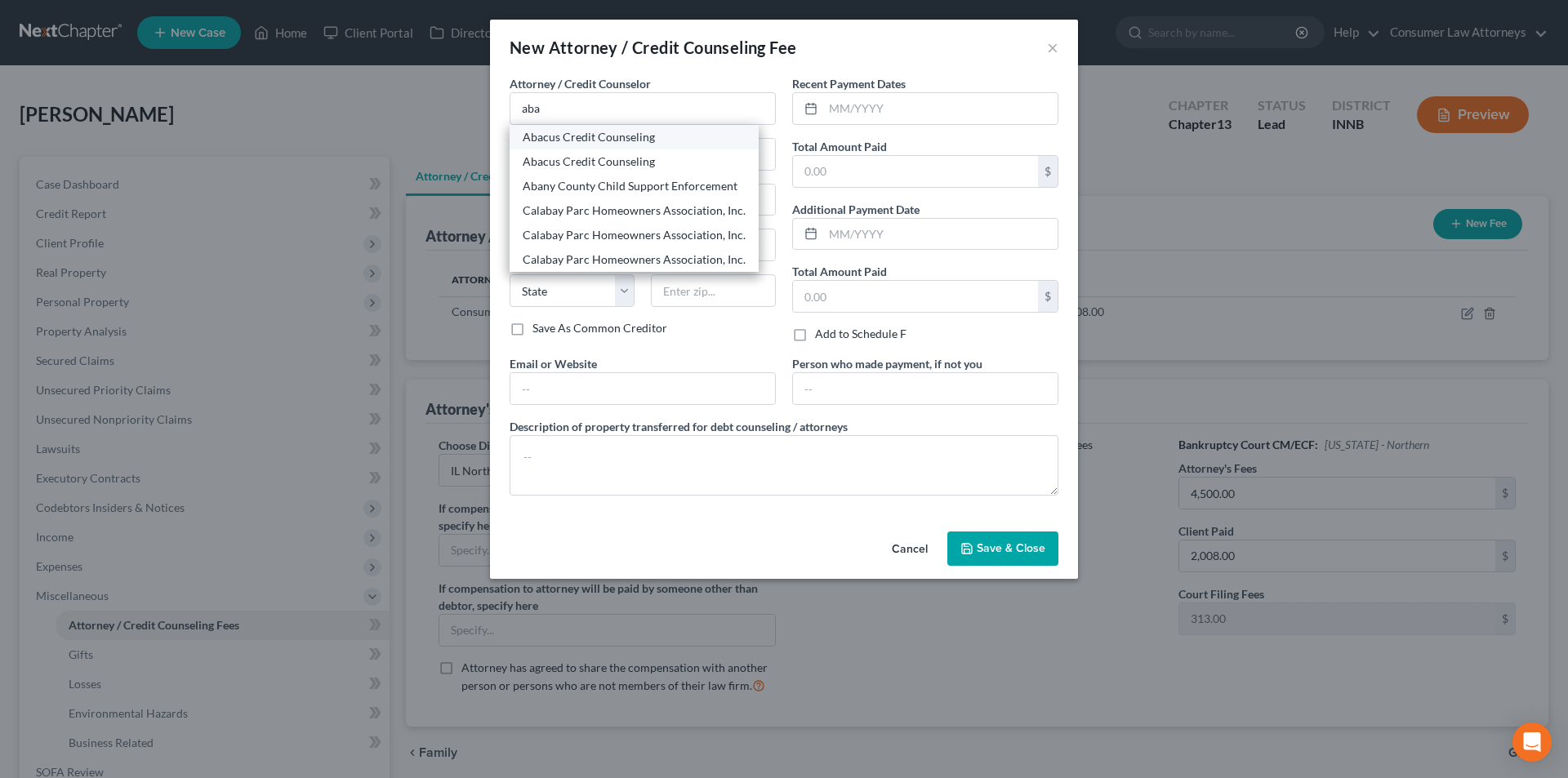
click at [605, 135] on div "Abacus Credit Counseling" at bounding box center [635, 137] width 223 height 16
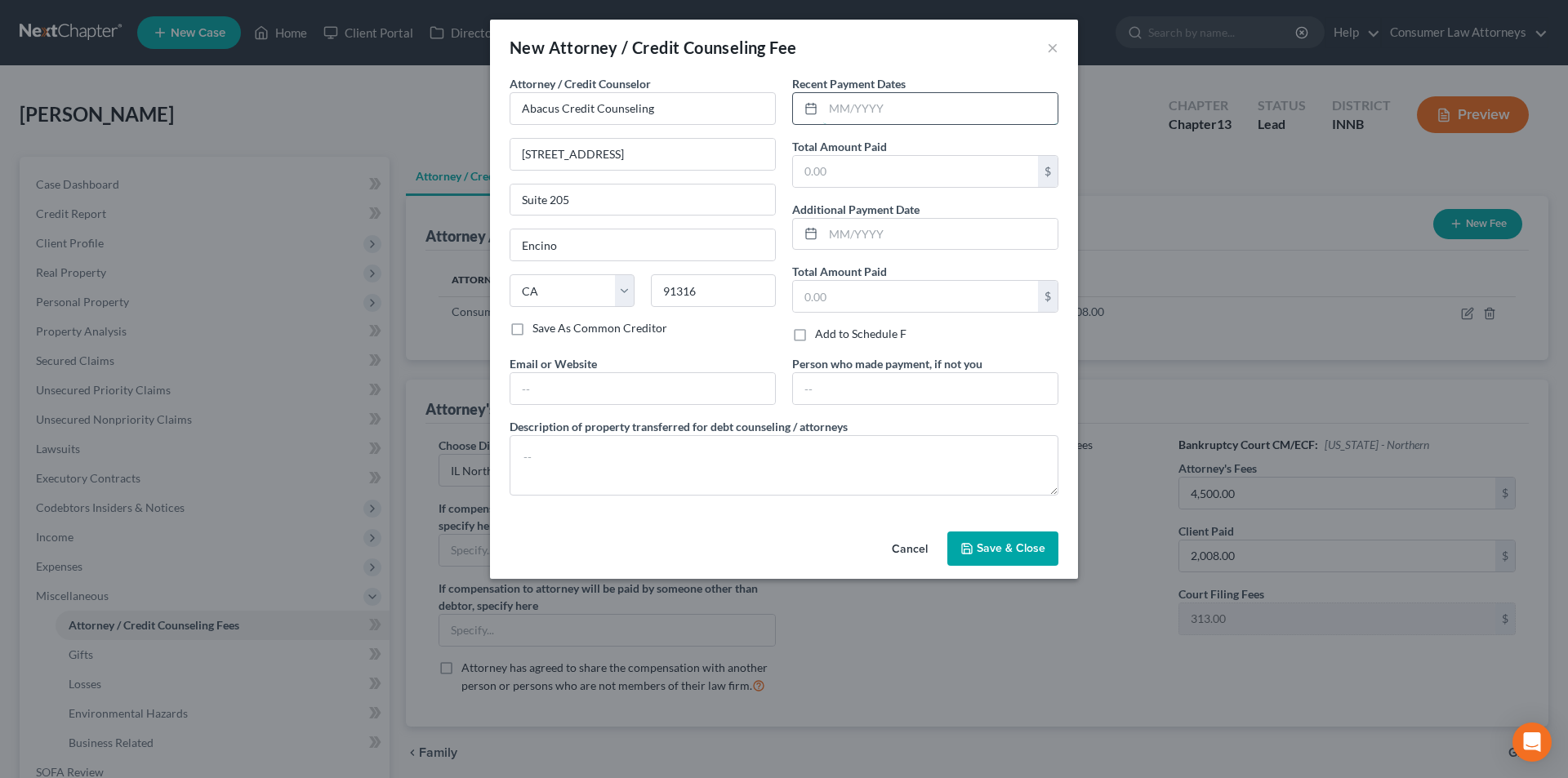
click at [884, 111] on input "text" at bounding box center [939, 108] width 234 height 31
click at [849, 167] on input "text" at bounding box center [915, 172] width 245 height 31
click at [714, 435] on label "Description of property transferred for debt counseling / attorneys" at bounding box center [678, 427] width 338 height 17
click at [629, 447] on textarea at bounding box center [783, 465] width 549 height 60
click at [990, 551] on span "Save & Close" at bounding box center [1011, 548] width 69 height 14
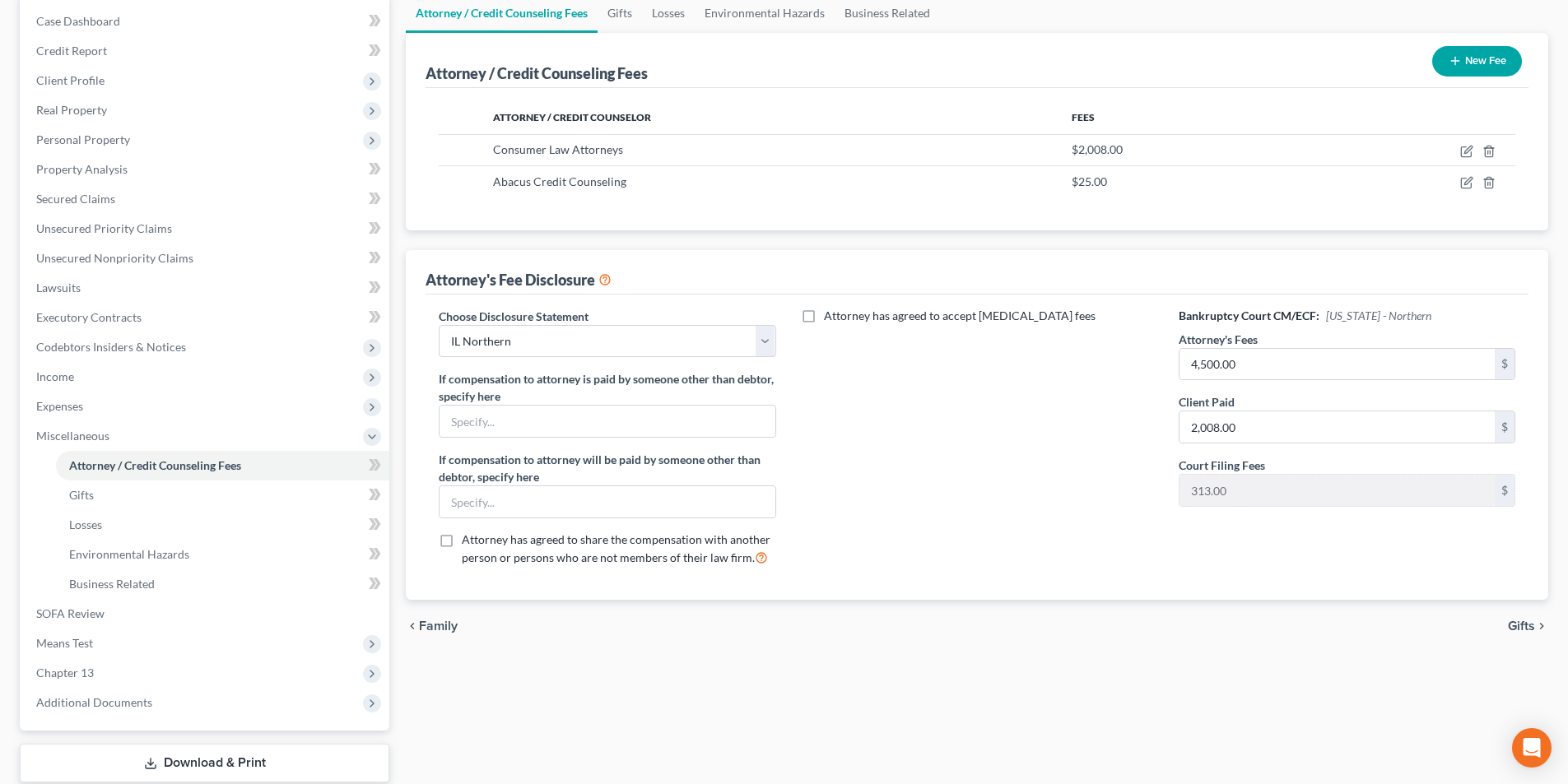
scroll to position [0, 0]
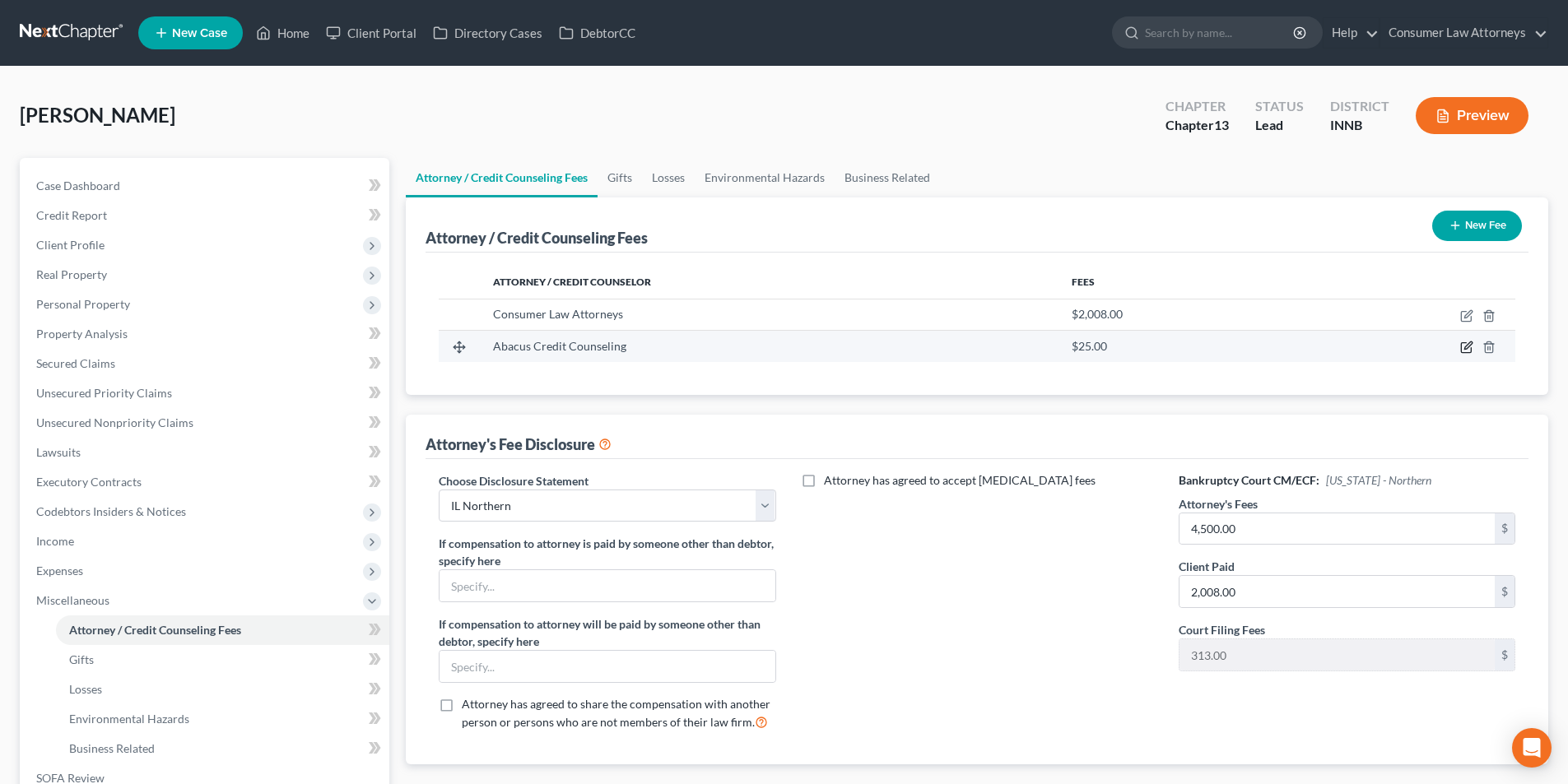
click at [1467, 352] on icon "button" at bounding box center [1467, 347] width 13 height 13
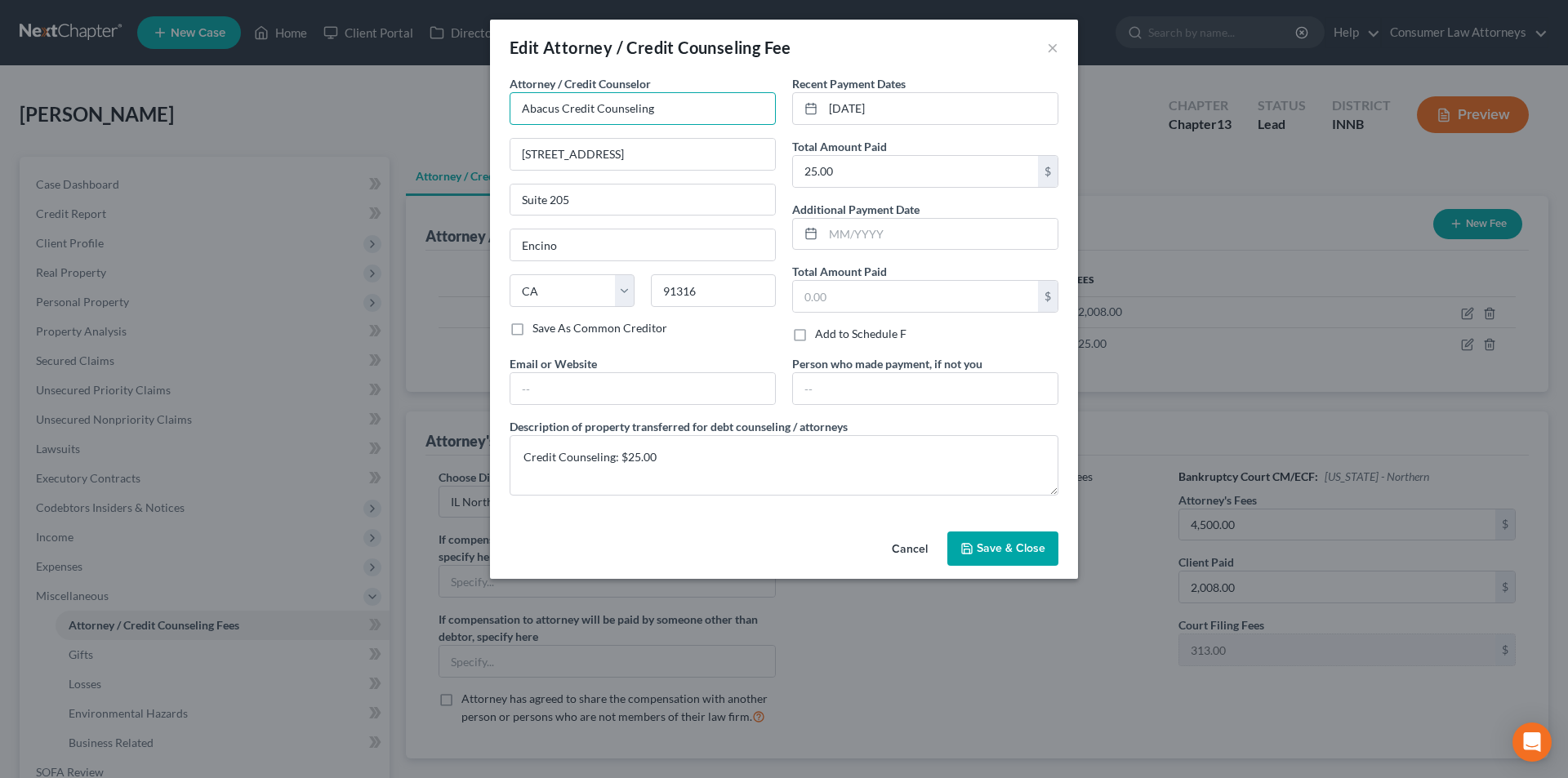
drag, startPoint x: 657, startPoint y: 103, endPoint x: 403, endPoint y: 106, distance: 254.0
click at [403, 106] on div "Edit Attorney / Credit Counseling Fee × Attorney / Credit Counselor * Abacus Cr…" at bounding box center [784, 389] width 1568 height 778
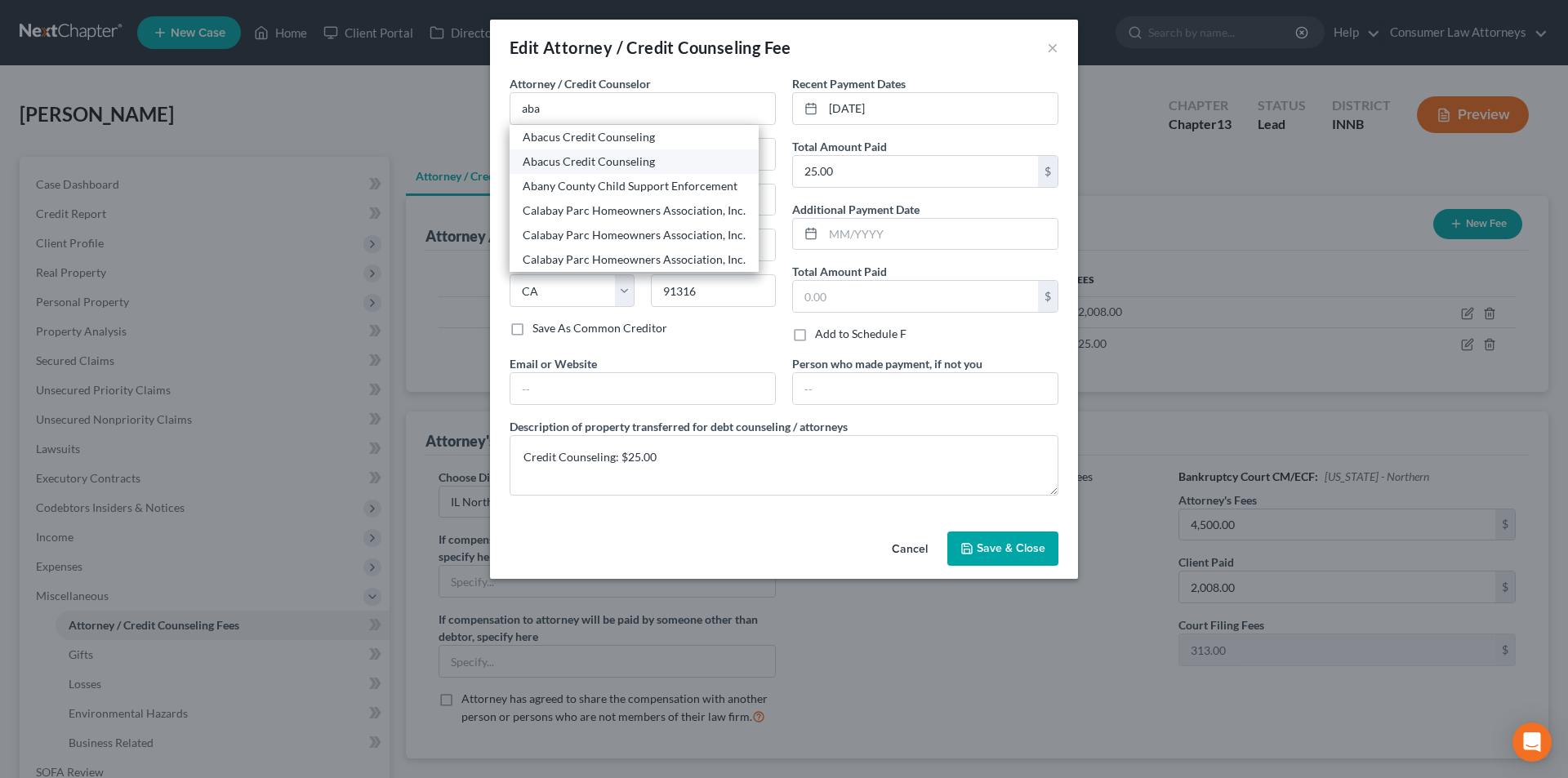
click at [607, 162] on div "Abacus Credit Counseling" at bounding box center [635, 161] width 223 height 16
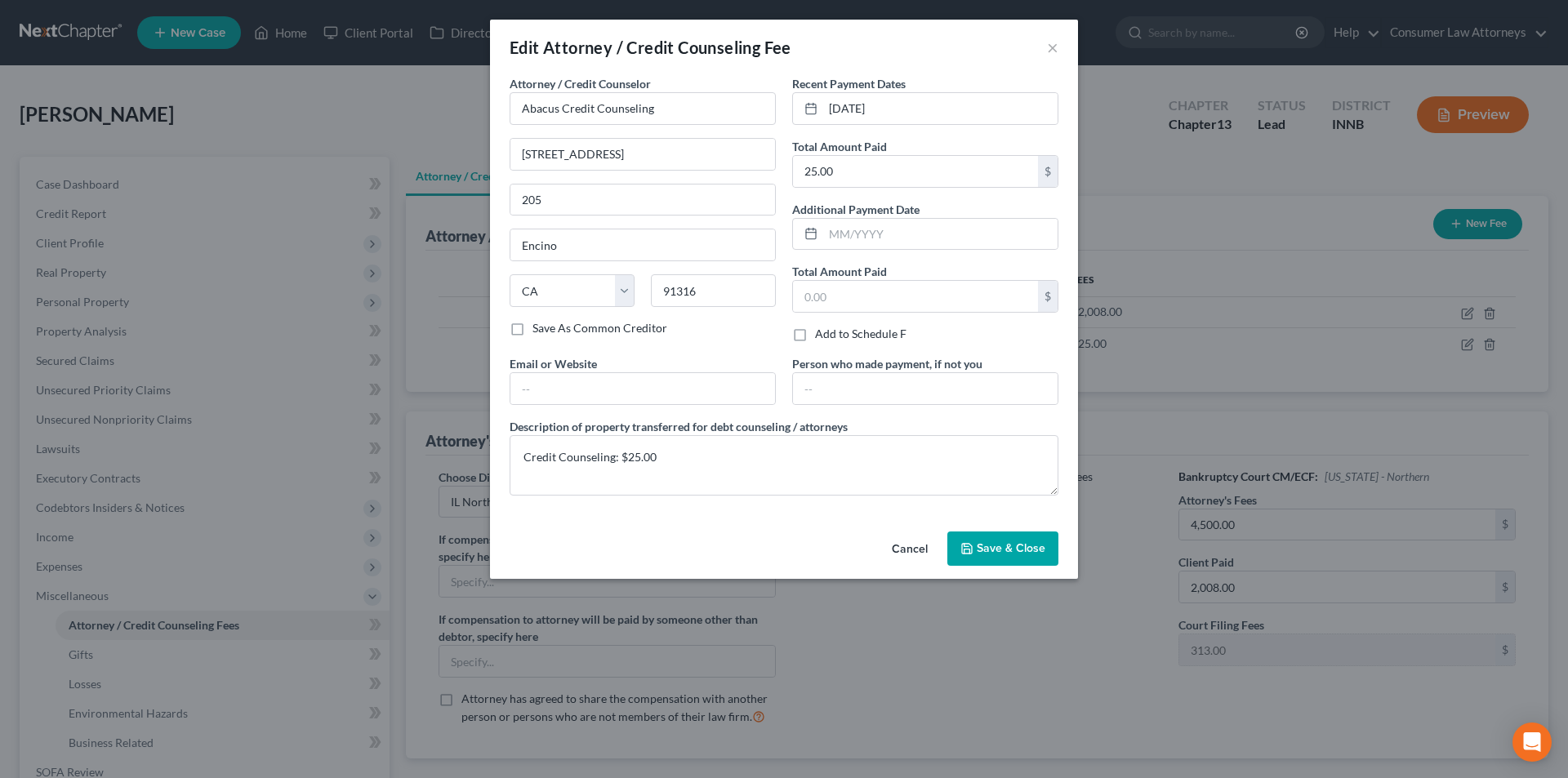
click at [1020, 546] on span "Save & Close" at bounding box center [1011, 548] width 69 height 14
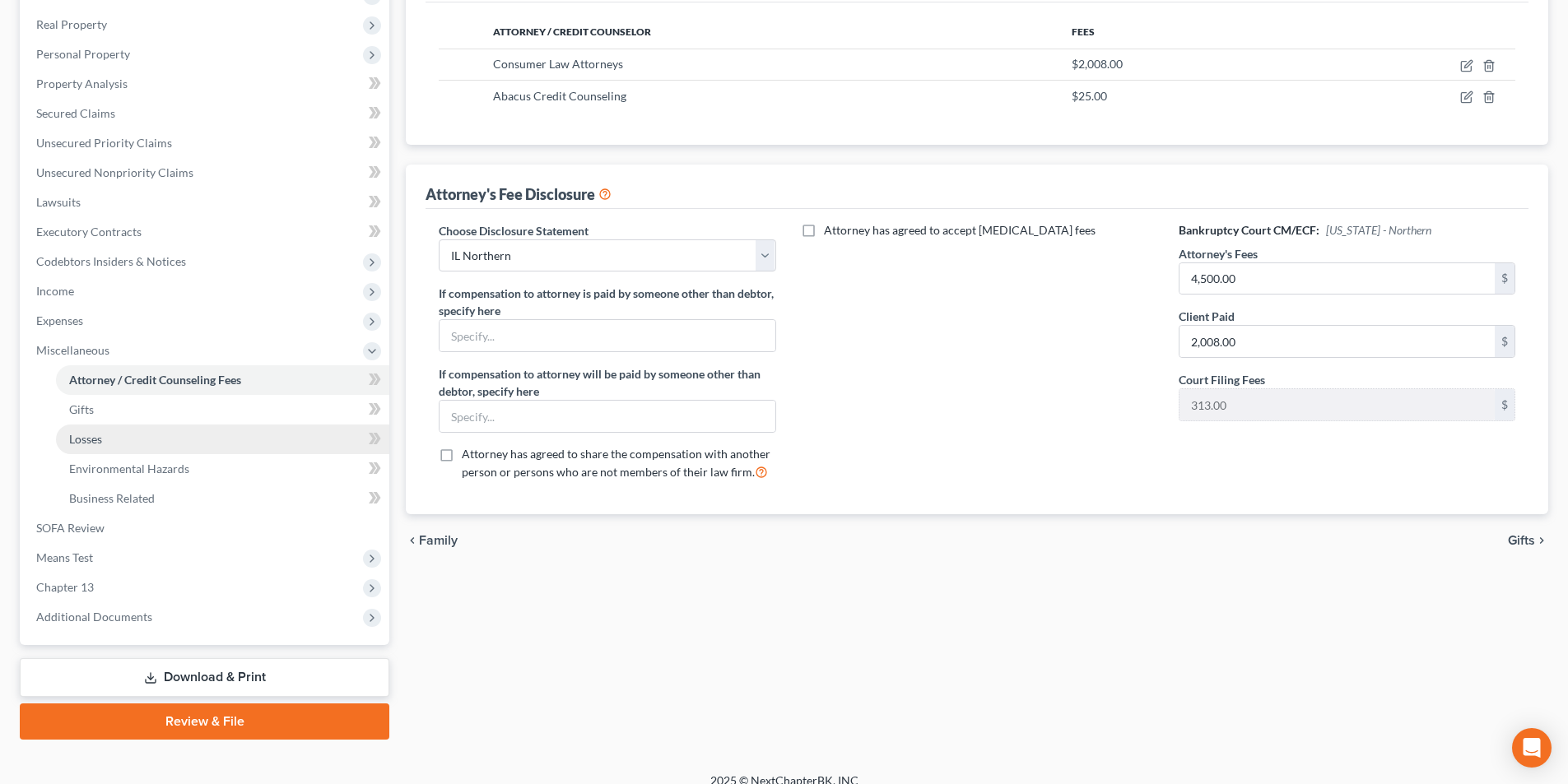
scroll to position [268, 0]
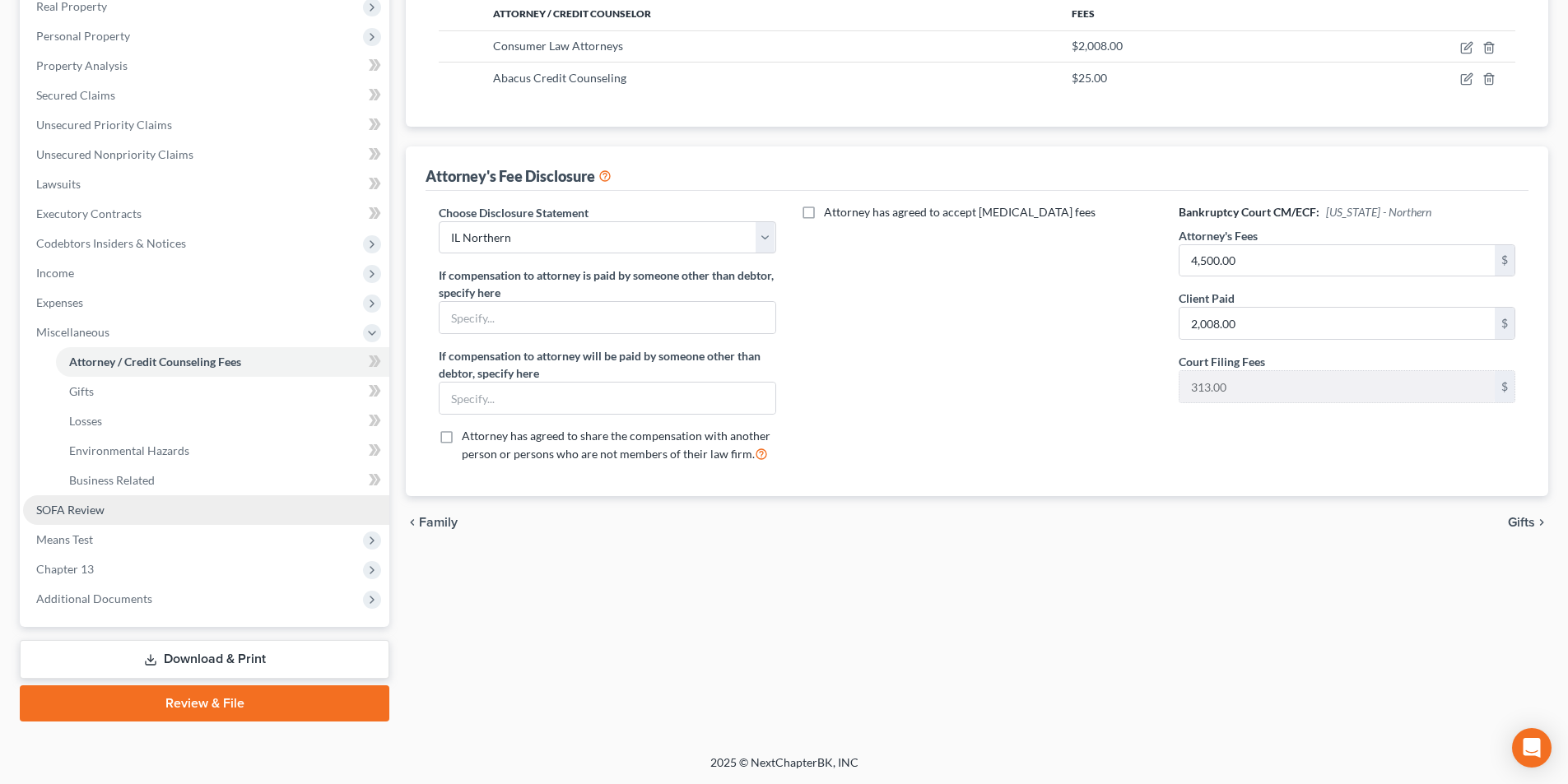
click at [64, 511] on span "SOFA Review" at bounding box center [70, 510] width 68 height 14
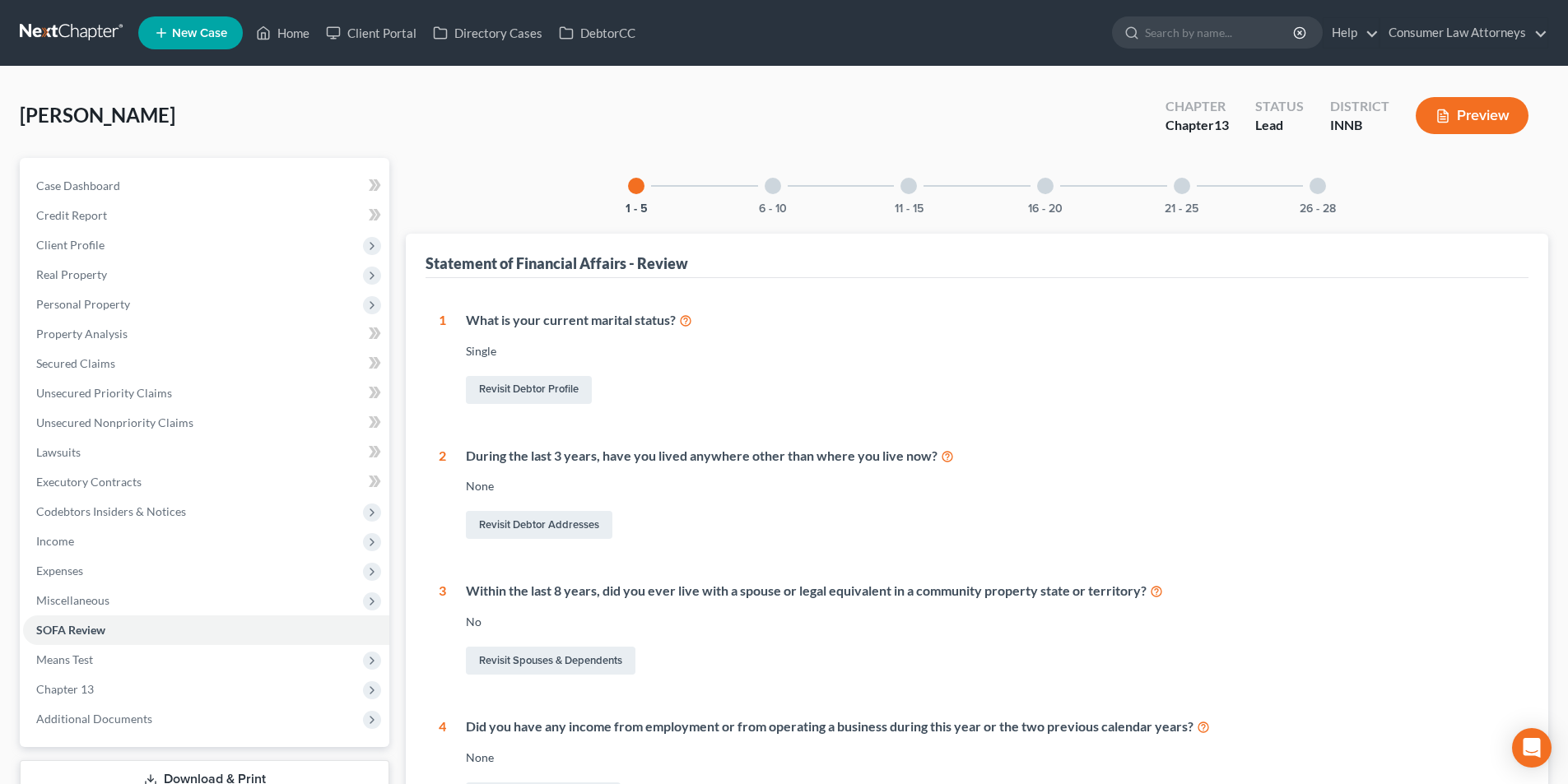
click at [772, 189] on div at bounding box center [772, 185] width 16 height 16
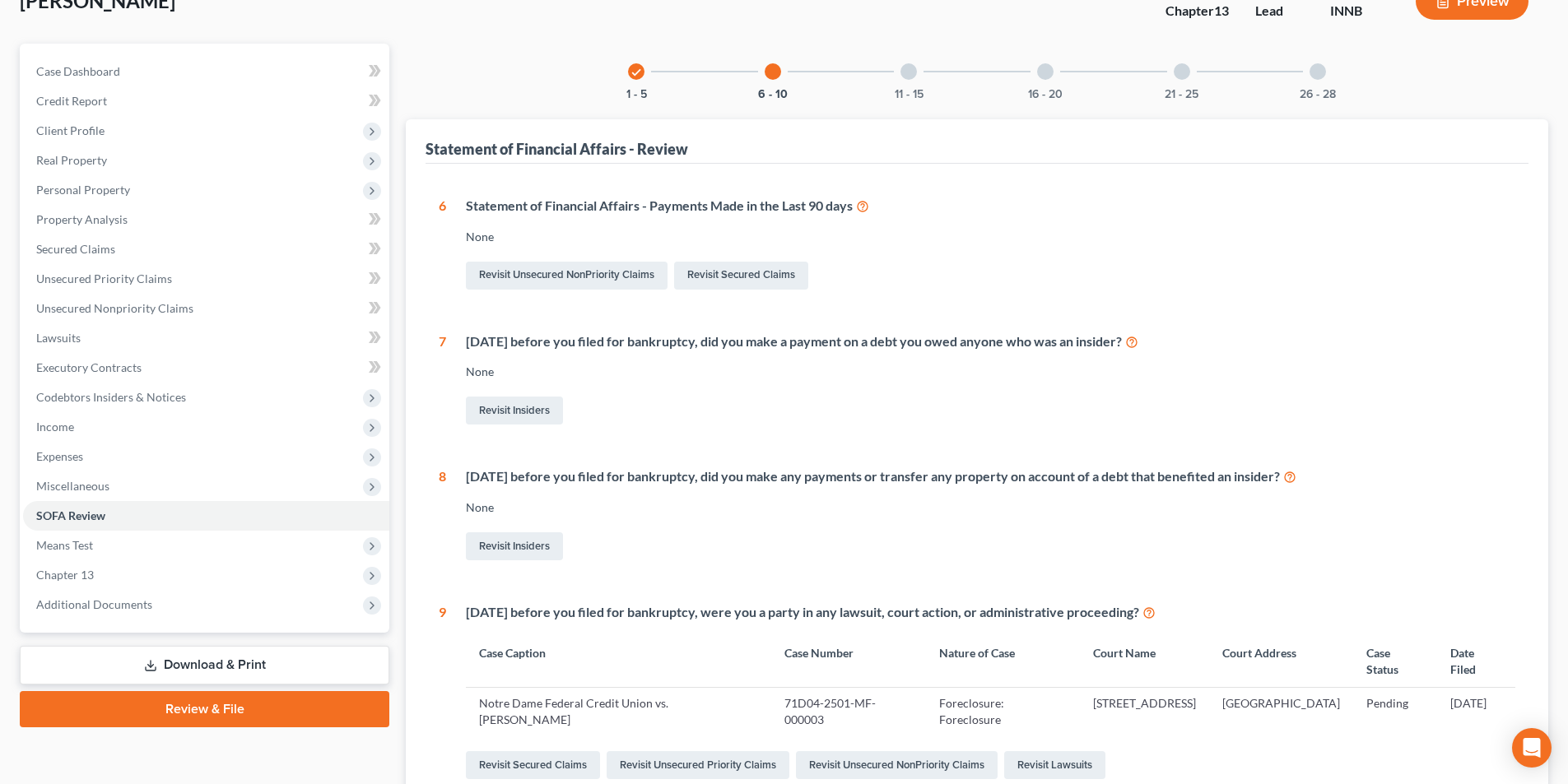
scroll to position [112, 0]
click at [909, 67] on div at bounding box center [908, 74] width 16 height 16
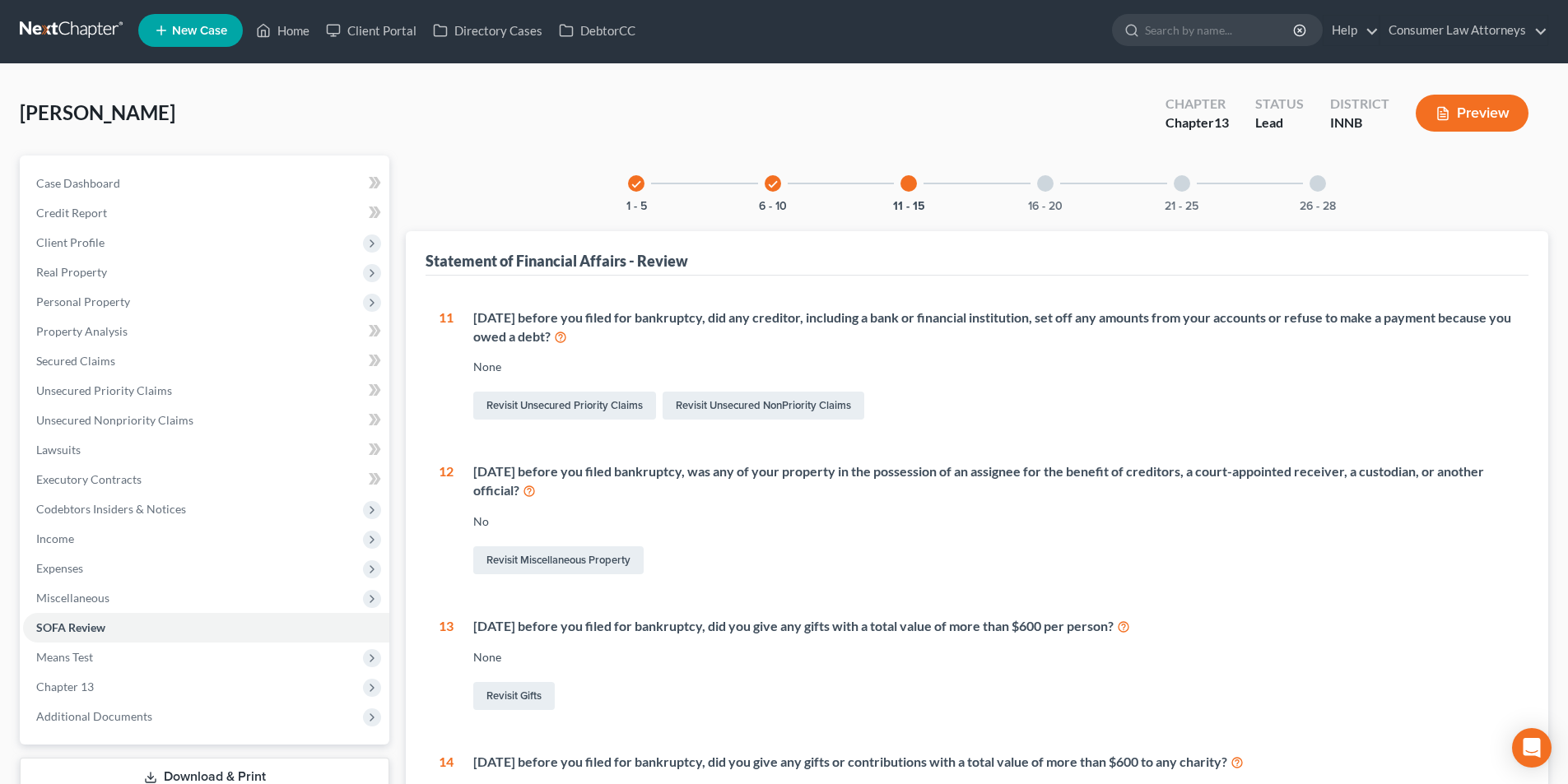
scroll to position [0, 0]
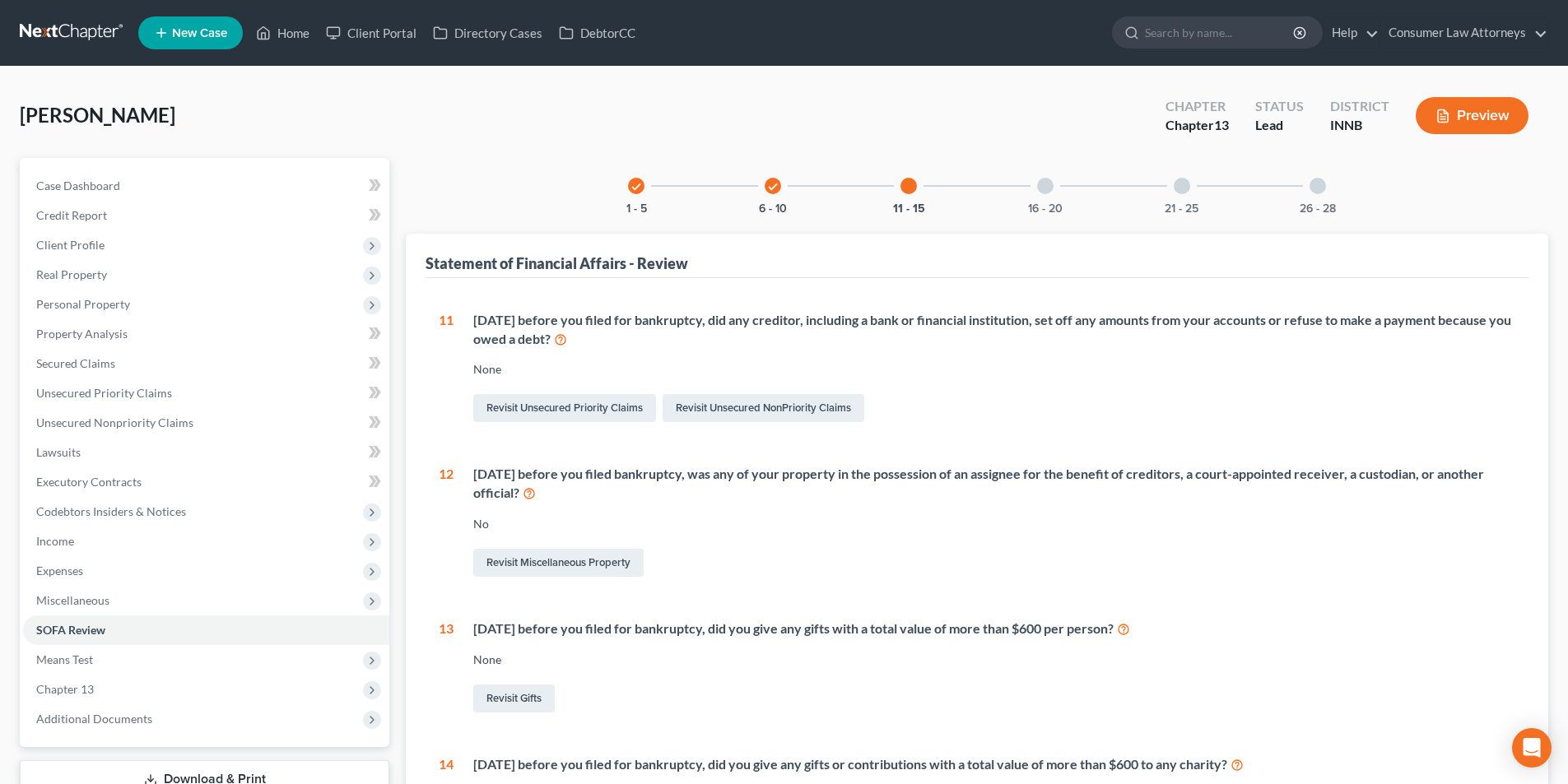
click at [1042, 179] on div at bounding box center [1045, 185] width 16 height 16
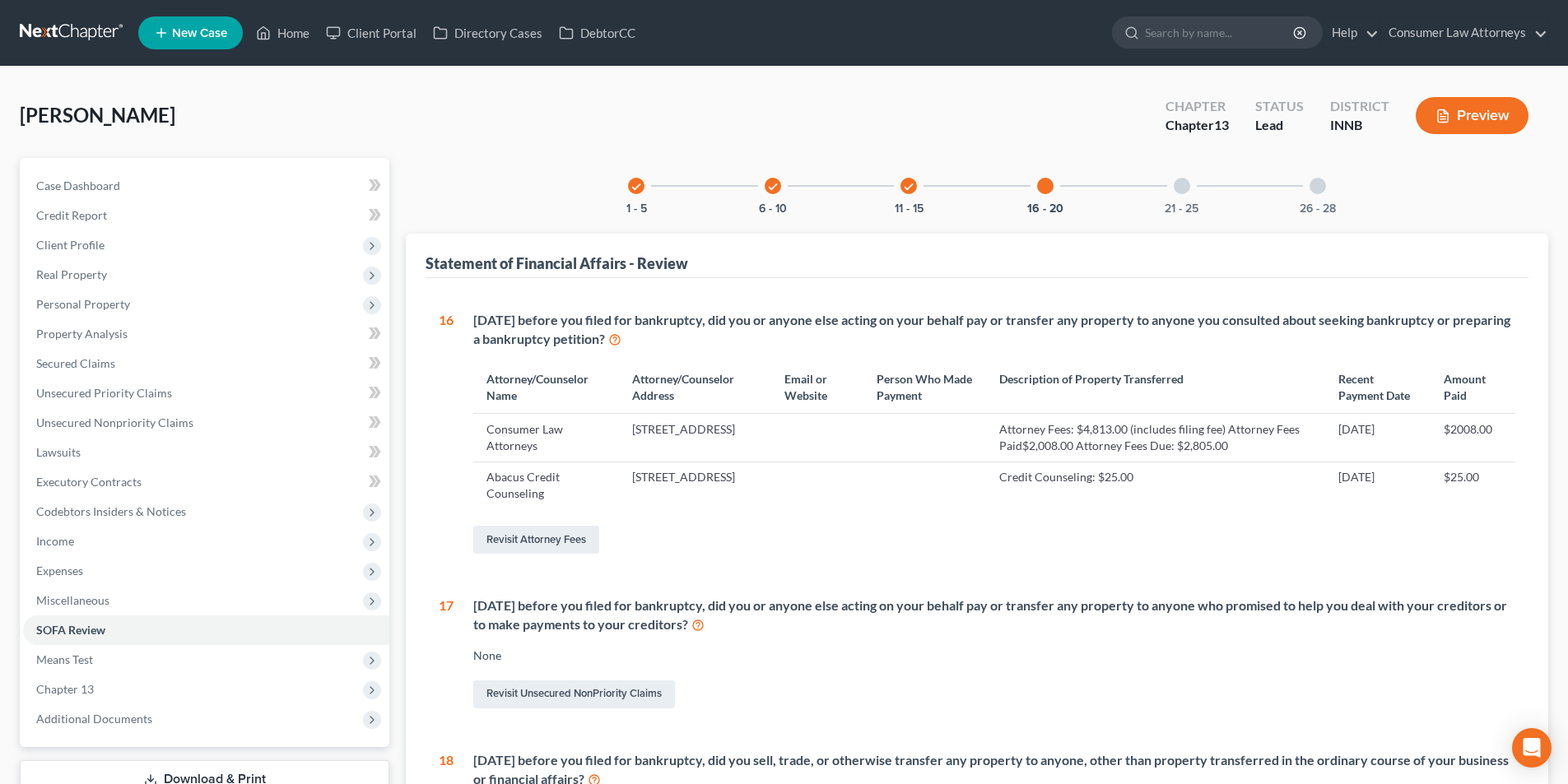
click at [1179, 186] on div at bounding box center [1182, 185] width 16 height 16
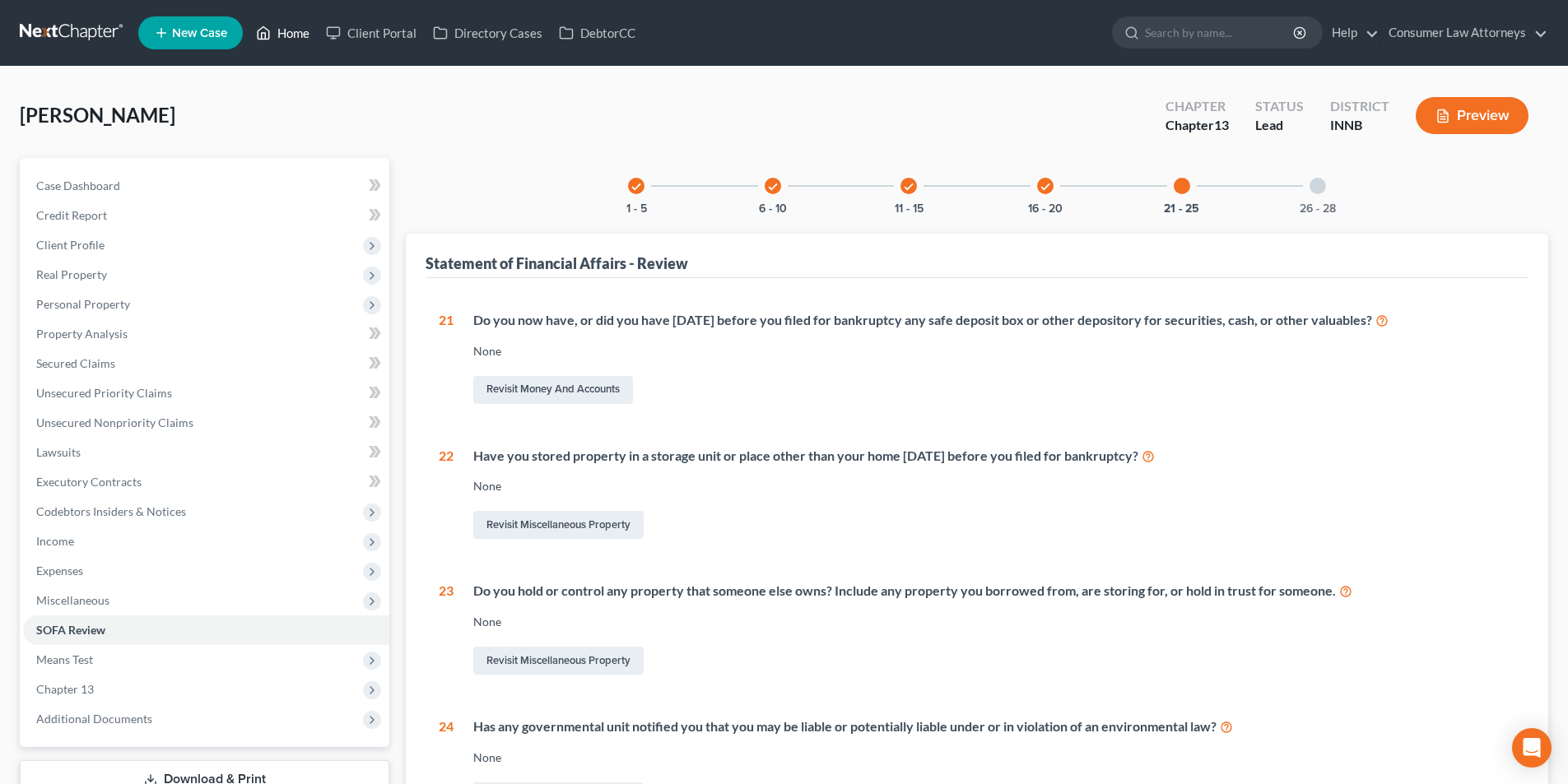
click at [296, 37] on link "Home" at bounding box center [282, 33] width 70 height 29
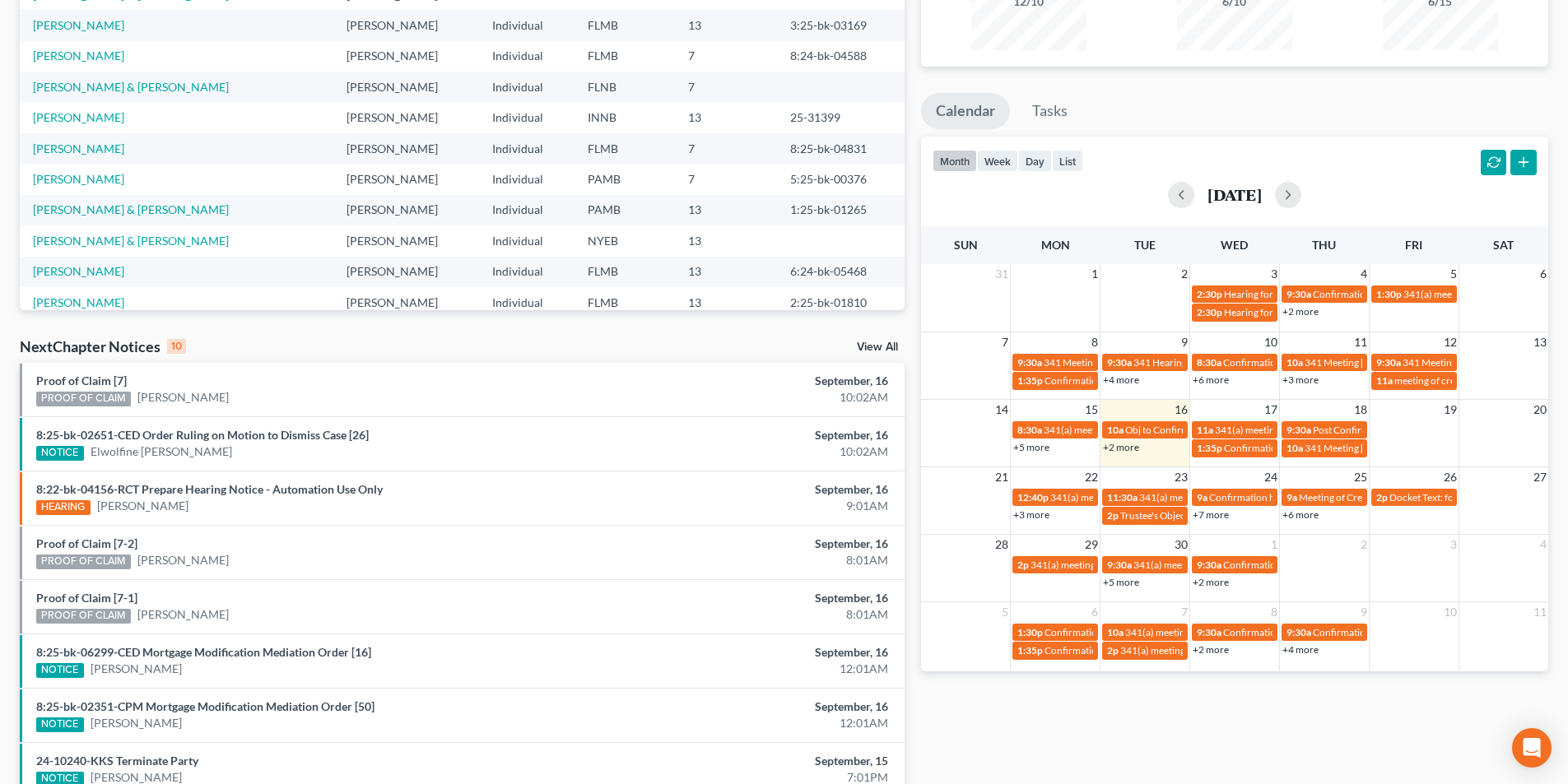
scroll to position [247, 0]
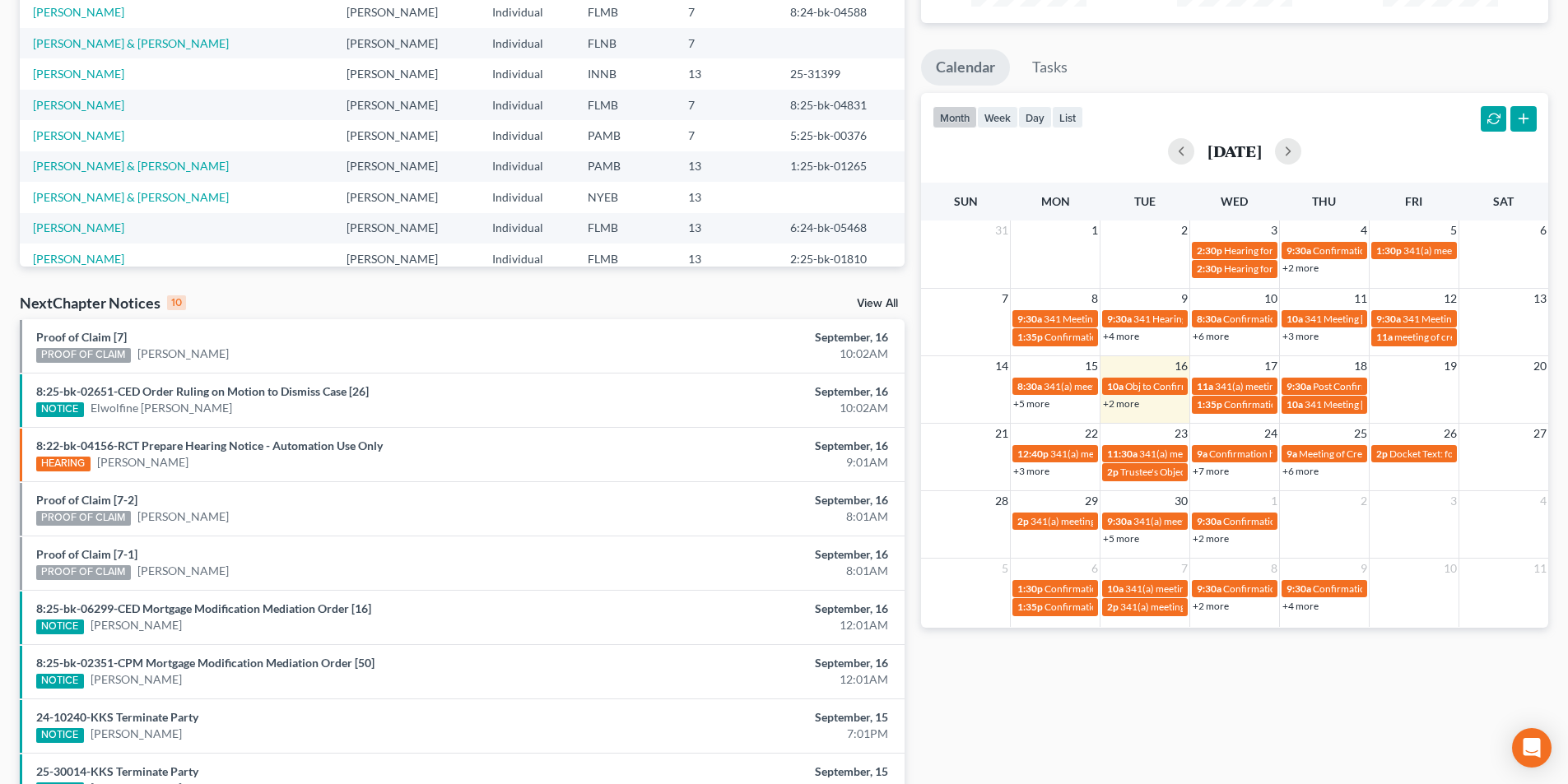
click at [1034, 472] on link "+3 more" at bounding box center [1032, 471] width 36 height 12
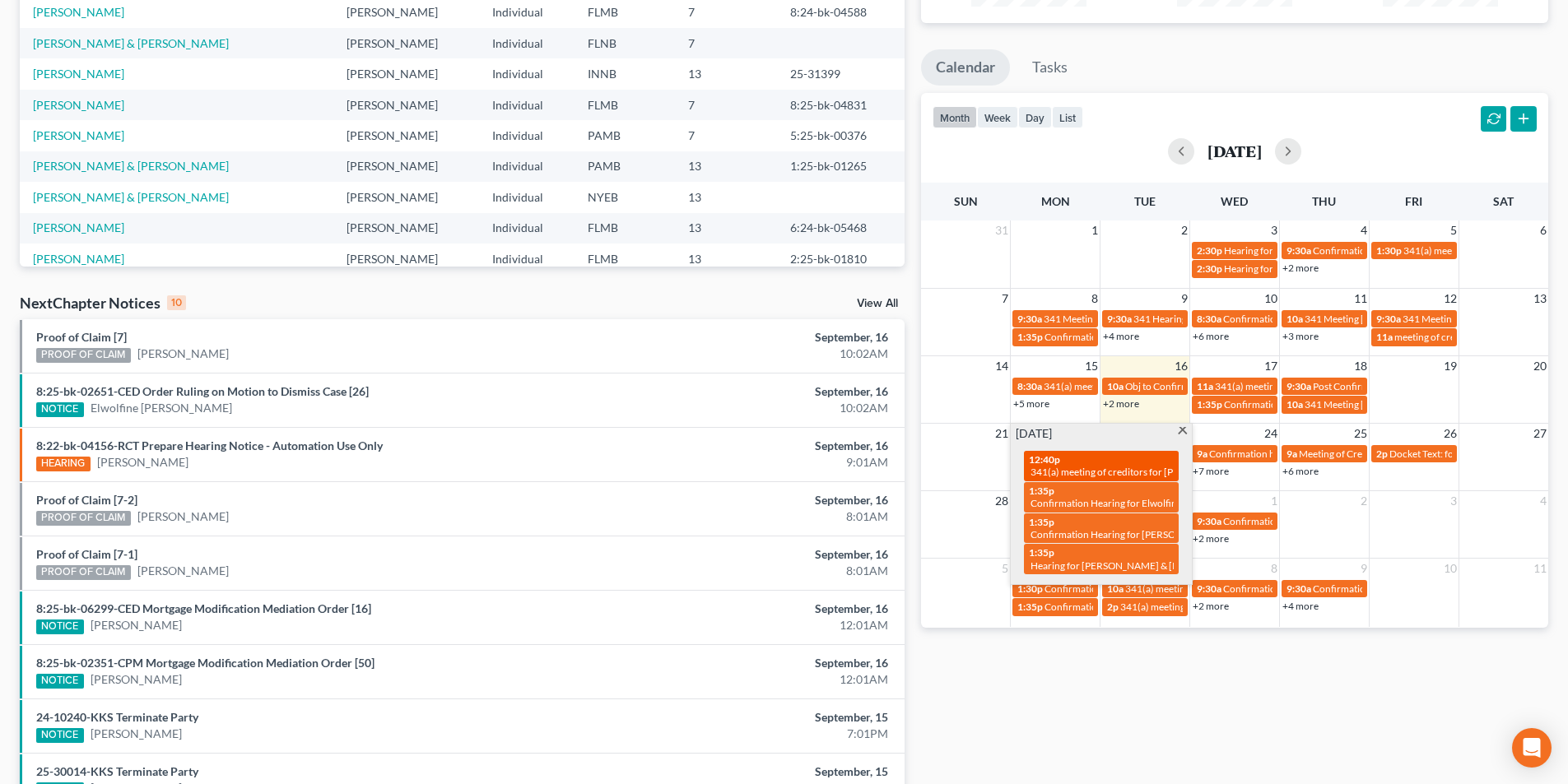
click at [1123, 466] on span "341(a) meeting of creditors for [PERSON_NAME]" at bounding box center [1136, 472] width 210 height 12
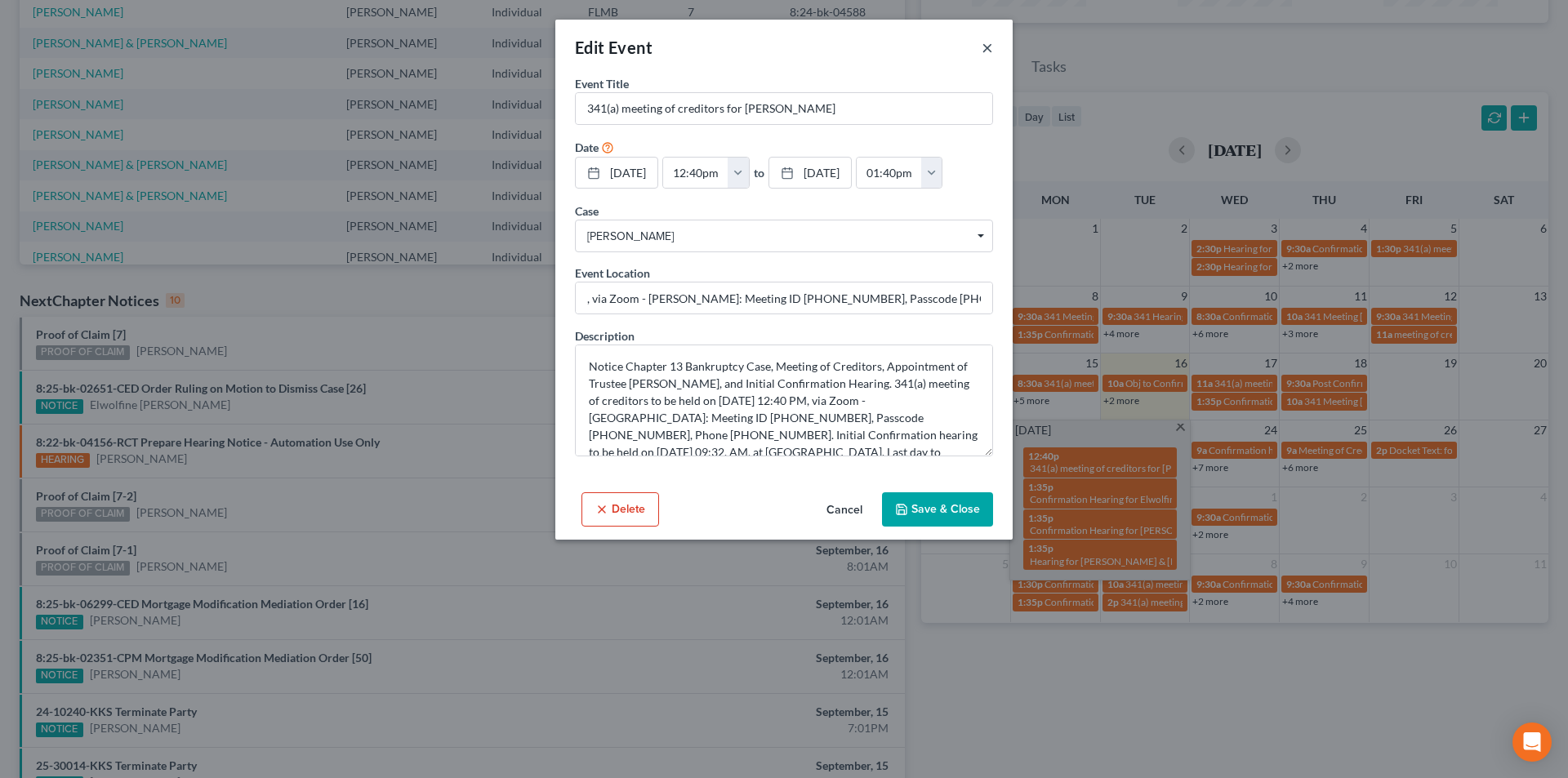
click at [987, 53] on button "×" at bounding box center [987, 47] width 11 height 20
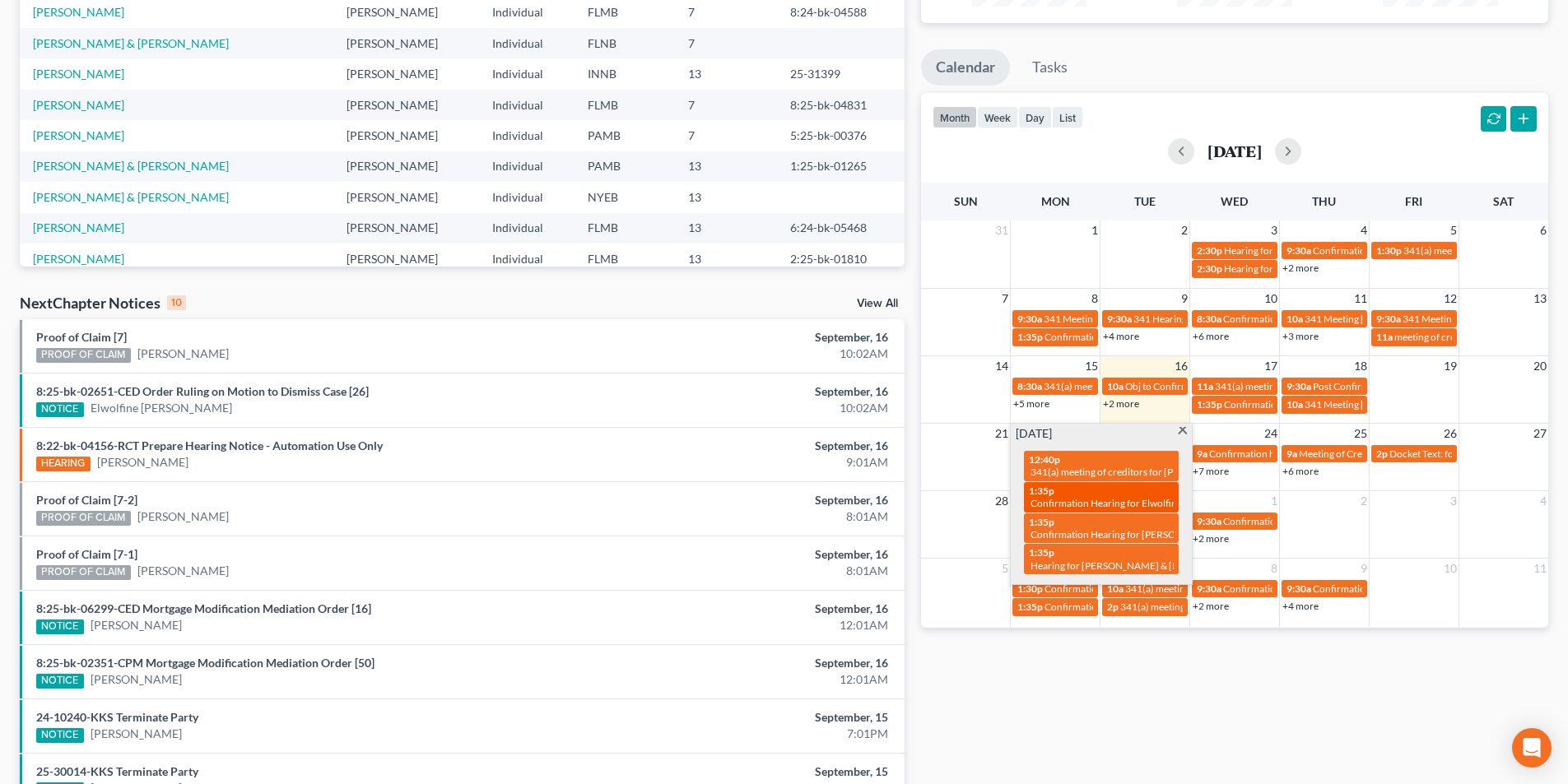
click at [1105, 503] on span "Confirmation Hearing for Elwolfine [PERSON_NAME]" at bounding box center [1146, 503] width 230 height 12
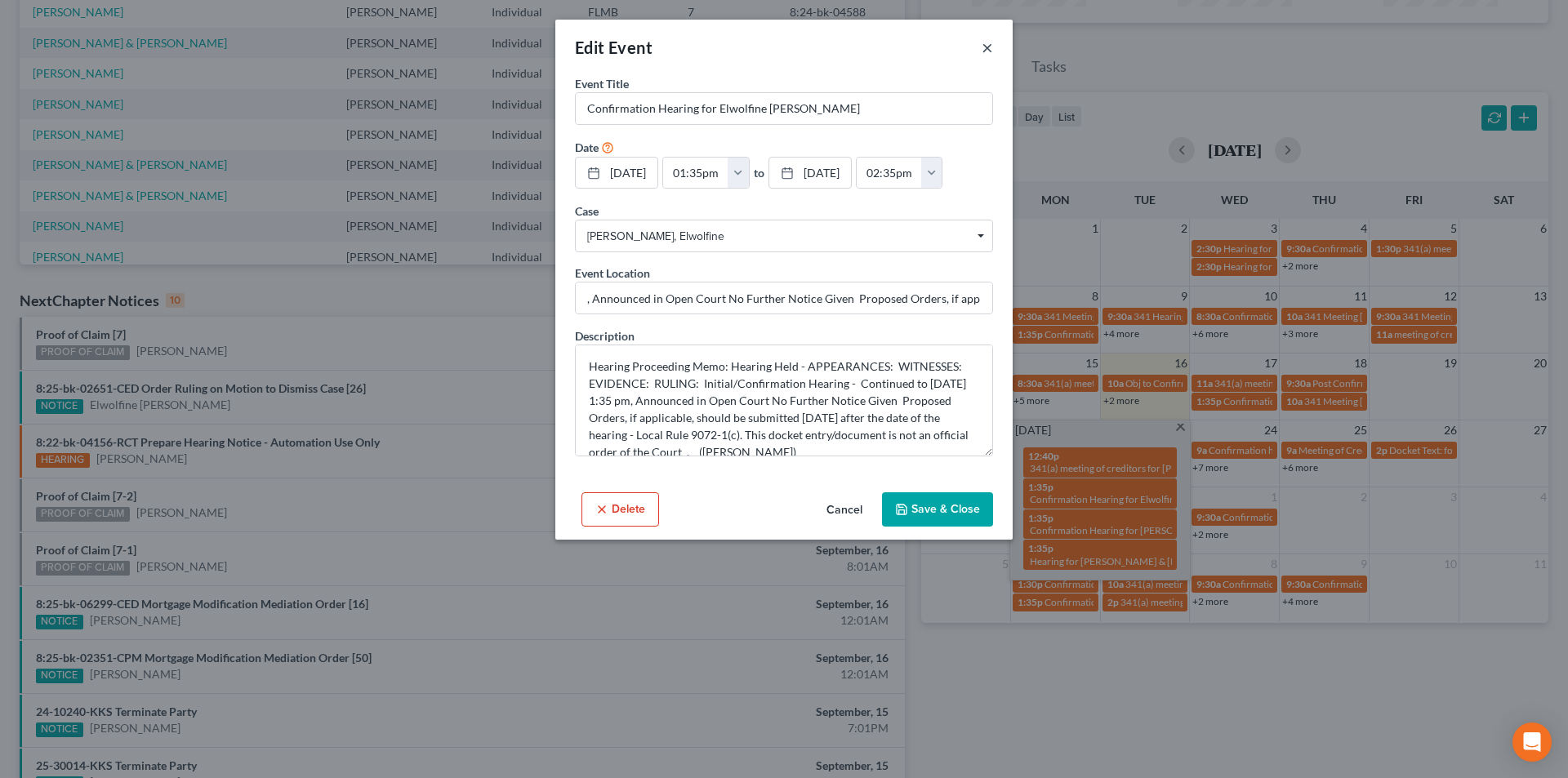
click at [988, 50] on button "×" at bounding box center [987, 47] width 11 height 20
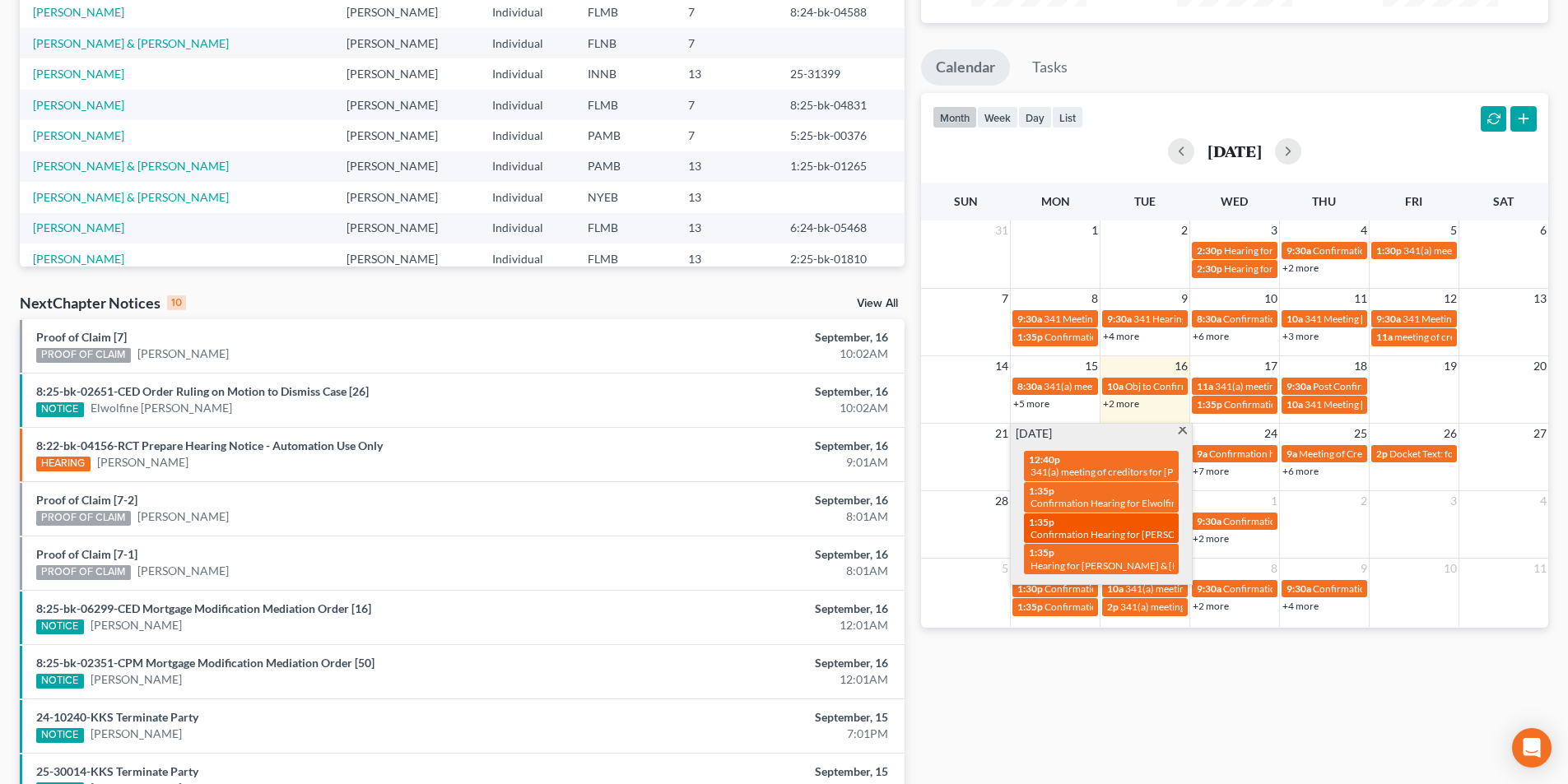
click at [1139, 531] on span "Confirmation Hearing for [PERSON_NAME] & [PERSON_NAME]" at bounding box center [1169, 534] width 276 height 12
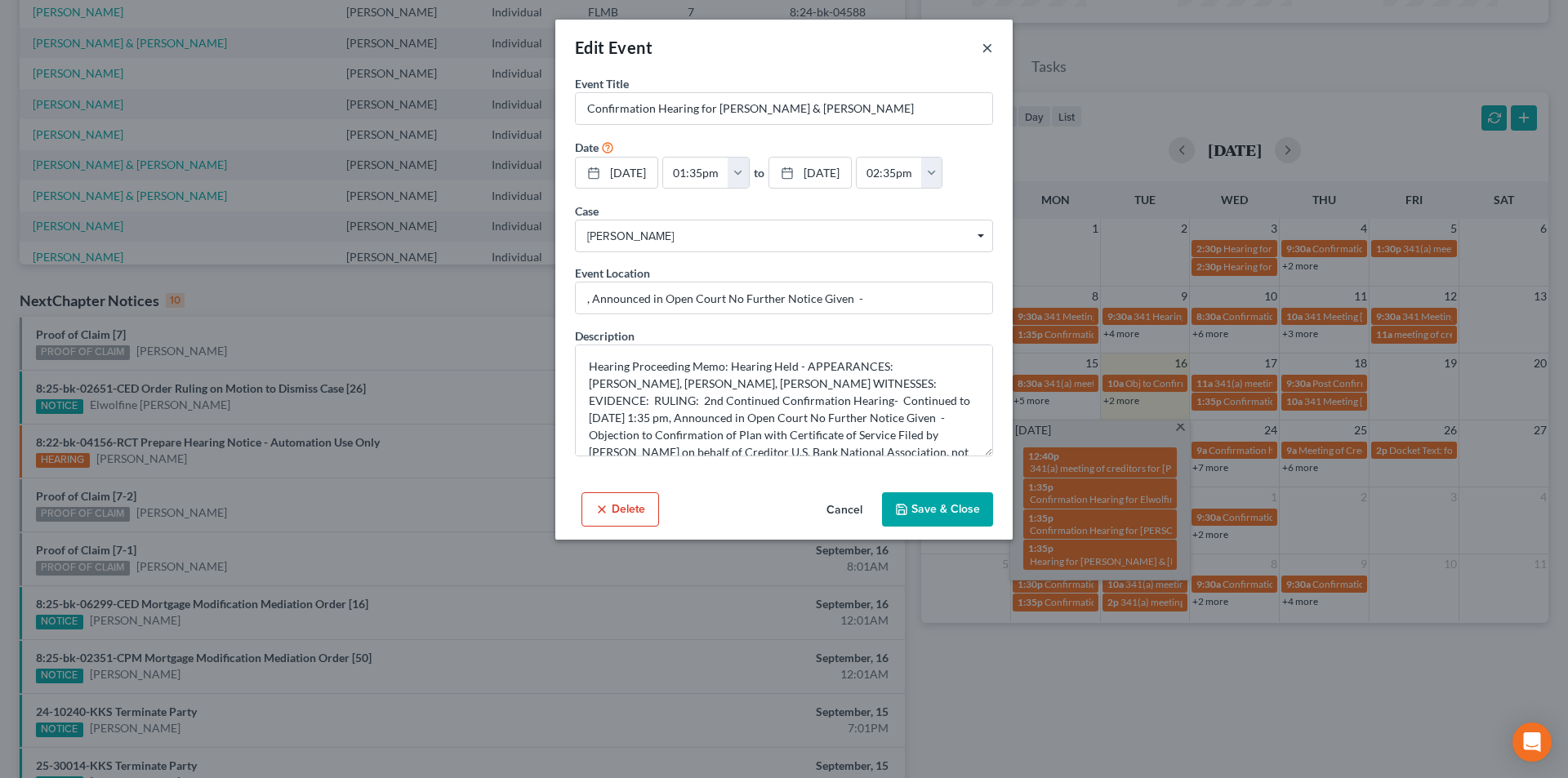
click at [988, 51] on button "×" at bounding box center [987, 47] width 11 height 20
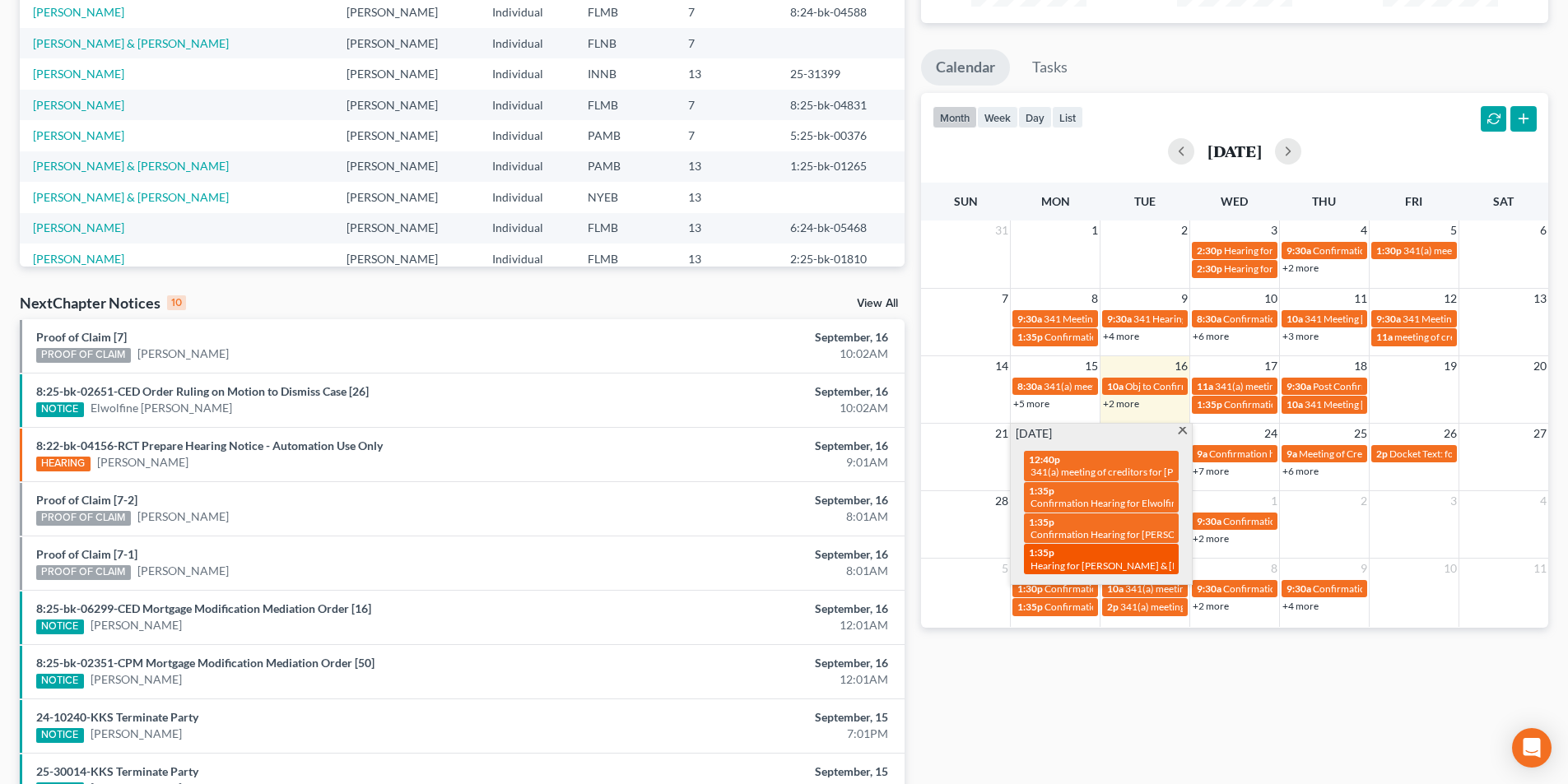
click at [1131, 564] on span "Hearing for [PERSON_NAME] & [PERSON_NAME]" at bounding box center [1139, 566] width 216 height 12
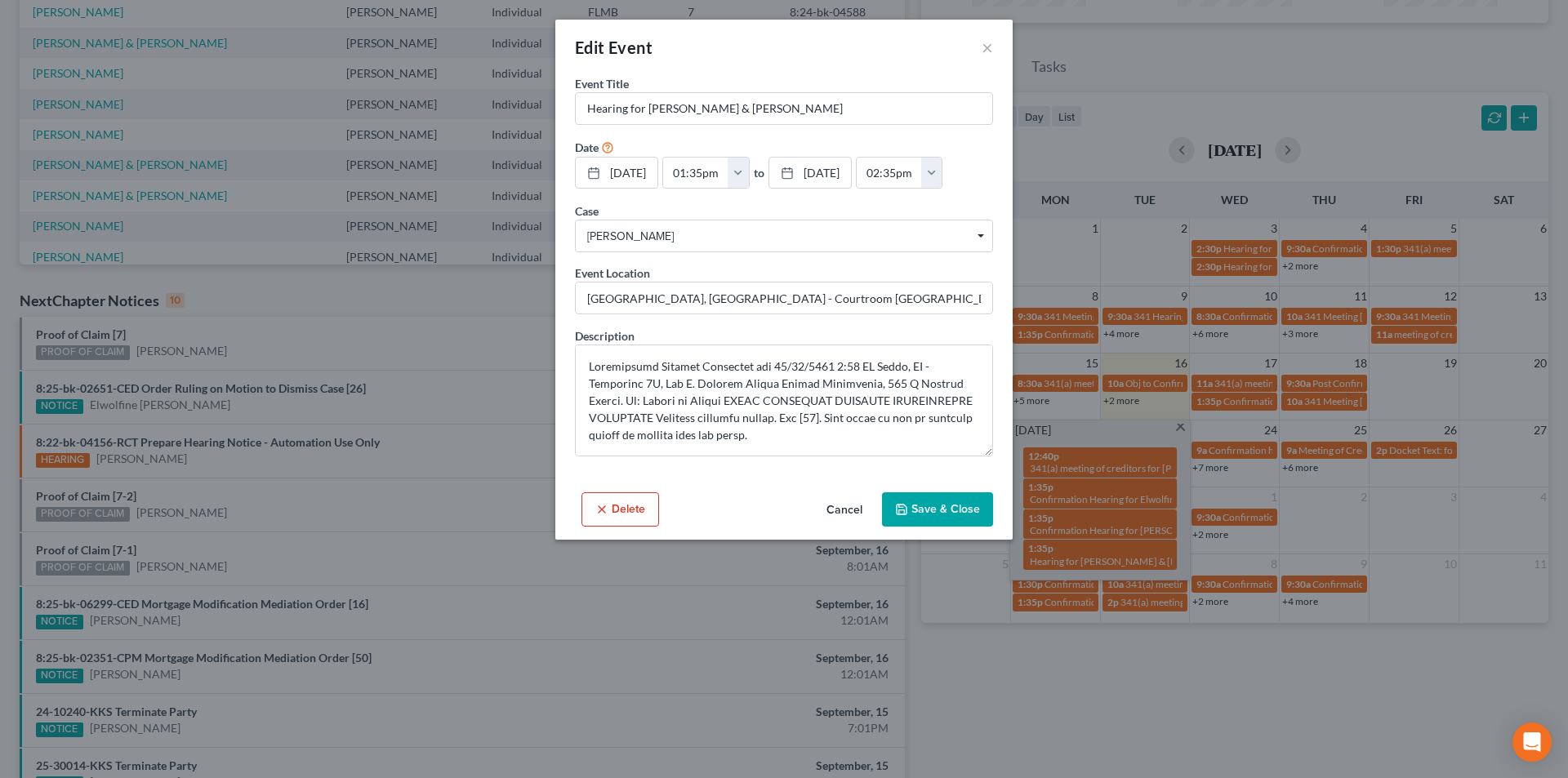
click at [993, 46] on div "Edit Event ×" at bounding box center [784, 47] width 457 height 56
click at [989, 46] on button "×" at bounding box center [987, 47] width 11 height 20
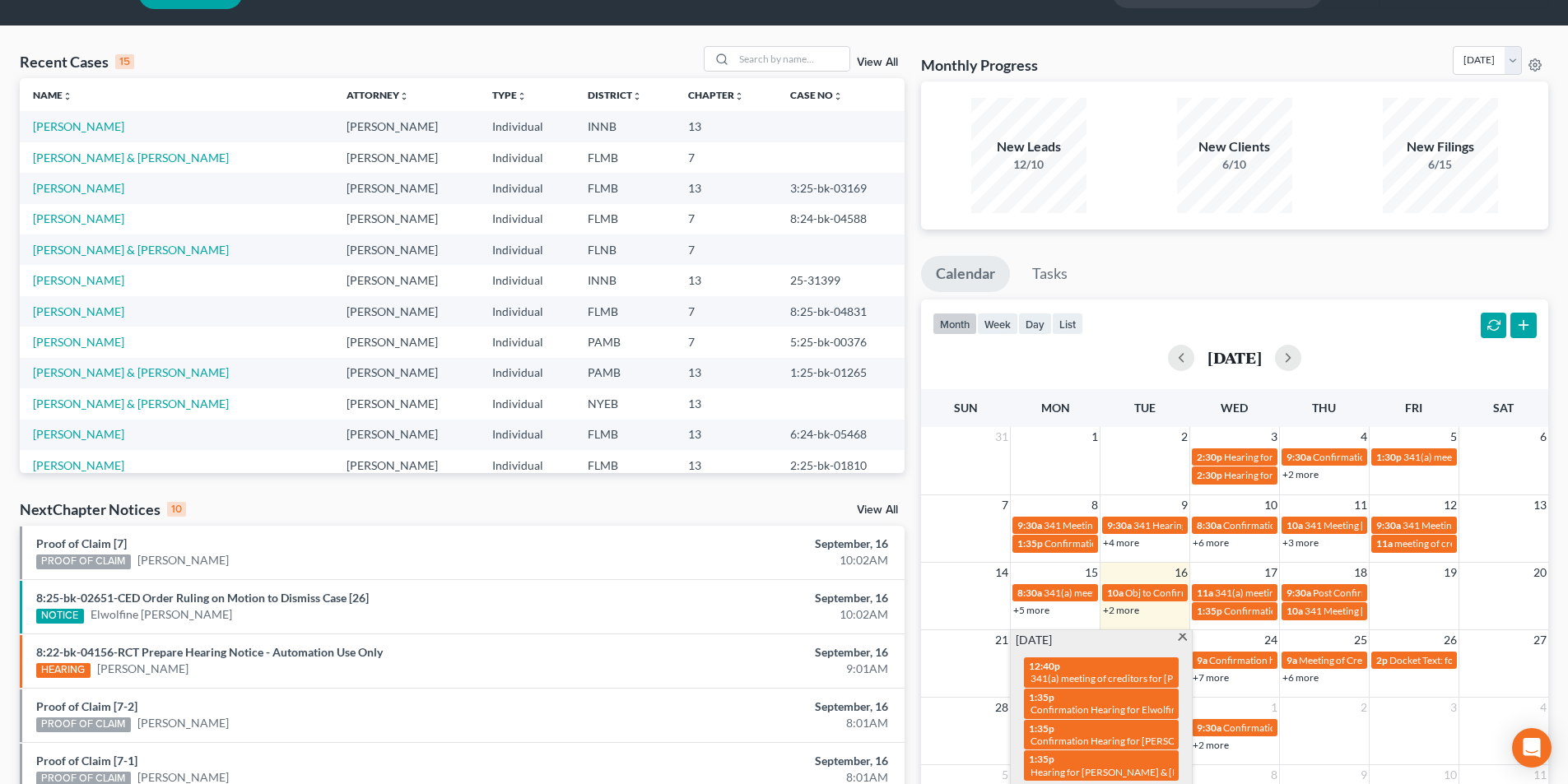
scroll to position [0, 0]
